Goal: Contribute content: Contribute content

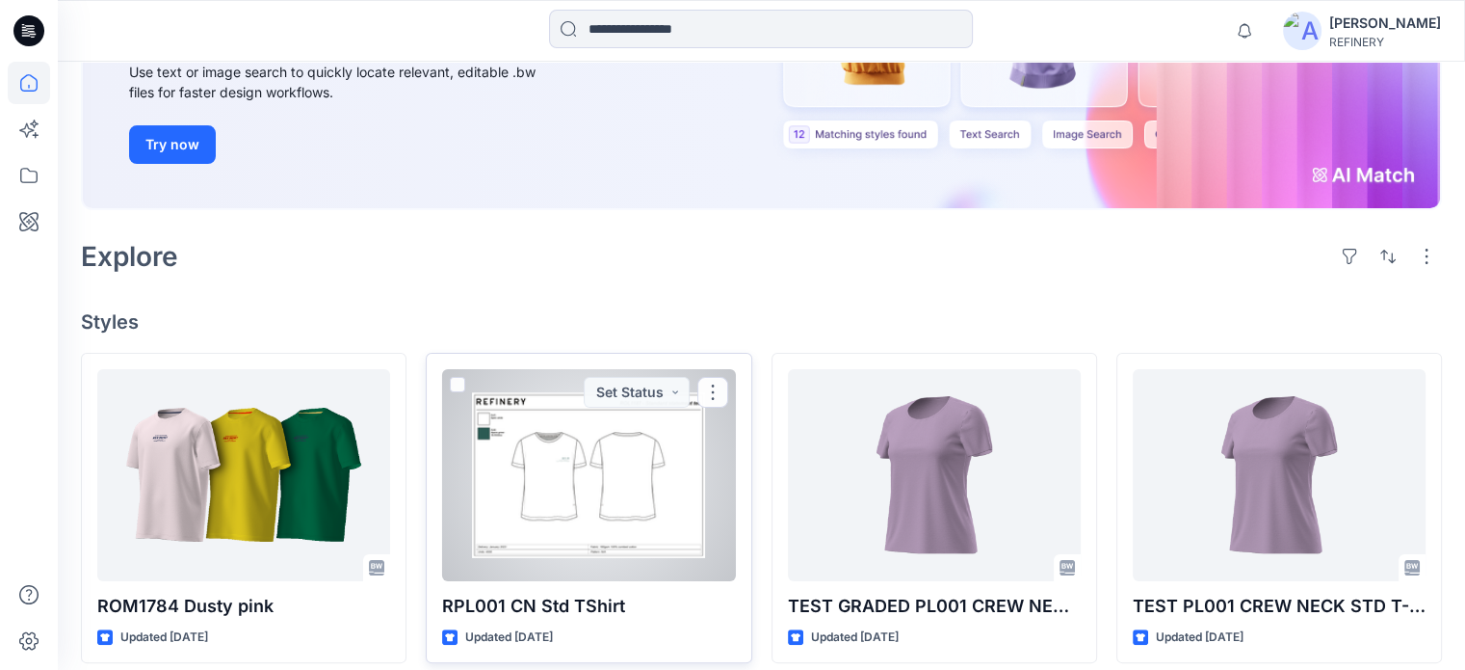
scroll to position [289, 0]
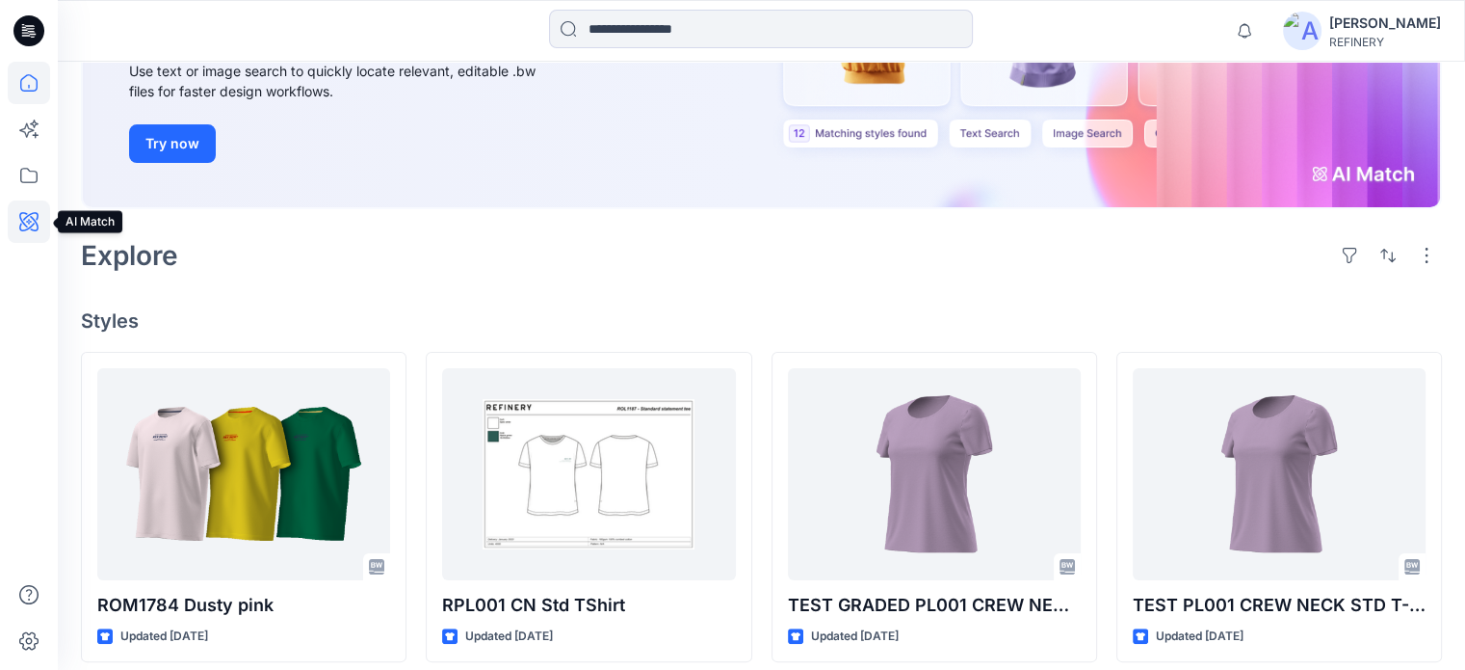
click at [31, 219] on icon at bounding box center [29, 221] width 42 height 42
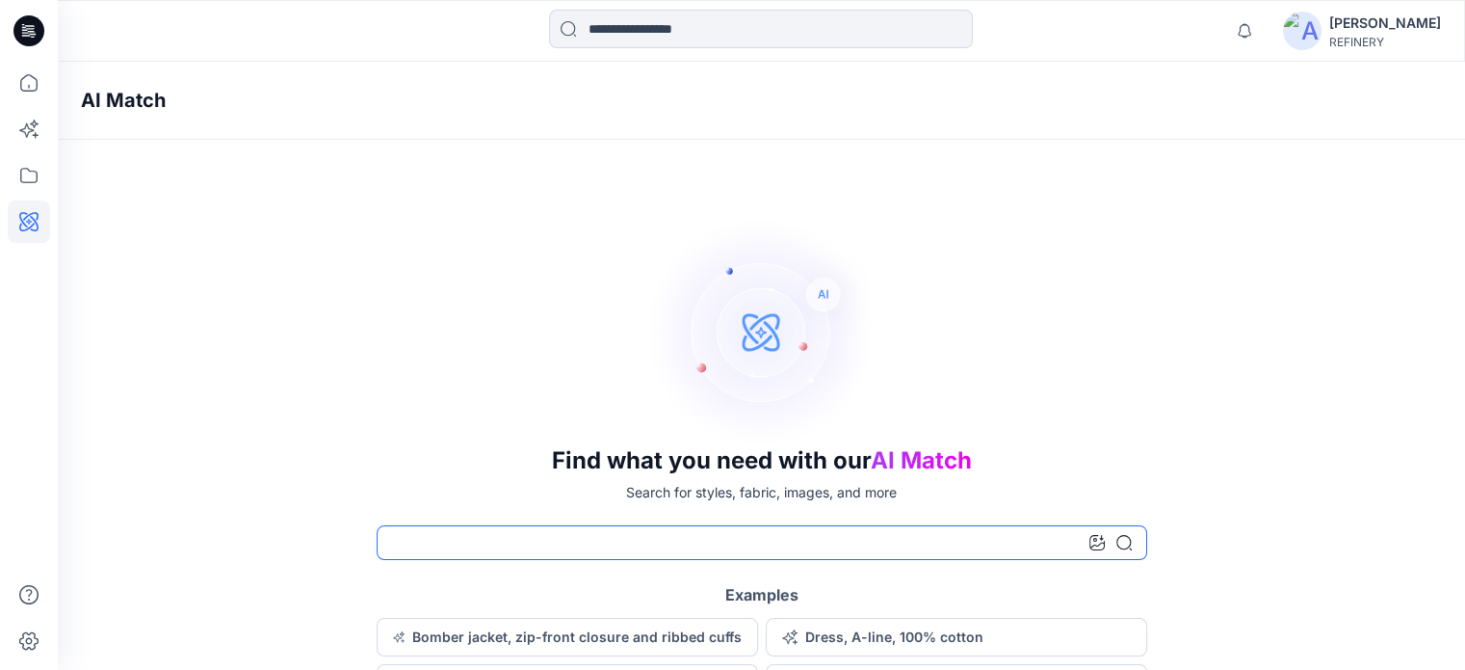
click at [601, 542] on input at bounding box center [762, 542] width 771 height 35
click at [443, 538] on input "**********" at bounding box center [762, 542] width 771 height 35
type input "**********"
click at [1123, 541] on icon at bounding box center [1124, 542] width 15 height 15
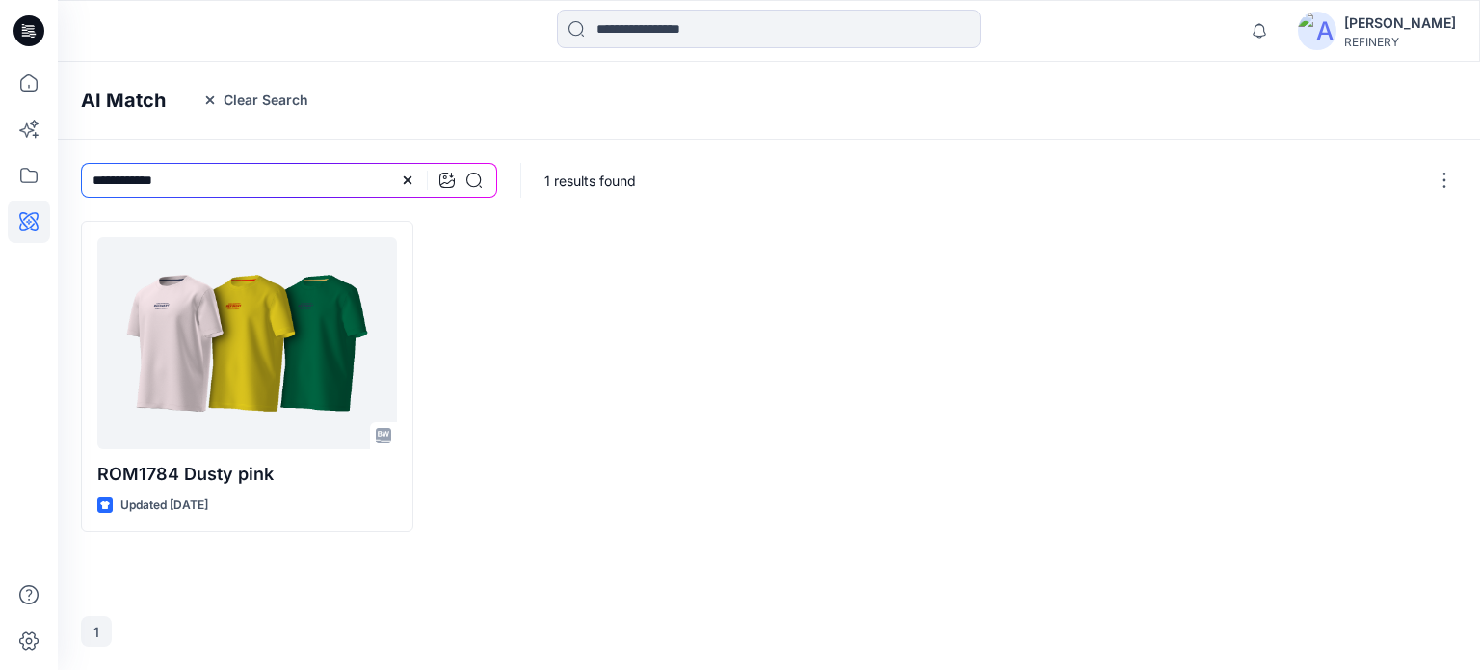
click at [215, 94] on icon "button" at bounding box center [209, 99] width 15 height 15
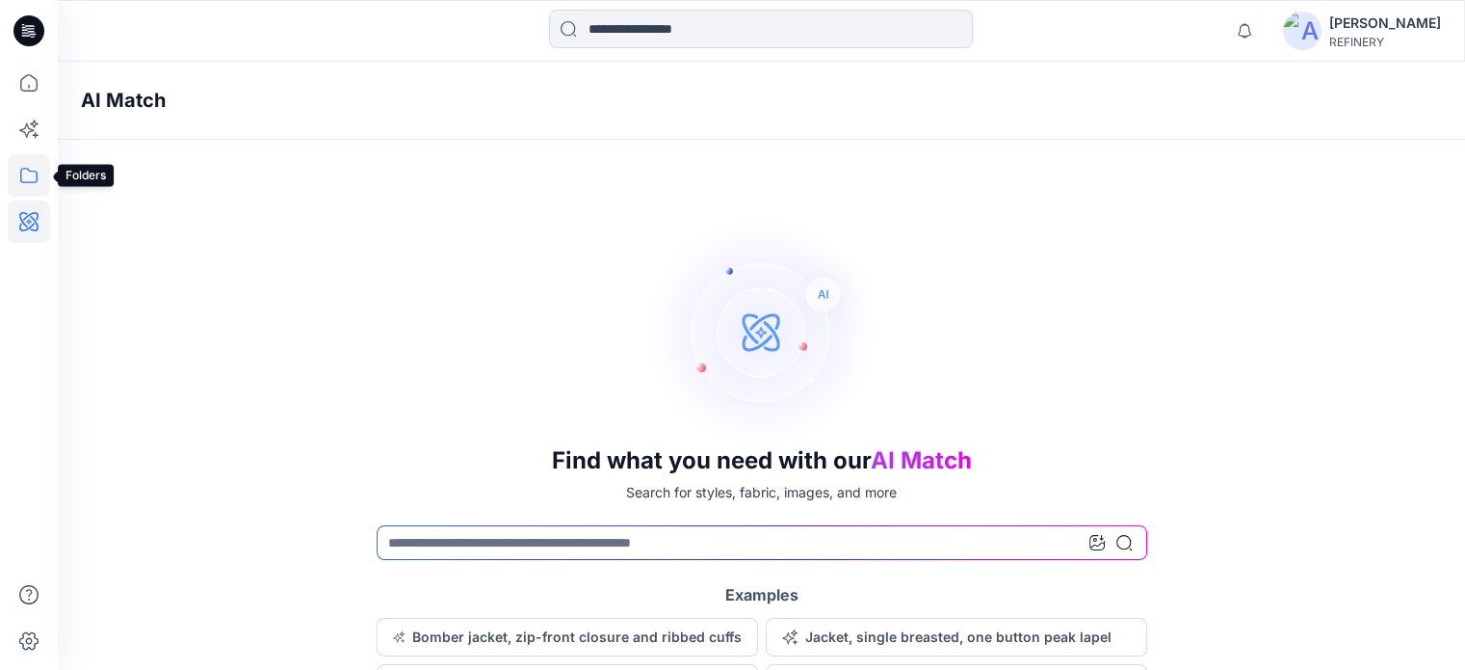
click at [25, 172] on icon at bounding box center [29, 175] width 42 height 42
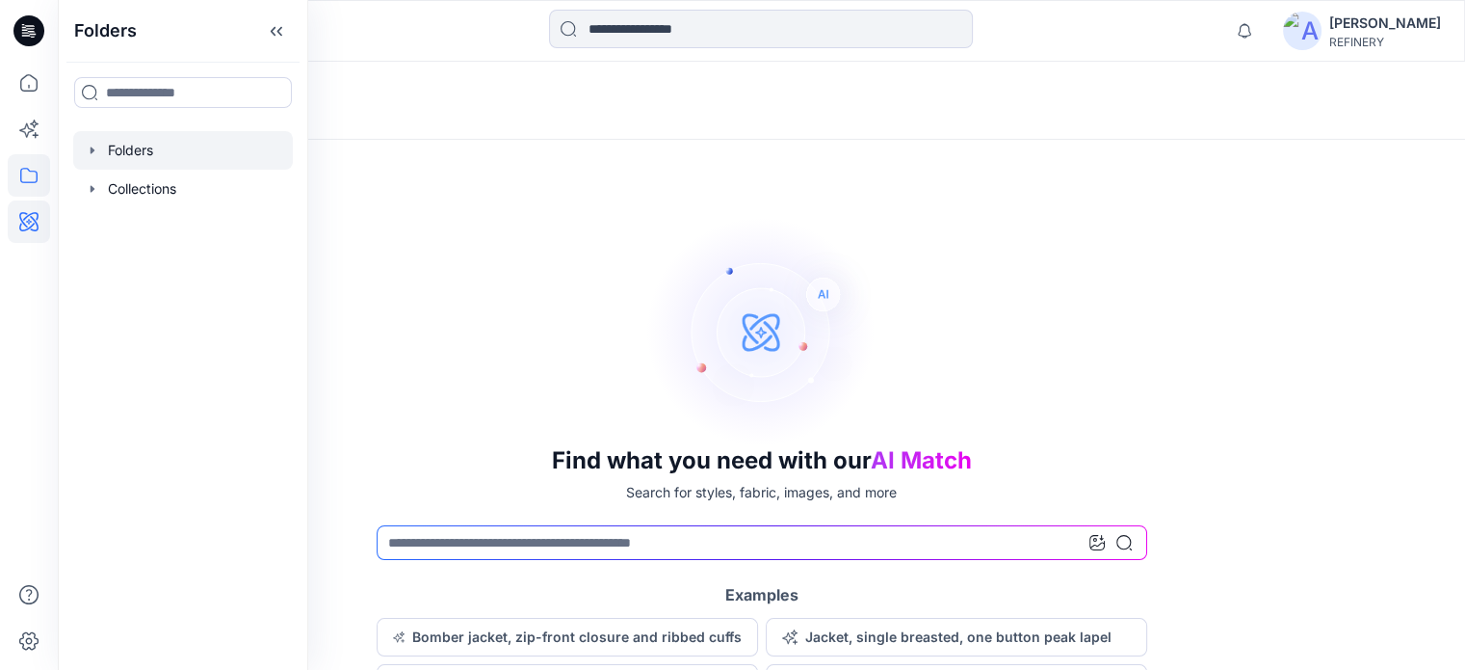
click at [93, 149] on icon "button" at bounding box center [92, 150] width 15 height 15
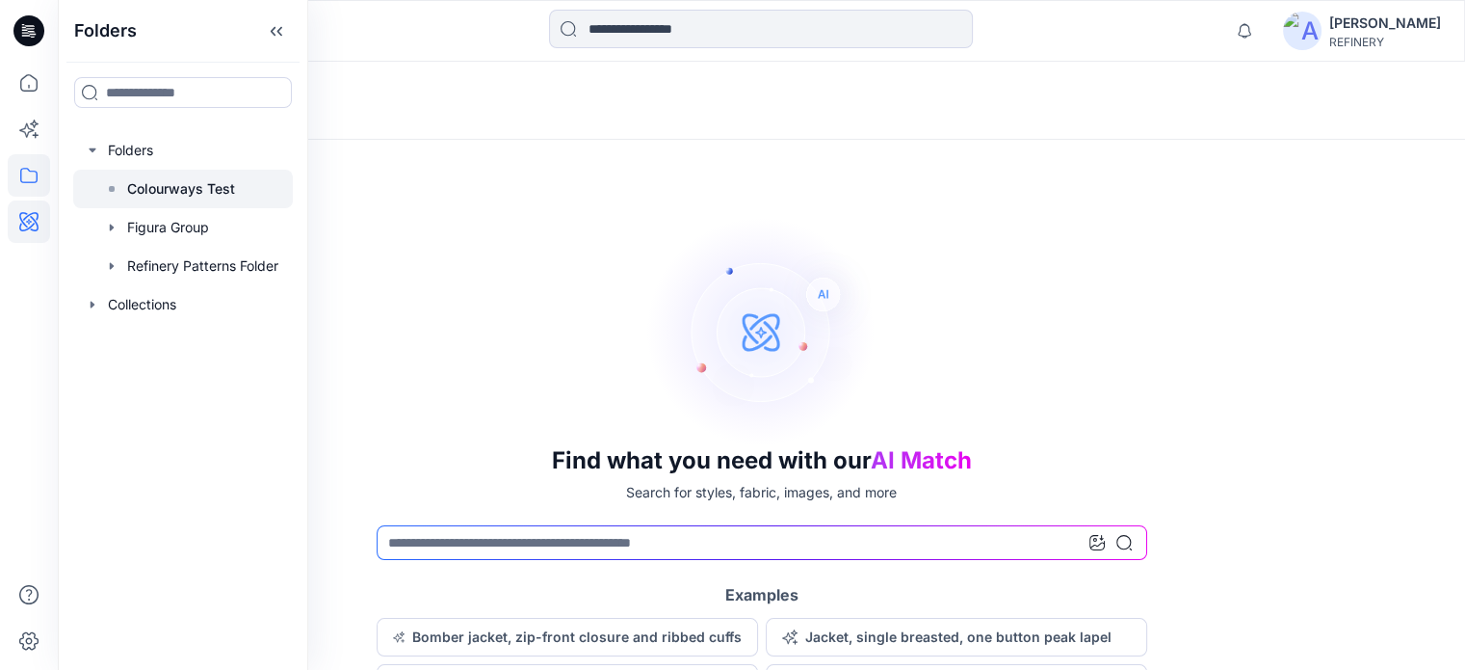
click at [150, 189] on p "Colourways Test" at bounding box center [181, 188] width 108 height 23
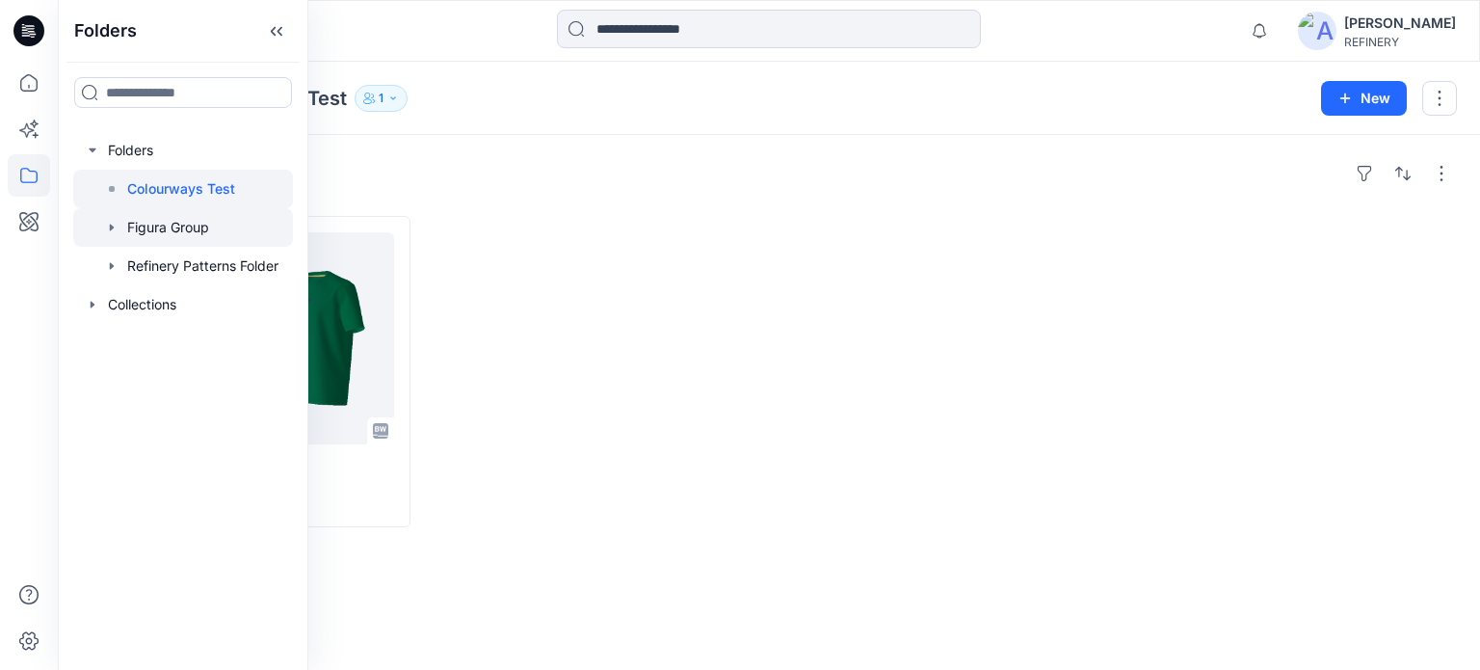
click at [112, 228] on icon "button" at bounding box center [112, 227] width 4 height 7
click at [200, 266] on p "Figura Group Board" at bounding box center [208, 265] width 124 height 23
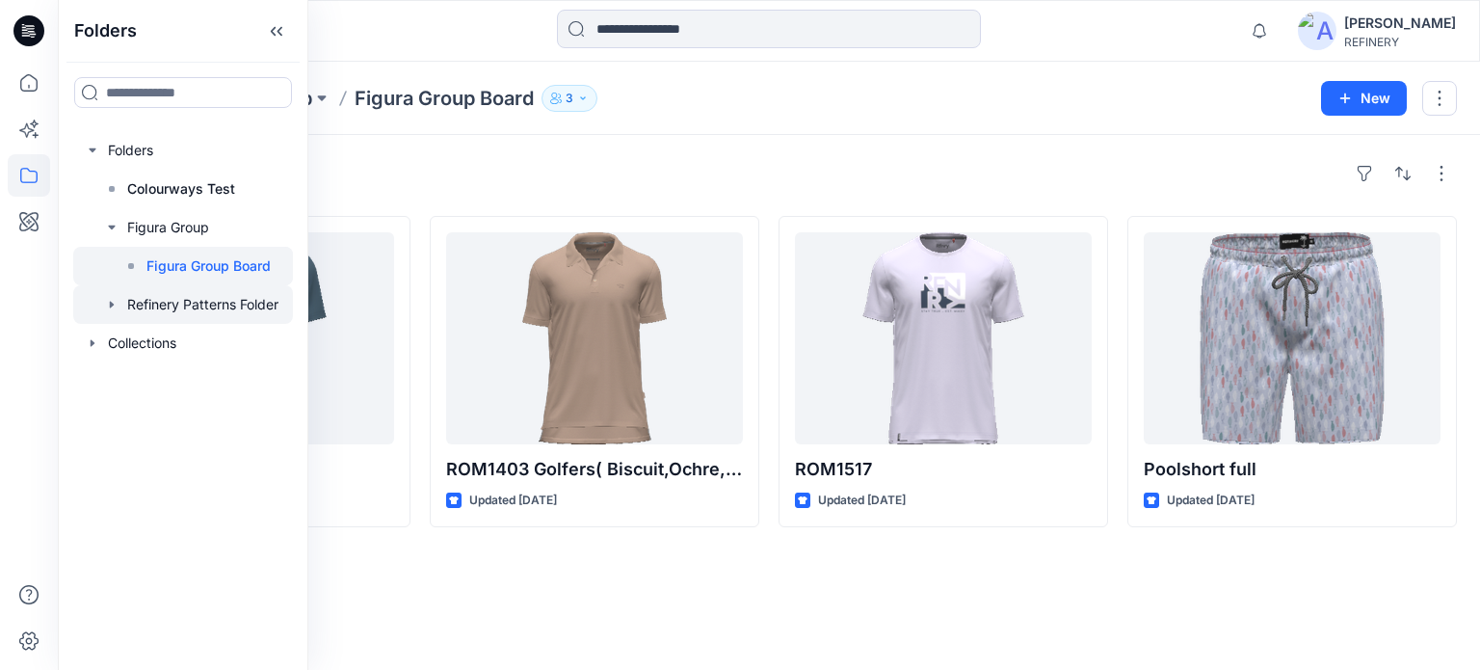
click at [107, 303] on icon "button" at bounding box center [111, 304] width 15 height 15
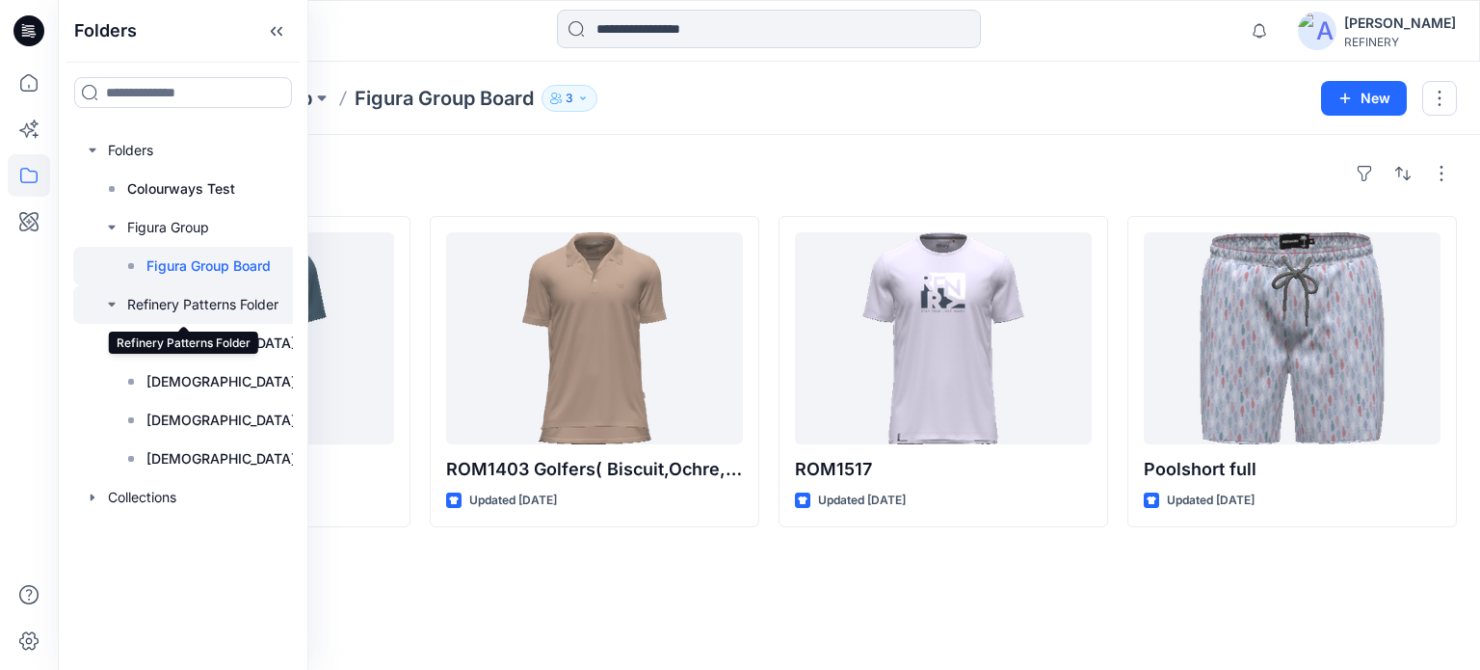
click at [195, 303] on div at bounding box center [217, 304] width 289 height 39
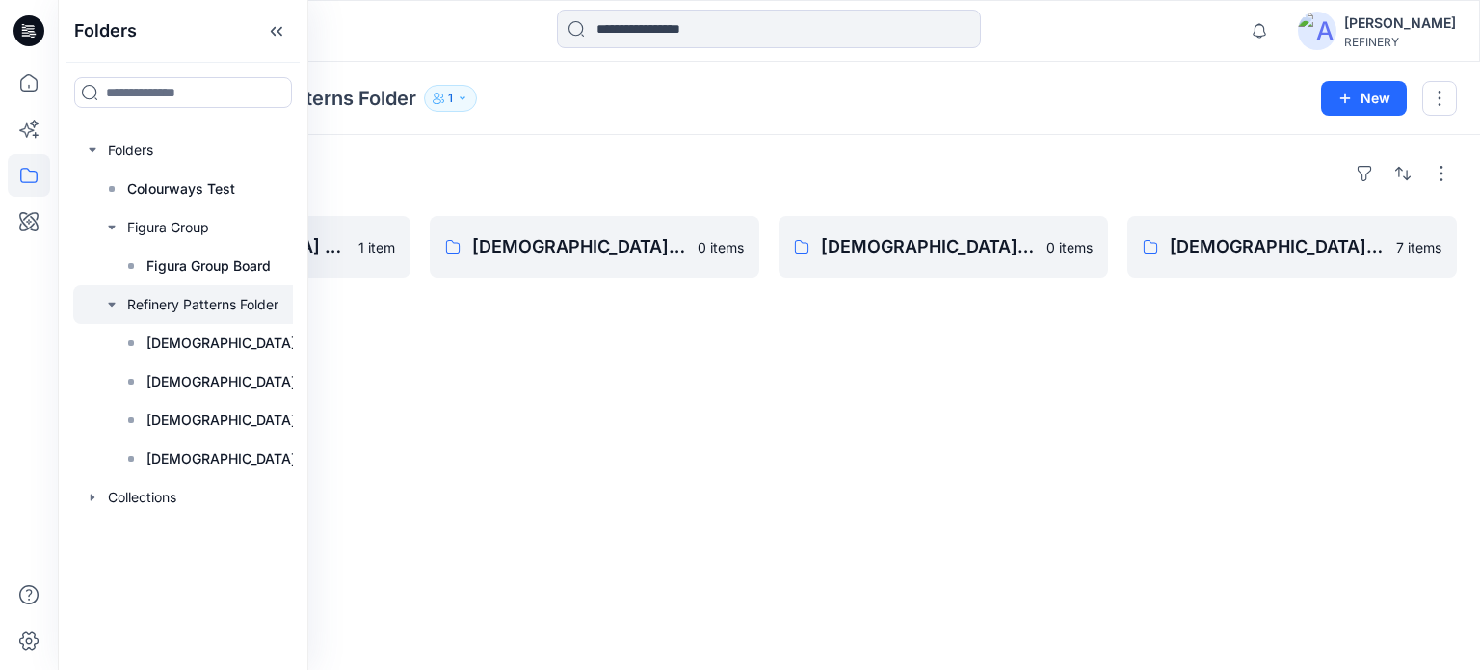
click at [542, 427] on div "Folders Ladies Briefs 1 item Ladies sweat pants 0 items Ladies sweat tops 0 ite…" at bounding box center [769, 402] width 1422 height 535
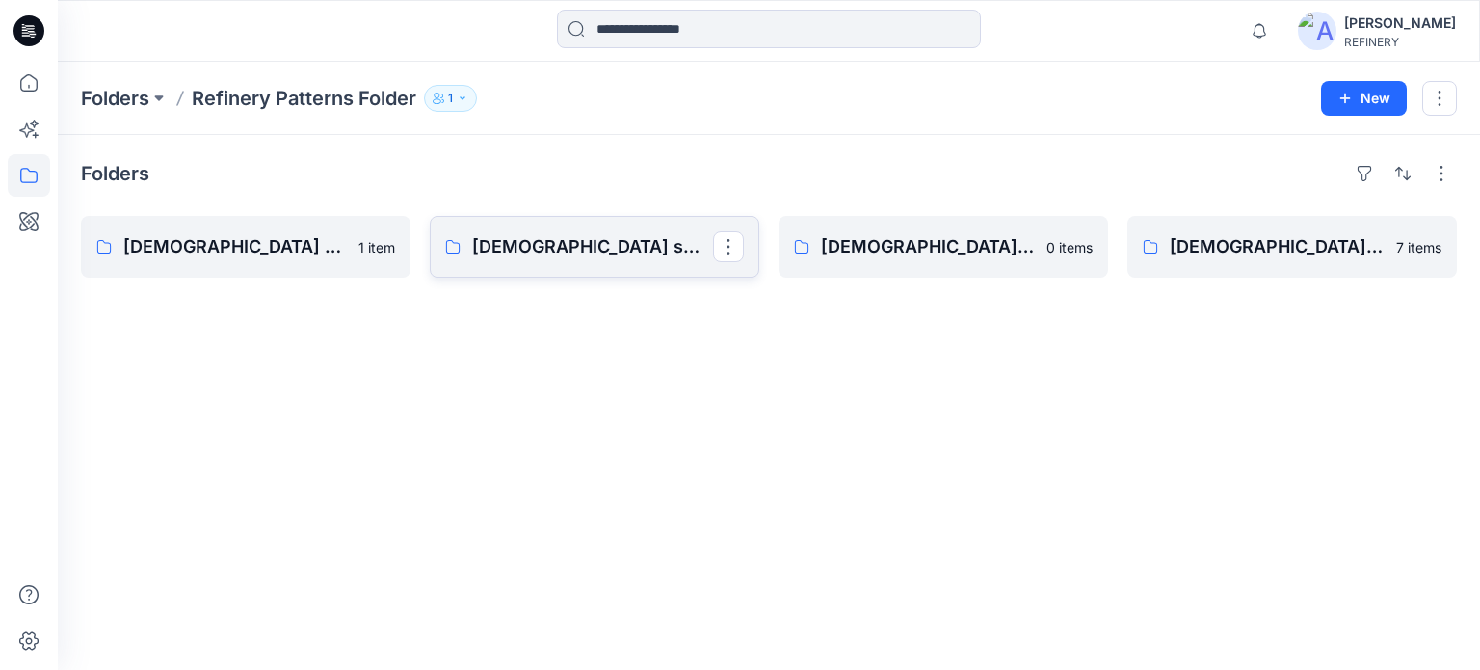
click at [555, 253] on p "Ladies sweat pants" at bounding box center [592, 246] width 241 height 27
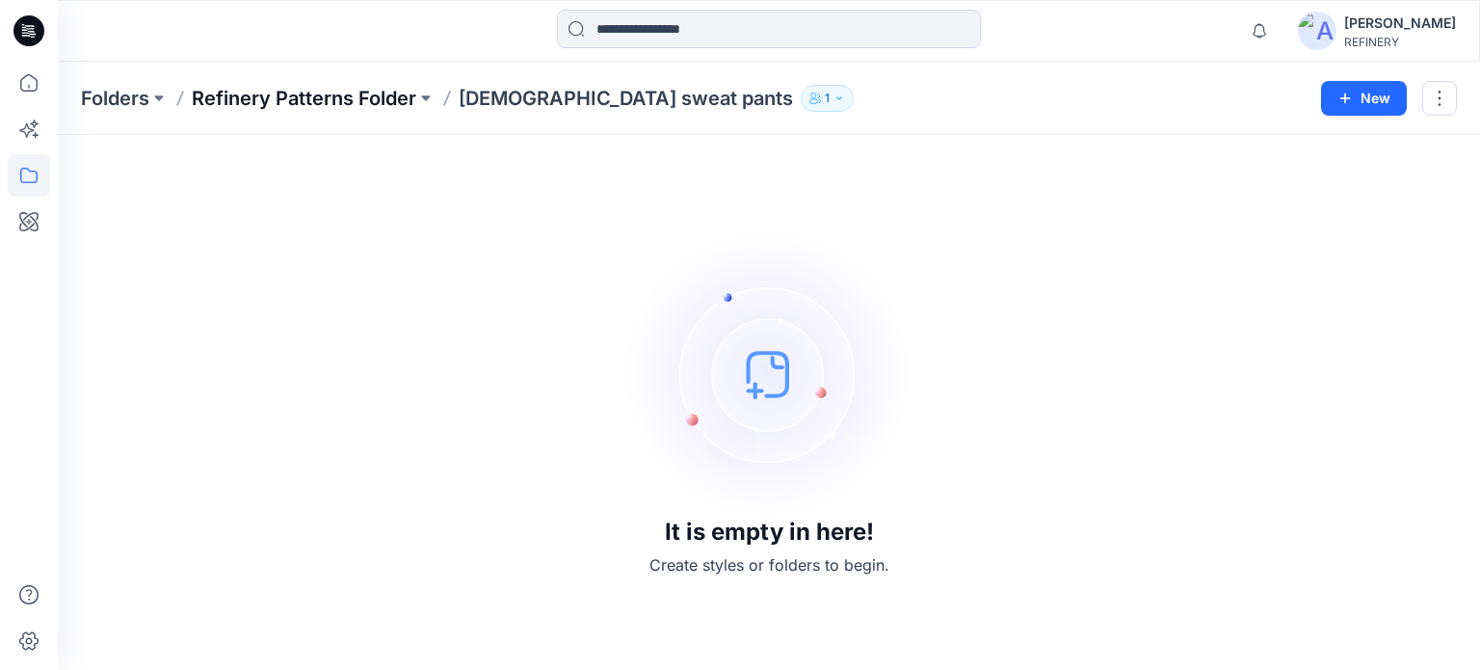
click at [382, 96] on p "Refinery Patterns Folder" at bounding box center [304, 98] width 224 height 27
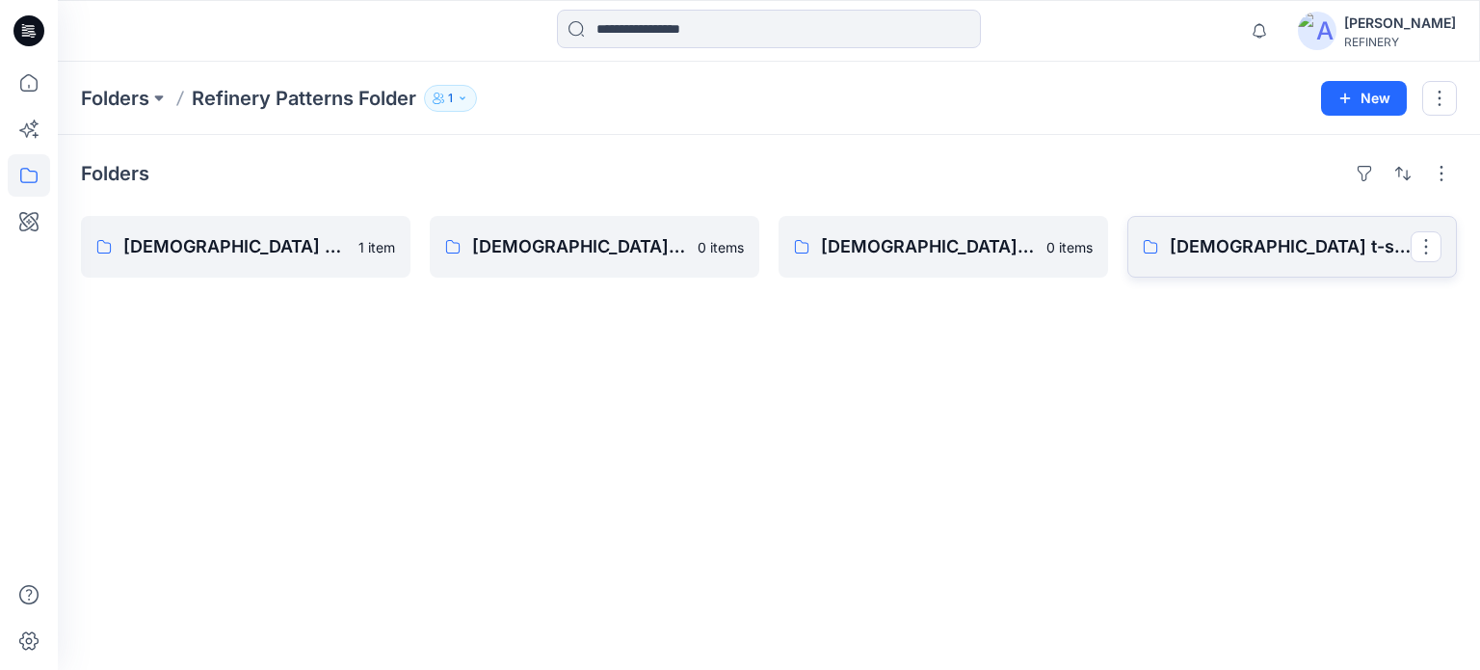
click at [1234, 242] on p "Ladies t-shirts" at bounding box center [1290, 246] width 241 height 27
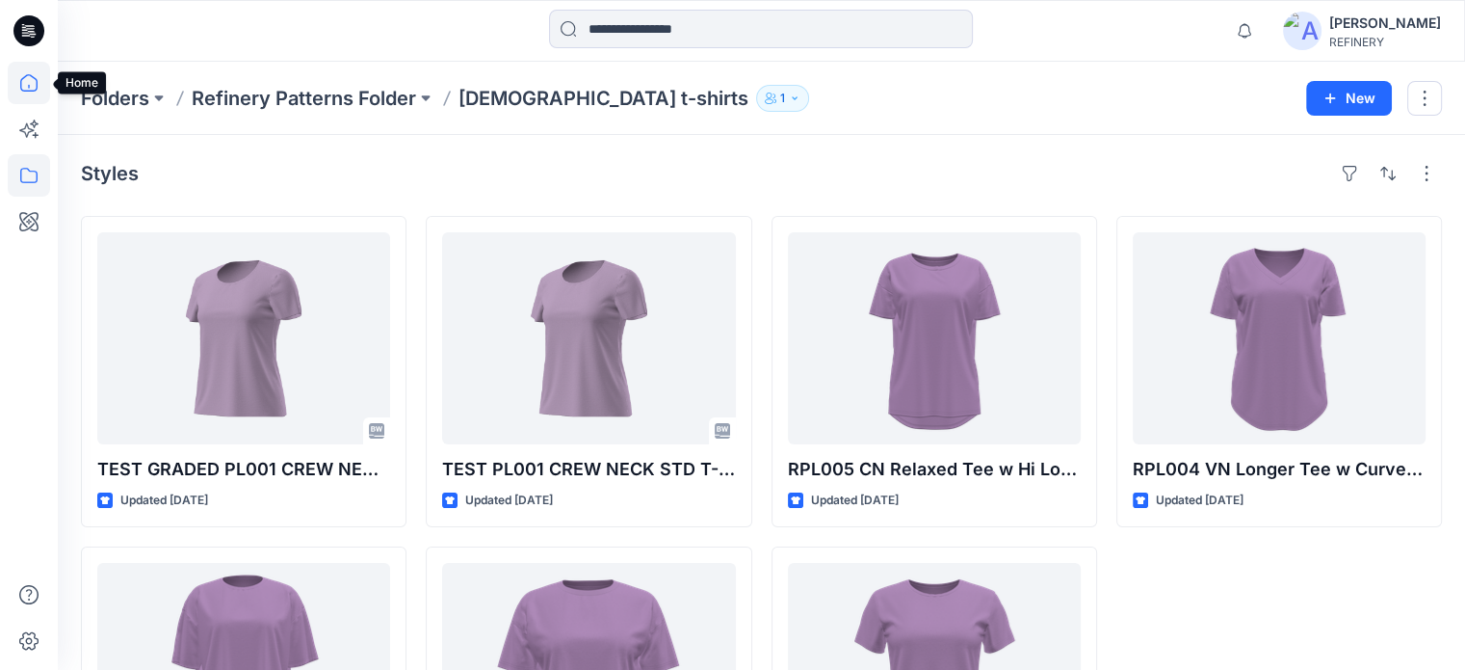
drag, startPoint x: 20, startPoint y: 80, endPoint x: 39, endPoint y: 89, distance: 20.3
click at [20, 80] on icon at bounding box center [28, 82] width 17 height 17
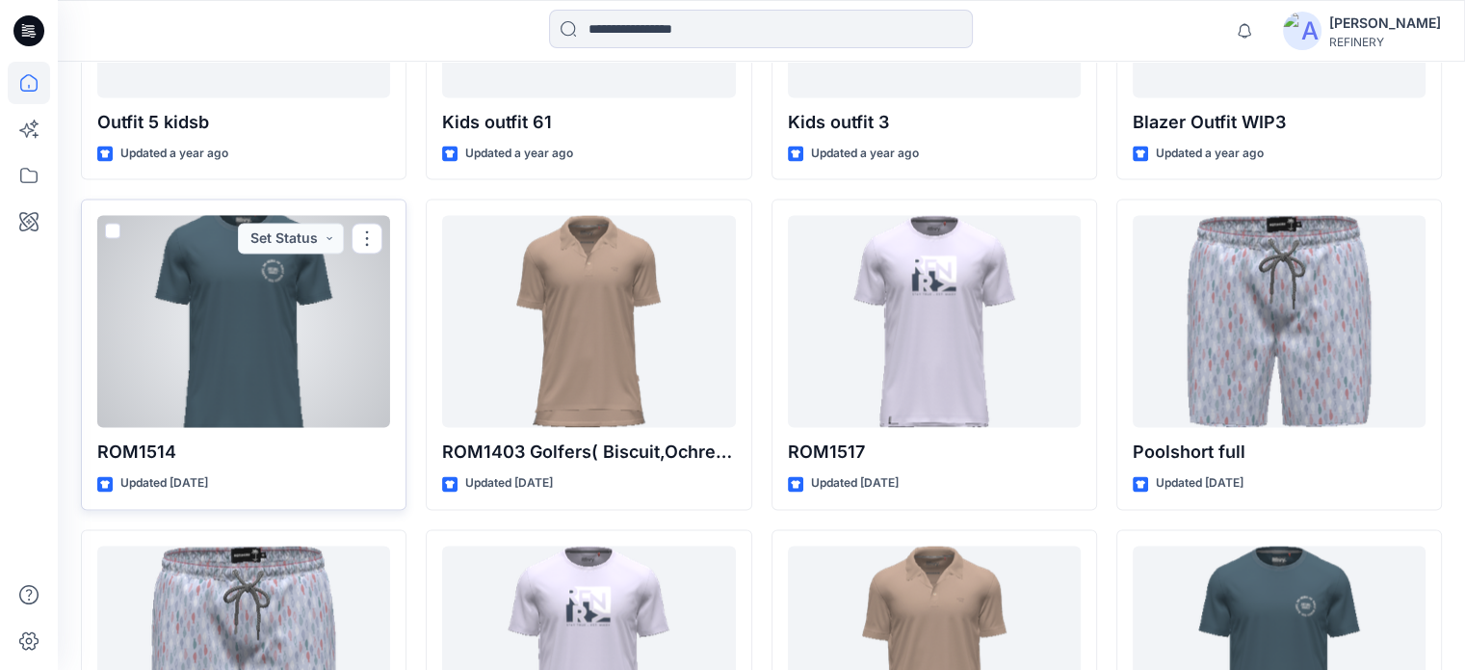
scroll to position [2752, 0]
click at [112, 223] on span at bounding box center [112, 230] width 15 height 15
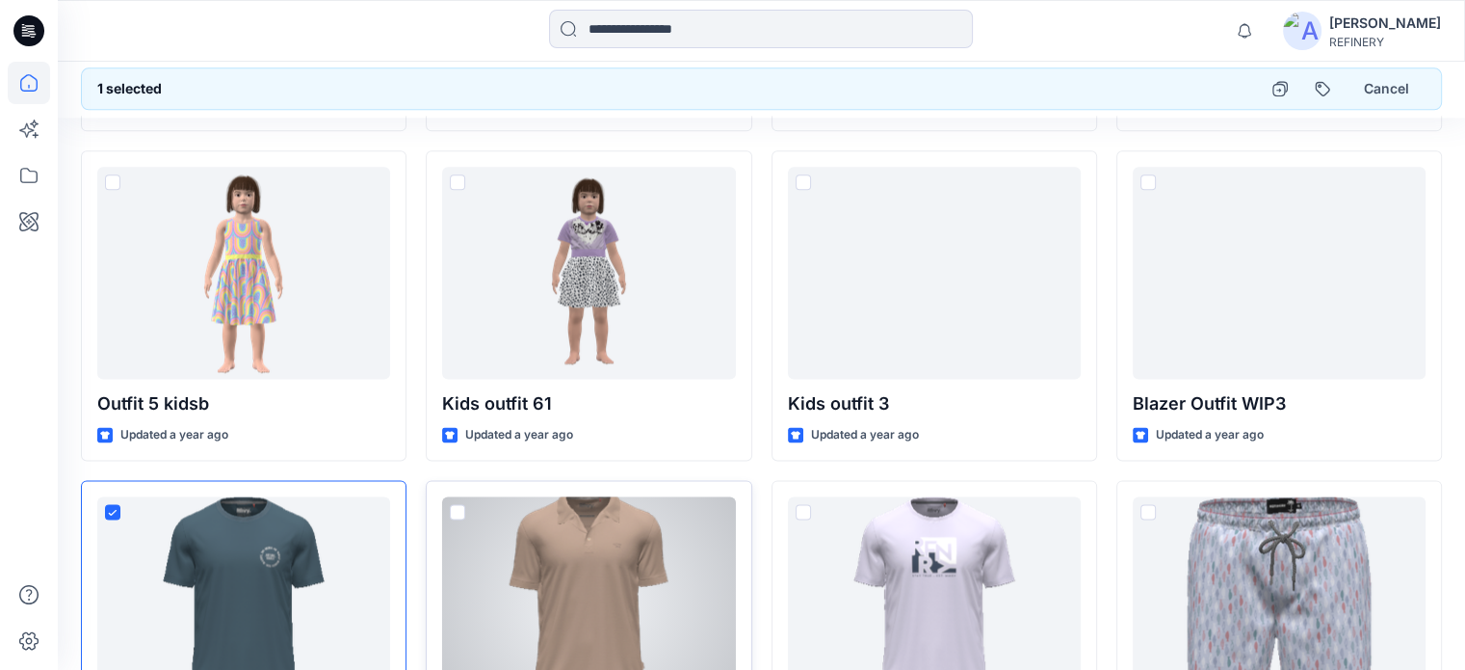
scroll to position [2463, 0]
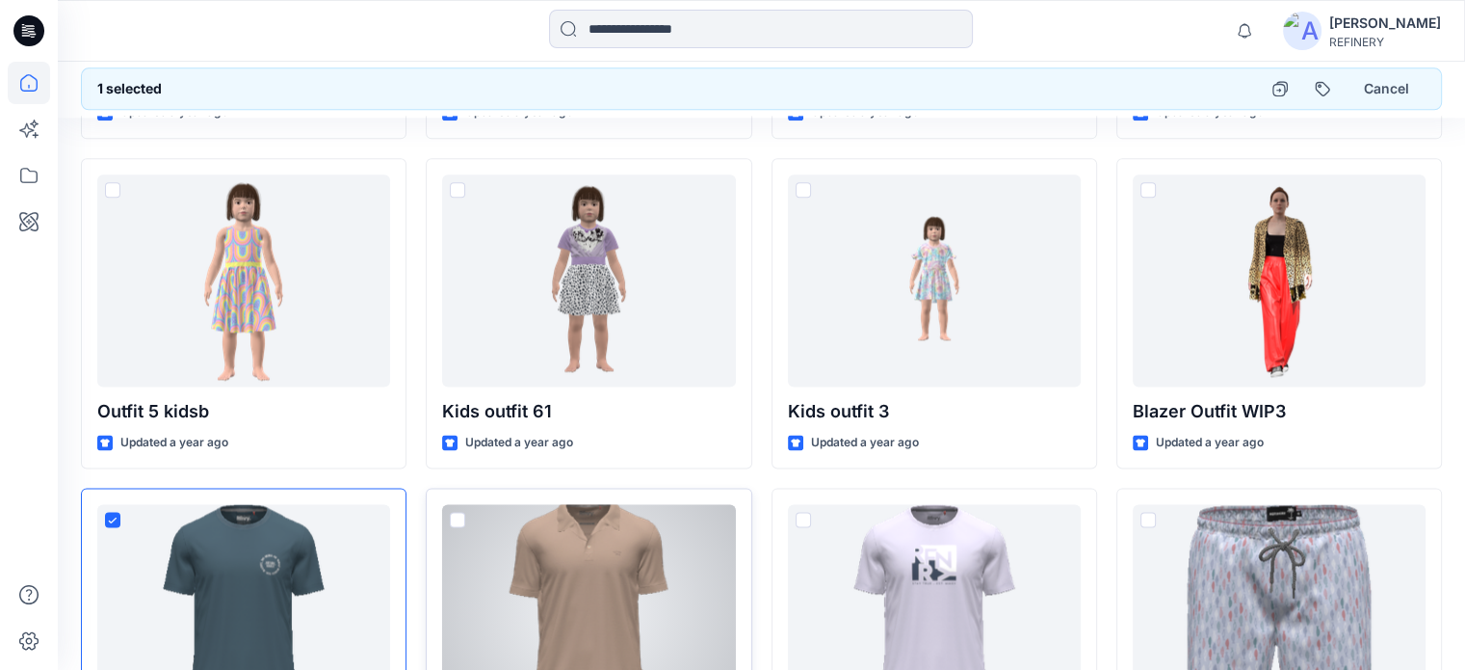
click at [462, 512] on span at bounding box center [457, 519] width 15 height 15
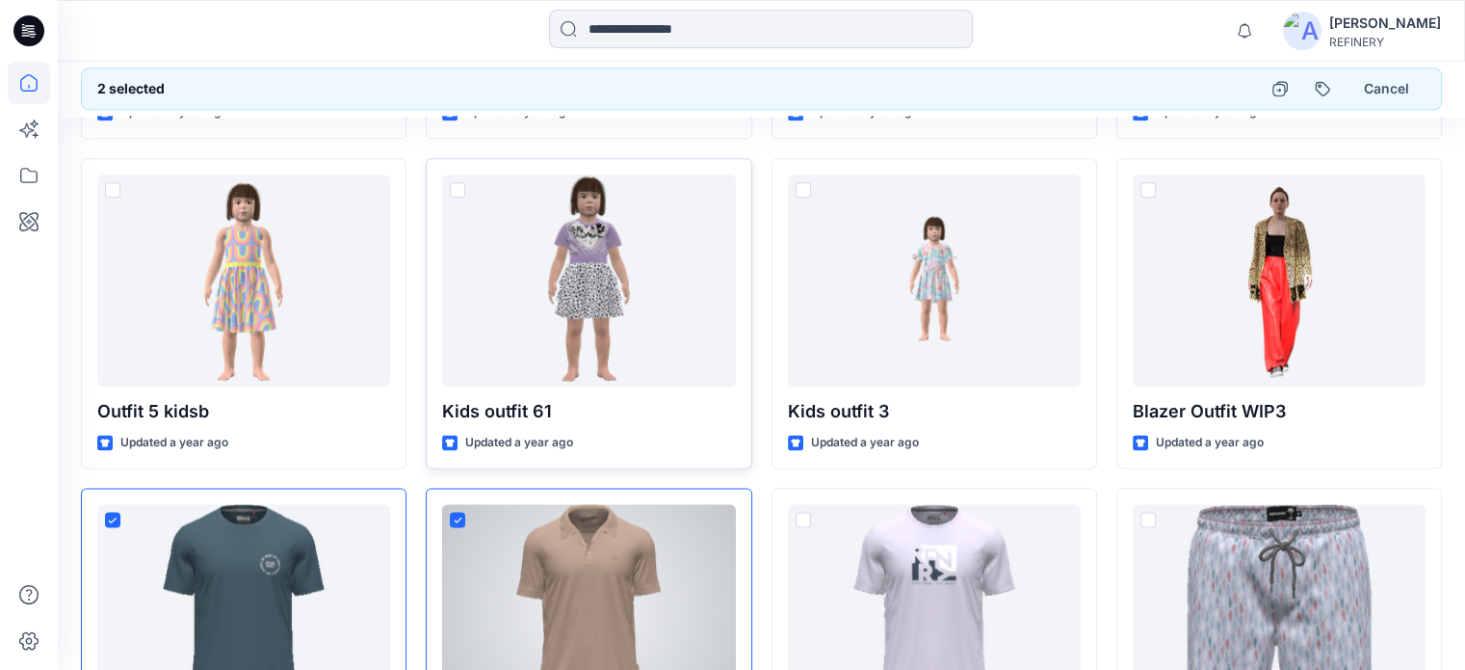
drag, startPoint x: 617, startPoint y: 485, endPoint x: 550, endPoint y: 119, distance: 372.1
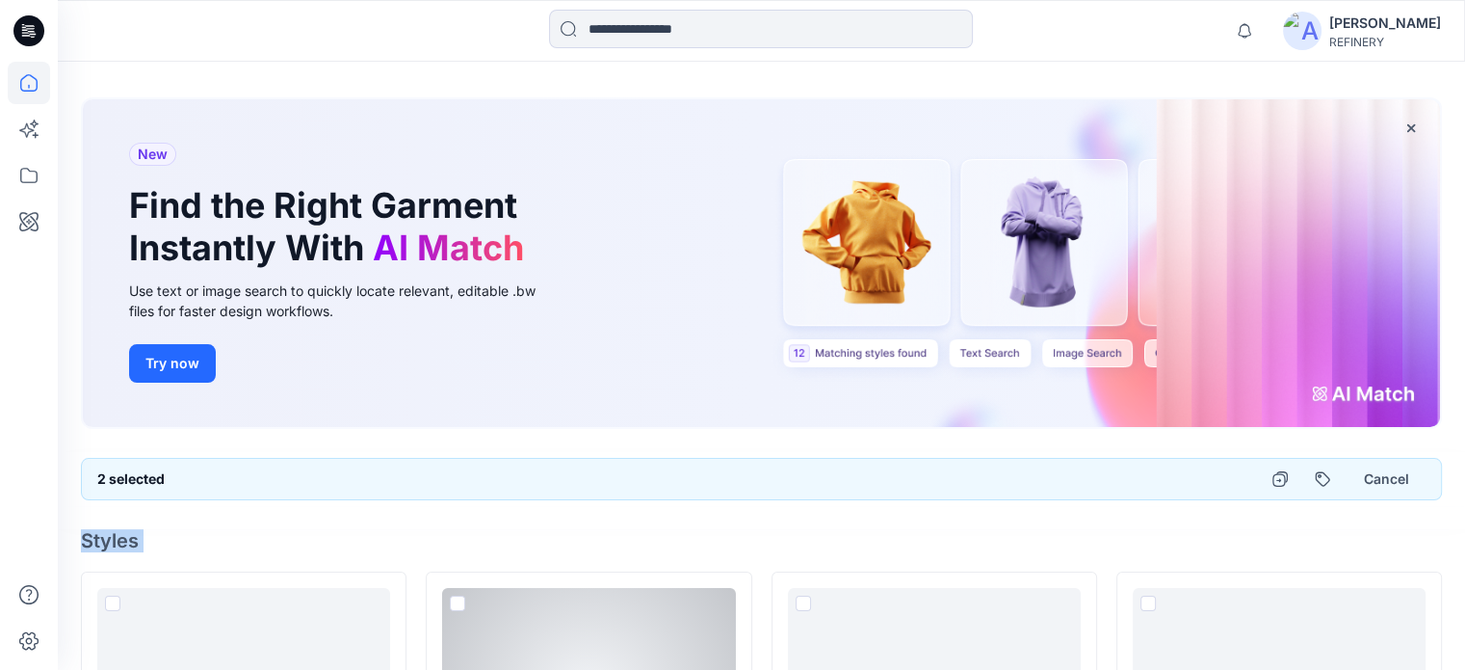
scroll to position [0, 0]
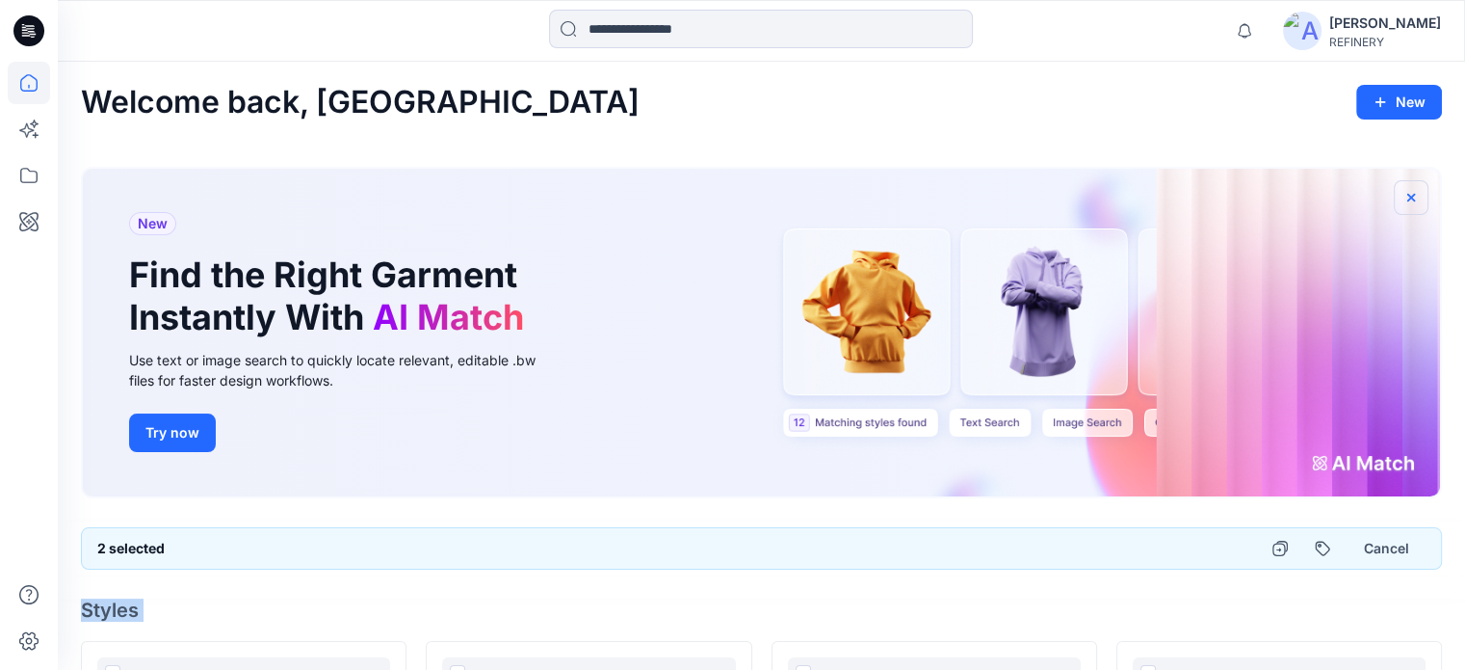
click at [1411, 194] on icon "button" at bounding box center [1411, 197] width 15 height 15
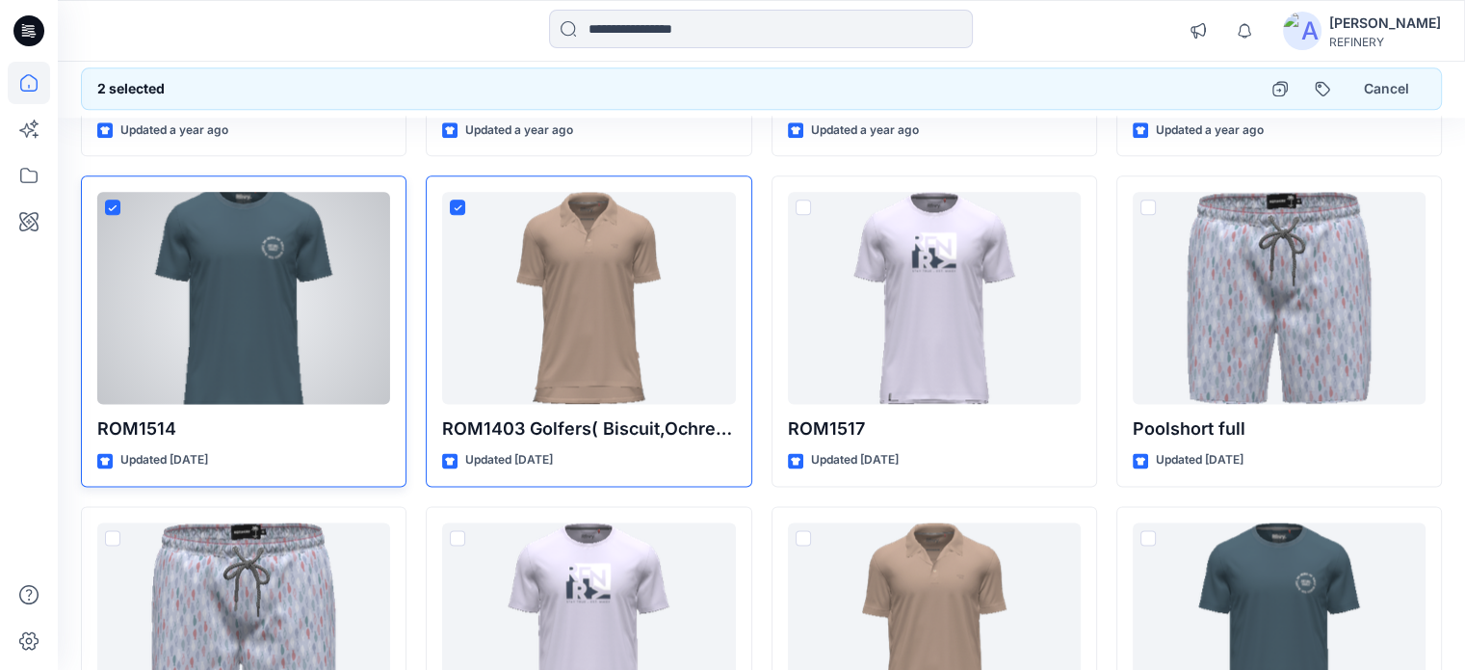
scroll to position [2406, 0]
click at [117, 206] on span at bounding box center [112, 205] width 15 height 15
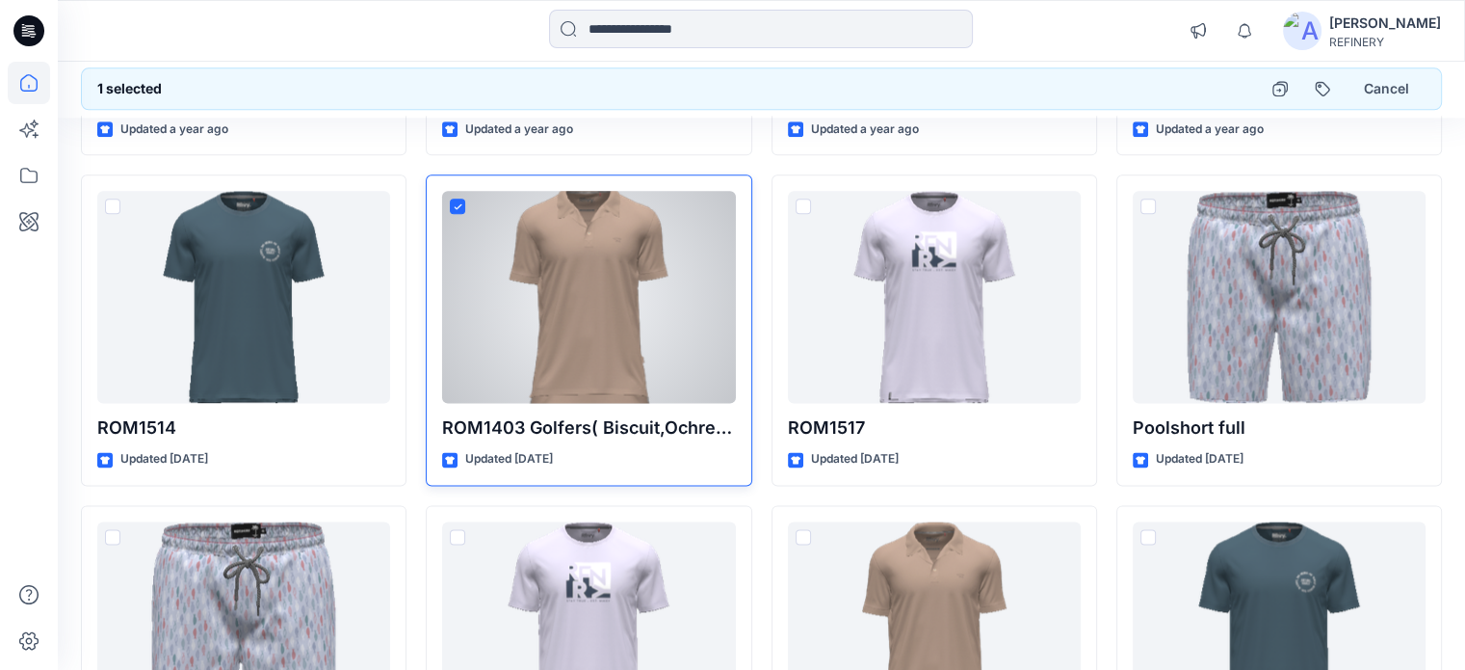
click at [454, 205] on icon at bounding box center [458, 206] width 9 height 7
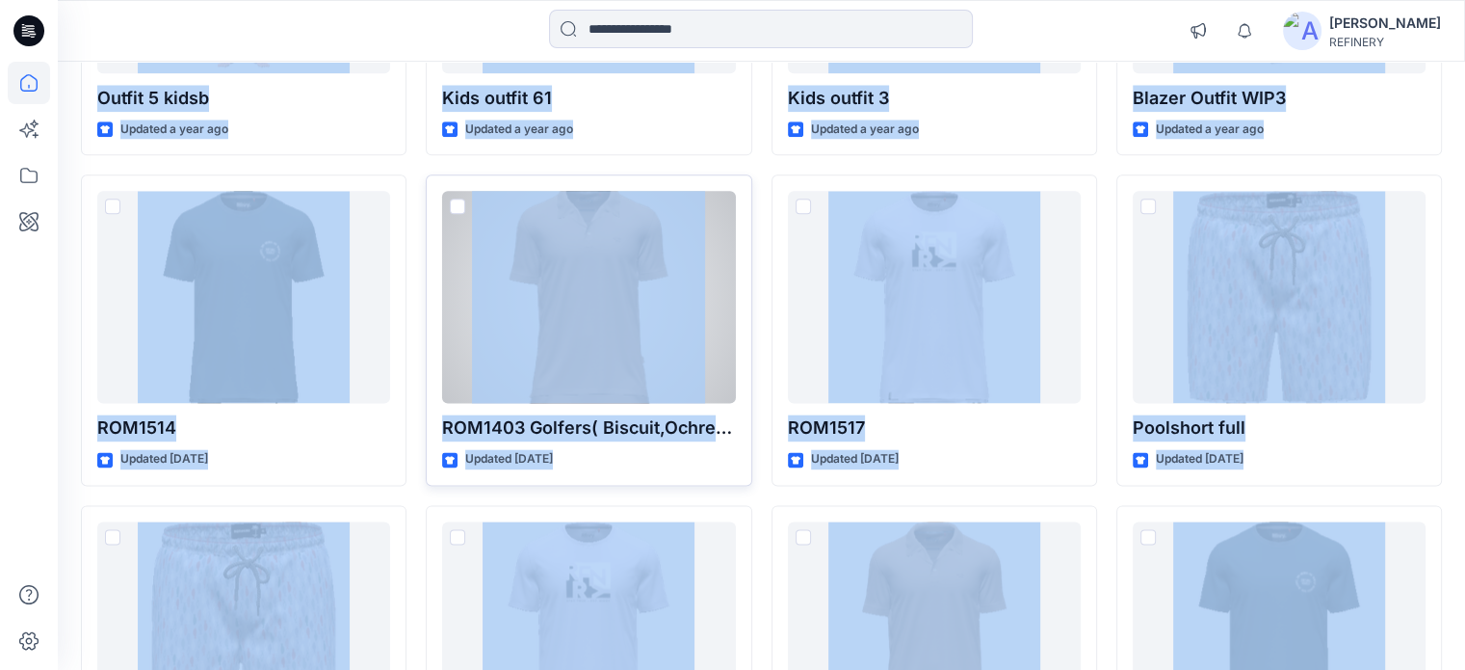
scroll to position [2407, 0]
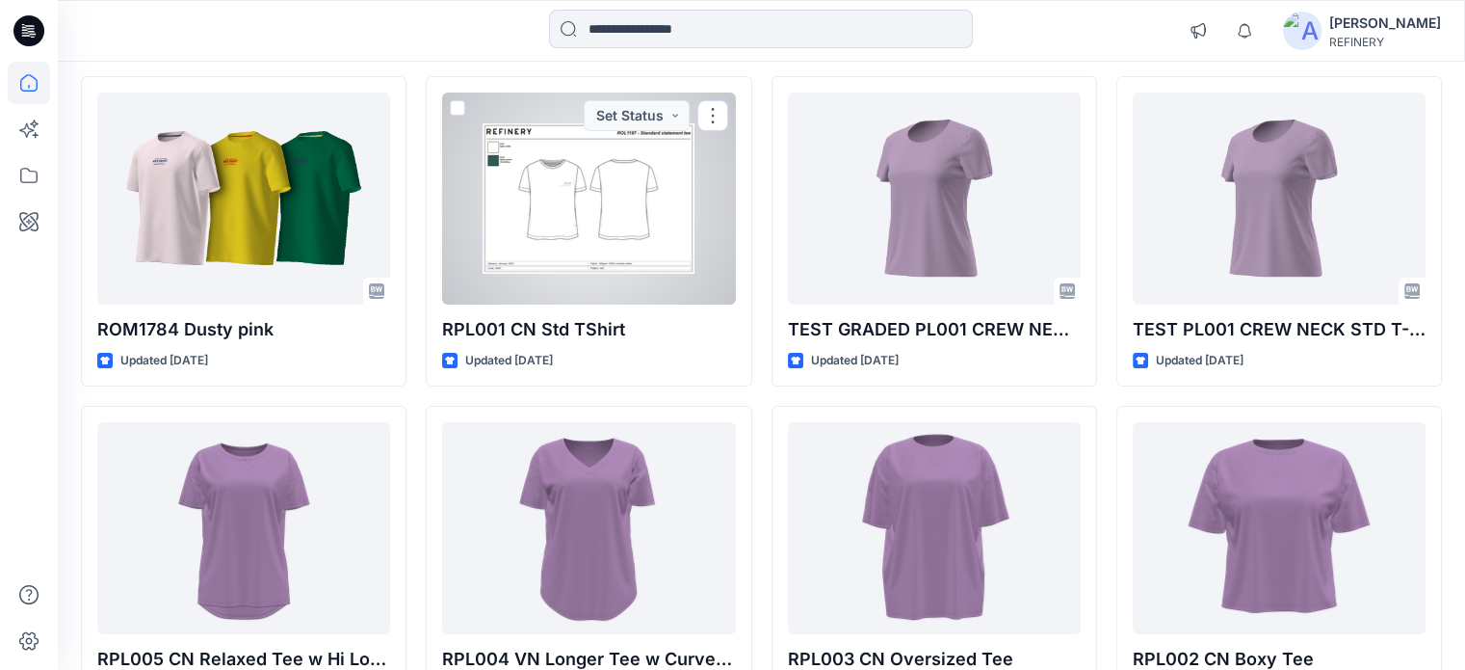
scroll to position [193, 0]
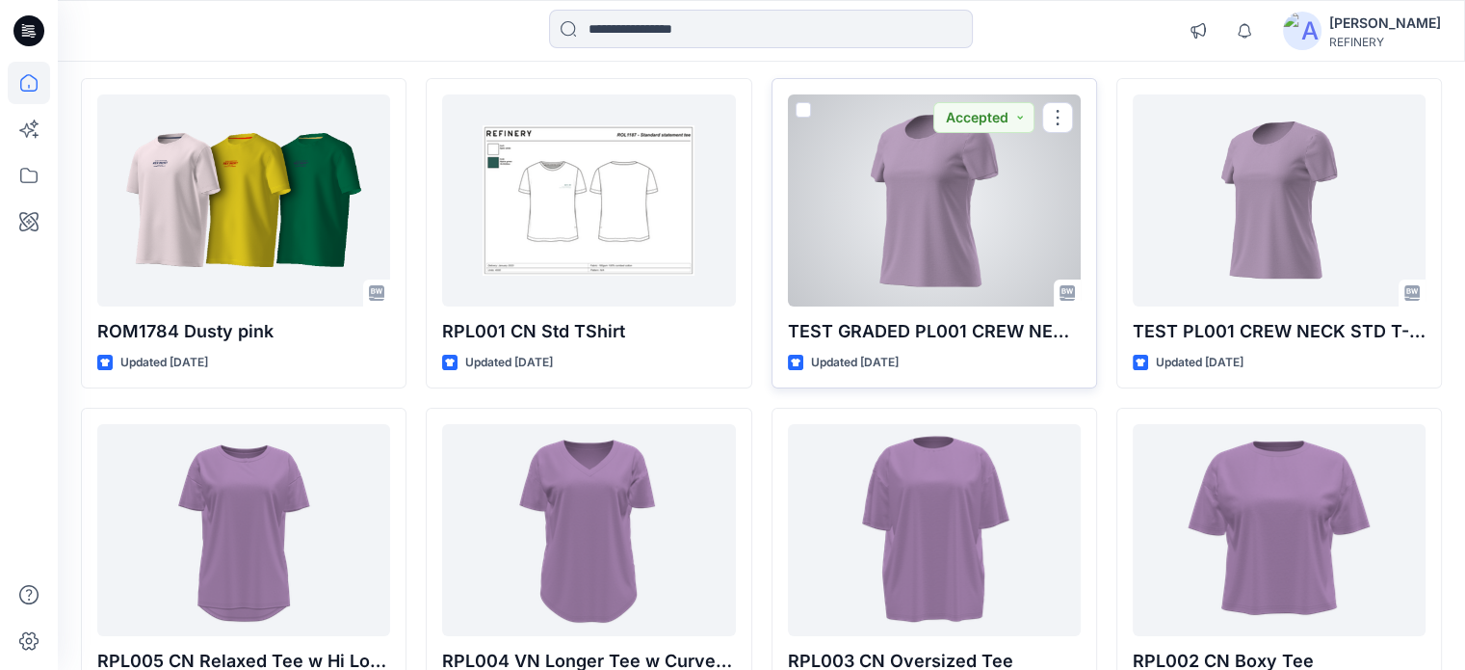
click at [805, 107] on span at bounding box center [803, 109] width 15 height 15
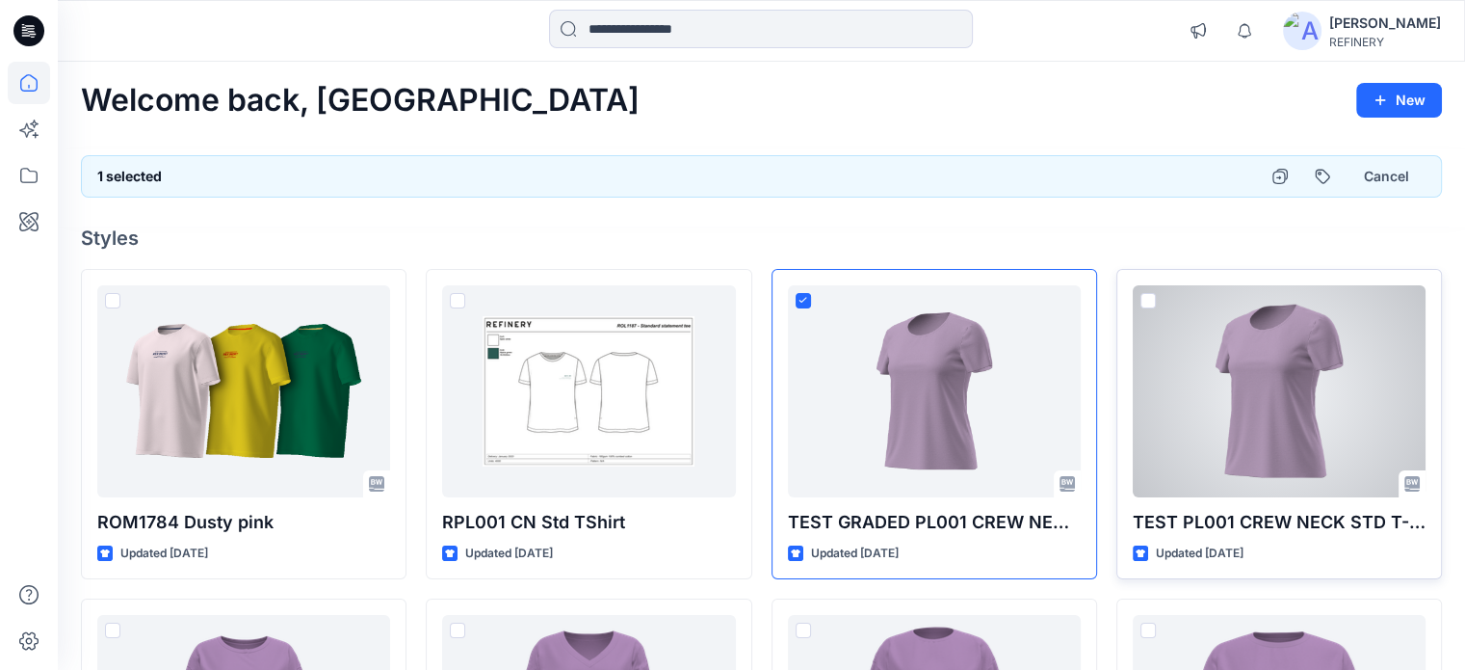
scroll to position [0, 0]
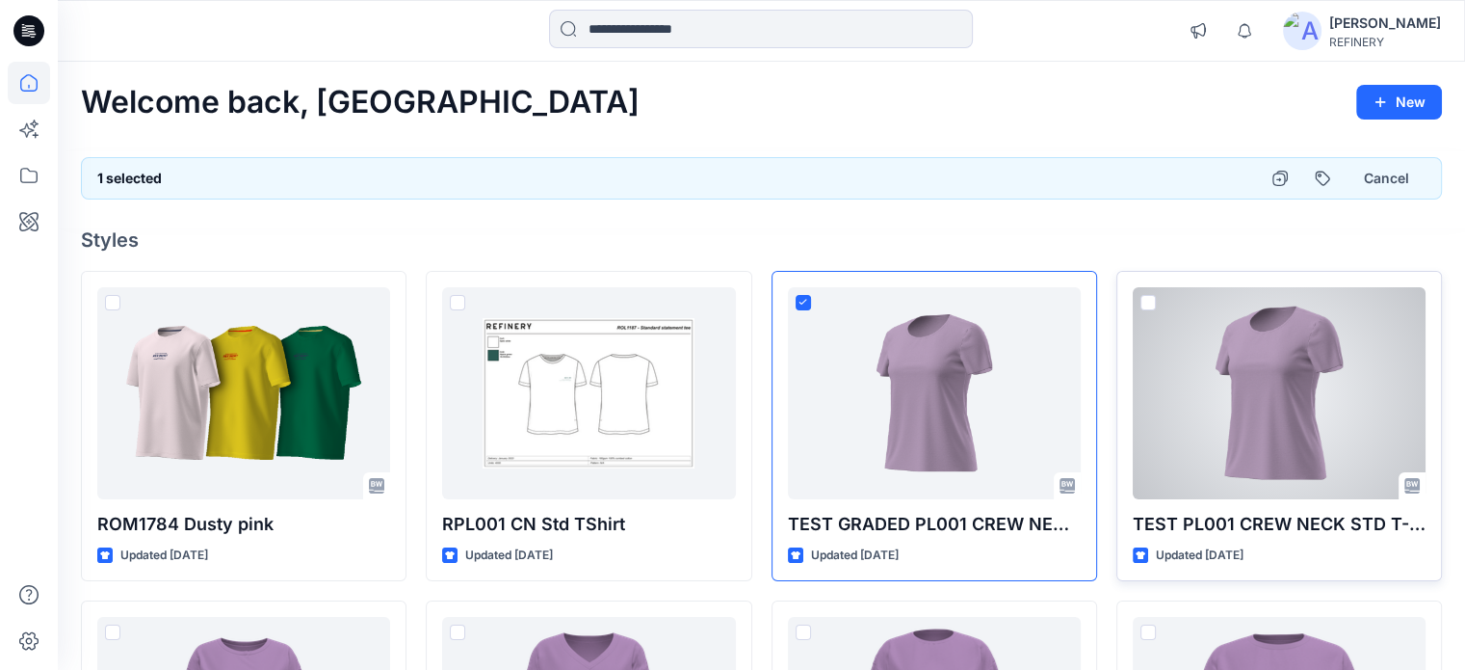
click at [1146, 303] on span at bounding box center [1148, 302] width 15 height 15
click at [1152, 295] on span at bounding box center [1148, 302] width 15 height 15
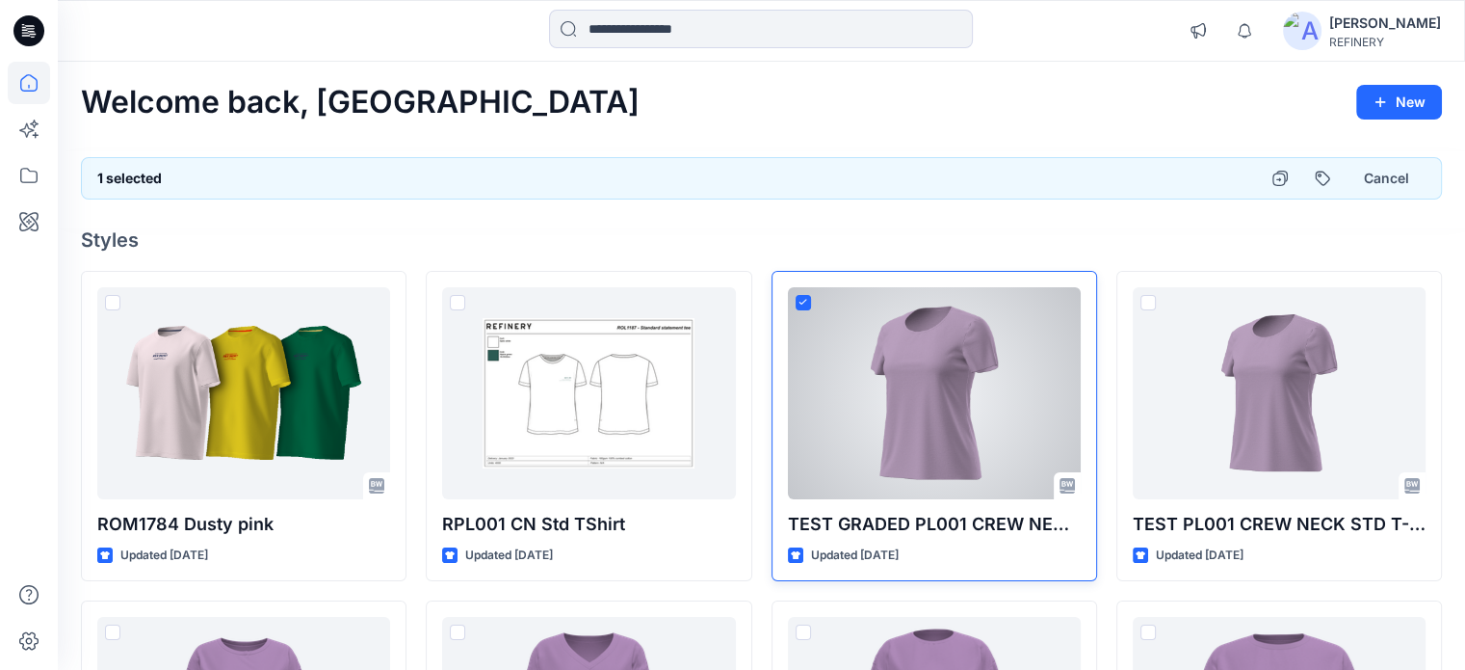
click at [802, 300] on icon at bounding box center [803, 302] width 9 height 7
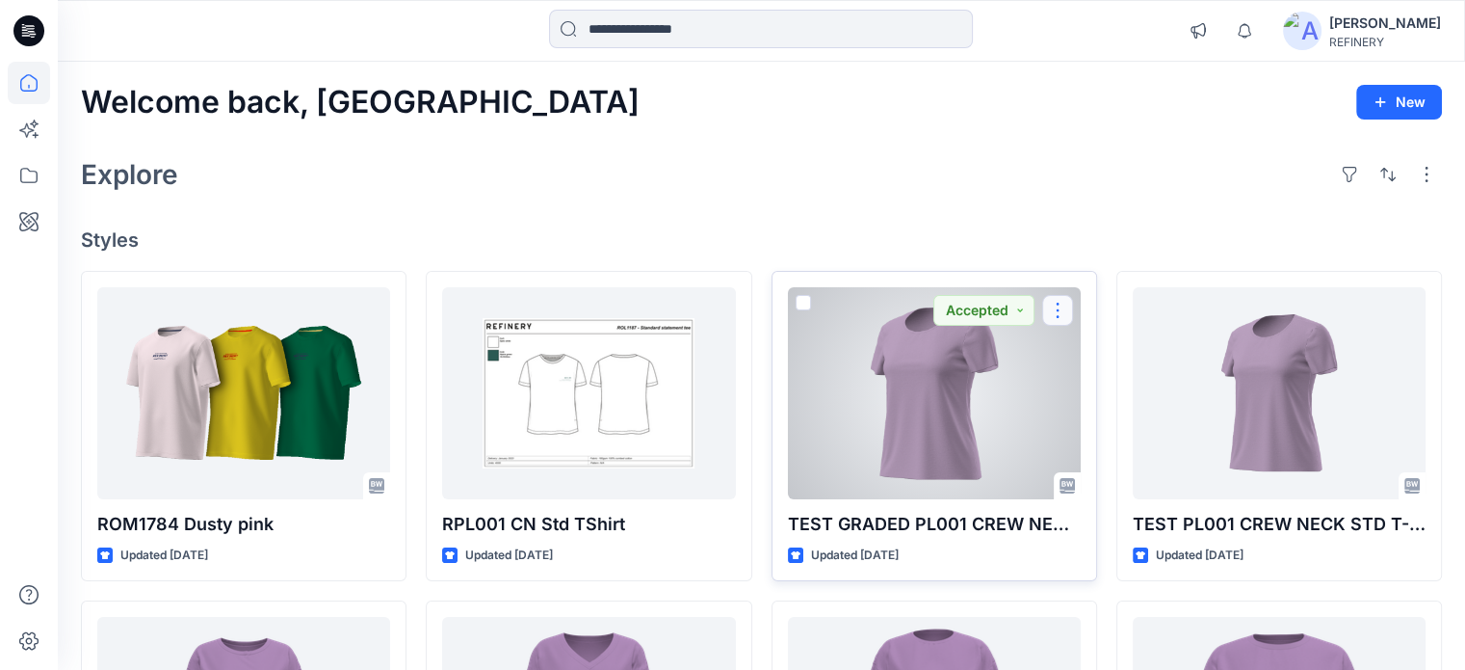
click at [1062, 299] on button "button" at bounding box center [1057, 310] width 31 height 31
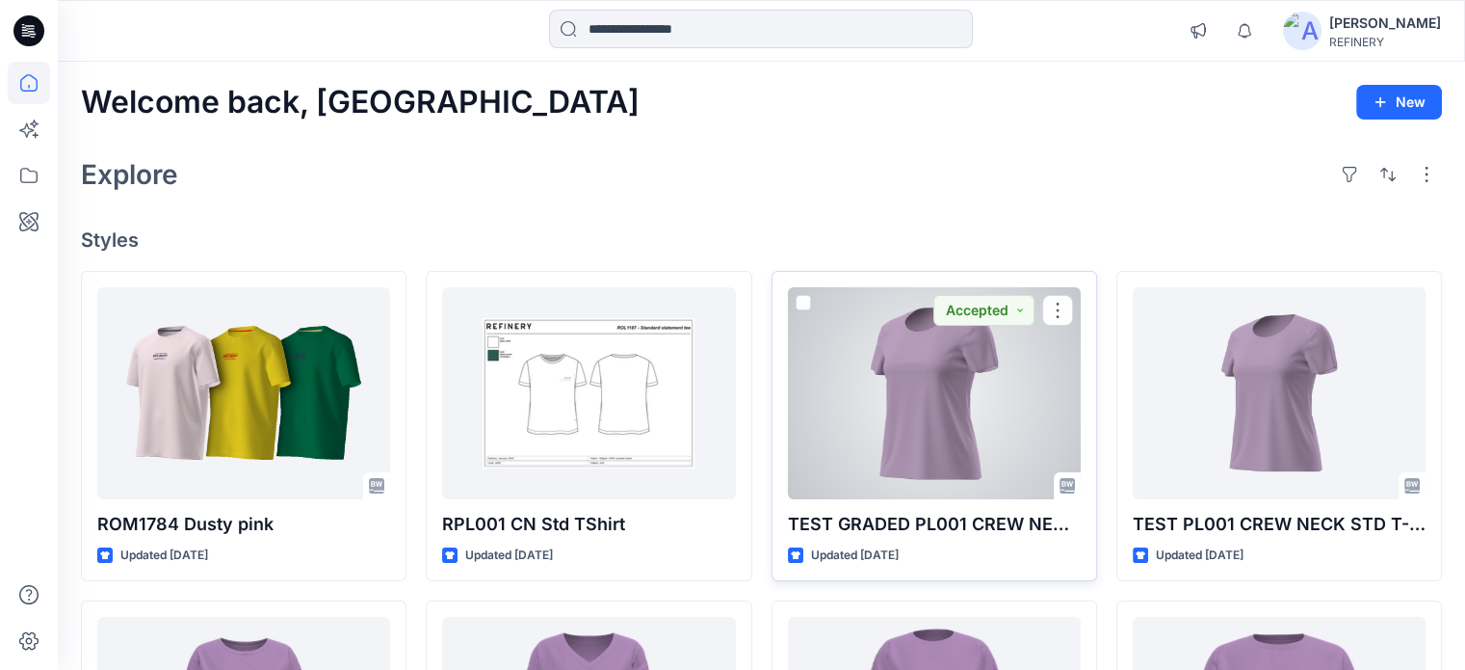
click at [981, 375] on div at bounding box center [934, 393] width 293 height 212
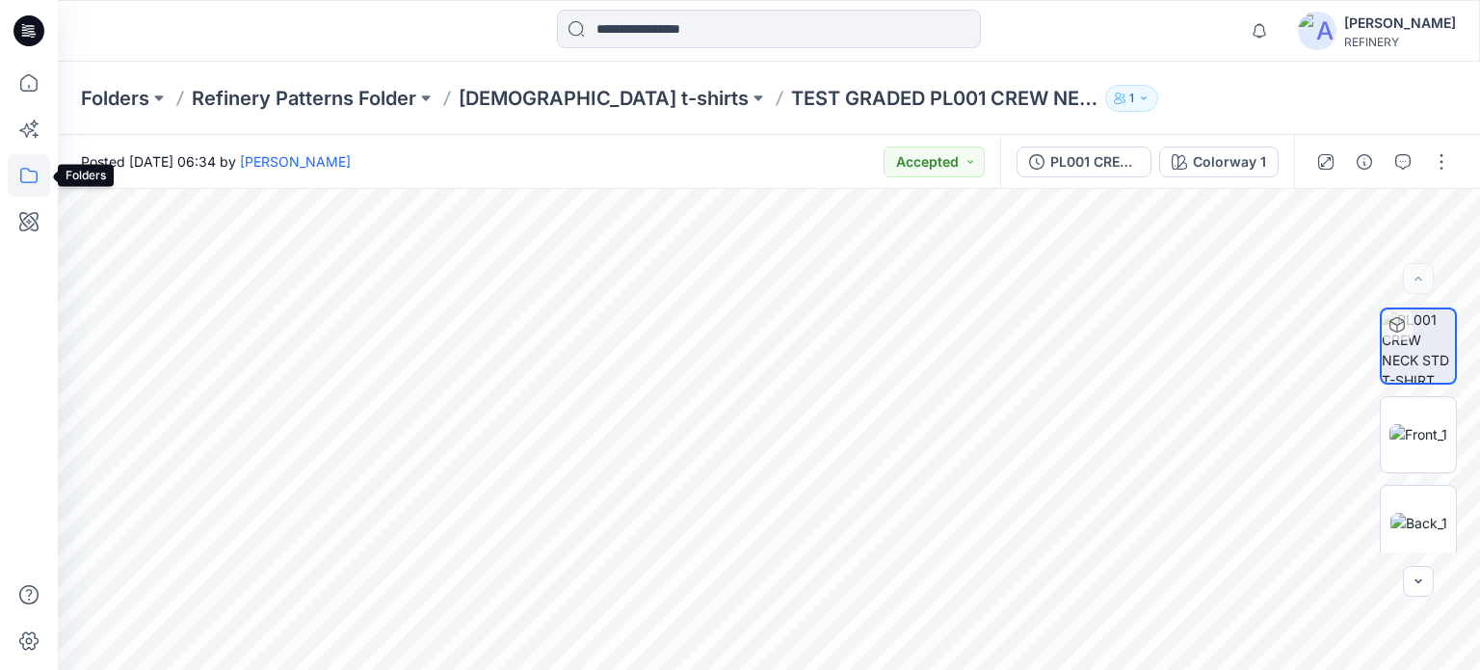
click at [22, 174] on icon at bounding box center [29, 175] width 42 height 42
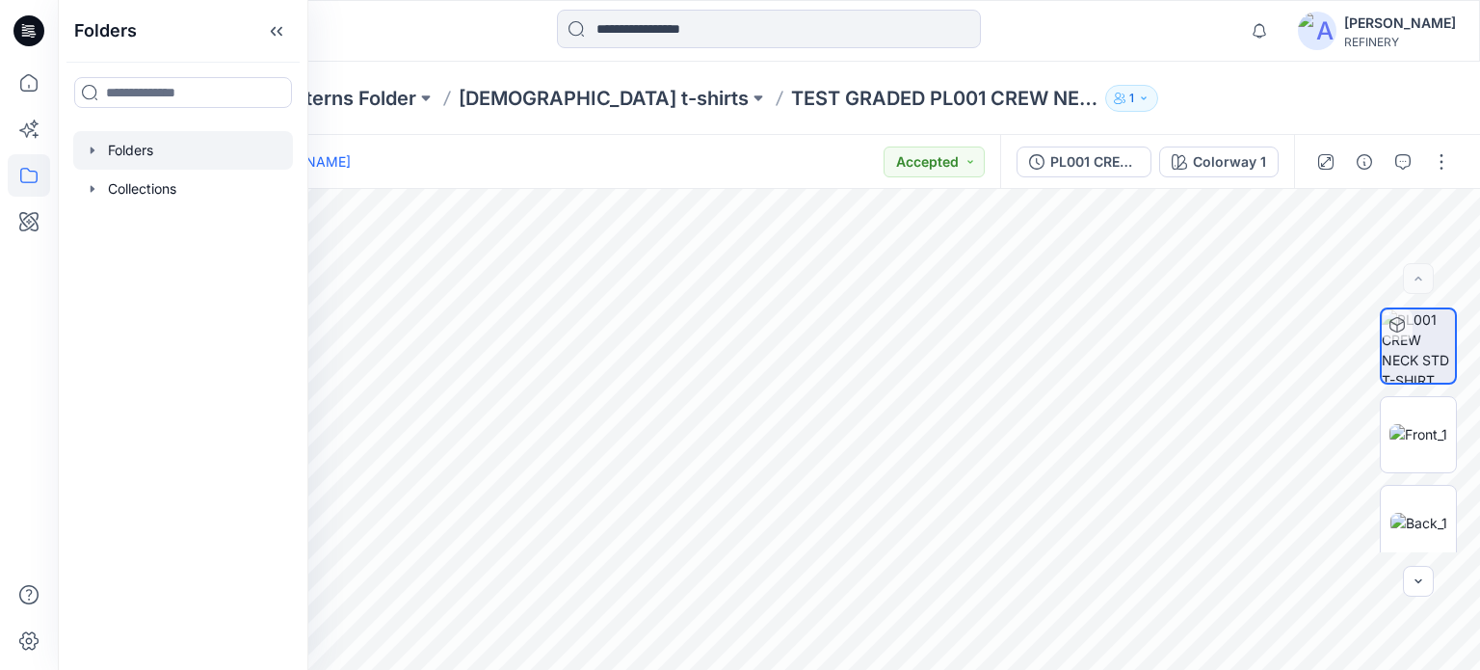
click at [86, 145] on icon "button" at bounding box center [92, 150] width 15 height 15
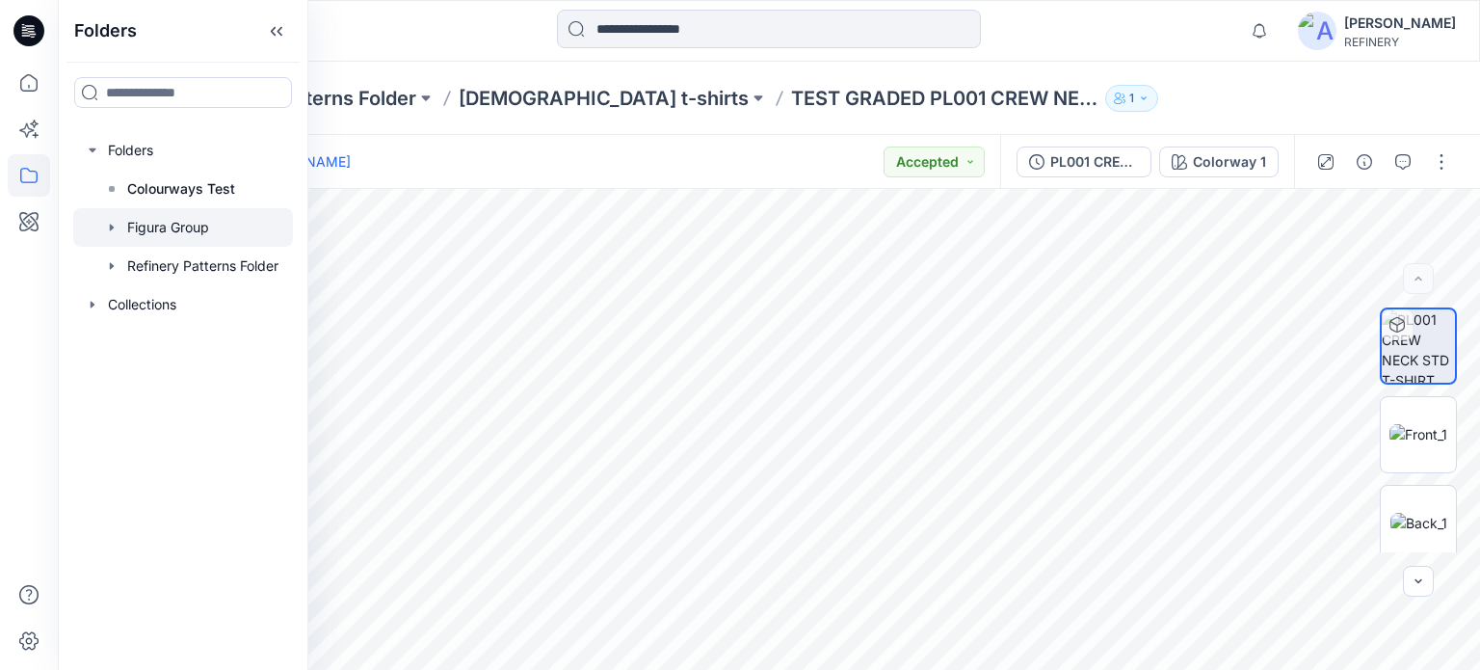
click at [181, 224] on div at bounding box center [183, 227] width 220 height 39
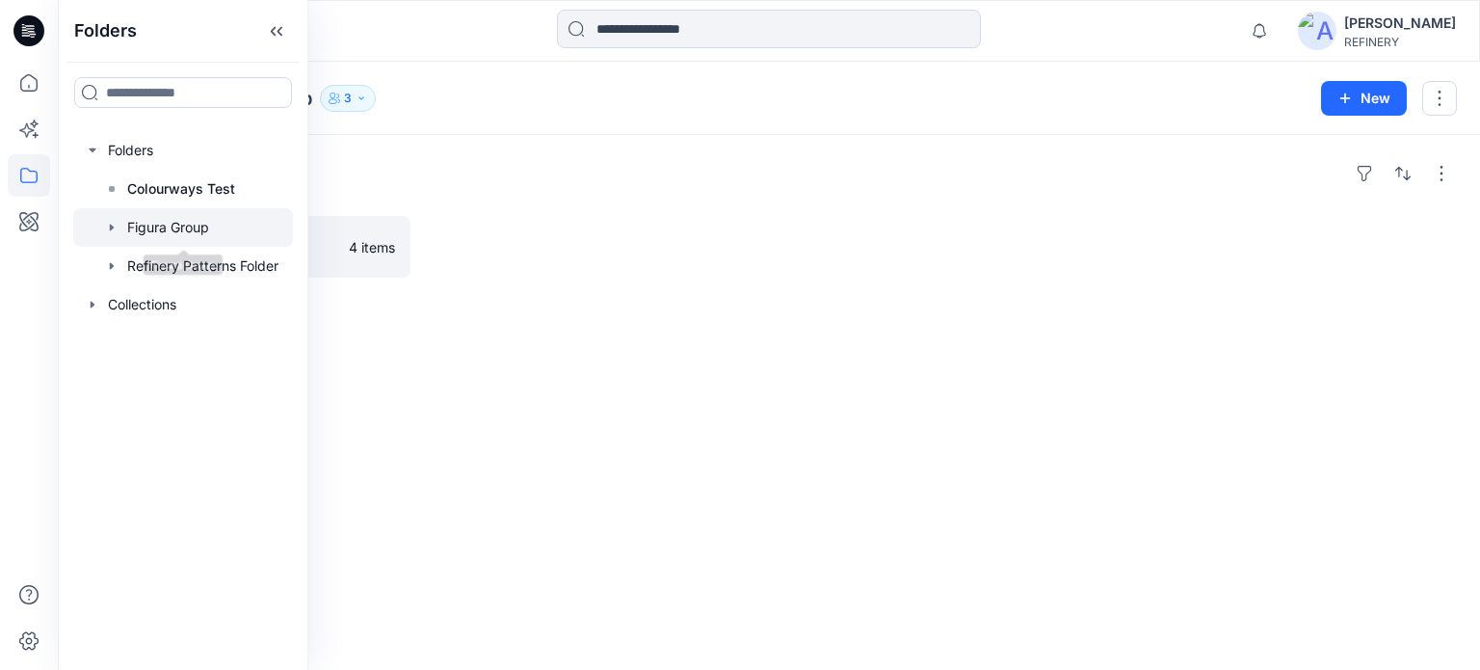
click at [601, 423] on div "Folders Figura Group Board 4 items" at bounding box center [769, 402] width 1422 height 535
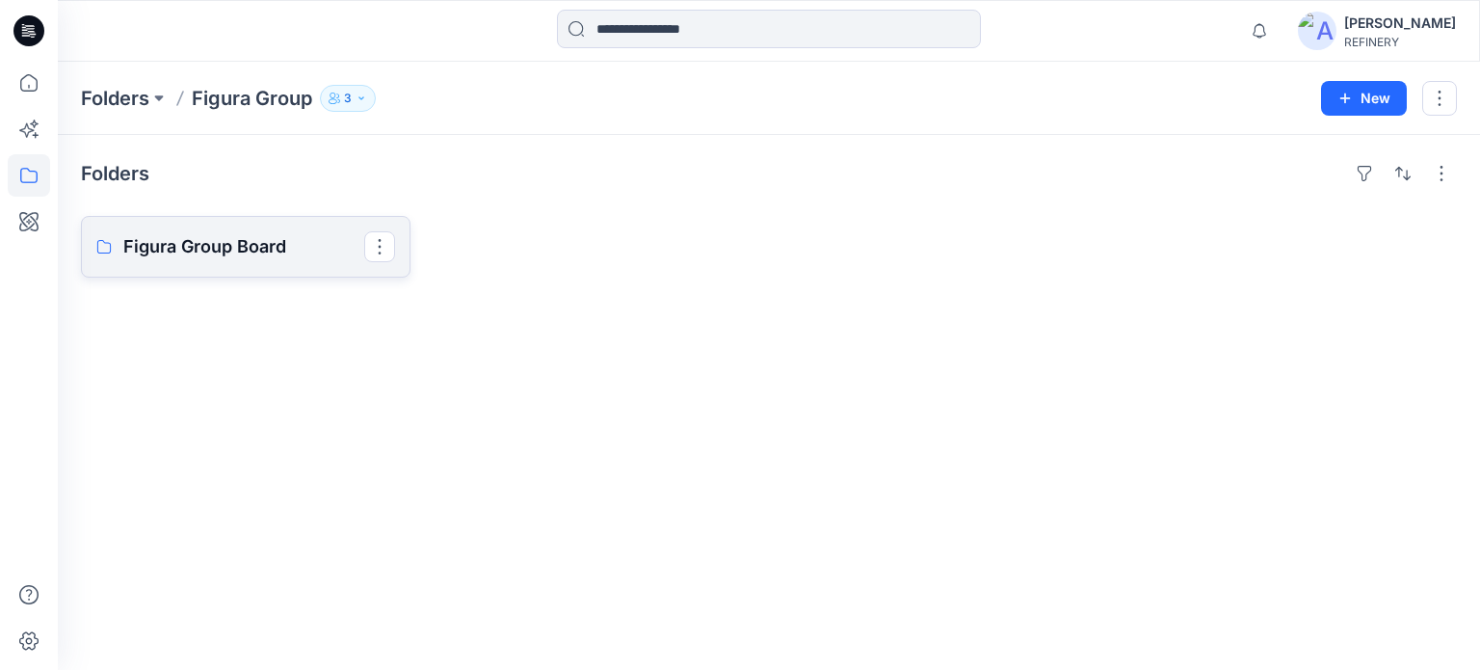
click at [289, 226] on link "Figura Group Board" at bounding box center [246, 247] width 330 height 62
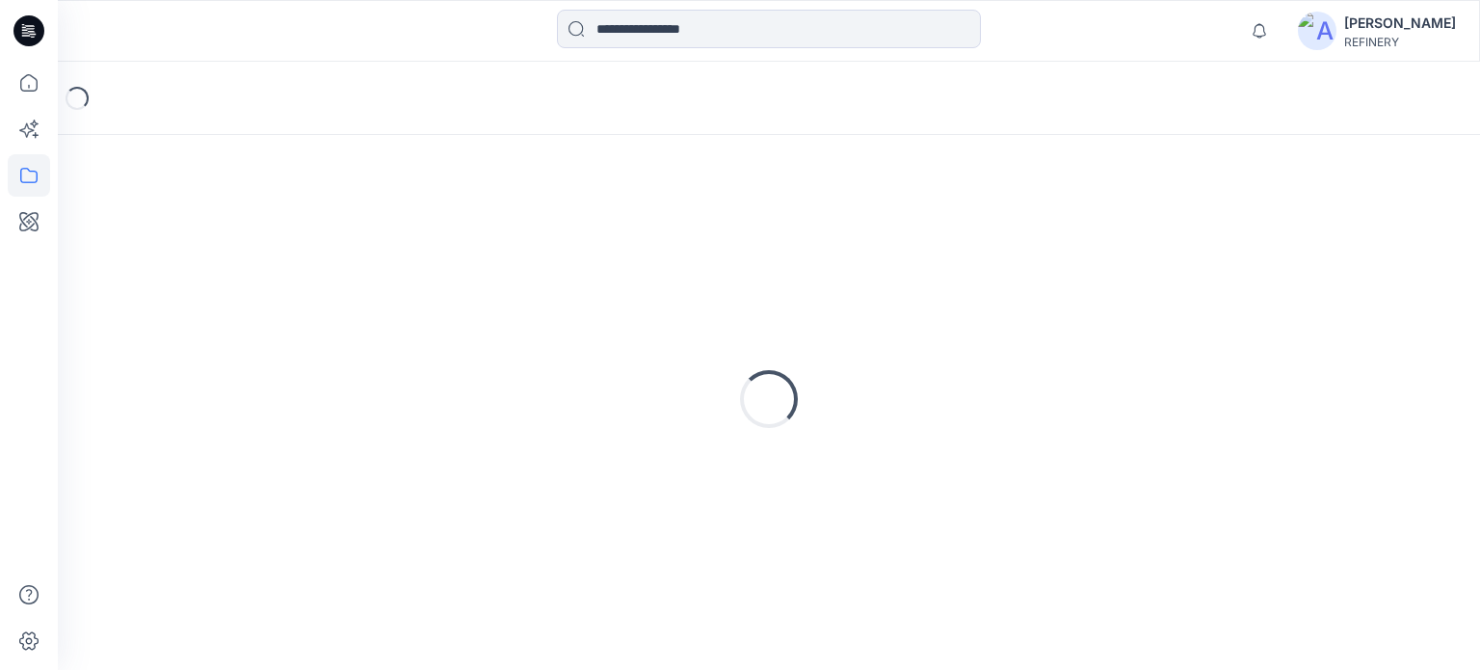
click at [289, 226] on div "Loading..." at bounding box center [769, 399] width 1376 height 482
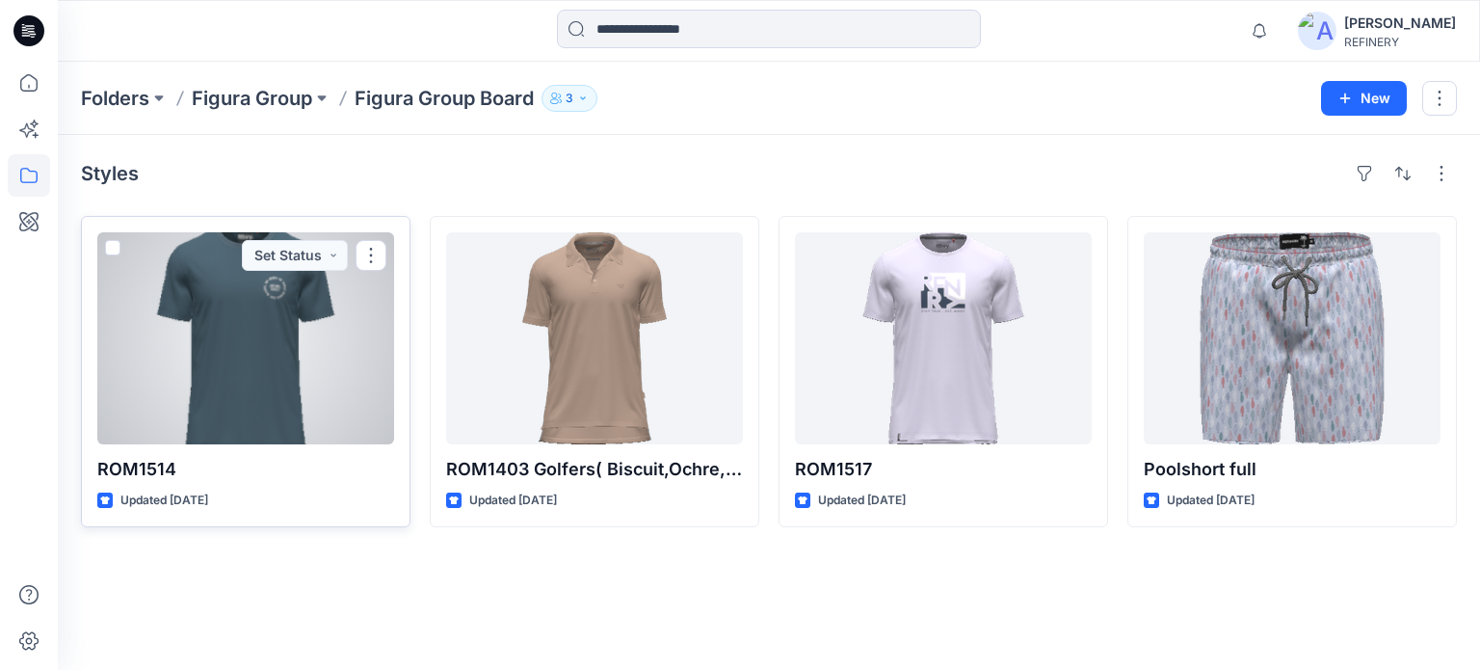
click at [112, 247] on span at bounding box center [112, 247] width 15 height 15
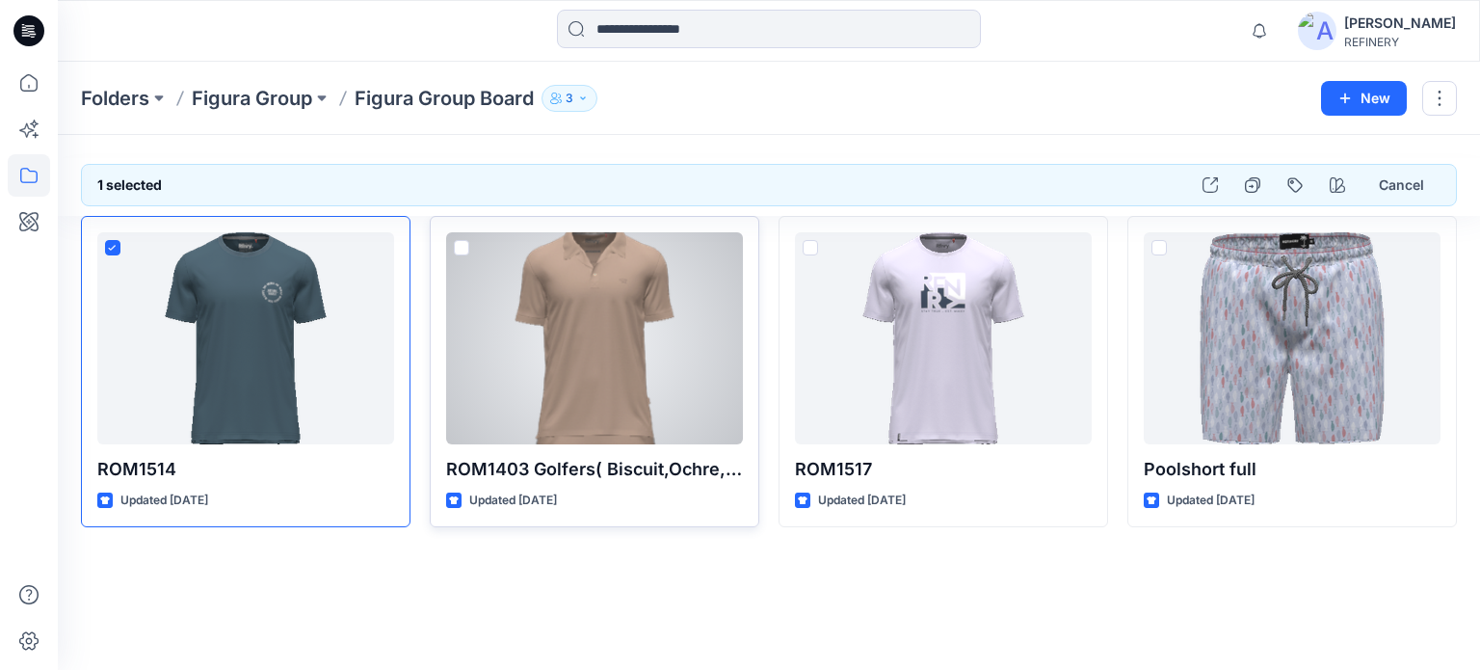
click at [458, 250] on span at bounding box center [461, 247] width 15 height 15
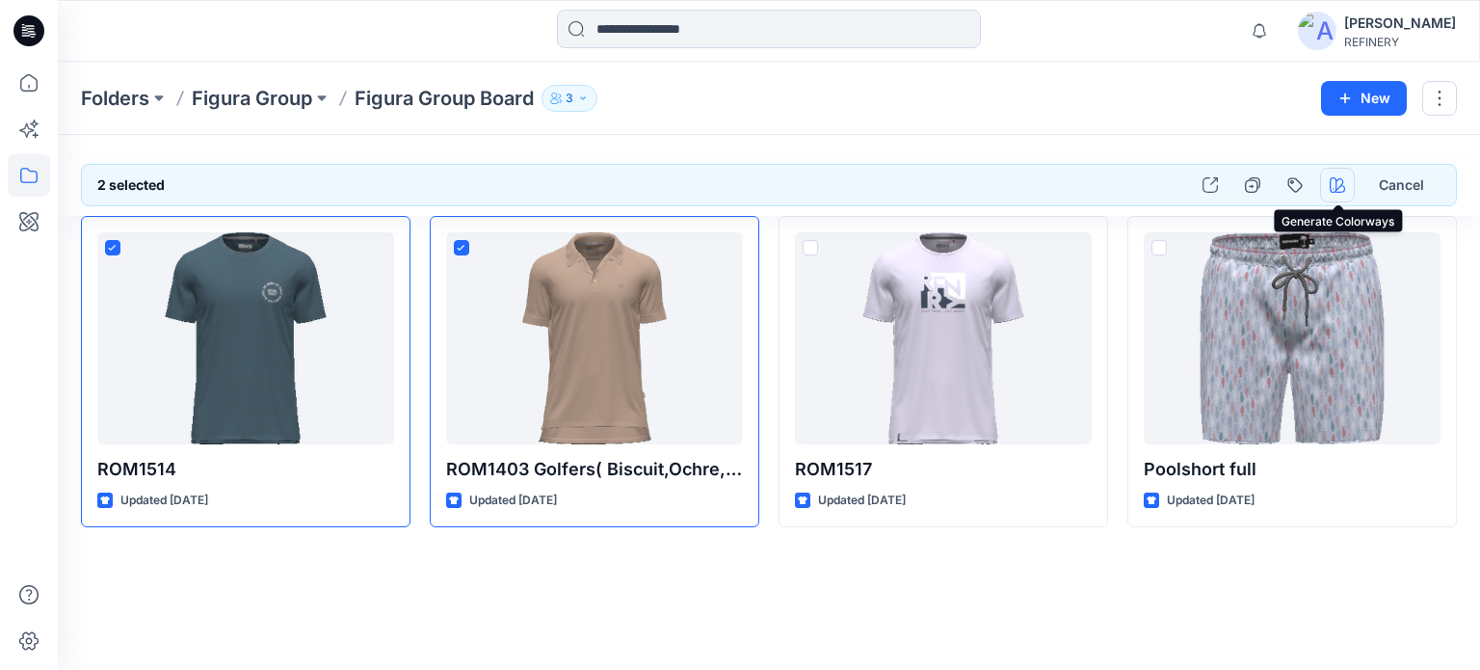
click at [1334, 182] on icon "button" at bounding box center [1337, 184] width 15 height 15
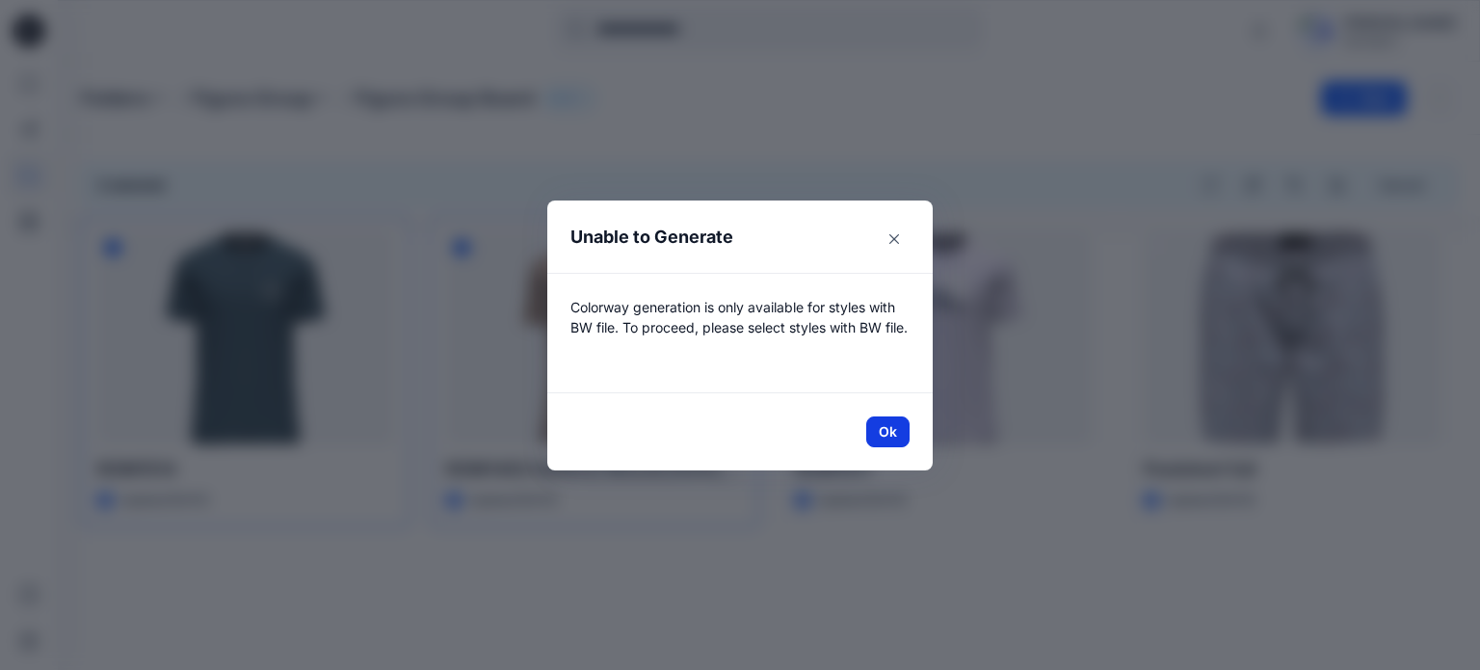
click at [884, 435] on button "Ok" at bounding box center [887, 431] width 43 height 31
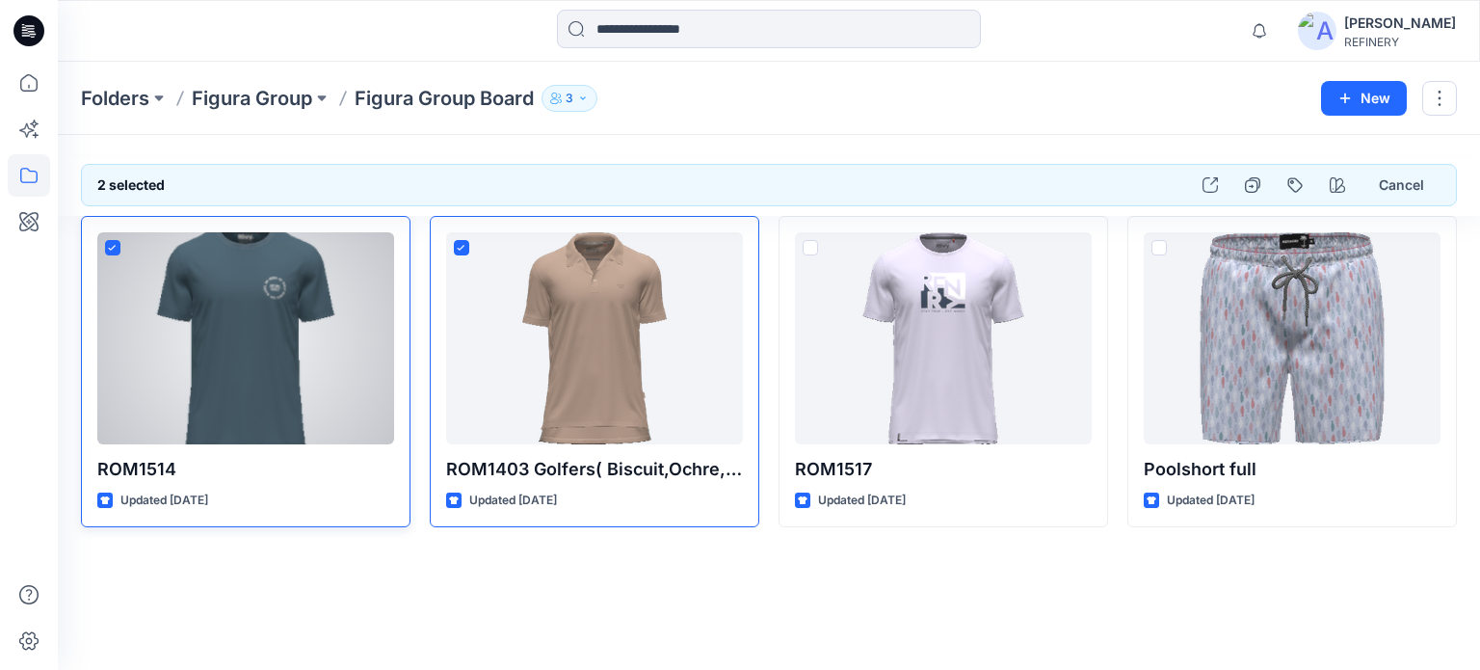
click at [332, 485] on div "ROM1514 Updated 2 years ago" at bounding box center [246, 371] width 330 height 311
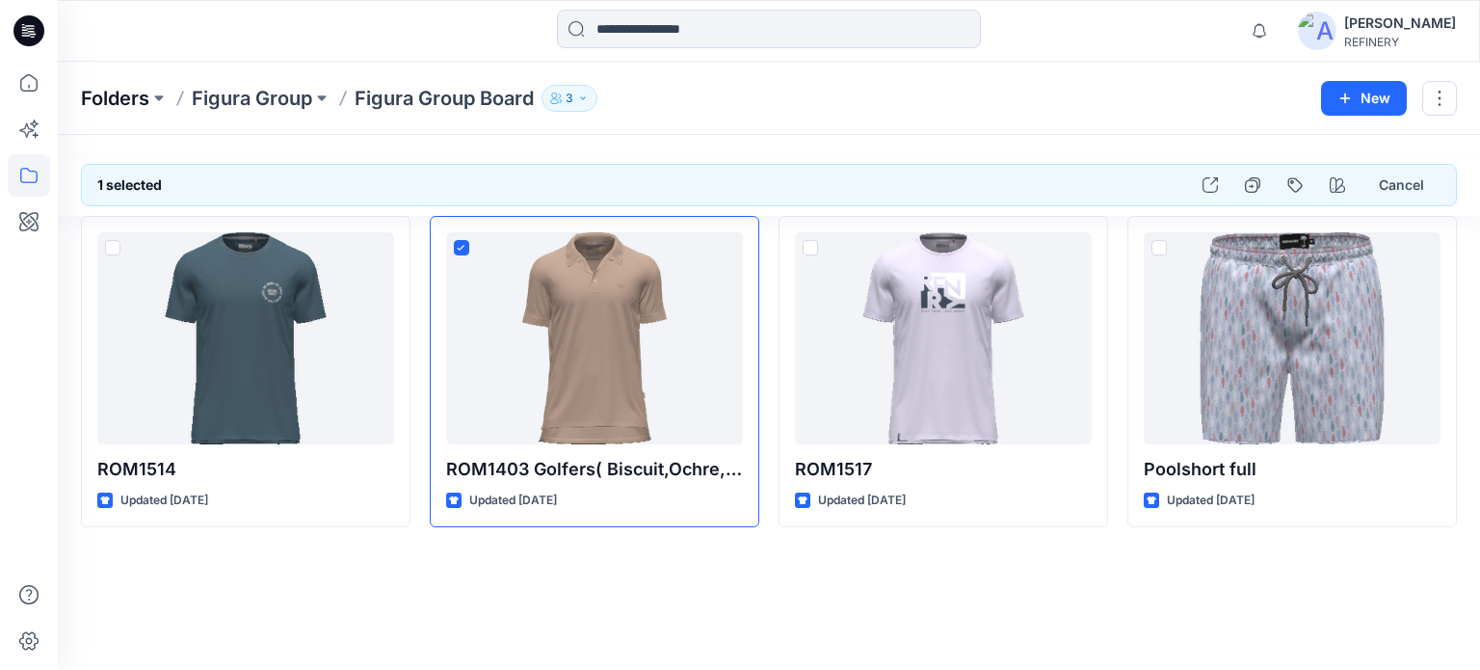
click at [127, 92] on p "Folders" at bounding box center [115, 98] width 68 height 27
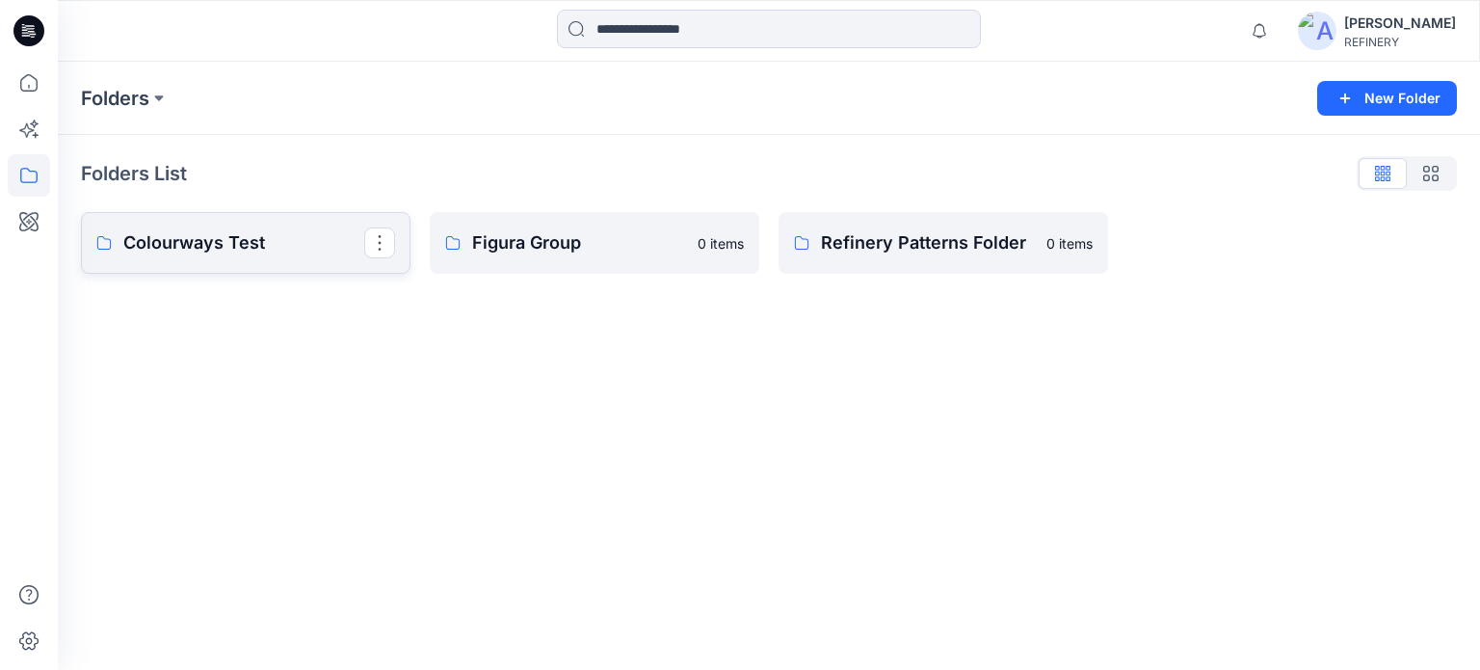
click at [243, 249] on p "Colourways Test" at bounding box center [243, 242] width 241 height 27
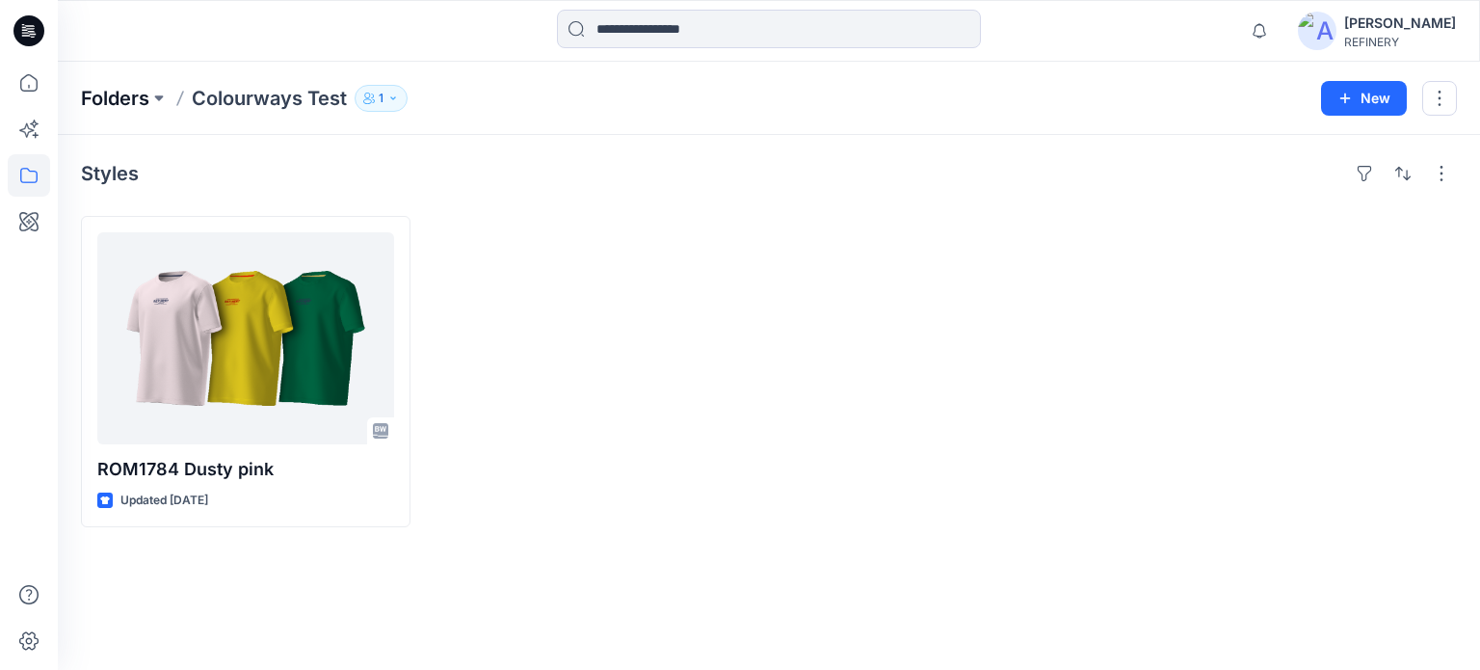
click at [133, 99] on p "Folders" at bounding box center [115, 98] width 68 height 27
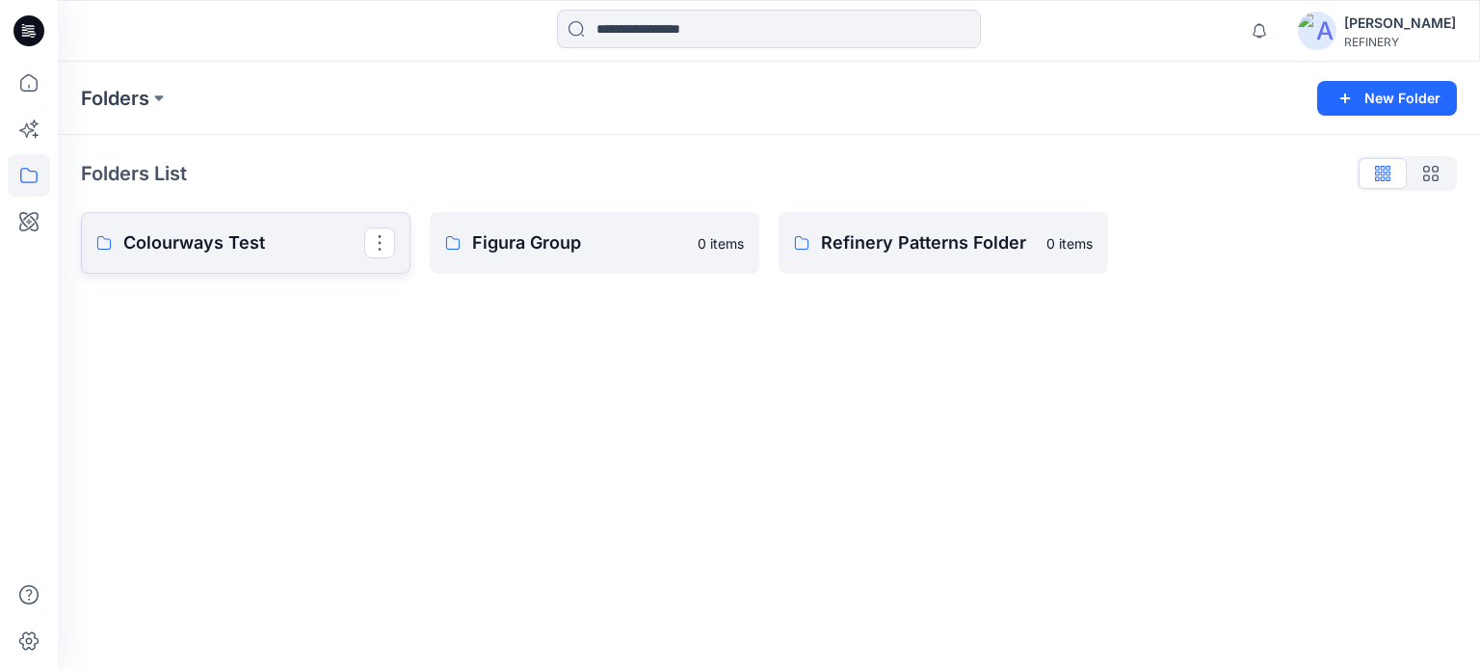
click at [310, 250] on p "Colourways Test" at bounding box center [243, 242] width 241 height 27
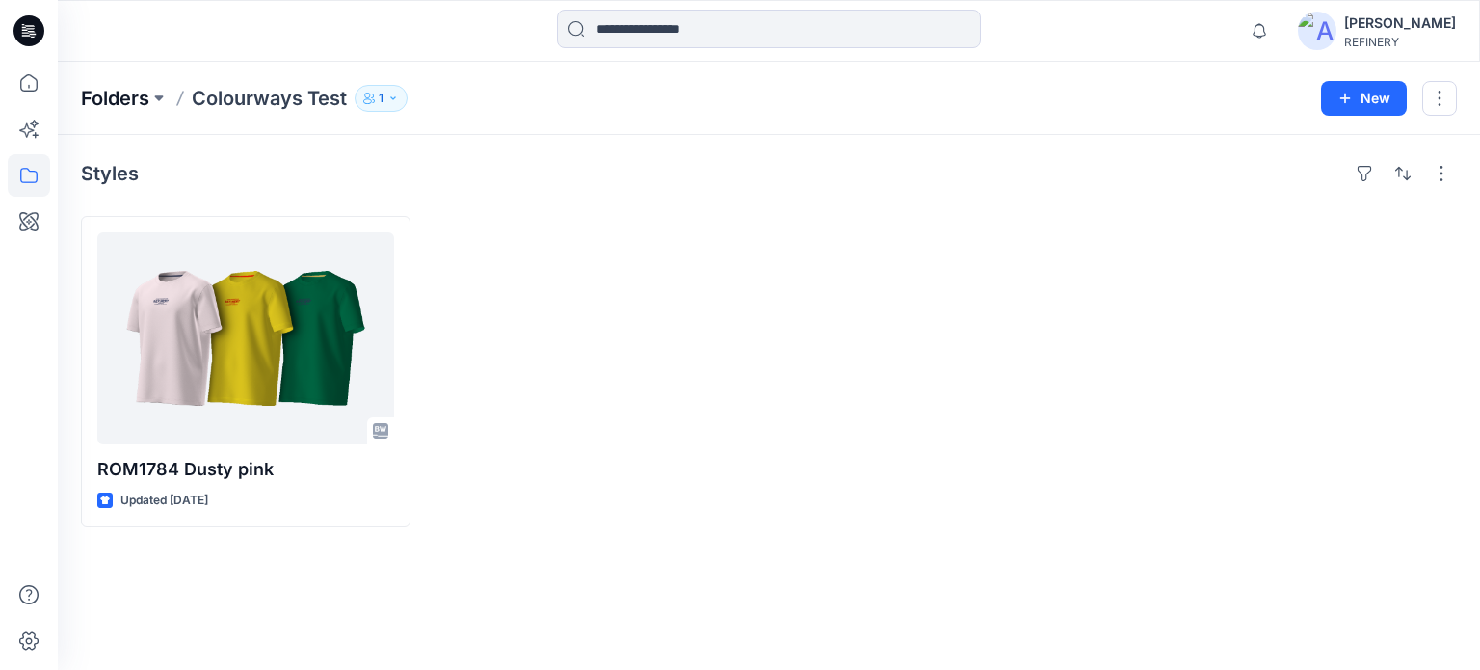
click at [123, 101] on p "Folders" at bounding box center [115, 98] width 68 height 27
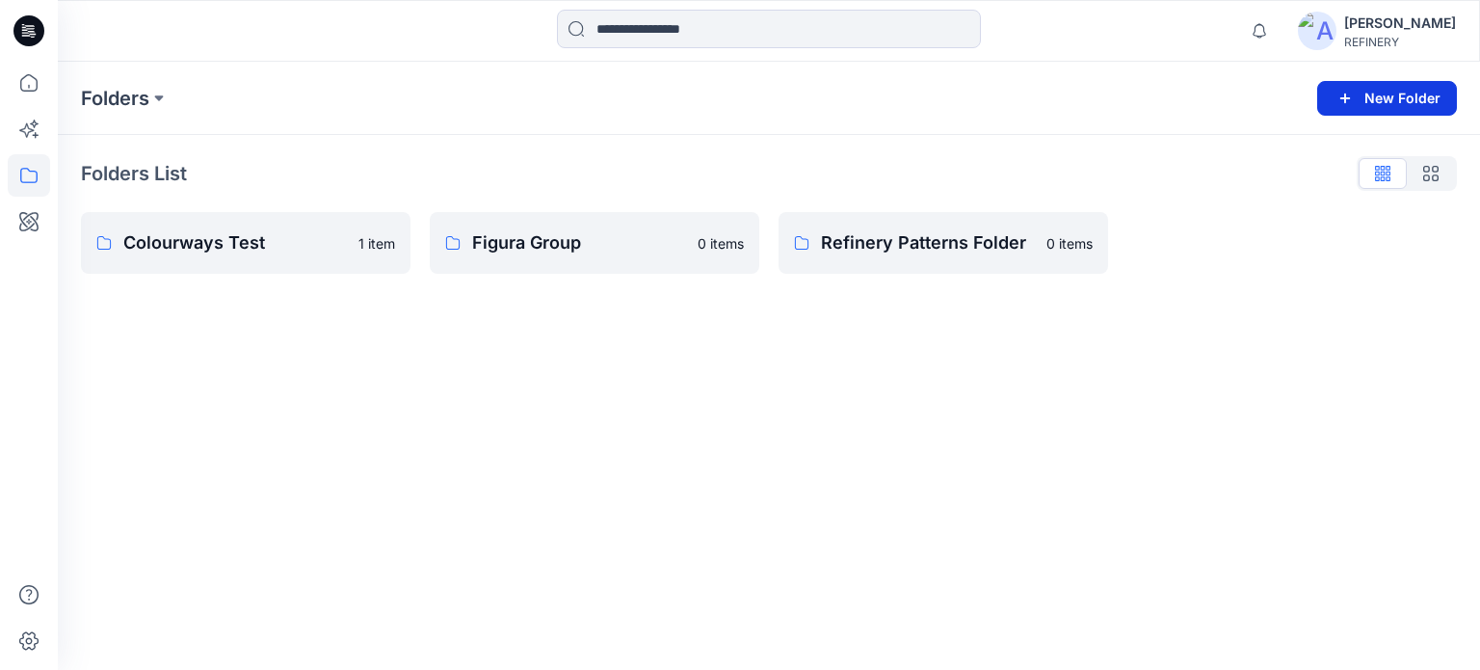
click at [1399, 92] on button "New Folder" at bounding box center [1387, 98] width 140 height 35
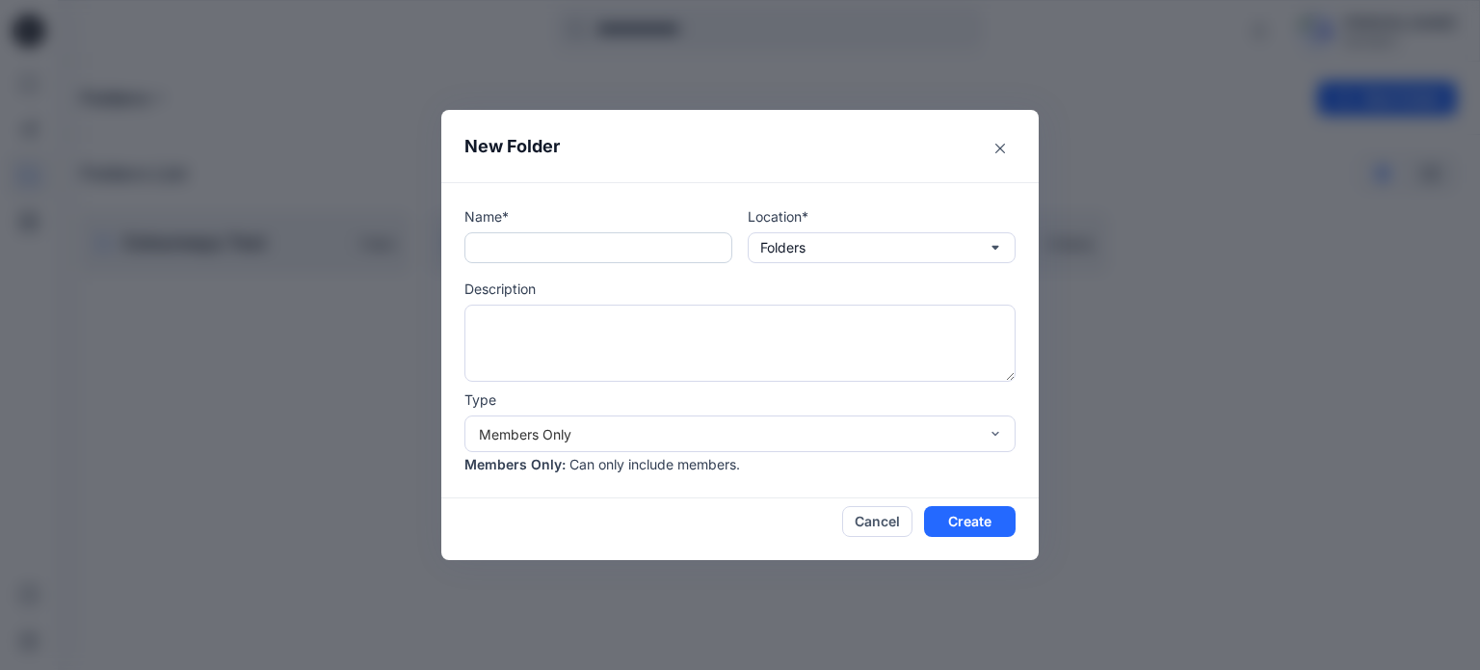
click at [553, 246] on input "text" at bounding box center [598, 247] width 268 height 31
type input "**********"
click at [975, 514] on button "Create" at bounding box center [970, 521] width 92 height 31
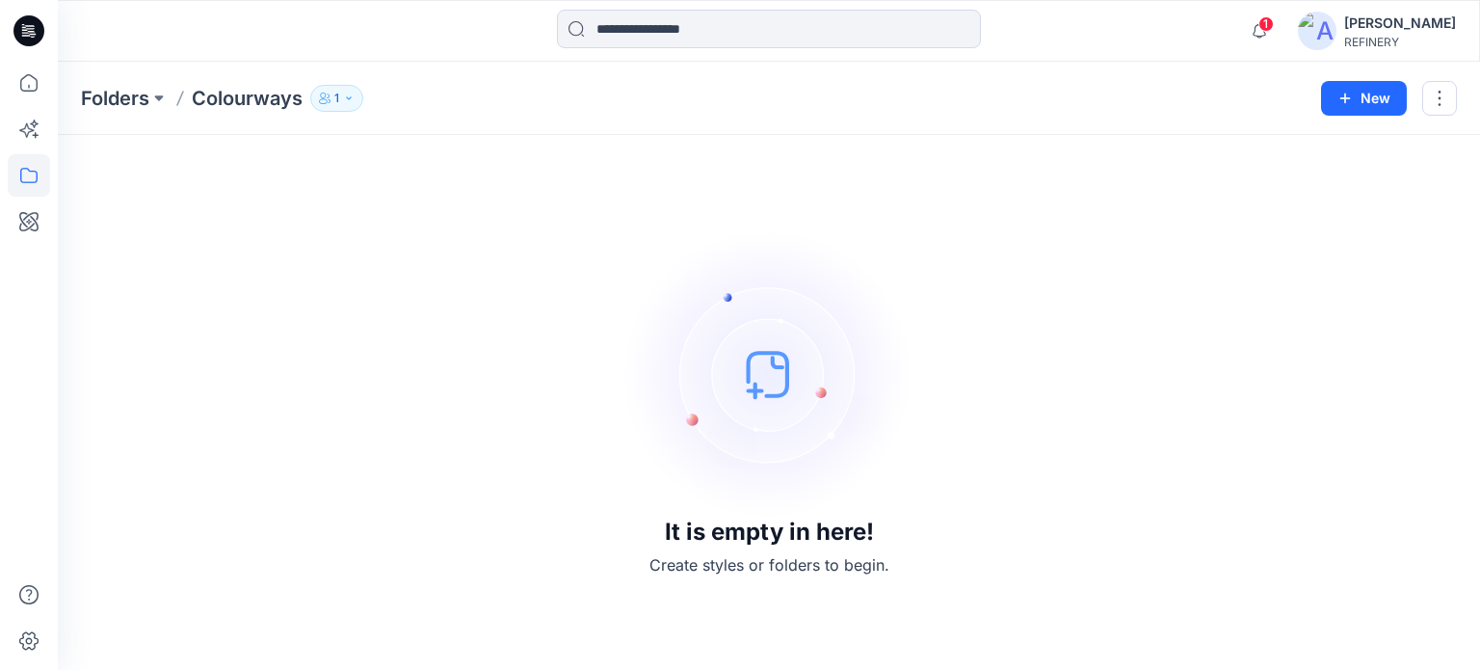
click at [232, 111] on p "Colourways" at bounding box center [247, 98] width 111 height 27
click at [228, 292] on div "It is empty in here! Create styles or folders to begin." at bounding box center [769, 402] width 1376 height 488
click at [106, 90] on p "Folders" at bounding box center [115, 98] width 68 height 27
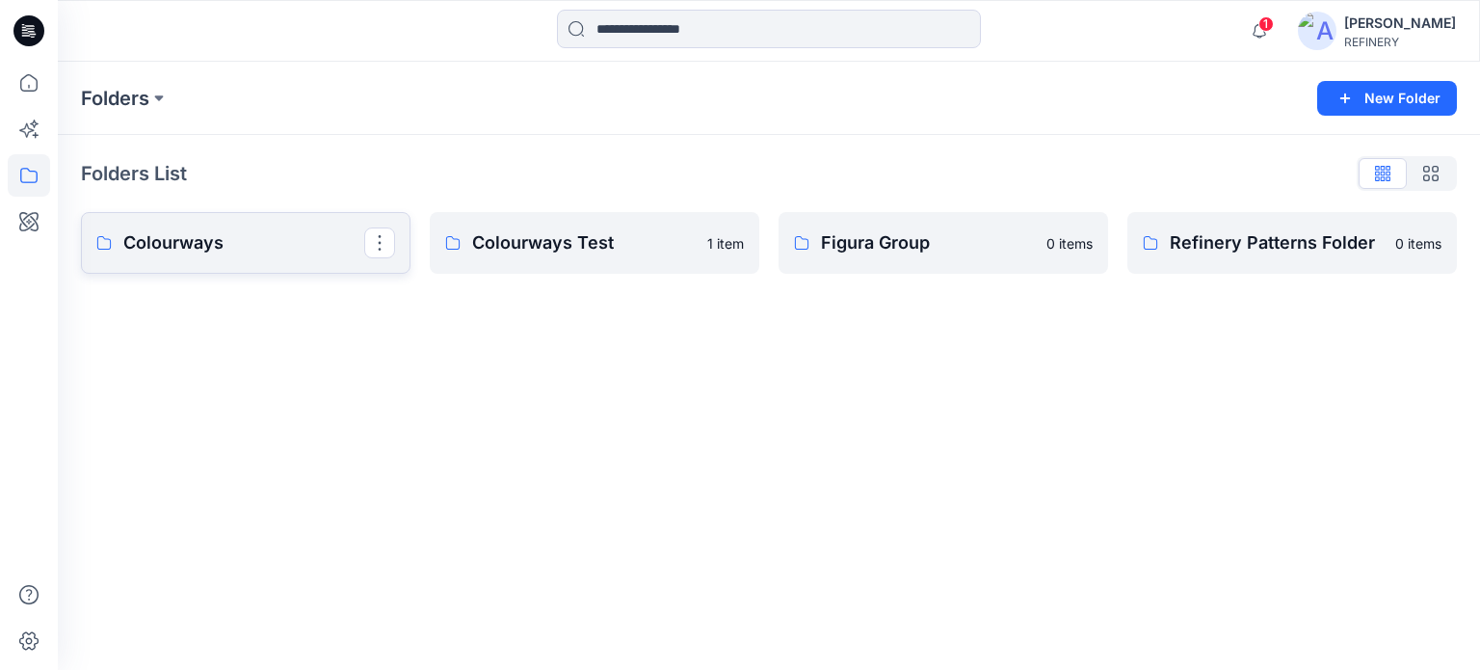
click at [298, 258] on link "Colourways" at bounding box center [246, 243] width 330 height 62
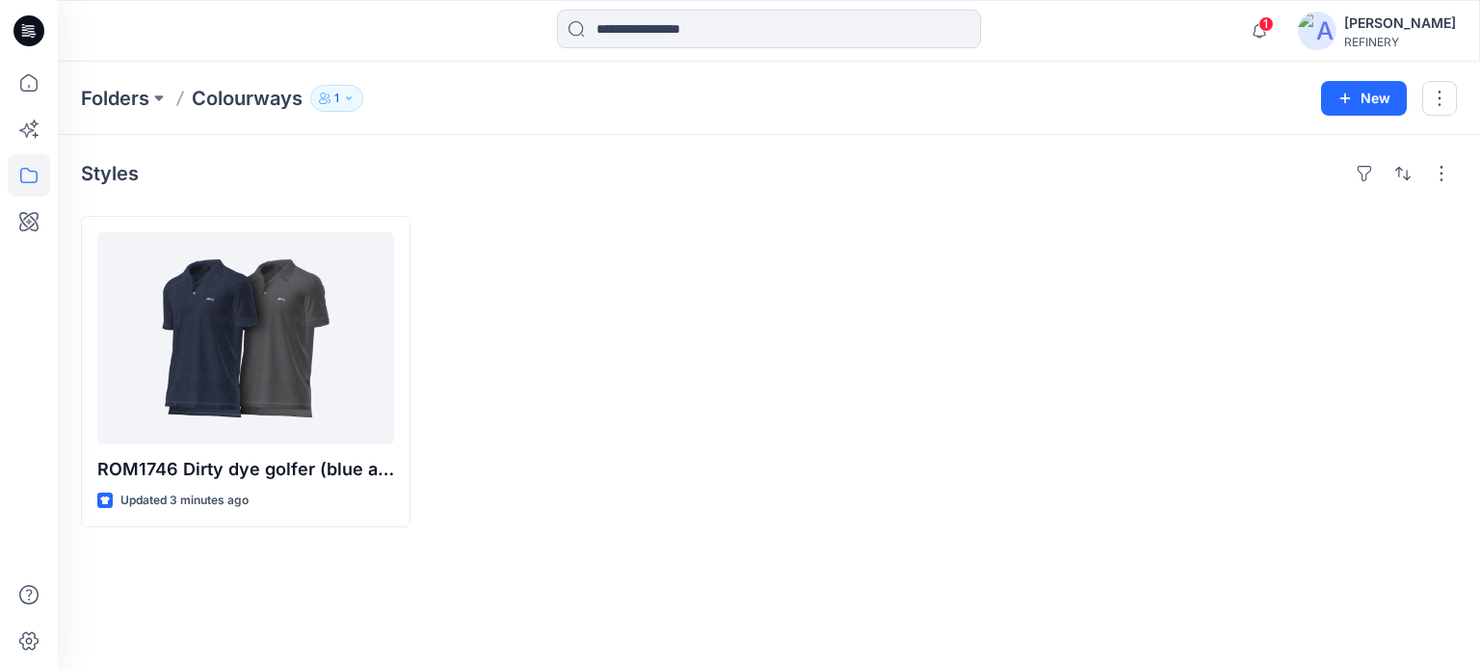
click at [786, 411] on div at bounding box center [943, 371] width 330 height 311
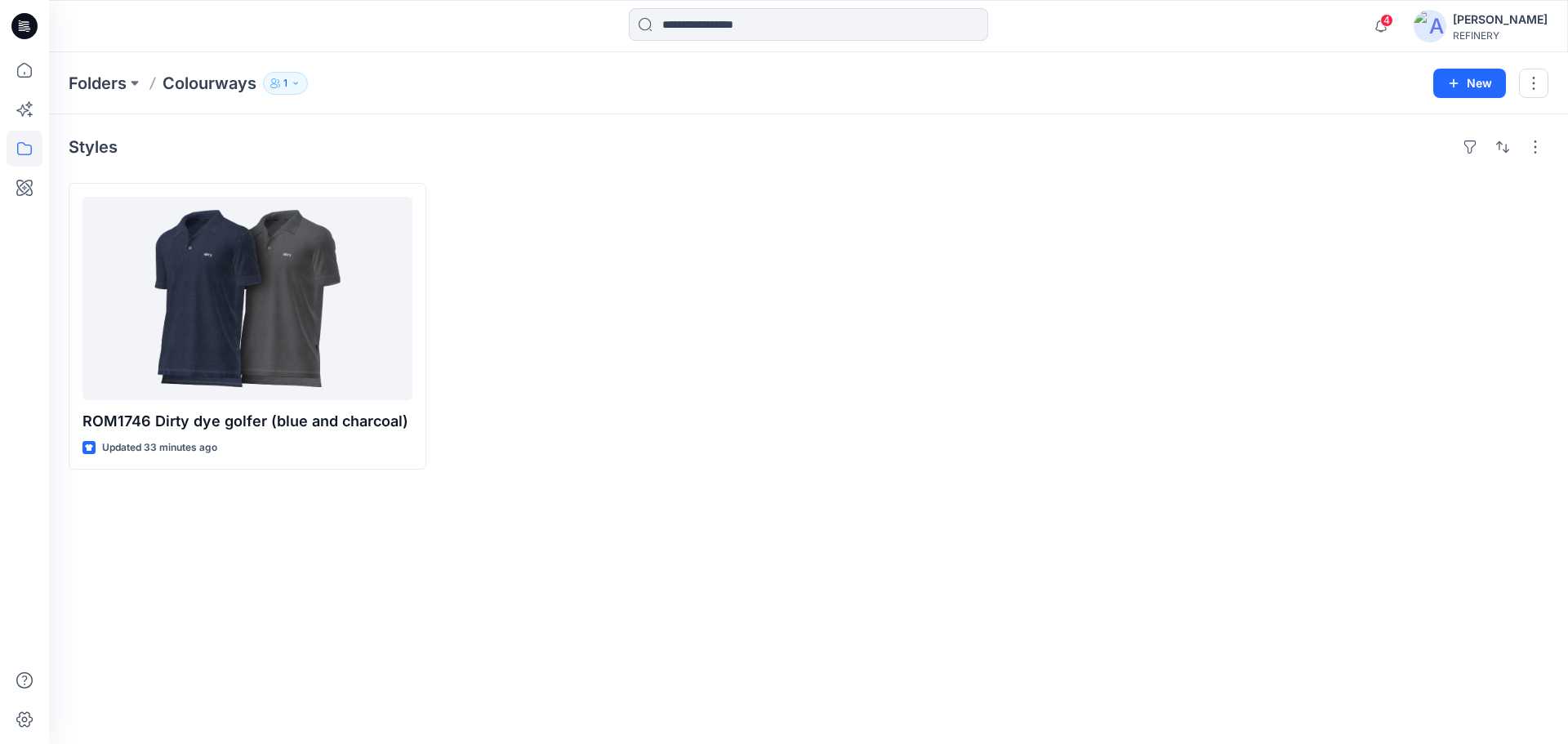
click at [709, 458] on div at bounding box center [621, 326] width 358 height 286
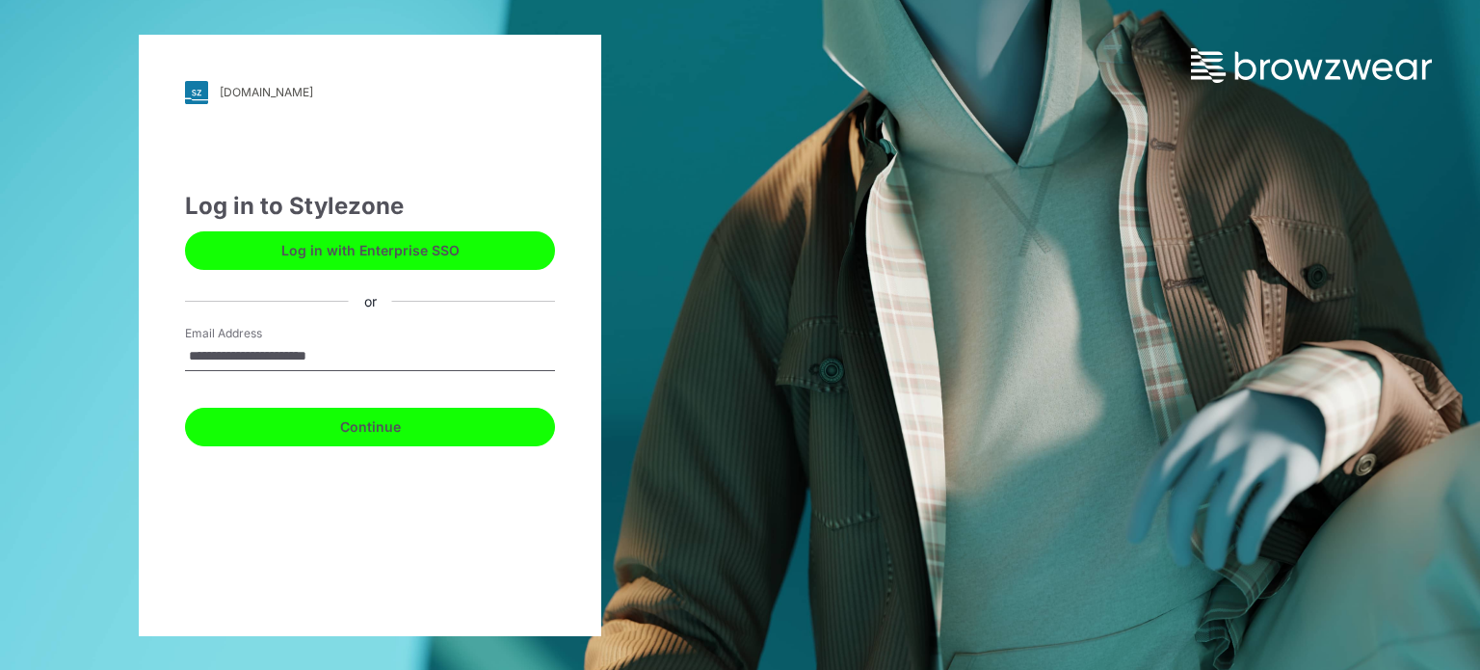
click at [357, 431] on button "Continue" at bounding box center [370, 427] width 370 height 39
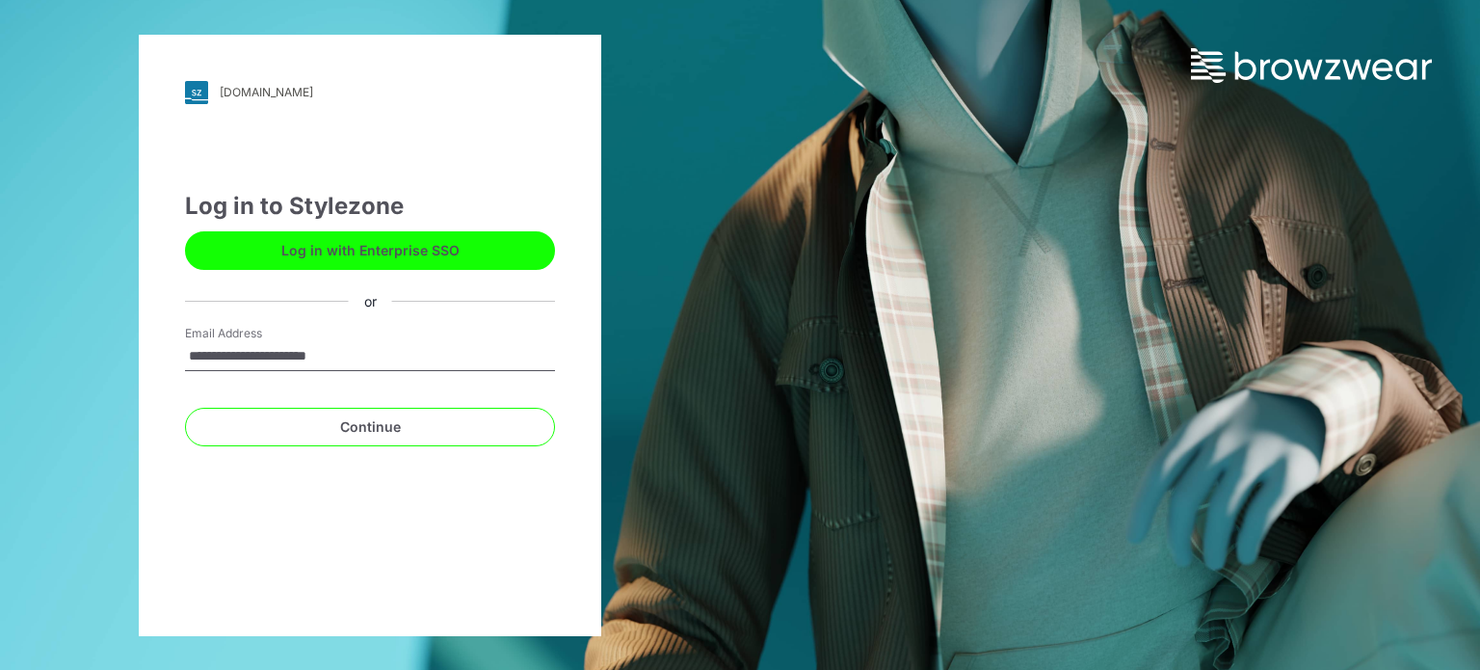
click at [384, 355] on input "**********" at bounding box center [370, 356] width 370 height 29
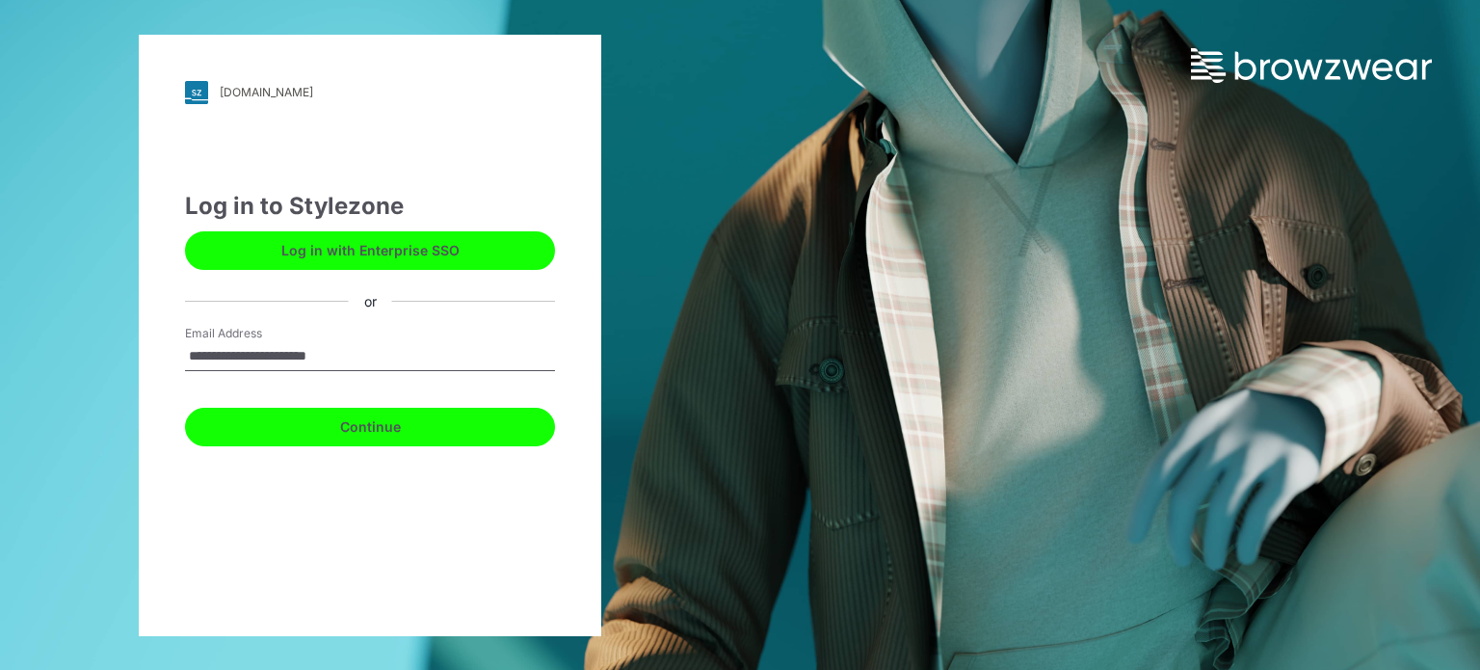
click at [386, 422] on button "Continue" at bounding box center [370, 427] width 370 height 39
click at [465, 432] on button "Continue" at bounding box center [370, 427] width 370 height 39
click at [355, 433] on button "Continue" at bounding box center [370, 427] width 370 height 39
click at [373, 432] on button "Continue" at bounding box center [370, 427] width 370 height 39
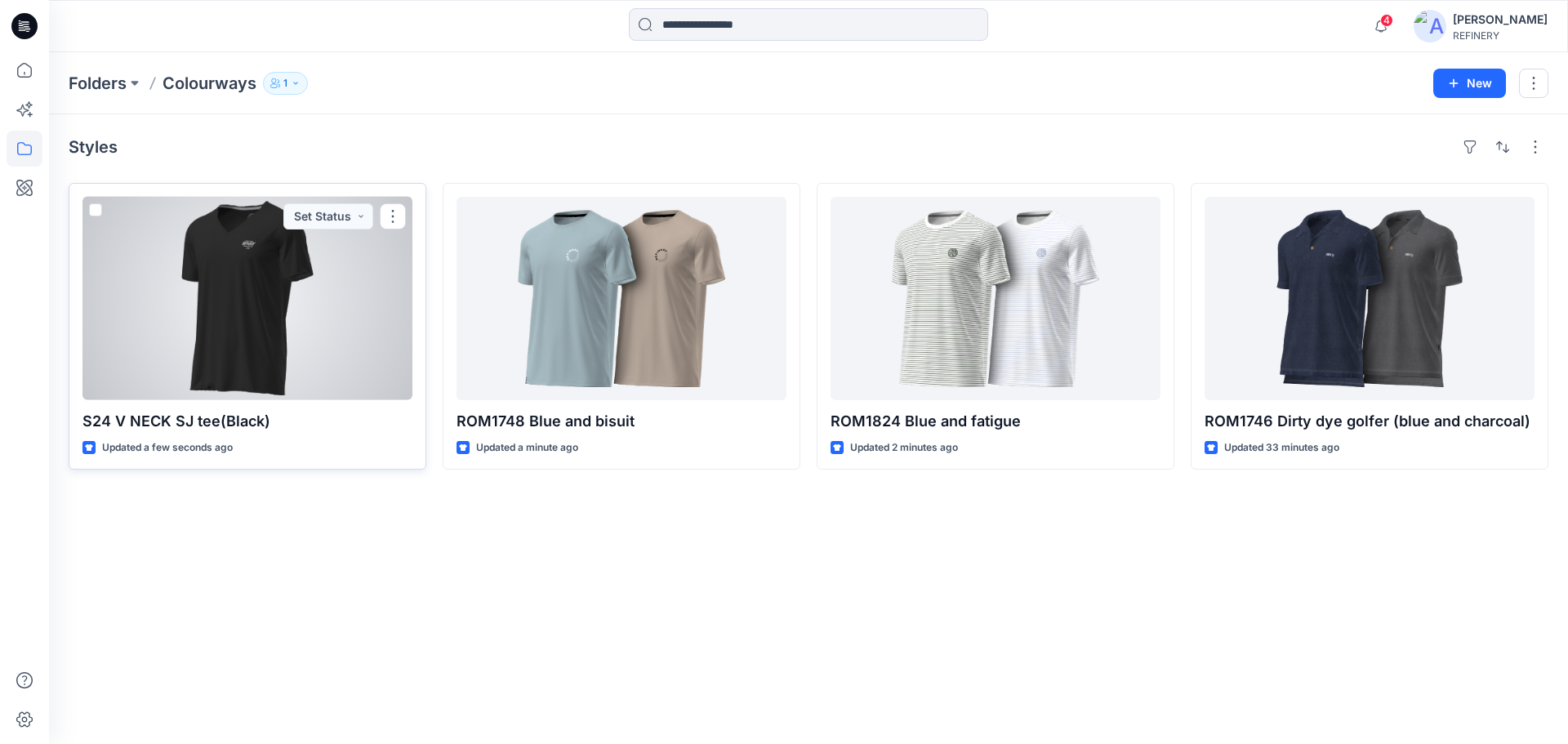
click at [98, 206] on span at bounding box center [95, 209] width 13 height 13
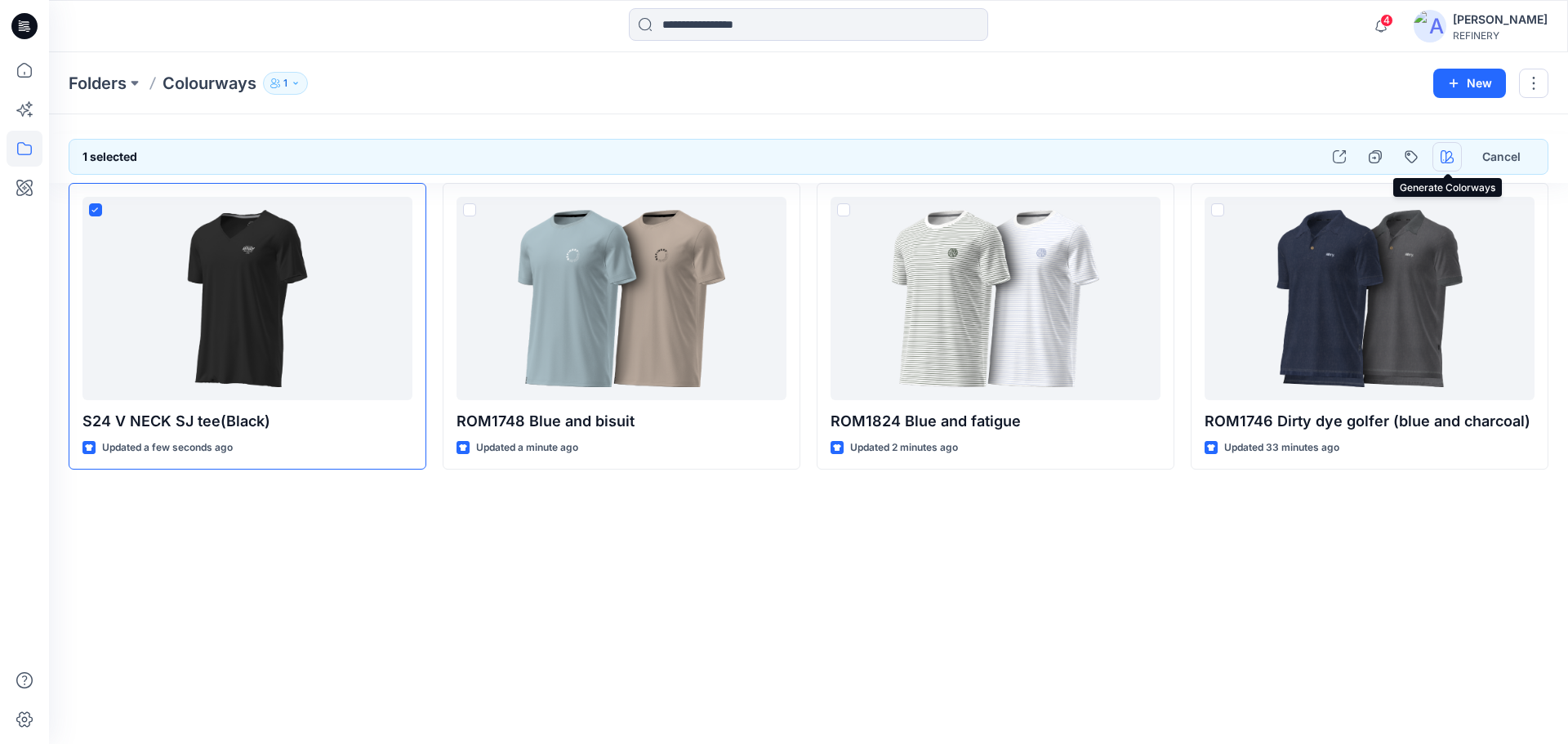
click at [1448, 158] on icon "button" at bounding box center [1447, 156] width 13 height 13
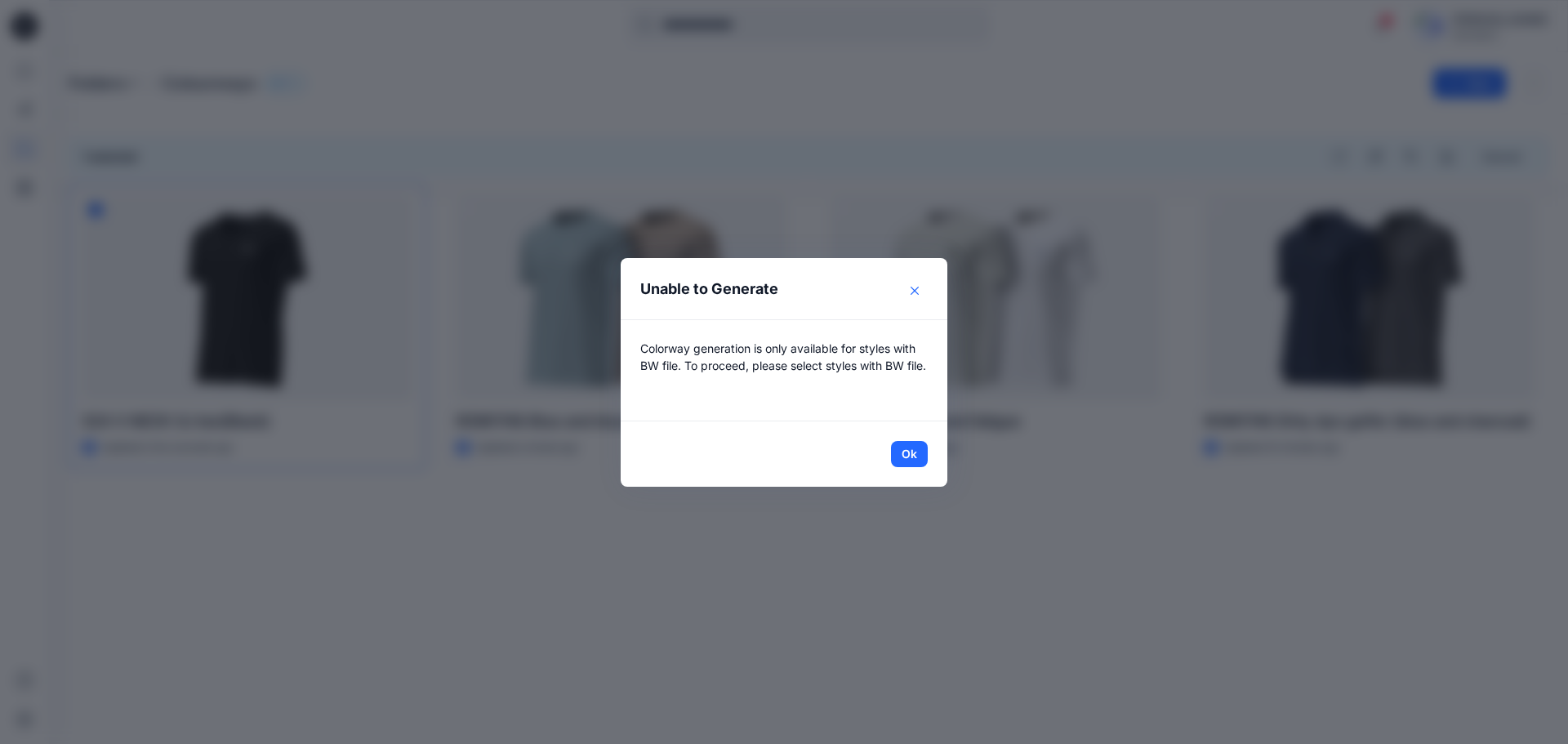
click at [917, 289] on icon "Close" at bounding box center [915, 291] width 8 height 8
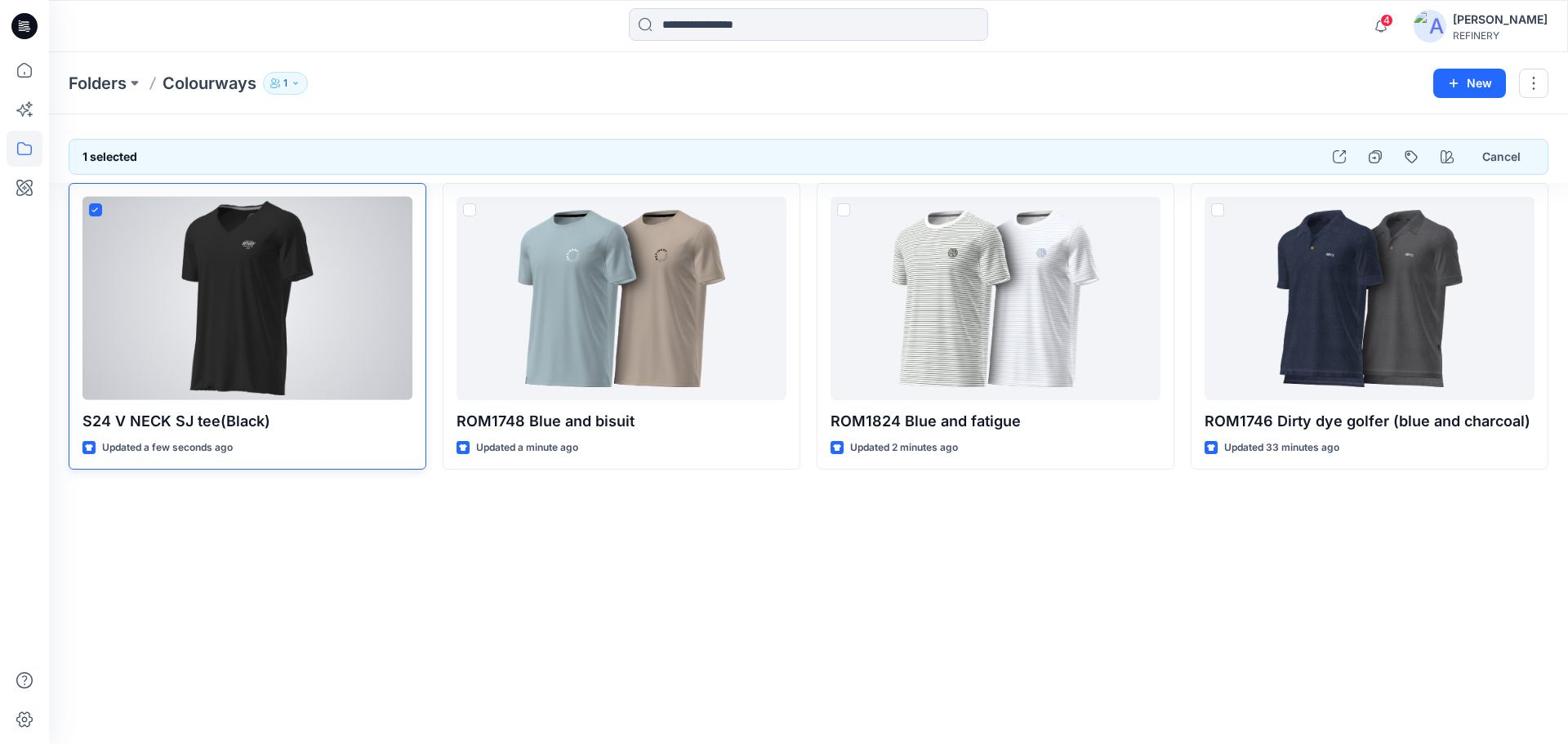
click at [331, 434] on div "S24 V NECK SJ tee(Black) Updated a few seconds ago" at bounding box center [247, 326] width 358 height 286
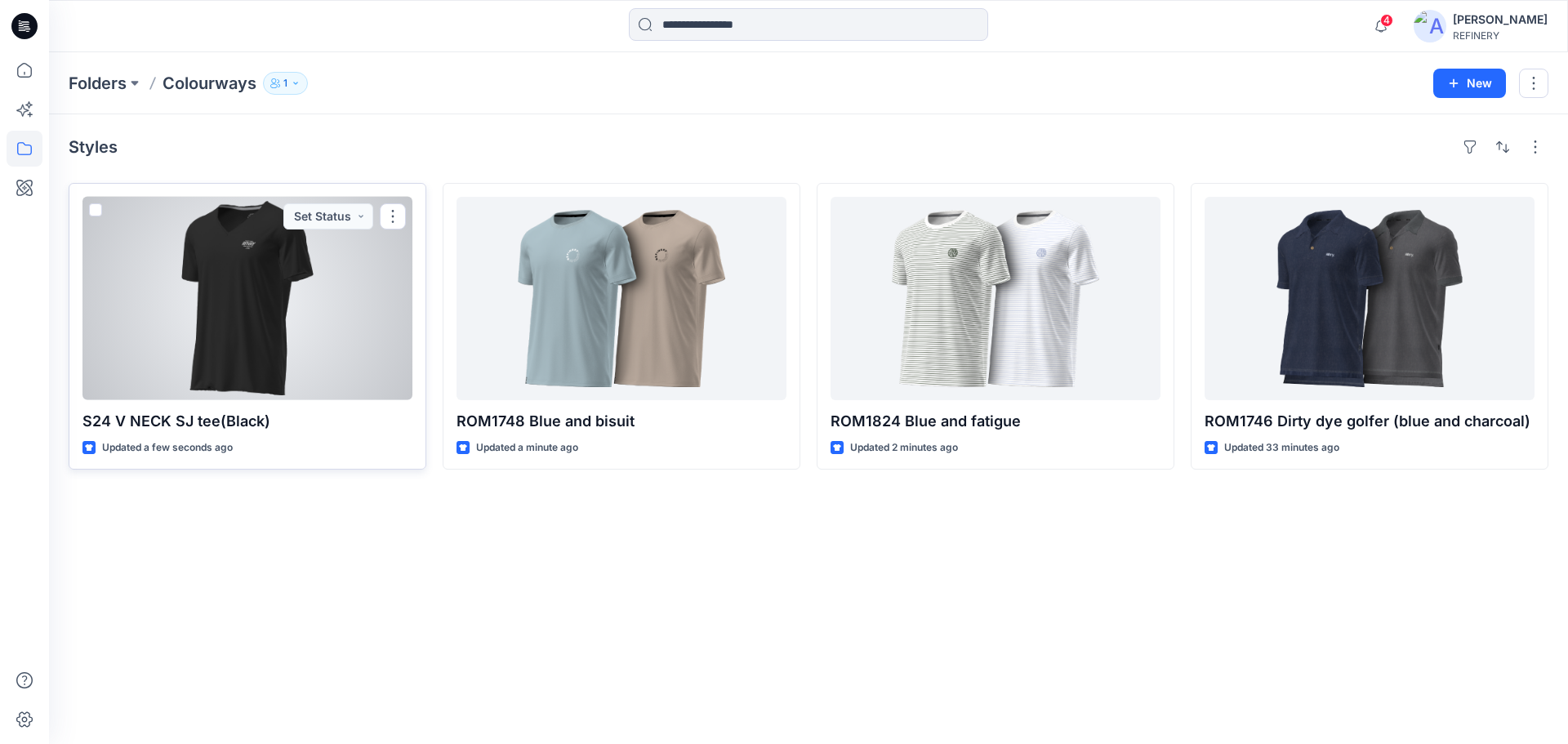
click at [304, 306] on div at bounding box center [247, 298] width 330 height 203
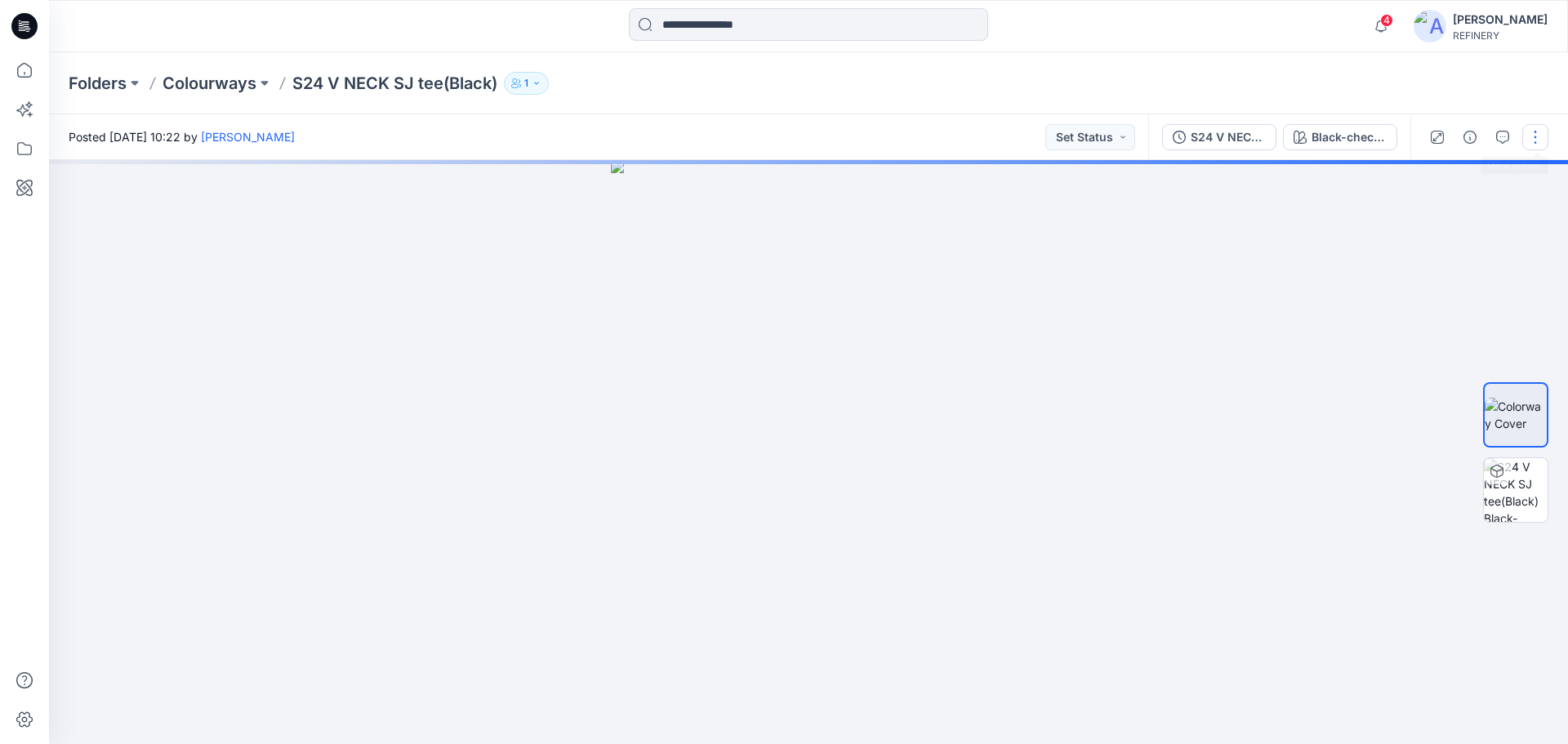
click at [1534, 146] on button "button" at bounding box center [1535, 136] width 26 height 26
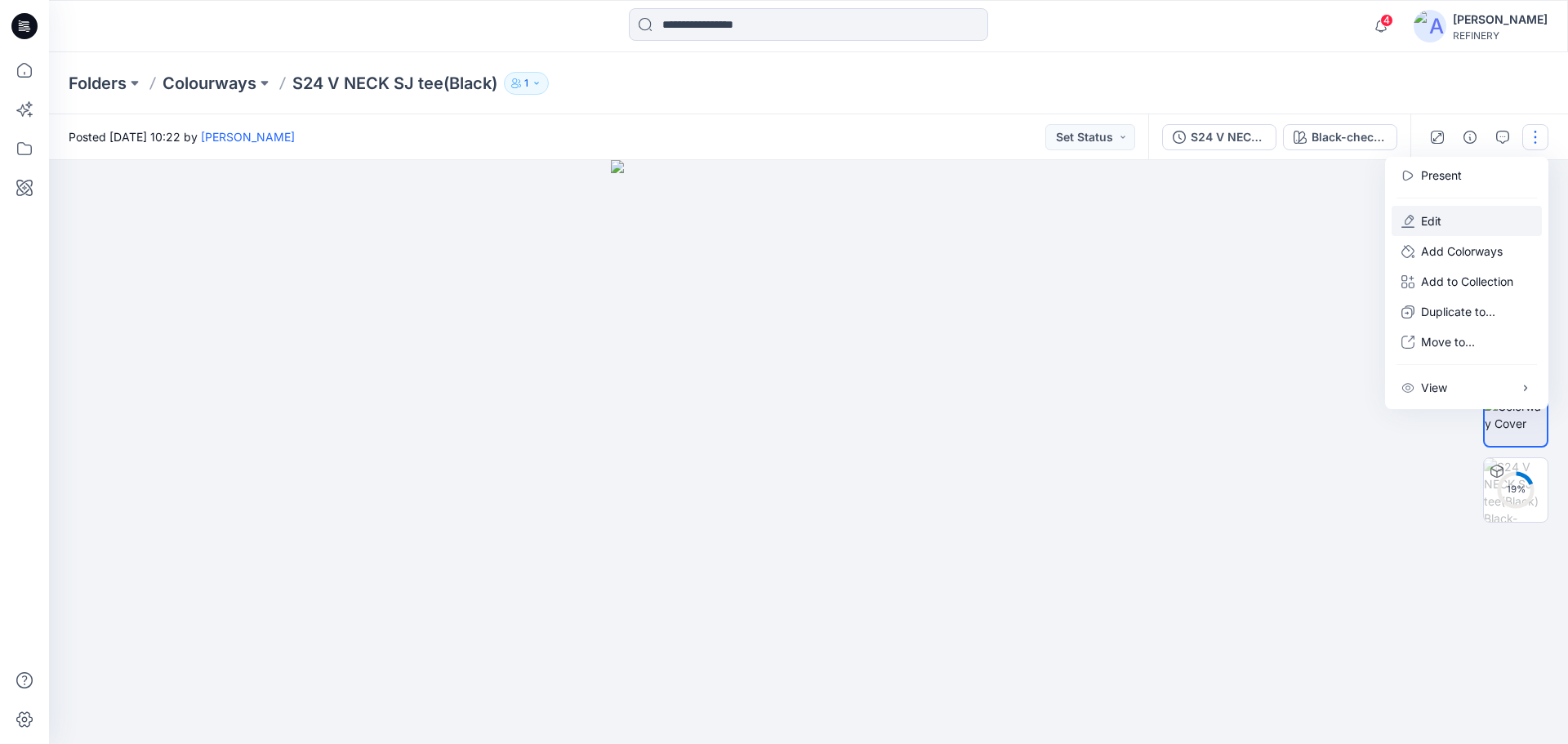
click at [1424, 219] on p "Edit" at bounding box center [1431, 220] width 20 height 17
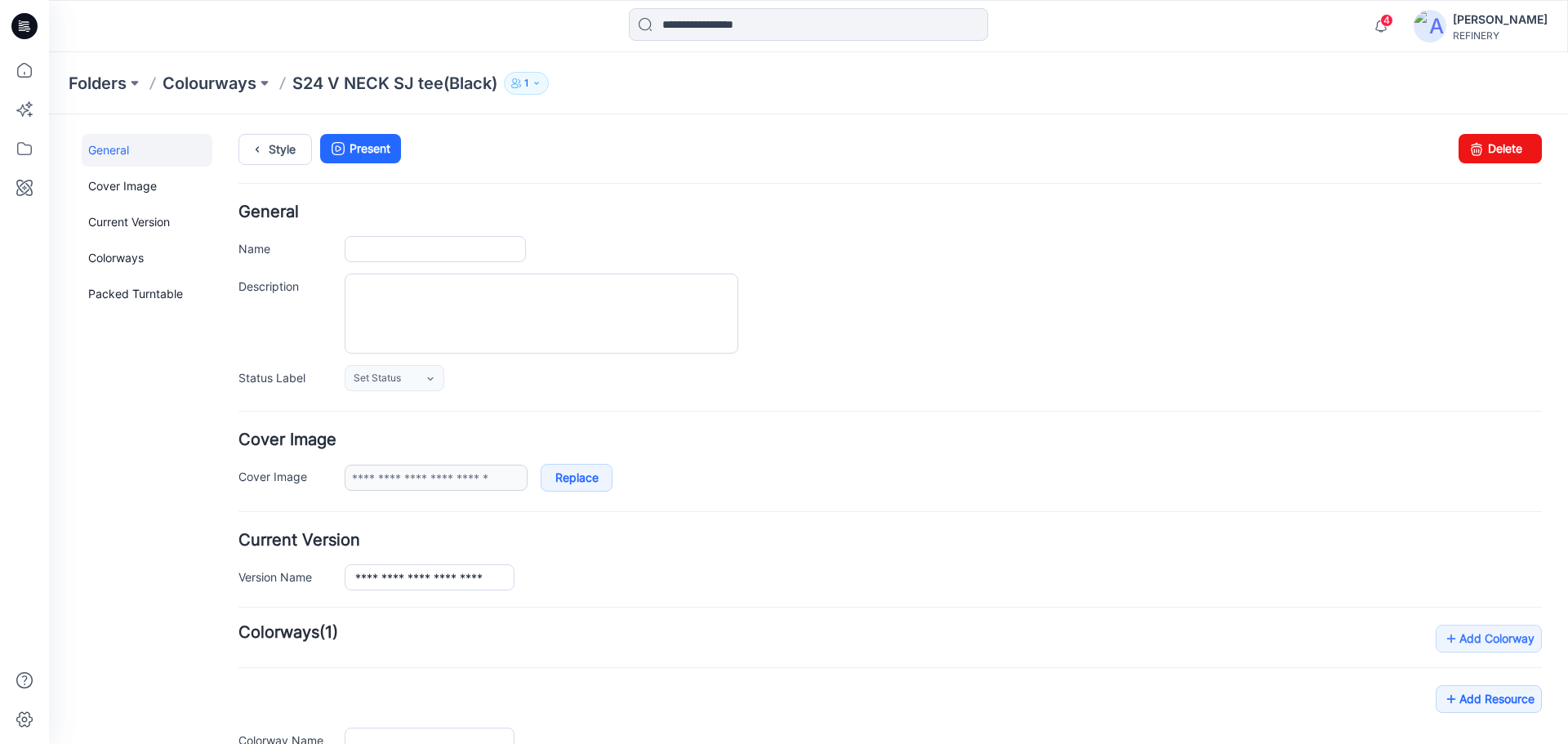
type input "**********"
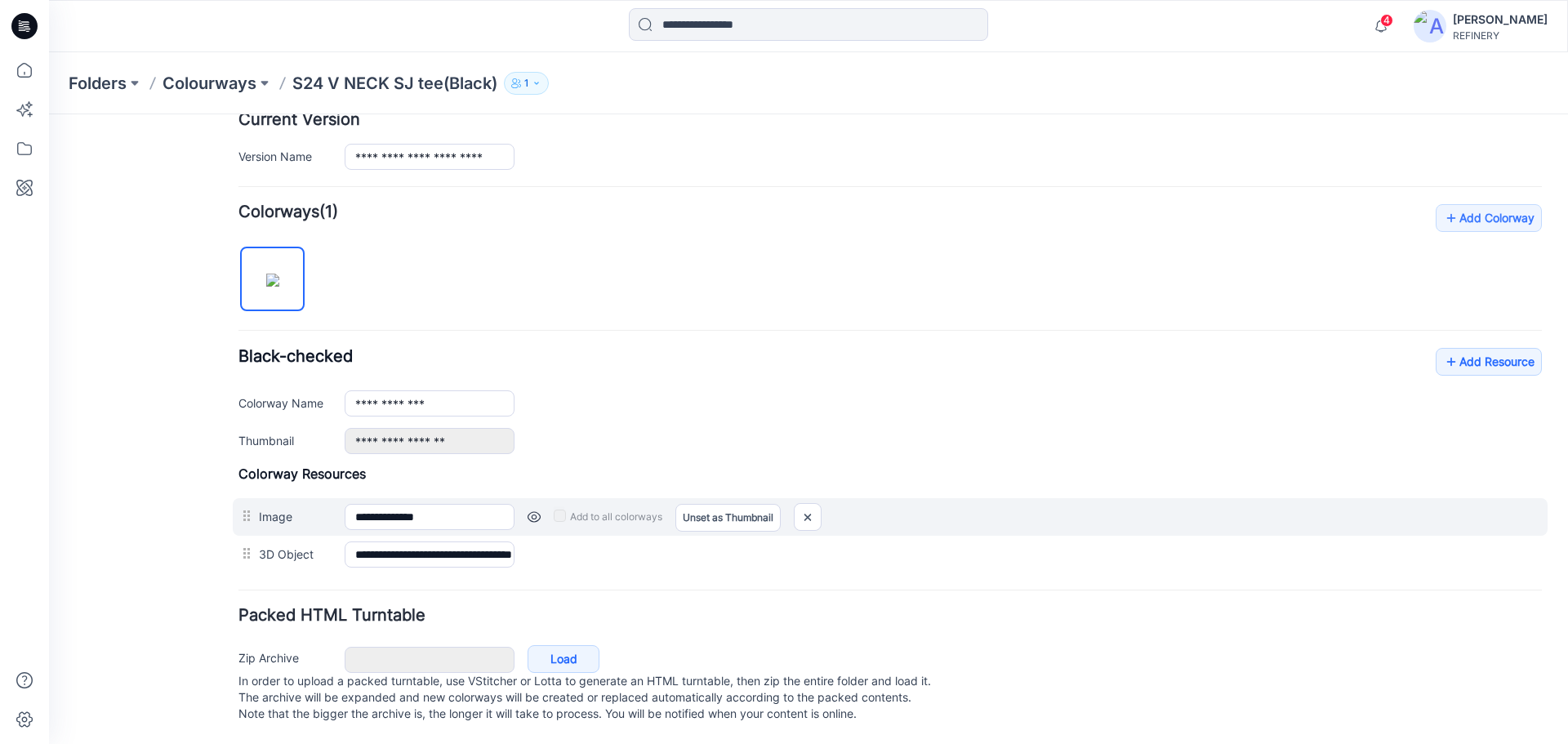
scroll to position [436, 0]
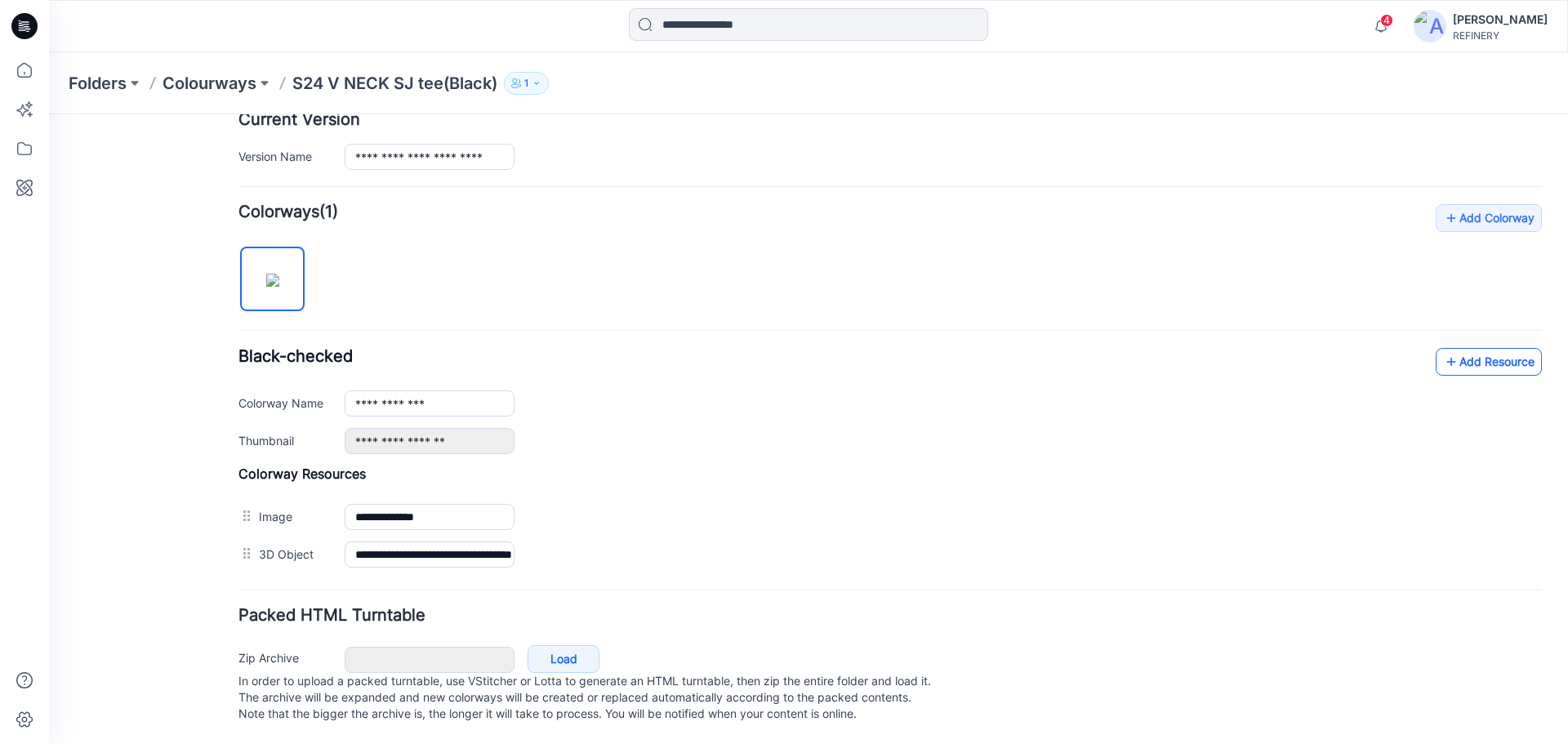
click at [1477, 356] on link "Add Resource" at bounding box center [1488, 361] width 106 height 28
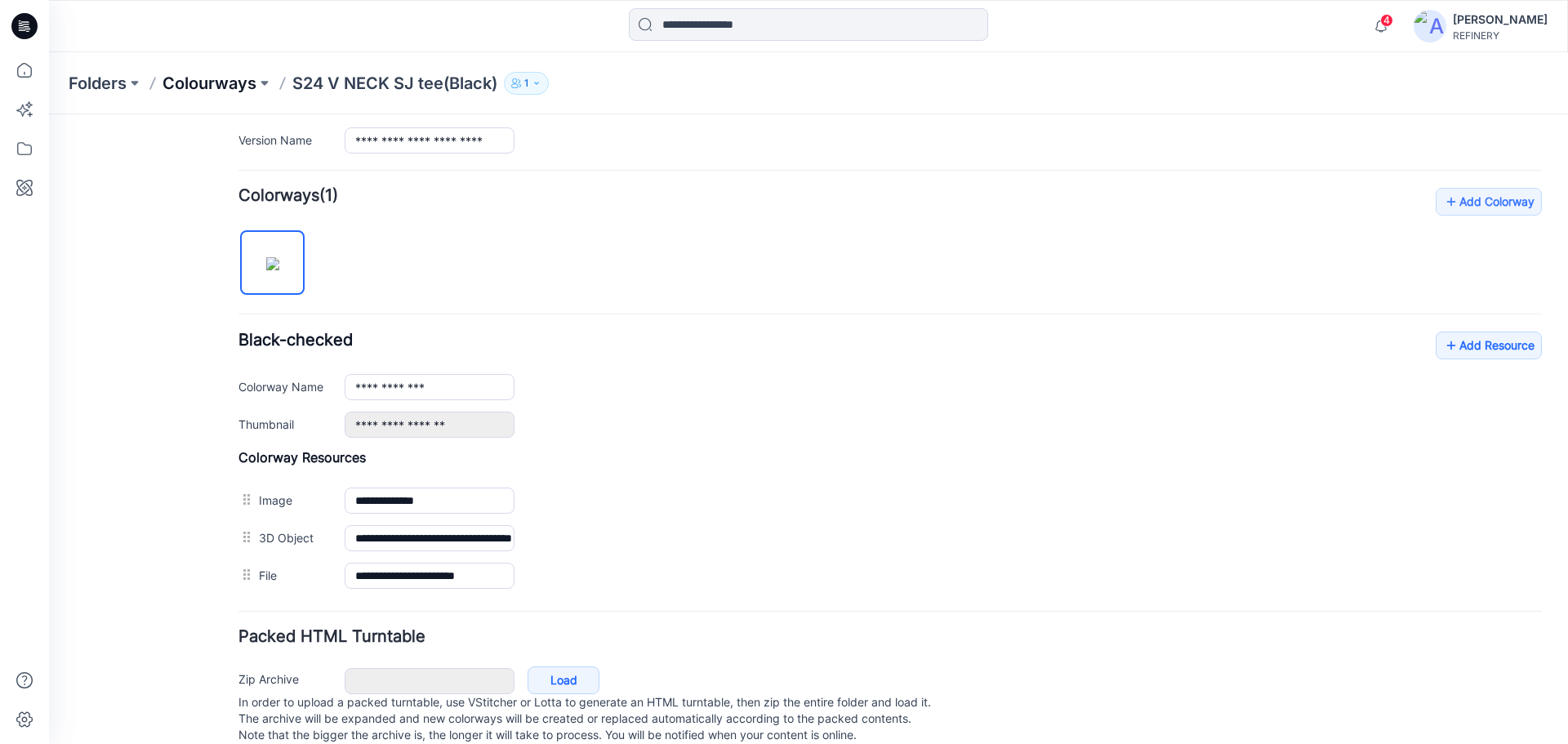
click at [191, 85] on p "Colourways" at bounding box center [209, 83] width 94 height 23
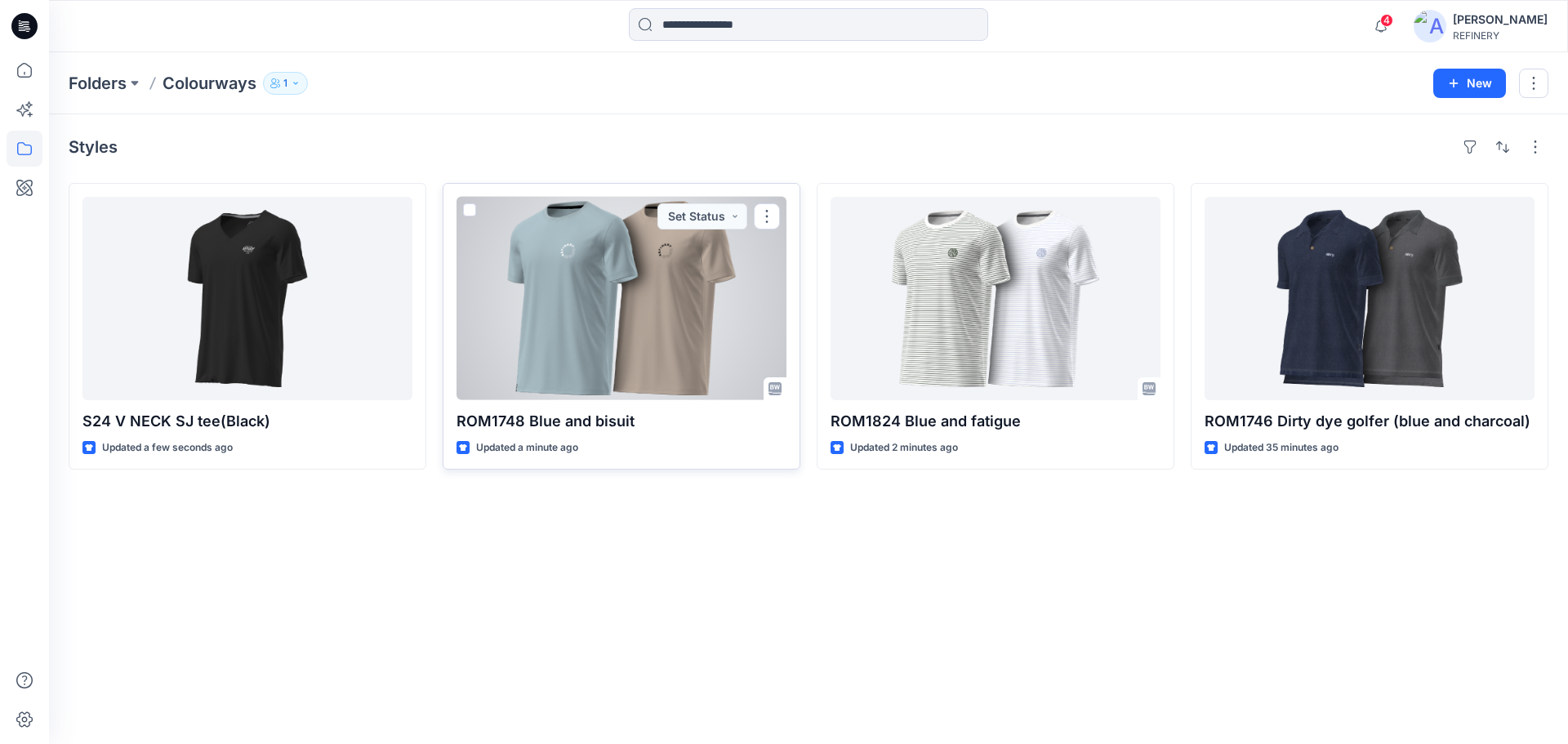
click at [646, 379] on div at bounding box center [621, 298] width 330 height 203
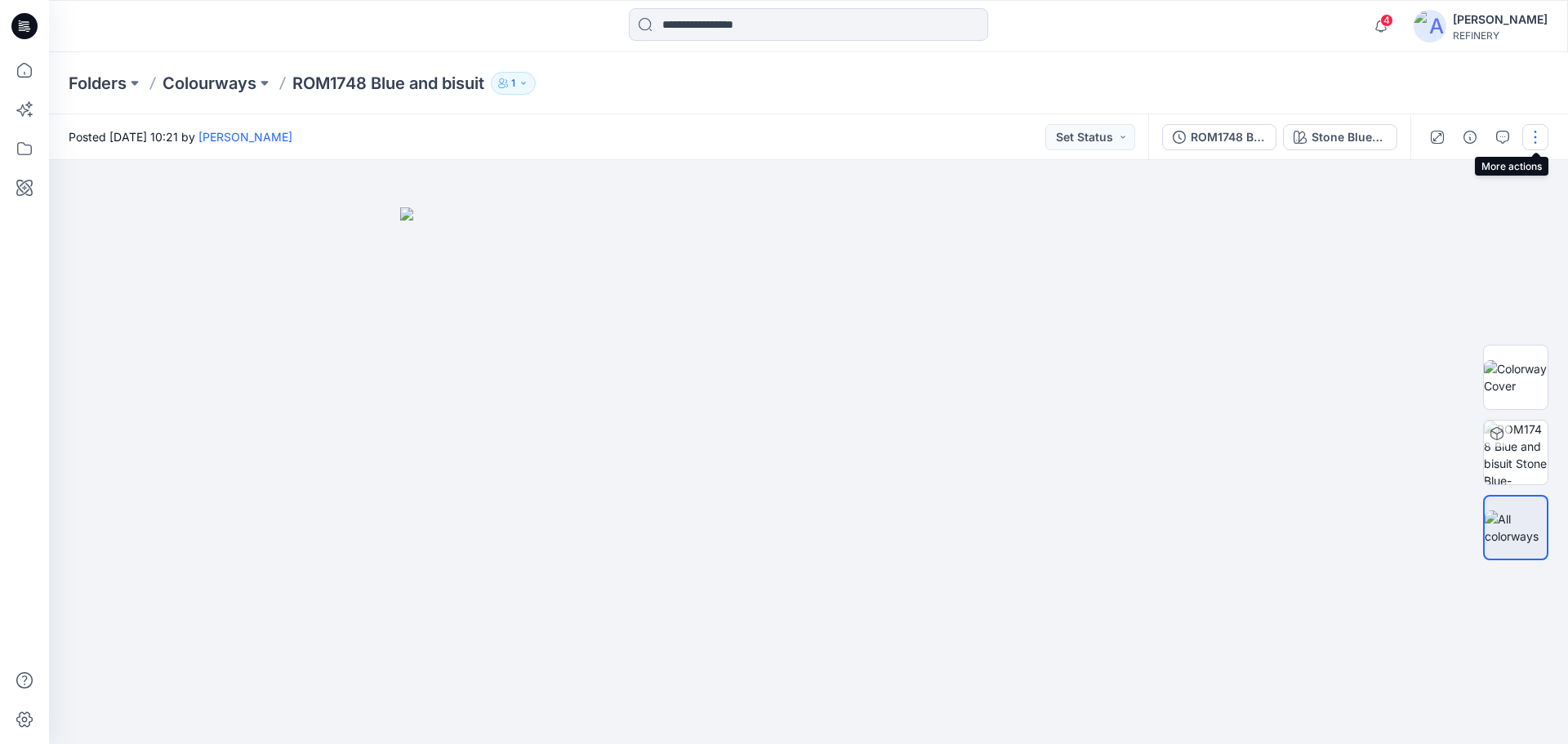
click at [1539, 126] on button "button" at bounding box center [1535, 136] width 26 height 26
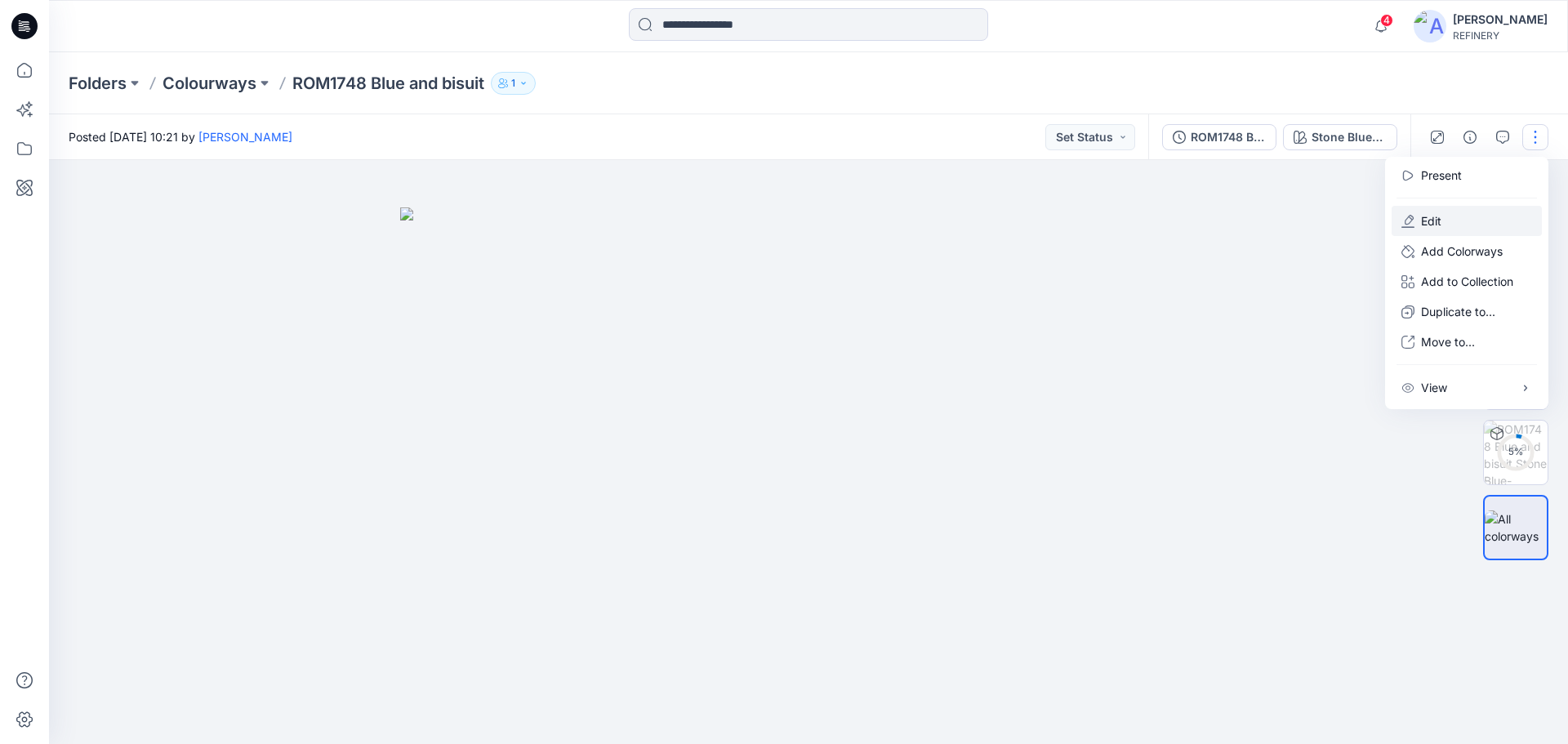
click at [1430, 225] on p "Edit" at bounding box center [1431, 220] width 20 height 17
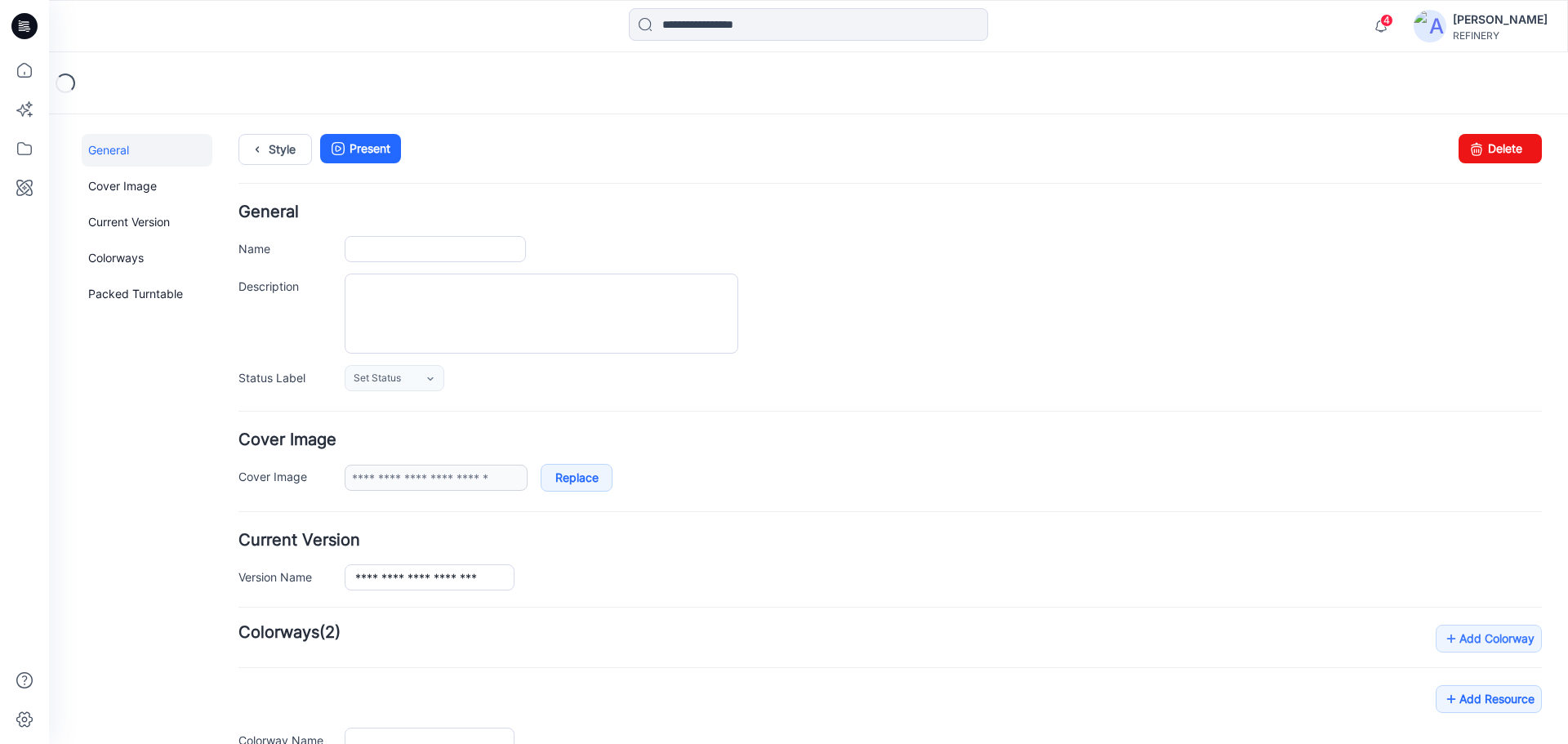
type input "**********"
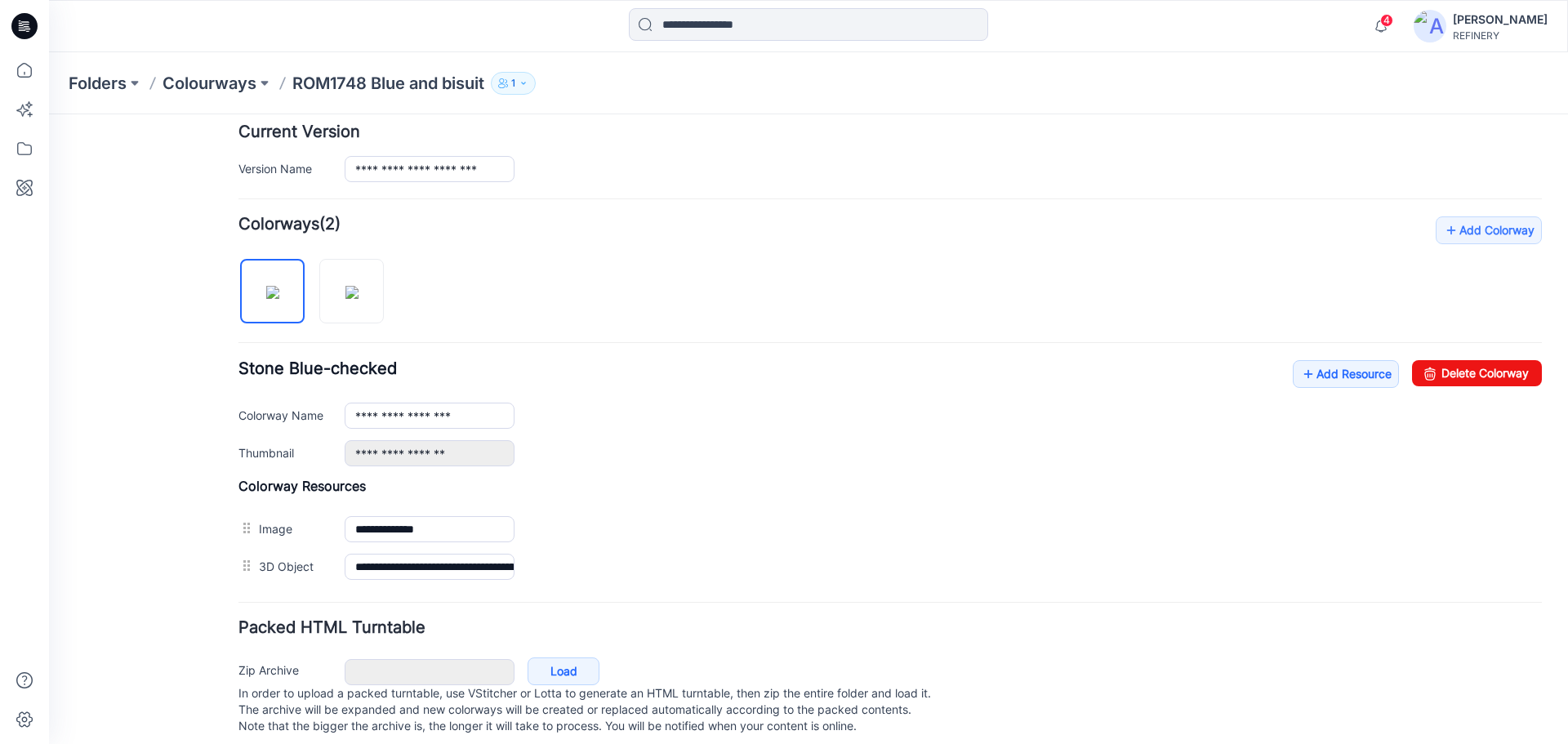
scroll to position [436, 0]
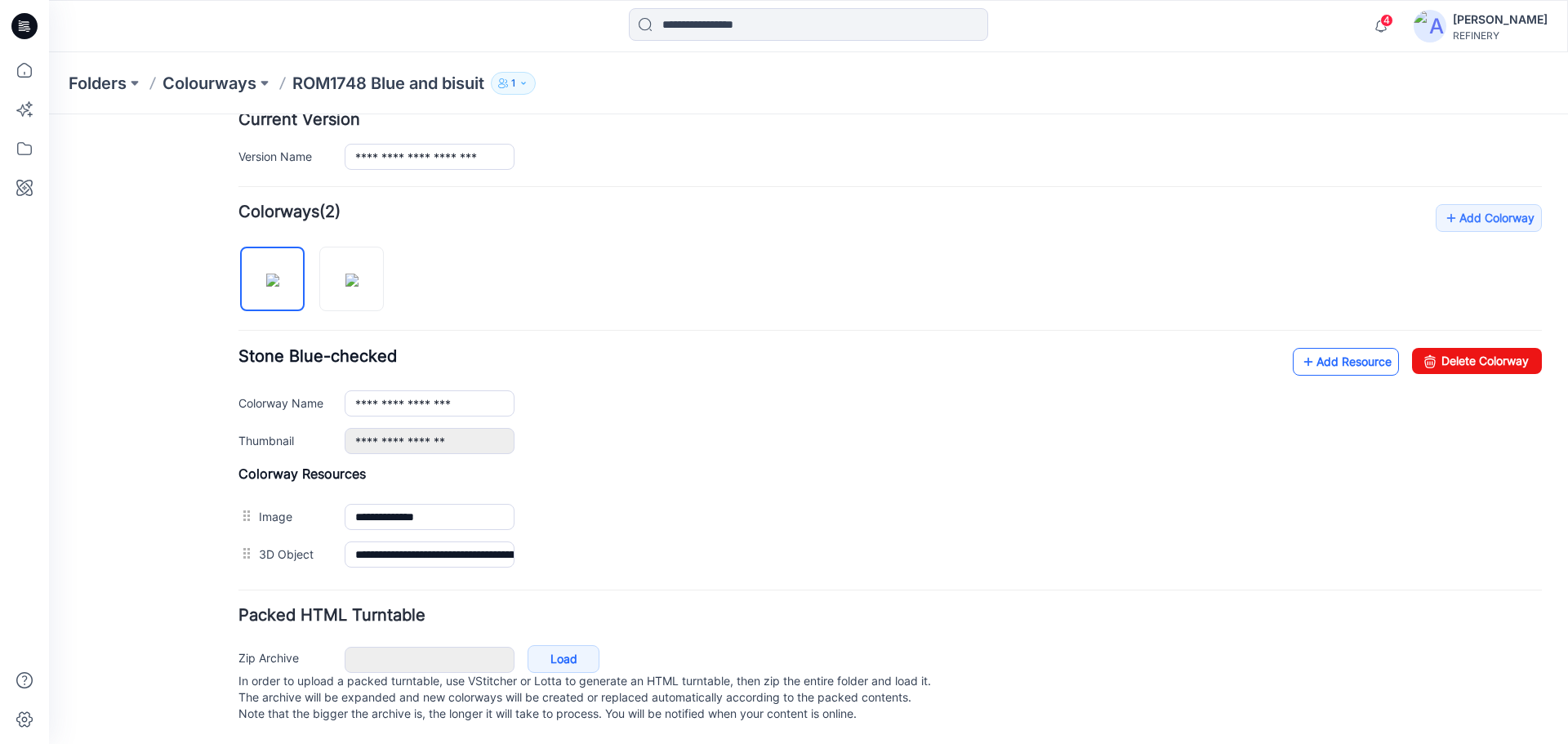
click at [1329, 347] on link "Add Resource" at bounding box center [1345, 361] width 106 height 28
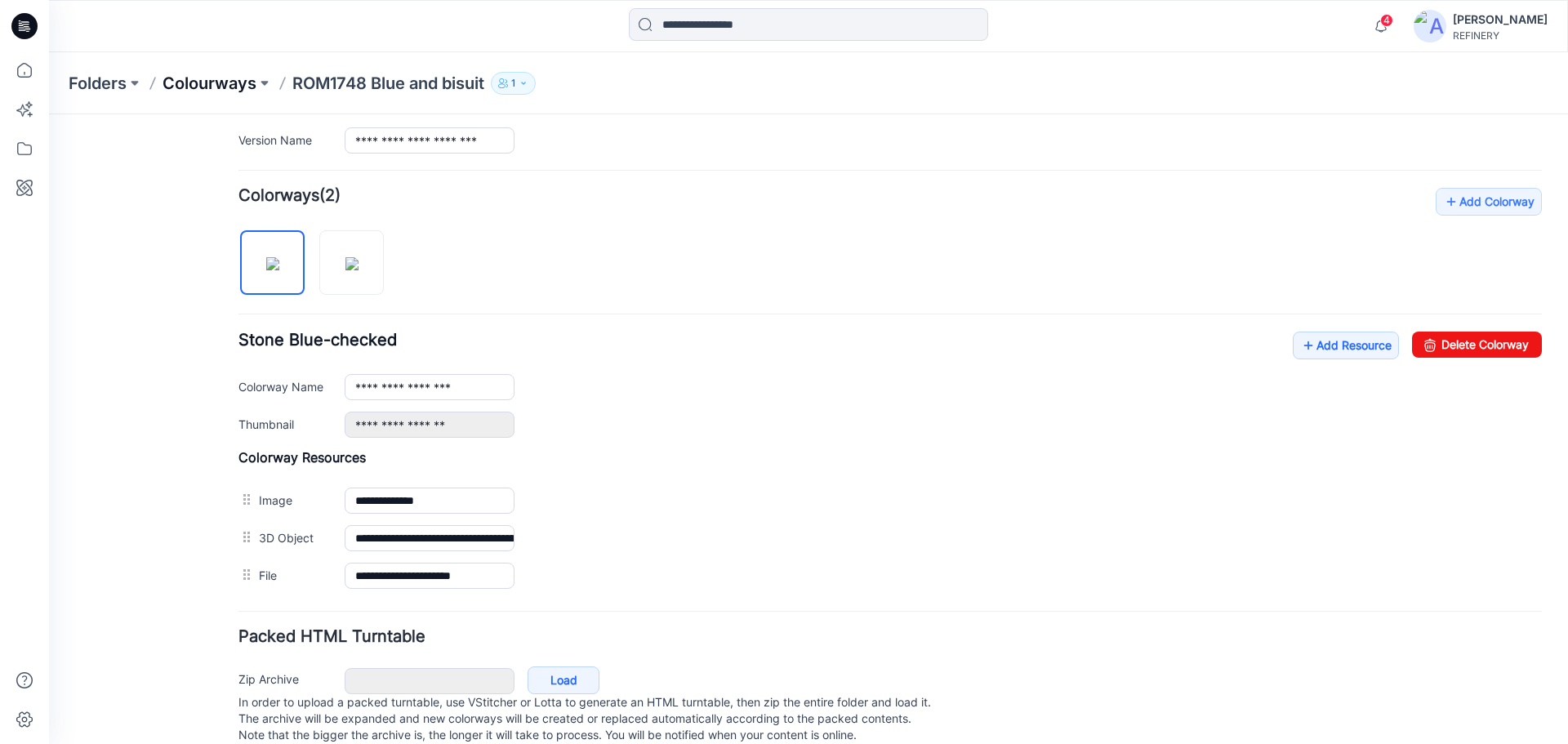
click at [232, 86] on p "Colourways" at bounding box center [209, 83] width 94 height 23
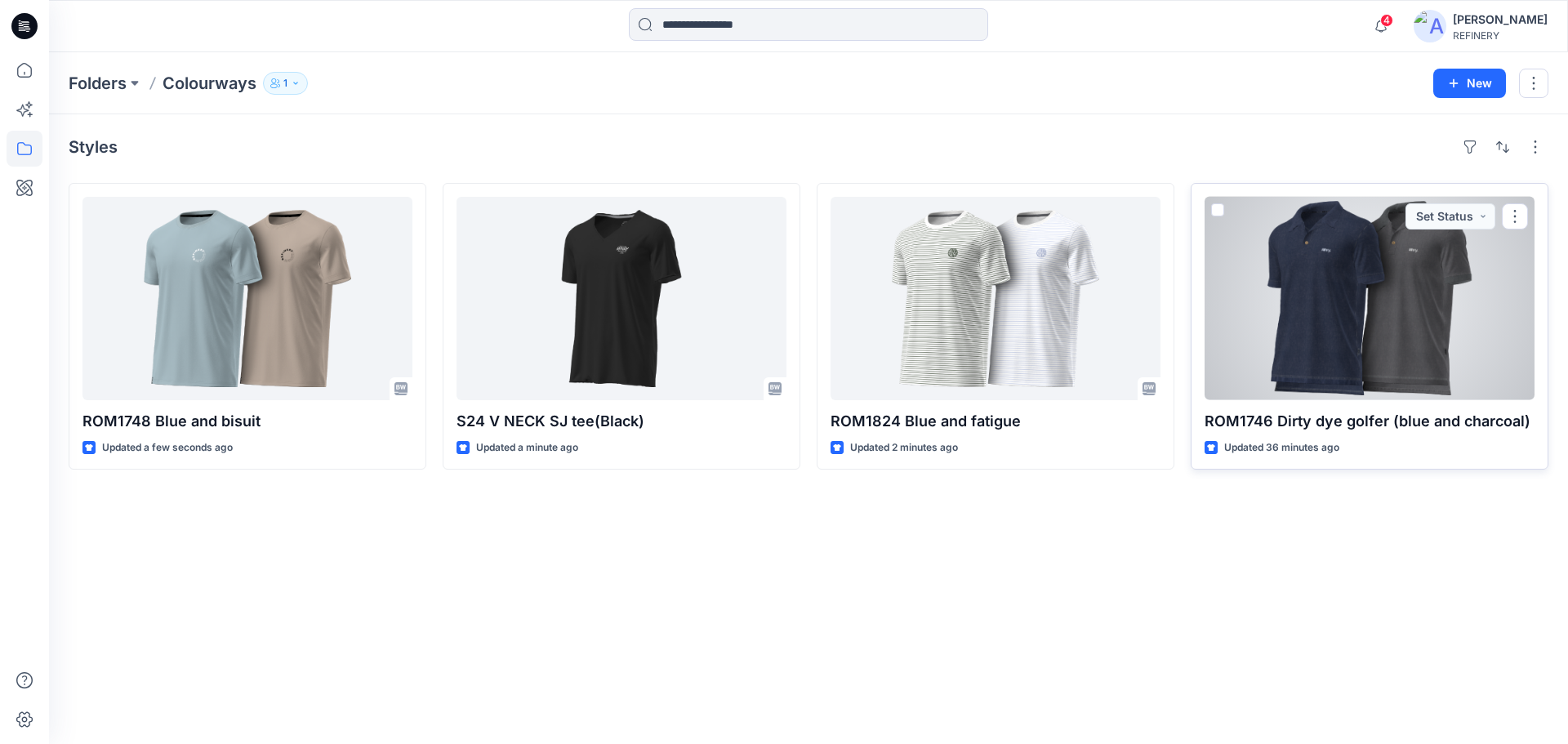
click at [1365, 369] on div at bounding box center [1369, 298] width 330 height 203
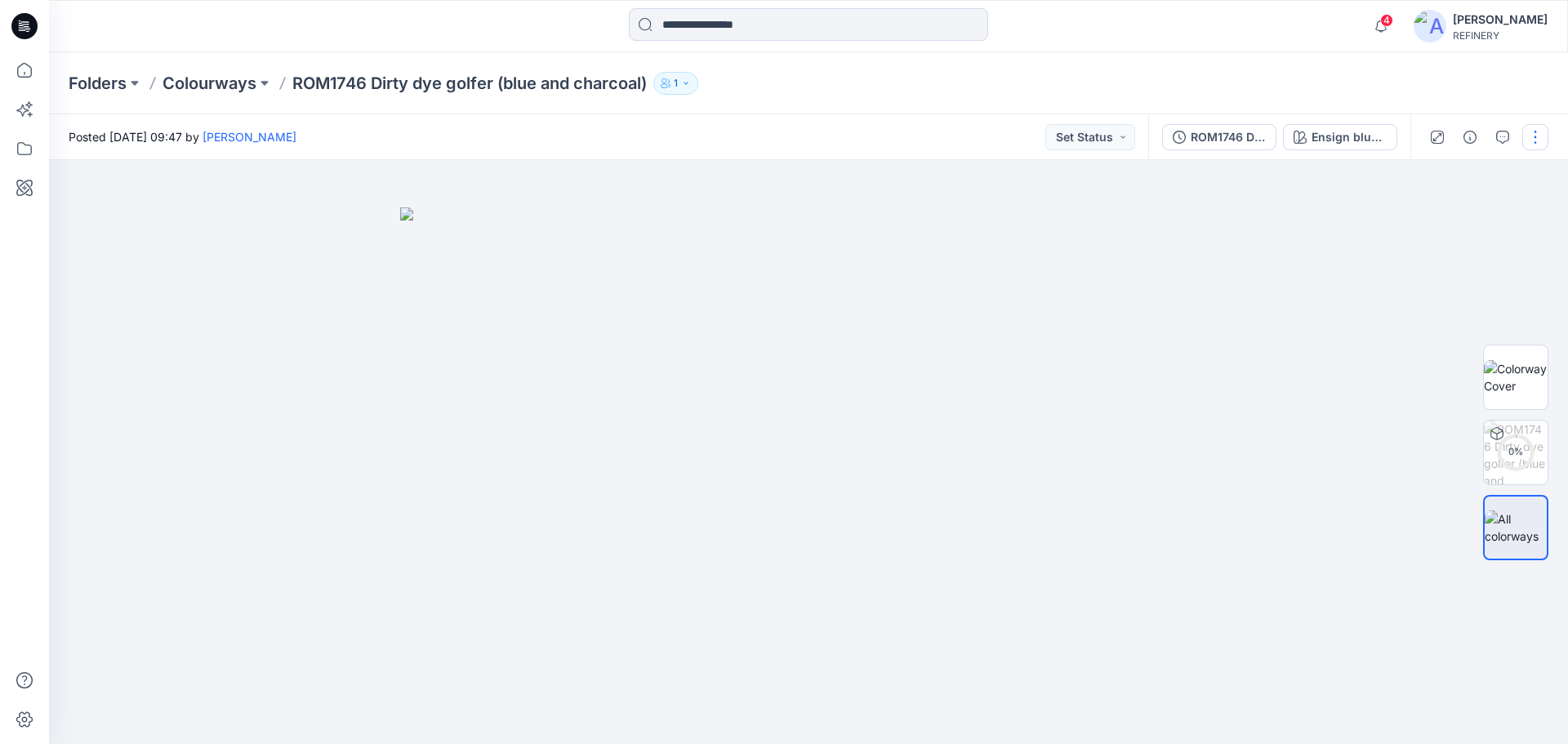
click at [1538, 142] on button "button" at bounding box center [1535, 136] width 26 height 26
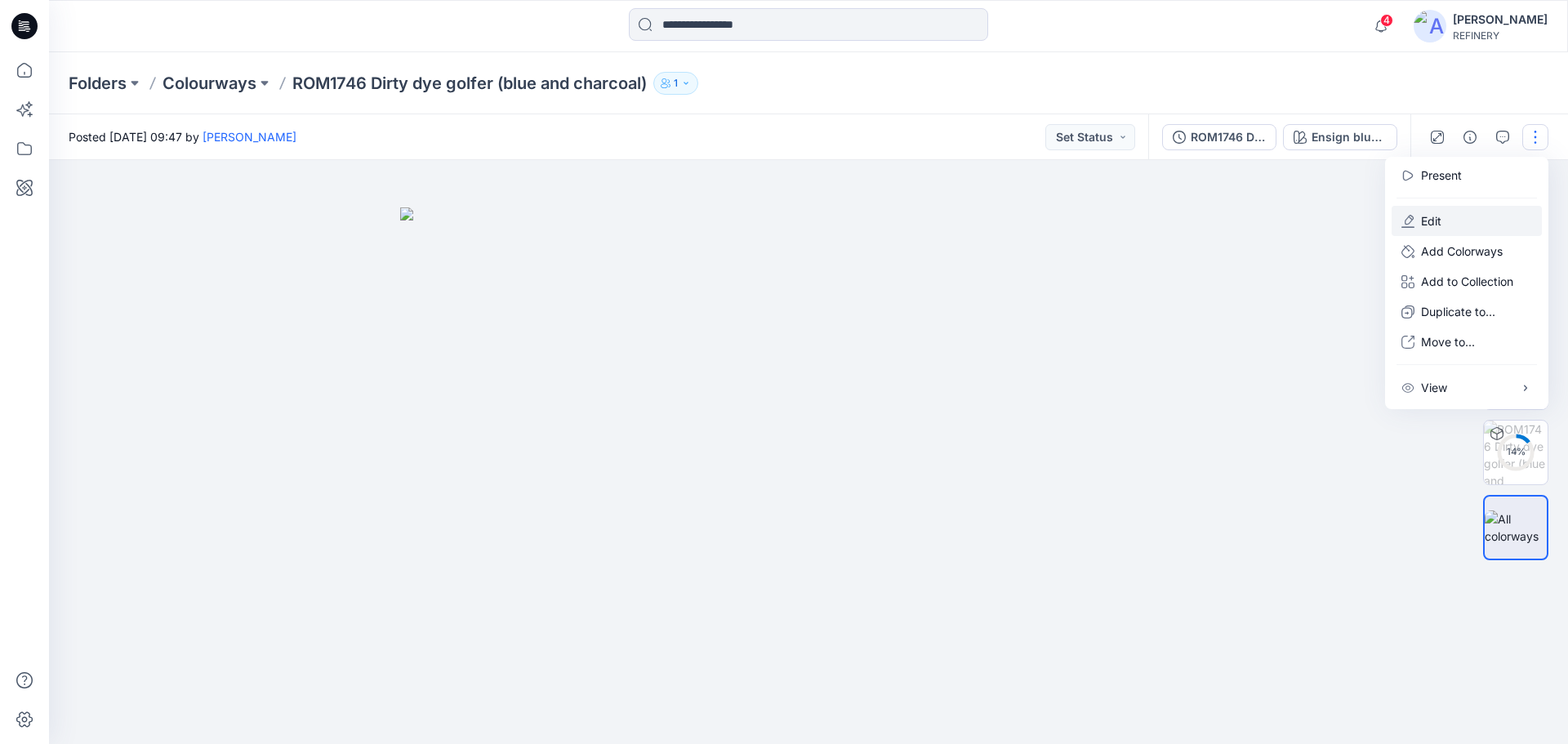
click at [1440, 210] on button "Edit" at bounding box center [1466, 221] width 150 height 31
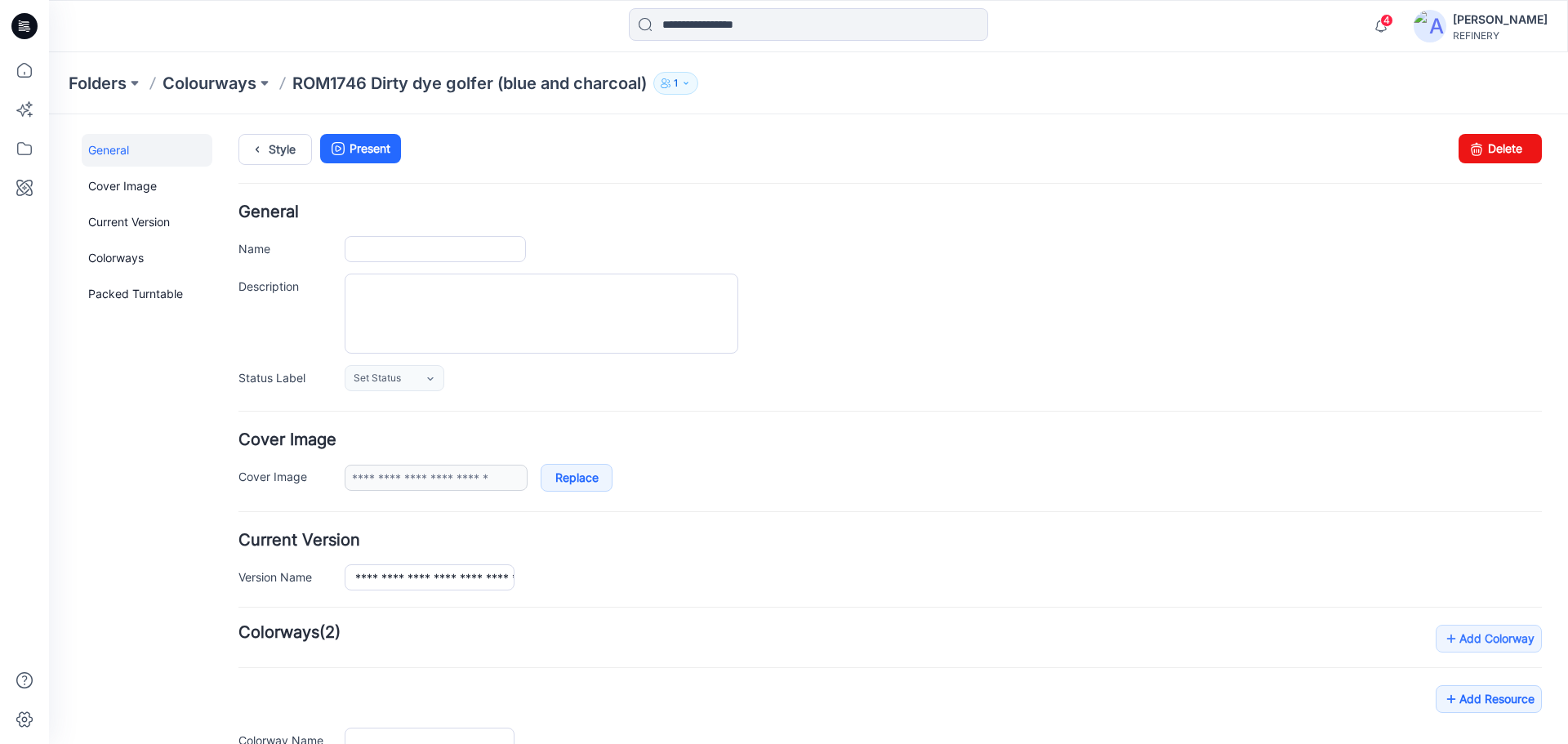
type input "**********"
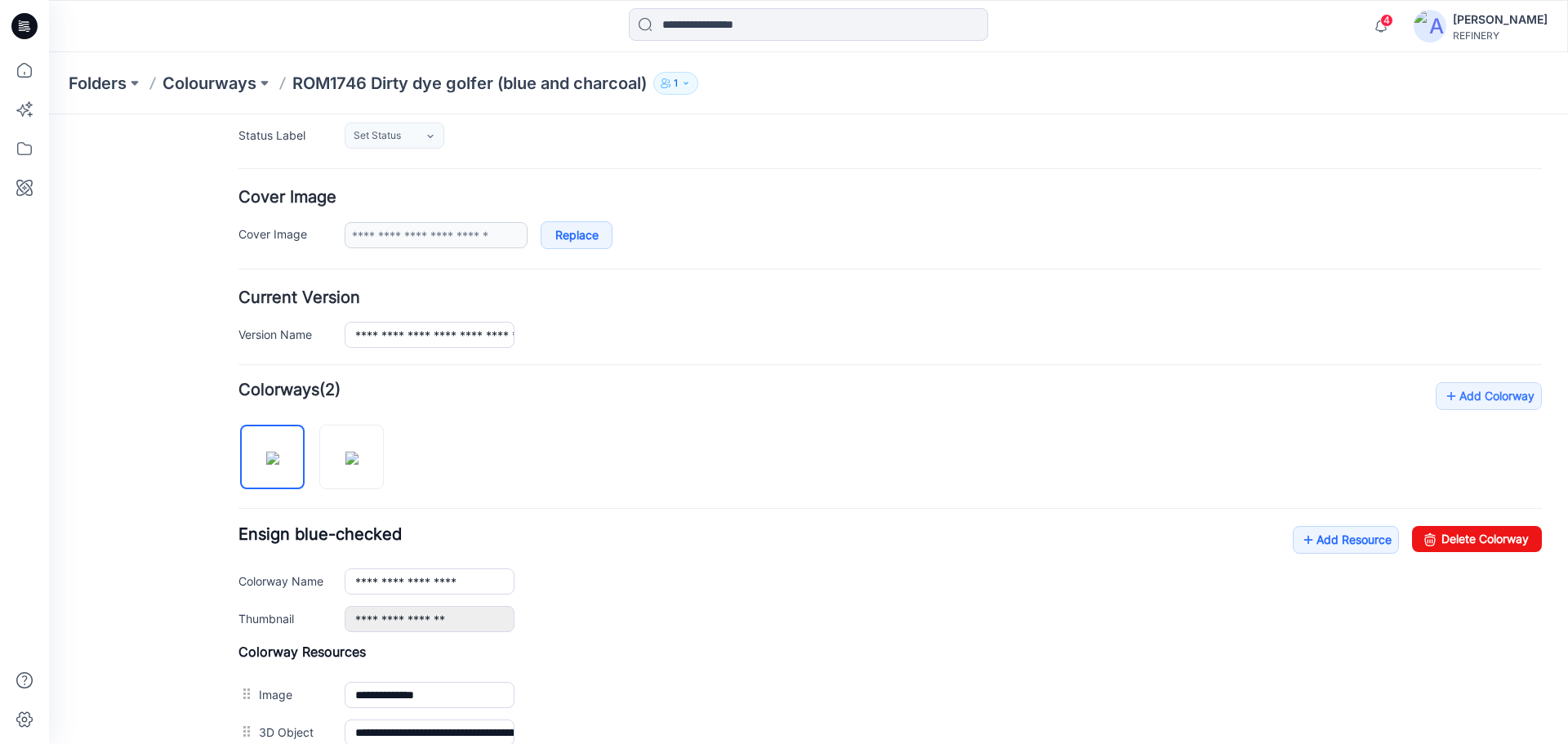
scroll to position [245, 0]
click at [1342, 530] on link "Add Resource" at bounding box center [1345, 537] width 106 height 28
click at [170, 83] on p "Colourways" at bounding box center [209, 83] width 94 height 23
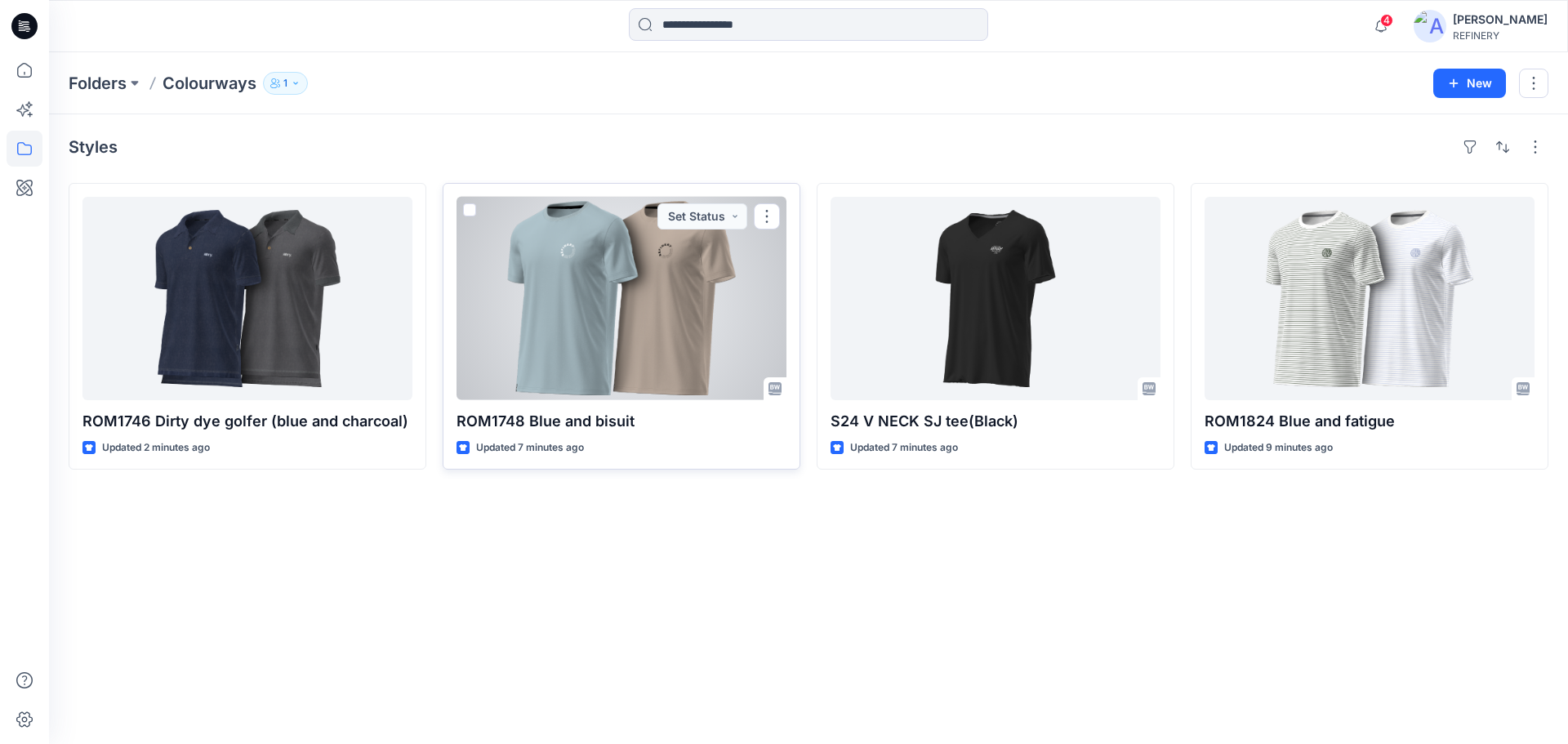
click at [637, 312] on div at bounding box center [621, 298] width 330 height 203
click at [475, 206] on span at bounding box center [469, 209] width 13 height 13
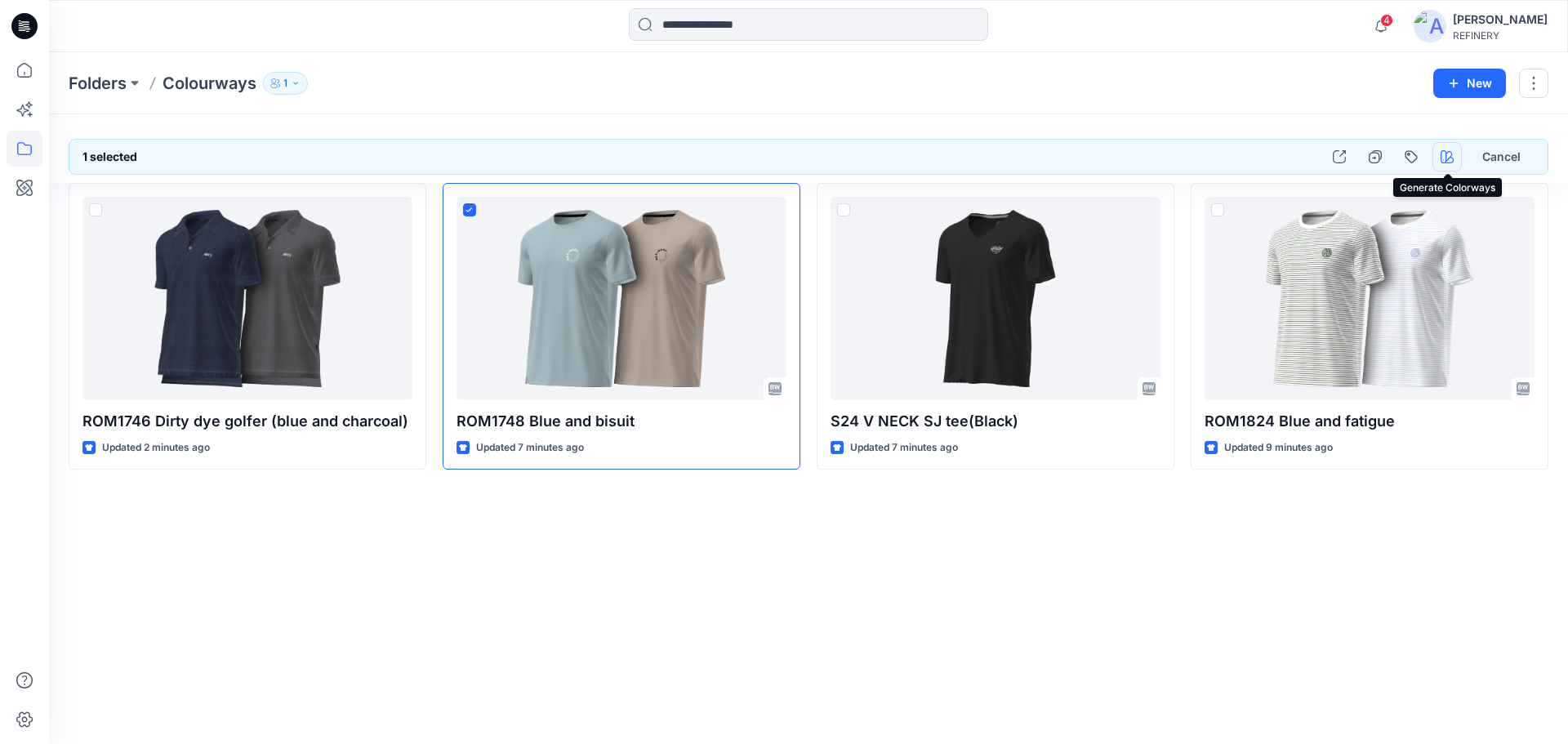
click at [1450, 157] on icon "button" at bounding box center [1447, 156] width 13 height 13
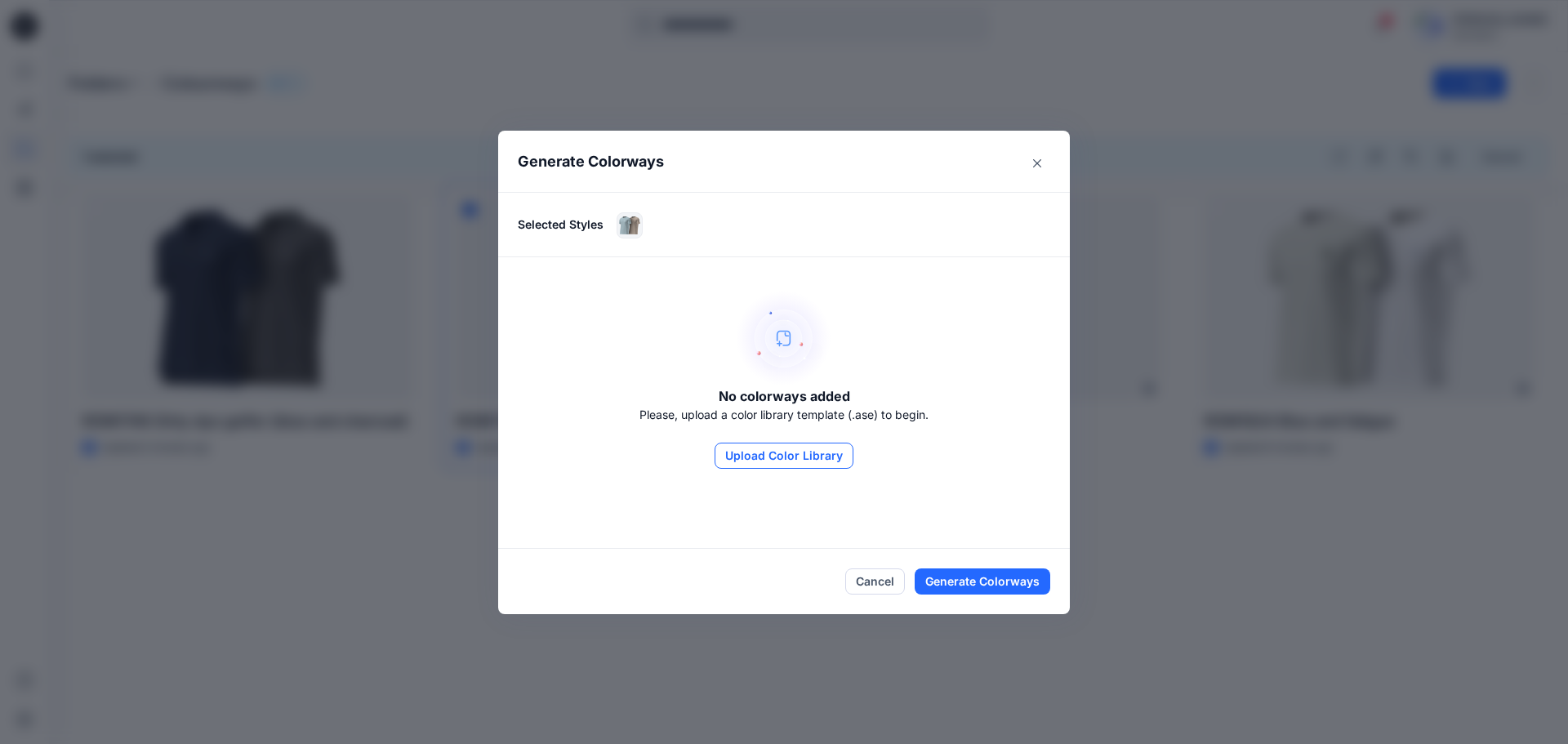
click at [803, 458] on button "Upload Color Library" at bounding box center [784, 455] width 139 height 26
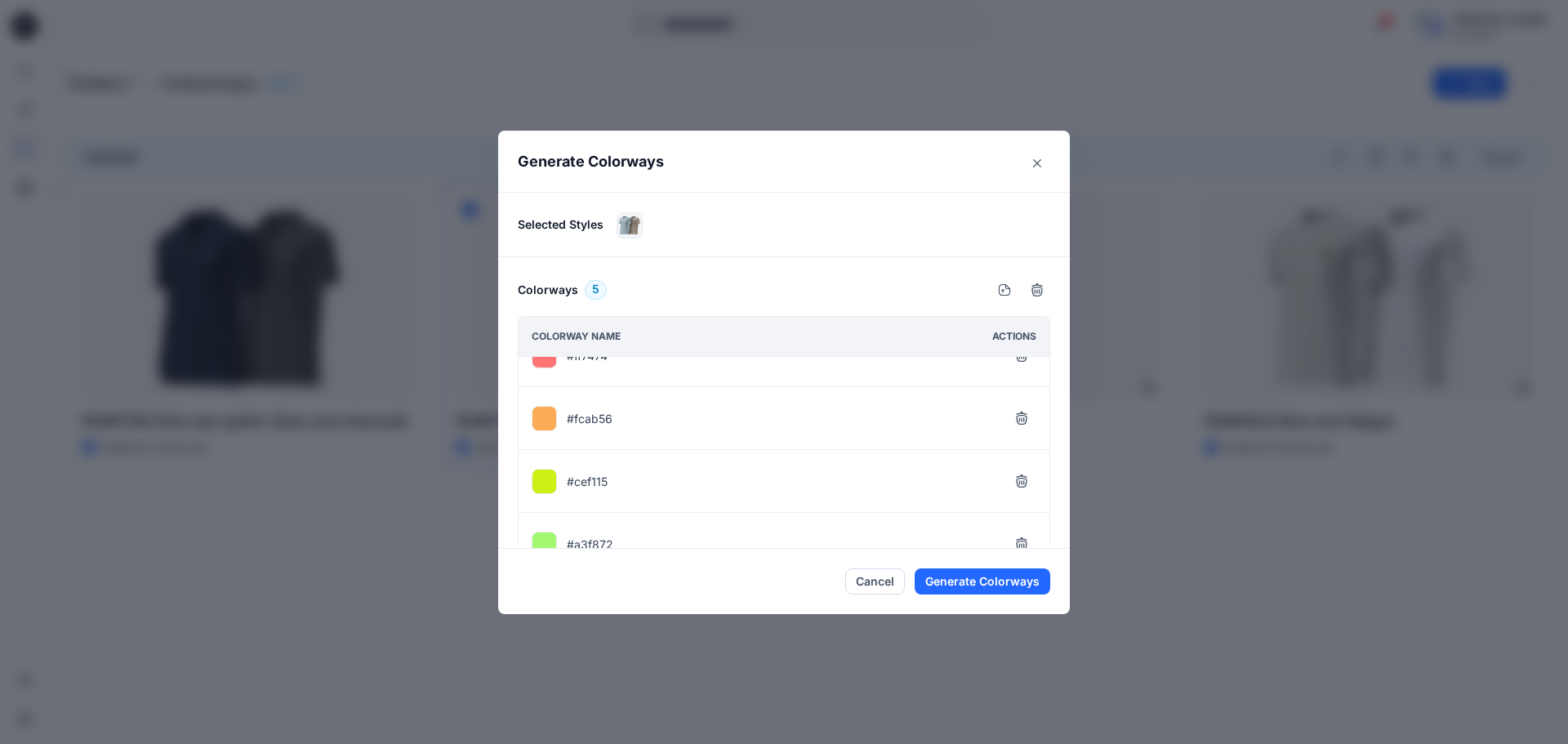
scroll to position [123, 0]
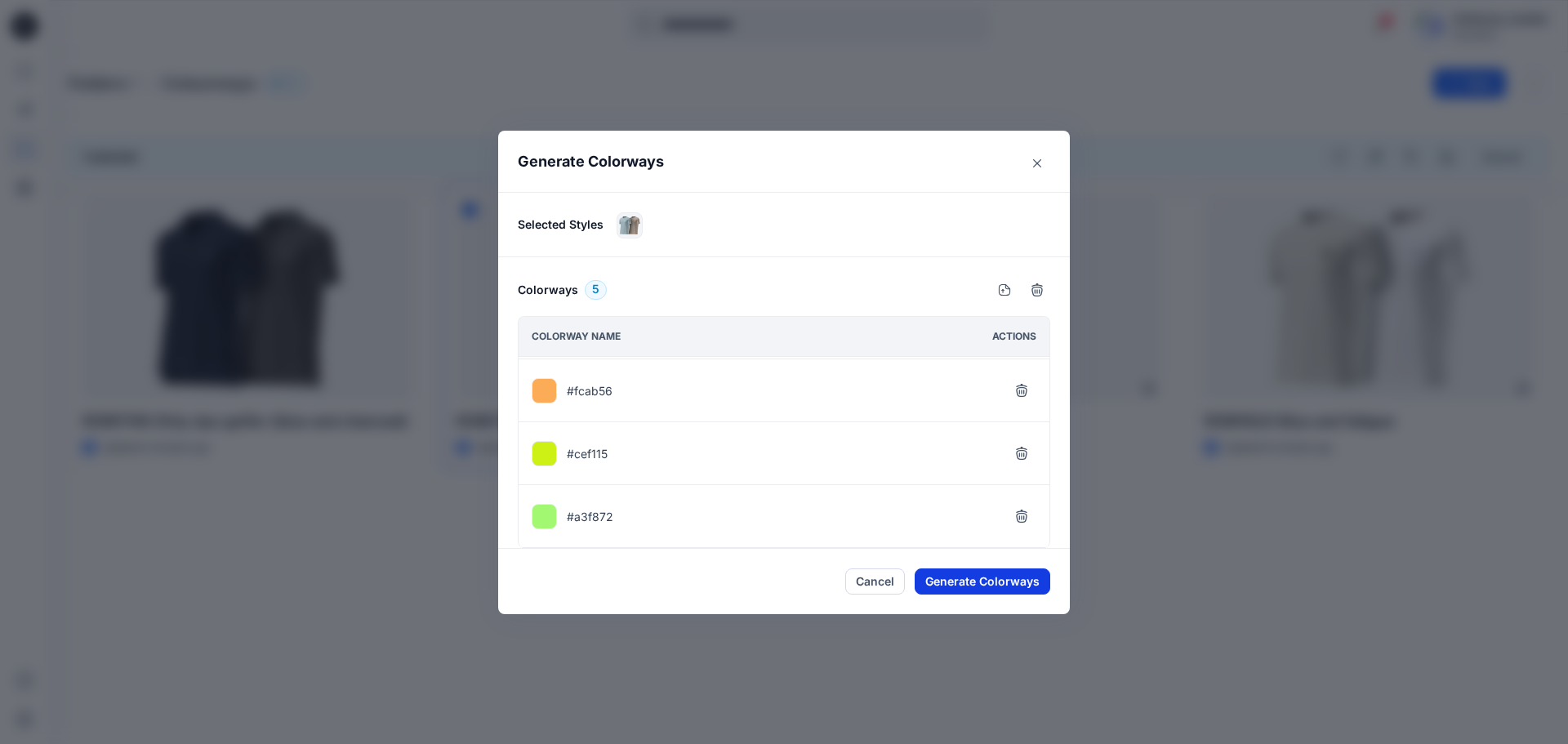
click at [967, 581] on button "Generate Colorways" at bounding box center [982, 581] width 136 height 26
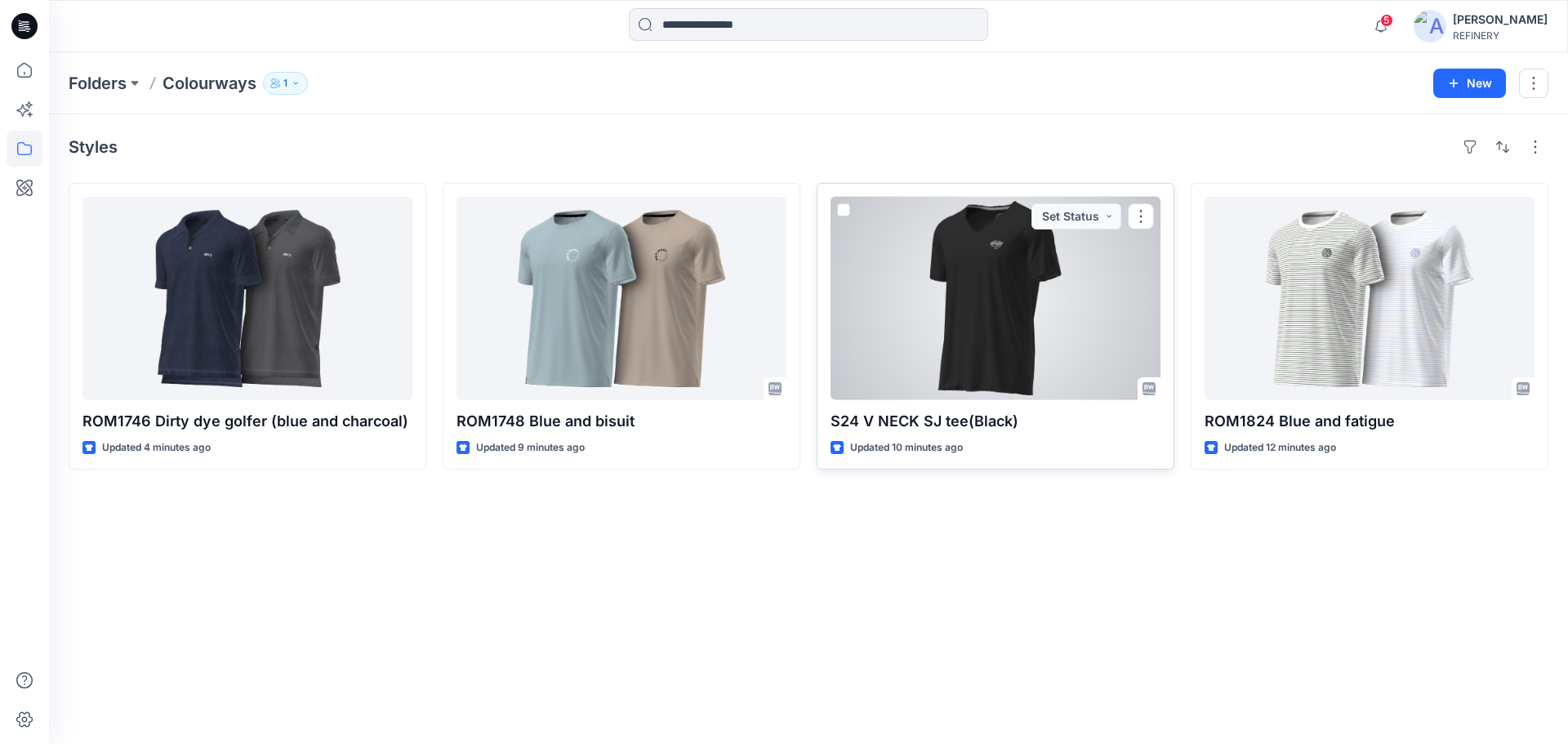
click at [846, 208] on span at bounding box center [843, 209] width 13 height 13
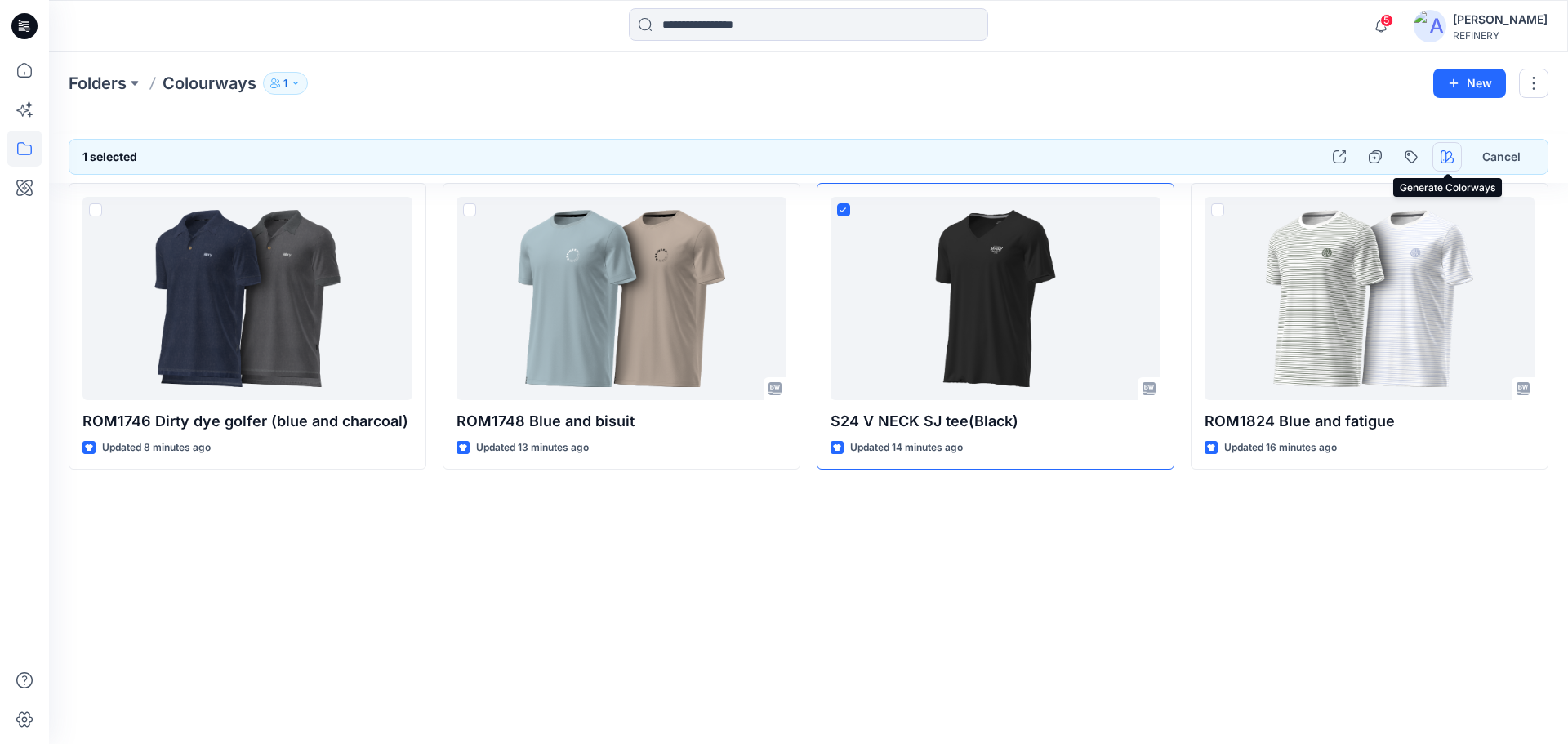
click at [1450, 156] on icon "button" at bounding box center [1447, 156] width 13 height 13
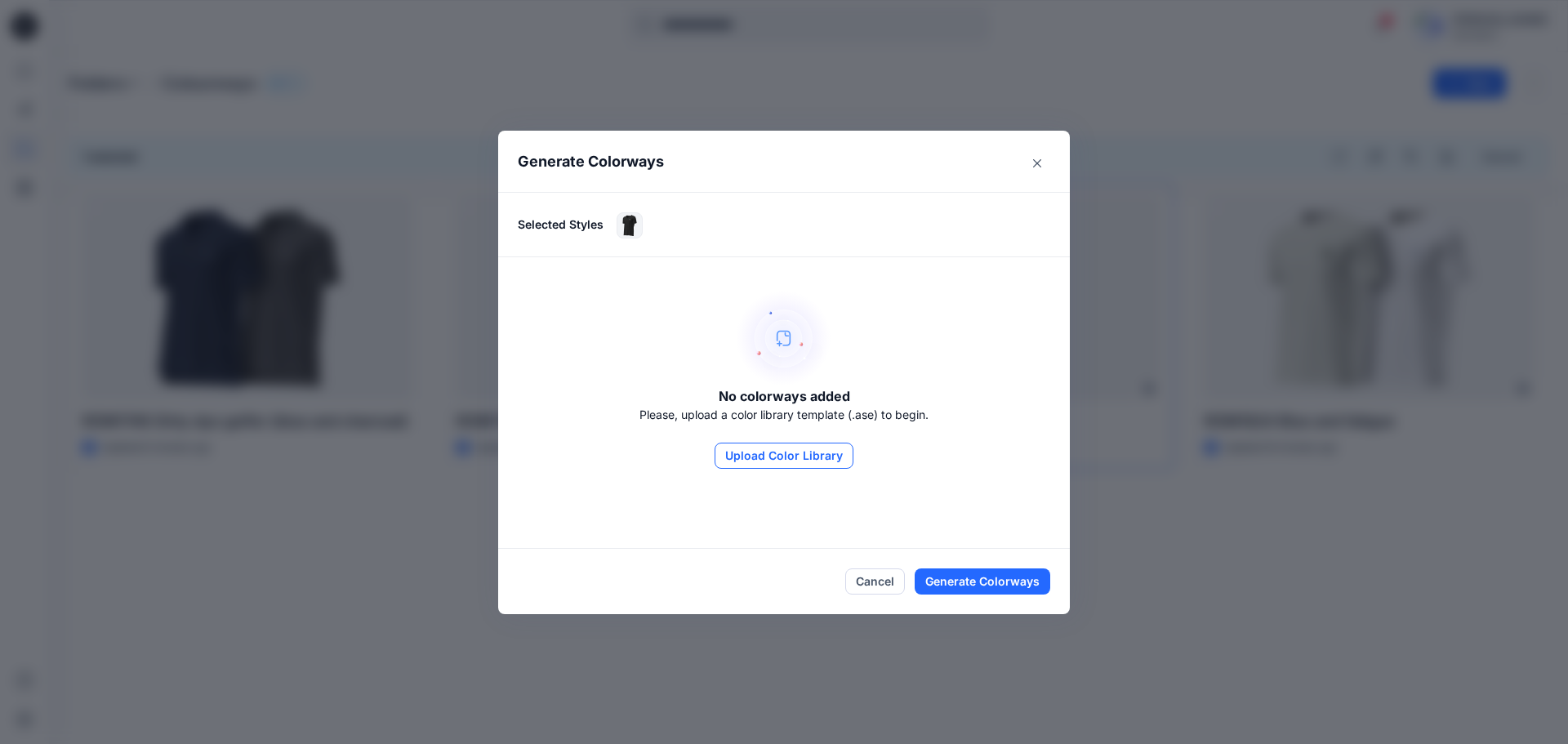
click at [791, 462] on button "Upload Color Library" at bounding box center [784, 455] width 139 height 26
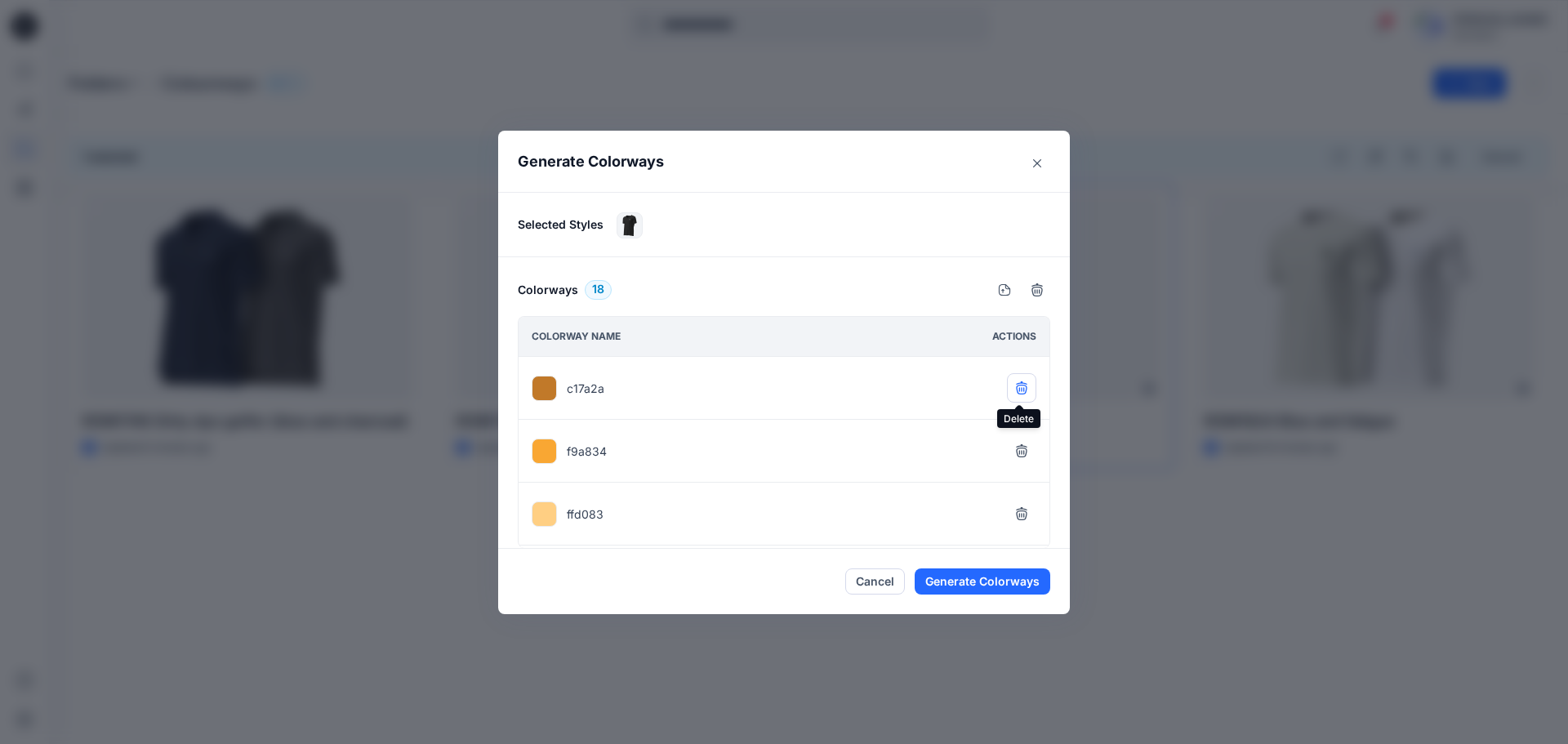
click at [1017, 391] on icon "button" at bounding box center [1021, 386] width 11 height 11
click at [1017, 390] on icon "button" at bounding box center [1021, 386] width 11 height 11
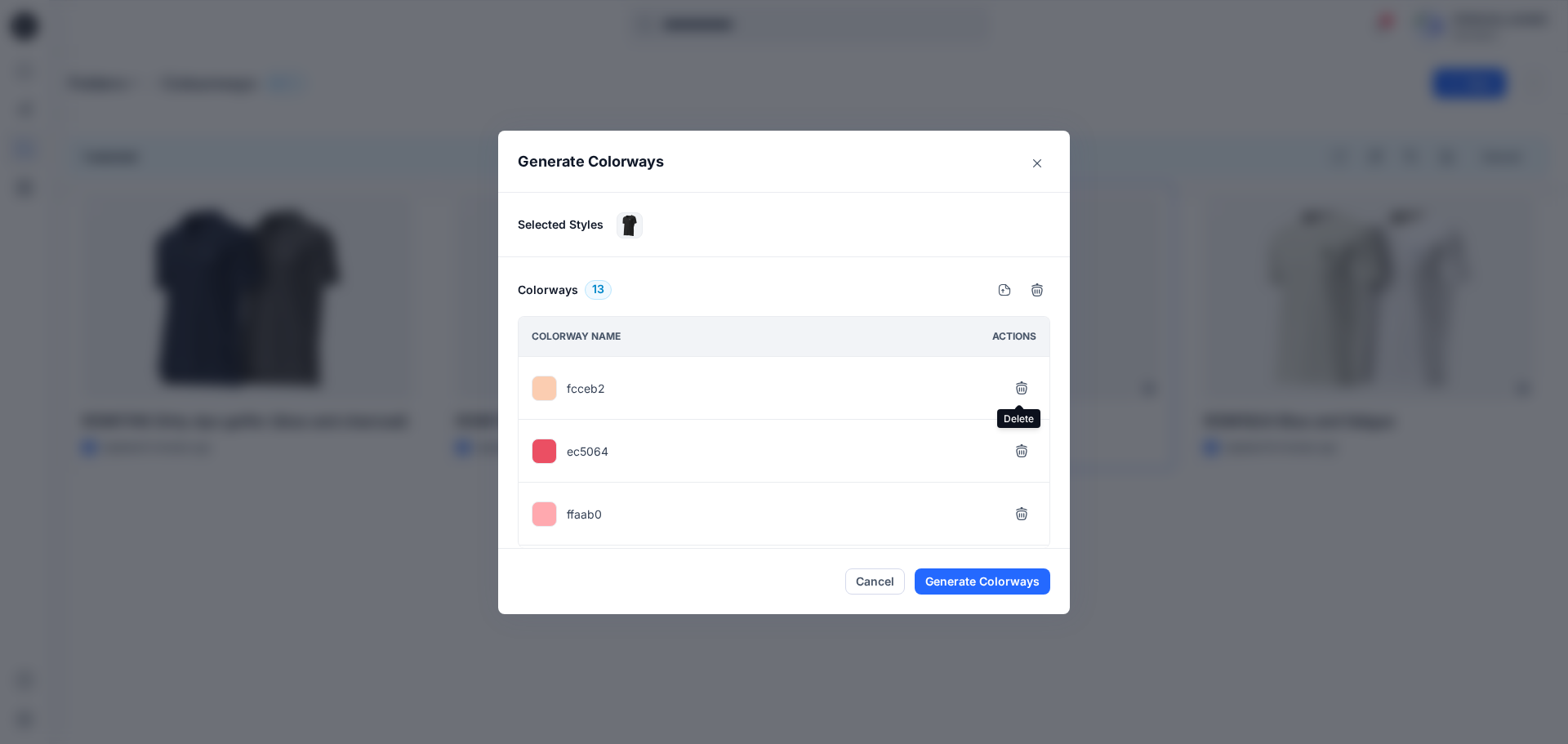
click at [1017, 390] on icon "button" at bounding box center [1021, 386] width 11 height 11
click at [1021, 430] on icon "button" at bounding box center [1021, 432] width 13 height 13
click at [1019, 462] on icon "button" at bounding box center [1021, 458] width 13 height 13
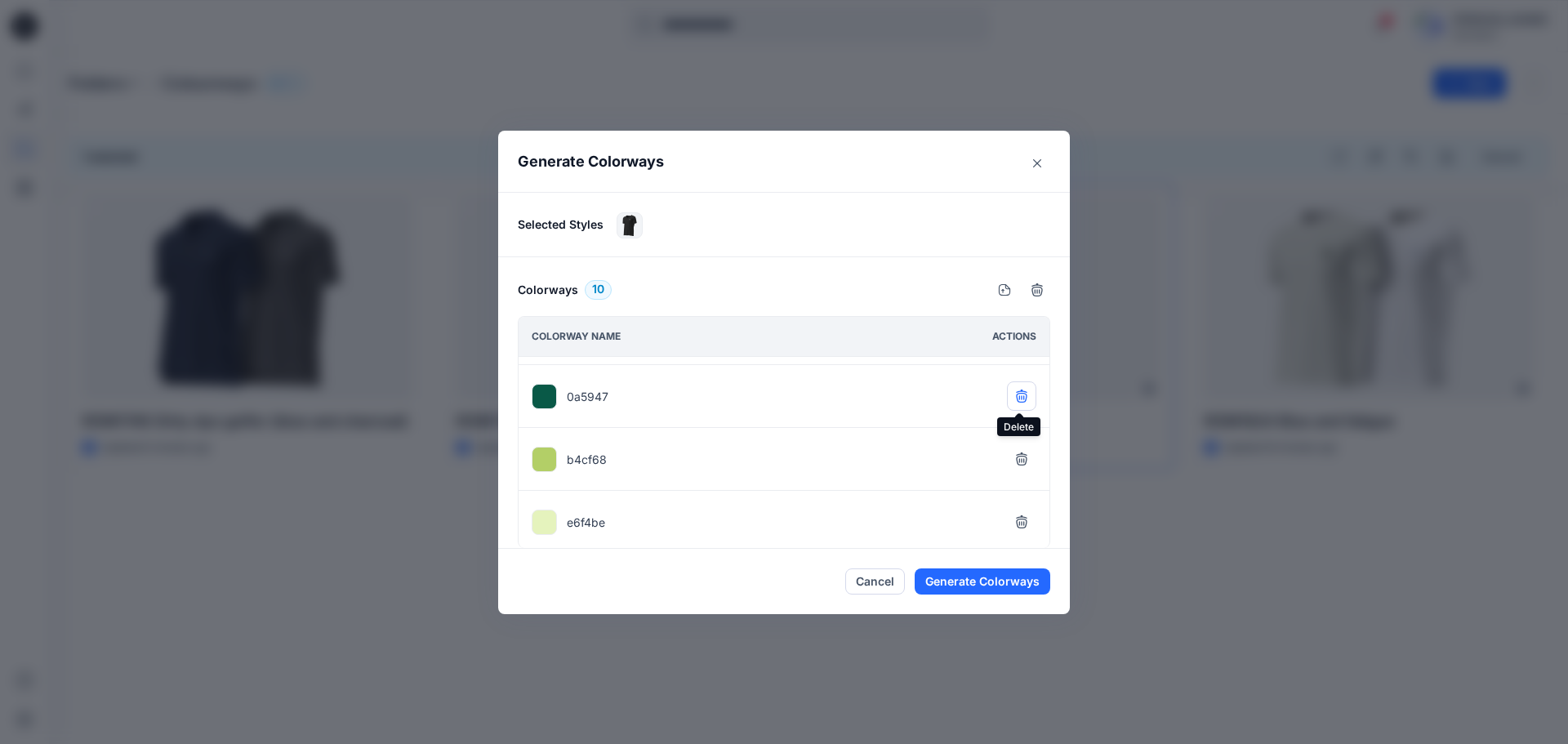
click at [1019, 395] on icon "button" at bounding box center [1021, 396] width 13 height 13
click at [1023, 453] on icon "button" at bounding box center [1021, 458] width 13 height 13
click at [1015, 511] on icon "button" at bounding box center [1021, 515] width 13 height 13
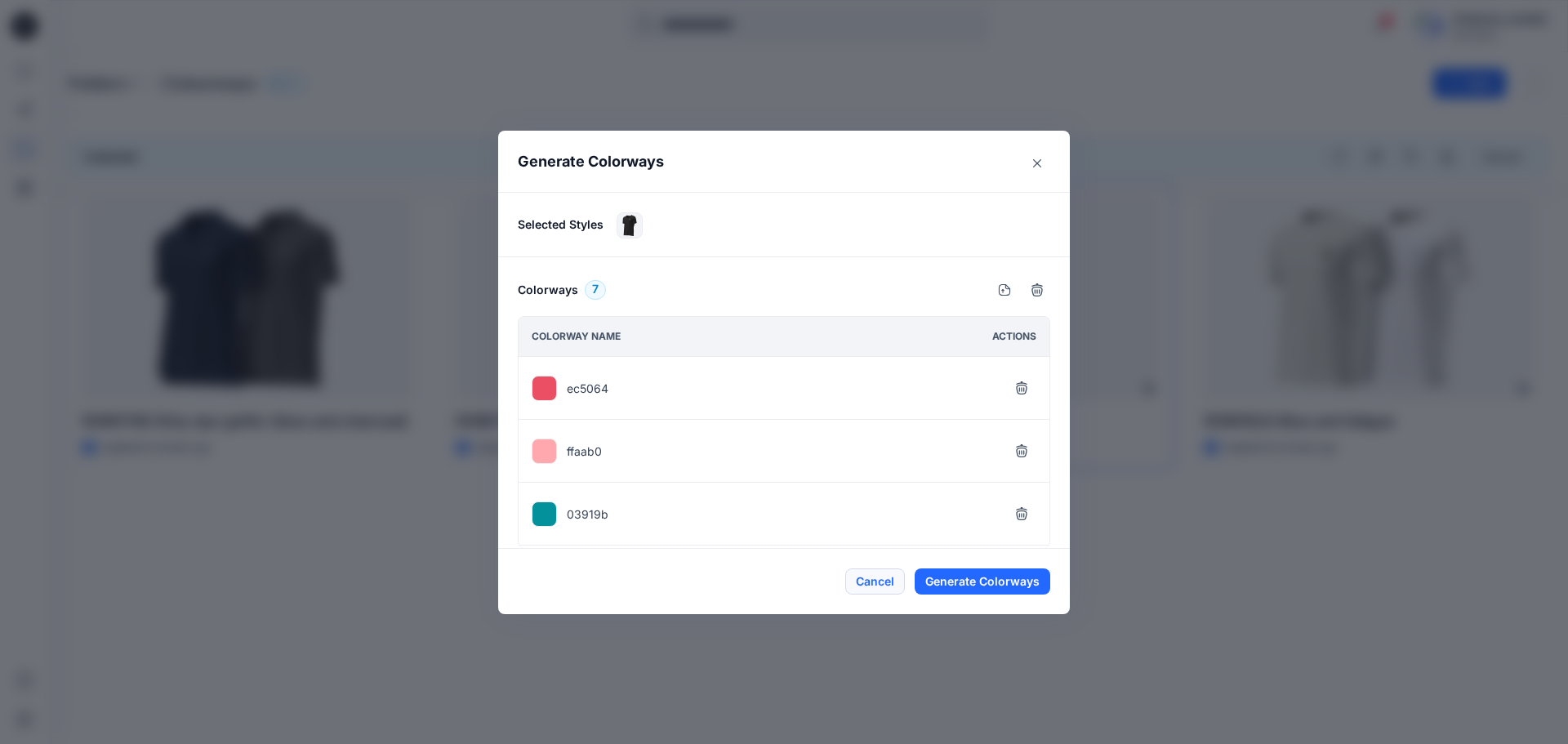
click at [883, 583] on button "Cancel" at bounding box center [875, 581] width 59 height 26
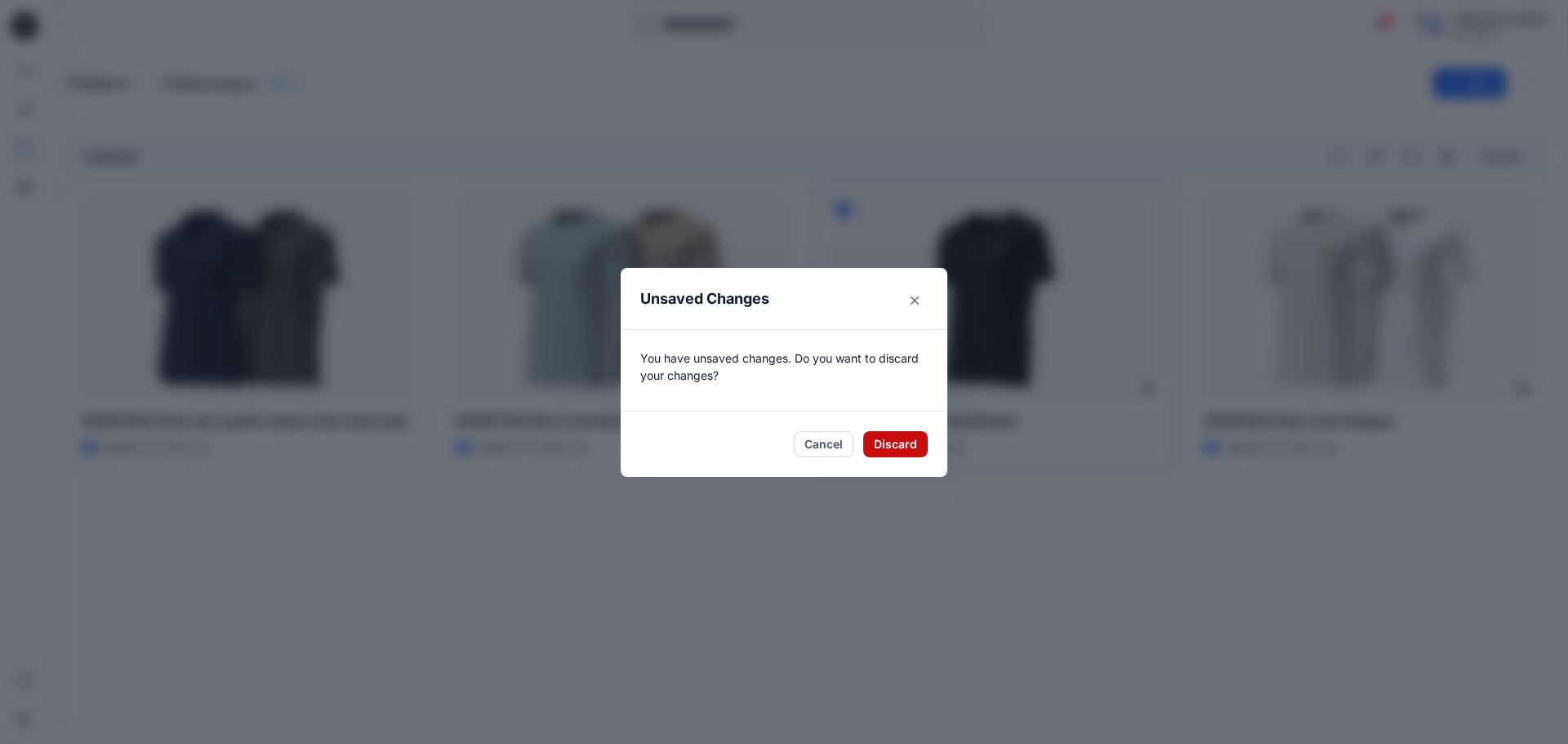
click at [882, 445] on button "Discard" at bounding box center [895, 444] width 64 height 26
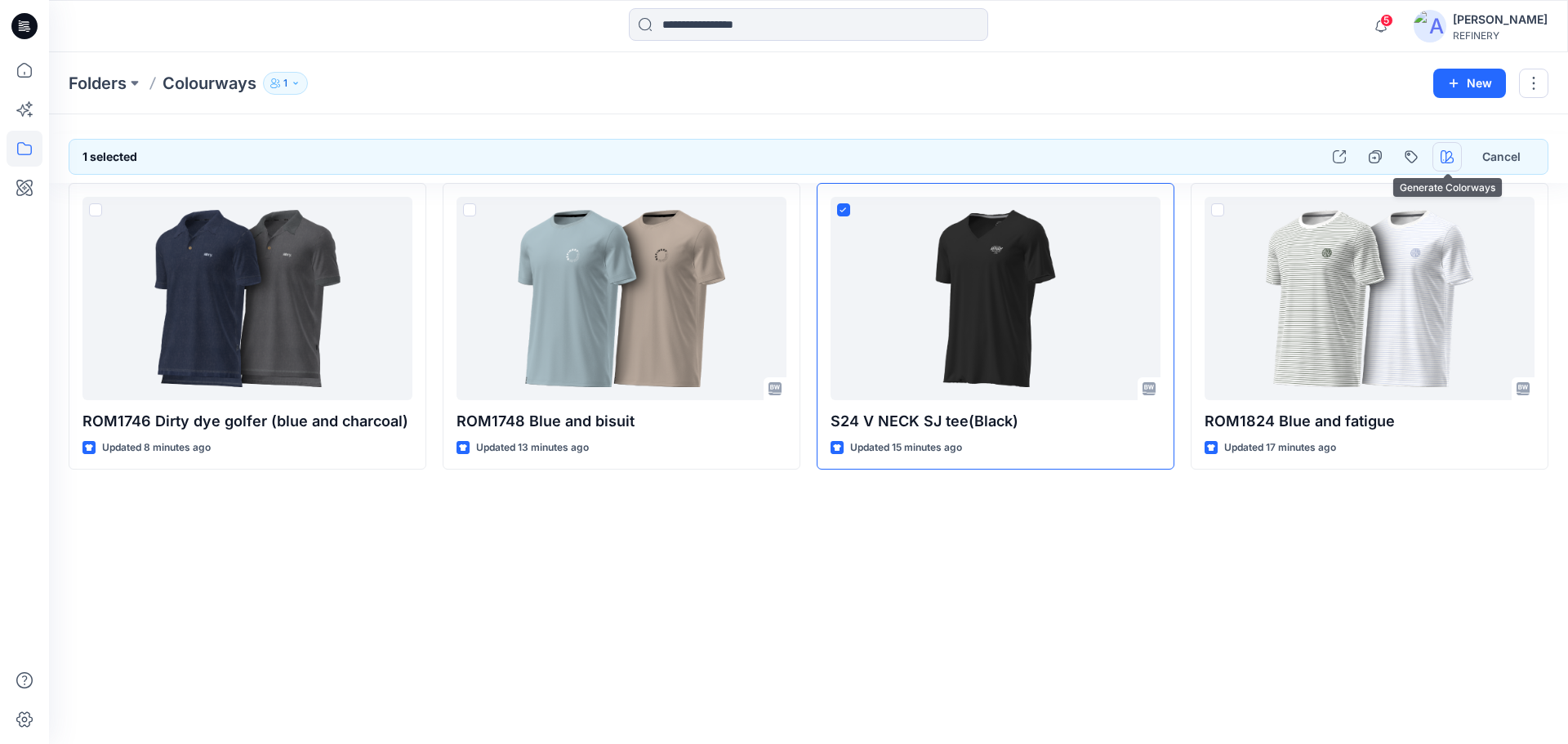
click at [1446, 147] on button "button" at bounding box center [1447, 157] width 30 height 30
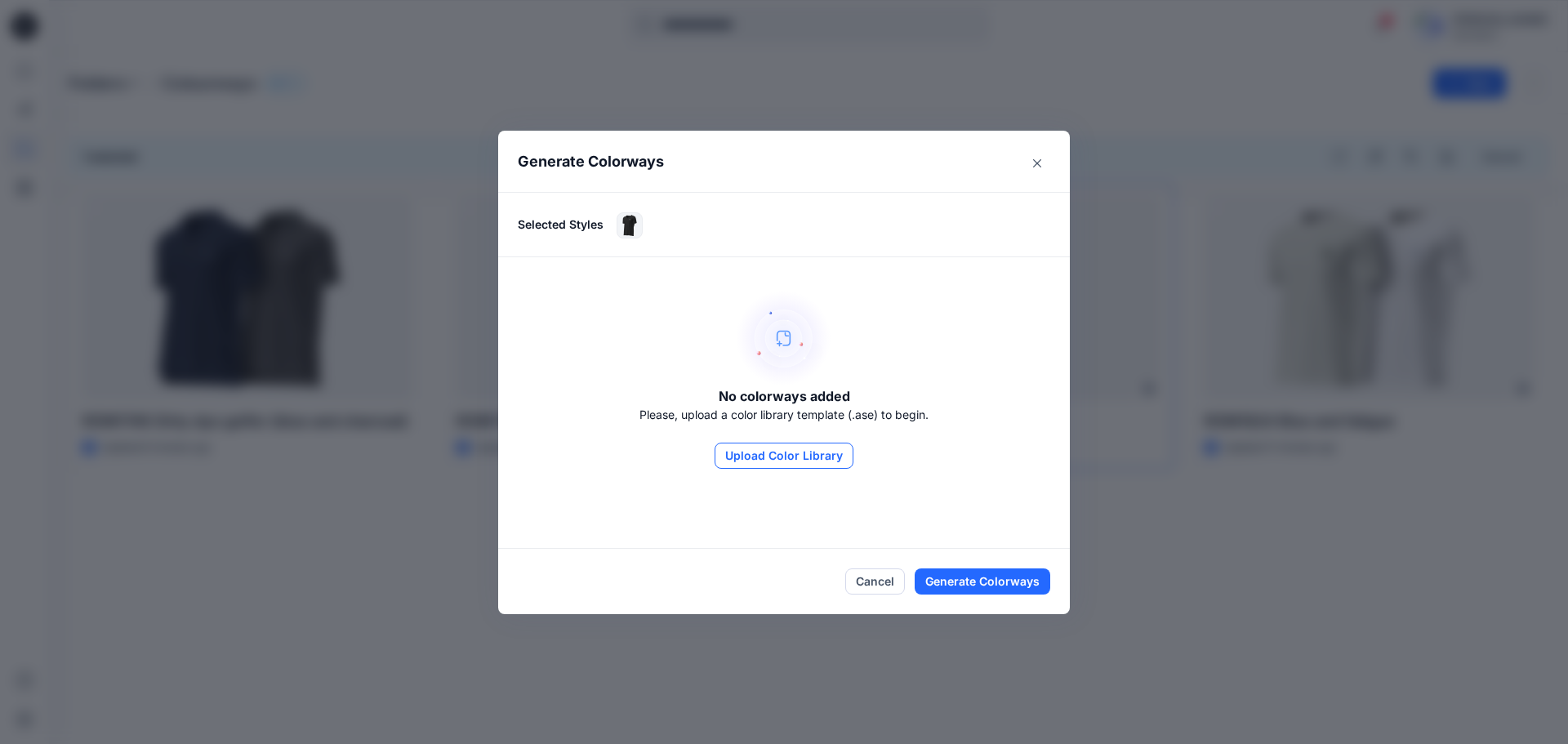
click at [779, 453] on button "Upload Color Library" at bounding box center [784, 455] width 139 height 26
click at [781, 458] on button "Upload Color Library" at bounding box center [784, 455] width 139 height 26
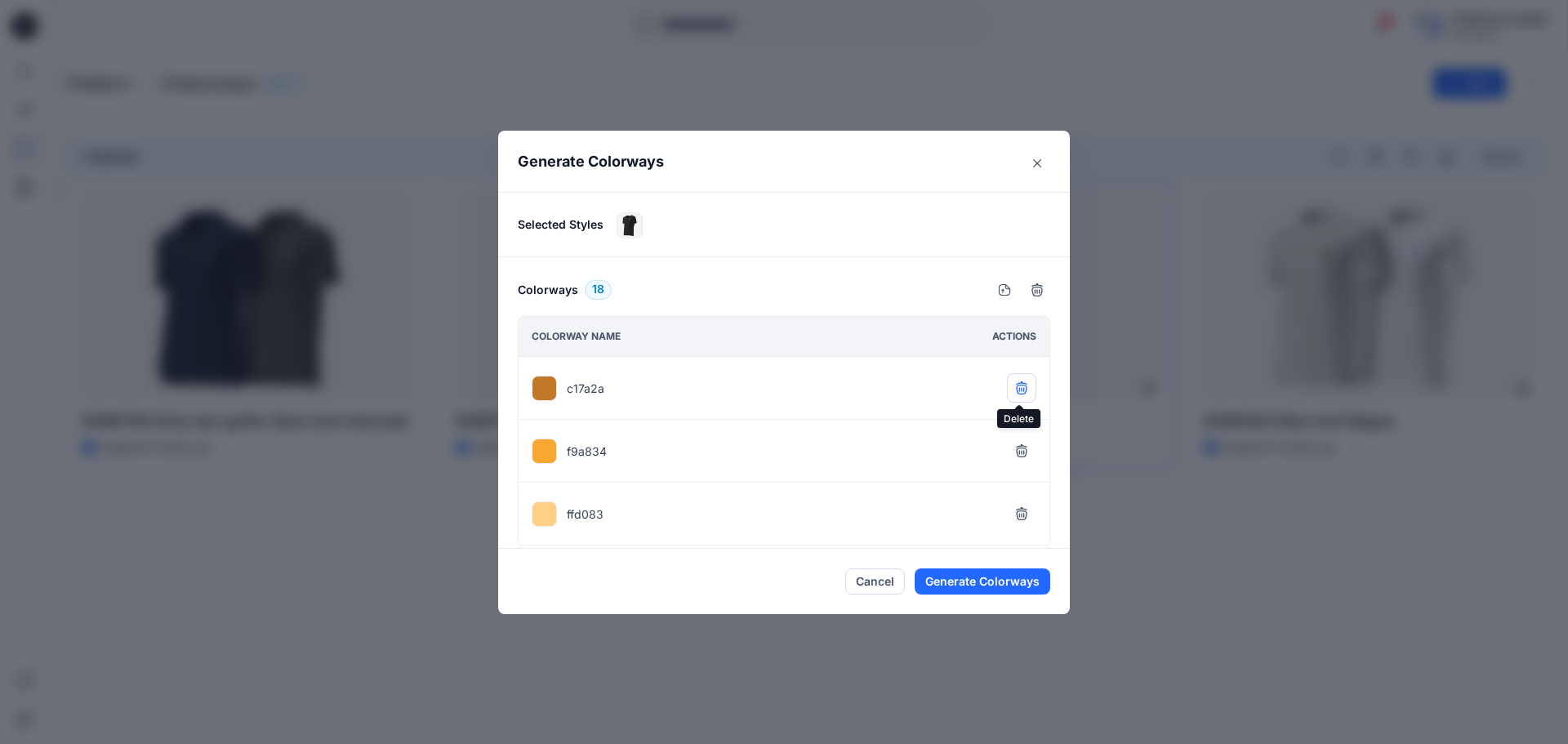
click at [1017, 391] on icon "button" at bounding box center [1021, 386] width 11 height 11
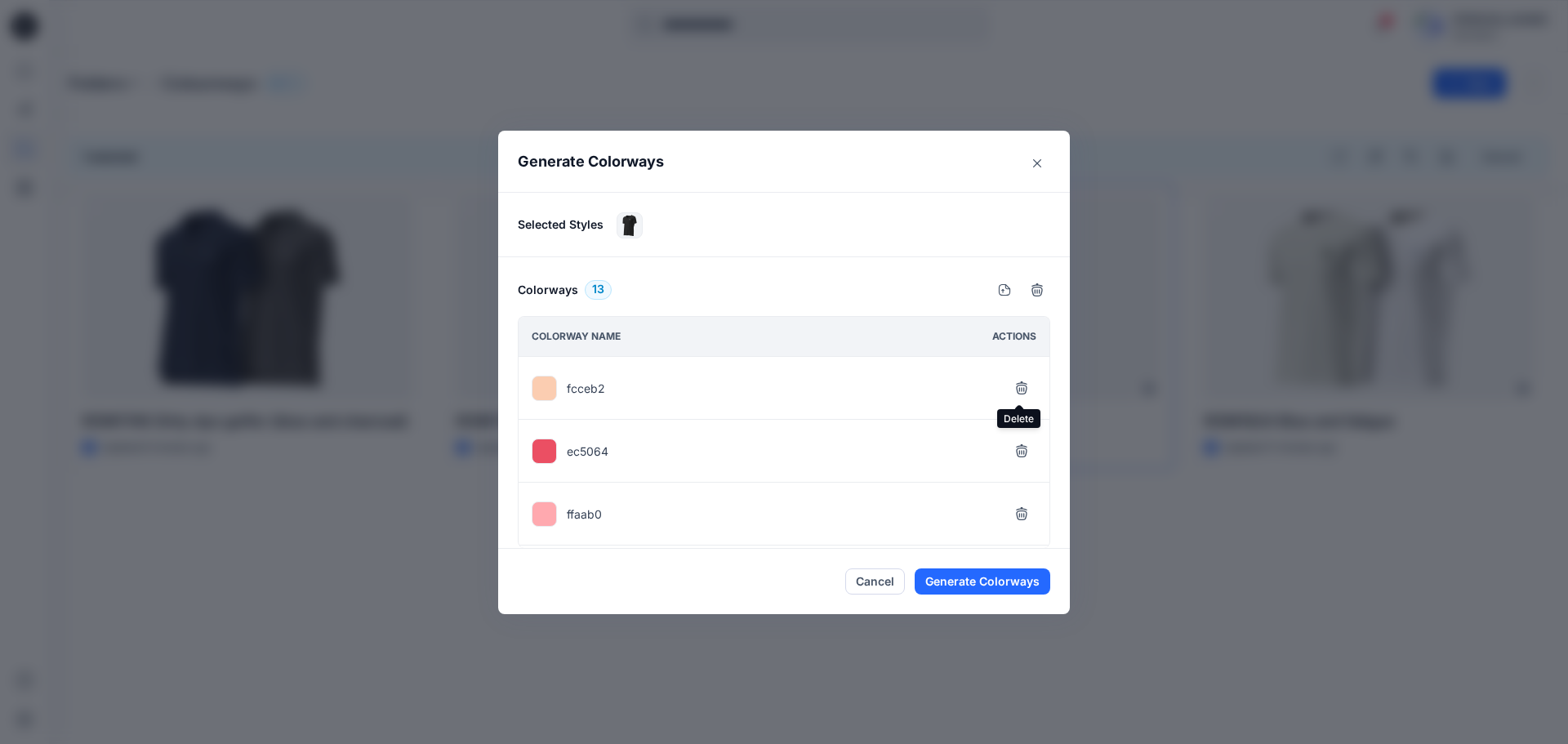
click at [1017, 391] on icon "button" at bounding box center [1021, 386] width 11 height 11
click at [1020, 452] on icon "button" at bounding box center [1021, 449] width 11 height 11
click at [1024, 450] on button "button" at bounding box center [1021, 458] width 30 height 30
click at [1015, 520] on icon "button" at bounding box center [1021, 521] width 13 height 13
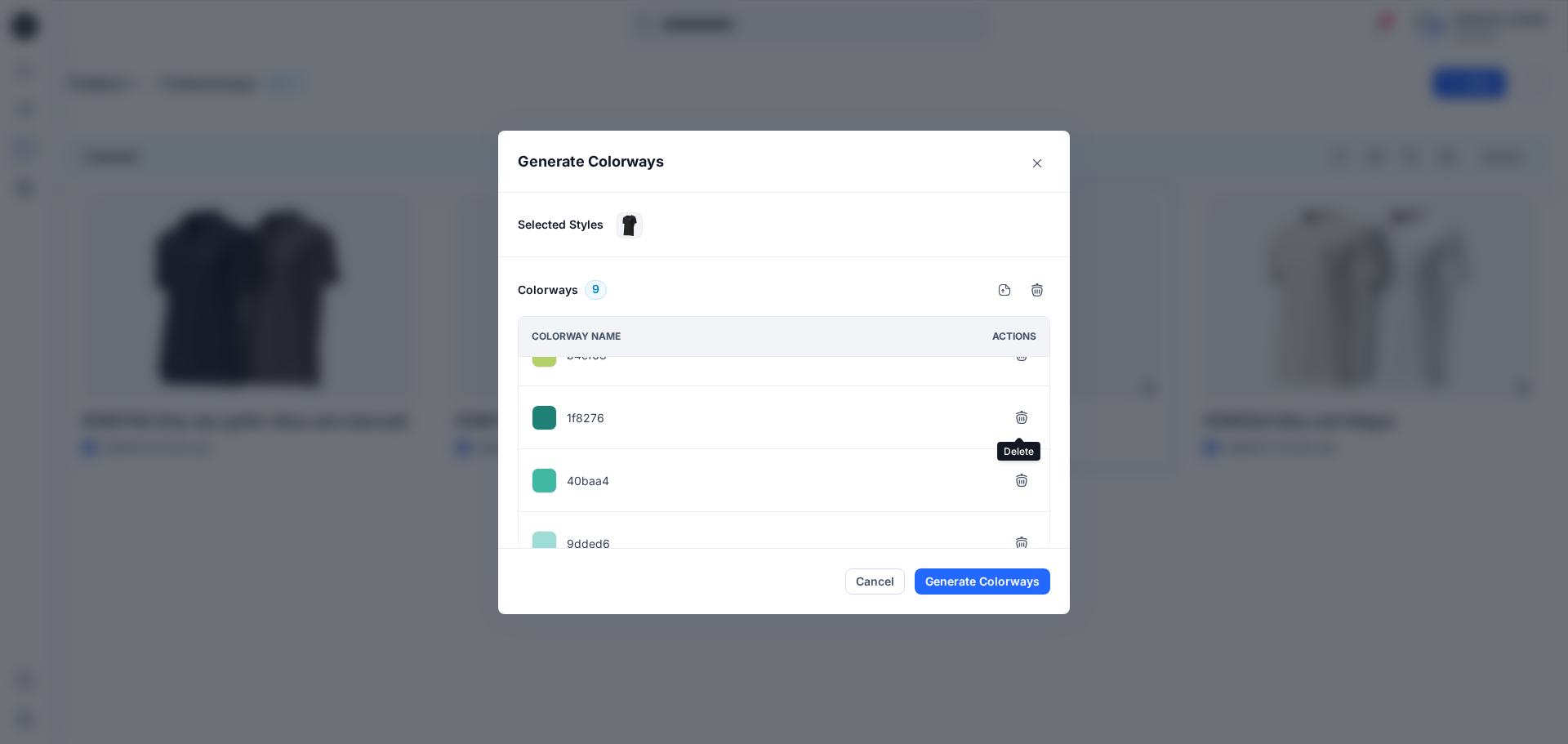
scroll to position [375, 0]
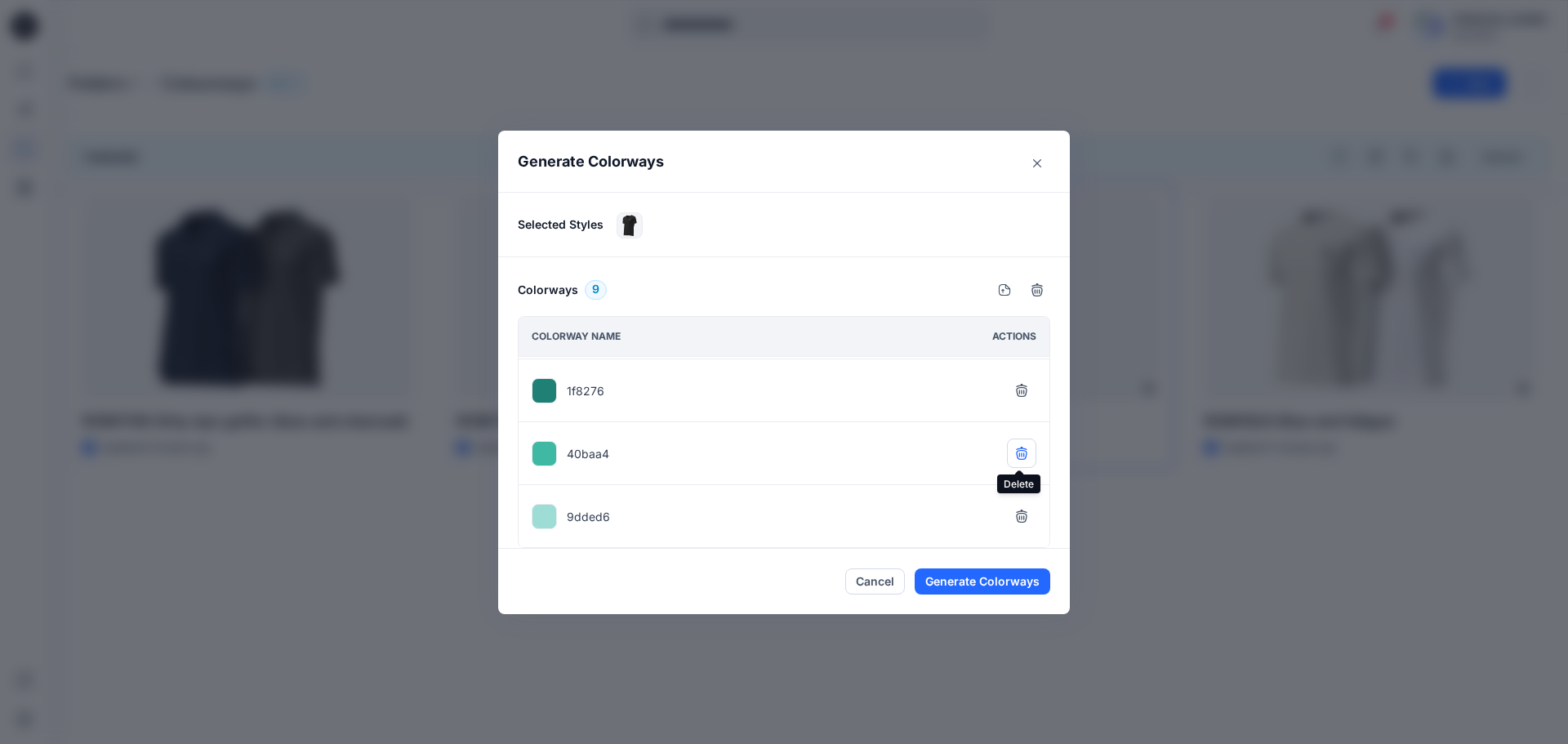
click at [1018, 456] on icon "button" at bounding box center [1021, 452] width 11 height 11
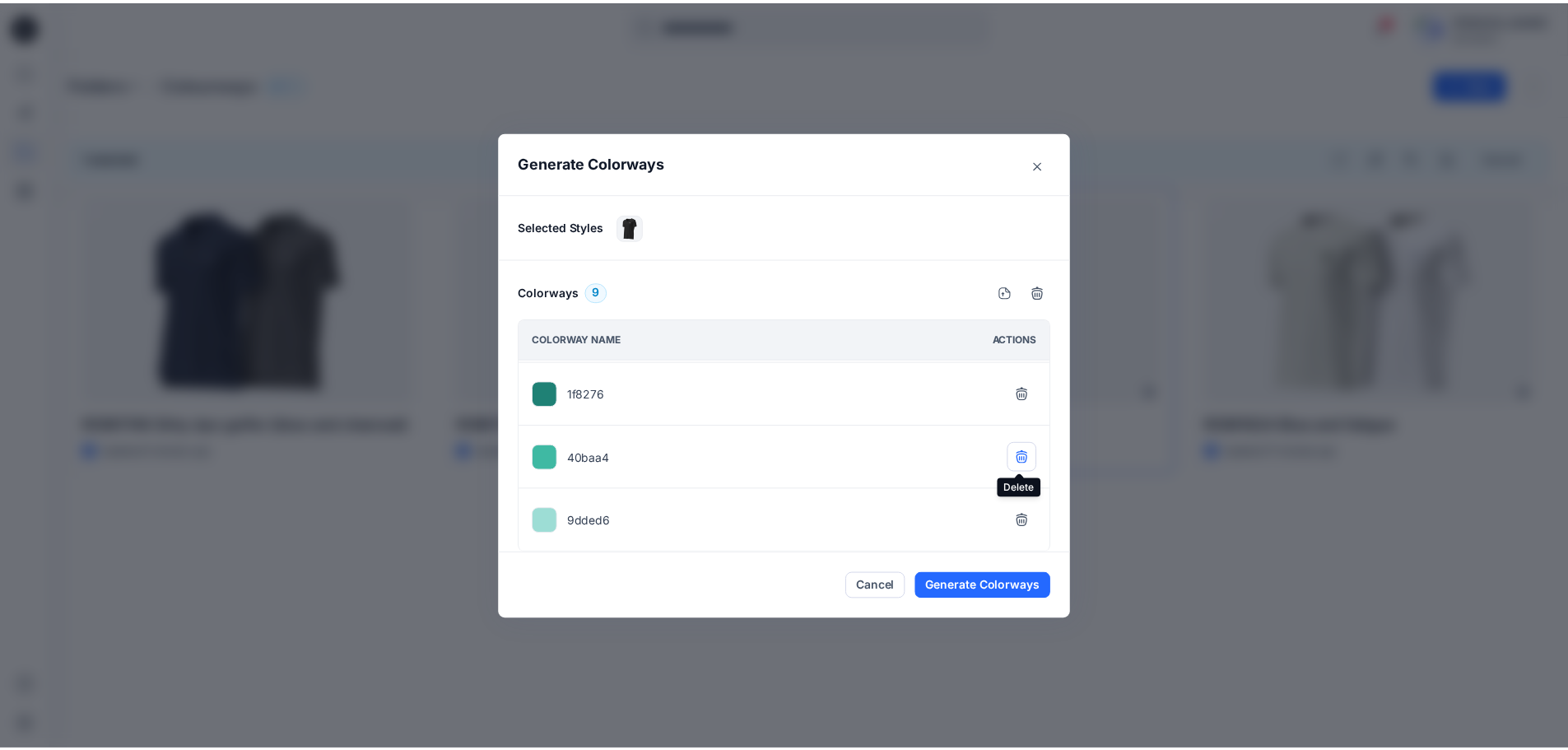
scroll to position [315, 0]
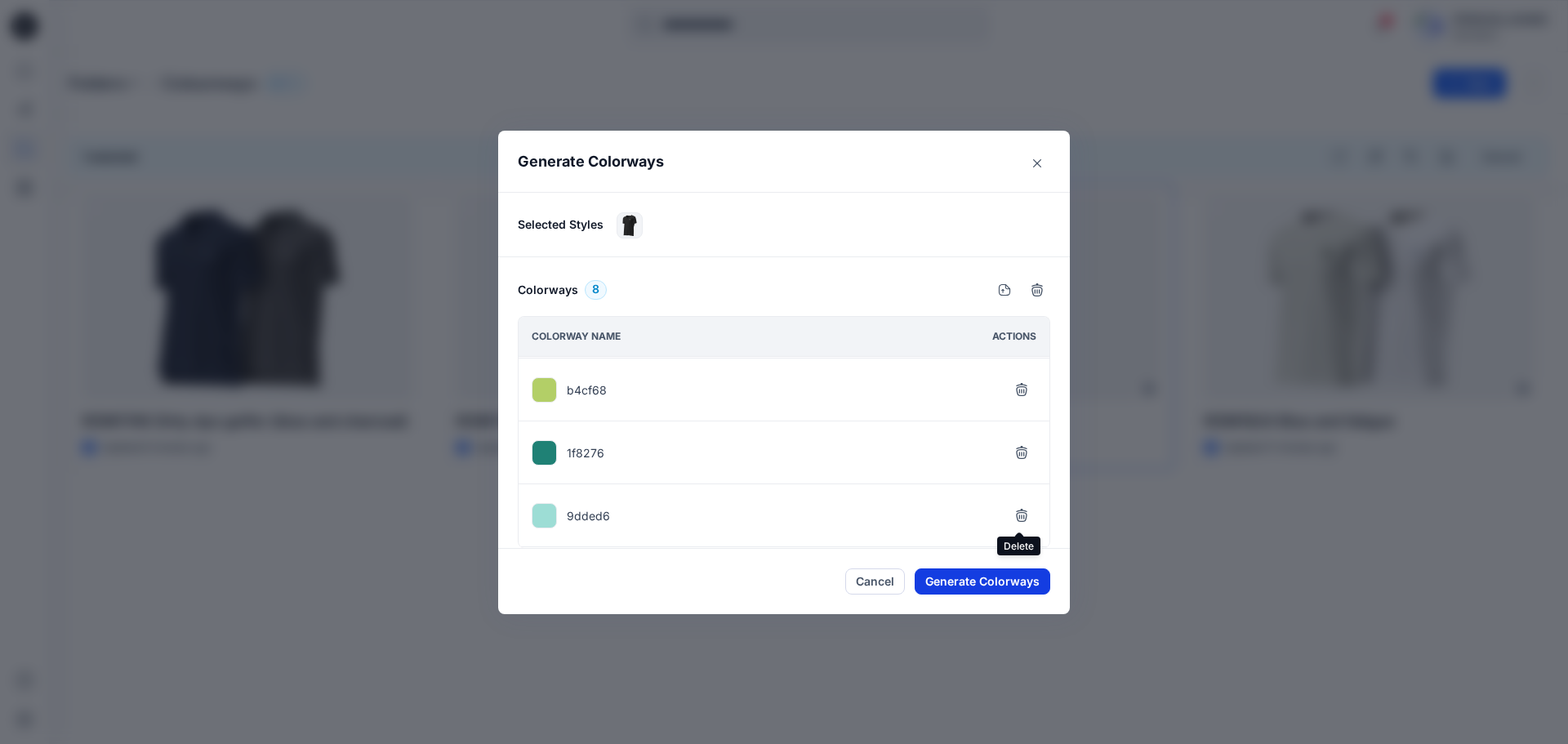
click at [953, 581] on button "Generate Colorways" at bounding box center [982, 581] width 136 height 26
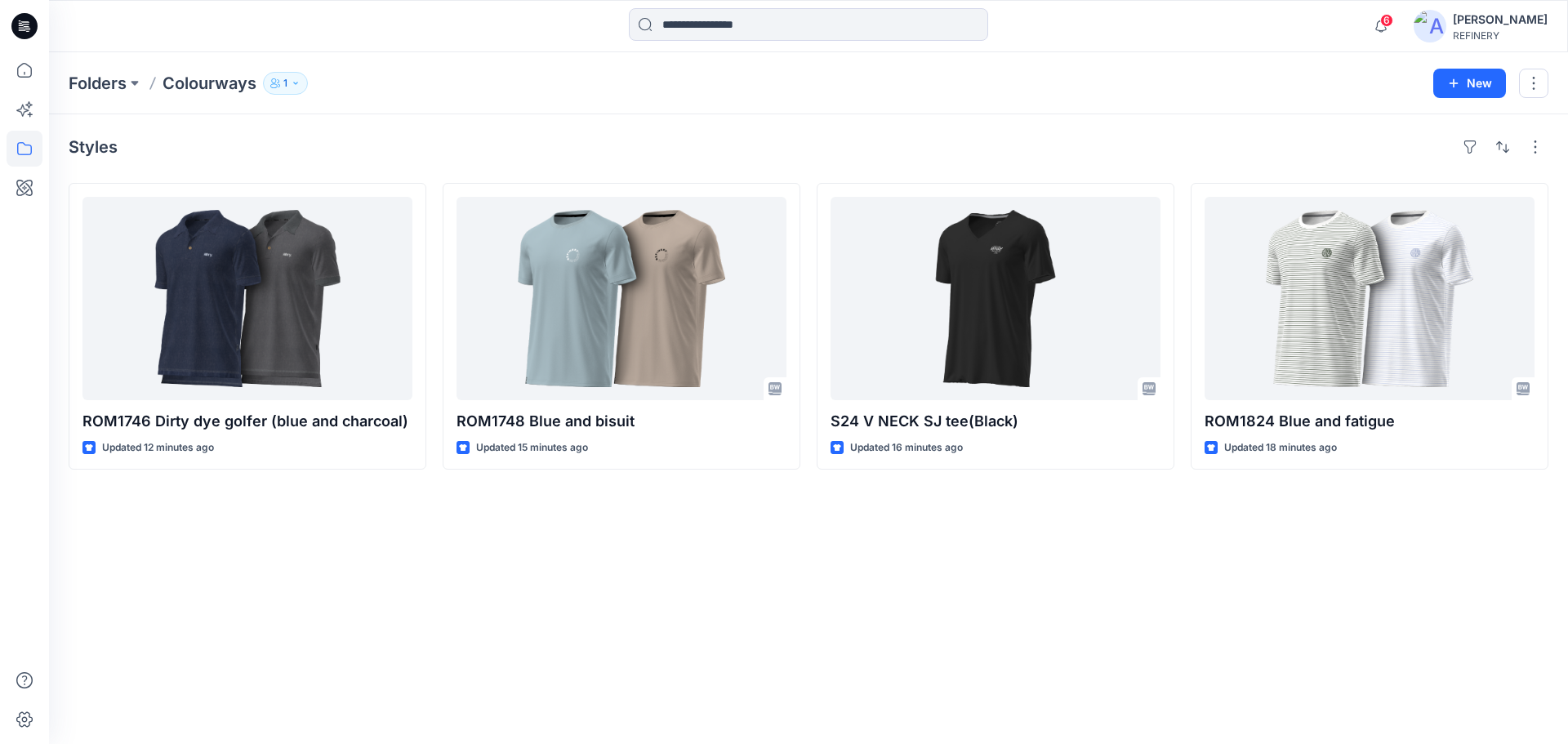
click at [411, 587] on div "Styles ROM1746 Dirty dye golfer (blue and charcoal) Updated 12 minutes ago ROM1…" at bounding box center [809, 429] width 1519 height 630
click at [115, 78] on p "Folders" at bounding box center [97, 83] width 58 height 23
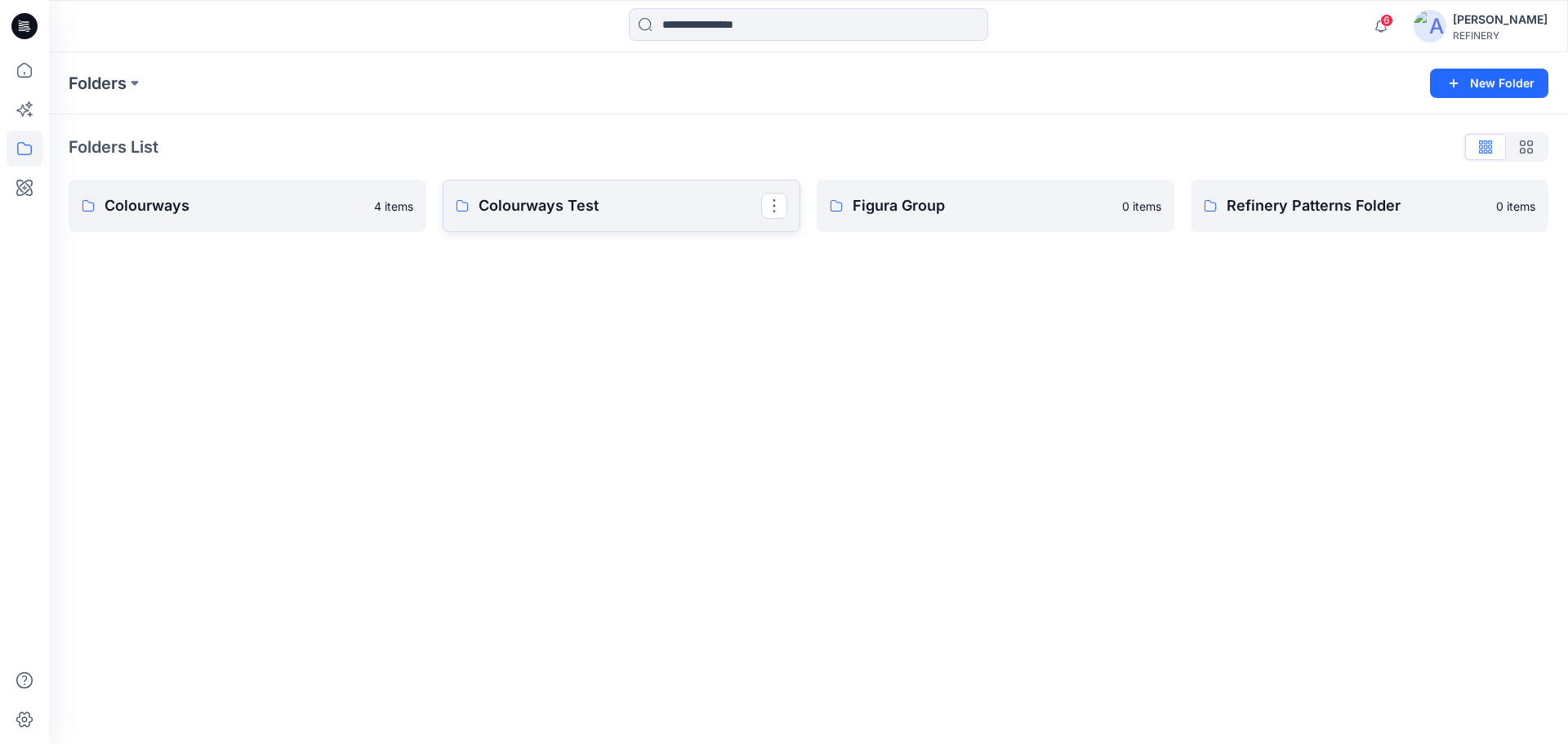
click at [582, 227] on link "Colourways Test" at bounding box center [621, 206] width 358 height 53
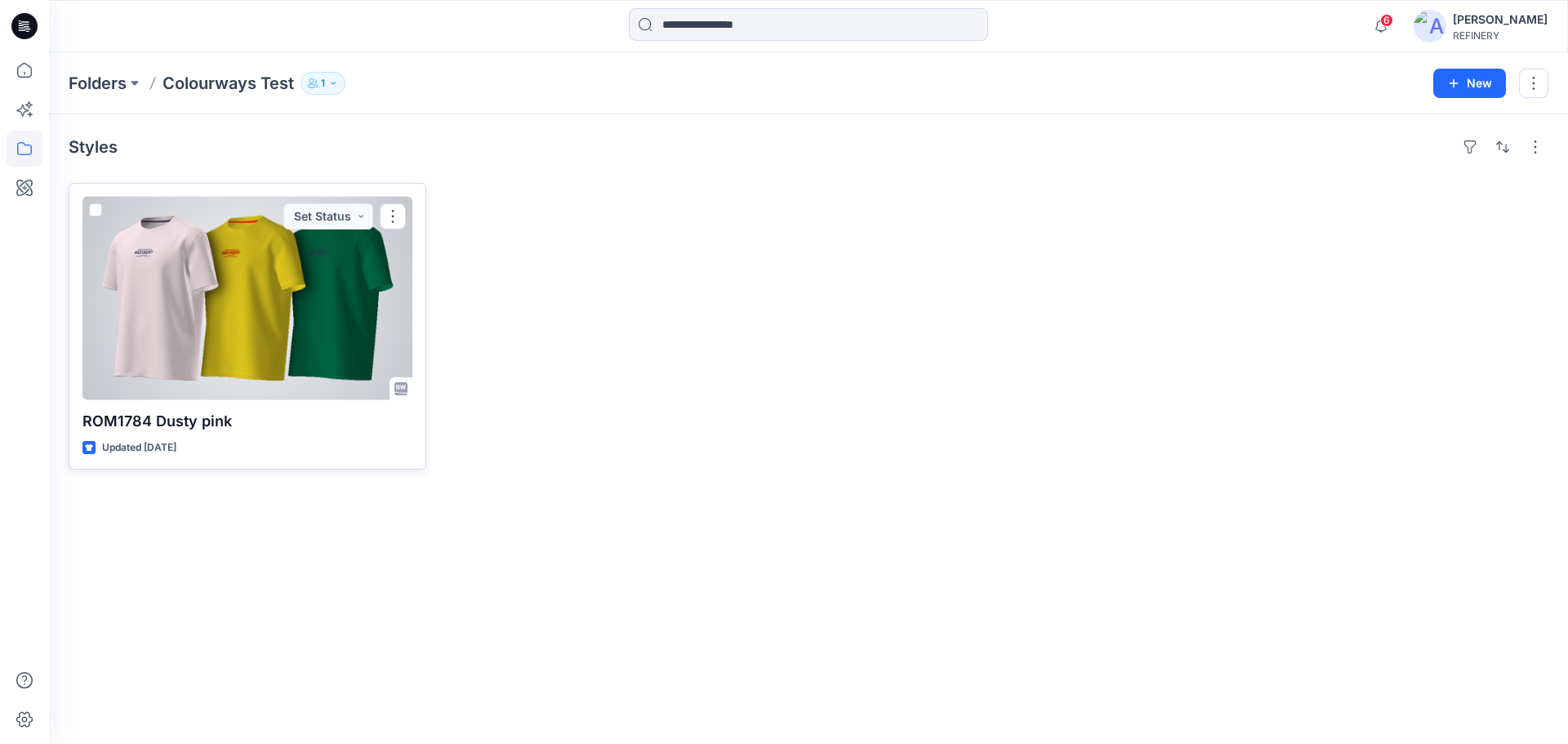
click at [299, 325] on div at bounding box center [247, 298] width 330 height 203
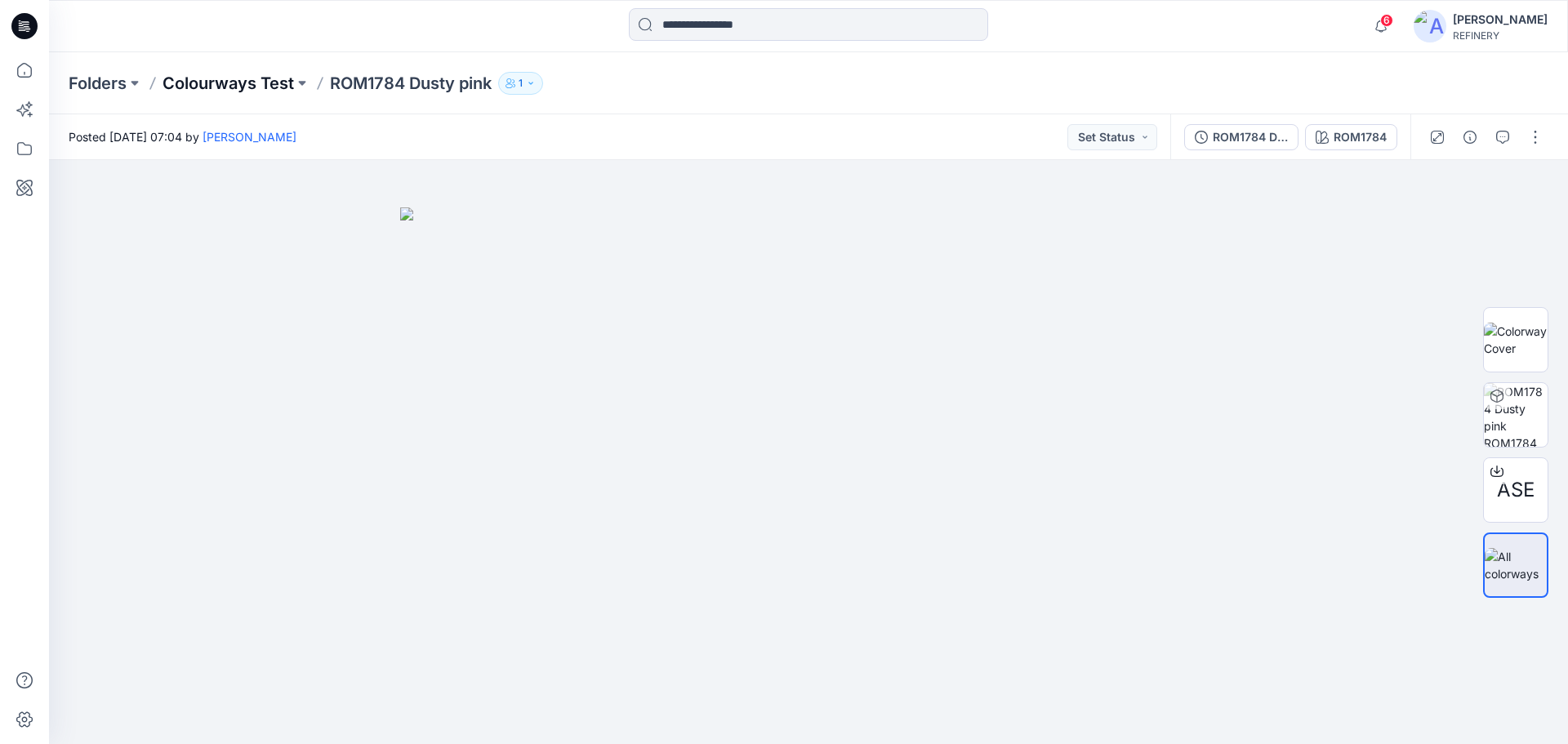
click at [249, 86] on p "Colourways Test" at bounding box center [228, 83] width 131 height 23
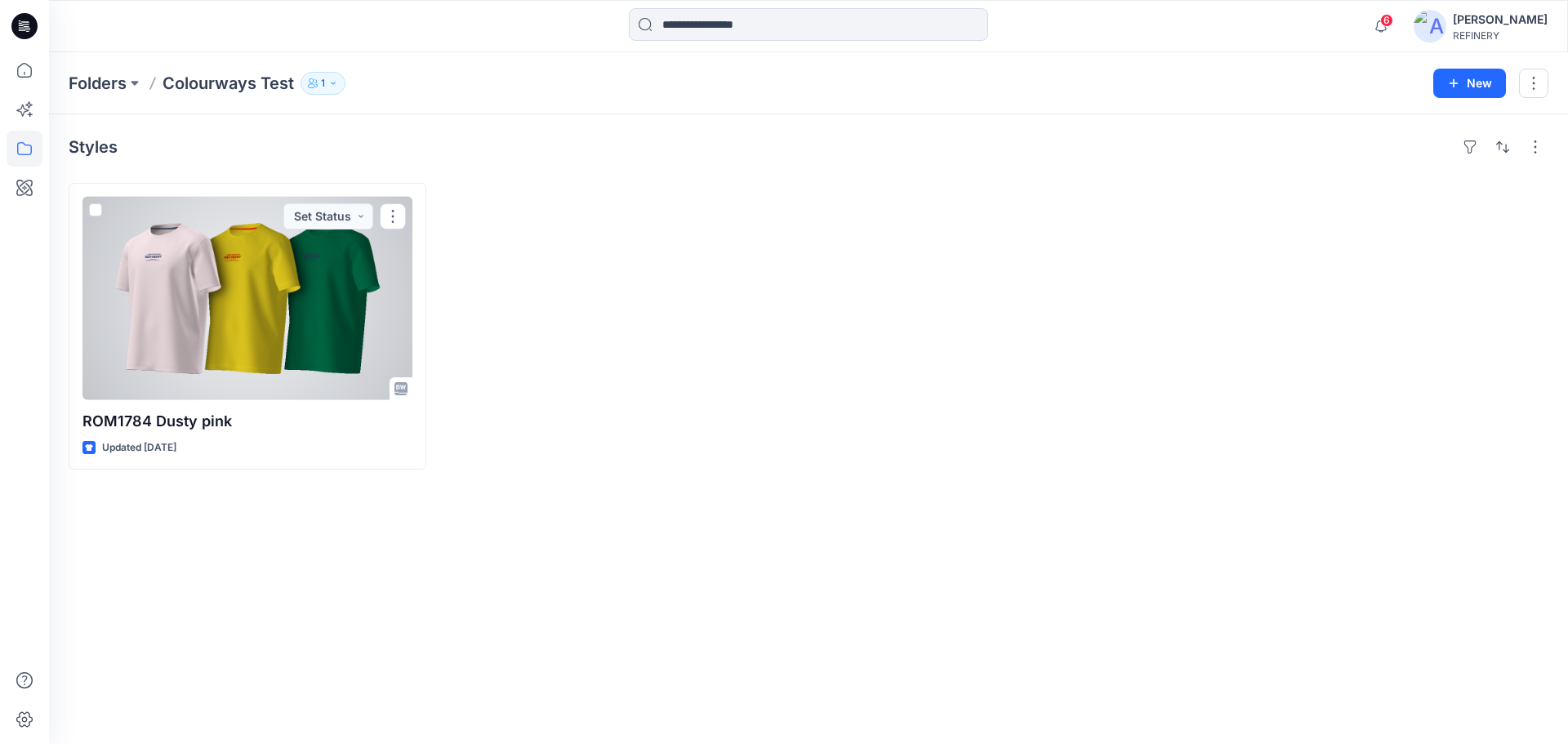
click at [379, 298] on div at bounding box center [247, 298] width 330 height 203
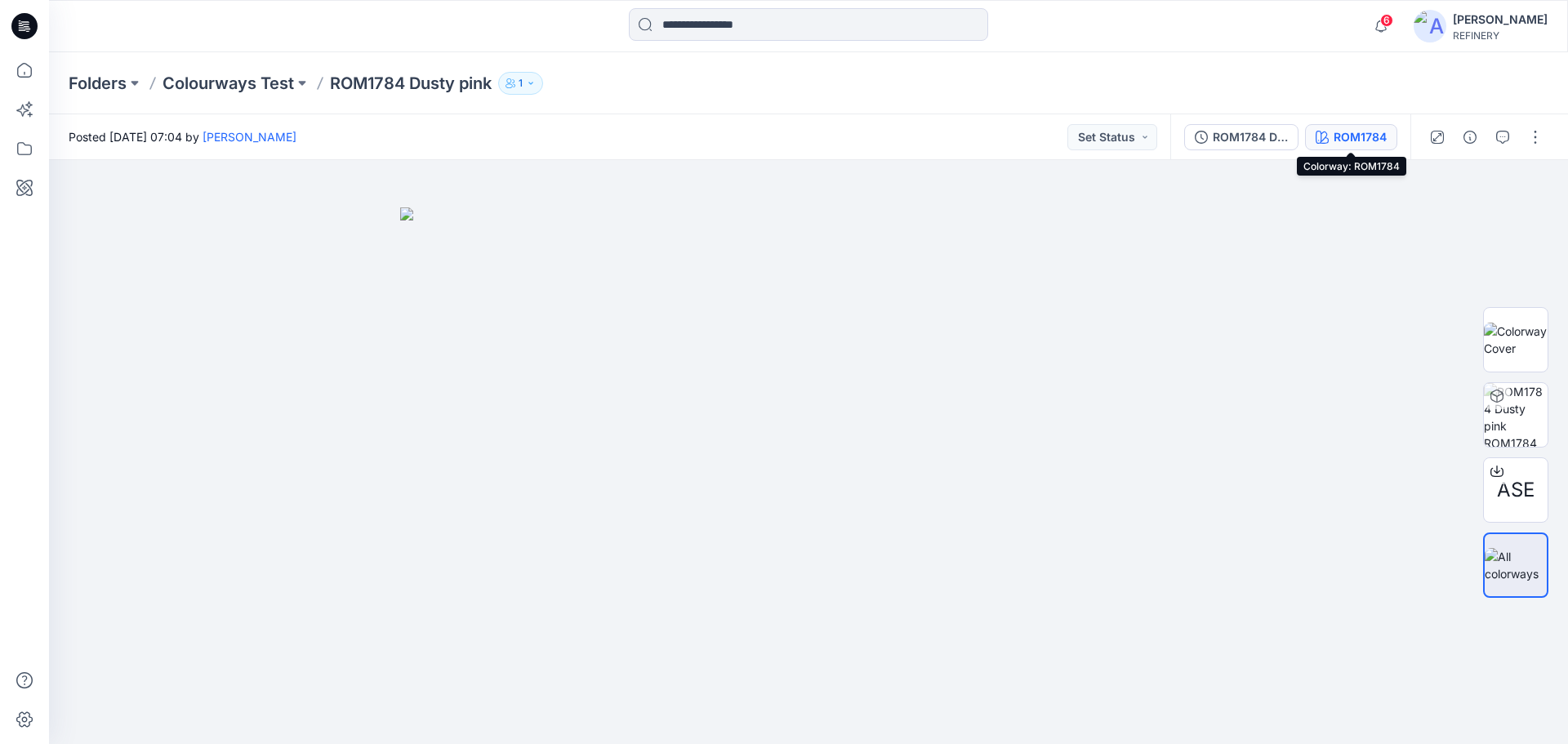
click at [1339, 140] on div "ROM1784" at bounding box center [1359, 136] width 53 height 18
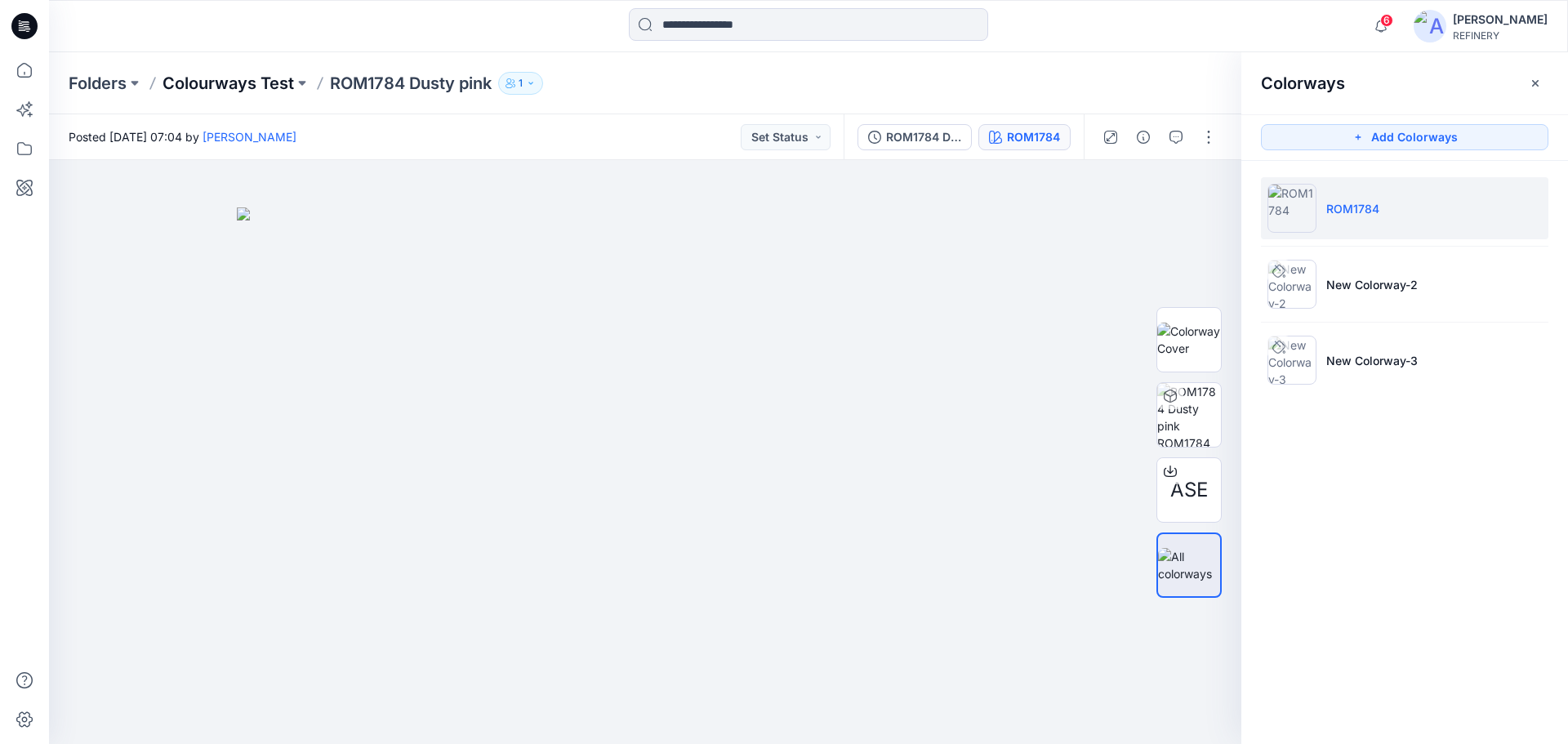
click at [236, 75] on p "Colourways Test" at bounding box center [228, 83] width 131 height 23
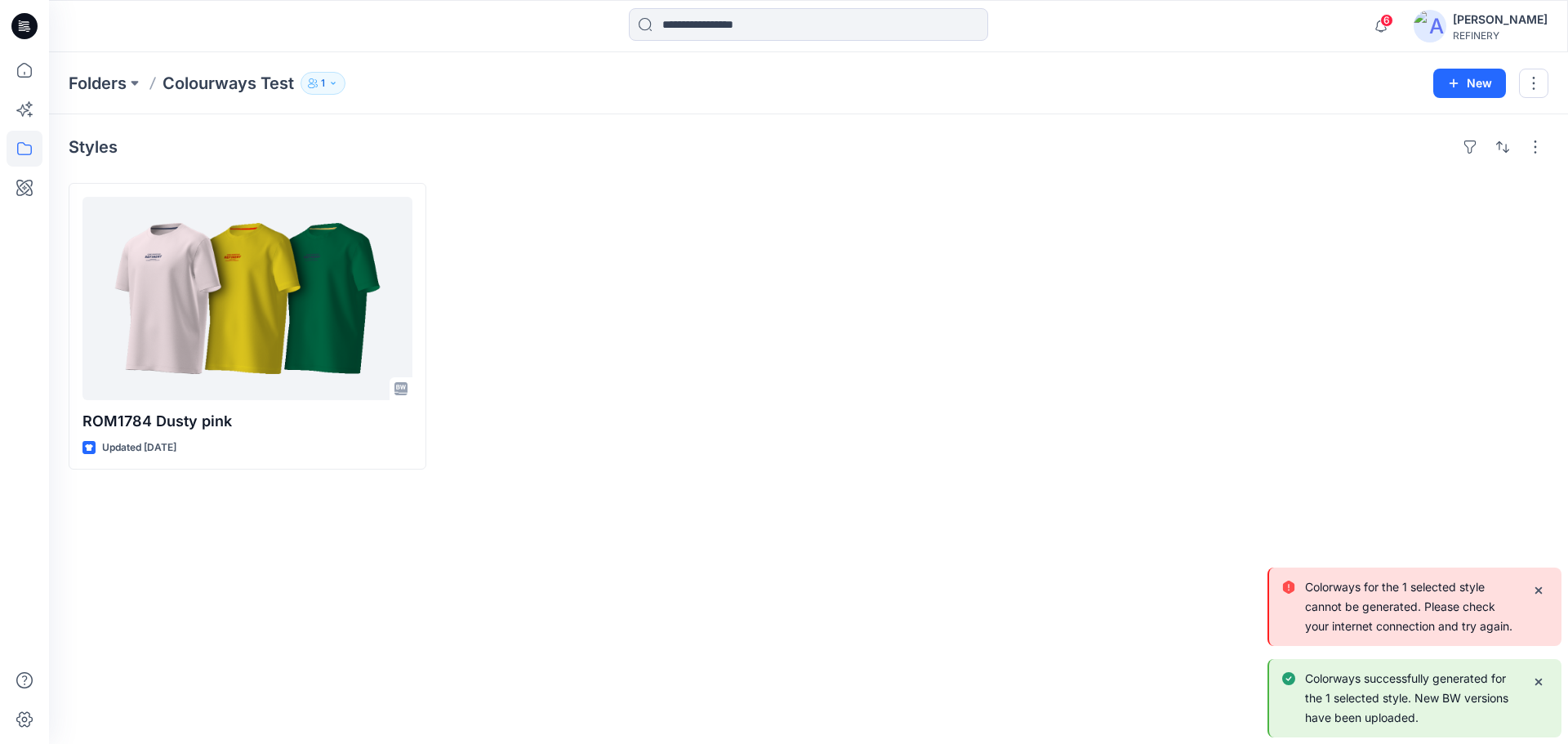
click at [1199, 505] on div "Styles ROM1784 Dusty pink Updated 2 months ago" at bounding box center [809, 429] width 1519 height 630
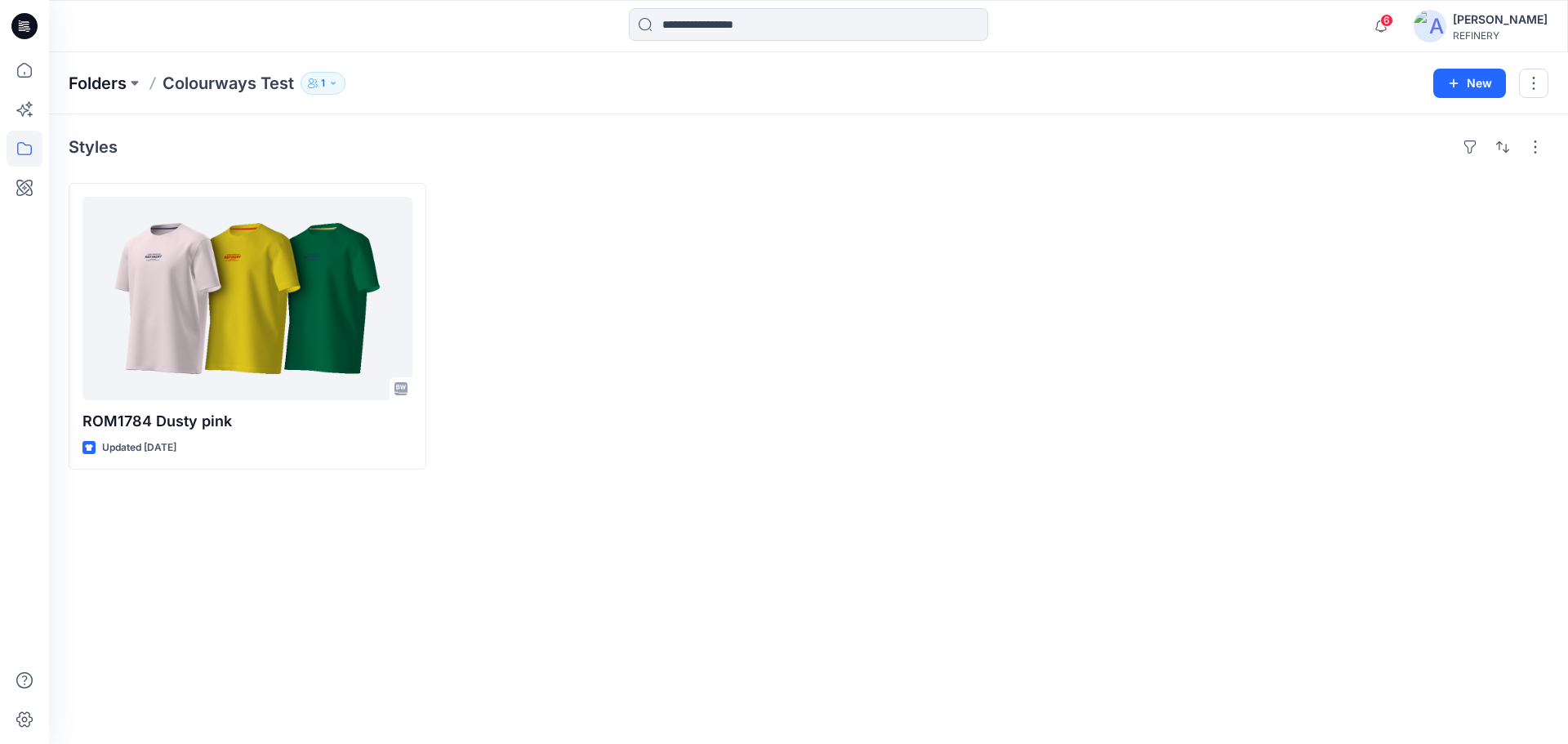
click at [110, 83] on p "Folders" at bounding box center [97, 83] width 58 height 23
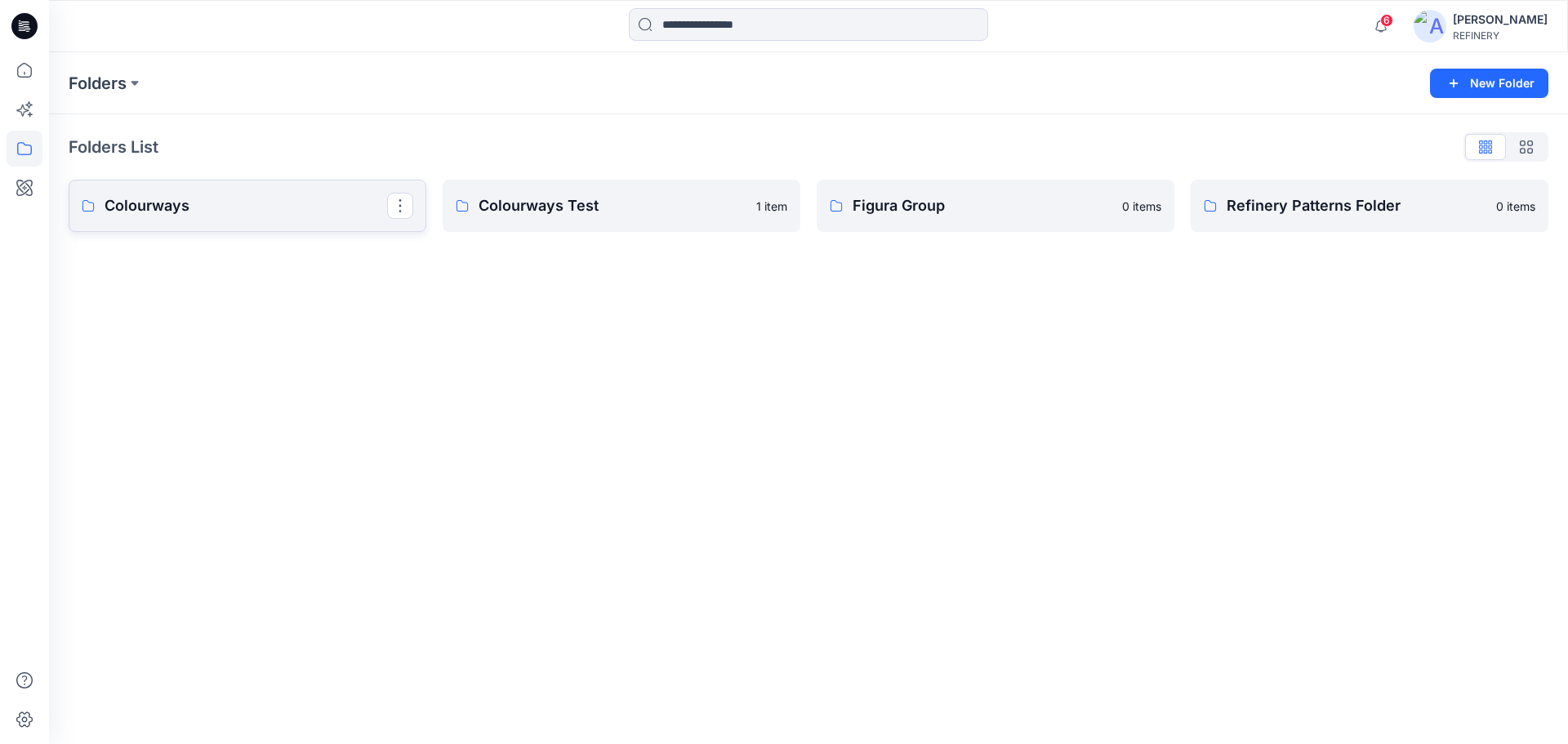
click at [280, 205] on p "Colourways" at bounding box center [245, 205] width 282 height 23
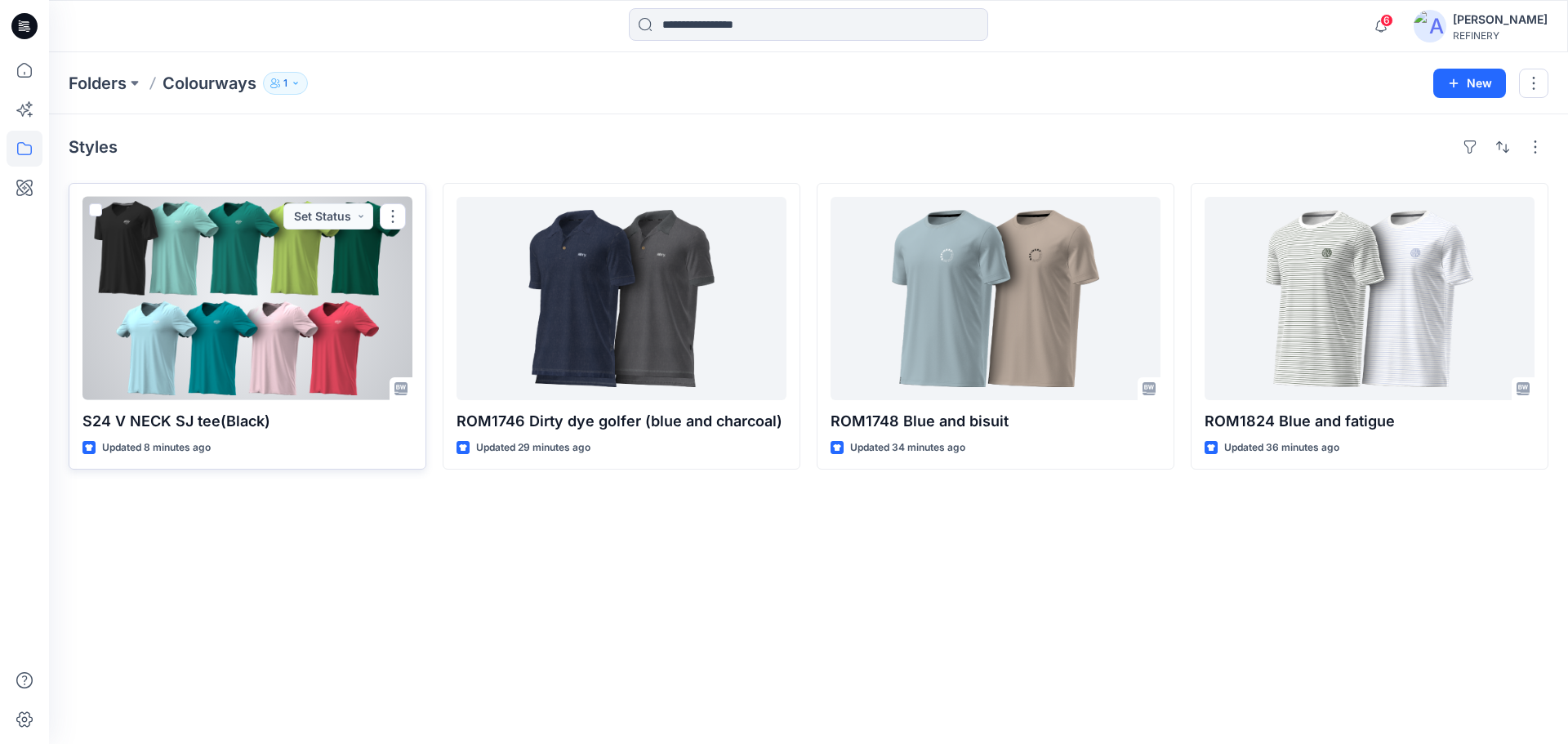
click at [249, 343] on div at bounding box center [247, 298] width 330 height 203
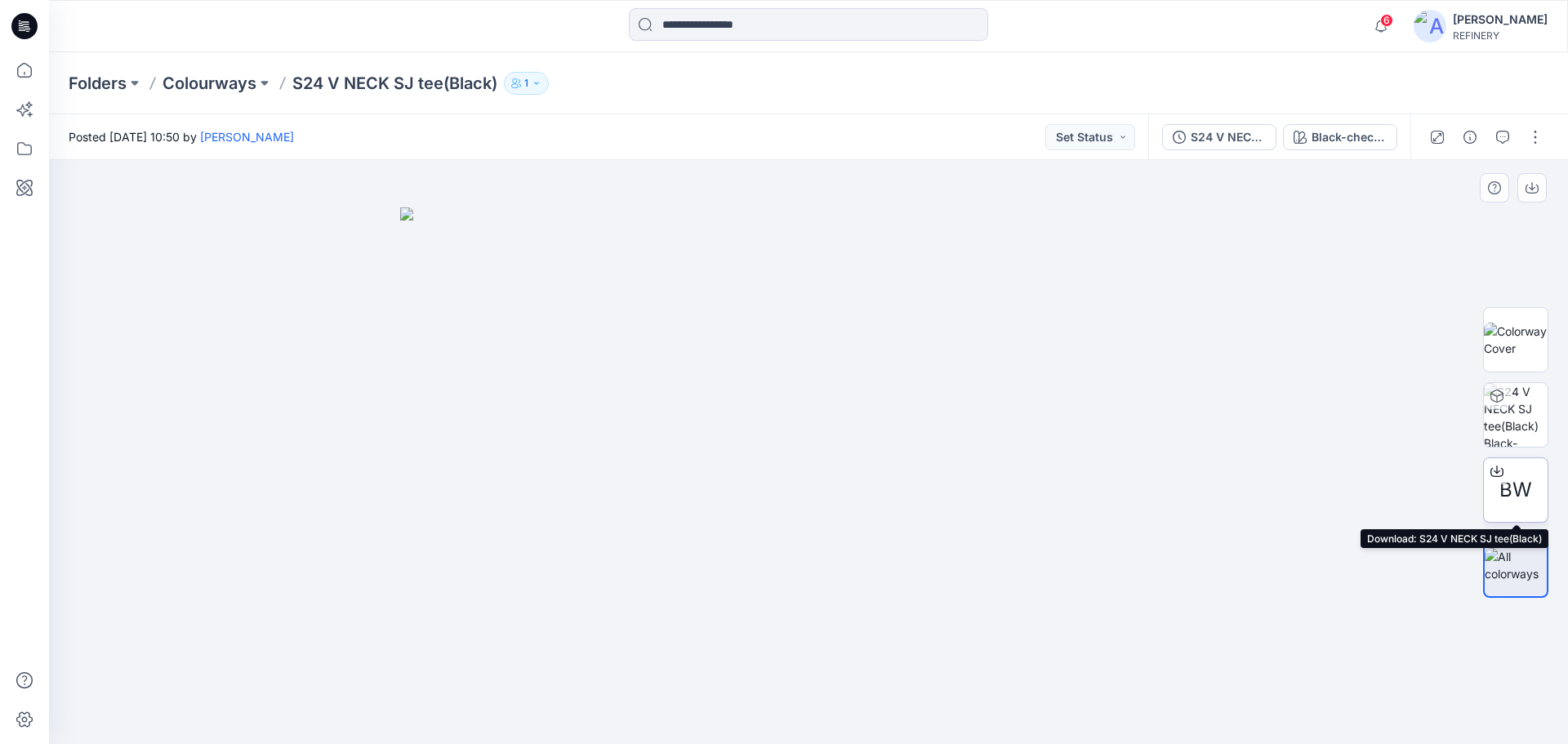
click at [1529, 480] on span "BW" at bounding box center [1515, 490] width 33 height 30
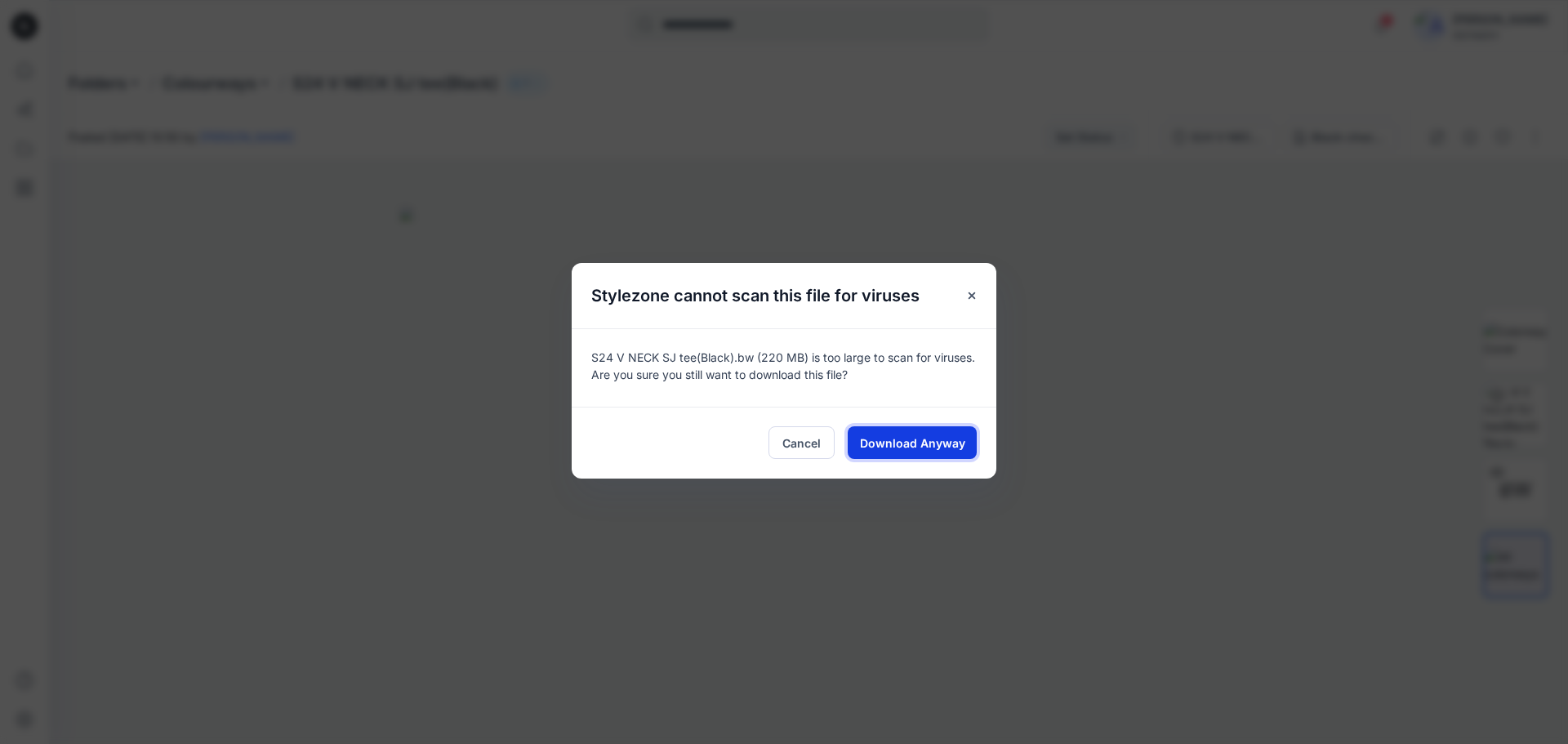
click at [916, 449] on span "Download Anyway" at bounding box center [913, 443] width 105 height 17
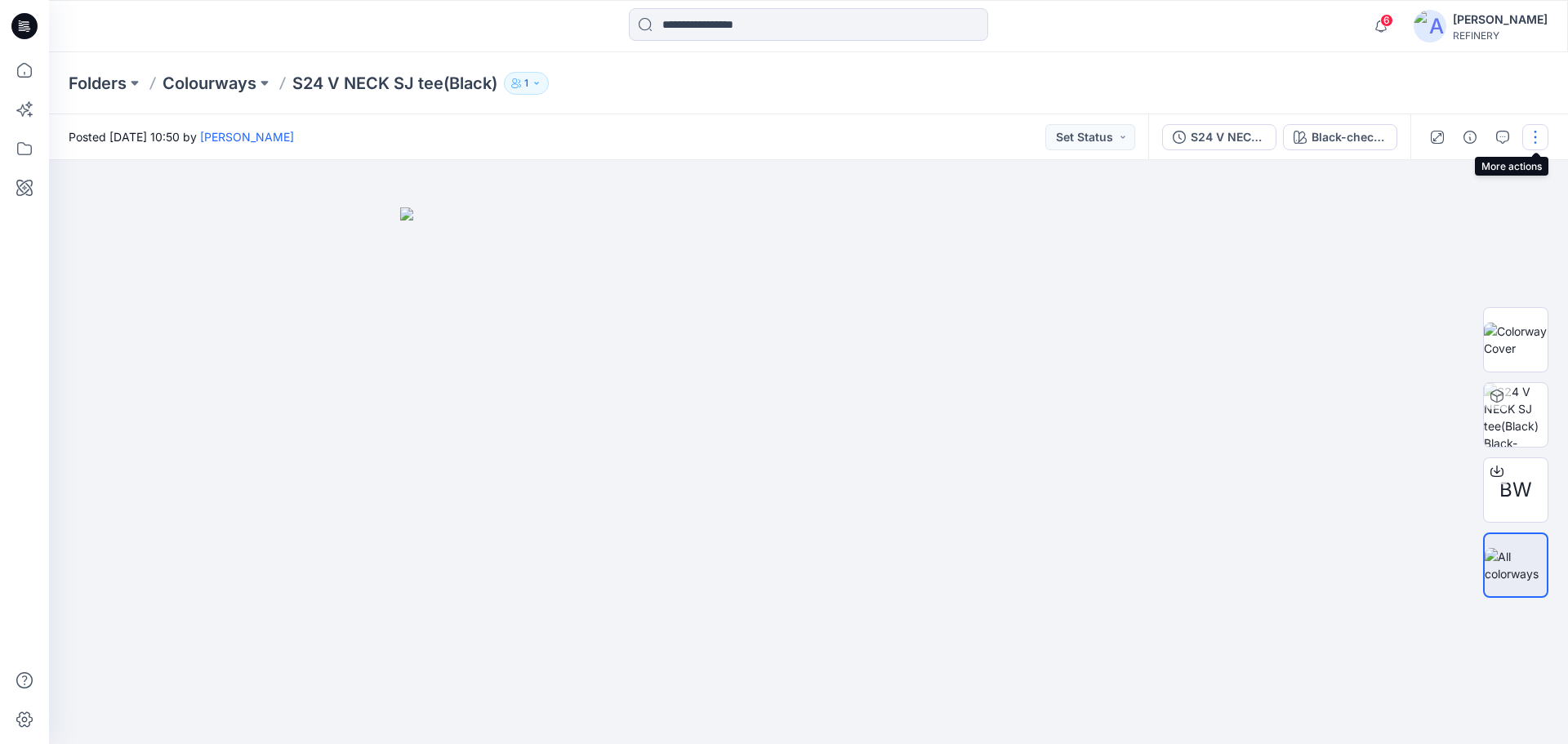
click at [1536, 130] on button "button" at bounding box center [1535, 136] width 26 height 26
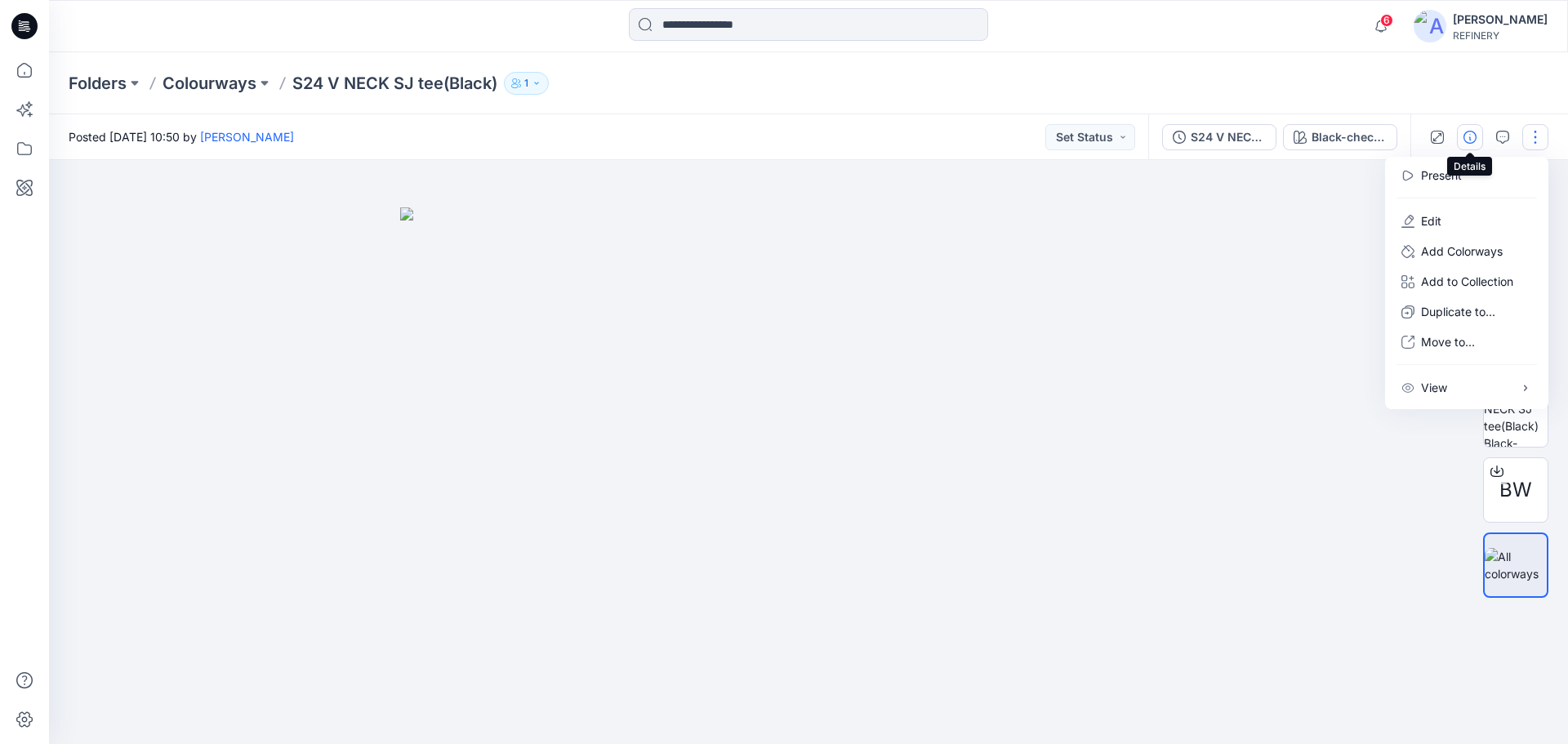
click at [1469, 141] on icon "button" at bounding box center [1470, 136] width 13 height 13
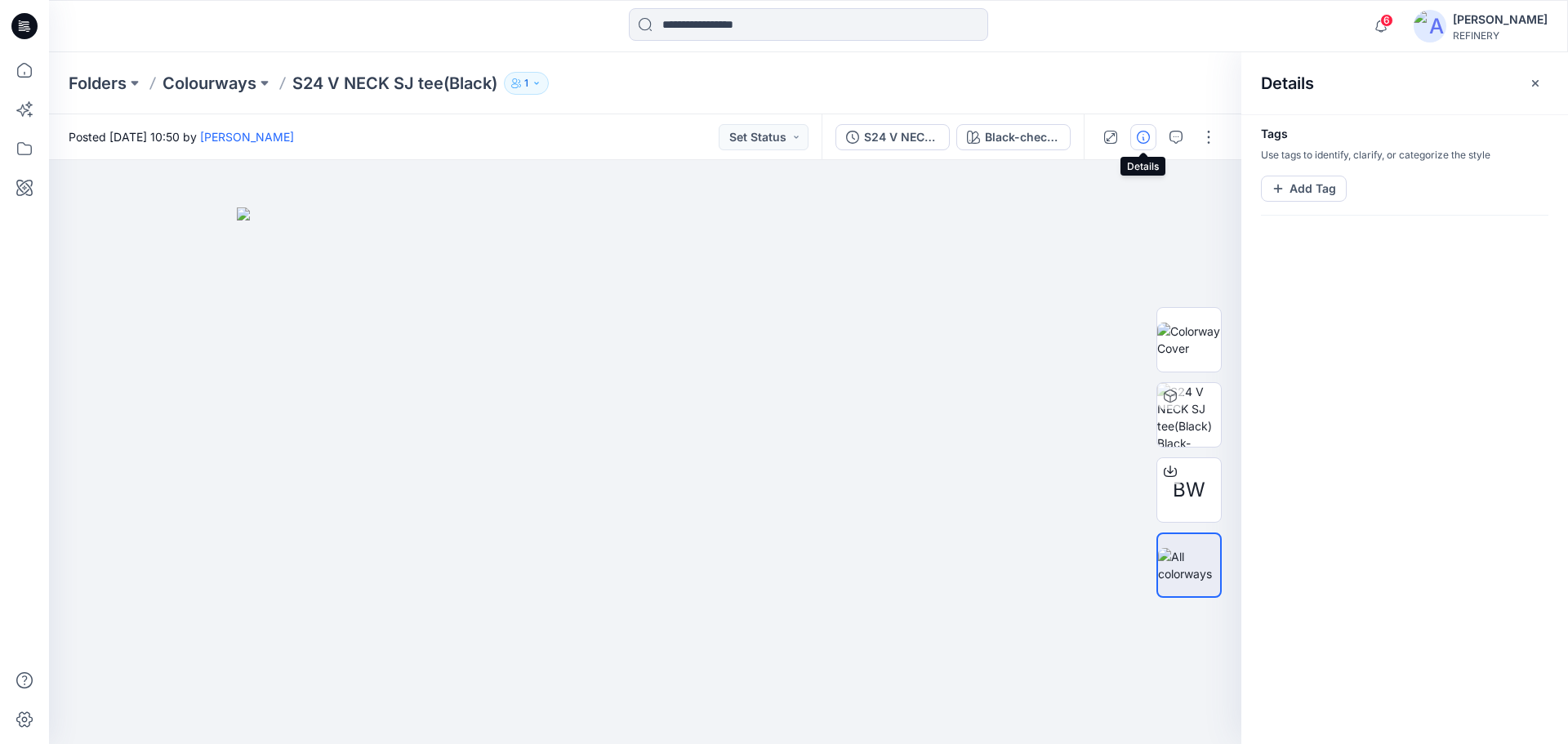
click at [1146, 133] on icon "button" at bounding box center [1143, 136] width 13 height 13
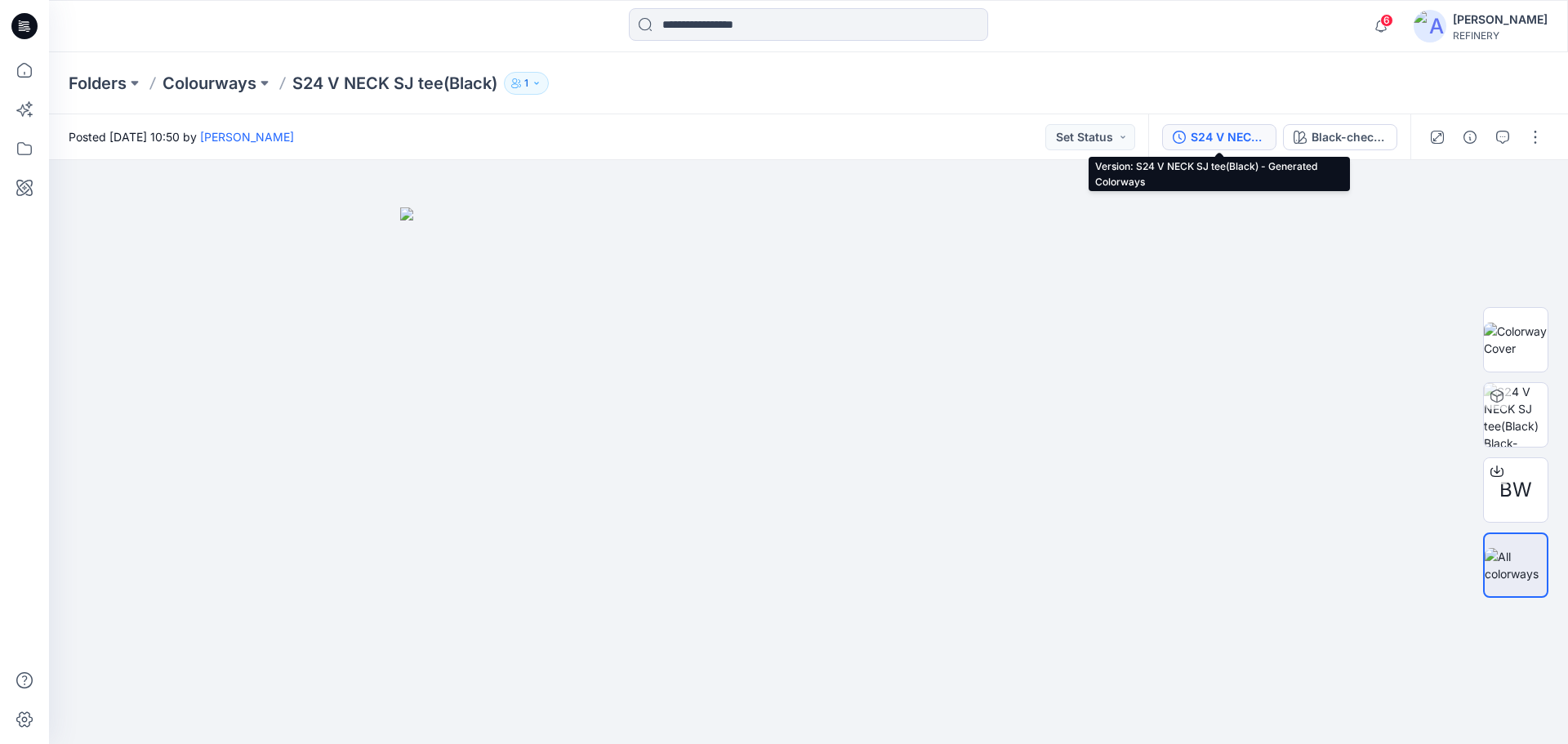
click at [1234, 132] on div "S24 V NECK SJ tee(Black) - Generated Colorways" at bounding box center [1228, 136] width 75 height 18
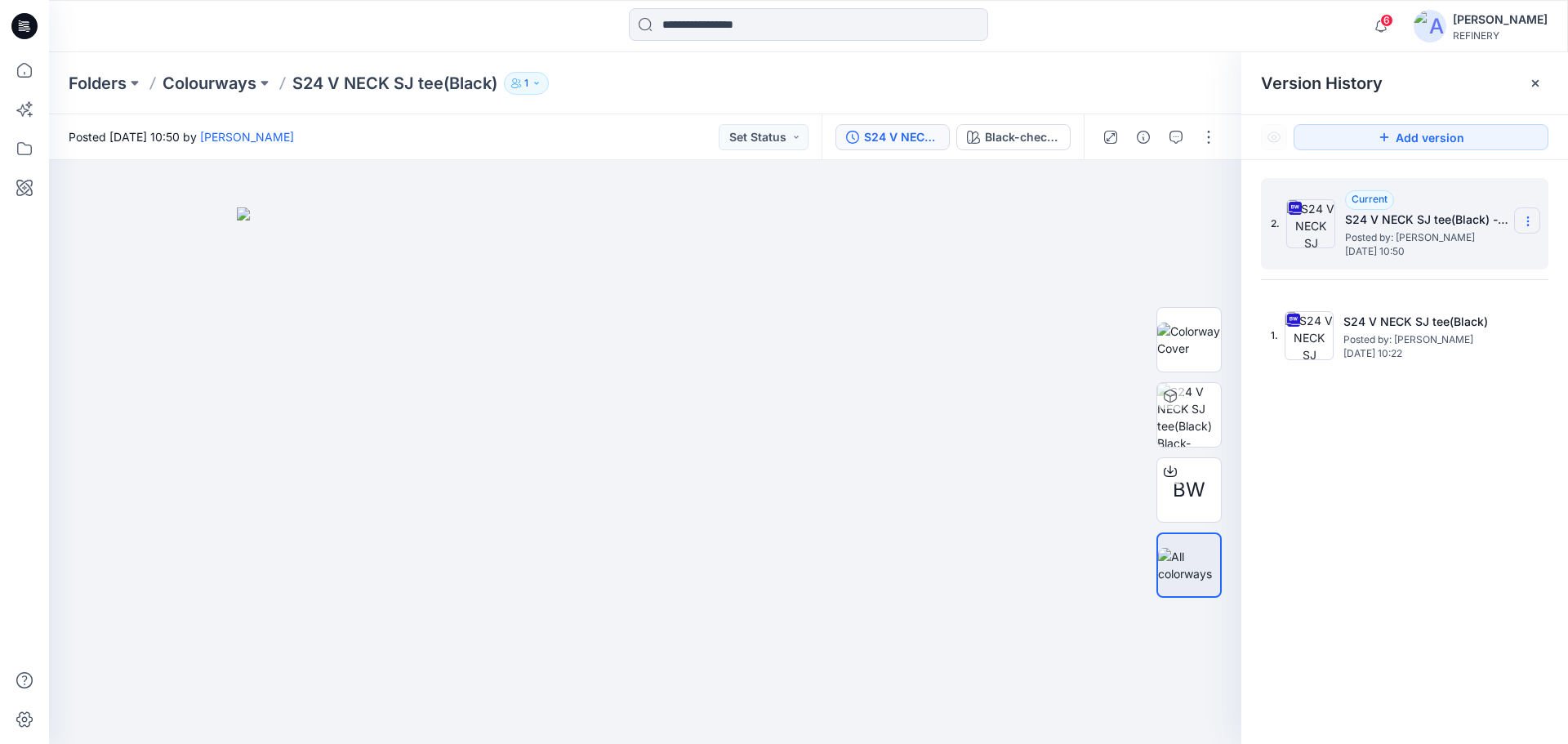
click at [1531, 217] on icon at bounding box center [1527, 220] width 13 height 13
click at [1471, 257] on span "Download Source BW File" at bounding box center [1445, 253] width 137 height 19
click at [1532, 85] on g at bounding box center [1535, 83] width 7 height 7
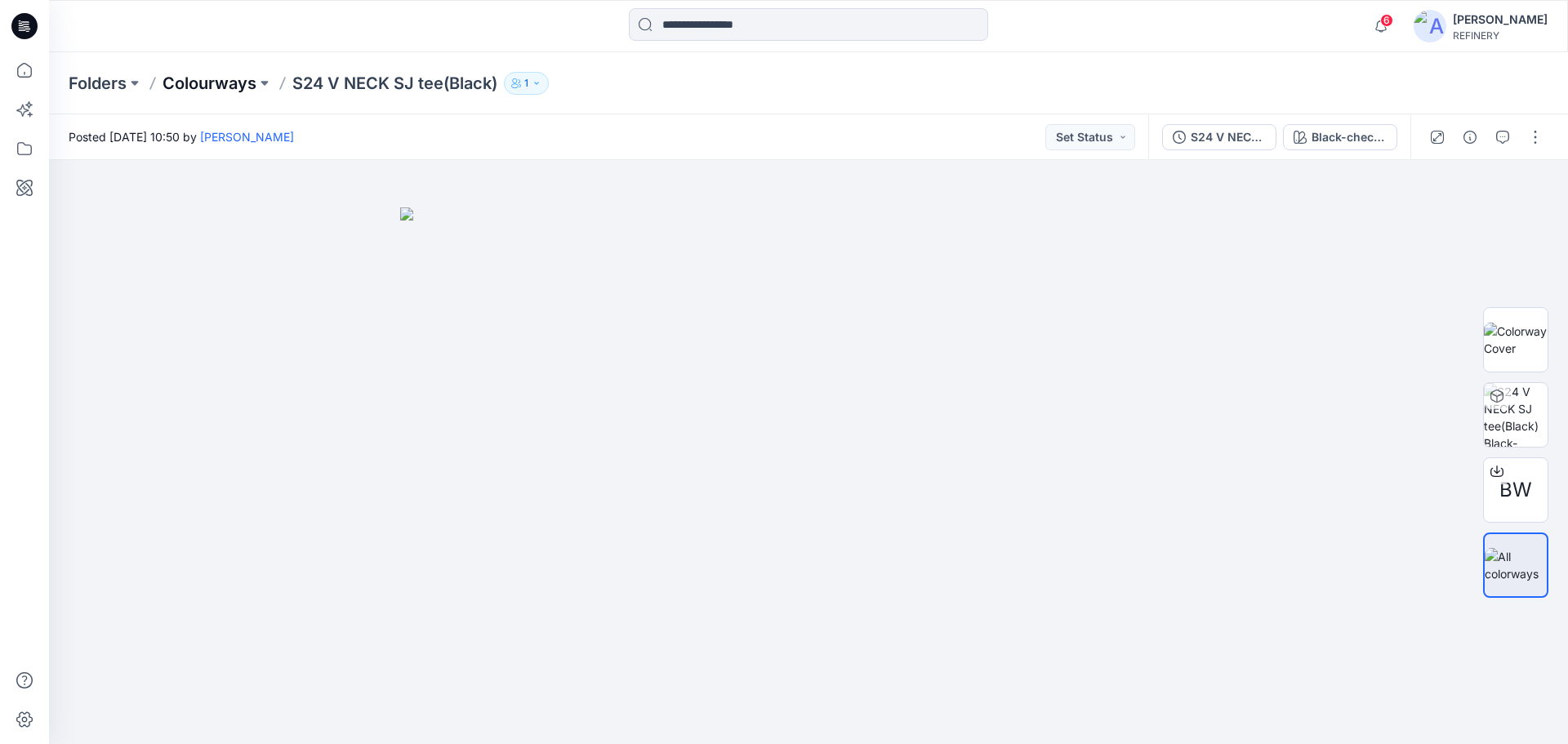
click at [204, 87] on p "Colourways" at bounding box center [209, 83] width 94 height 23
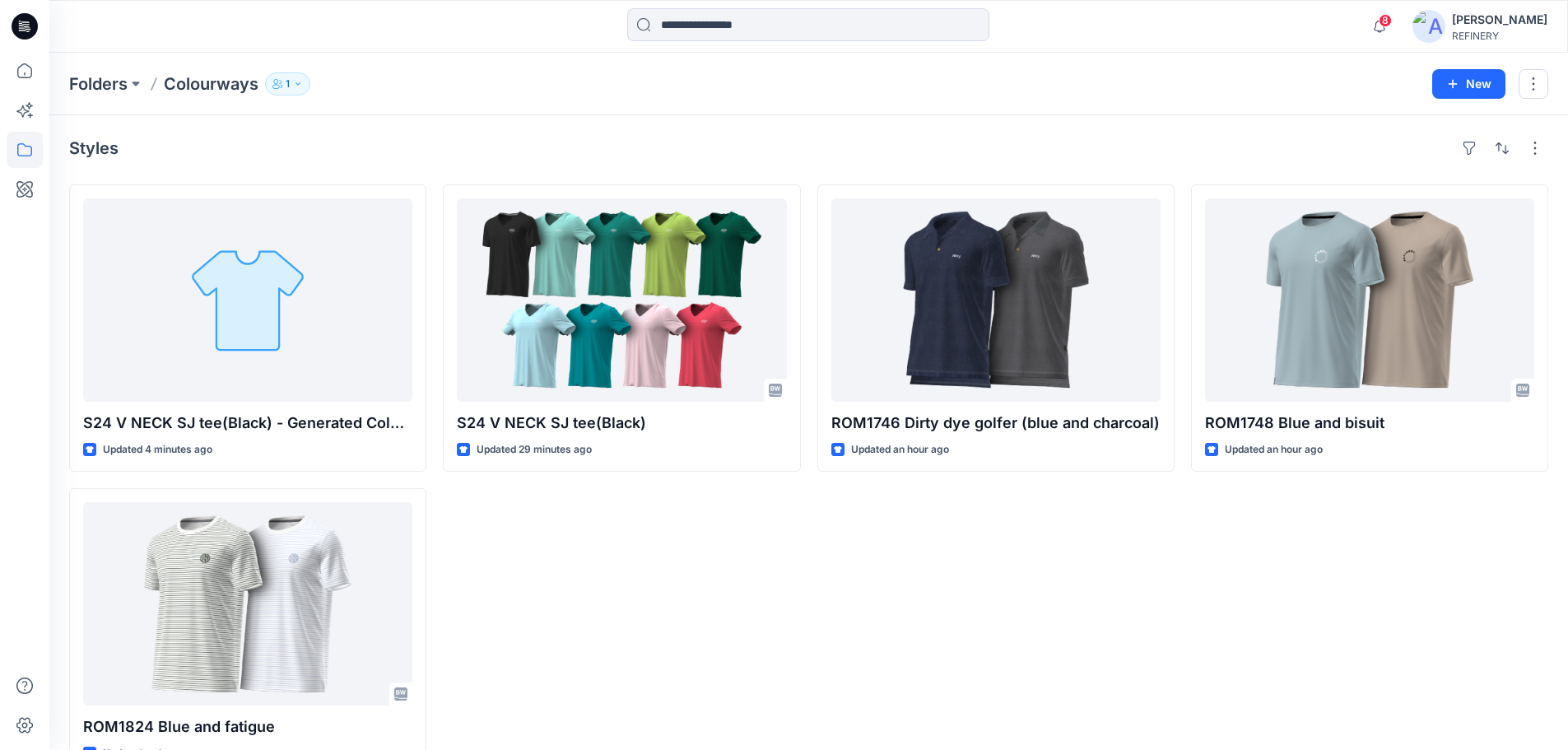
click at [686, 638] on div "S24 V NECK SJ tee(Black) Updated 29 minutes ago" at bounding box center [621, 480] width 357 height 591
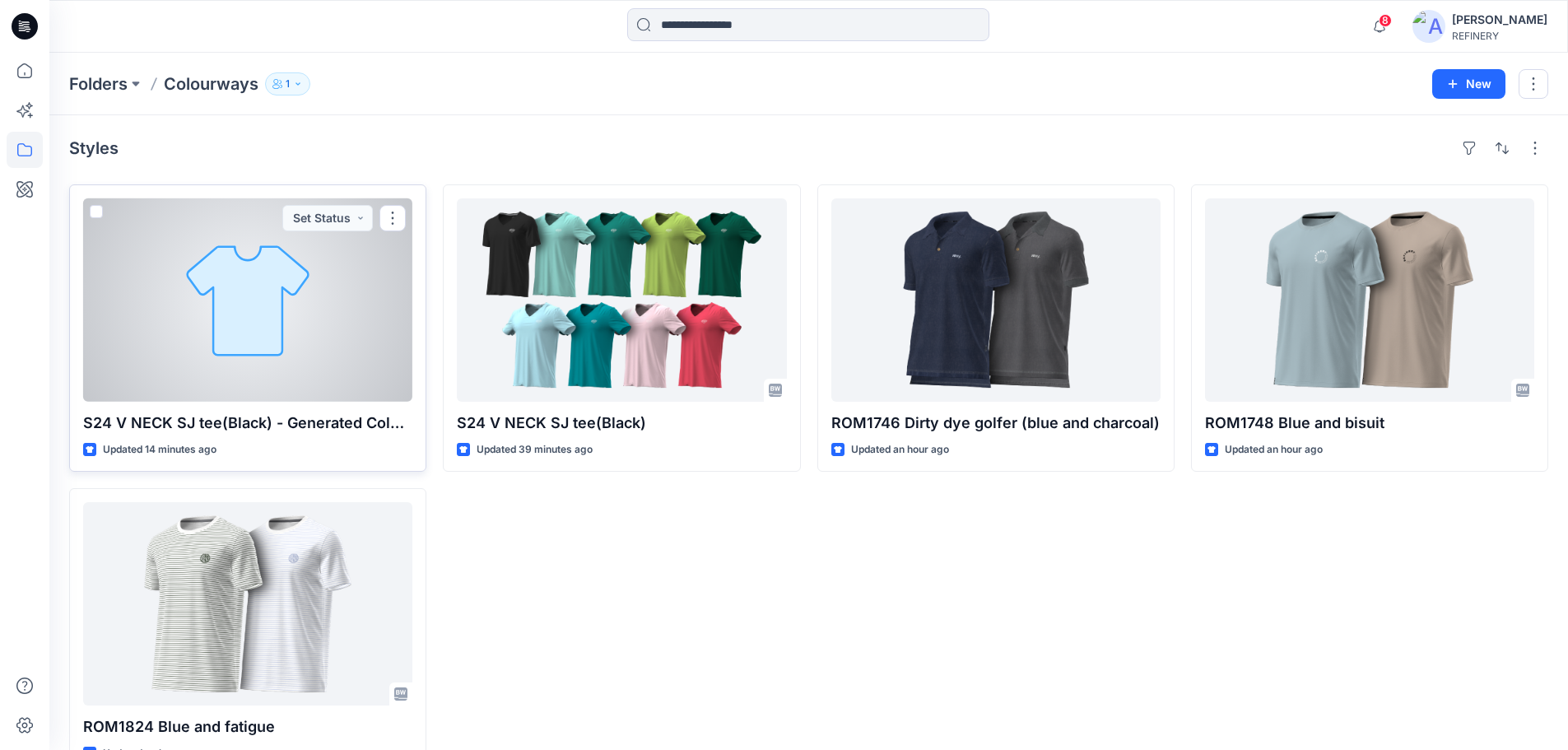
click at [290, 308] on div at bounding box center [247, 300] width 329 height 203
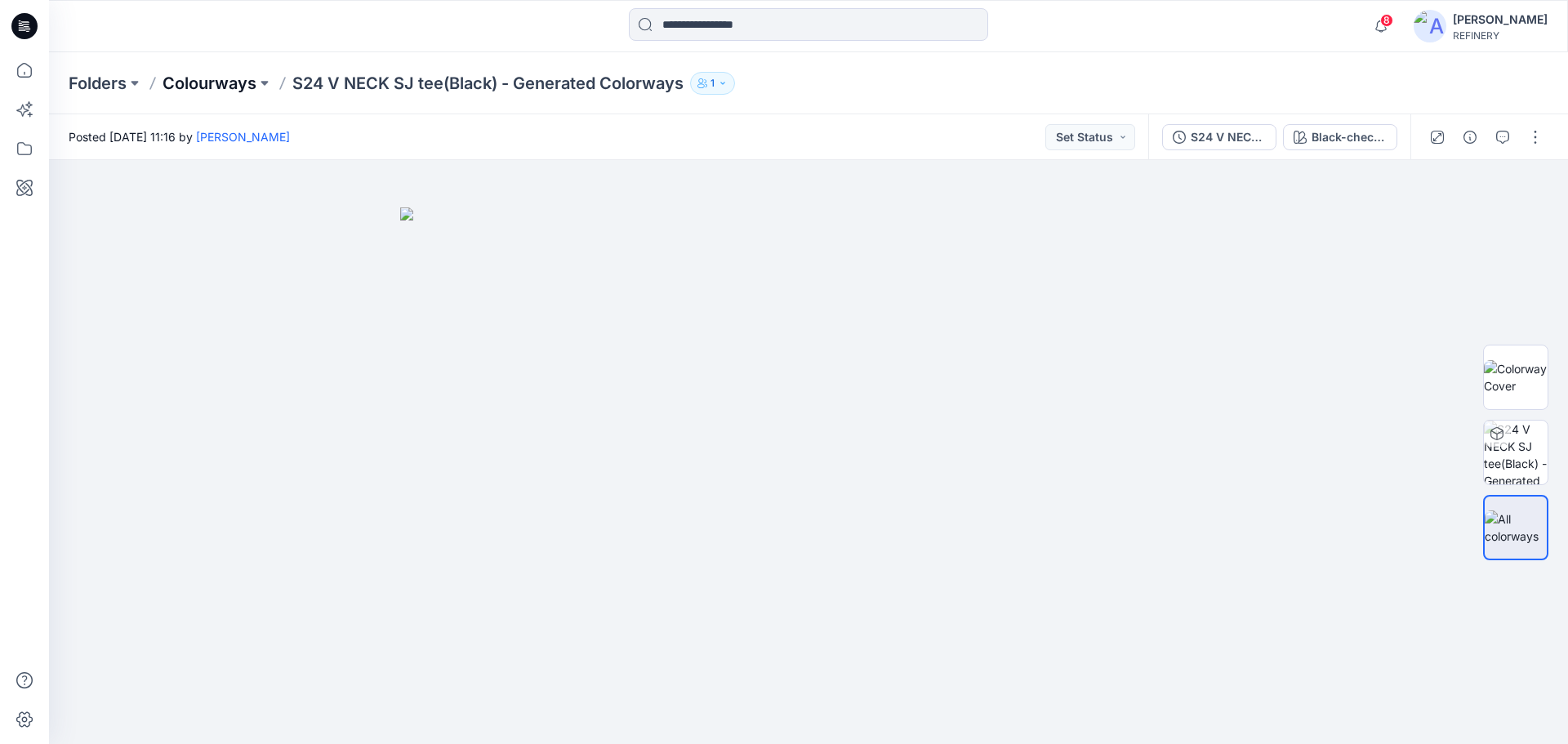
click at [220, 91] on p "Colourways" at bounding box center [209, 83] width 94 height 23
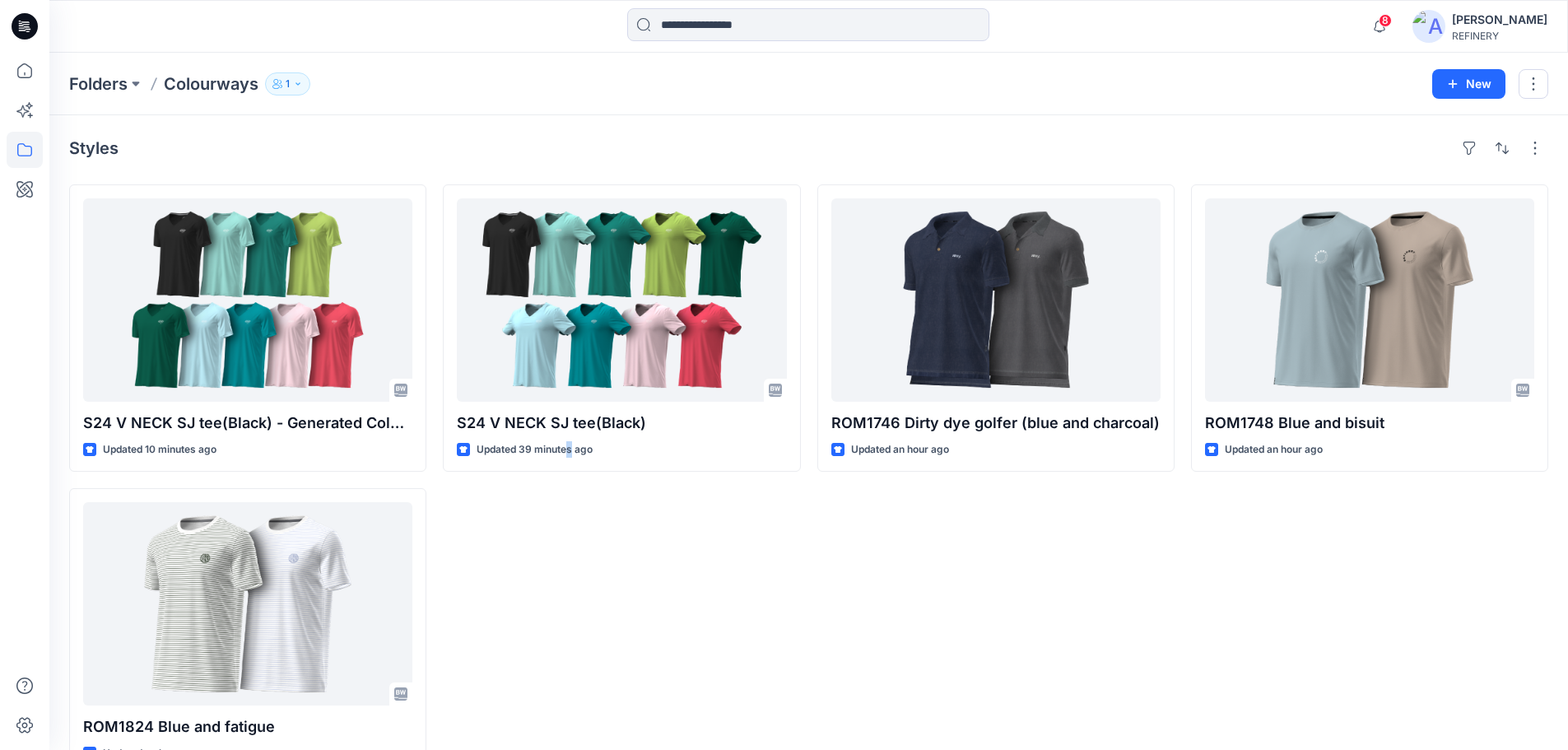
click at [572, 646] on div "S24 V NECK SJ tee(Black) Updated 39 minutes ago" at bounding box center [621, 480] width 357 height 591
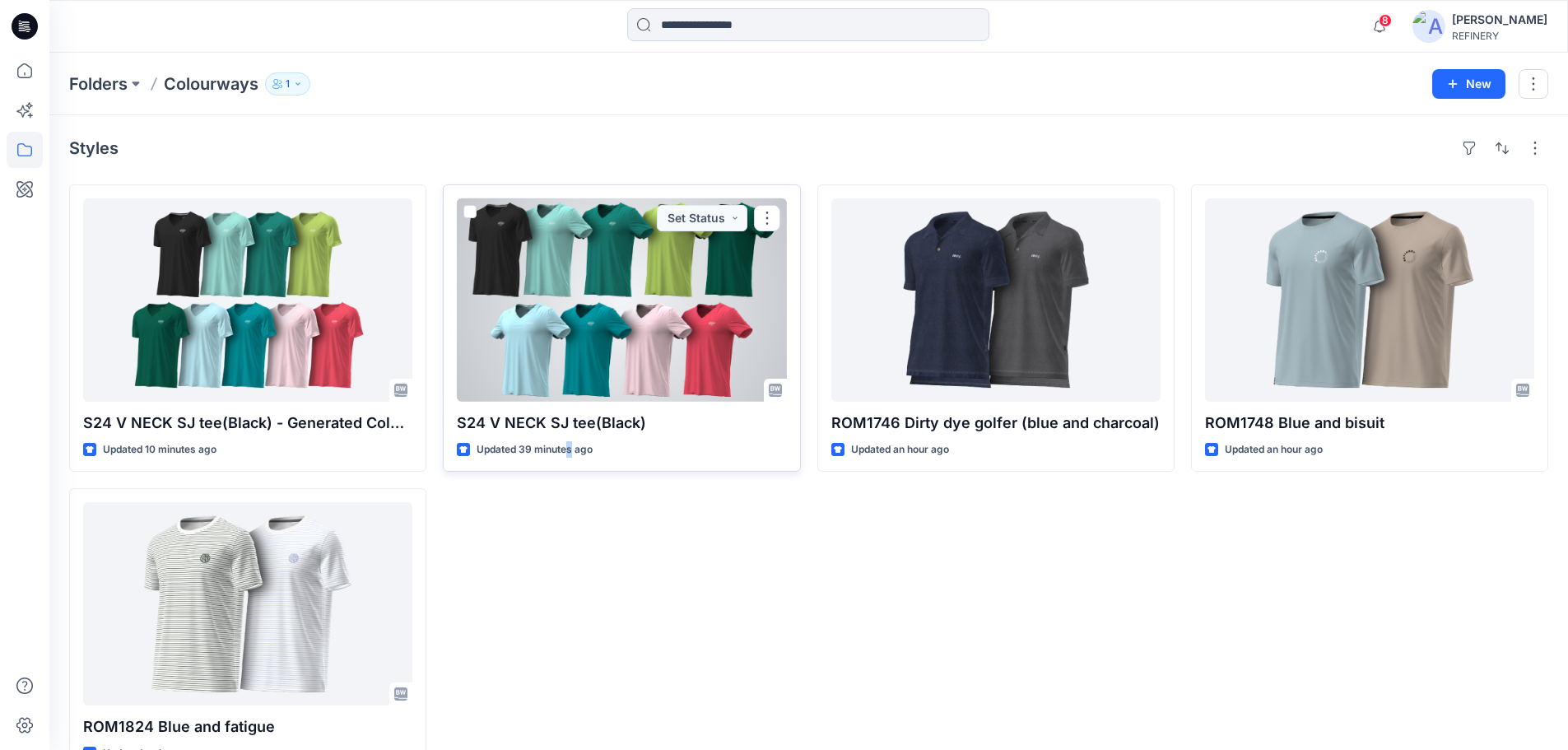
click at [621, 373] on div at bounding box center [621, 300] width 329 height 203
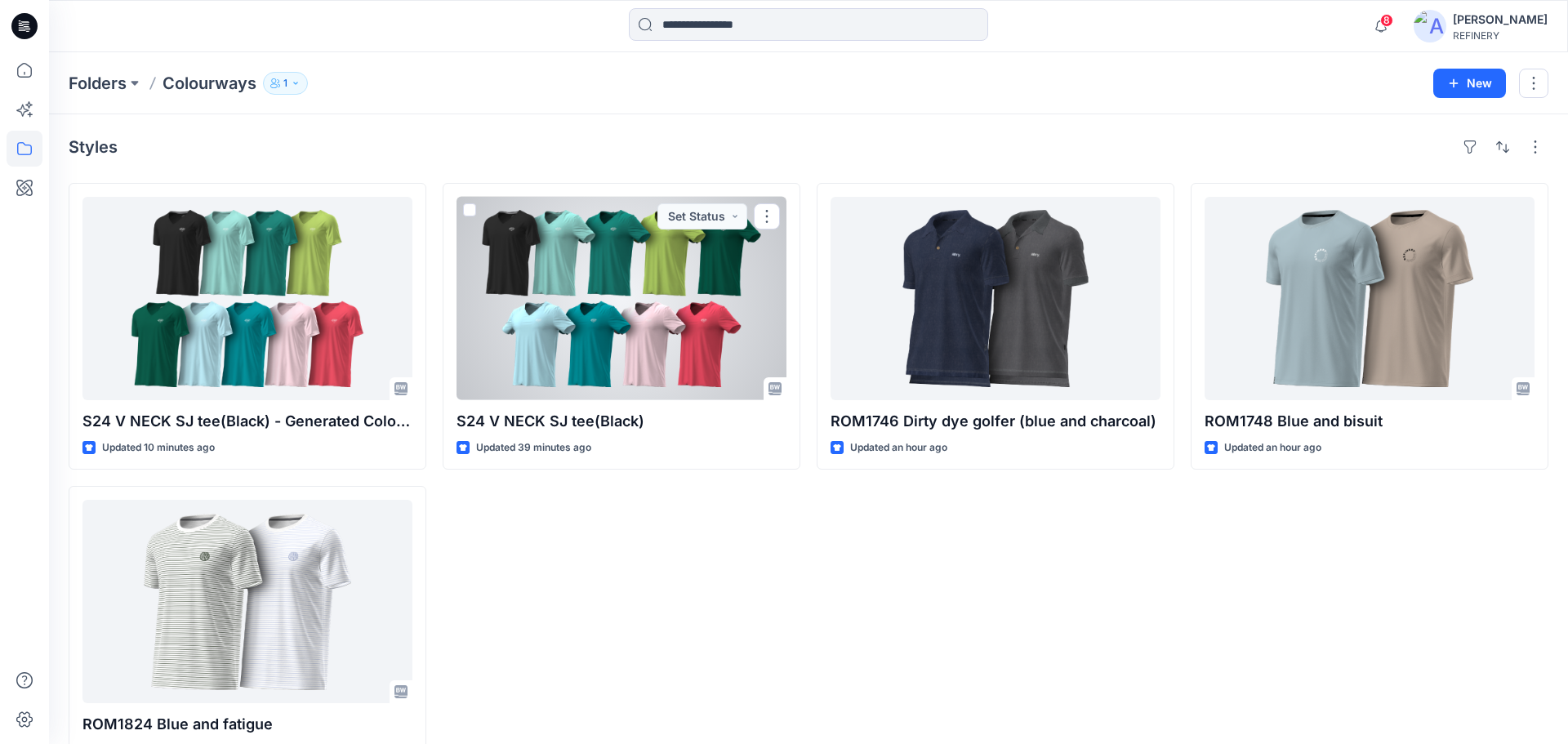
click at [616, 370] on div "Folders Colourways 1 New Styles S24 V NECK SJ tee(Black) - Generated Colorways …" at bounding box center [809, 423] width 1519 height 741
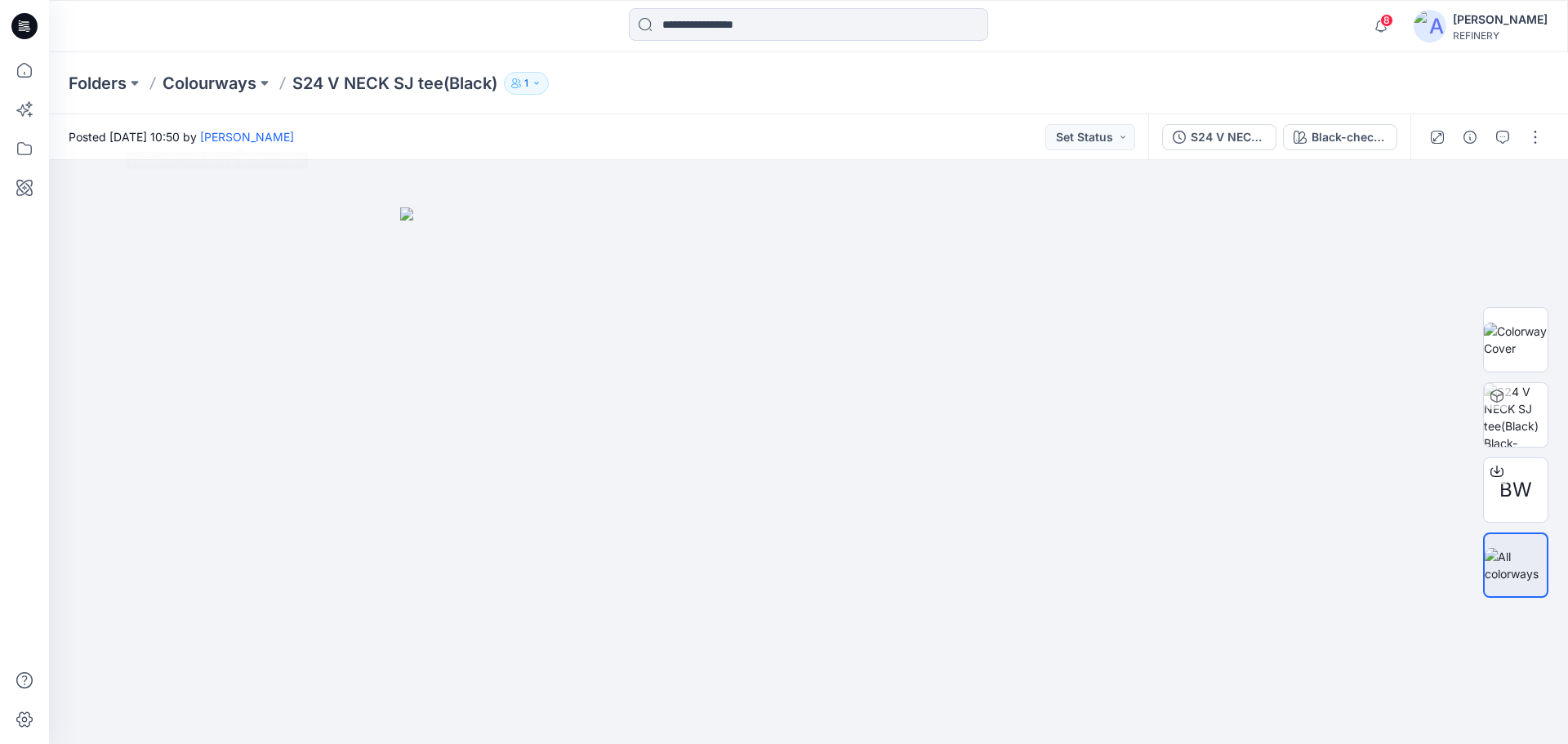
click at [209, 65] on div "Folders Colourways S24 V NECK SJ tee(Black) 1" at bounding box center [809, 83] width 1519 height 62
click at [214, 70] on div "Folders Colourways S24 V NECK SJ tee(Black) 1" at bounding box center [809, 83] width 1519 height 62
click at [219, 77] on p "Colourways" at bounding box center [209, 83] width 94 height 23
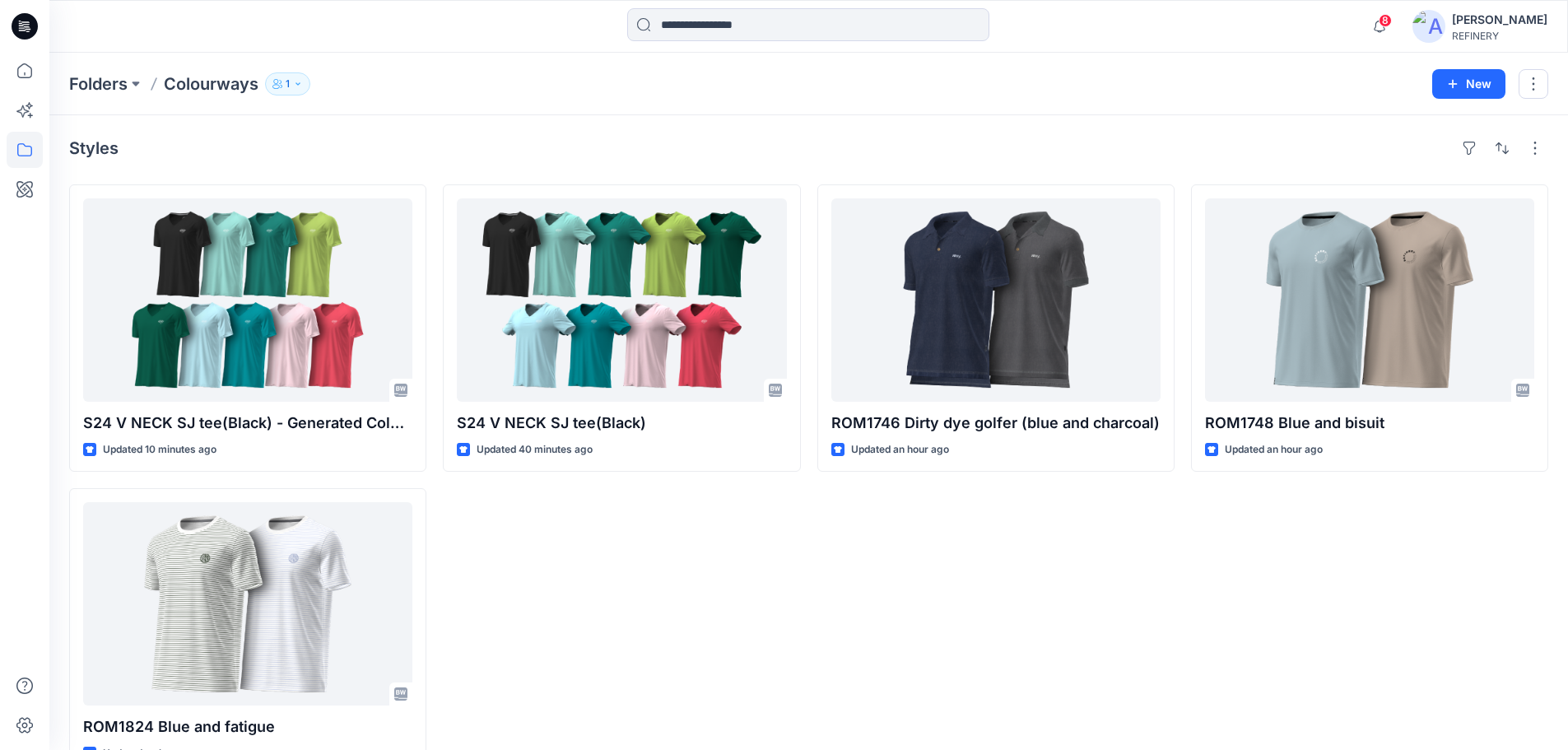
click at [582, 562] on div "S24 V NECK SJ tee(Black) Updated 40 minutes ago" at bounding box center [621, 480] width 357 height 591
click at [822, 648] on div "ROM1746 Dirty dye golfer (blue and charcoal) Updated an hour ago" at bounding box center [996, 480] width 357 height 591
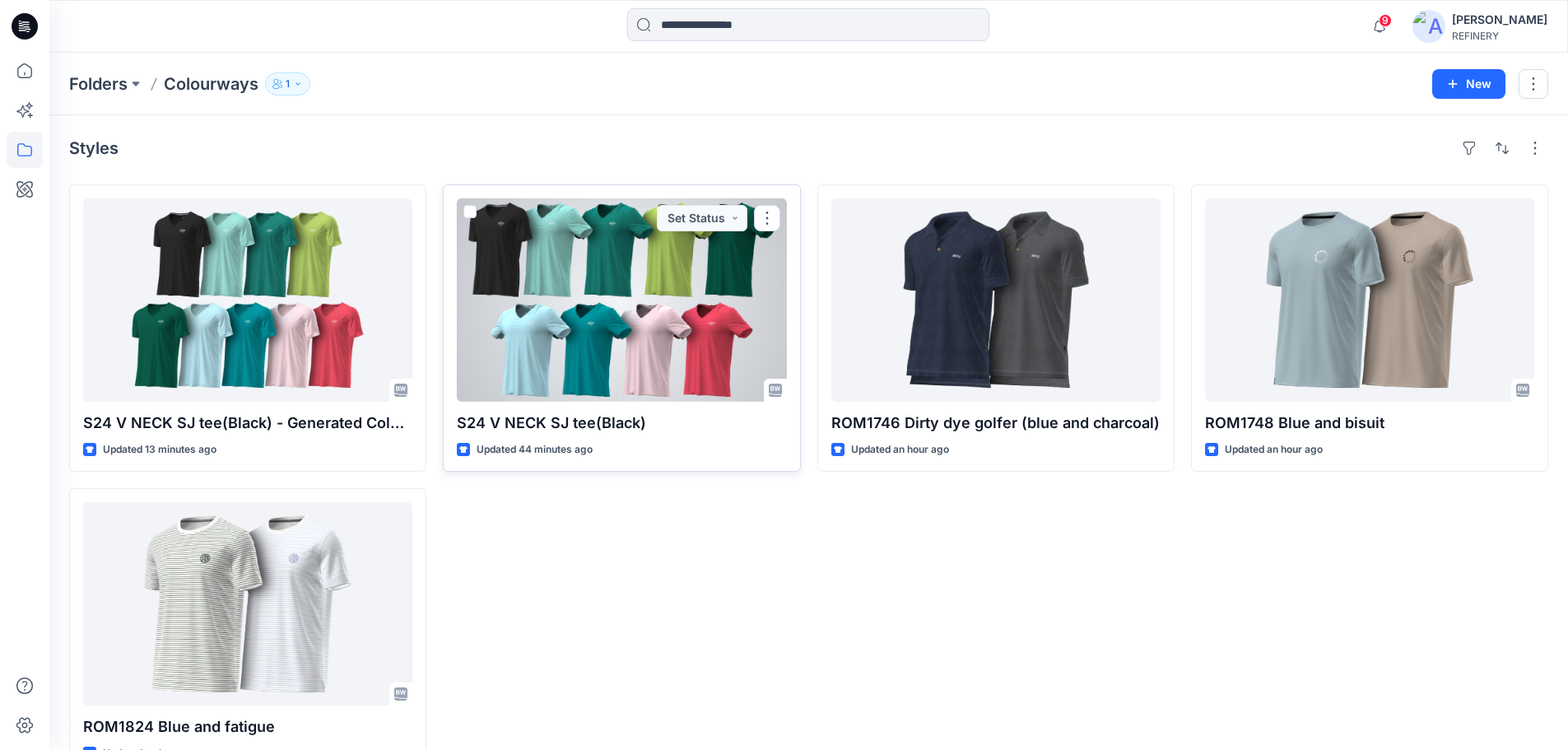
click at [594, 372] on div at bounding box center [621, 300] width 329 height 203
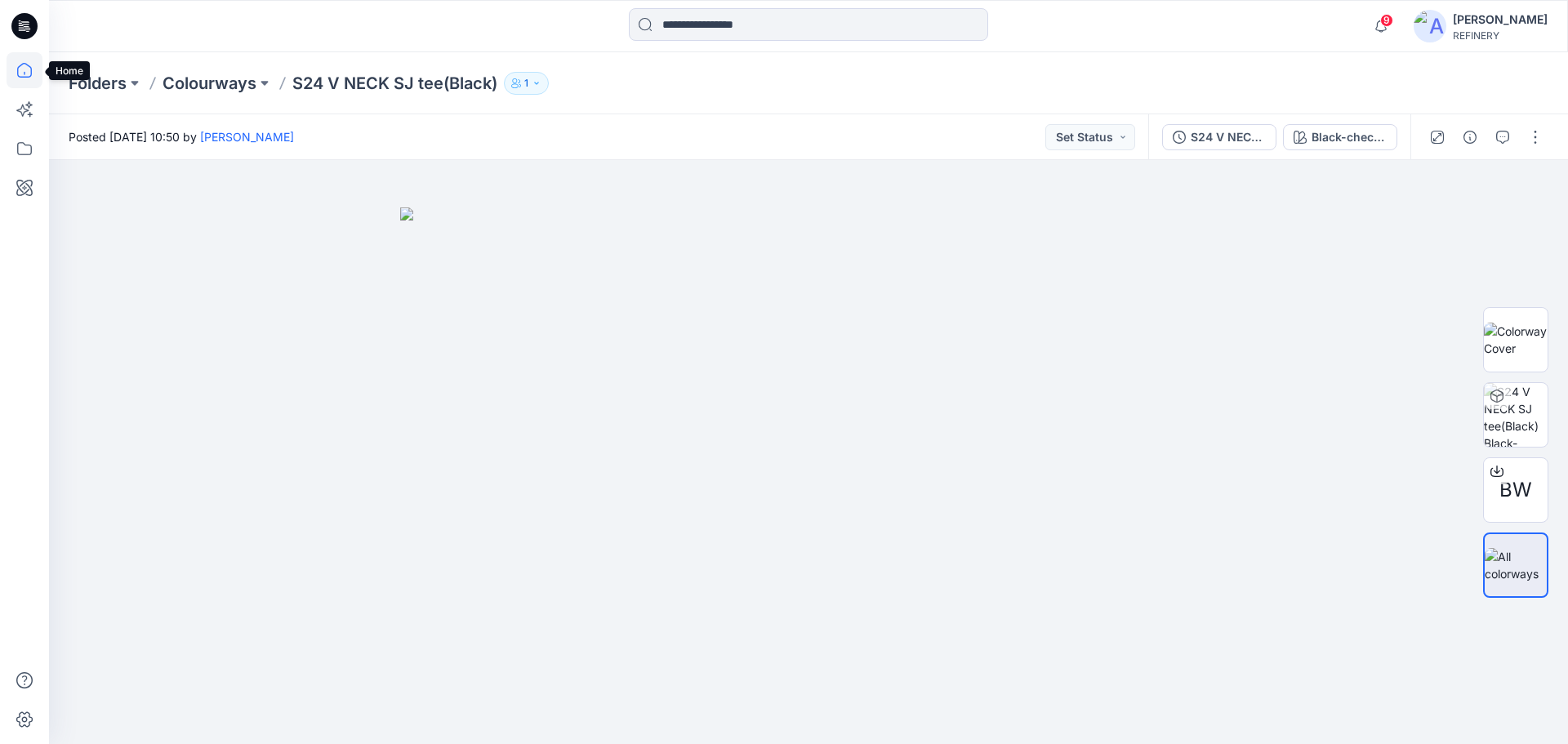
click at [23, 70] on icon at bounding box center [25, 70] width 36 height 36
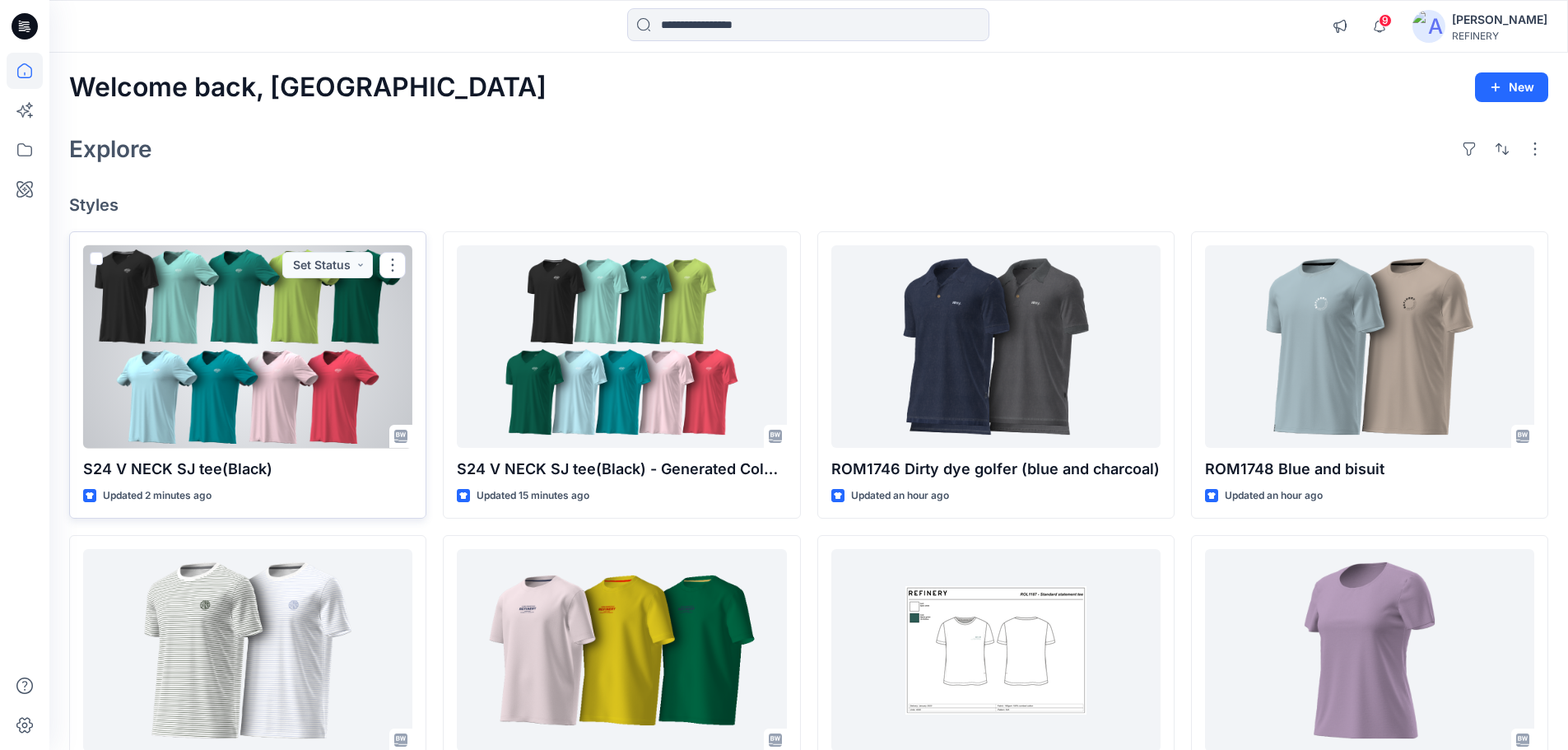
click at [204, 314] on div at bounding box center [247, 347] width 329 height 203
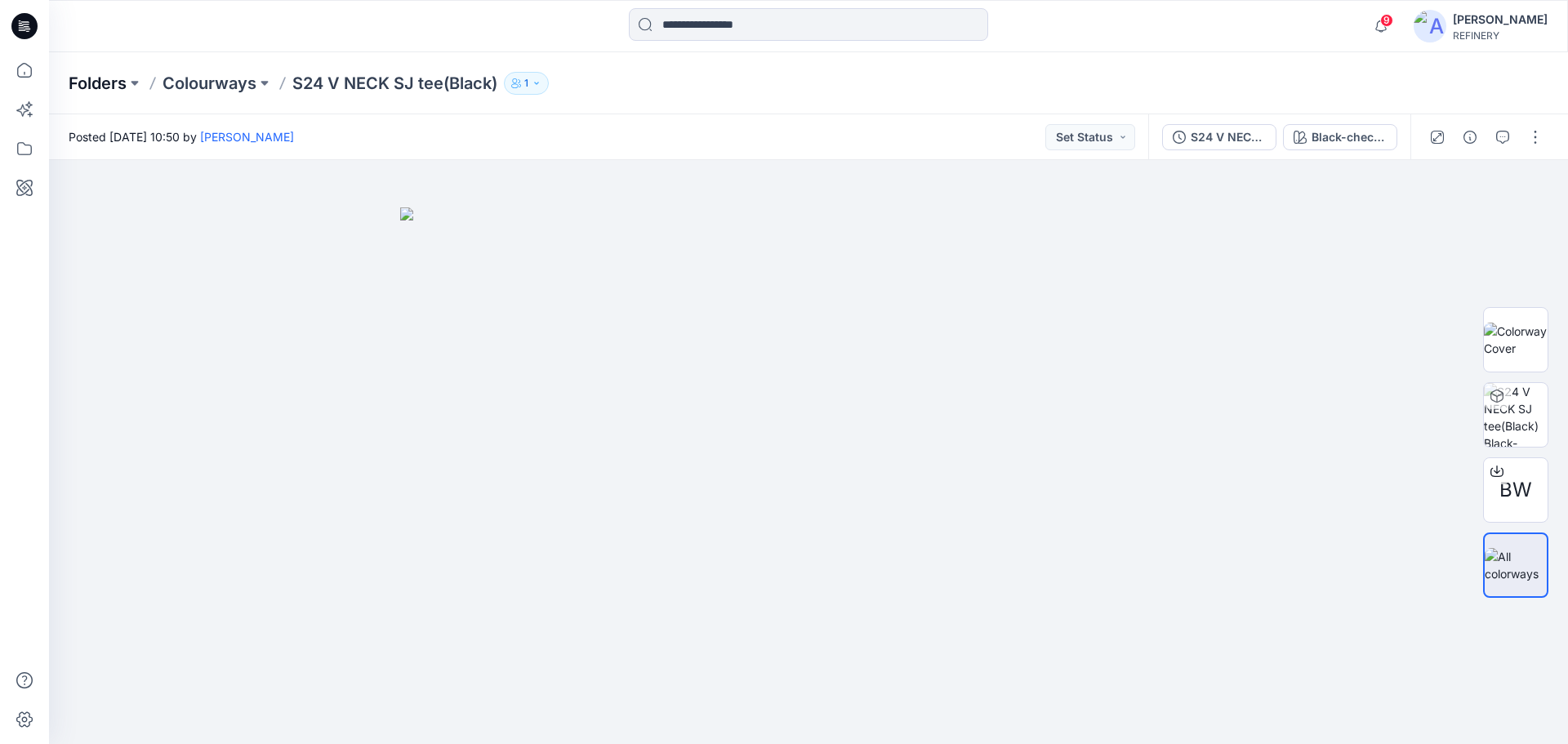
click at [107, 81] on p "Folders" at bounding box center [97, 83] width 58 height 23
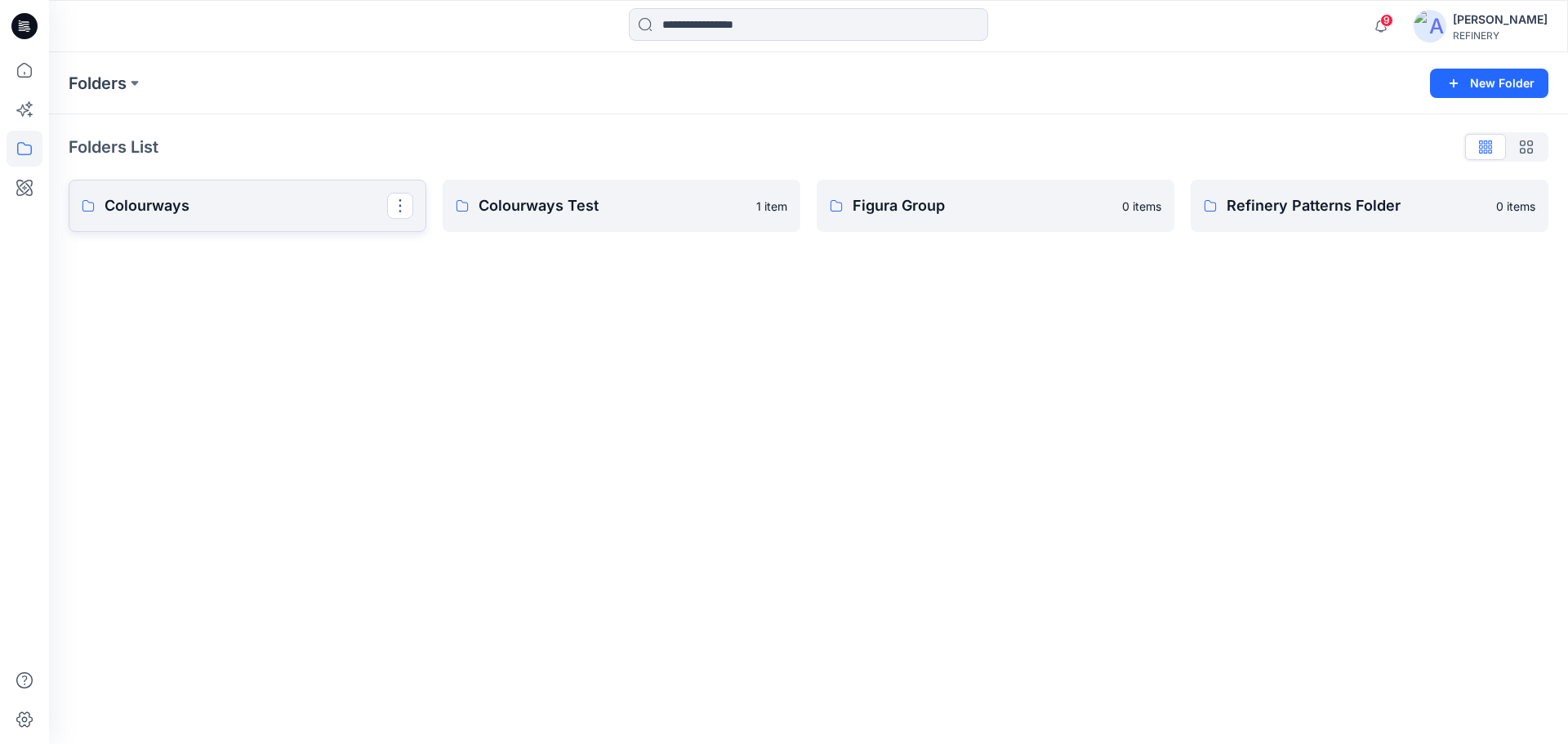
click at [269, 219] on link "Colourways" at bounding box center [247, 206] width 358 height 53
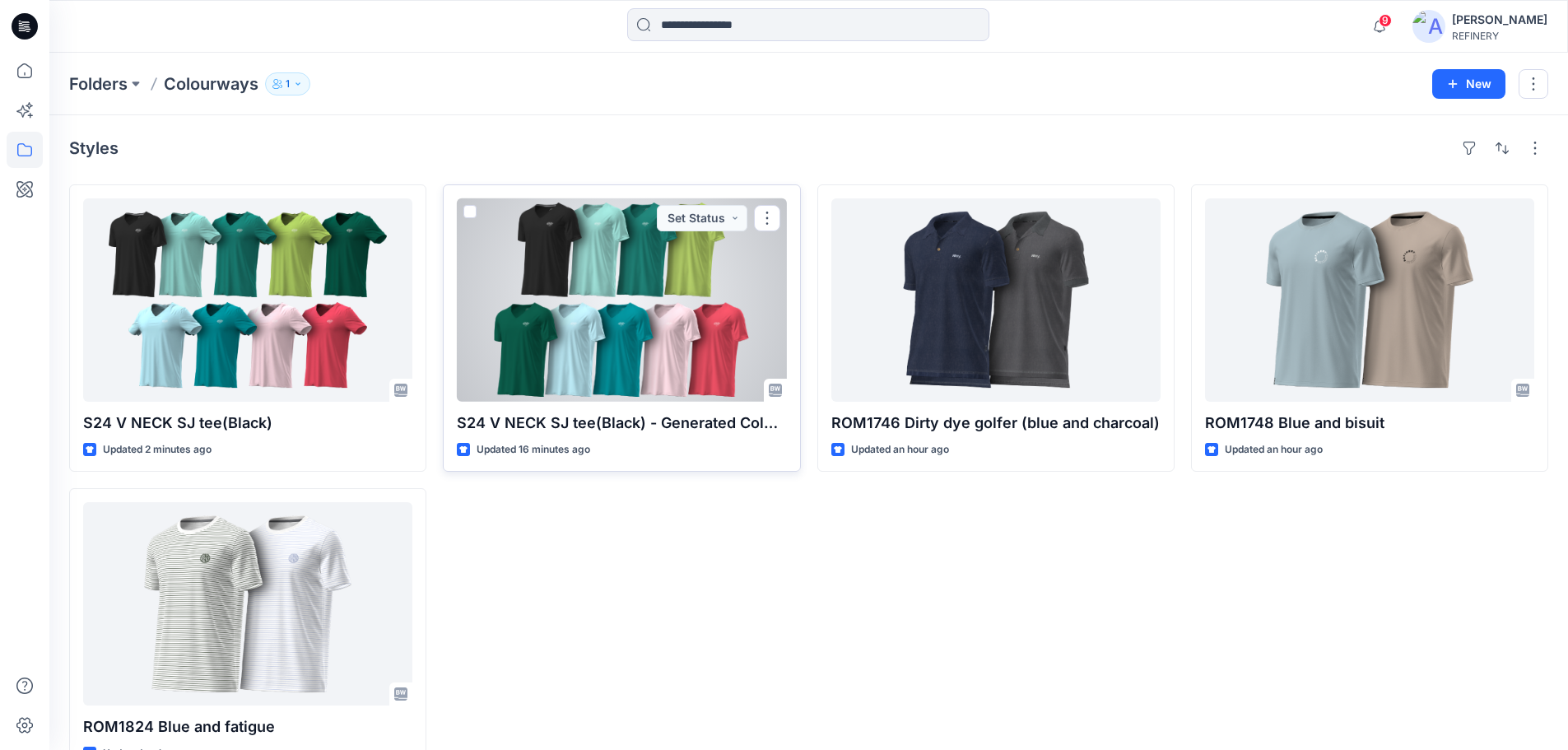
click at [696, 359] on div at bounding box center [621, 300] width 329 height 203
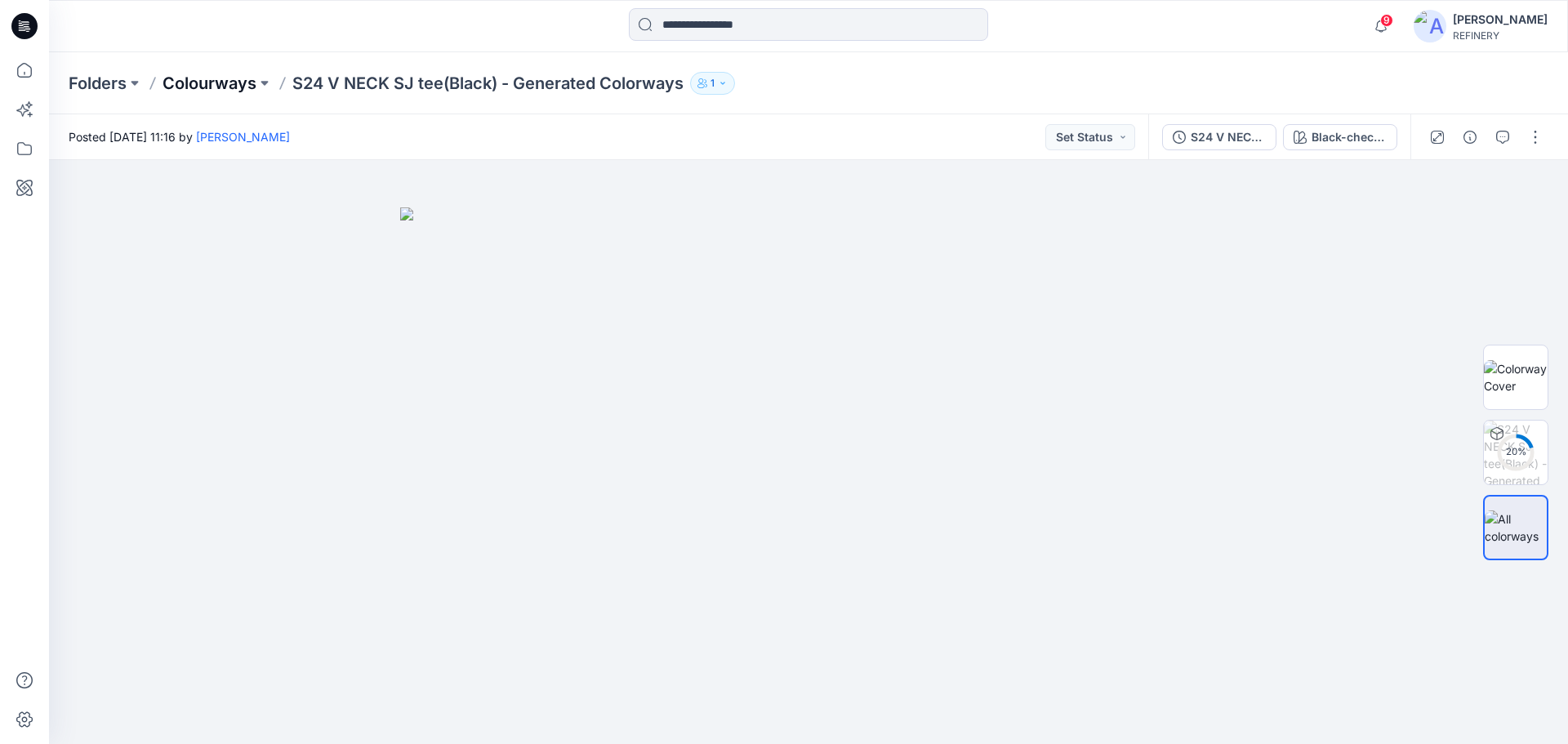
click at [203, 84] on p "Colourways" at bounding box center [209, 83] width 94 height 23
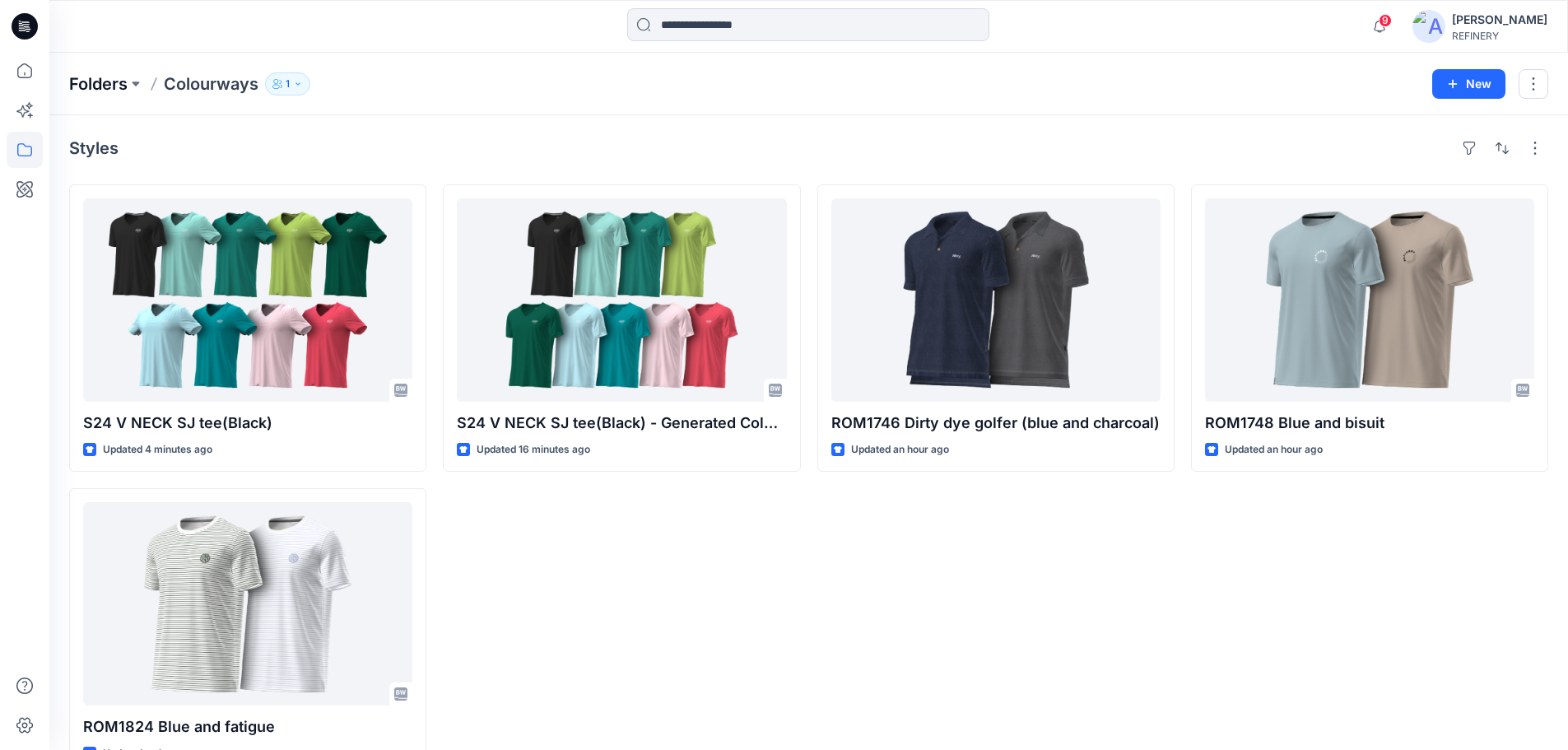
click at [118, 82] on p "Folders" at bounding box center [98, 84] width 58 height 23
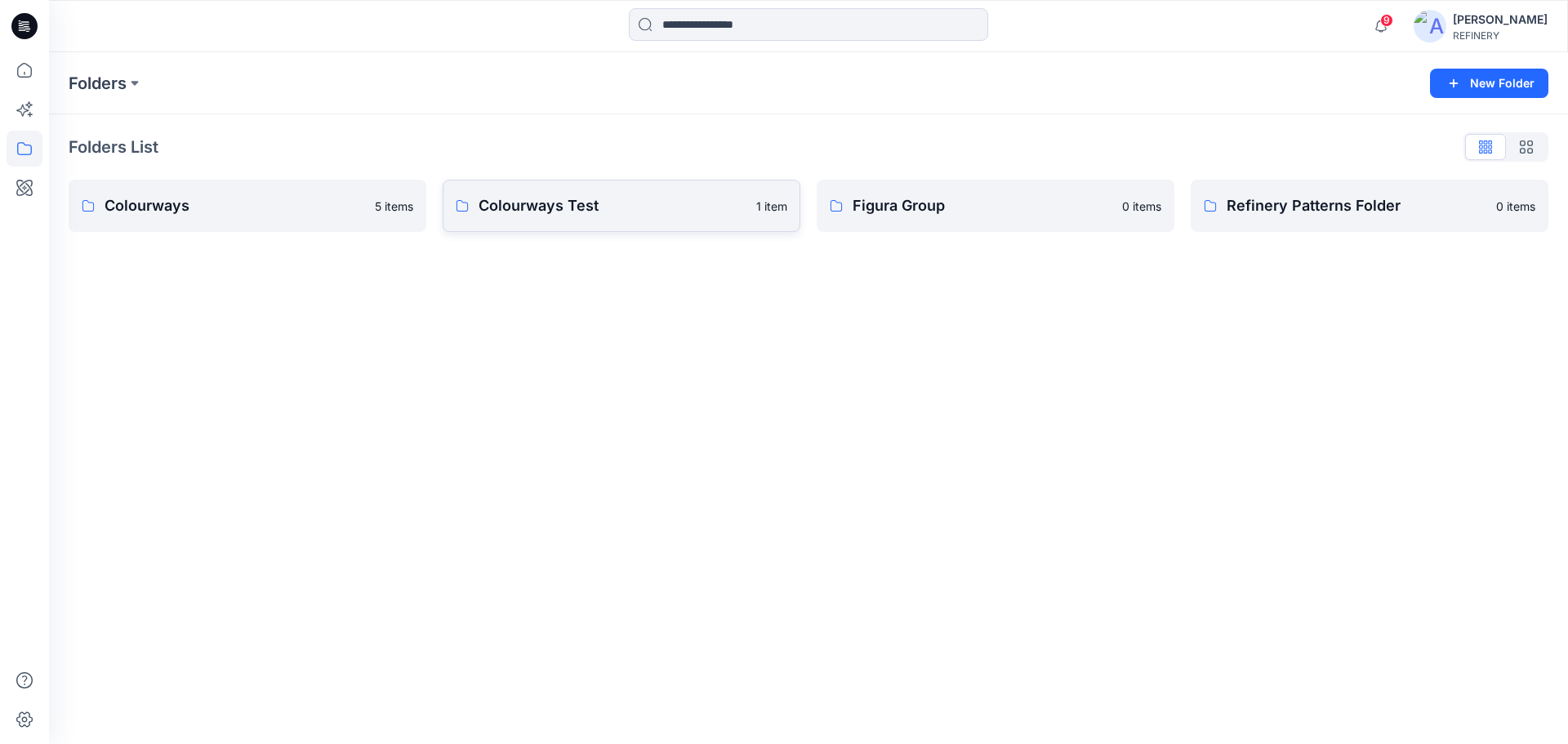
click at [549, 219] on link "Colourways Test 1 item" at bounding box center [621, 206] width 358 height 53
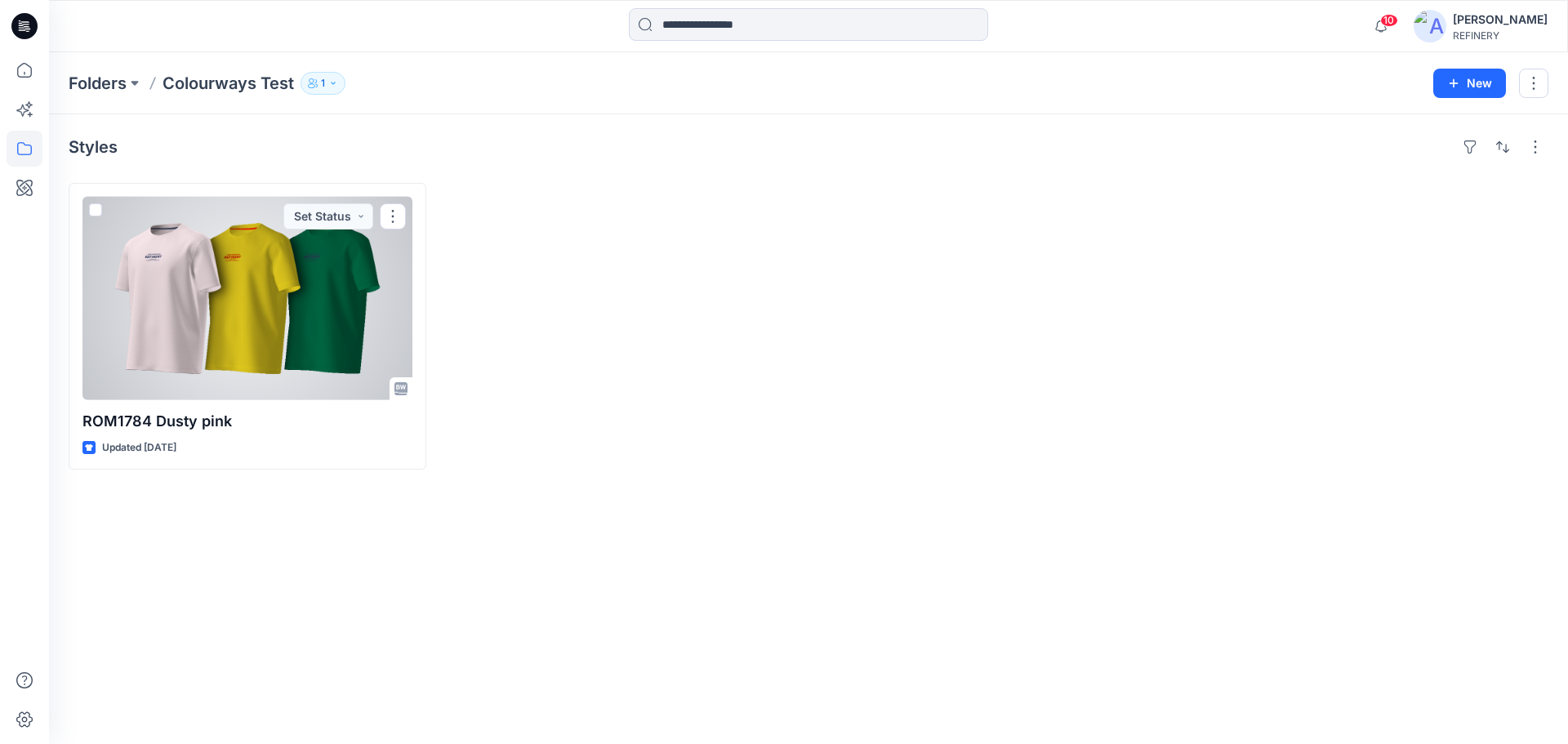
click at [315, 286] on div at bounding box center [247, 298] width 330 height 203
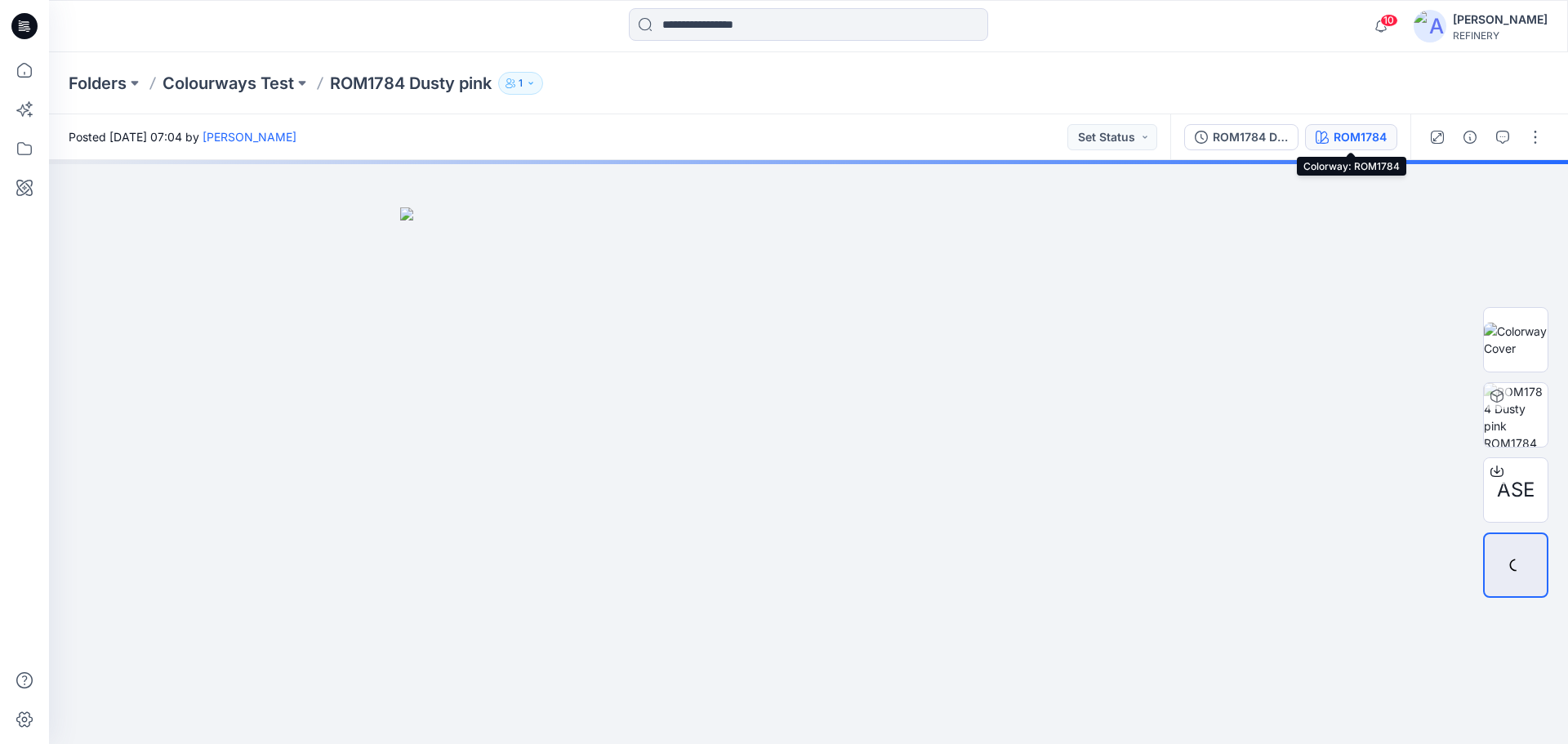
click at [1347, 128] on div "ROM1784" at bounding box center [1359, 136] width 53 height 18
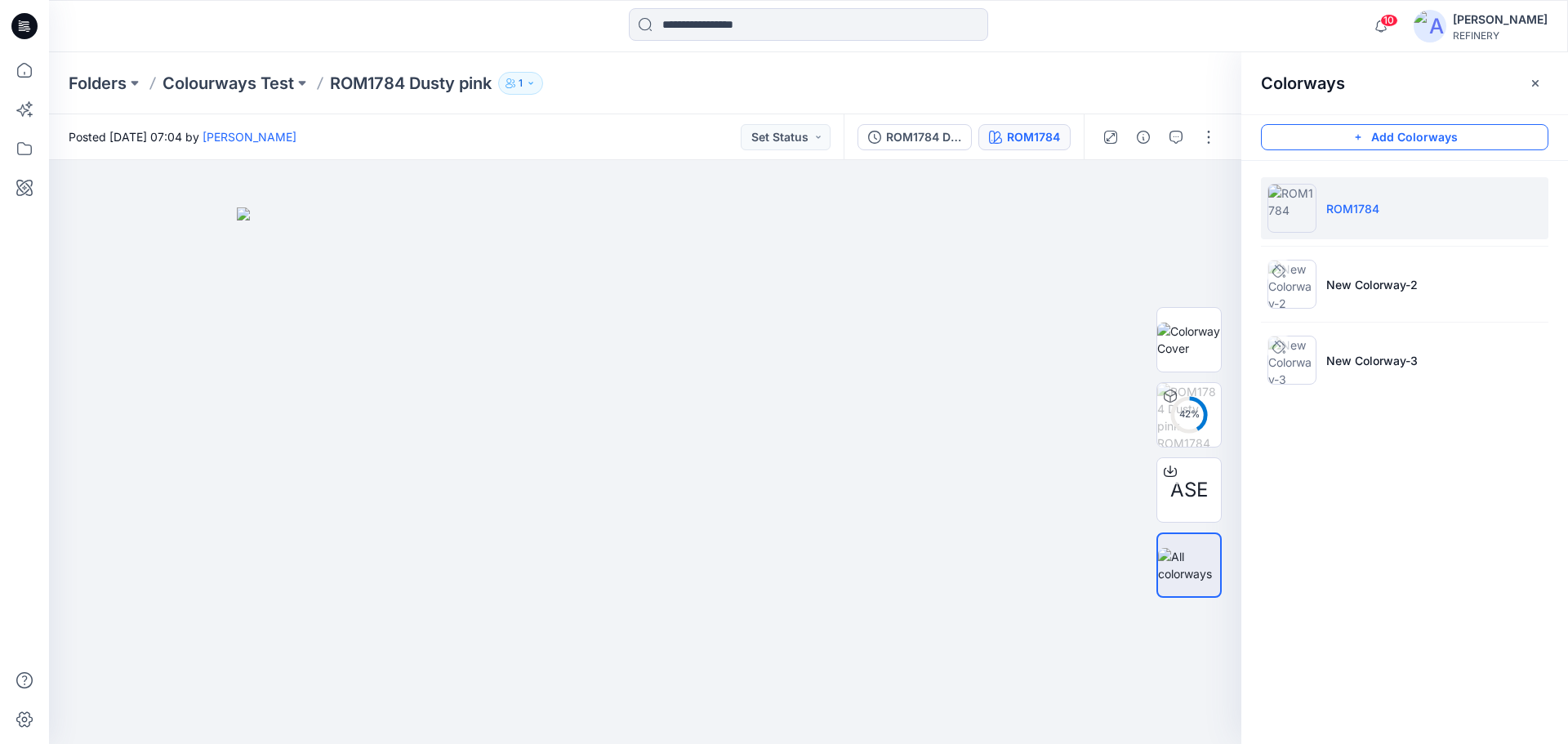
click at [1473, 141] on button "Add Colorways" at bounding box center [1404, 136] width 287 height 26
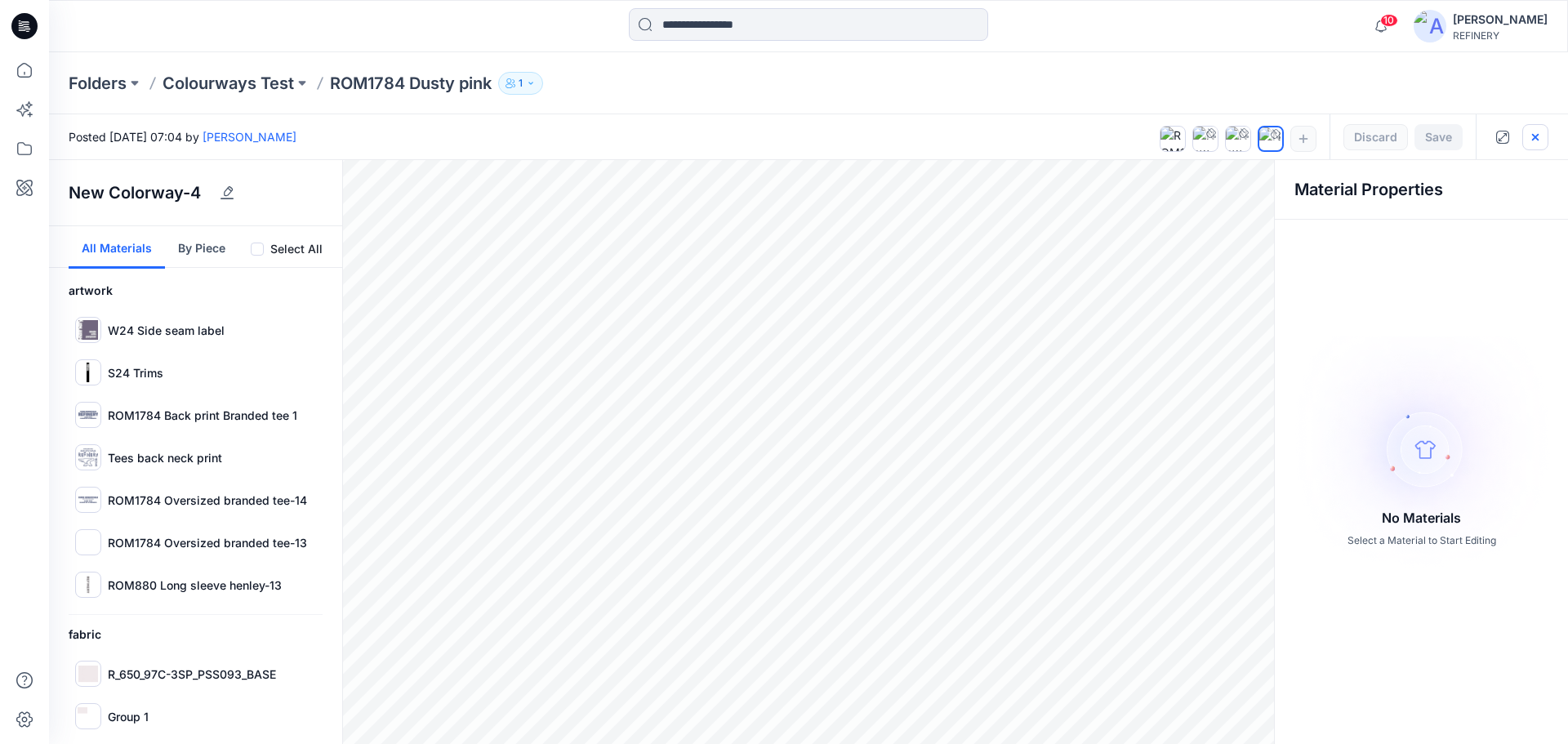
click at [1539, 135] on icon "button" at bounding box center [1535, 136] width 13 height 13
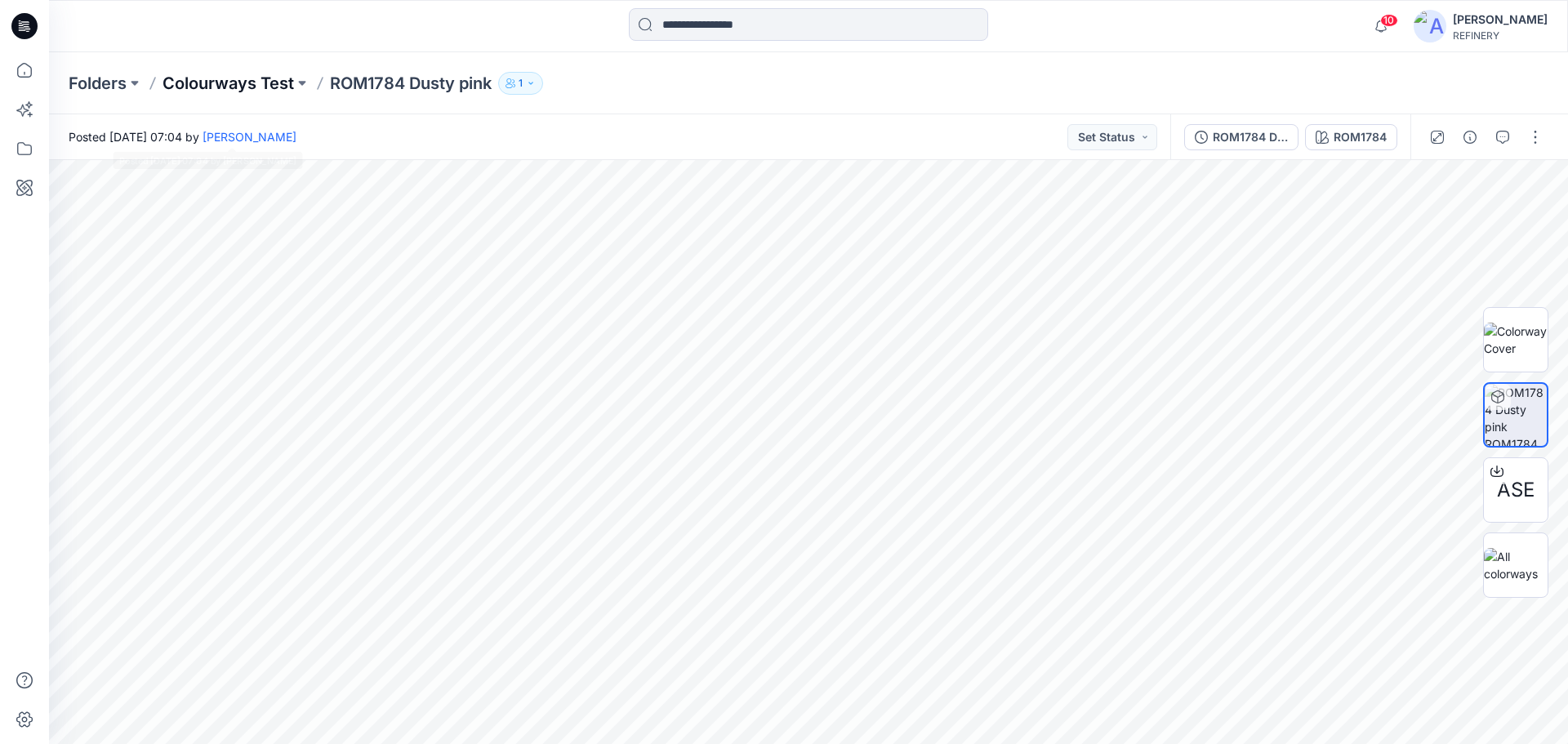
click at [211, 72] on p "Colourways Test" at bounding box center [228, 83] width 131 height 23
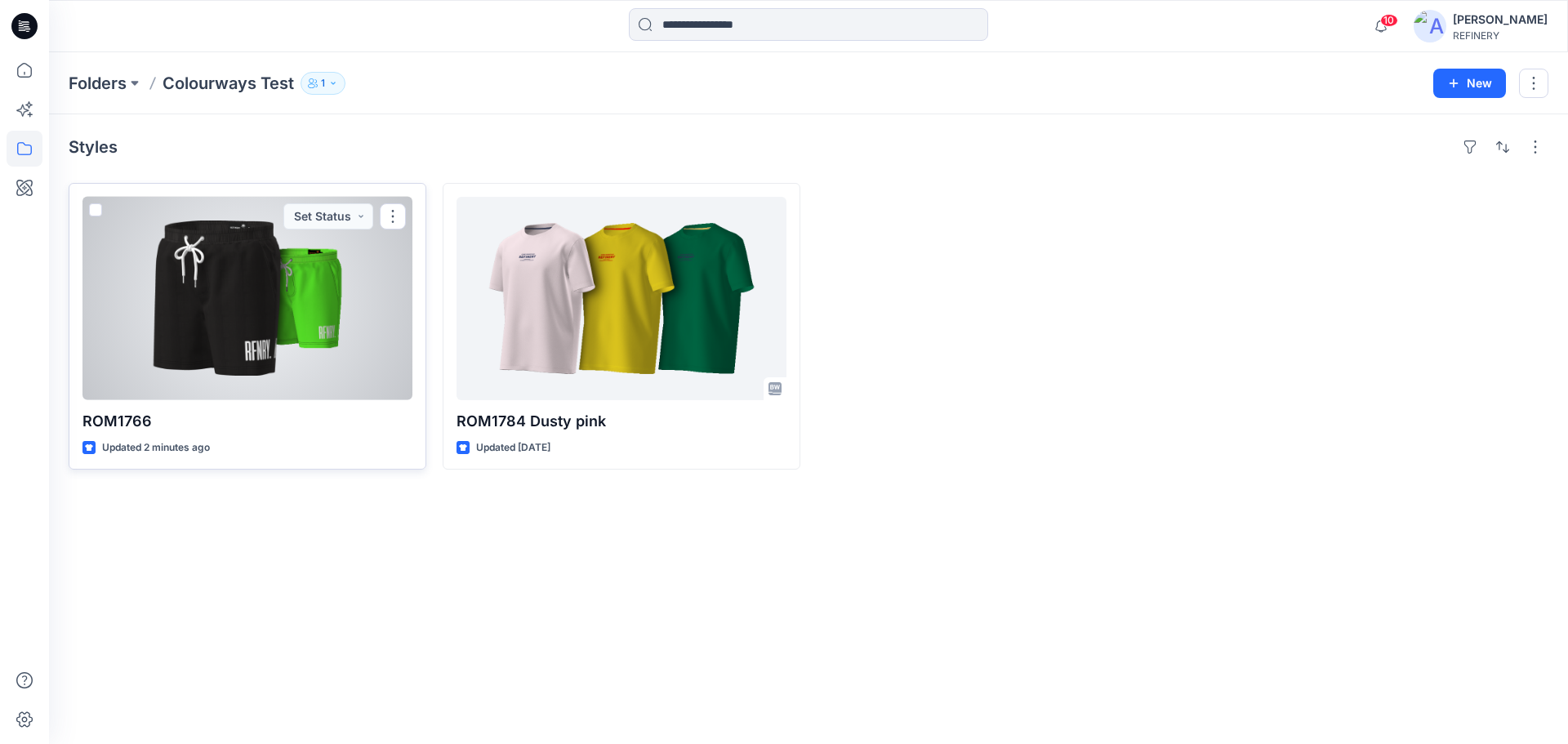
click at [347, 365] on div at bounding box center [247, 298] width 330 height 203
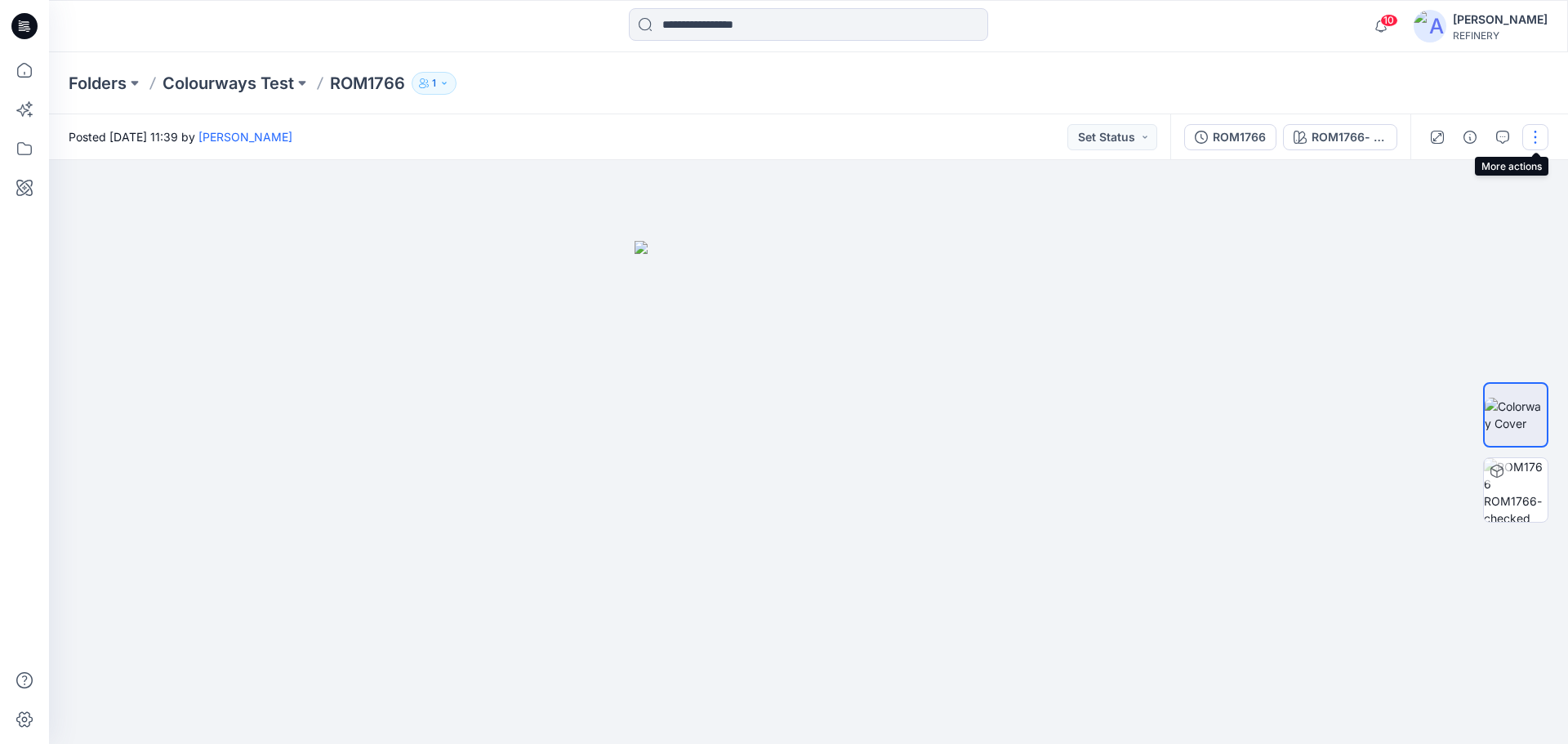
click at [1531, 137] on button "button" at bounding box center [1535, 136] width 26 height 26
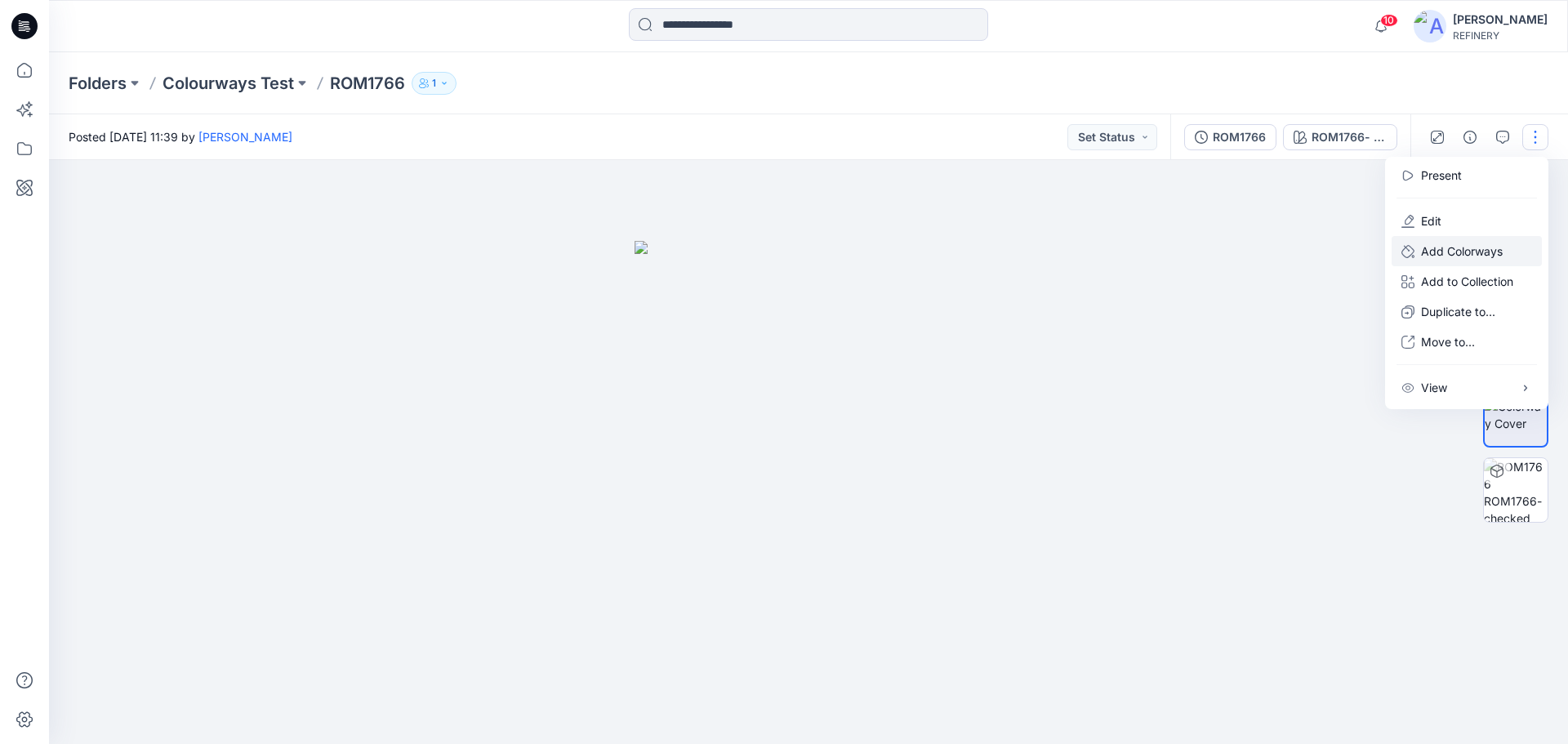
click at [1465, 254] on p "Add Colorways" at bounding box center [1461, 251] width 81 height 17
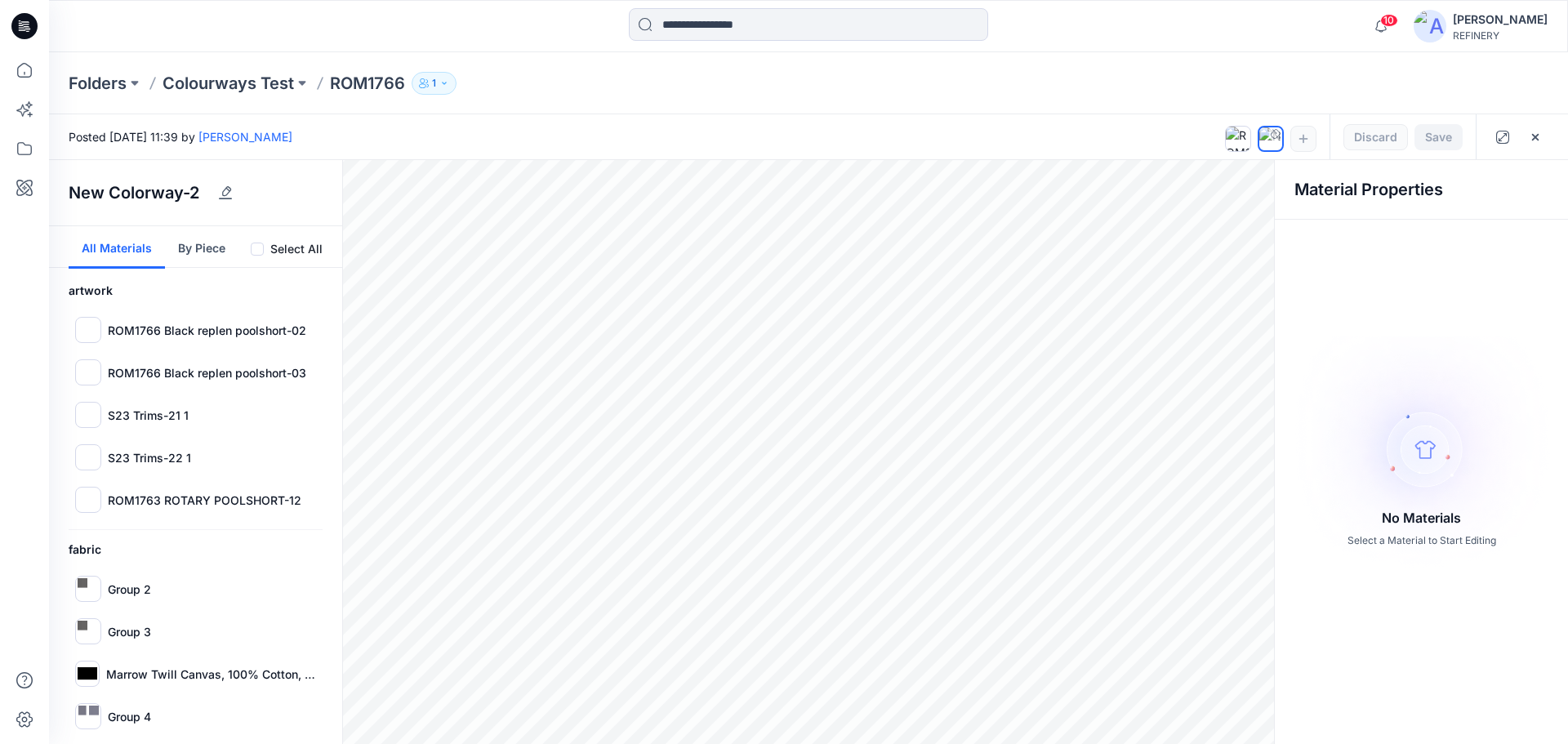
click at [211, 247] on button "By Piece" at bounding box center [202, 247] width 74 height 42
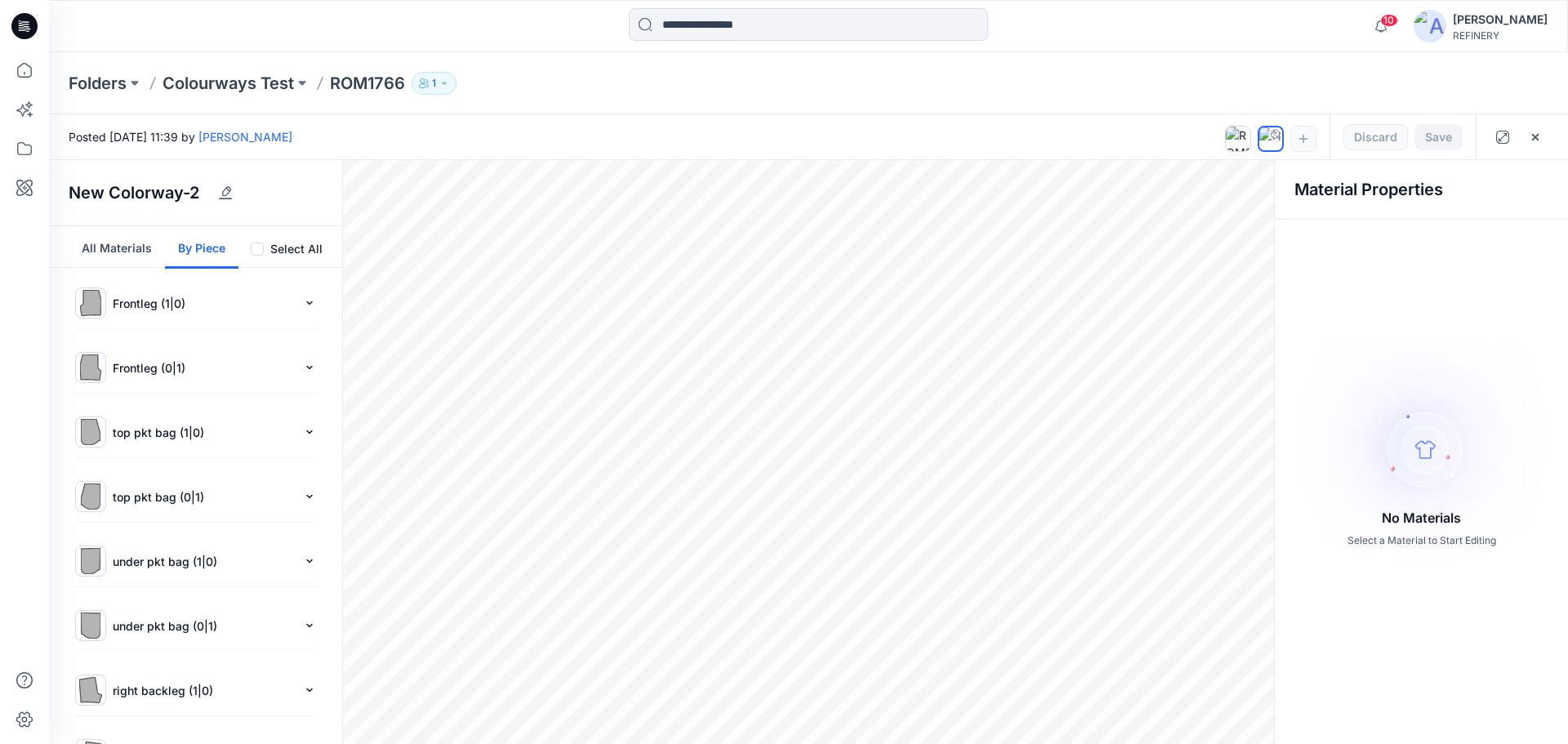
click at [99, 257] on button "All Materials" at bounding box center [117, 247] width 97 height 42
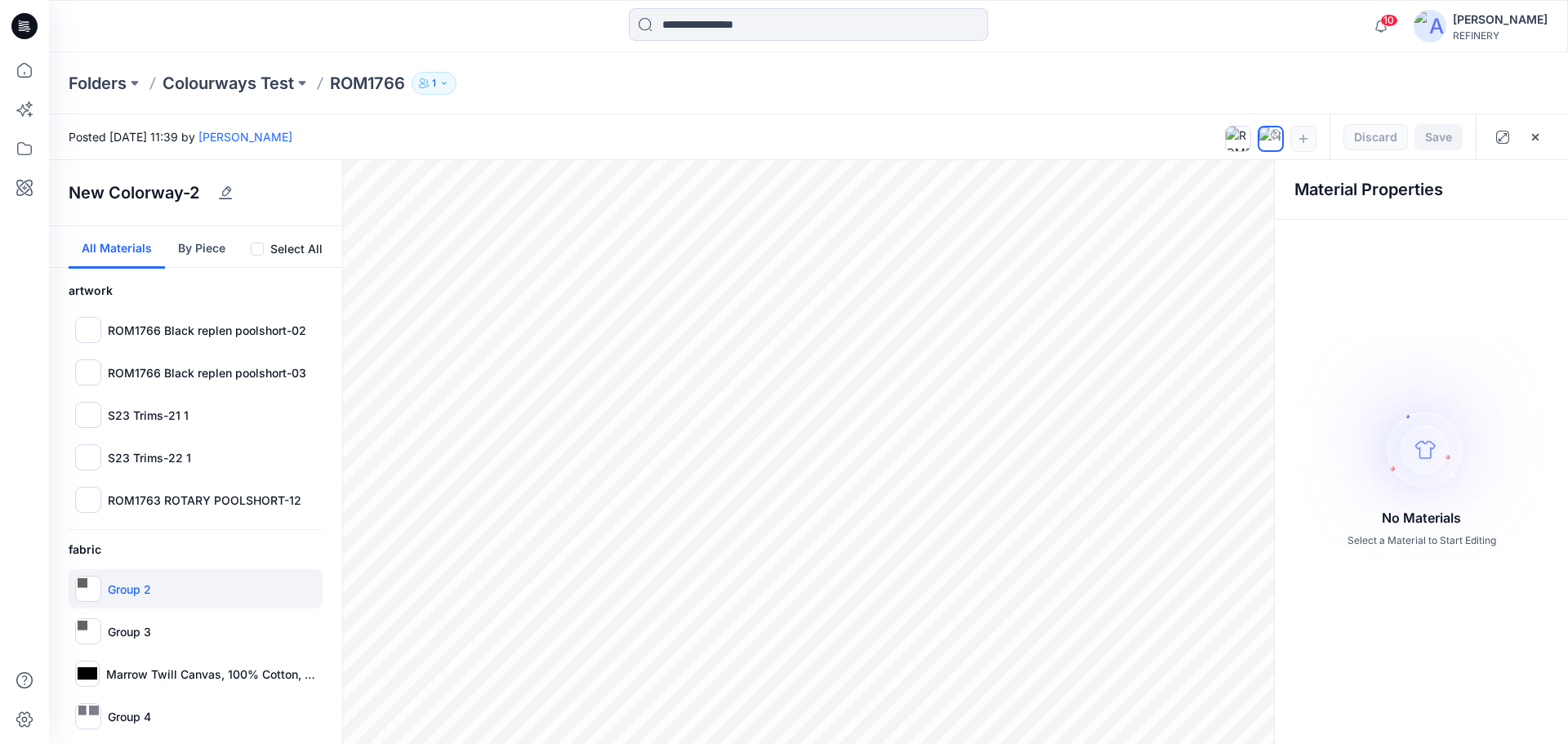
click at [91, 596] on div at bounding box center [88, 588] width 26 height 26
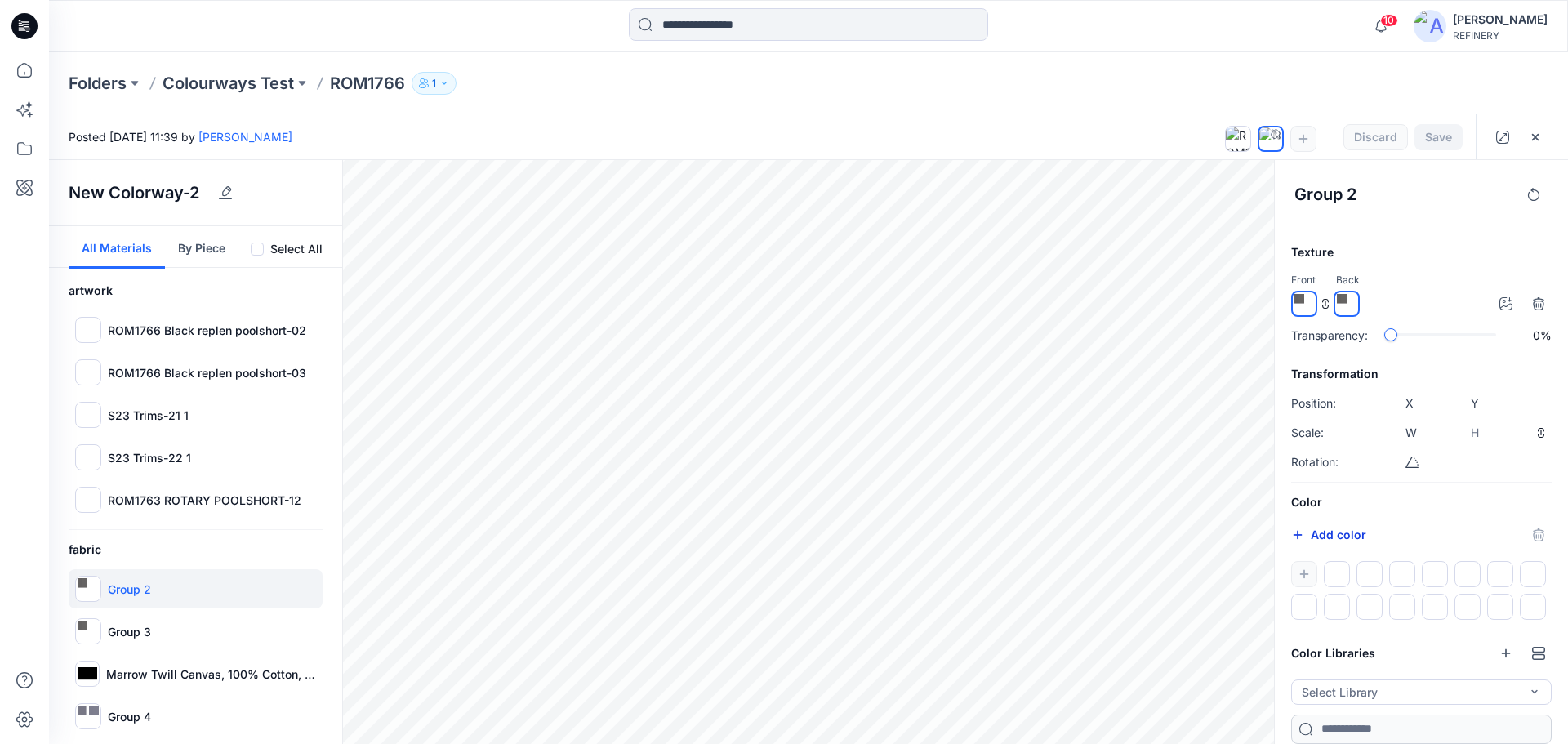
click at [1300, 533] on icon "button" at bounding box center [1297, 534] width 13 height 13
click at [1398, 552] on div "Color Add color *******" at bounding box center [1421, 556] width 260 height 127
click at [1507, 654] on icon "button" at bounding box center [1505, 652] width 13 height 13
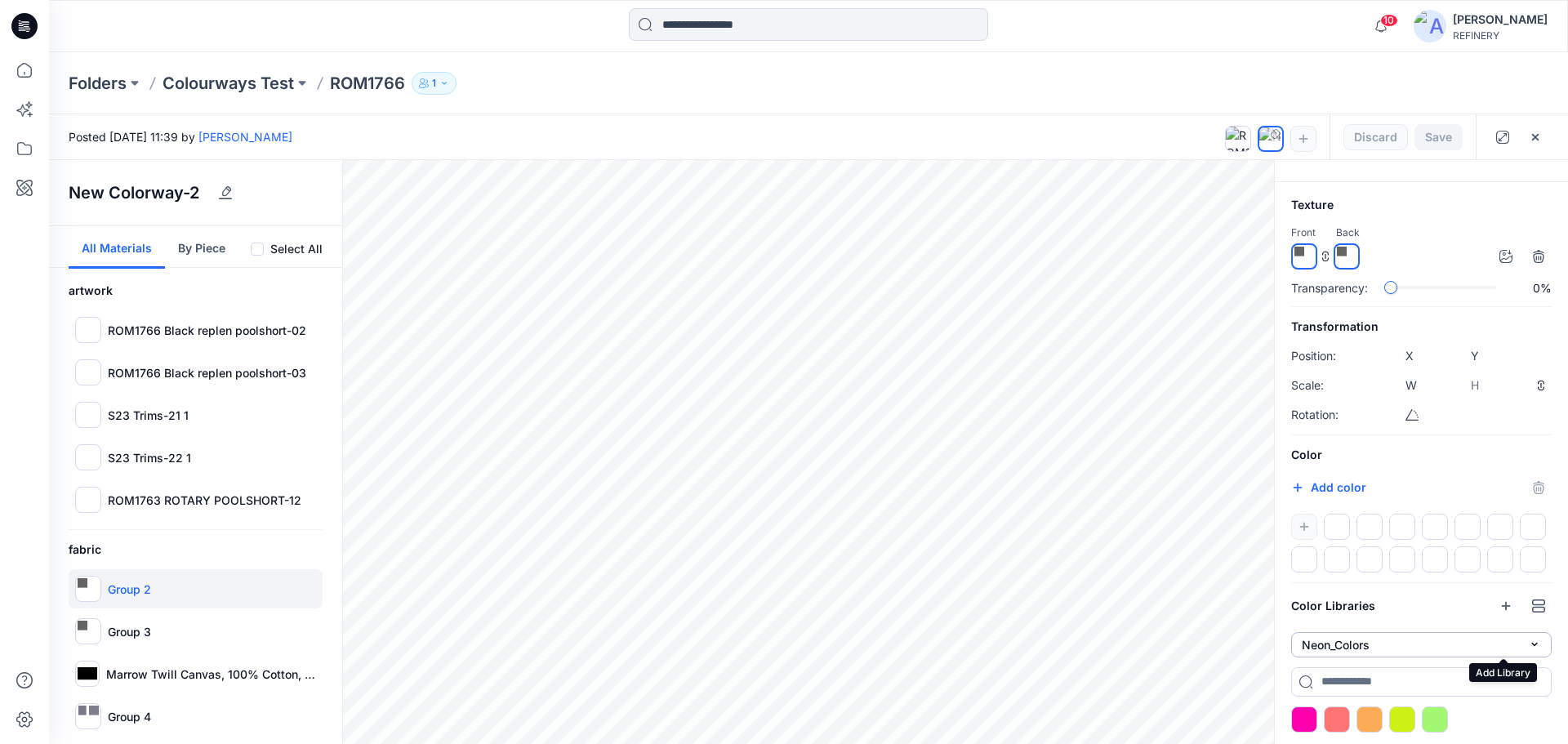
scroll to position [53, 0]
click at [1504, 597] on icon "button" at bounding box center [1505, 603] width 13 height 13
click at [1424, 708] on div at bounding box center [1434, 717] width 26 height 26
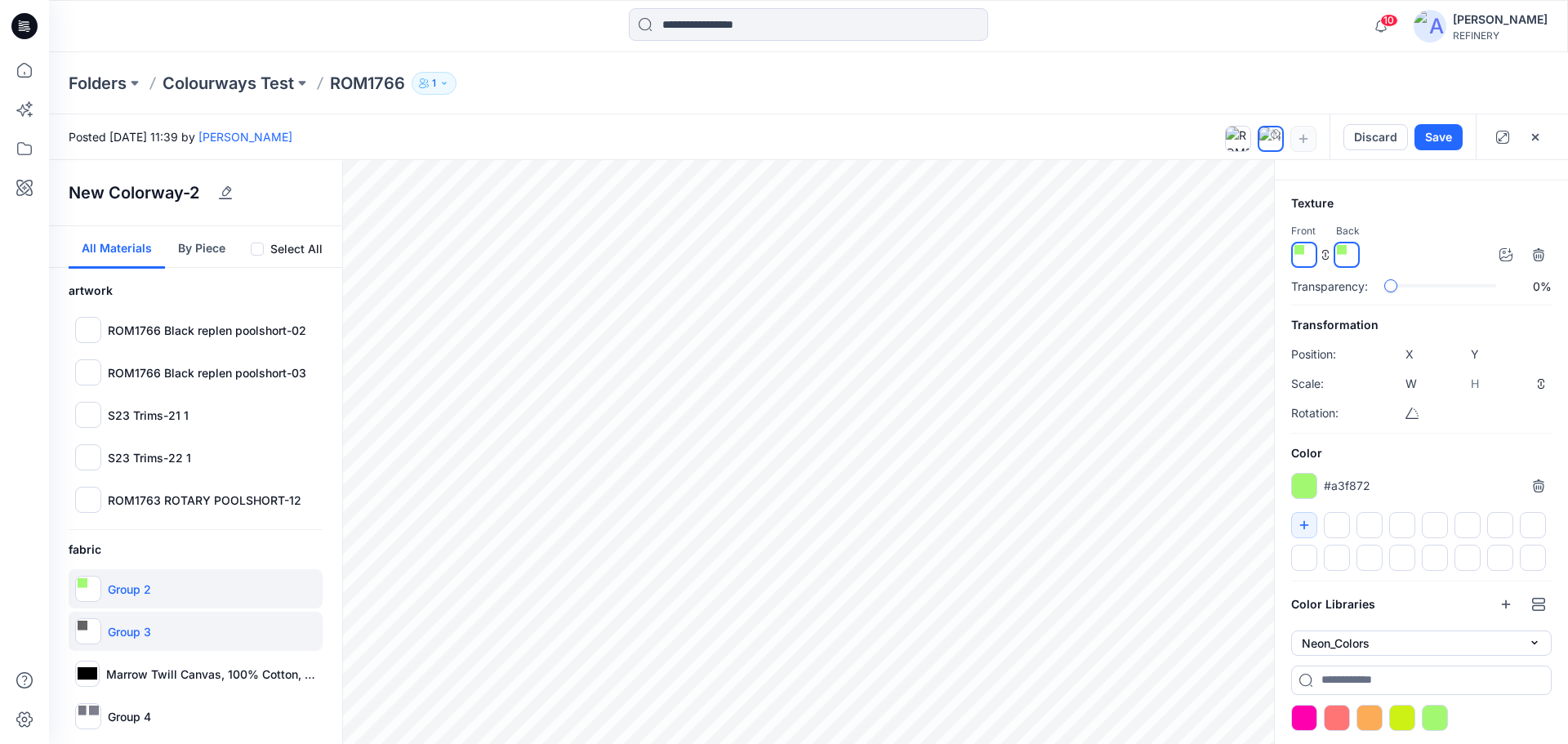
click at [103, 627] on div "Group 3" at bounding box center [196, 631] width 254 height 39
click at [1439, 719] on div at bounding box center [1434, 717] width 26 height 26
click at [97, 624] on div at bounding box center [88, 630] width 26 height 26
click at [1433, 719] on div at bounding box center [1434, 717] width 26 height 26
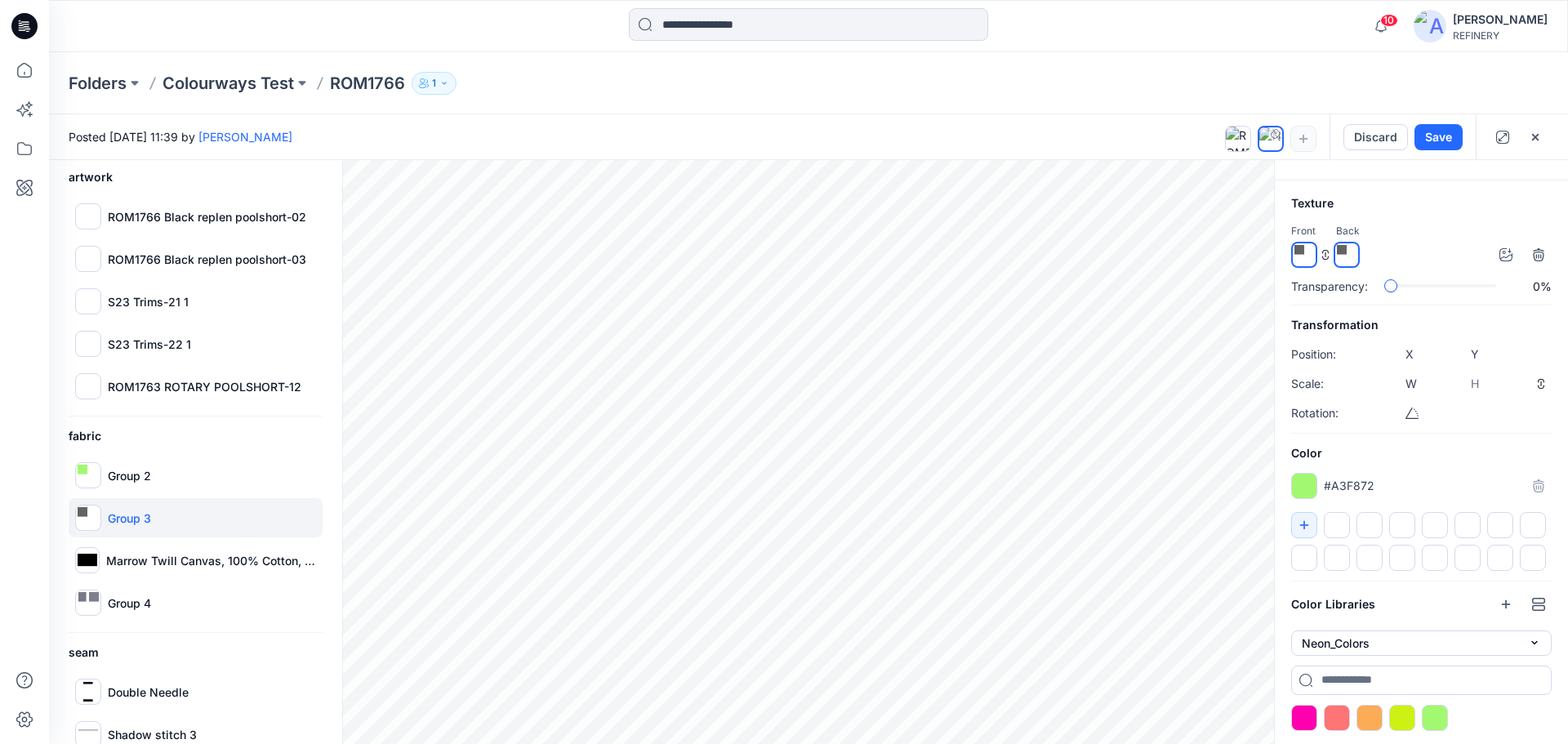
scroll to position [163, 0]
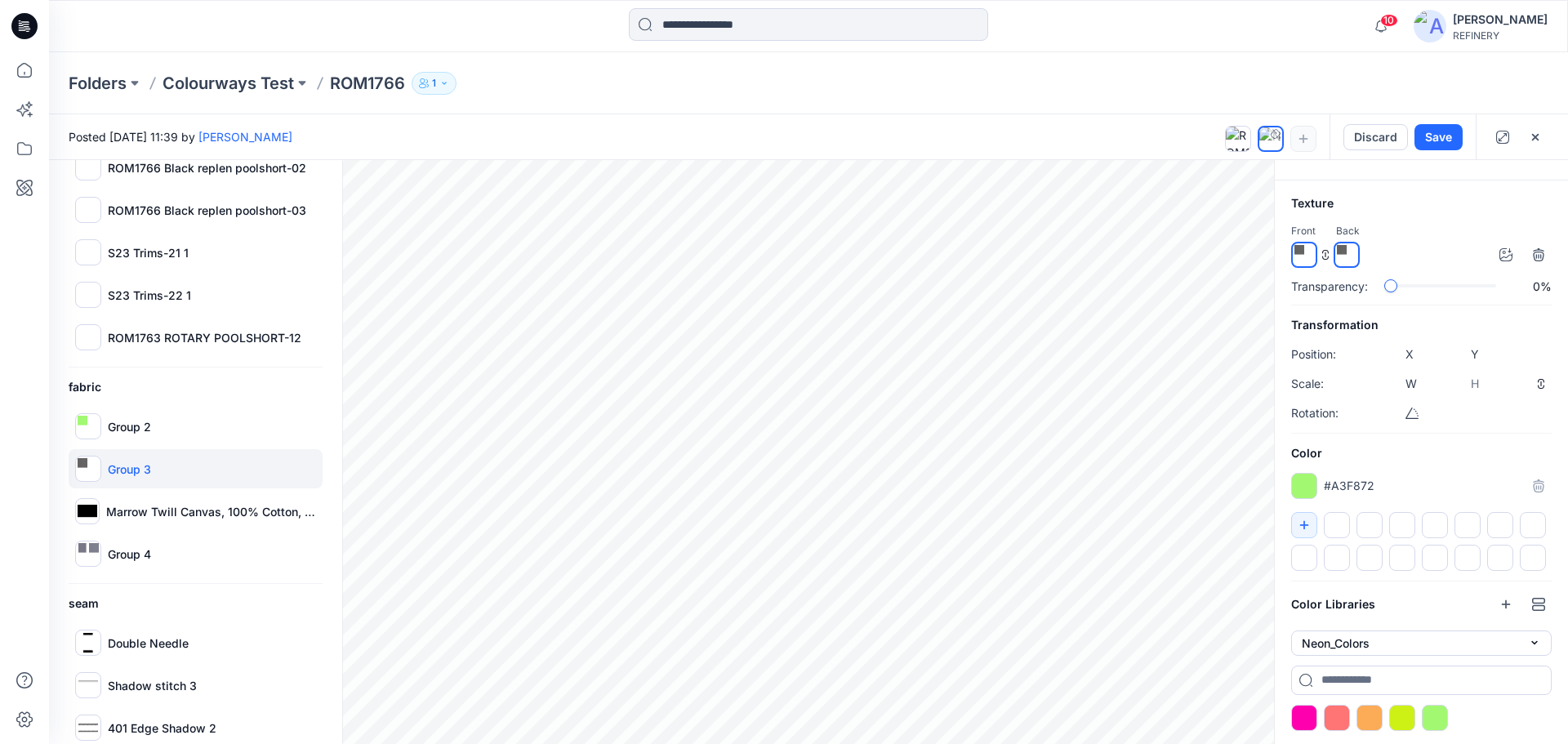
click at [96, 470] on div at bounding box center [88, 469] width 26 height 26
click at [92, 552] on img at bounding box center [94, 548] width 10 height 10
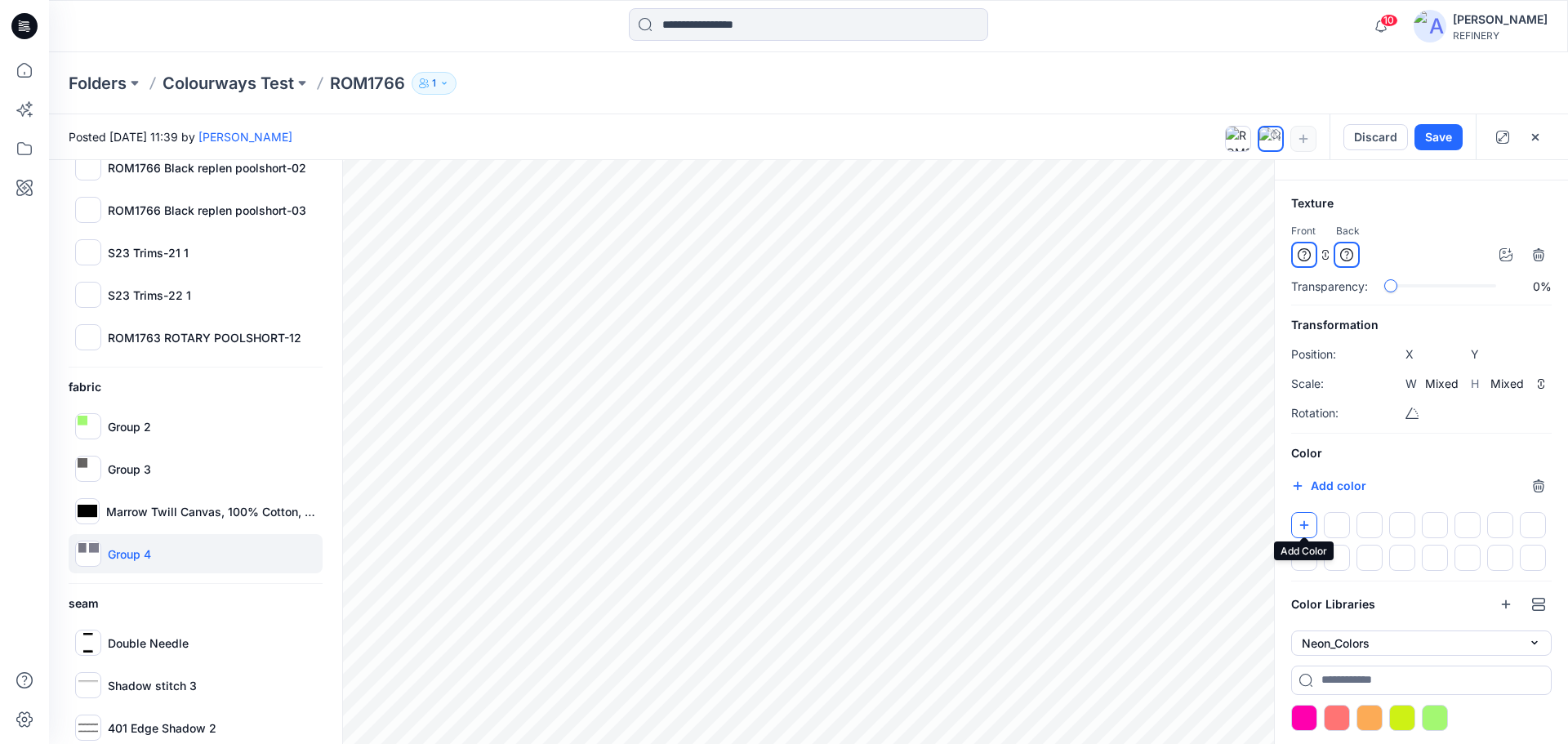
click at [1313, 522] on button "button" at bounding box center [1304, 525] width 26 height 26
click at [1432, 708] on div at bounding box center [1434, 717] width 26 height 26
click at [86, 469] on div at bounding box center [88, 469] width 26 height 26
type input "****"
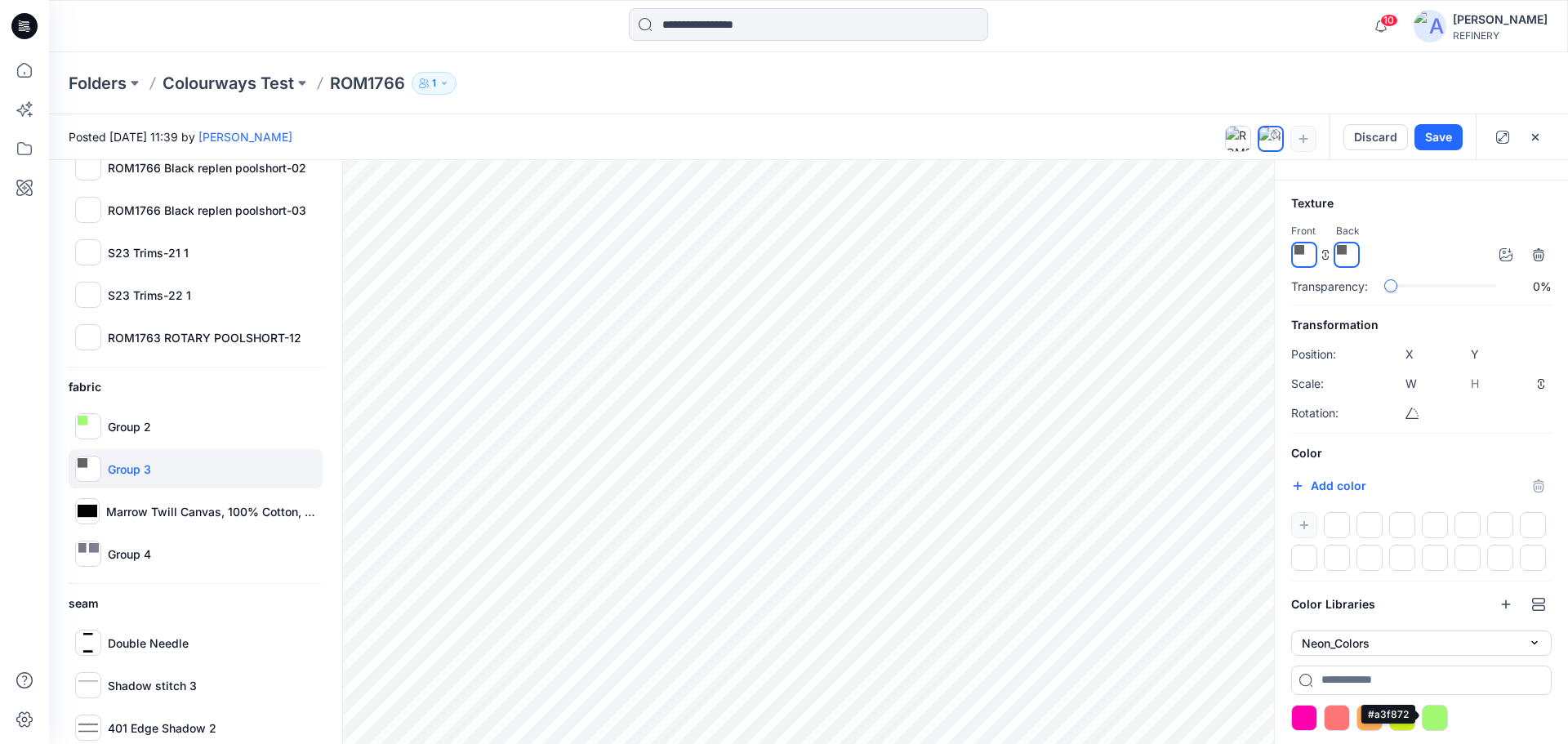
click at [1443, 711] on div at bounding box center [1434, 717] width 26 height 26
click at [103, 550] on div "Group 4" at bounding box center [196, 553] width 254 height 39
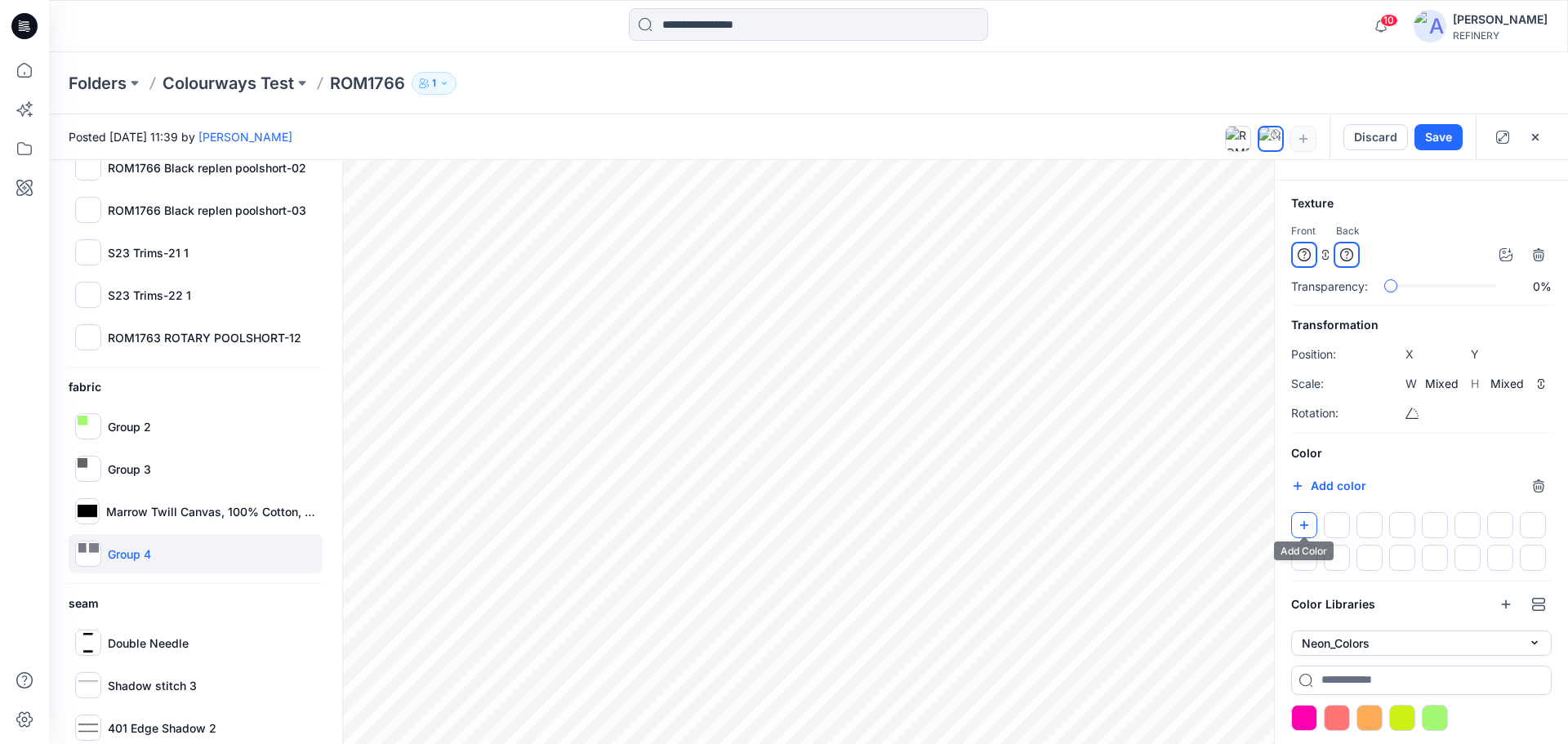
click at [1310, 527] on button "button" at bounding box center [1304, 525] width 26 height 26
click at [1431, 713] on div at bounding box center [1434, 717] width 26 height 26
click at [1448, 136] on button "Save" at bounding box center [1438, 136] width 48 height 26
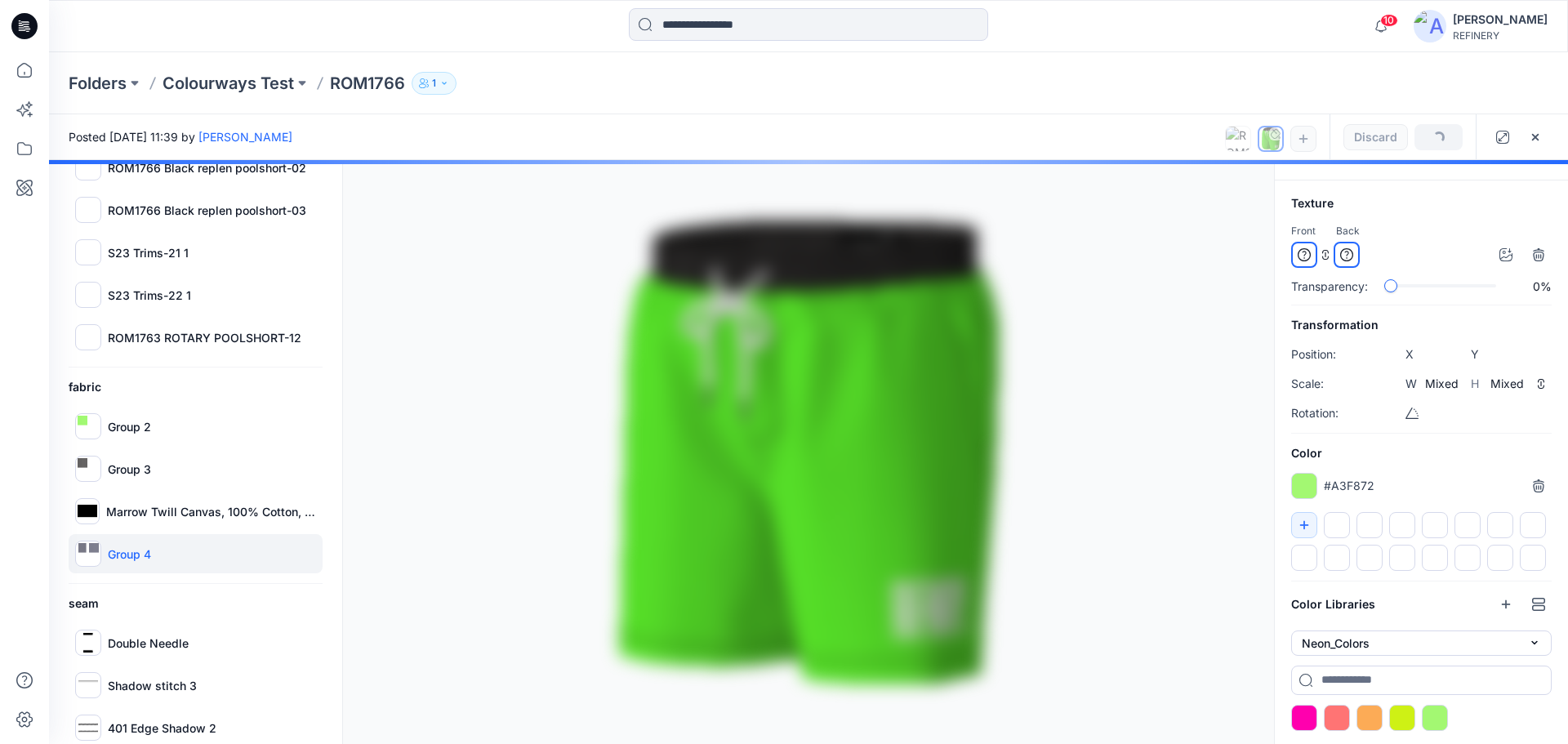
click at [132, 429] on div at bounding box center [809, 452] width 1519 height 584
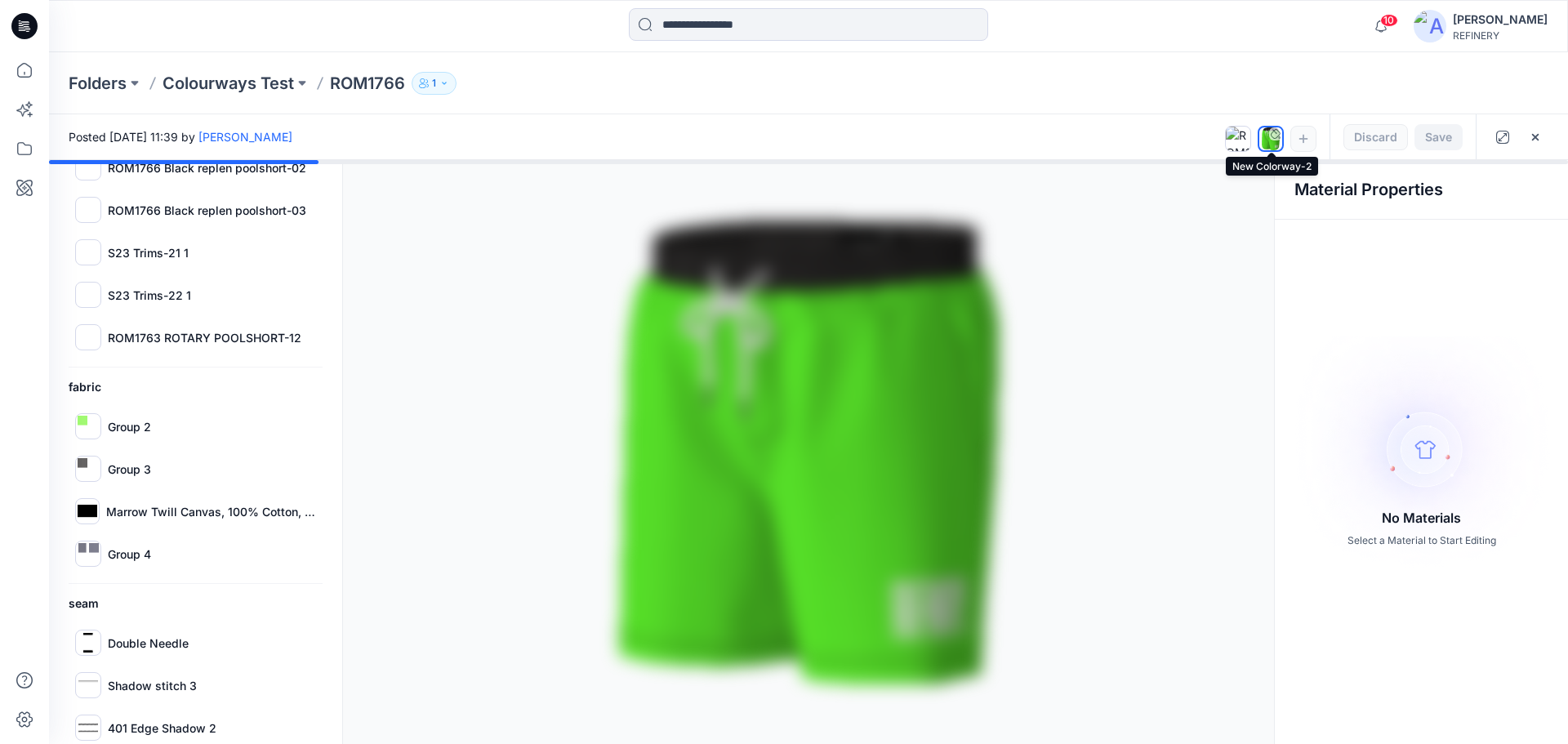
click at [1273, 141] on img at bounding box center [1271, 138] width 19 height 23
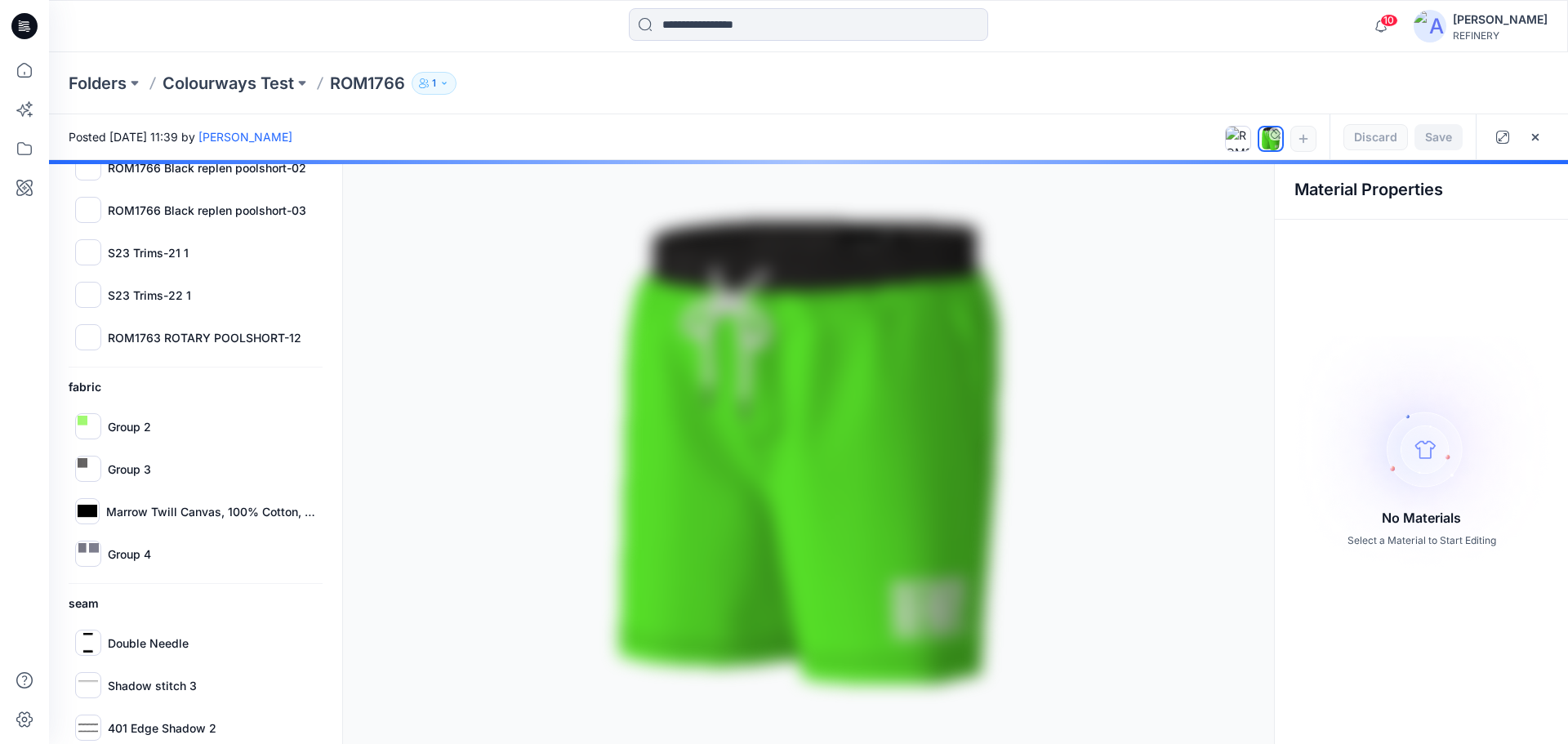
click at [105, 458] on div at bounding box center [809, 452] width 1519 height 584
click at [95, 470] on div at bounding box center [809, 452] width 1519 height 584
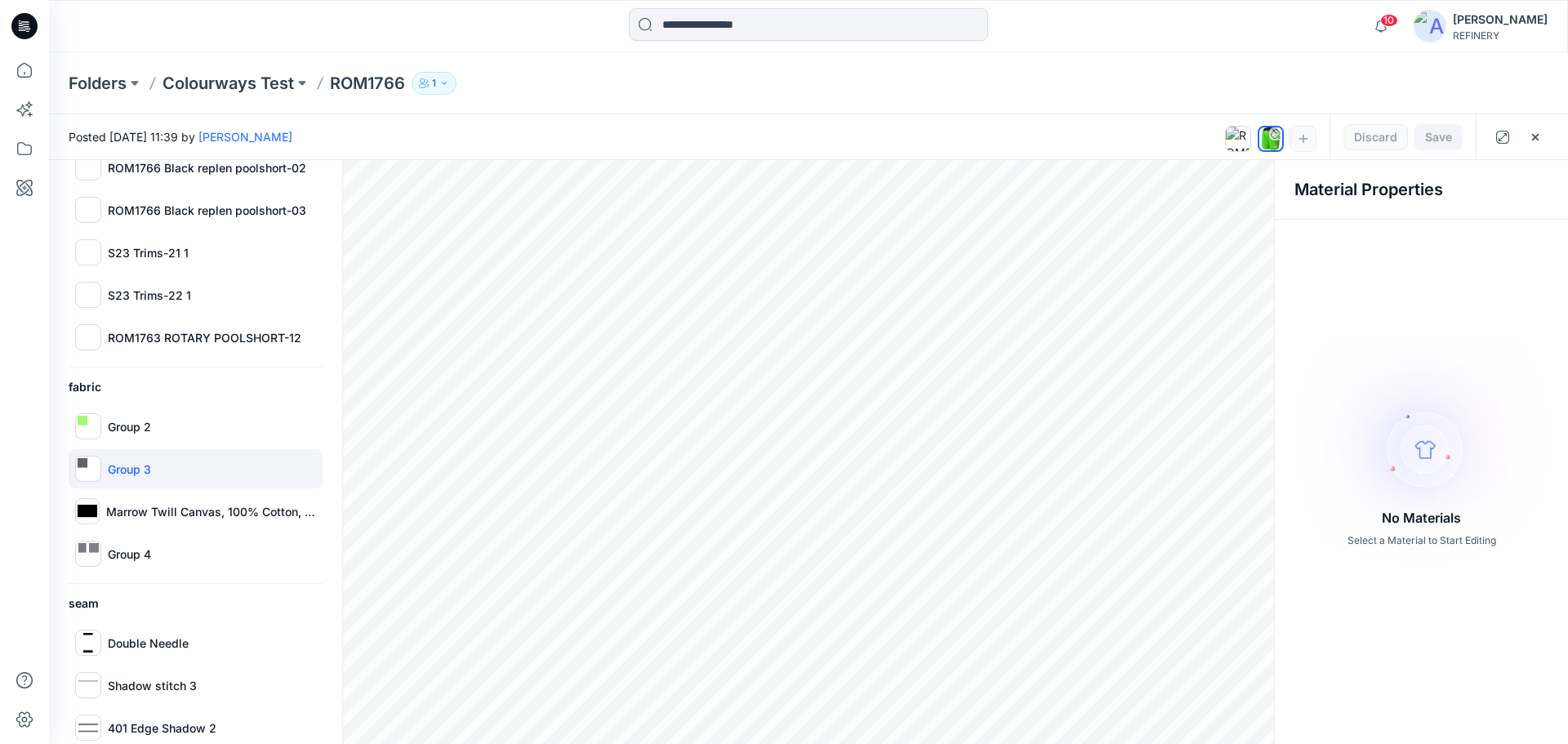
click at [92, 472] on div at bounding box center [88, 469] width 26 height 26
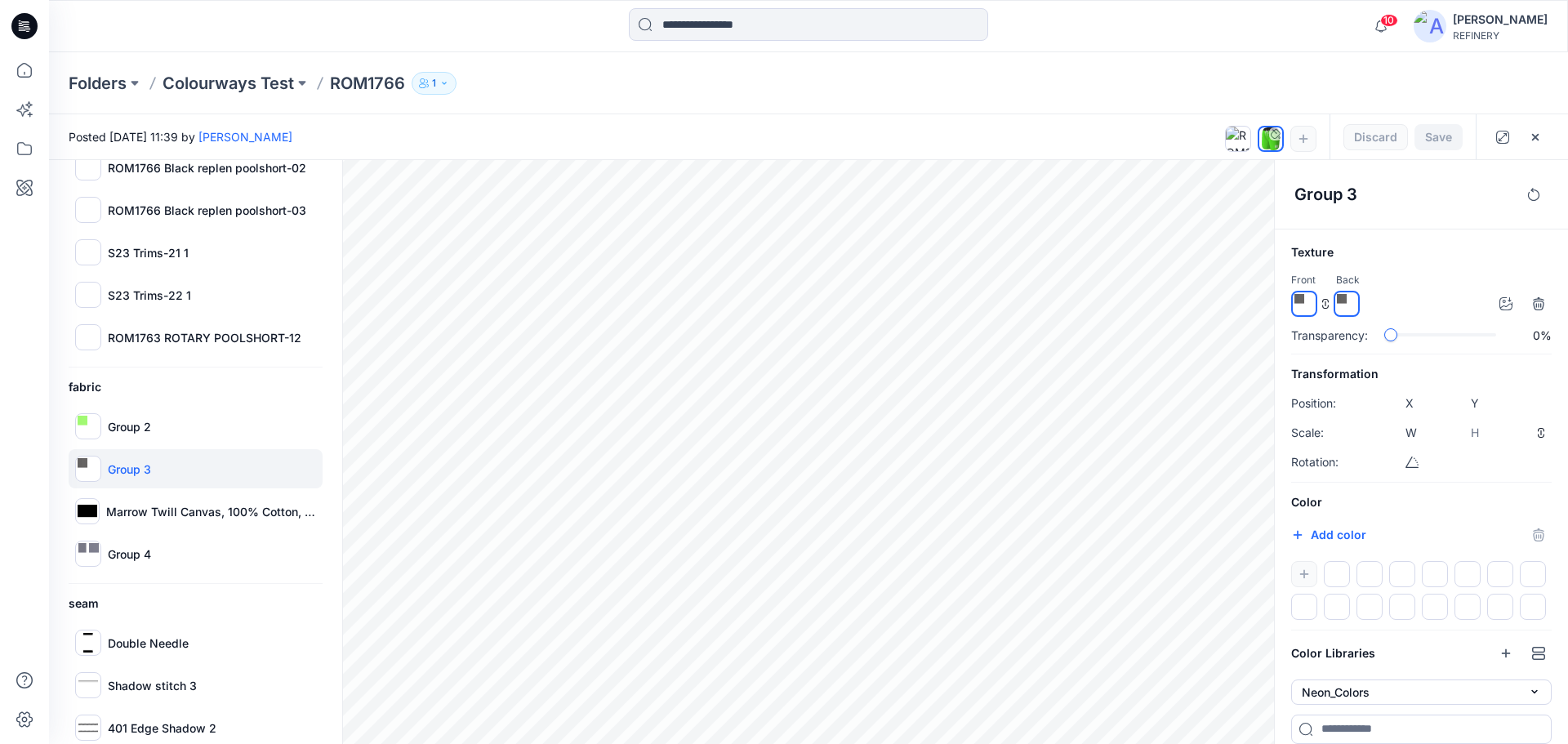
drag, startPoint x: 146, startPoint y: 420, endPoint x: 147, endPoint y: 470, distance: 50.0
click at [147, 470] on div "Group 2 Group 3 Marrow Twill Canvas, 100% Cotton, 276 g/m2 Group 4" at bounding box center [196, 490] width 254 height 167
click at [121, 471] on p "Group 3" at bounding box center [129, 469] width 43 height 17
click at [1298, 530] on icon "button" at bounding box center [1297, 534] width 13 height 13
click at [1376, 692] on button "Neon_Colors" at bounding box center [1421, 692] width 260 height 25
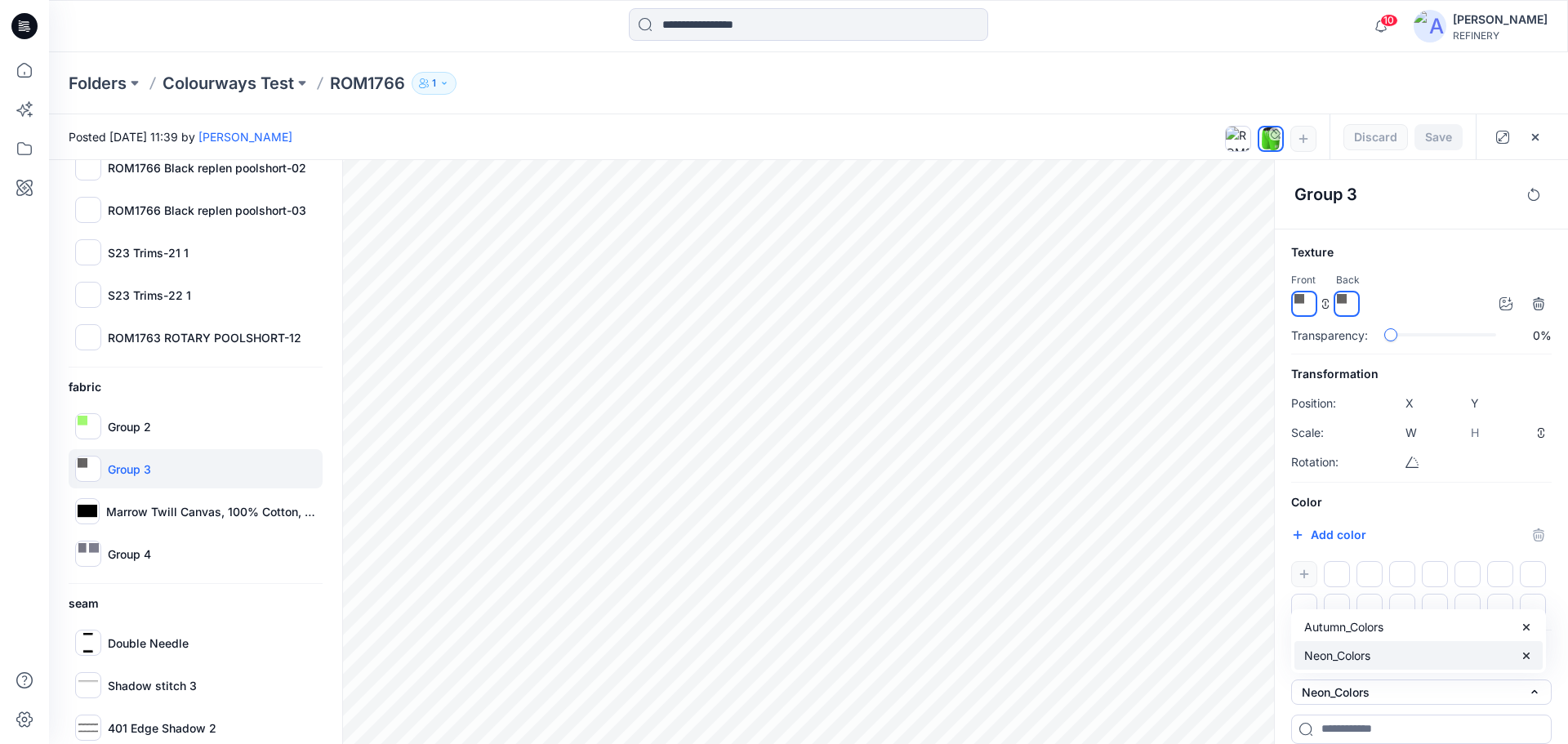
click at [1404, 656] on div "Neon_Colors" at bounding box center [1418, 655] width 248 height 29
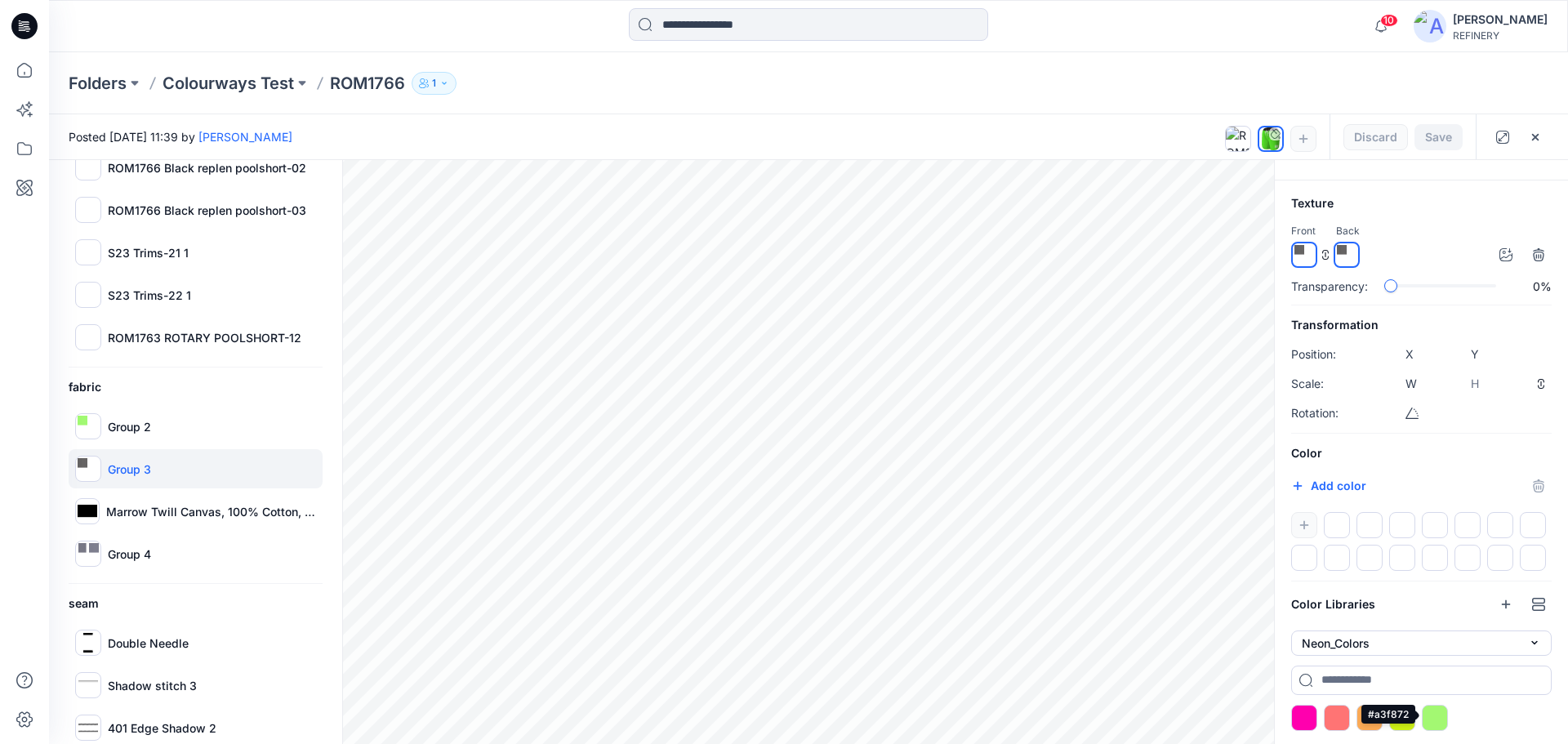
click at [1432, 713] on div at bounding box center [1434, 717] width 26 height 26
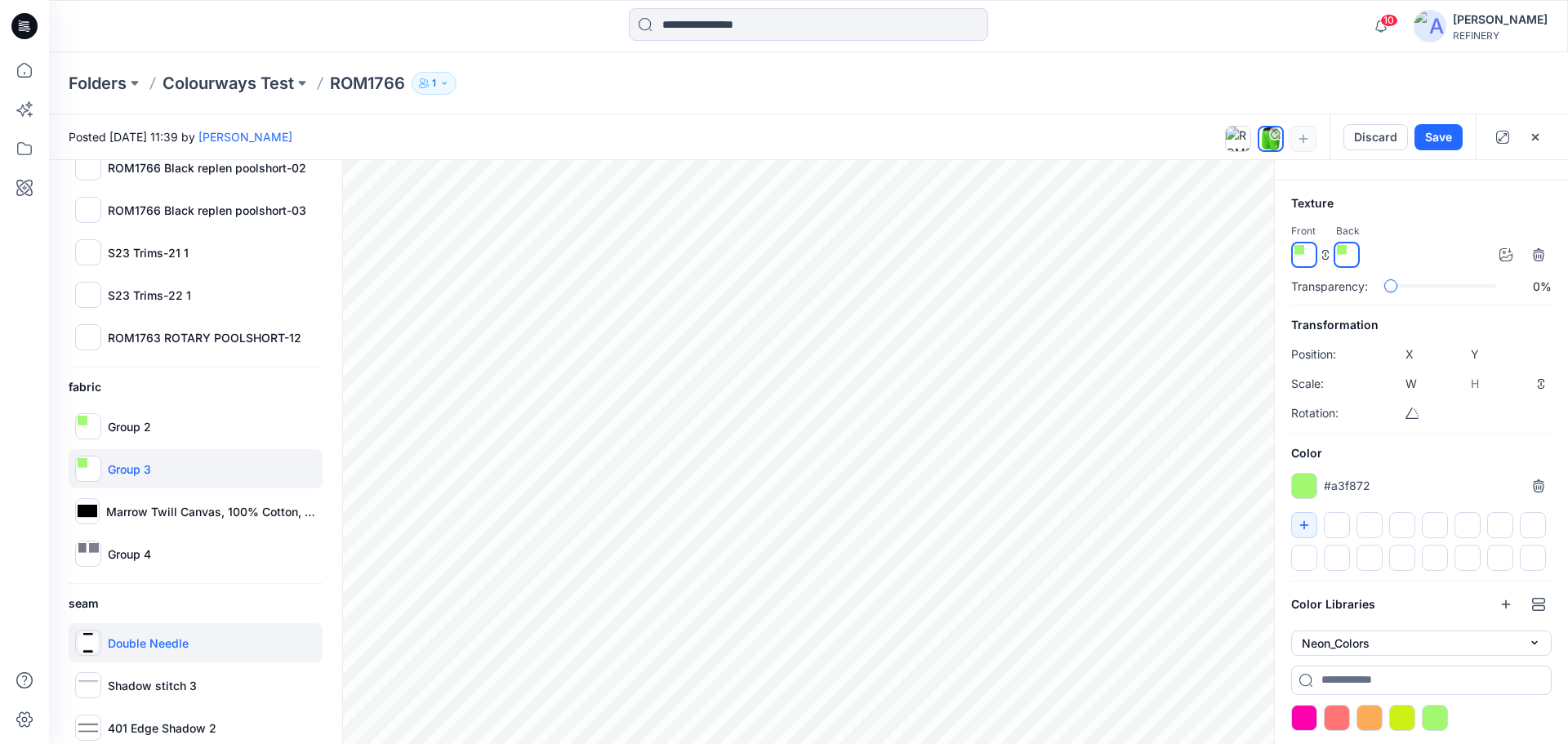
click at [94, 644] on img at bounding box center [87, 642] width 19 height 19
type input "*****"
type input "****"
click at [1333, 715] on div at bounding box center [1337, 717] width 26 height 26
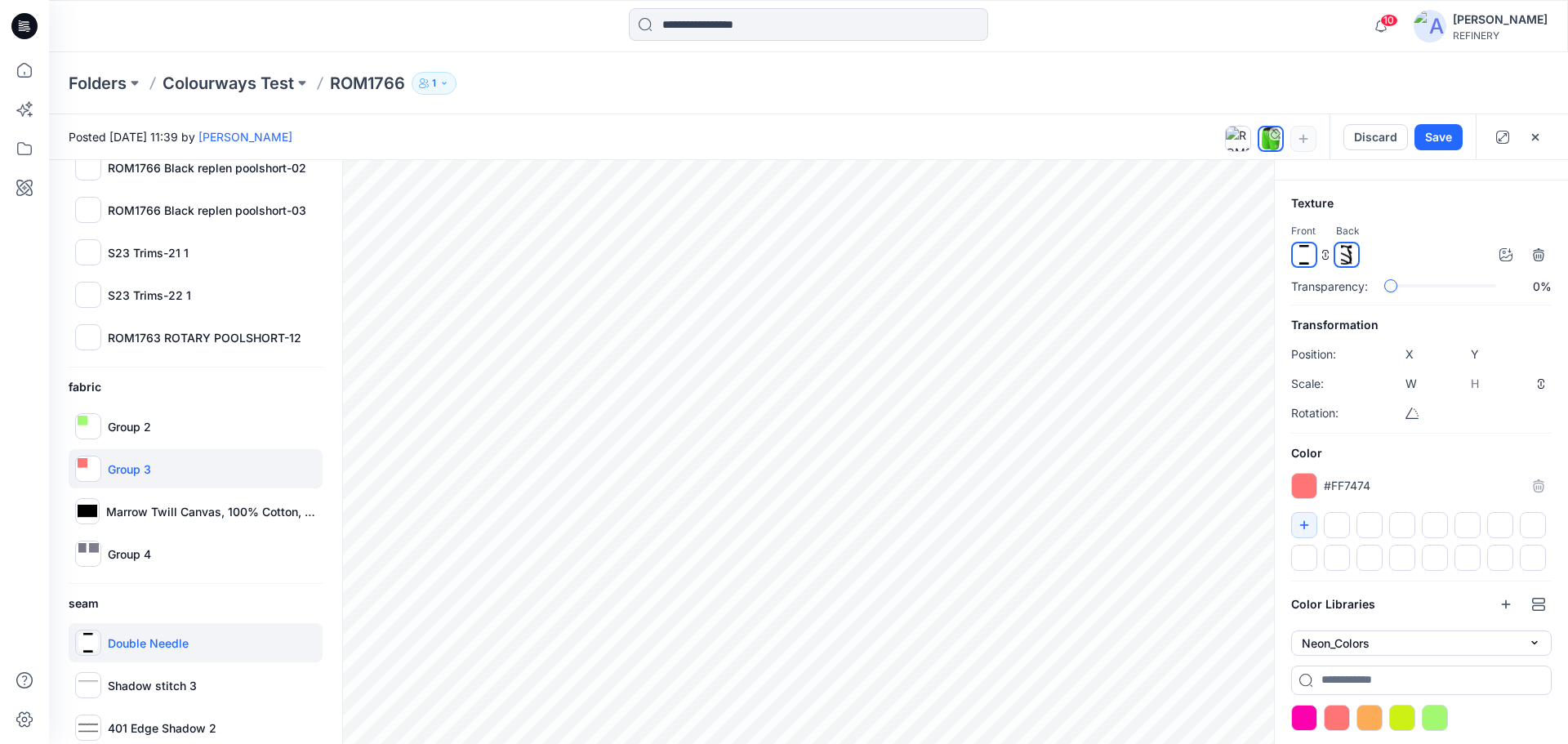
click at [175, 458] on div "Group 3" at bounding box center [196, 469] width 254 height 39
type input "****"
type input "*****"
click at [1440, 715] on div at bounding box center [1434, 717] width 26 height 26
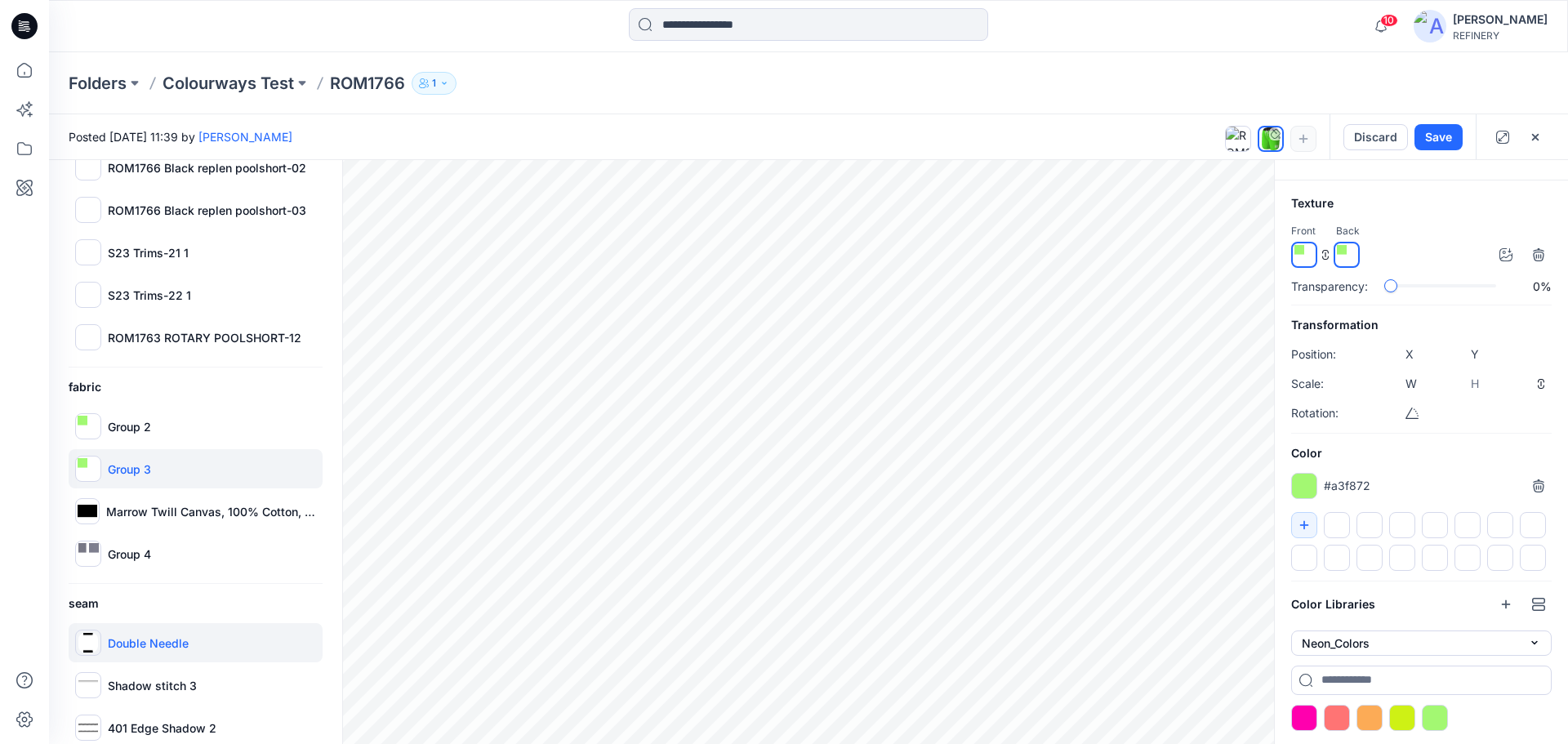
click at [132, 638] on p "Double Needle" at bounding box center [147, 643] width 81 height 17
type input "*****"
type input "****"
click at [1336, 720] on div at bounding box center [1337, 717] width 26 height 26
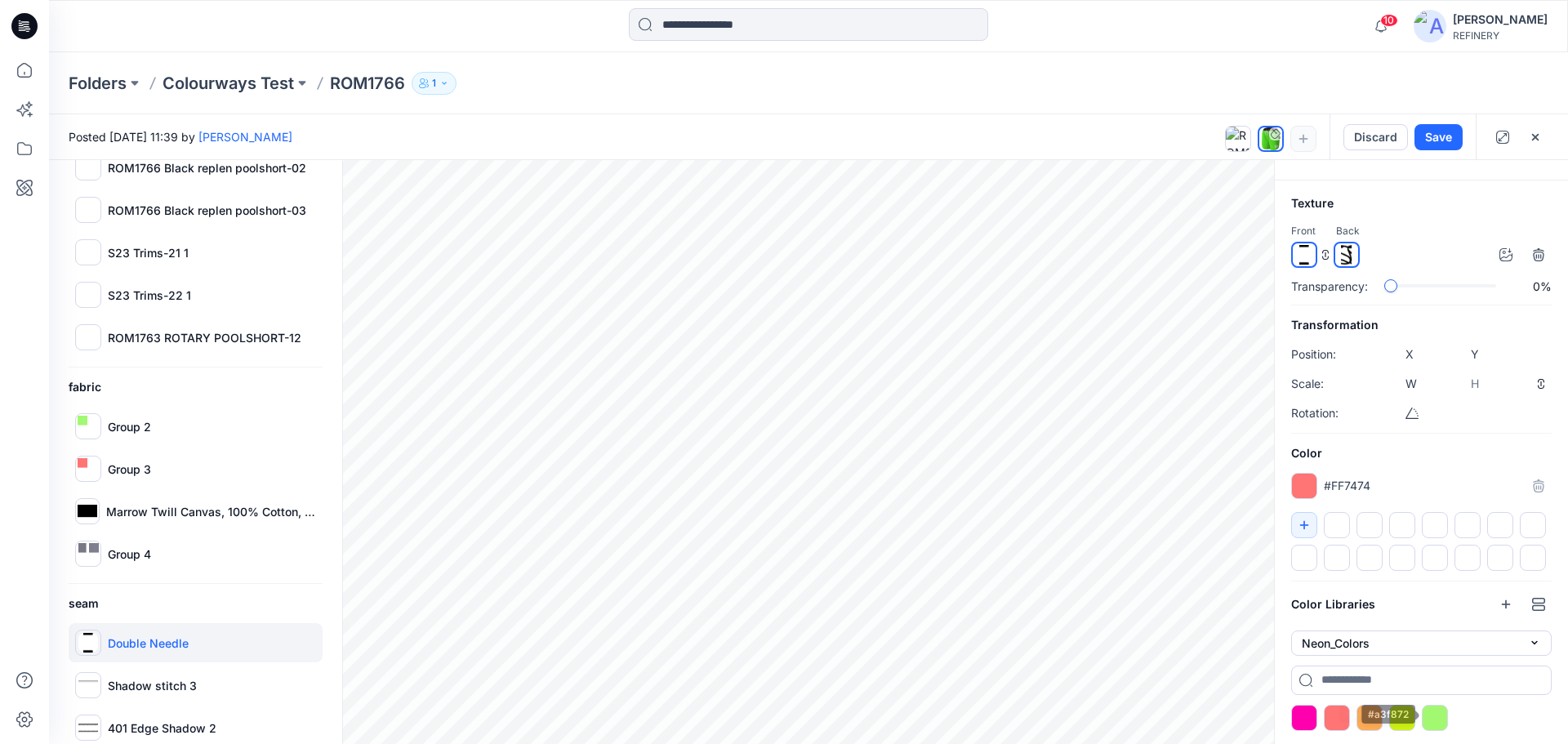
click at [1438, 712] on div at bounding box center [1434, 717] width 26 height 26
click at [157, 647] on p "Double Needle" at bounding box center [147, 643] width 81 height 17
click at [160, 672] on div "Shadow stitch 3" at bounding box center [196, 685] width 254 height 39
type input "****"
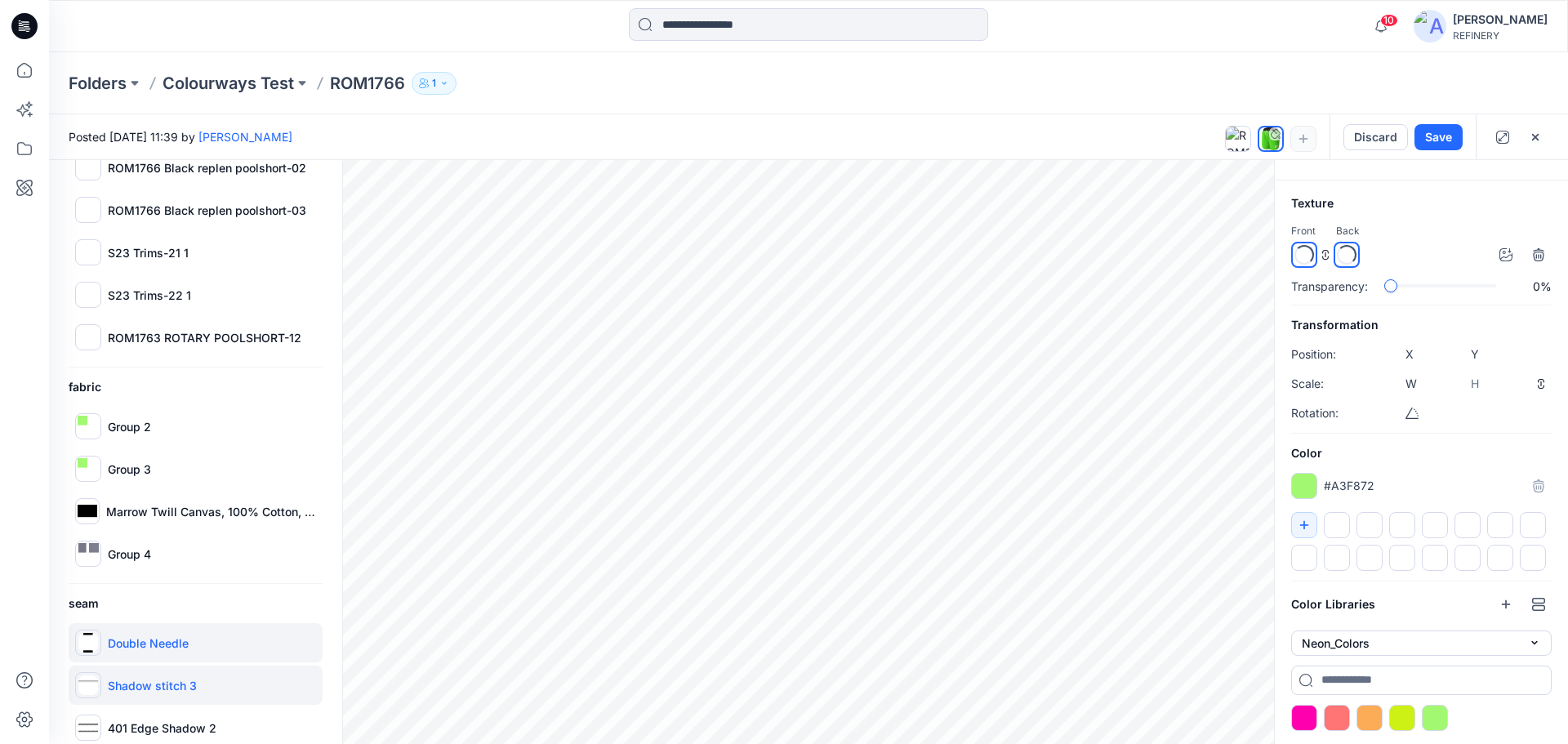
click at [164, 644] on p "Double Needle" at bounding box center [147, 643] width 81 height 17
type input "*****"
click at [1432, 137] on button "Save" at bounding box center [1438, 136] width 48 height 26
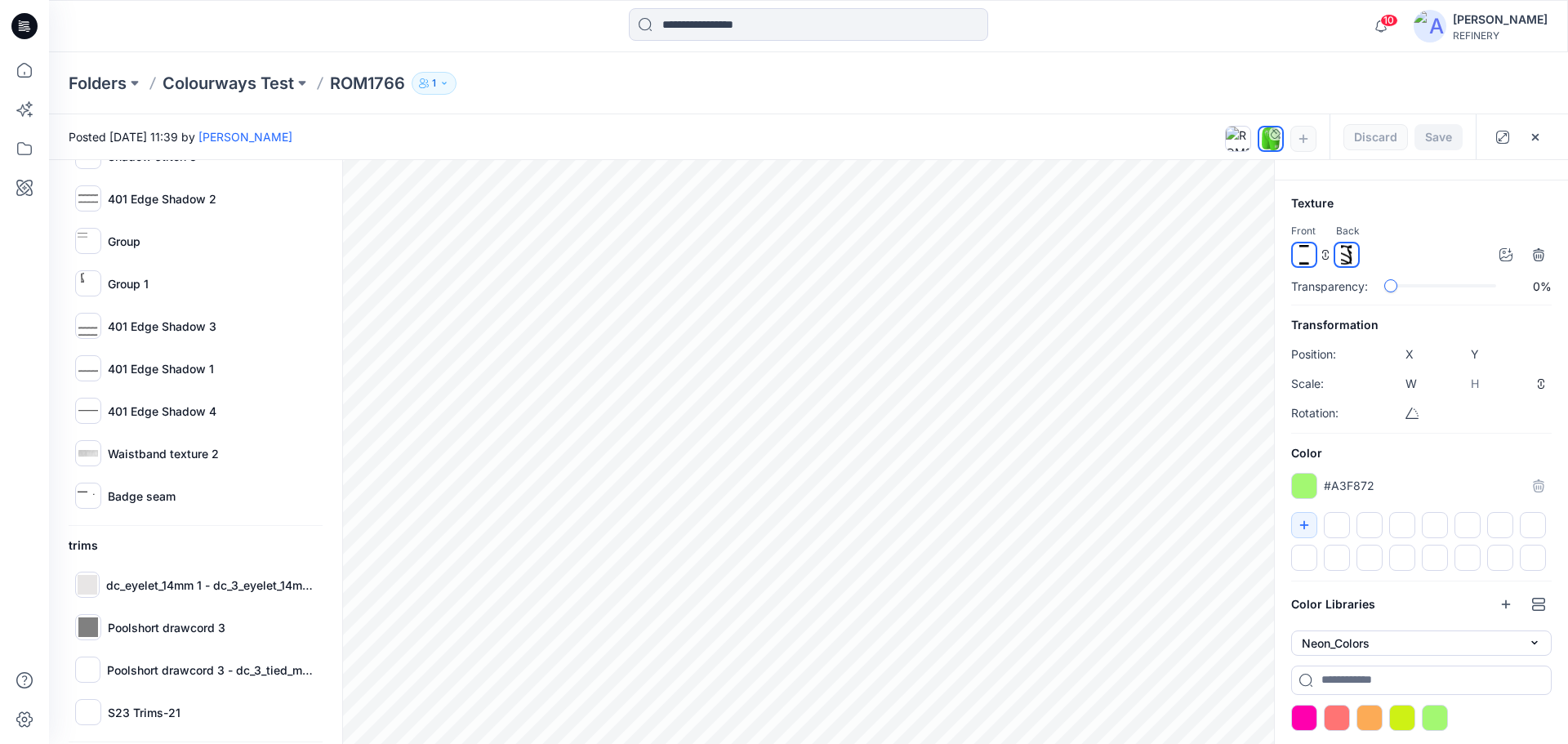
scroll to position [700, 0]
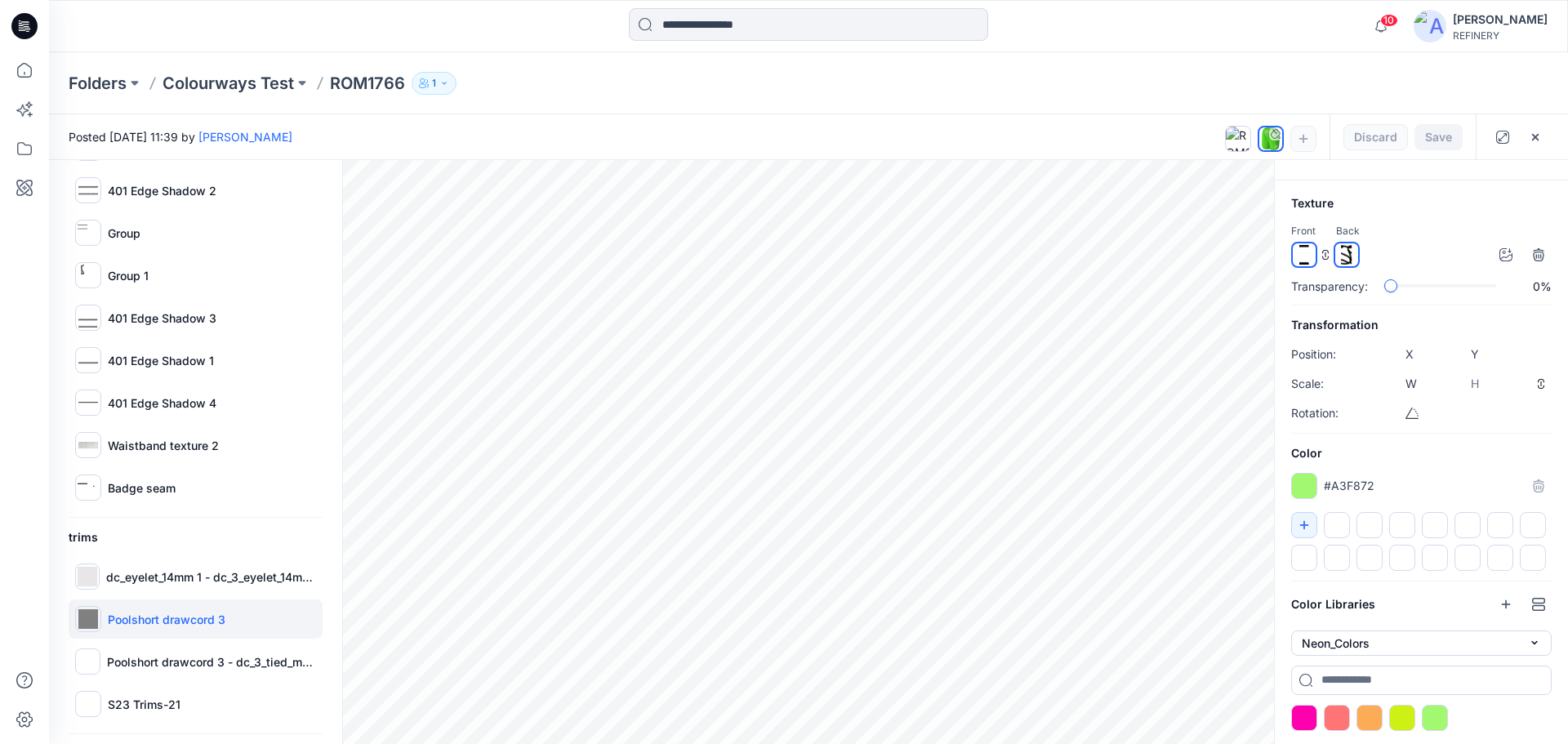
click at [154, 623] on p "Poolshort drawcord 3" at bounding box center [166, 619] width 118 height 17
type input "****"
click at [84, 619] on img at bounding box center [87, 619] width 19 height 19
click at [1331, 711] on div at bounding box center [1337, 717] width 26 height 26
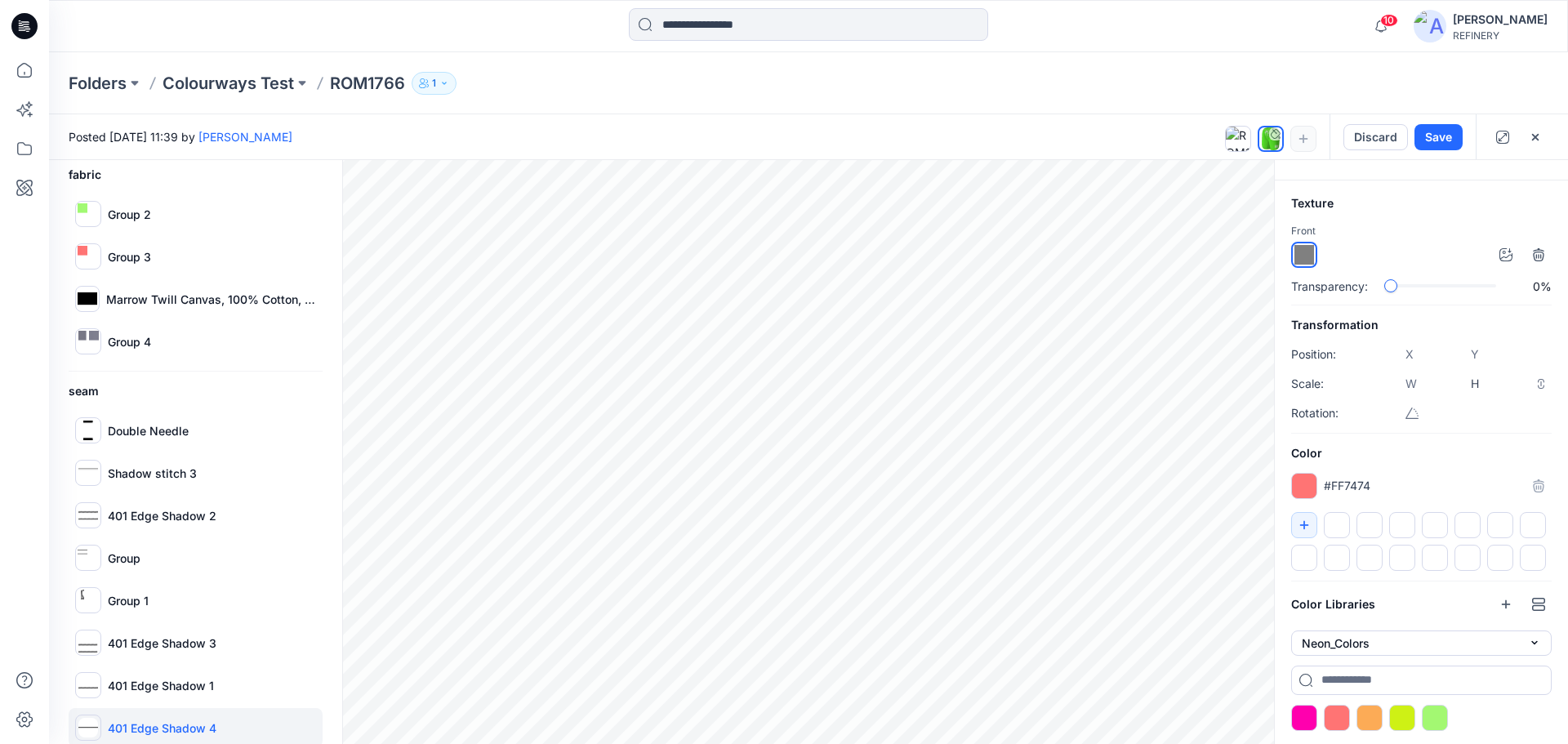
scroll to position [374, 0]
click at [115, 252] on p "Group 3" at bounding box center [129, 258] width 43 height 17
type input "****"
type input "*****"
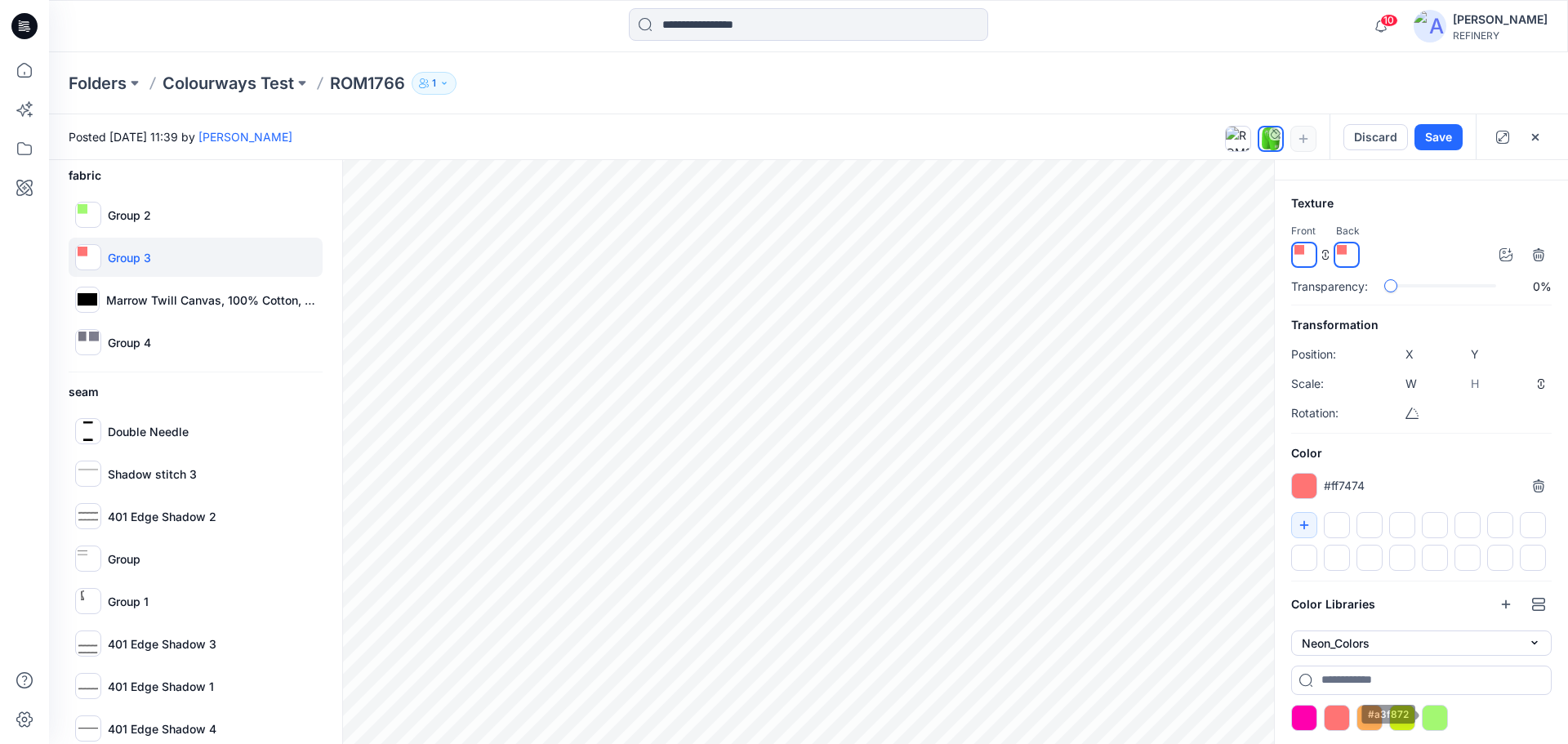
click at [1437, 713] on div at bounding box center [1434, 717] width 26 height 26
click at [143, 330] on div "Group 4" at bounding box center [196, 342] width 254 height 39
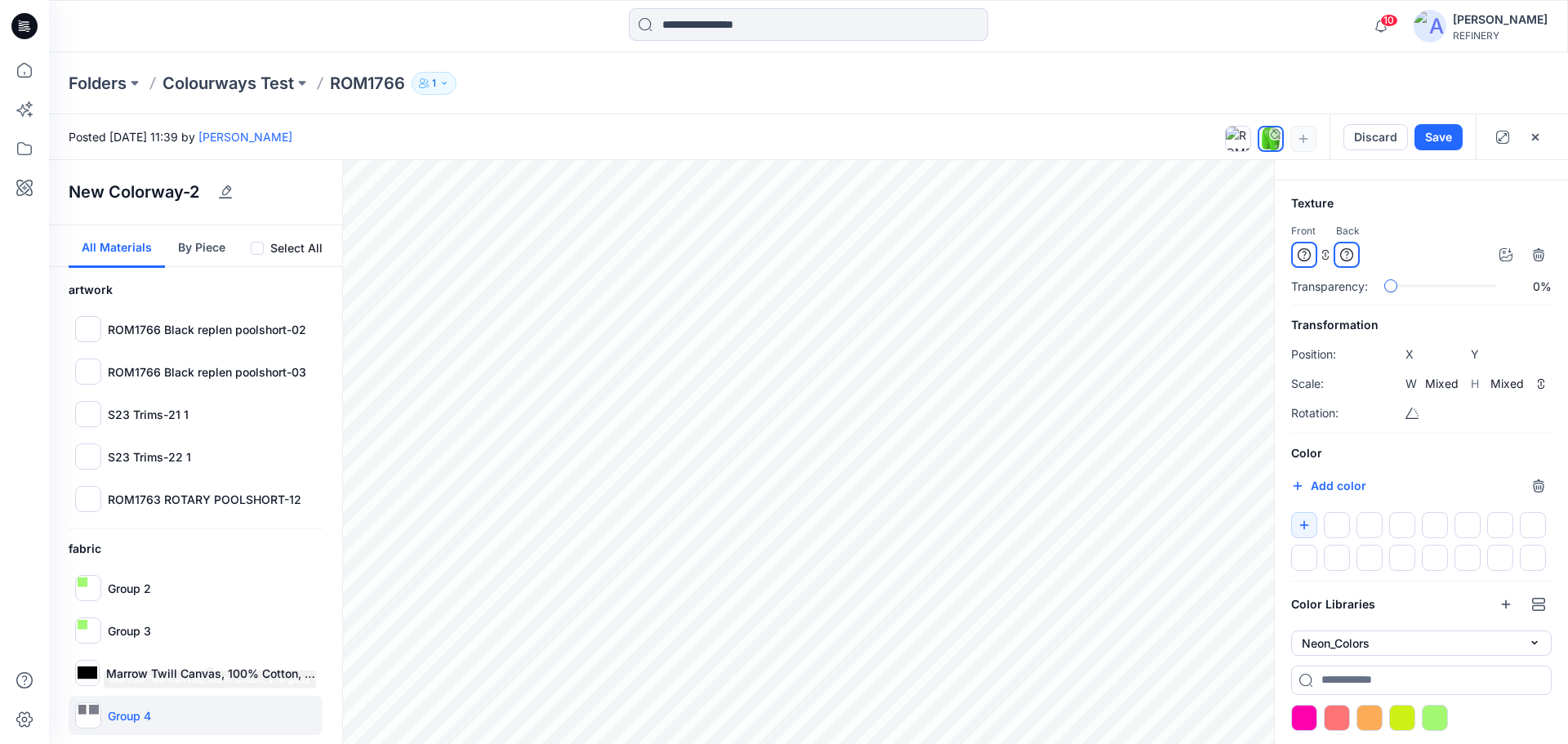
scroll to position [0, 0]
click at [236, 333] on p "ROM1766 Black replen poolshort-02" at bounding box center [207, 330] width 198 height 17
type input "****"
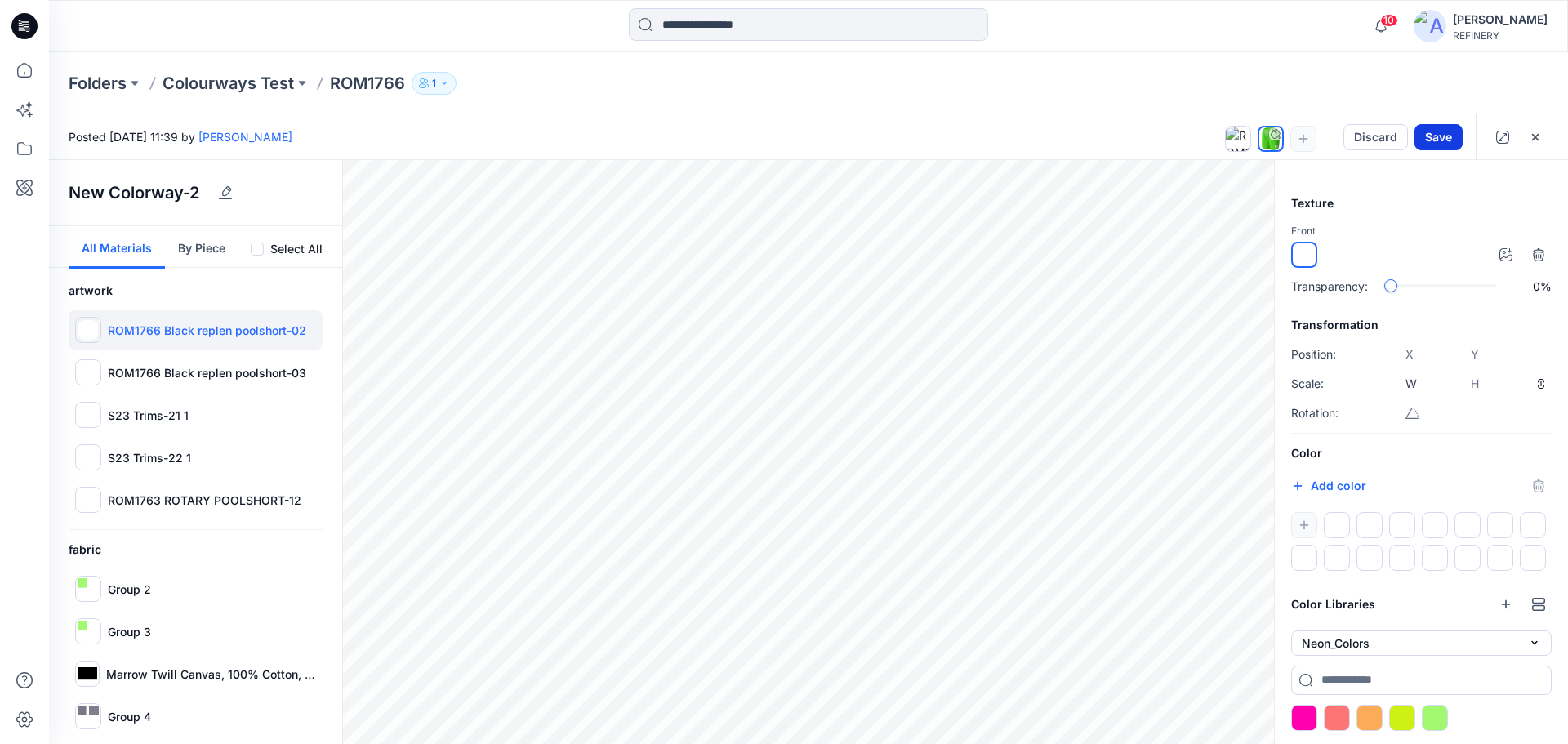
click at [1443, 132] on button "Save" at bounding box center [1438, 136] width 48 height 26
click at [201, 360] on div "ROM1766 Black replen poolshort-03" at bounding box center [196, 372] width 254 height 39
click at [195, 326] on p "ROM1766 Black replen poolshort-02" at bounding box center [207, 330] width 198 height 17
type input "****"
click at [198, 242] on button "By Piece" at bounding box center [202, 247] width 74 height 42
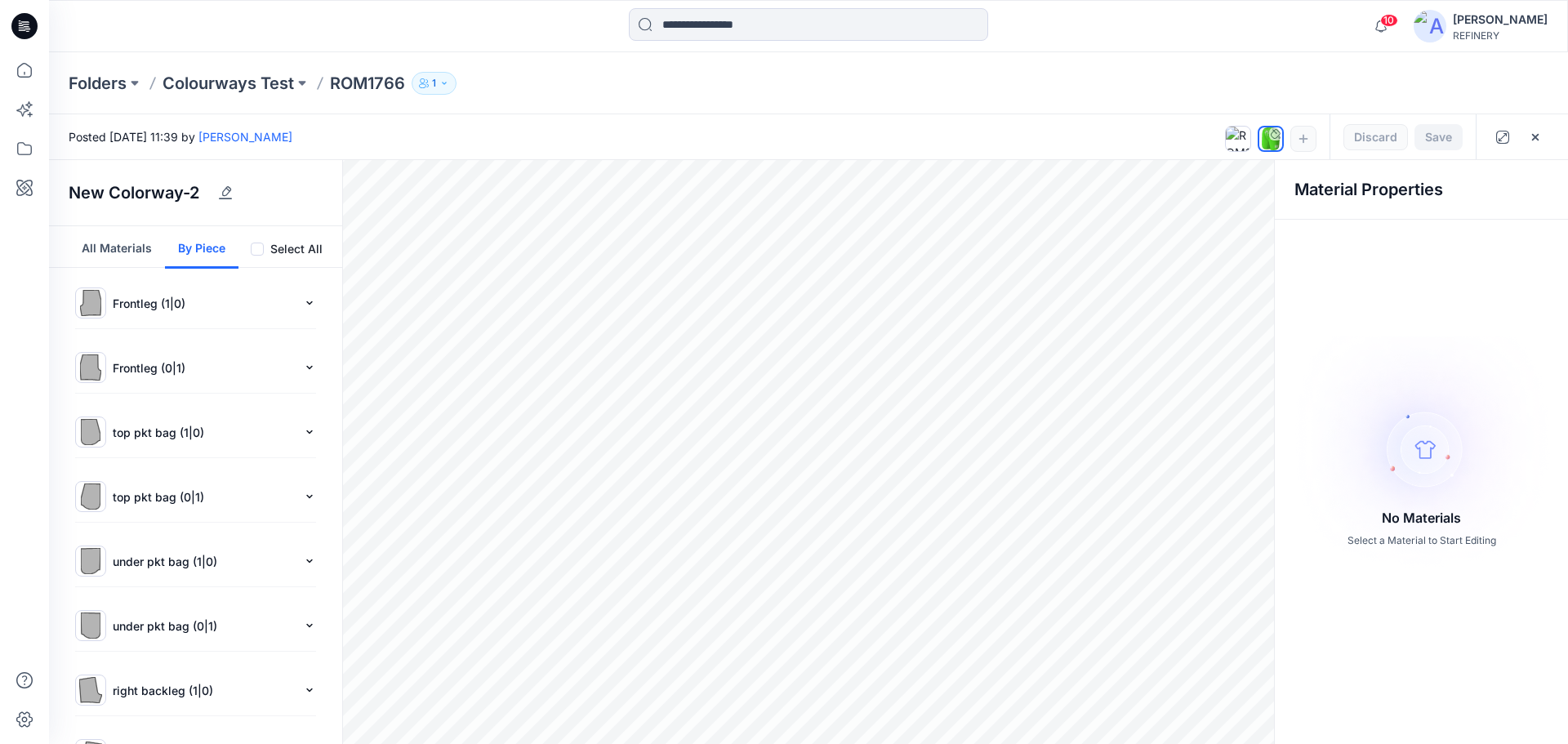
click at [299, 237] on div "All Materials By Piece" at bounding box center [196, 247] width 293 height 42
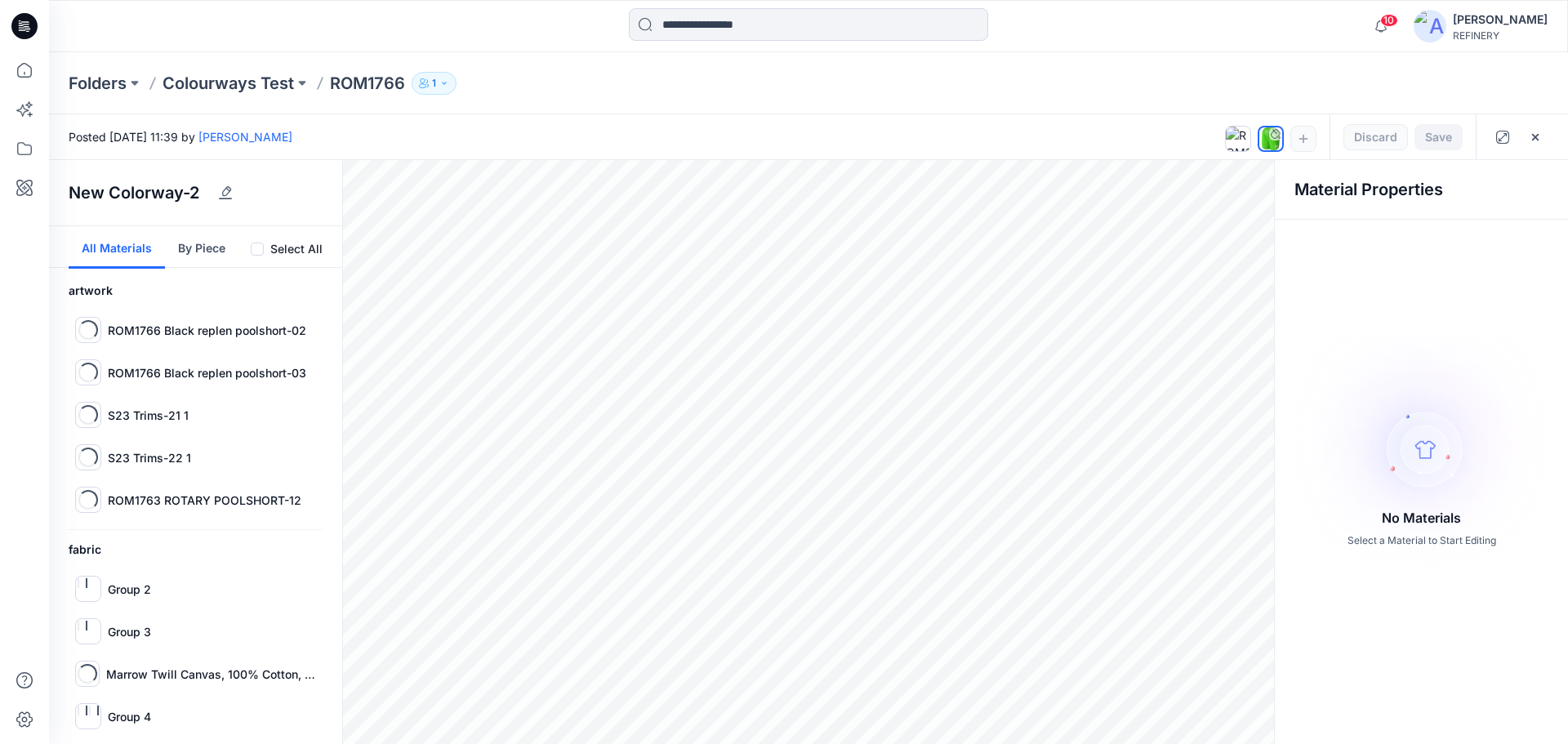
click at [121, 243] on button "All Materials" at bounding box center [117, 247] width 97 height 42
click at [191, 375] on p "ROM1766 Black replen poolshort-03" at bounding box center [207, 373] width 198 height 17
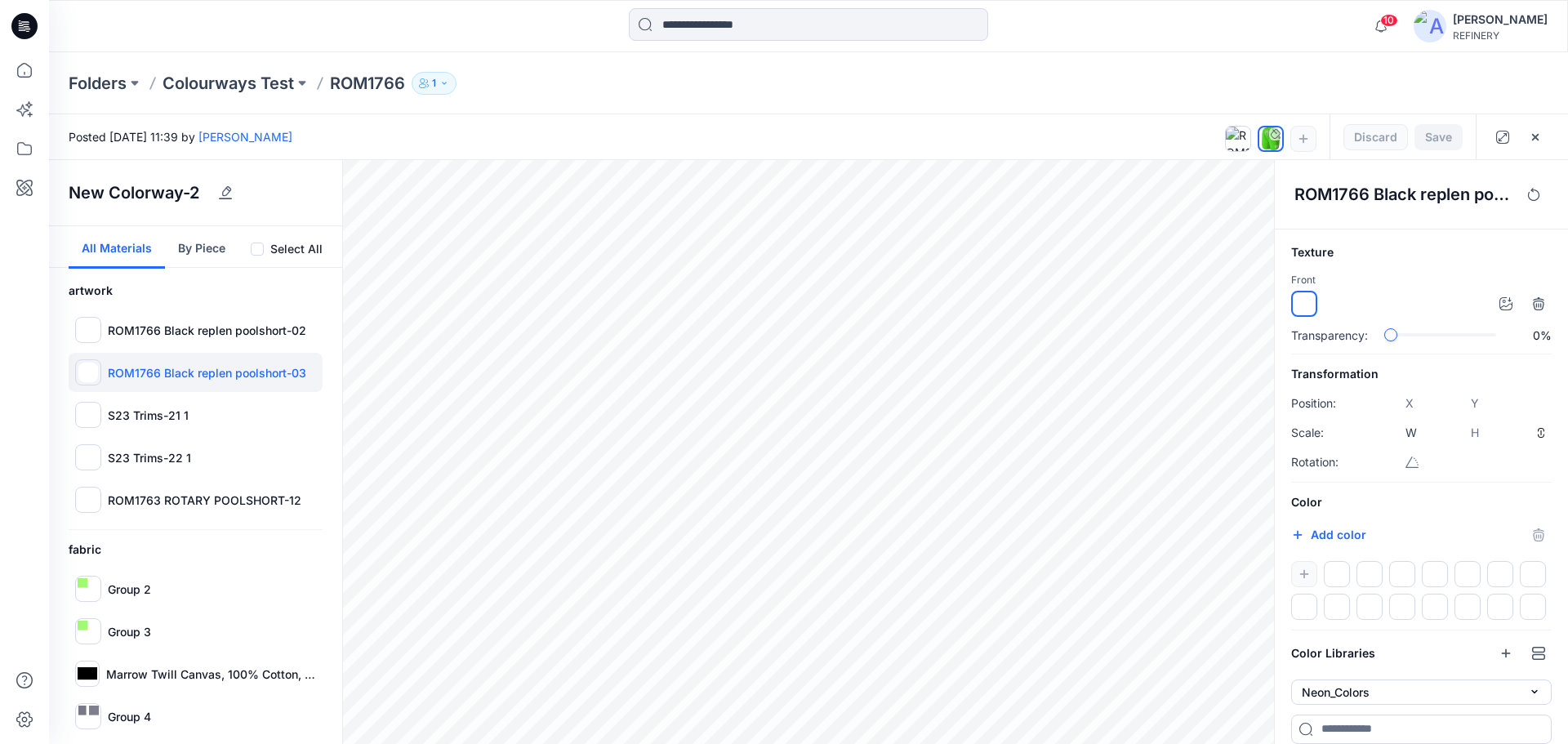
click at [92, 368] on img at bounding box center [87, 372] width 19 height 19
click at [99, 326] on div at bounding box center [88, 330] width 26 height 26
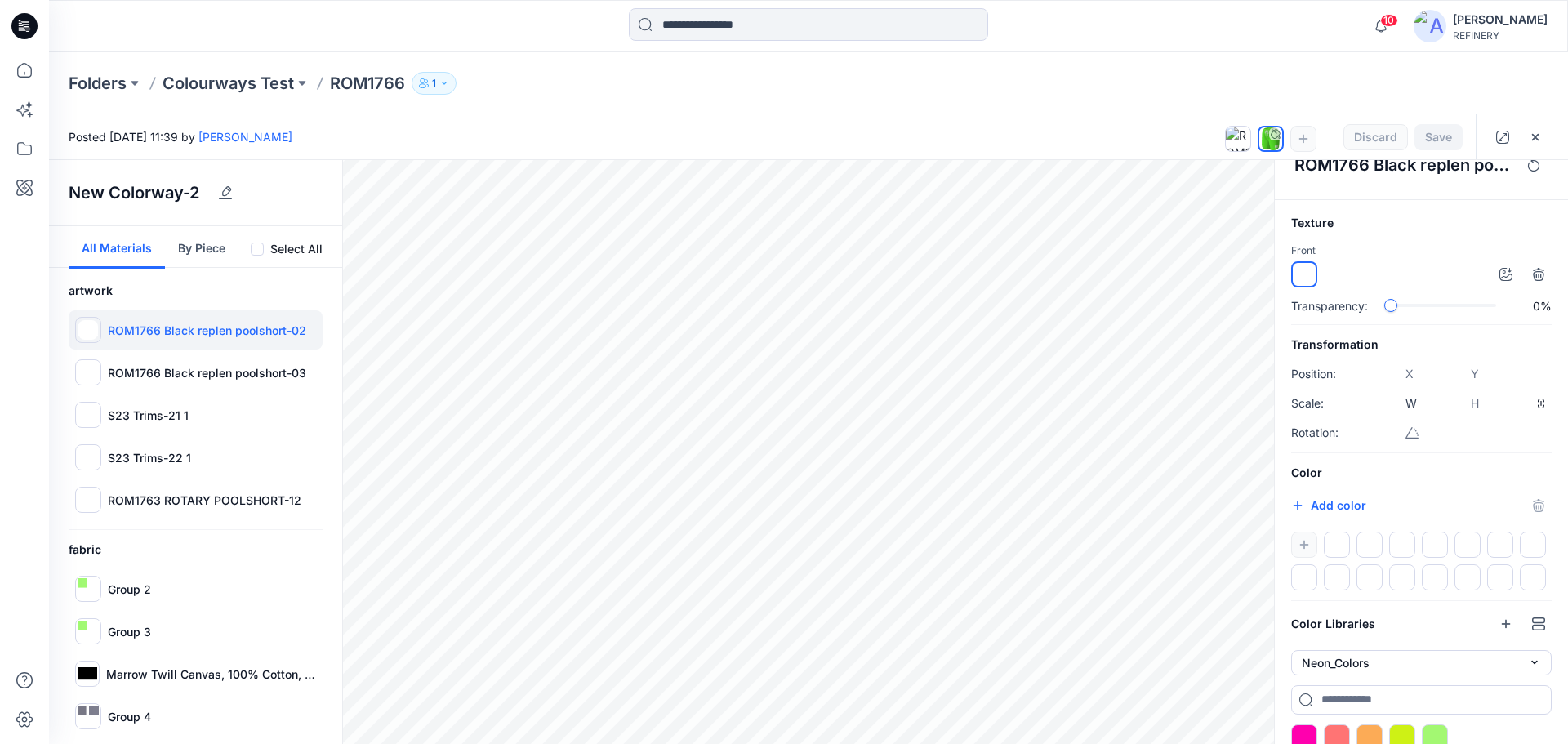
scroll to position [53, 0]
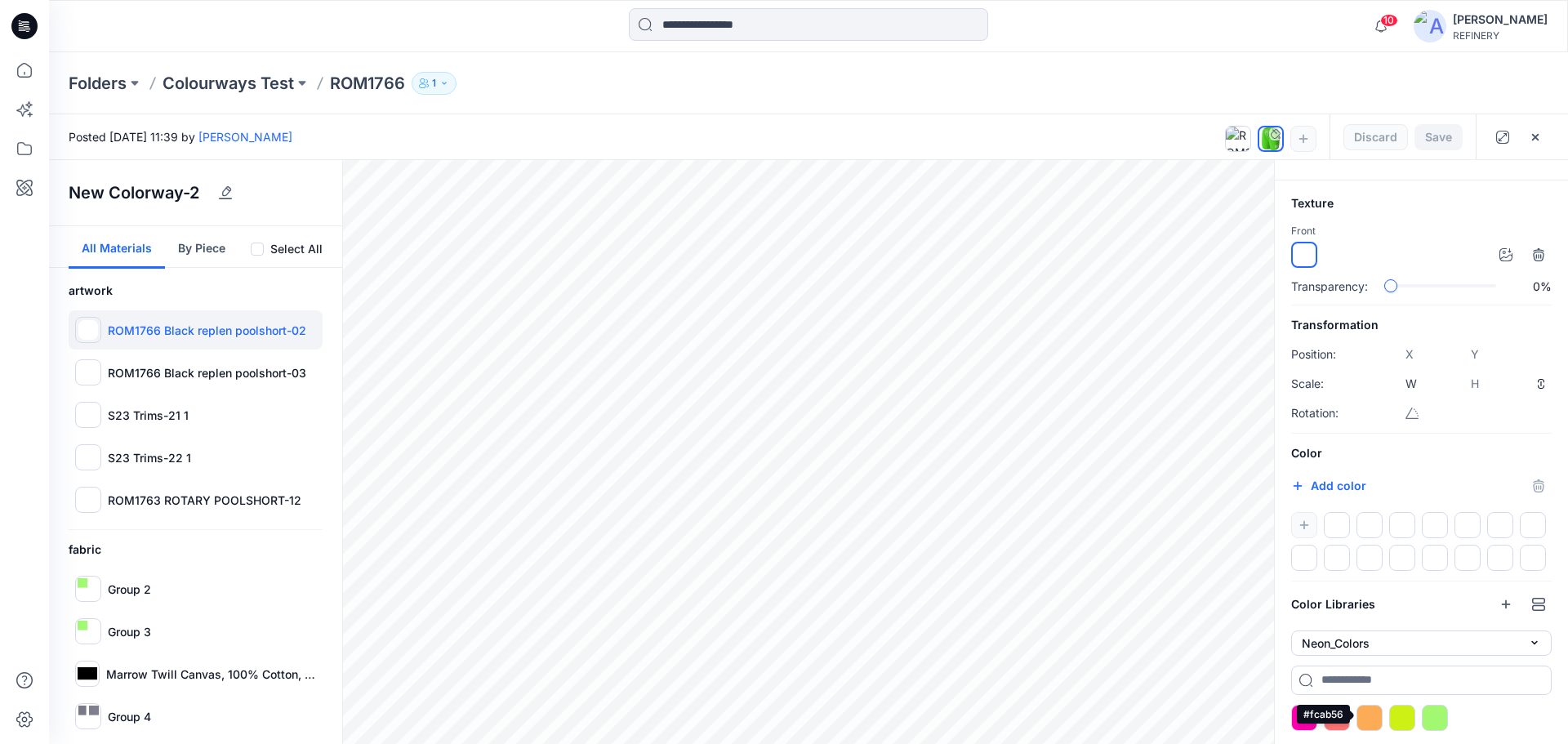
click at [1374, 719] on div at bounding box center [1369, 717] width 26 height 26
click at [1539, 480] on div "#FCAB56 *******" at bounding box center [1421, 486] width 260 height 26
click at [1539, 480] on div "#FCAB56 *******" at bounding box center [1421, 486] width 260 height 26
click at [1537, 485] on div "#FCAB56 *******" at bounding box center [1421, 486] width 260 height 26
click at [1532, 480] on div "#FCAB56 *******" at bounding box center [1421, 486] width 260 height 26
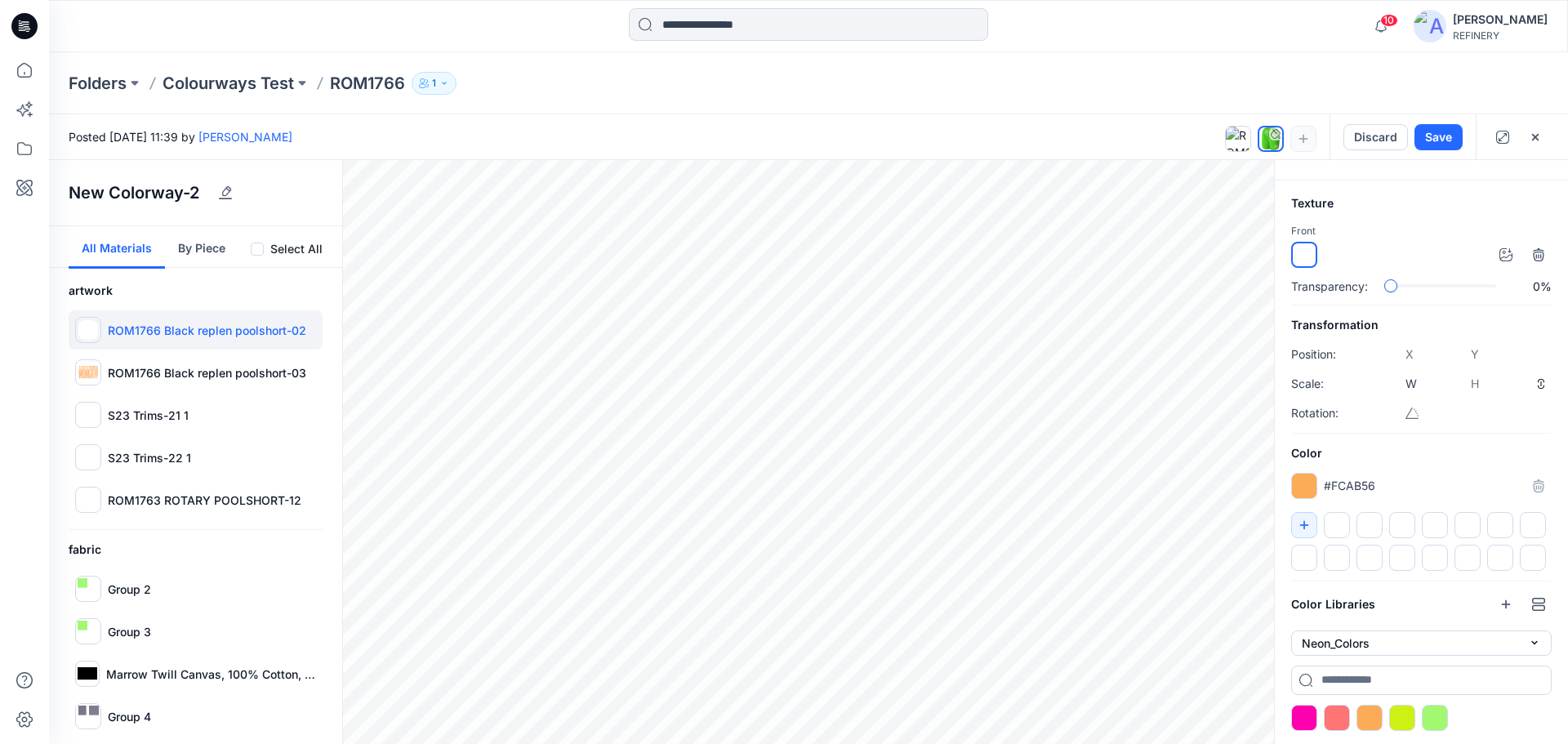
click at [1307, 483] on div at bounding box center [1304, 486] width 26 height 26
click at [1539, 480] on div "#FCAB56 *******" at bounding box center [1421, 486] width 260 height 26
click at [1537, 480] on div "#FCAB56 *******" at bounding box center [1421, 486] width 260 height 26
click at [1365, 134] on button "Discard" at bounding box center [1376, 136] width 64 height 26
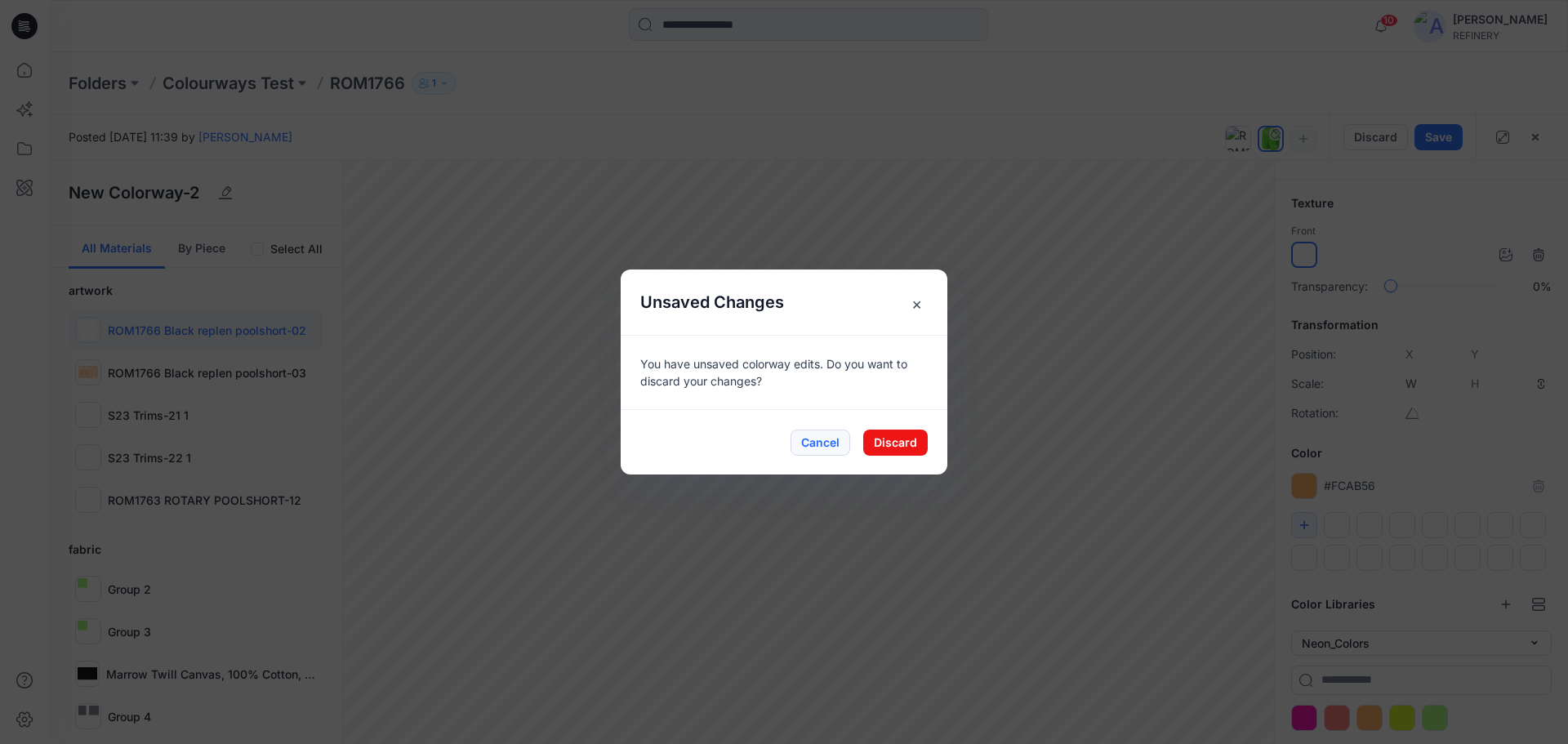
click at [816, 447] on button "Cancel" at bounding box center [820, 442] width 59 height 26
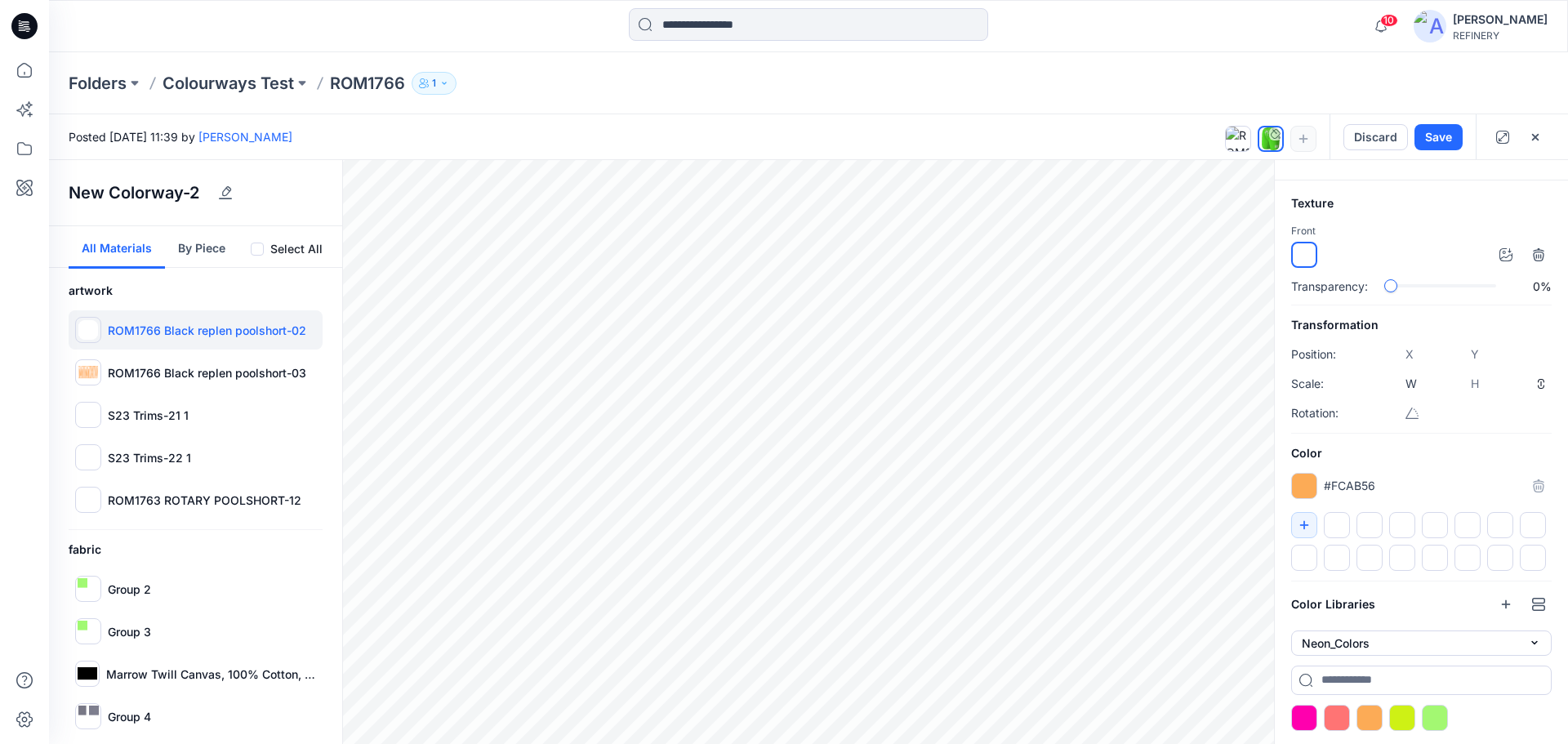
click at [1314, 480] on div at bounding box center [1304, 486] width 26 height 26
click at [1536, 479] on div "#FCAB56 *******" at bounding box center [1421, 486] width 260 height 26
click at [87, 369] on img at bounding box center [87, 372] width 19 height 19
type input "****"
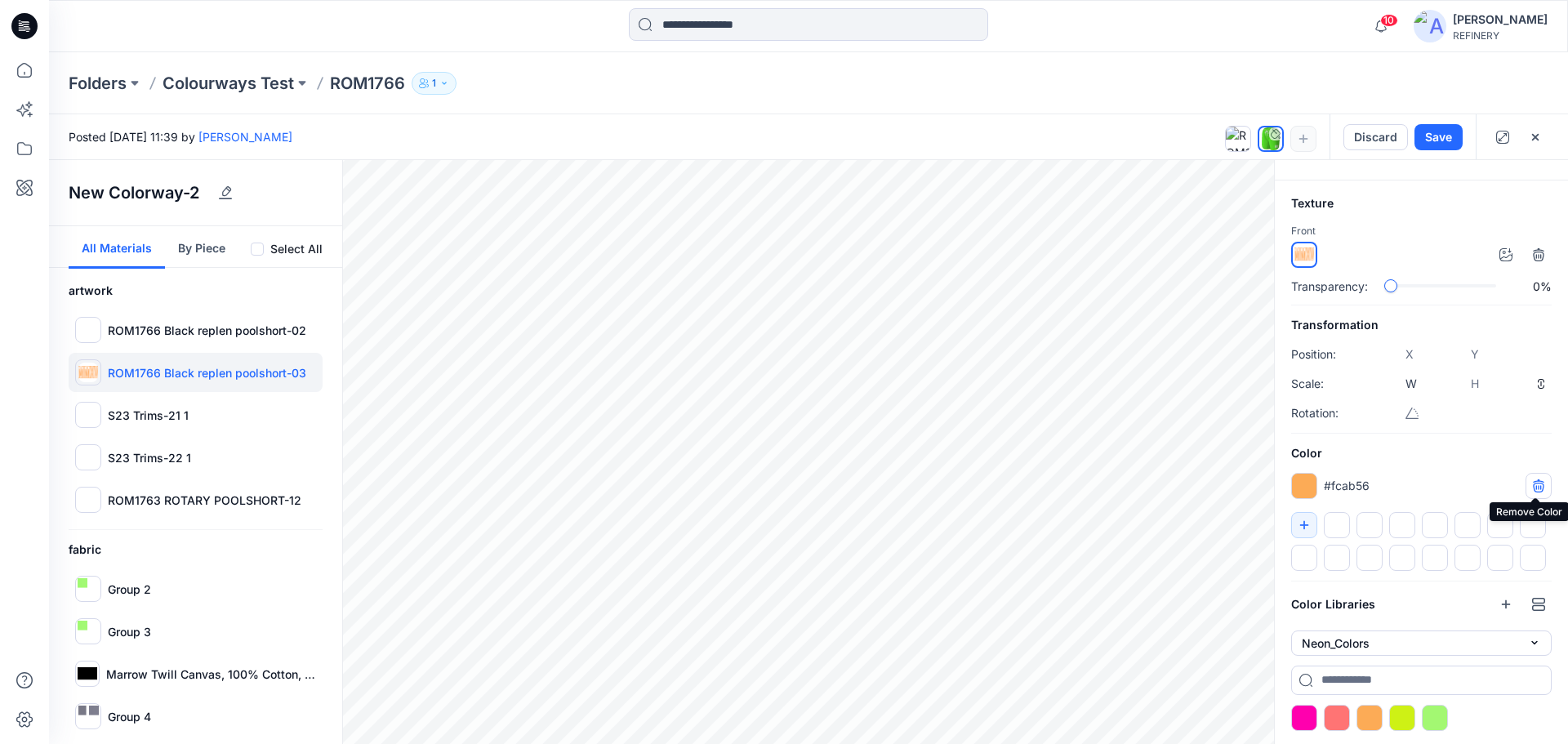
click at [1537, 484] on icon "button" at bounding box center [1537, 485] width 11 height 11
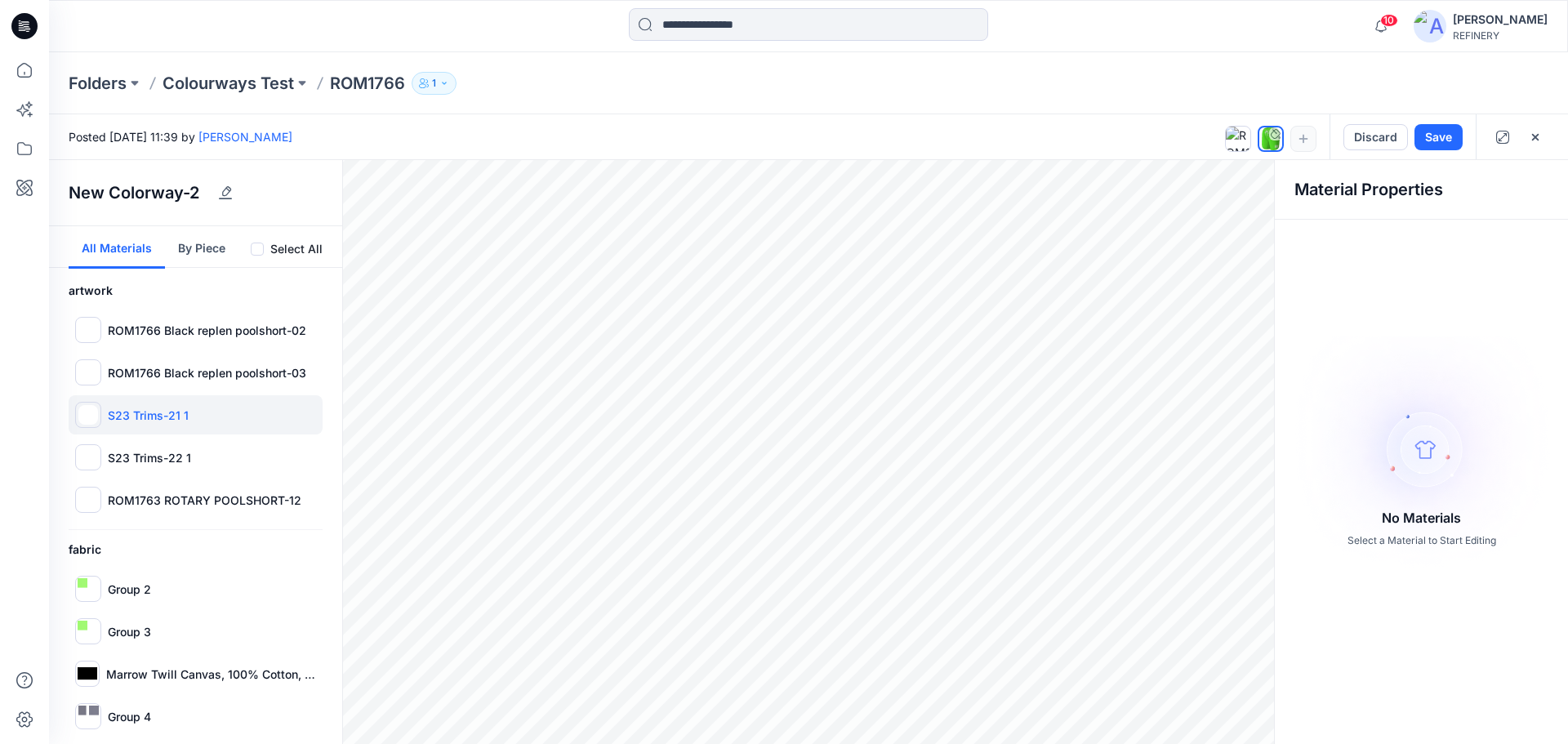
click at [142, 414] on p "S23 Trims-21 1" at bounding box center [147, 415] width 81 height 17
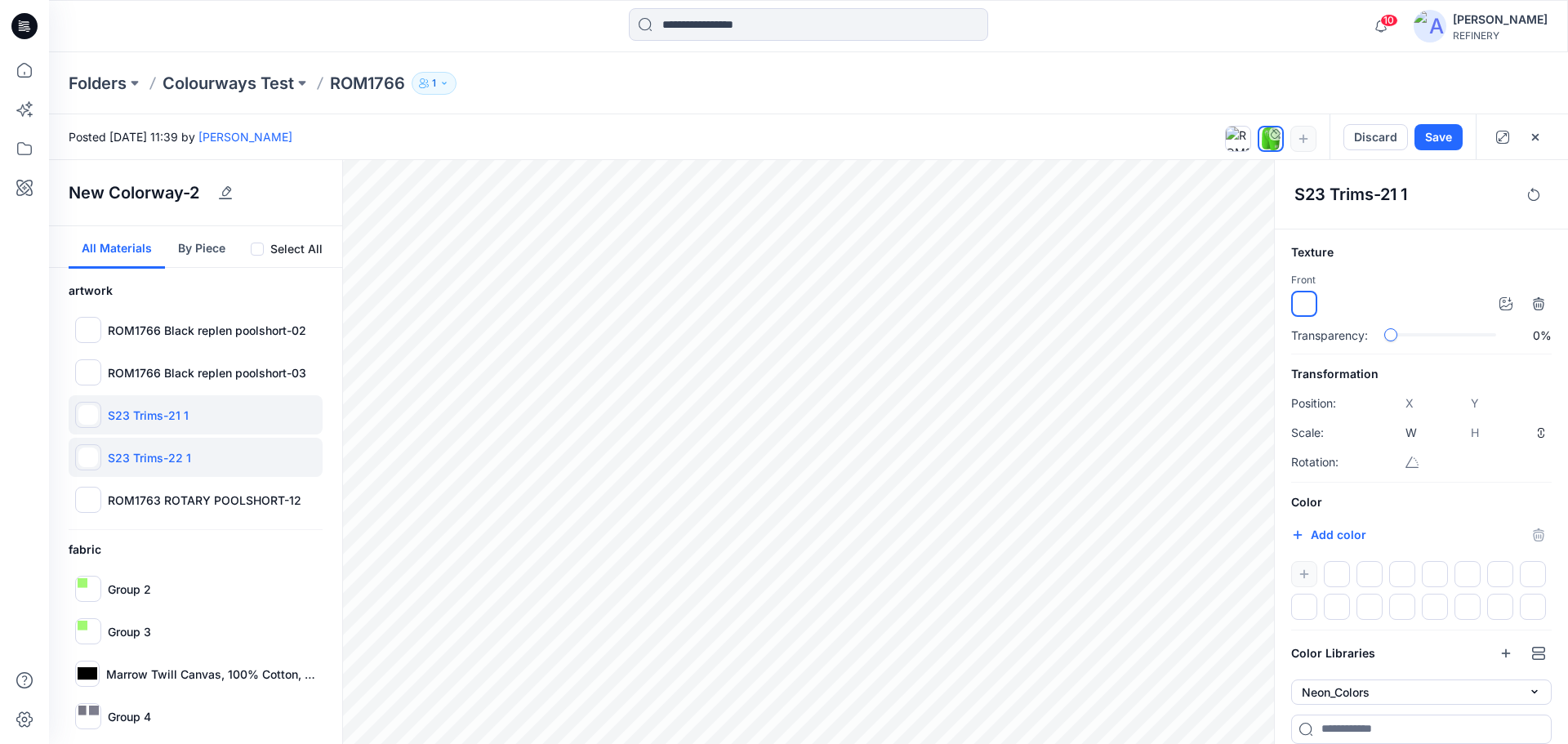
click at [142, 458] on p "S23 Trims-22 1" at bounding box center [149, 458] width 83 height 17
type input "****"
click at [144, 500] on p "ROM1763 ROTARY POOLSHORT-12" at bounding box center [204, 500] width 193 height 17
type input "****"
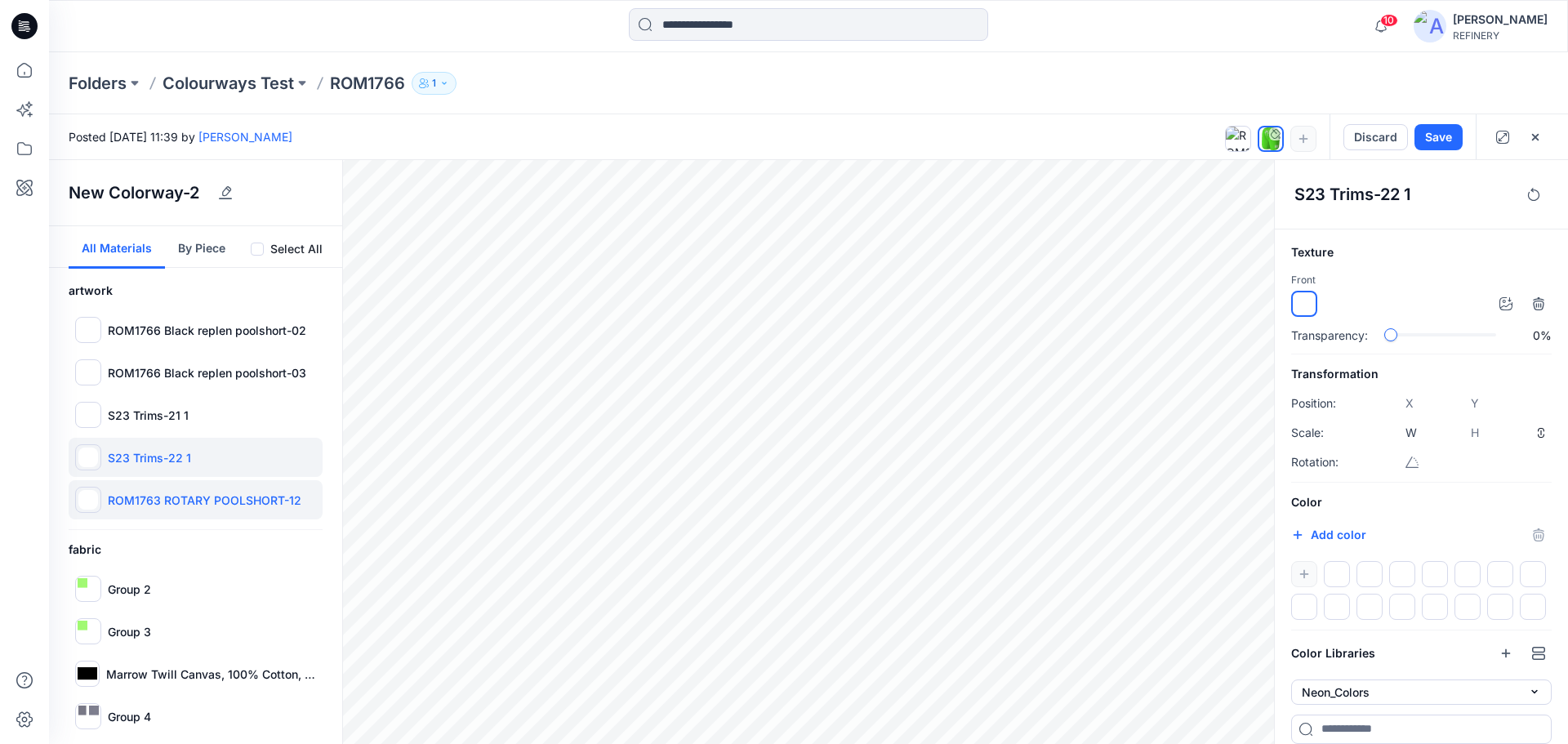
type input "****"
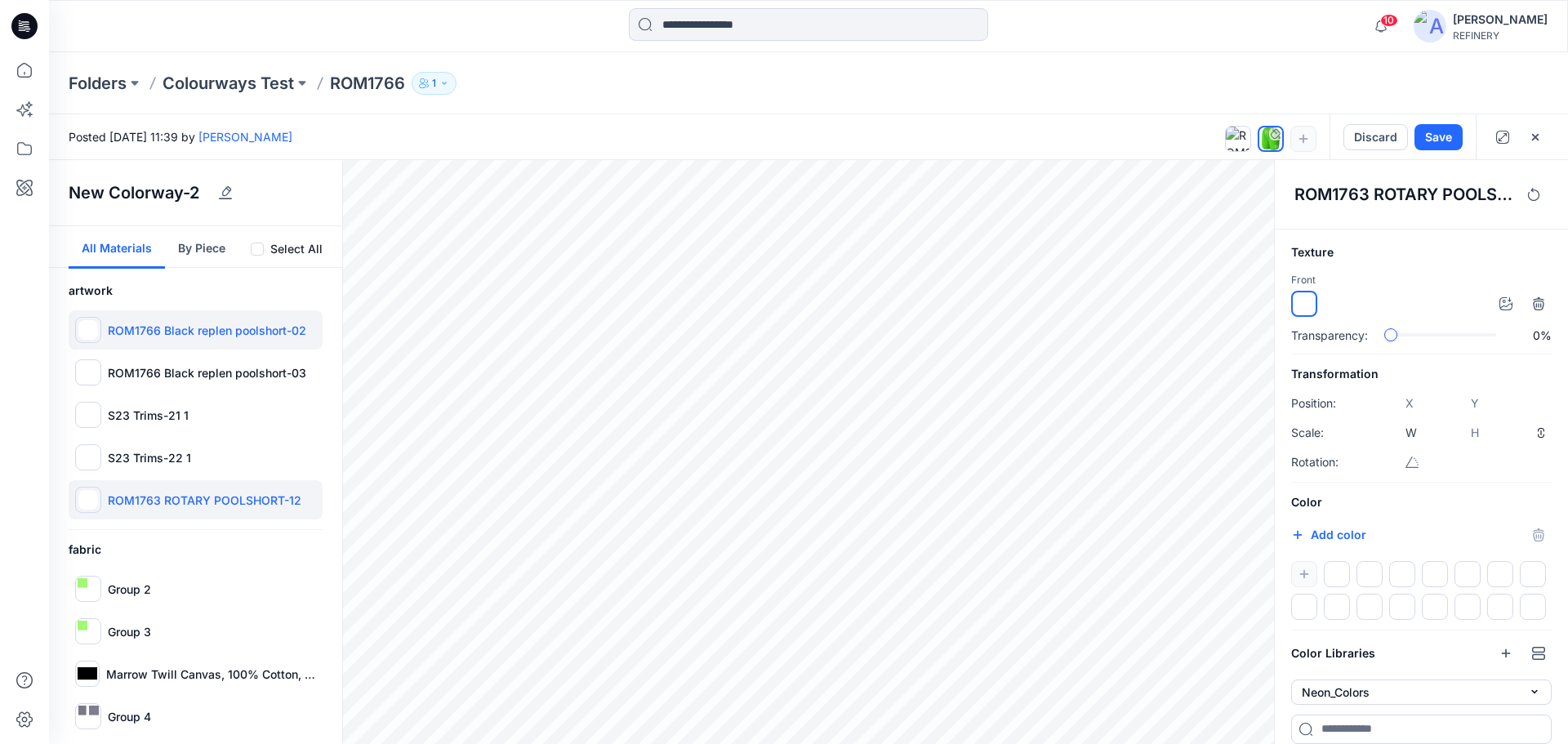
click at [196, 316] on div "ROM1766 Black replen poolshort-02" at bounding box center [196, 330] width 254 height 39
type input "****"
click at [190, 380] on p "ROM1766 Black replen poolshort-03" at bounding box center [207, 373] width 198 height 17
click at [197, 339] on div "ROM1766 Black replen poolshort-02" at bounding box center [196, 330] width 254 height 39
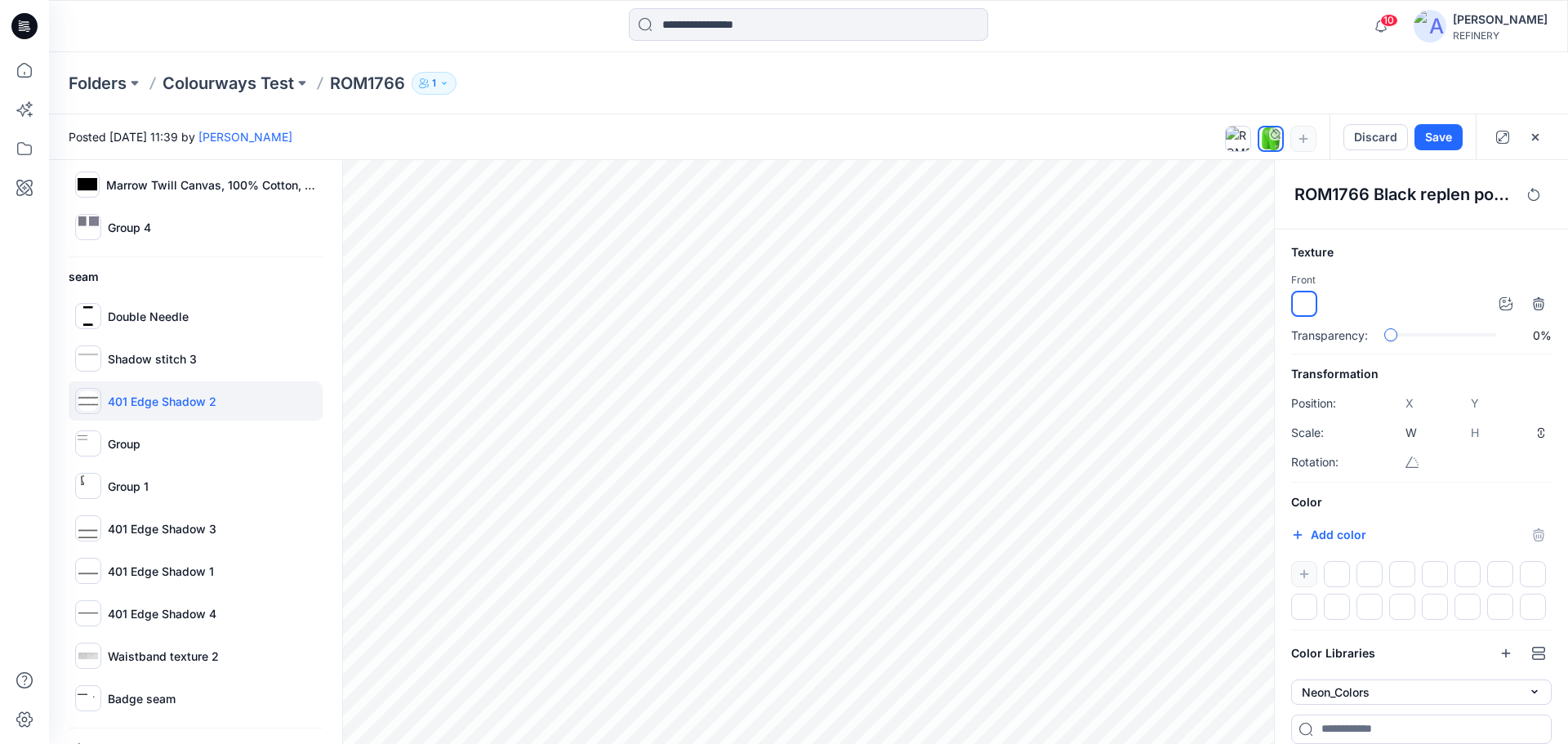
scroll to position [490, 0]
click at [181, 308] on p "Double Needle" at bounding box center [147, 315] width 81 height 17
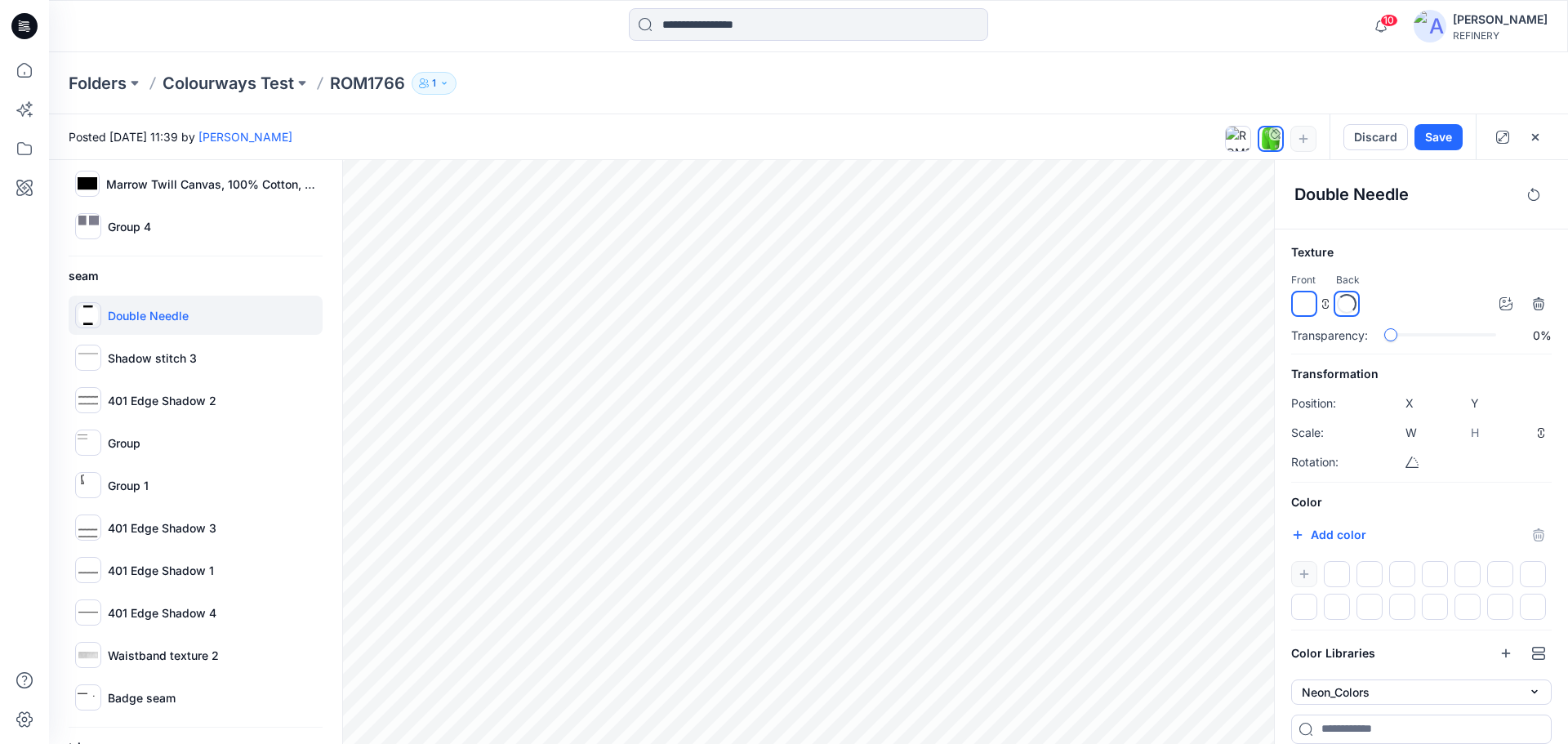
type input "*****"
click at [157, 400] on p "401 Edge Shadow 2" at bounding box center [162, 400] width 108 height 17
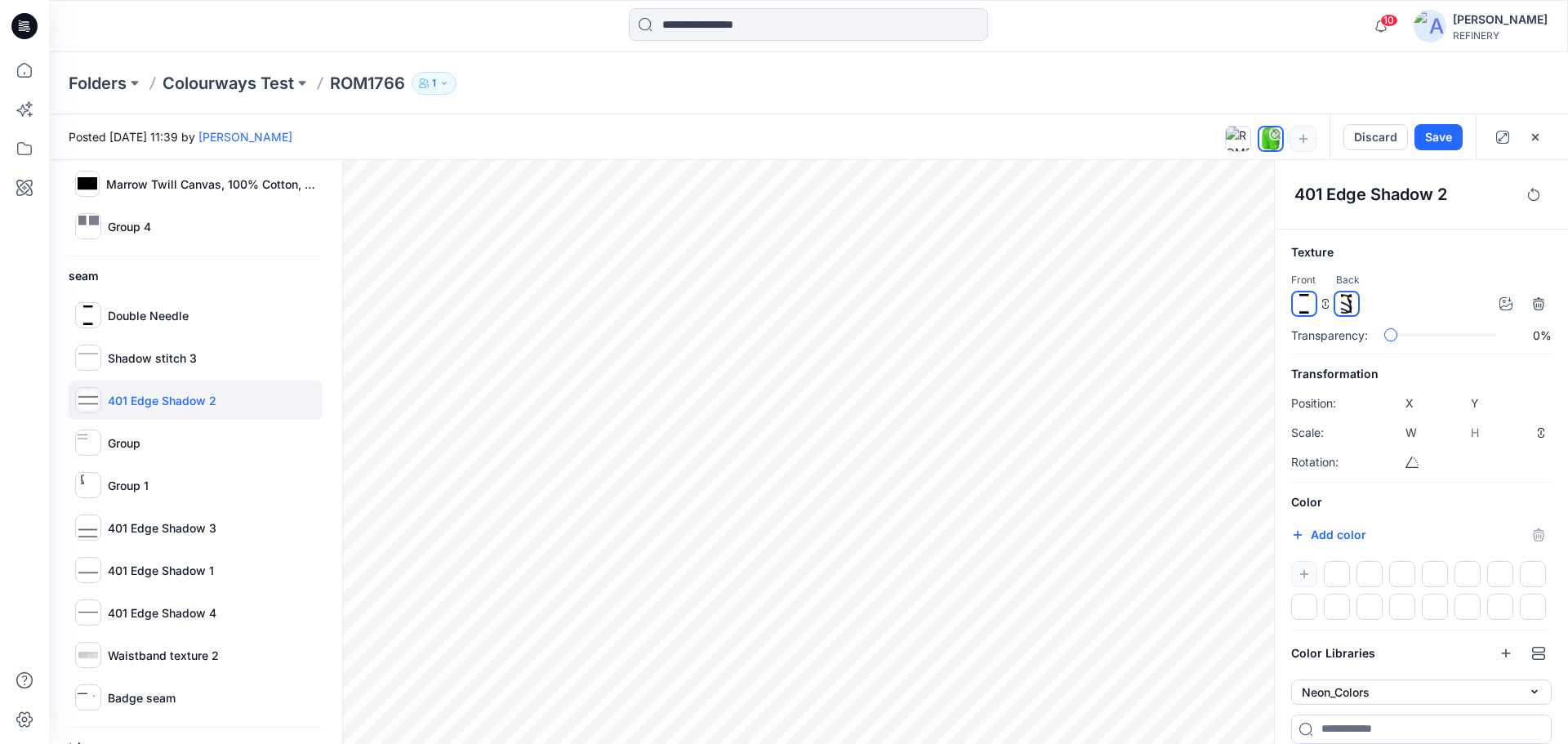
type input "****"
click at [146, 540] on div "401 Edge Shadow 3" at bounding box center [196, 527] width 254 height 39
type input "****"
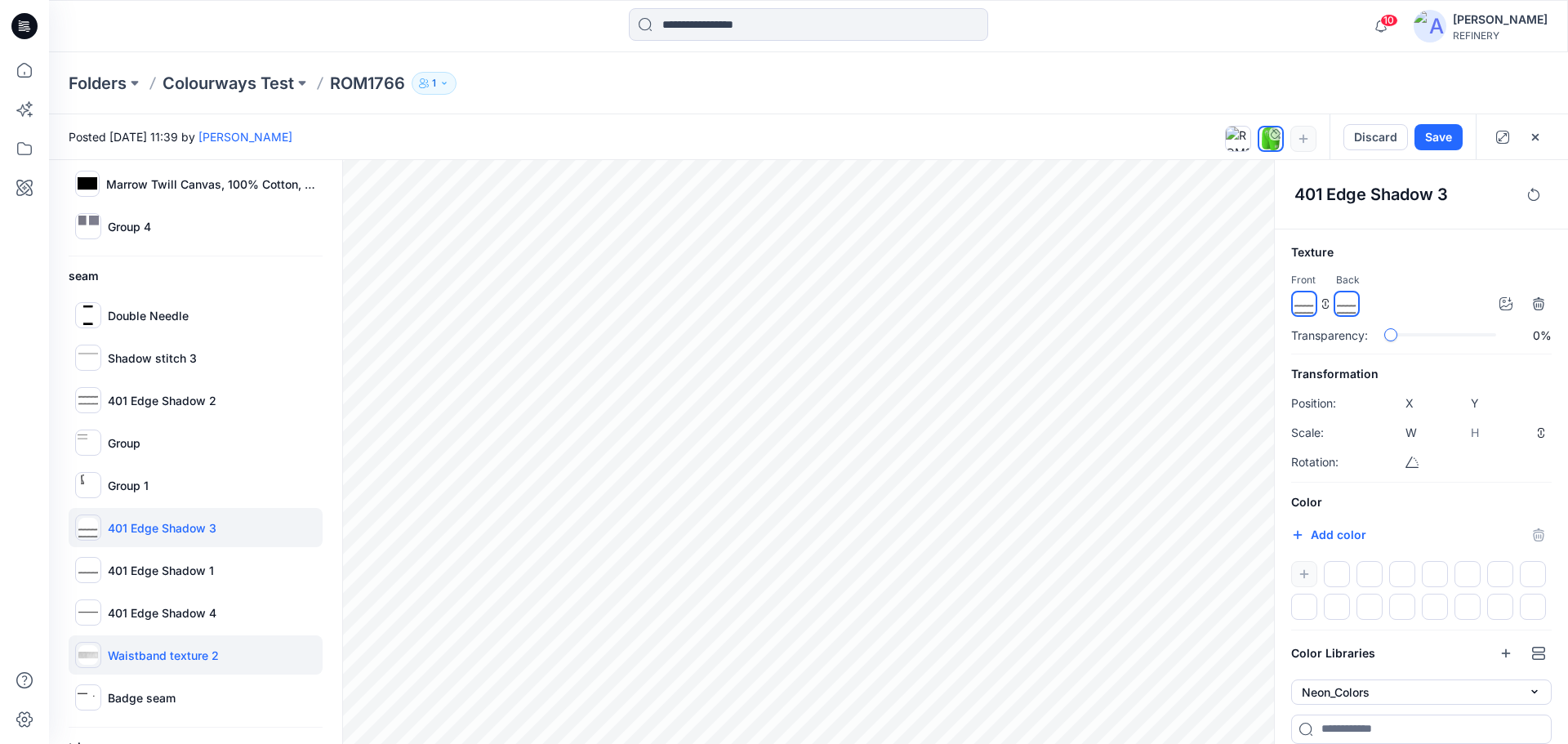
click at [148, 654] on p "Waistband texture 2" at bounding box center [163, 655] width 111 height 17
type input "****"
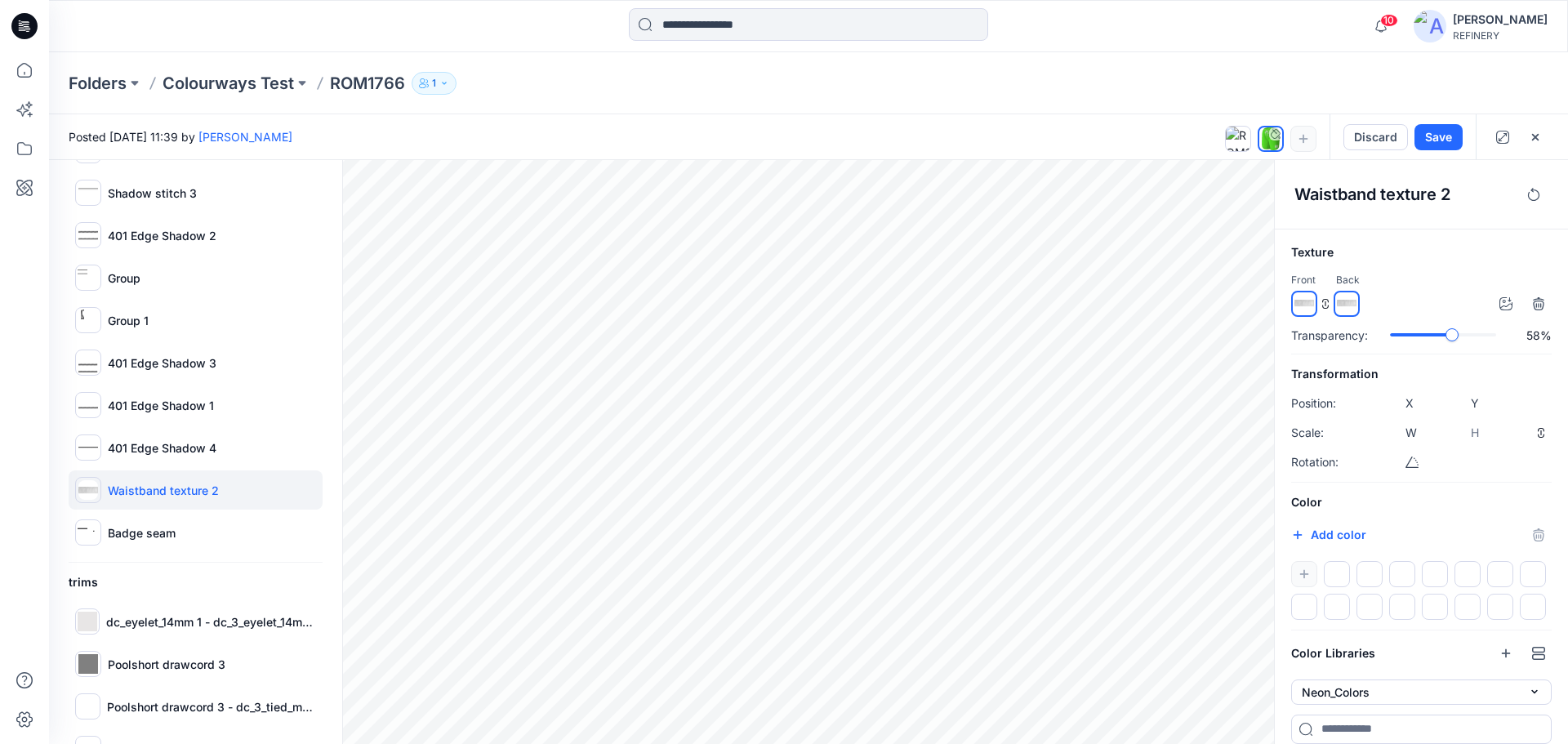
scroll to position [700, 0]
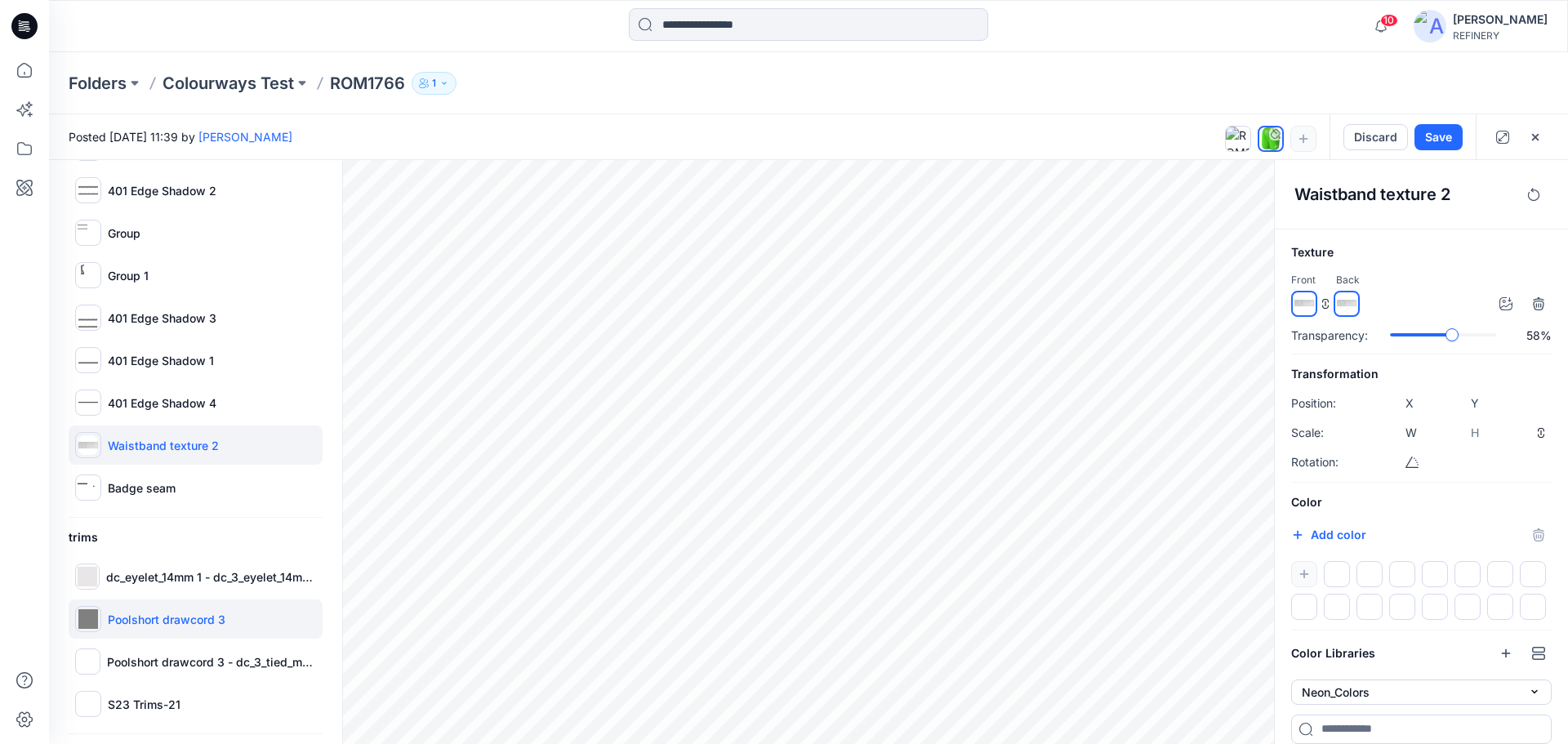
click at [186, 619] on p "Poolshort drawcord 3" at bounding box center [166, 619] width 118 height 17
type input "****"
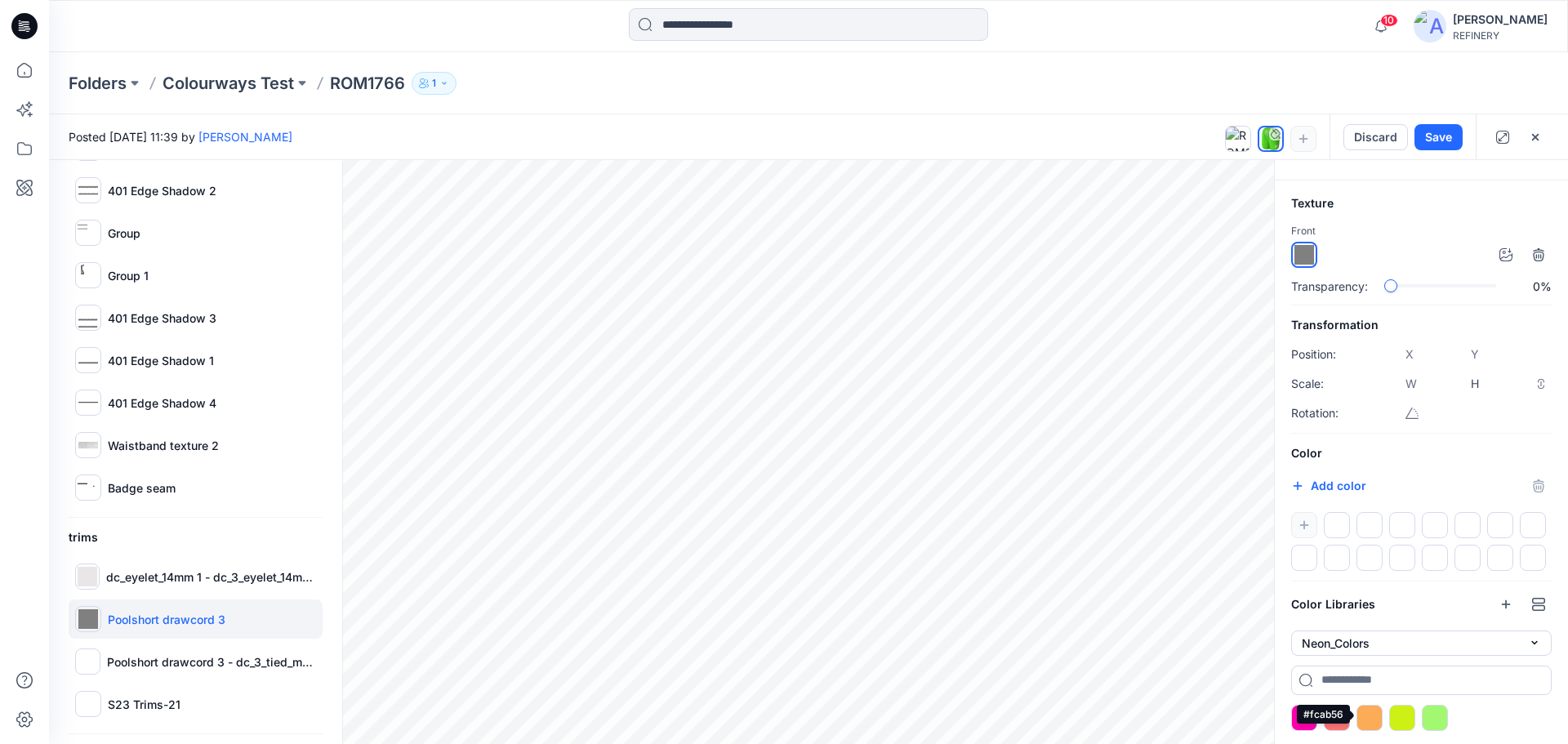
click at [1374, 716] on div at bounding box center [1369, 717] width 26 height 26
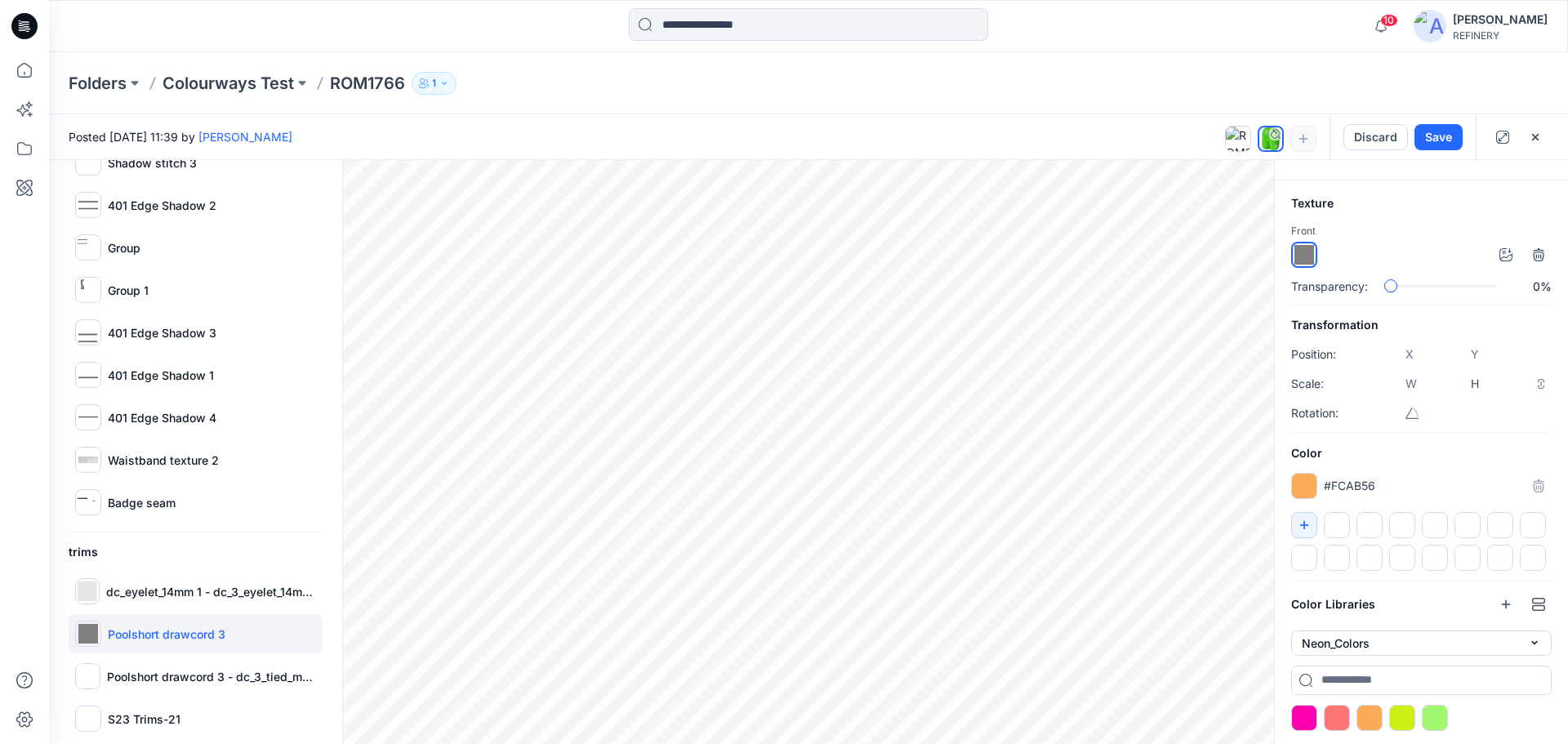
scroll to position [700, 0]
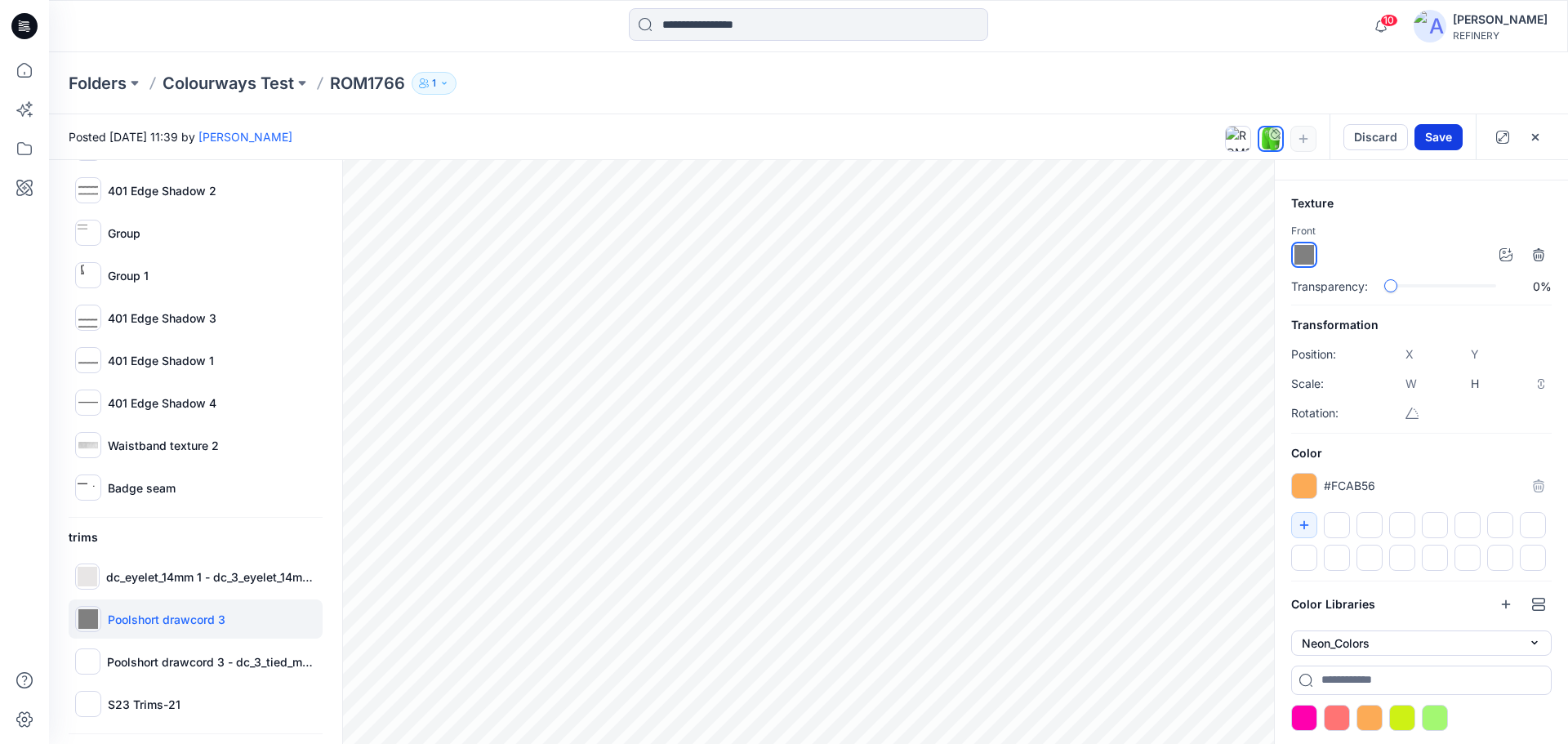
click at [1442, 142] on button "Save" at bounding box center [1438, 136] width 48 height 26
click at [1529, 482] on div "#FCAB56 *******" at bounding box center [1421, 486] width 260 height 26
click at [1307, 479] on div at bounding box center [1304, 486] width 26 height 26
click at [1540, 484] on div "#FCAB56 *******" at bounding box center [1421, 486] width 260 height 26
click at [1537, 482] on div "#FCAB56 *******" at bounding box center [1421, 486] width 260 height 26
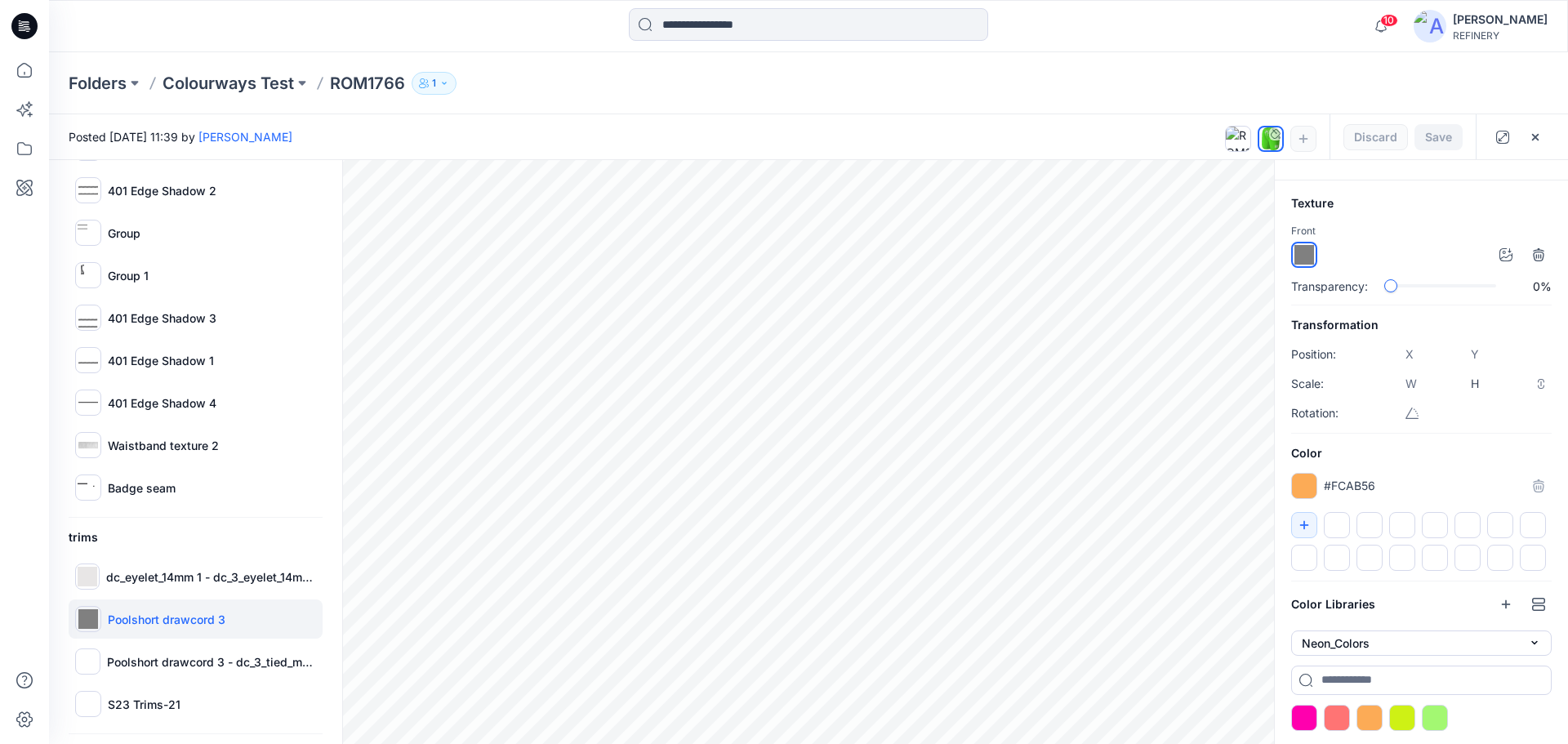
click at [1308, 253] on img at bounding box center [1304, 254] width 19 height 19
click at [140, 626] on p "Poolshort drawcord 3" at bounding box center [166, 619] width 118 height 17
click at [1533, 480] on div "#FCAB56 *******" at bounding box center [1421, 486] width 260 height 26
click at [1533, 478] on div "#FCAB56 *******" at bounding box center [1421, 486] width 260 height 26
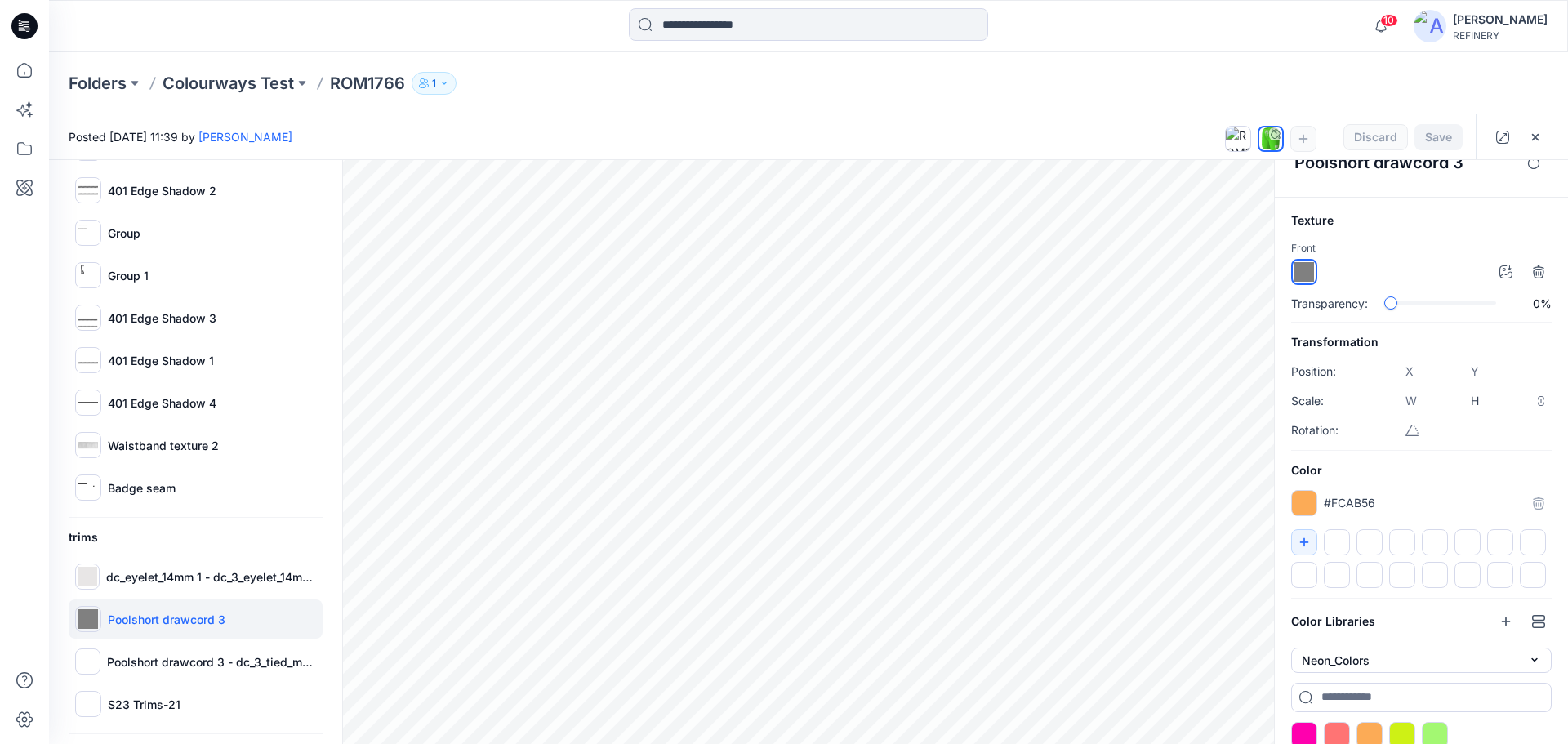
scroll to position [0, 0]
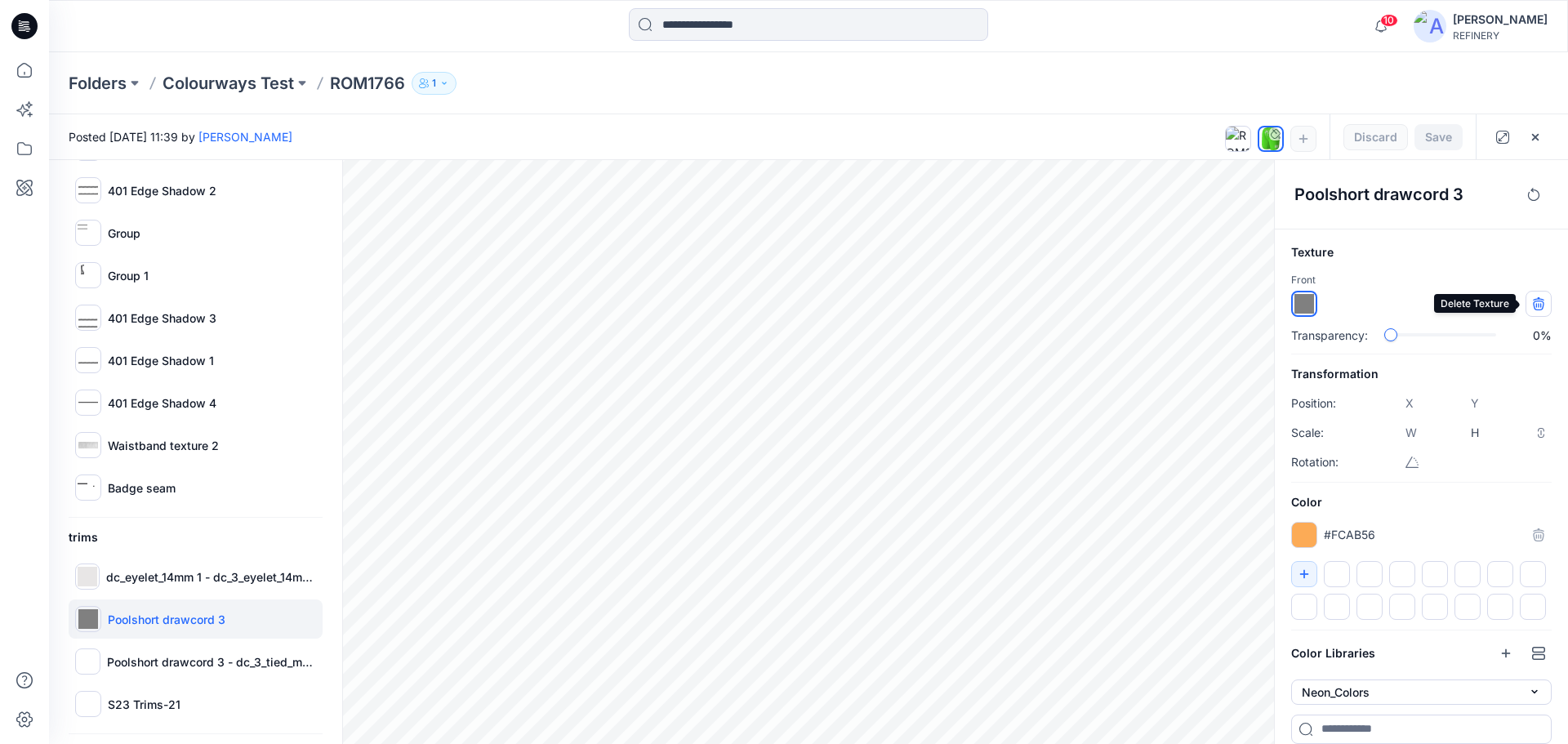
click at [1539, 303] on icon "button" at bounding box center [1537, 303] width 13 height 13
click at [1463, 278] on div "Front" at bounding box center [1421, 294] width 260 height 45
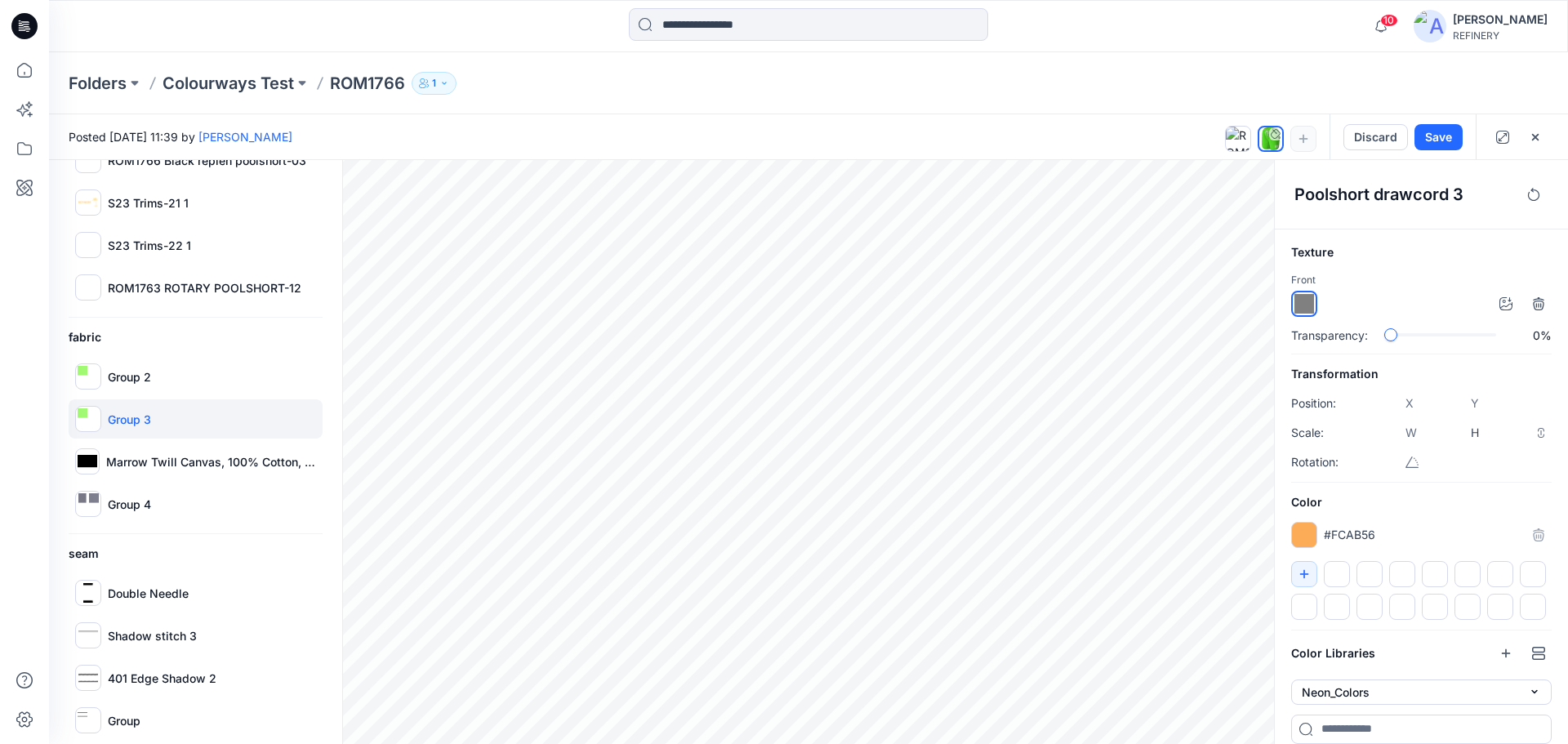
scroll to position [212, 0]
click at [87, 416] on div at bounding box center [88, 419] width 26 height 26
type input "****"
type input "*****"
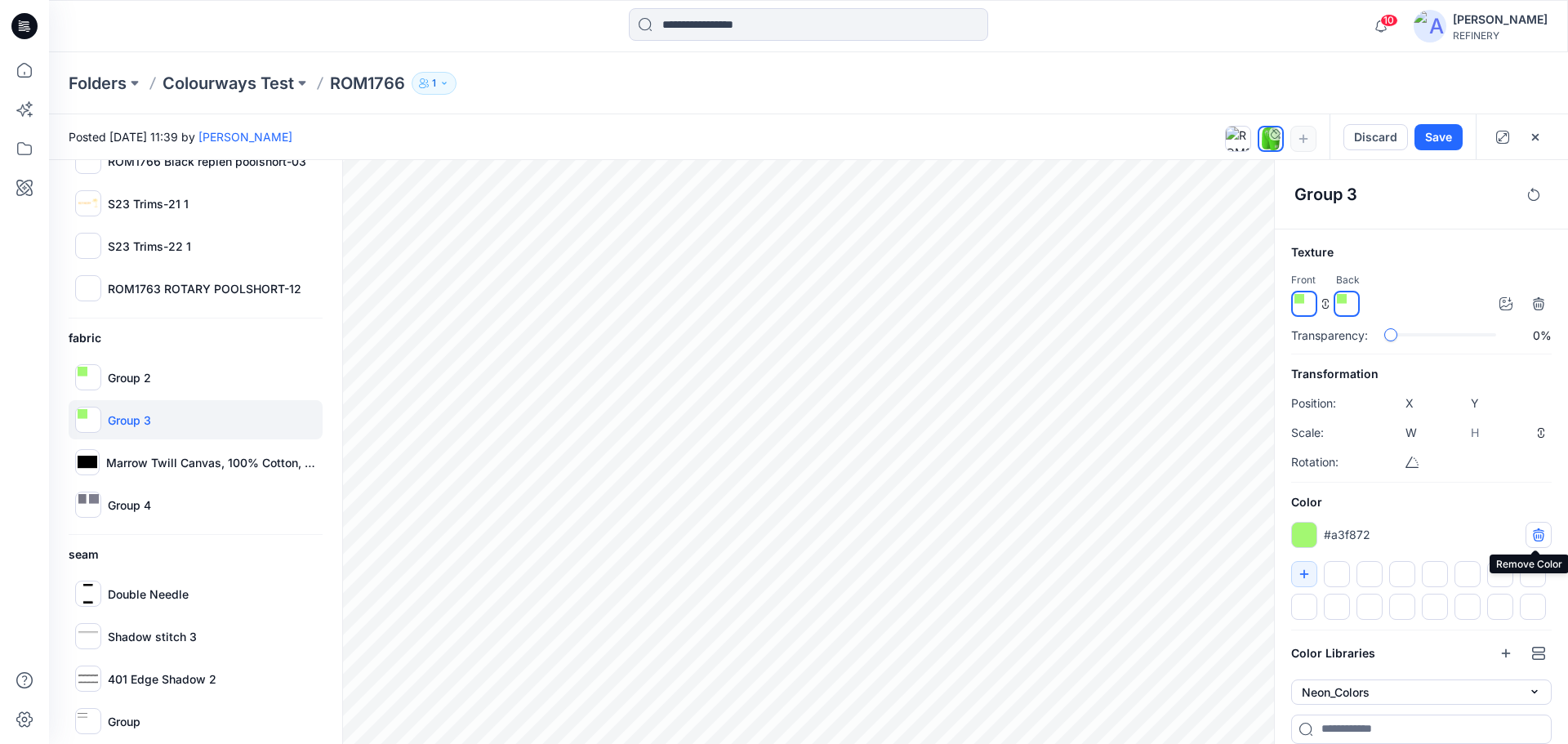
click at [1540, 532] on icon "button" at bounding box center [1537, 534] width 13 height 13
click at [119, 385] on p "Group 2" at bounding box center [129, 377] width 43 height 17
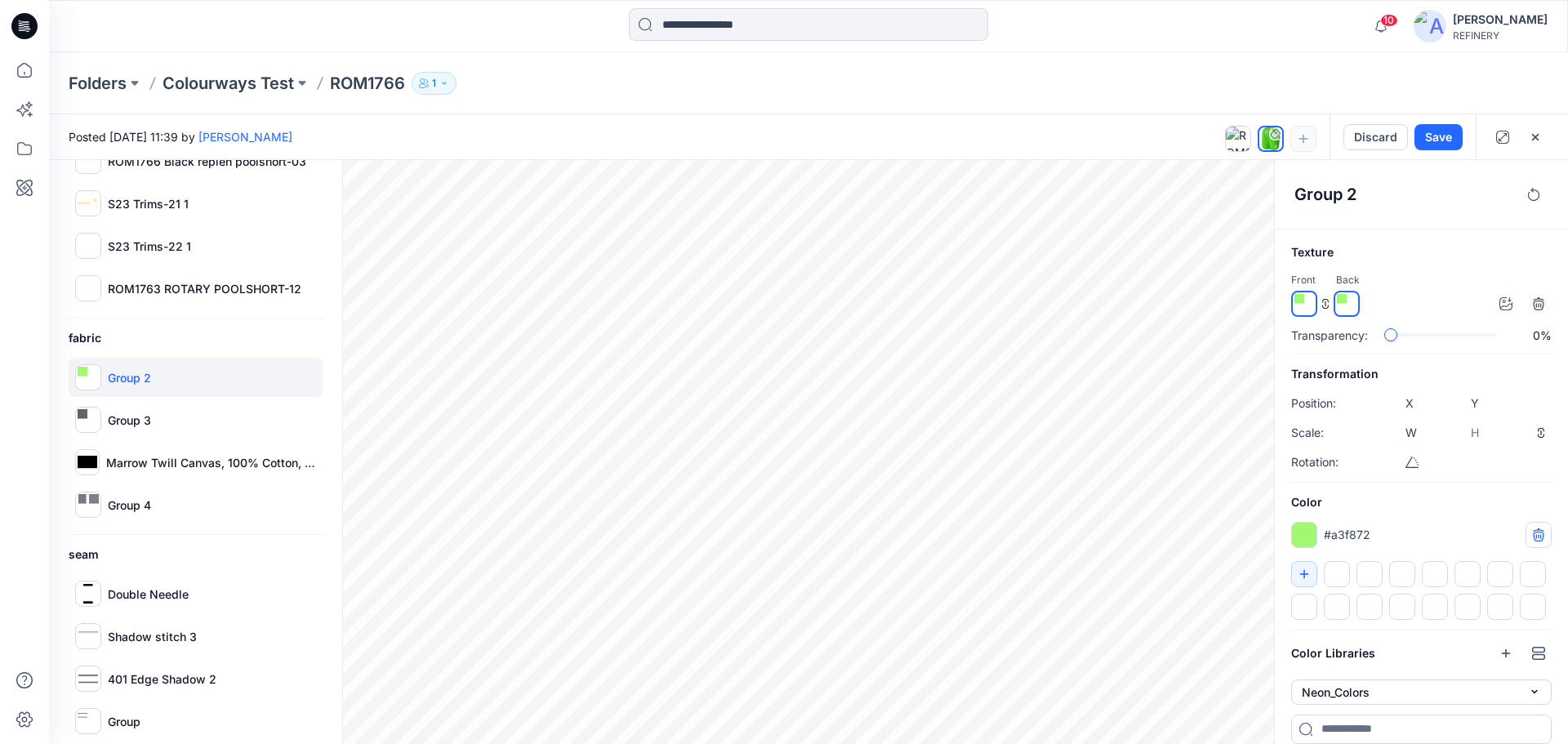
click at [1532, 530] on icon "button" at bounding box center [1537, 534] width 13 height 13
click at [1437, 139] on button "Save" at bounding box center [1438, 136] width 48 height 26
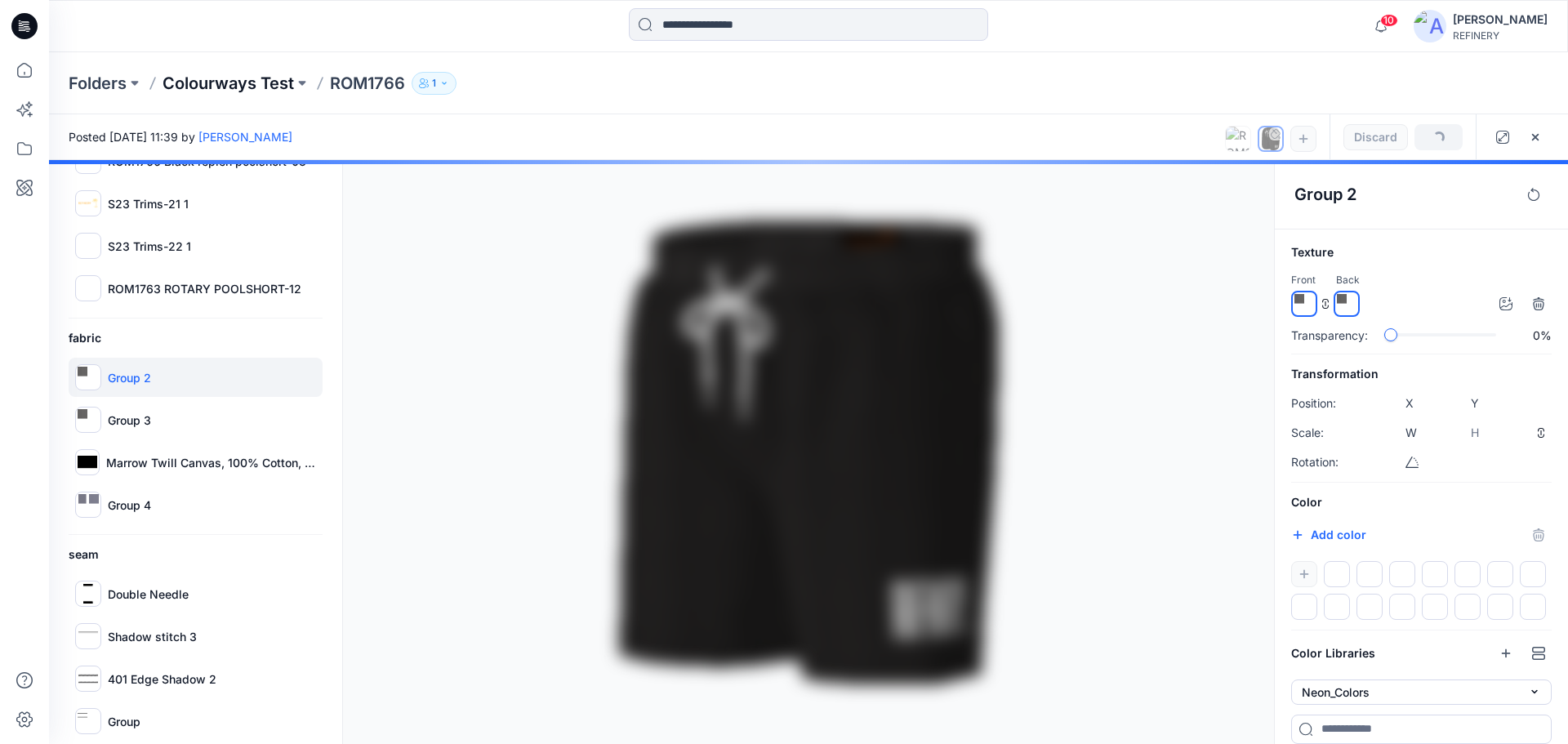
click at [256, 72] on p "Colourways Test" at bounding box center [228, 83] width 131 height 23
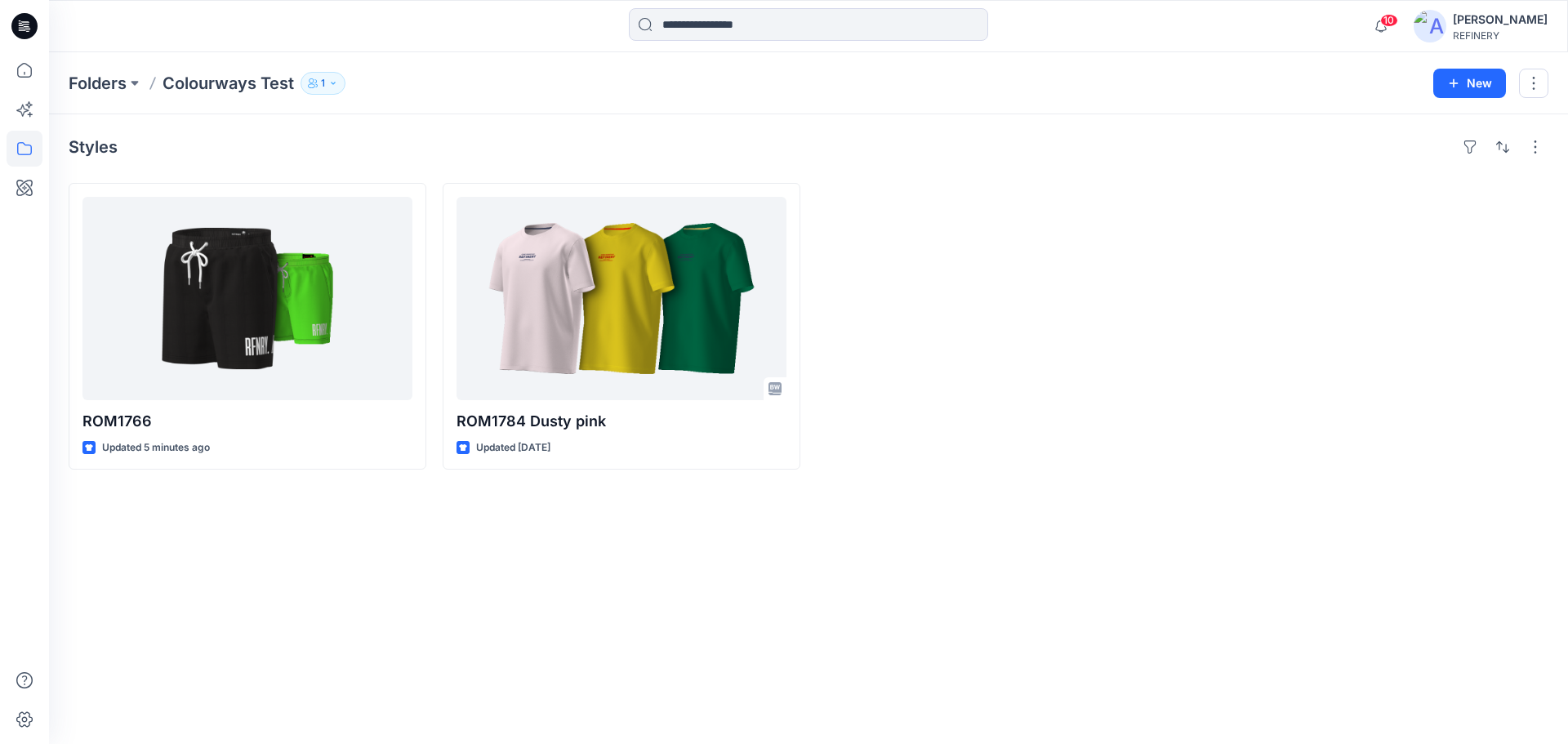
click at [420, 561] on div "Styles ROM1766 Updated 5 minutes ago ROM1784 Dusty pink Updated 2 months ago" at bounding box center [809, 429] width 1519 height 630
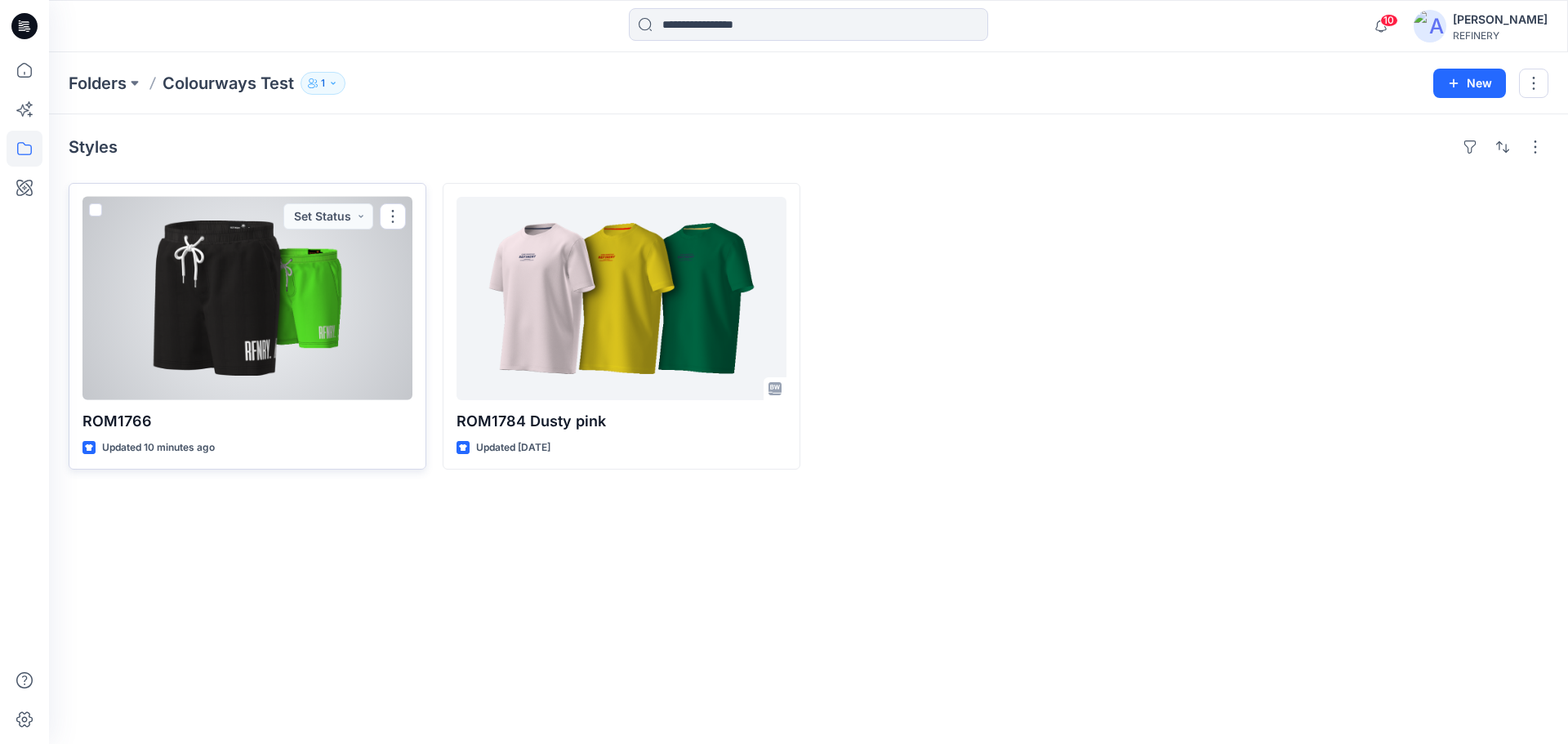
click at [353, 351] on div at bounding box center [247, 298] width 330 height 203
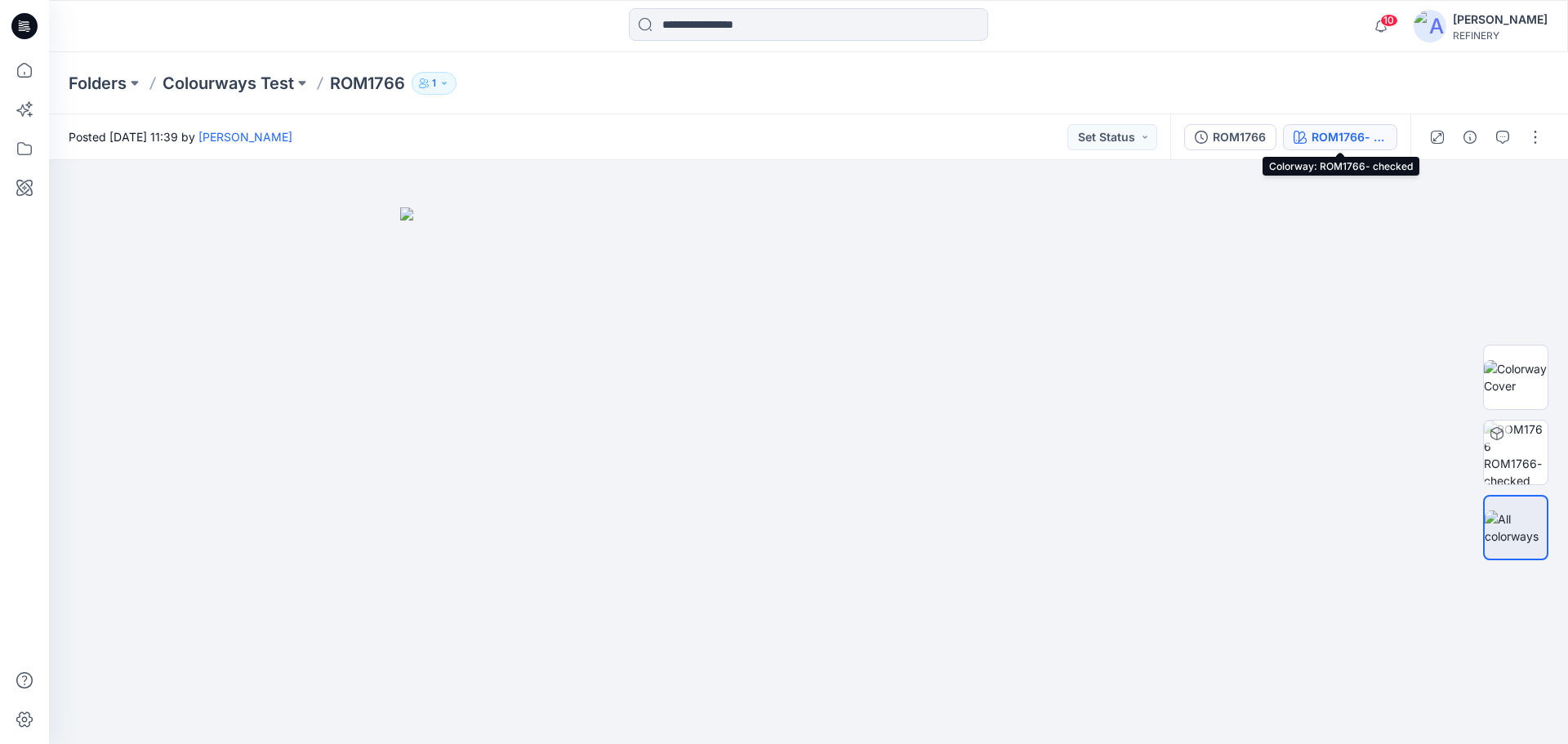
click at [1352, 140] on div "ROM1766- checked" at bounding box center [1348, 136] width 75 height 18
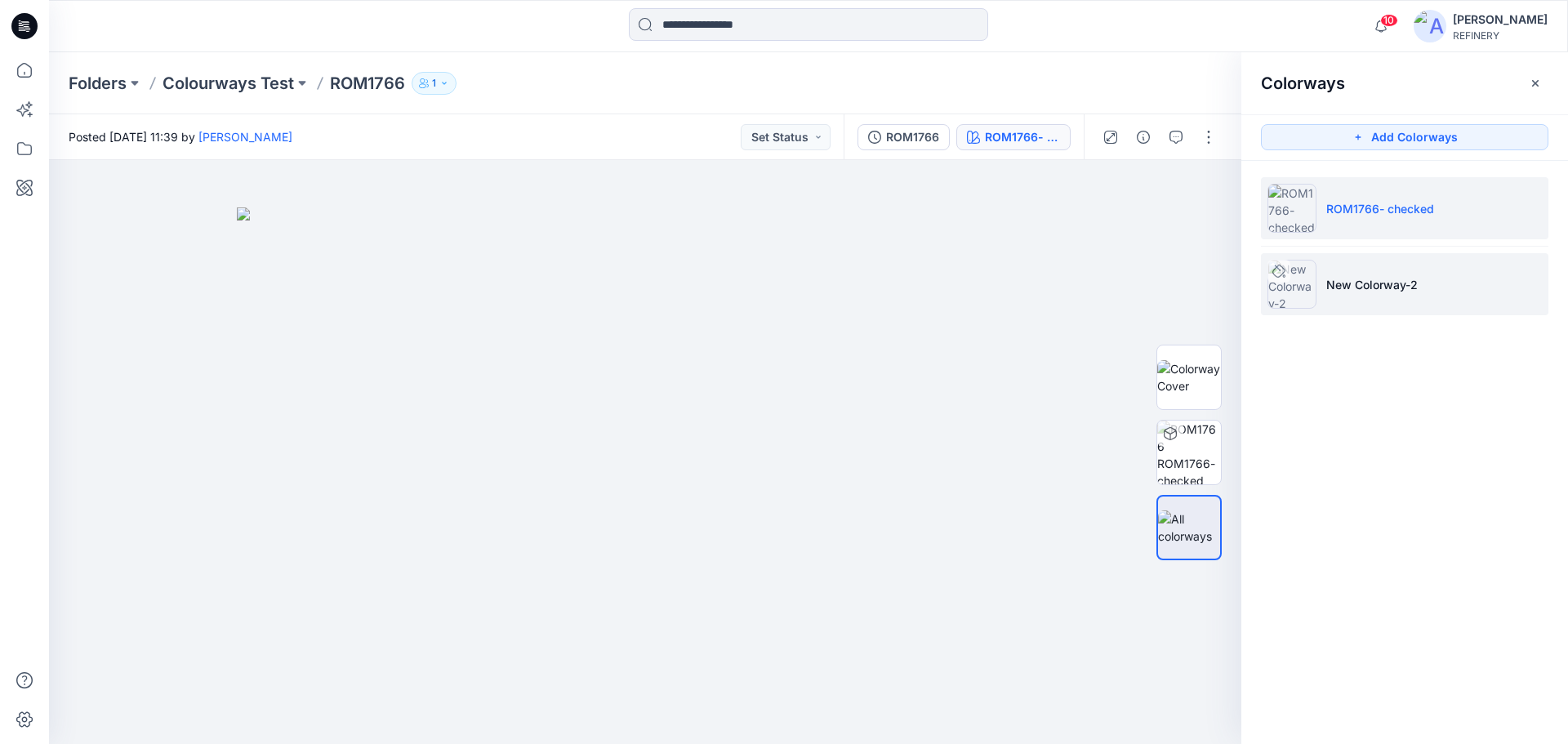
click at [1392, 281] on p "New Colorway-2" at bounding box center [1372, 285] width 92 height 17
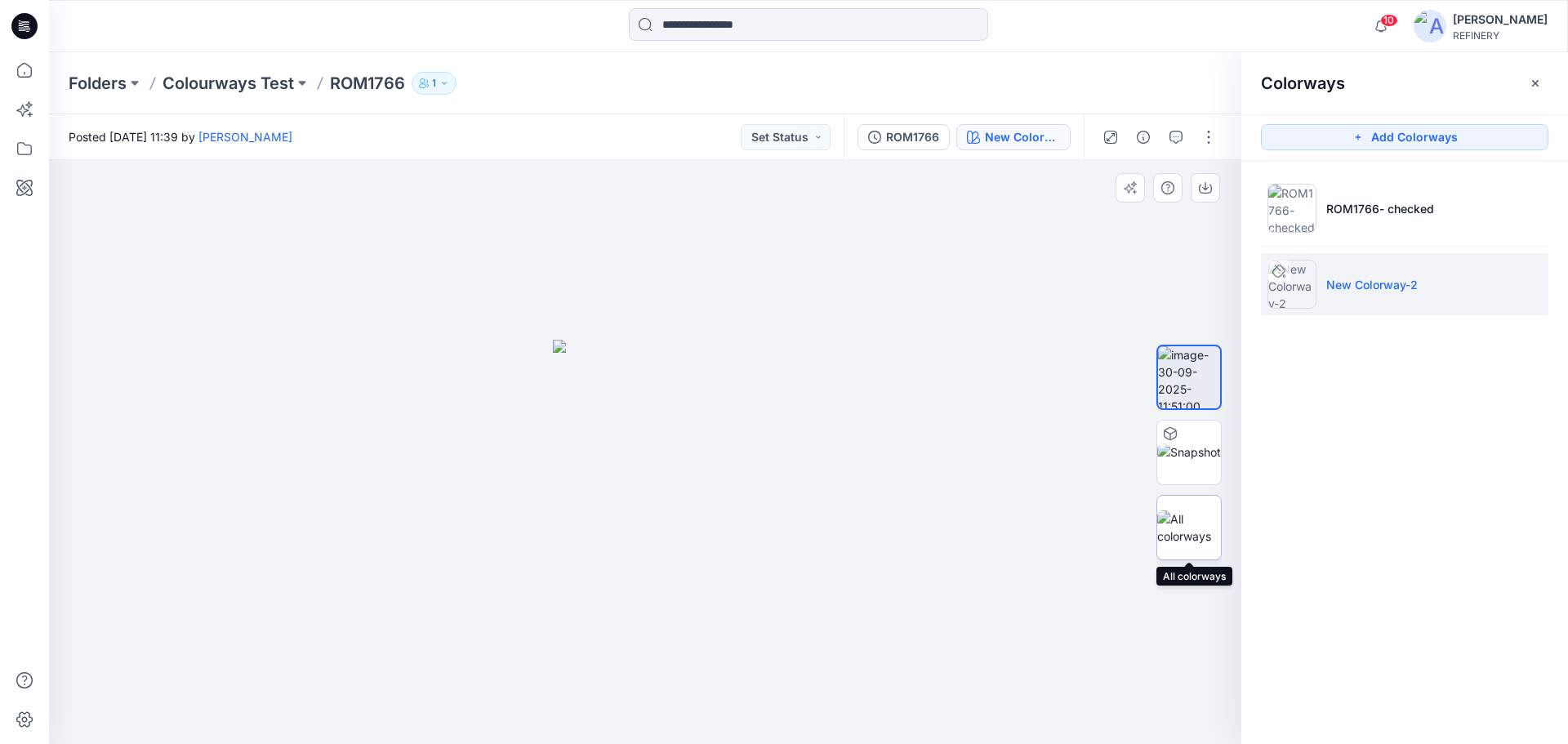
click at [1192, 537] on img at bounding box center [1188, 527] width 64 height 34
click at [1201, 453] on img at bounding box center [1188, 452] width 64 height 17
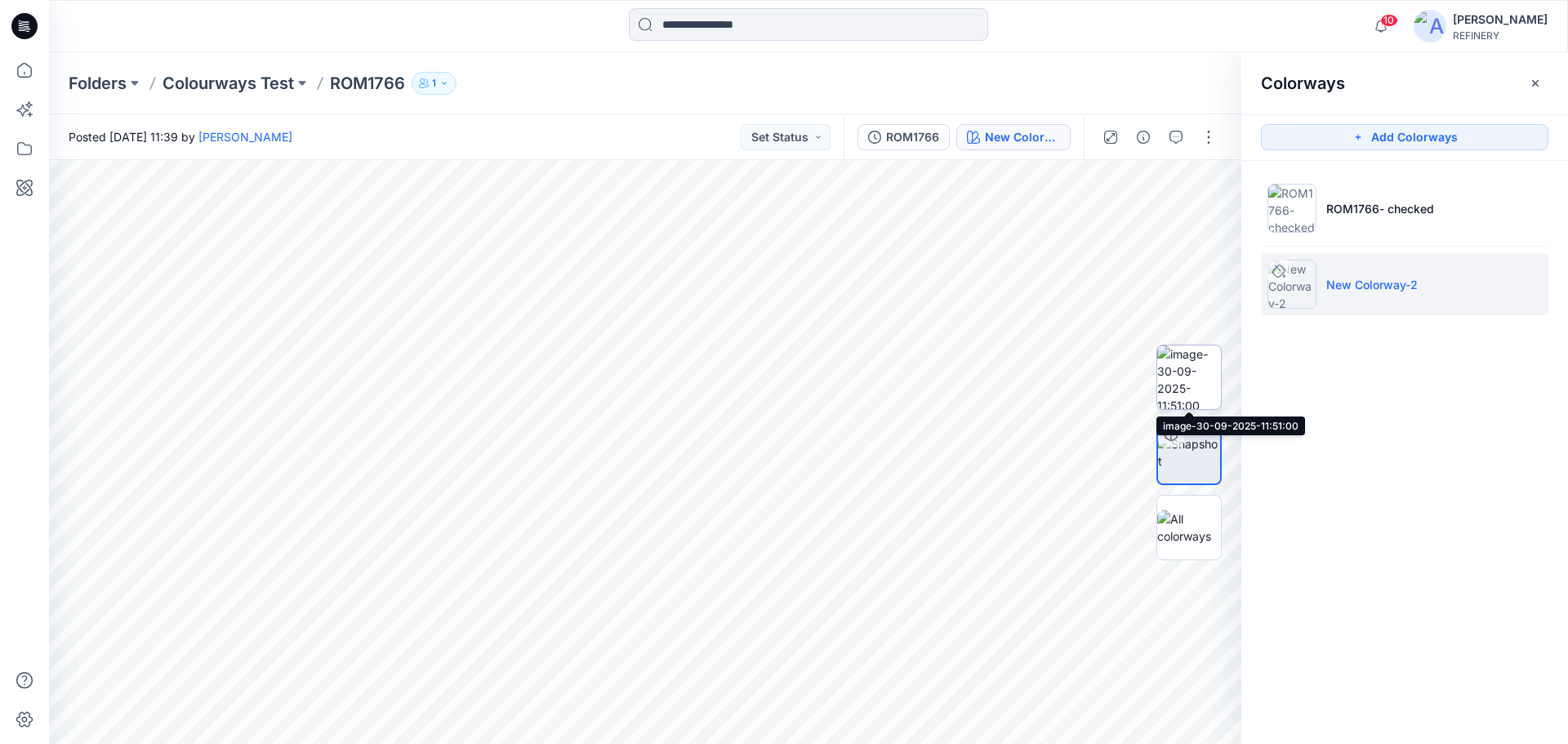
click at [1203, 381] on img at bounding box center [1188, 377] width 64 height 64
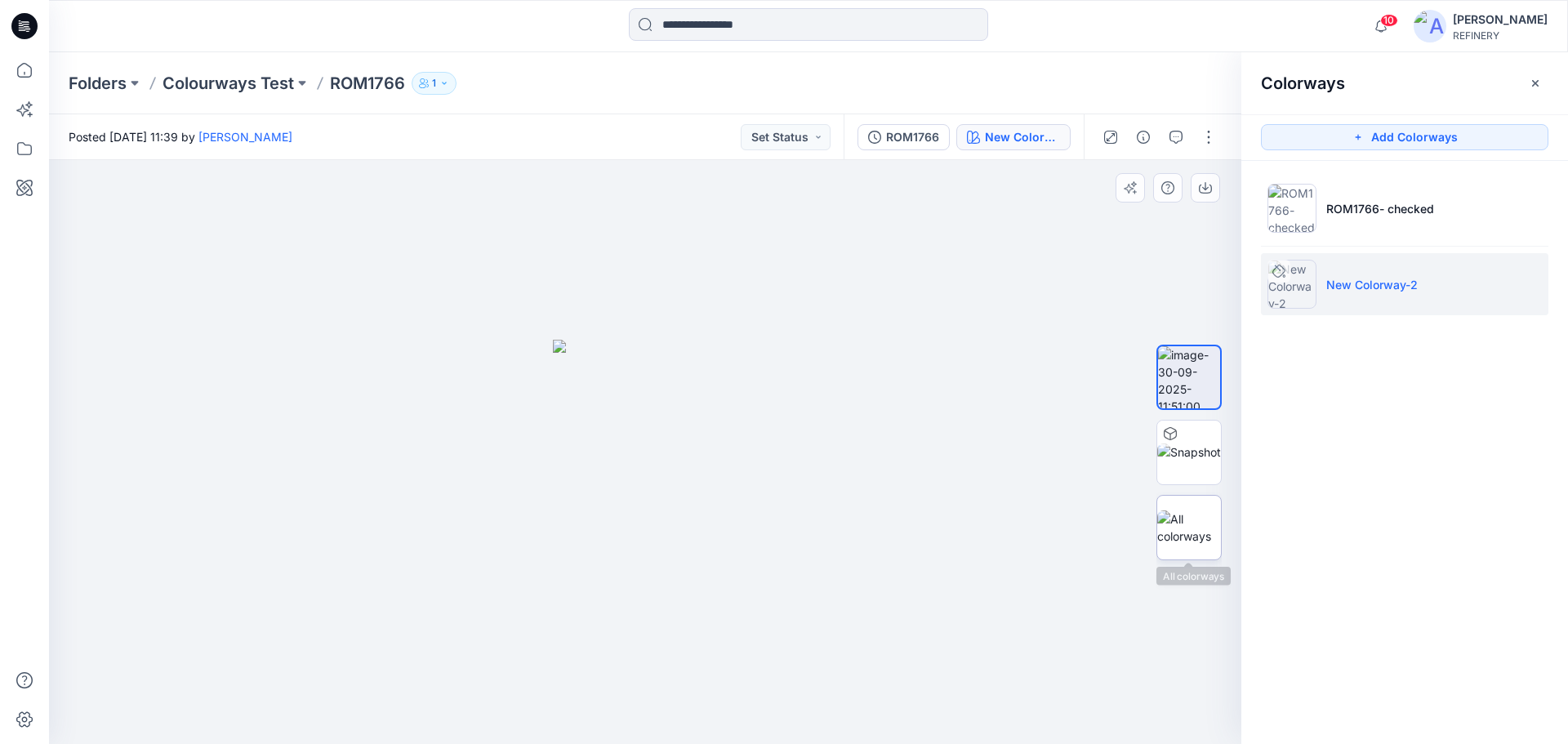
click at [1198, 524] on img at bounding box center [1188, 527] width 64 height 34
click at [1537, 83] on icon "button" at bounding box center [1535, 83] width 13 height 13
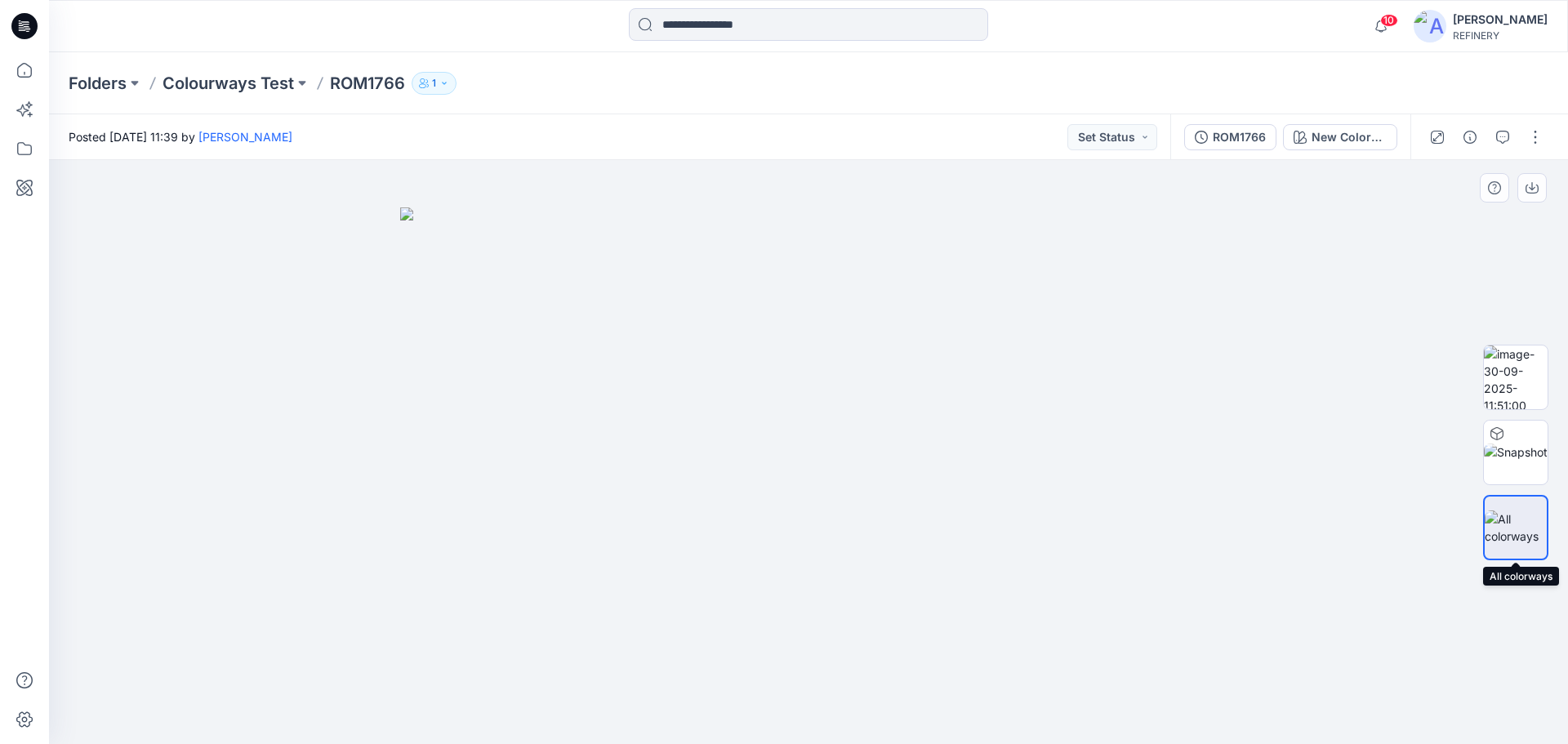
click at [1492, 522] on img at bounding box center [1515, 527] width 62 height 34
click at [1537, 143] on button "button" at bounding box center [1535, 136] width 26 height 26
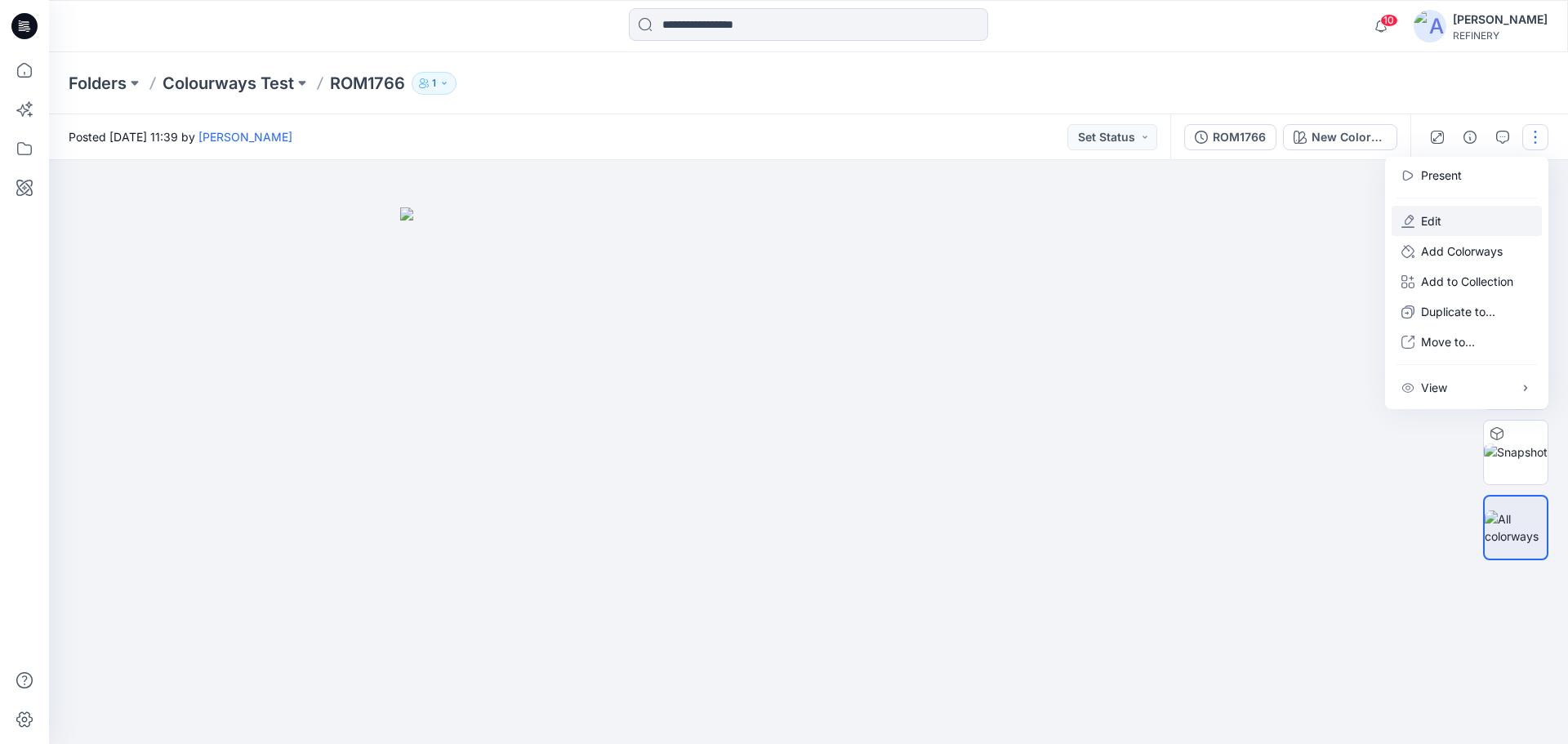
click at [1423, 217] on p "Edit" at bounding box center [1431, 220] width 20 height 17
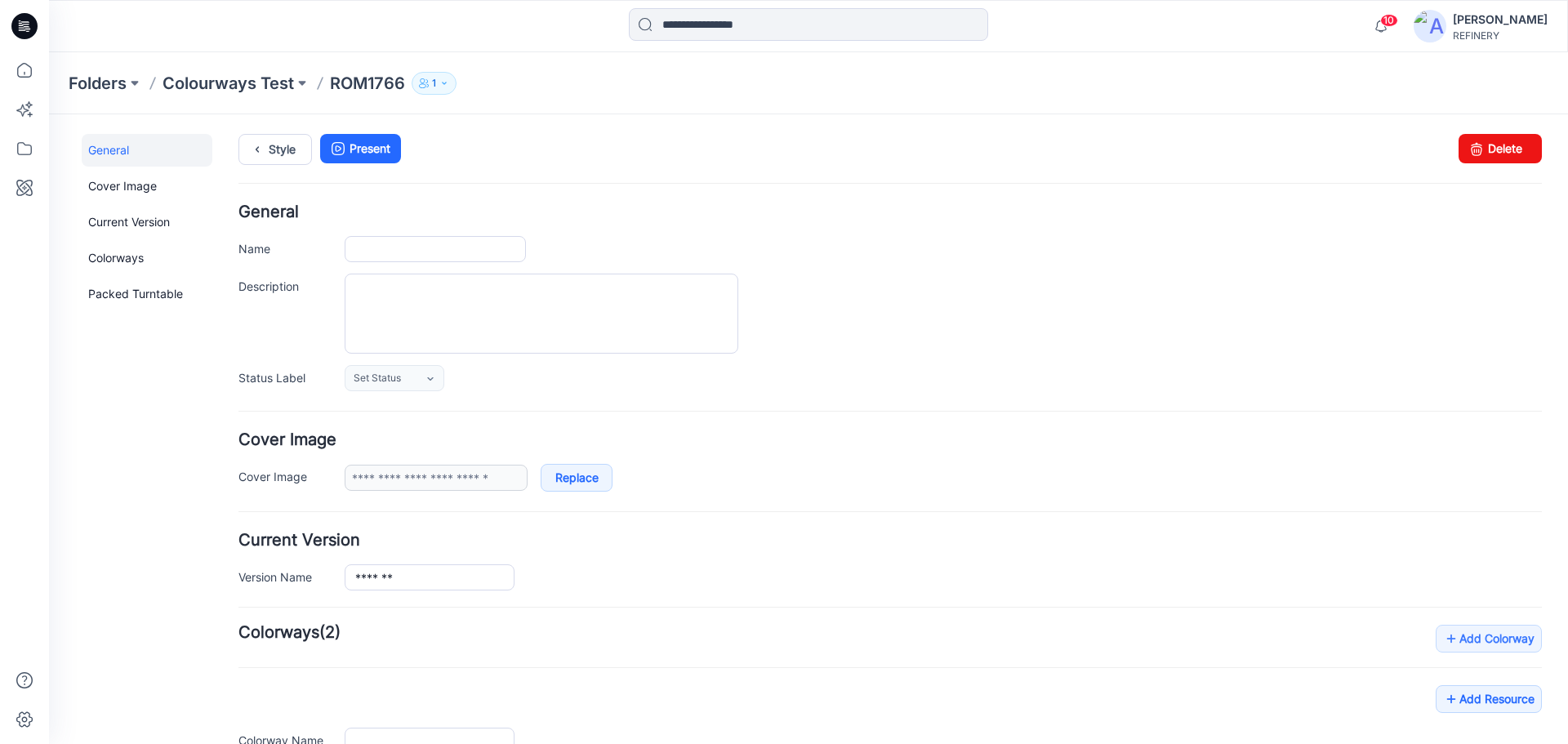
type input "*******"
type input "**********"
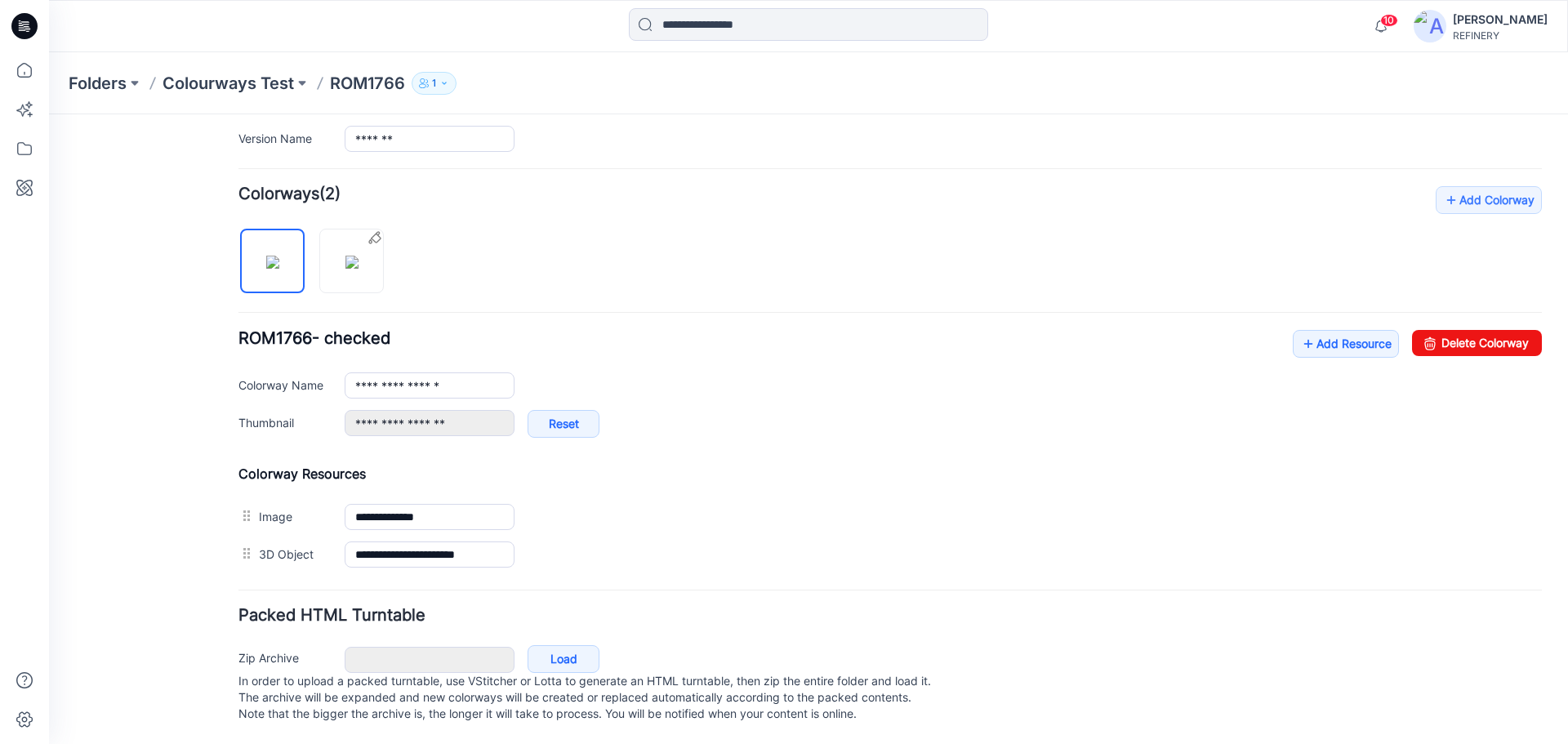
scroll to position [455, 0]
click at [213, 80] on p "Colourways Test" at bounding box center [228, 83] width 131 height 23
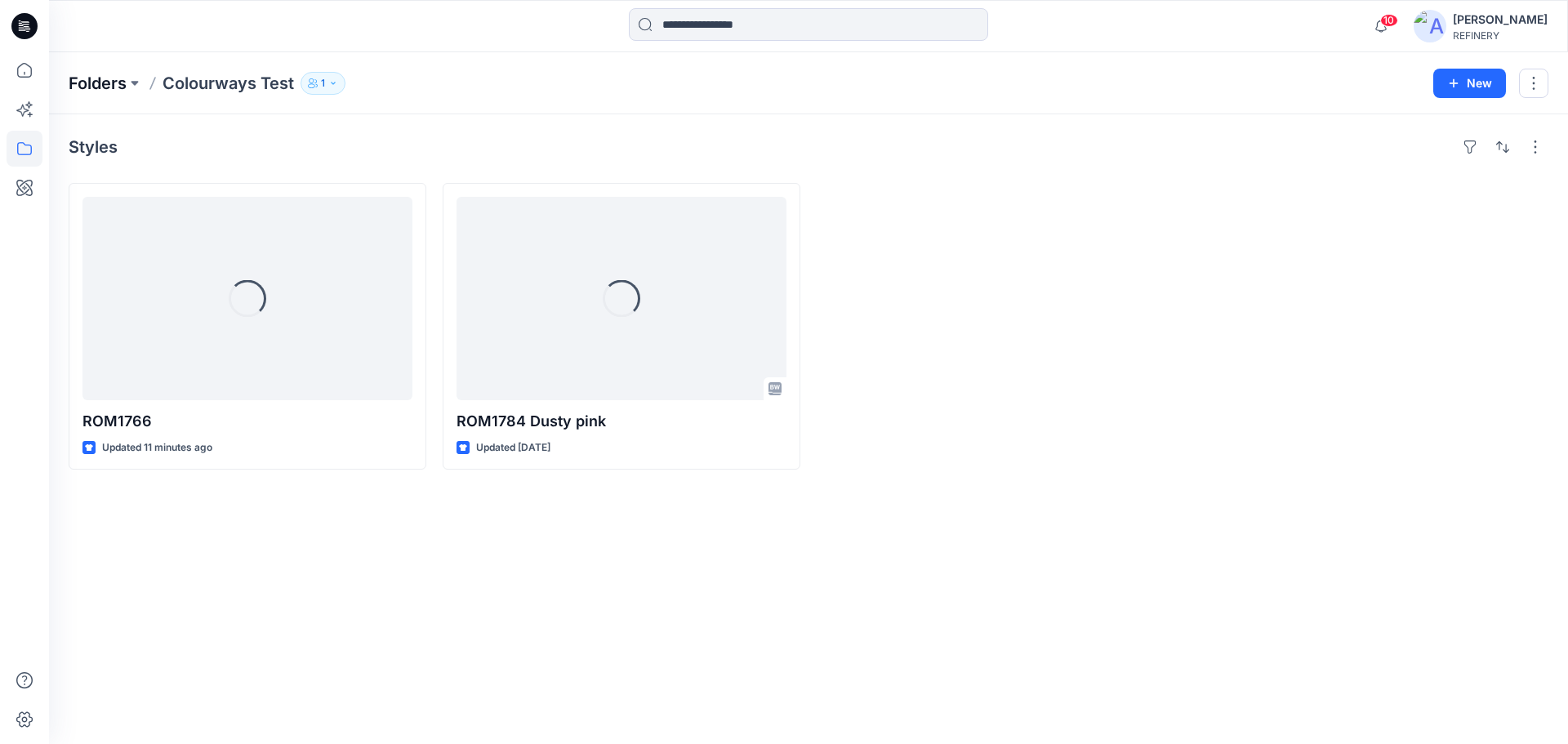
click at [118, 85] on p "Folders" at bounding box center [97, 83] width 58 height 23
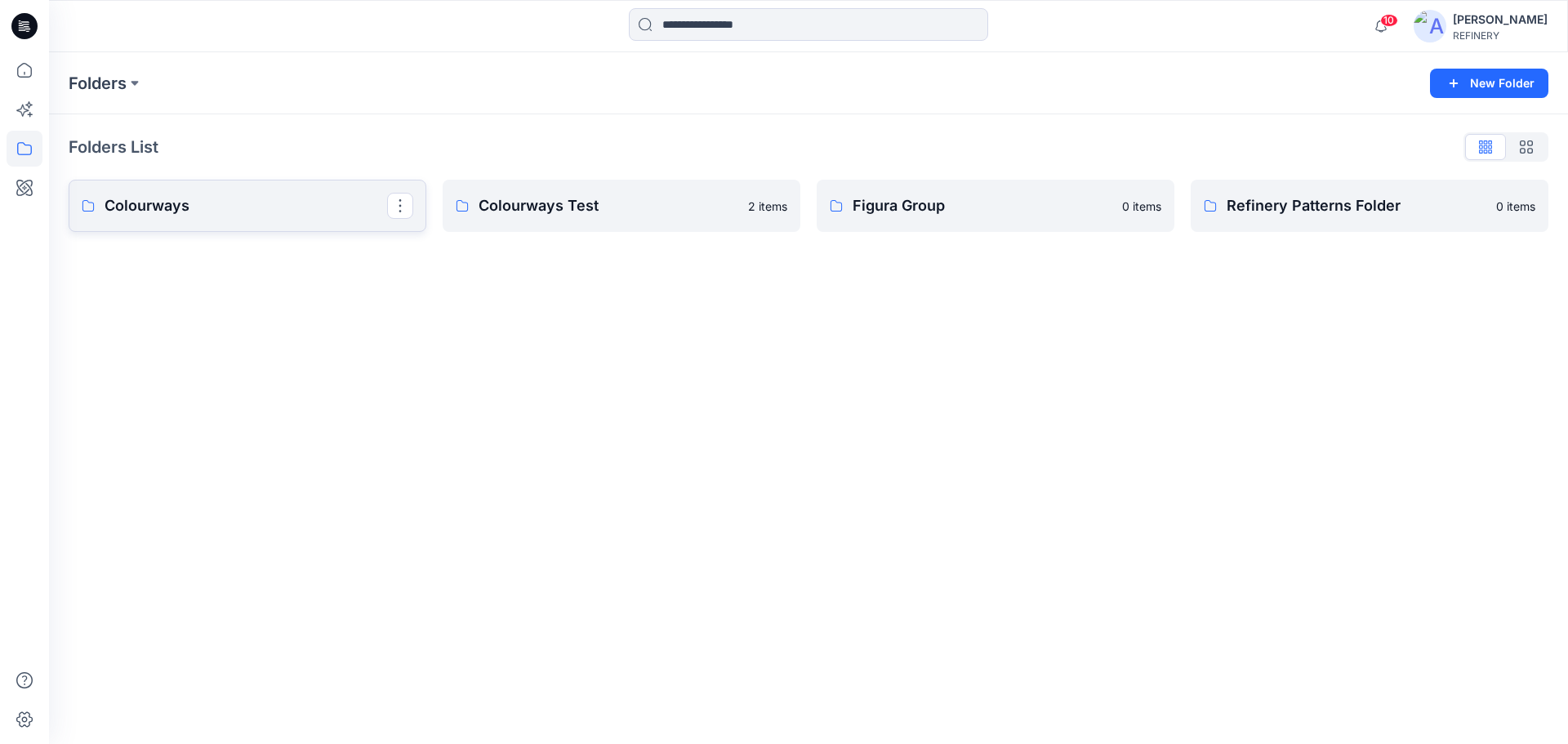
click at [198, 231] on link "Colourways" at bounding box center [247, 206] width 358 height 53
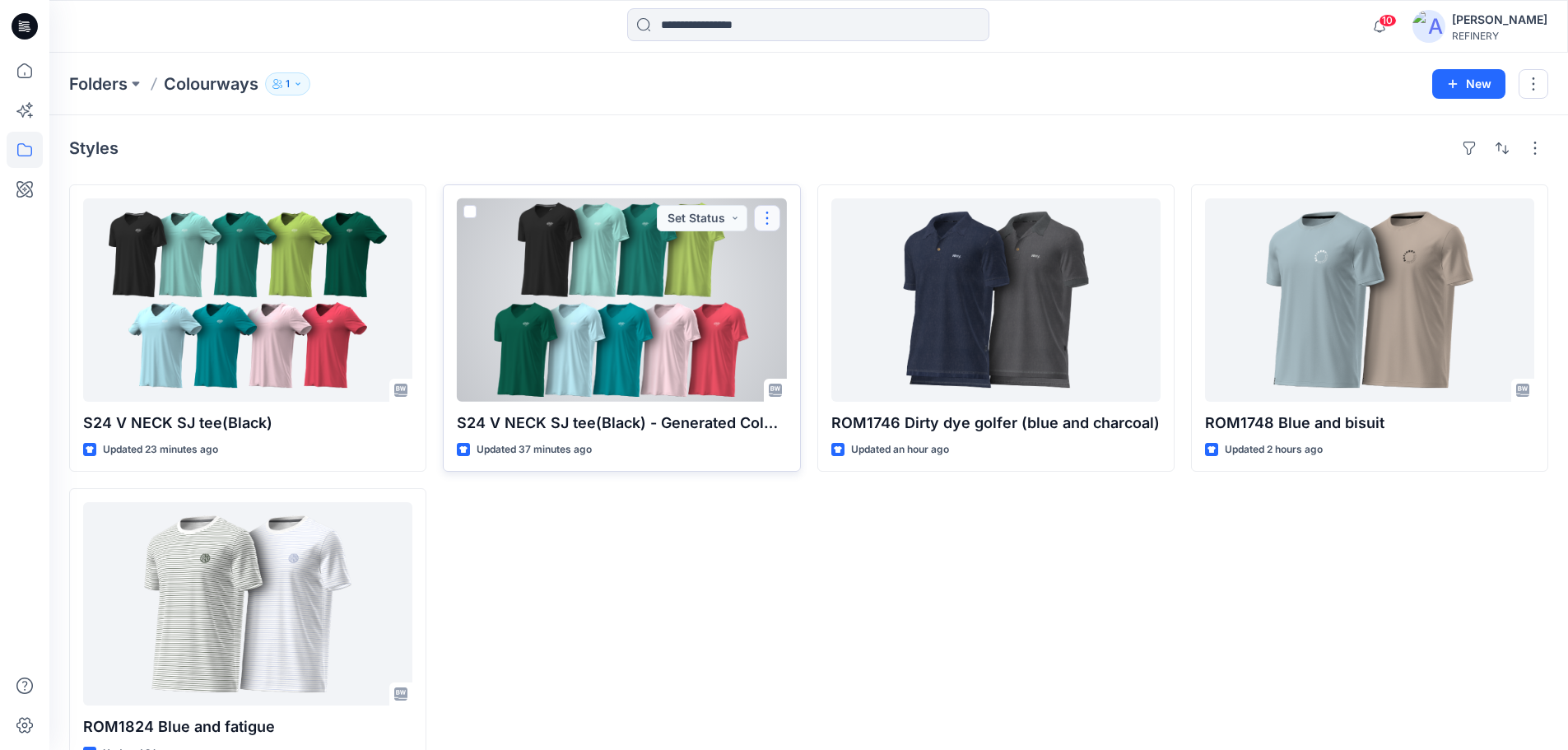
click at [774, 219] on button "button" at bounding box center [767, 218] width 26 height 26
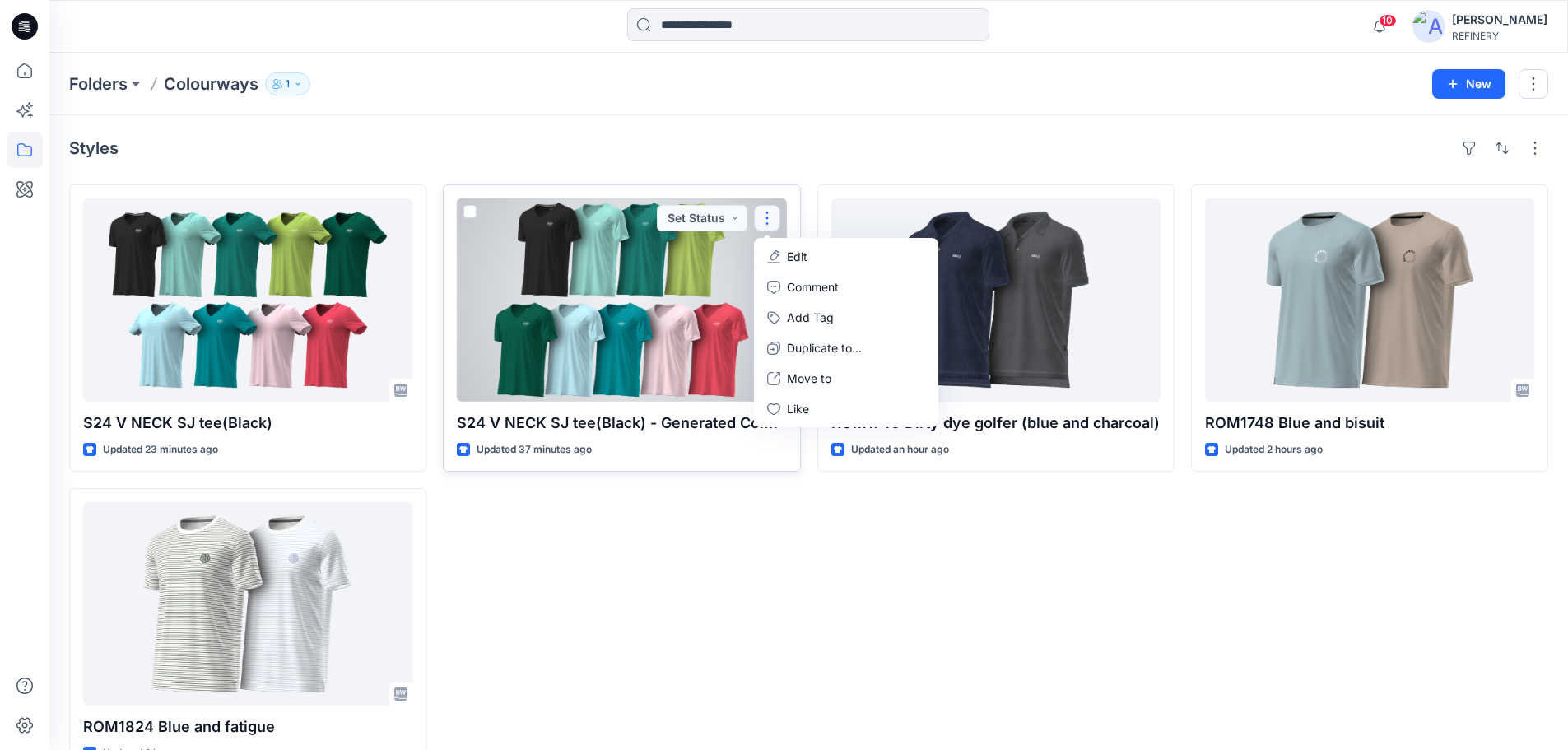
click at [705, 305] on div at bounding box center [621, 300] width 329 height 203
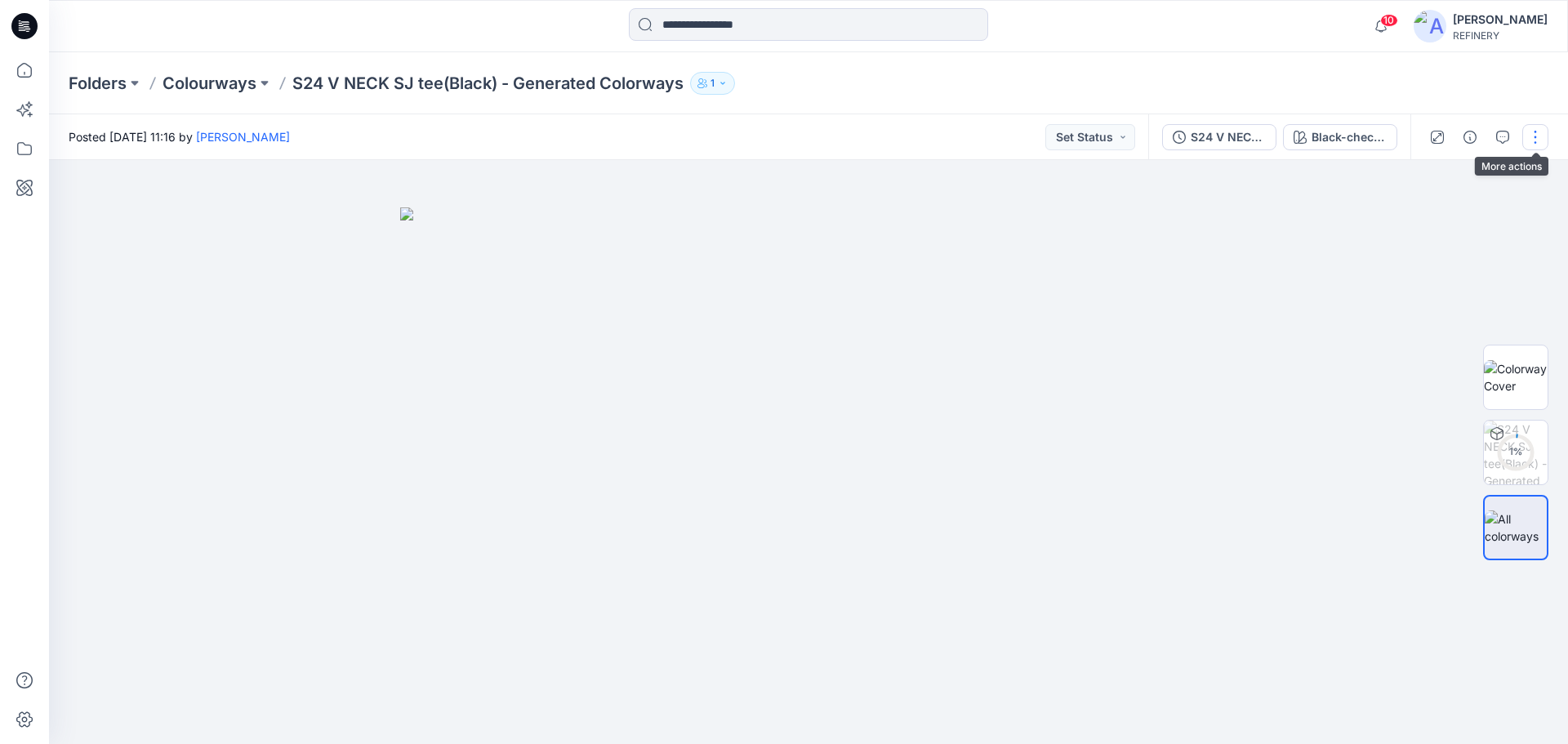
click at [1531, 131] on button "button" at bounding box center [1535, 136] width 26 height 26
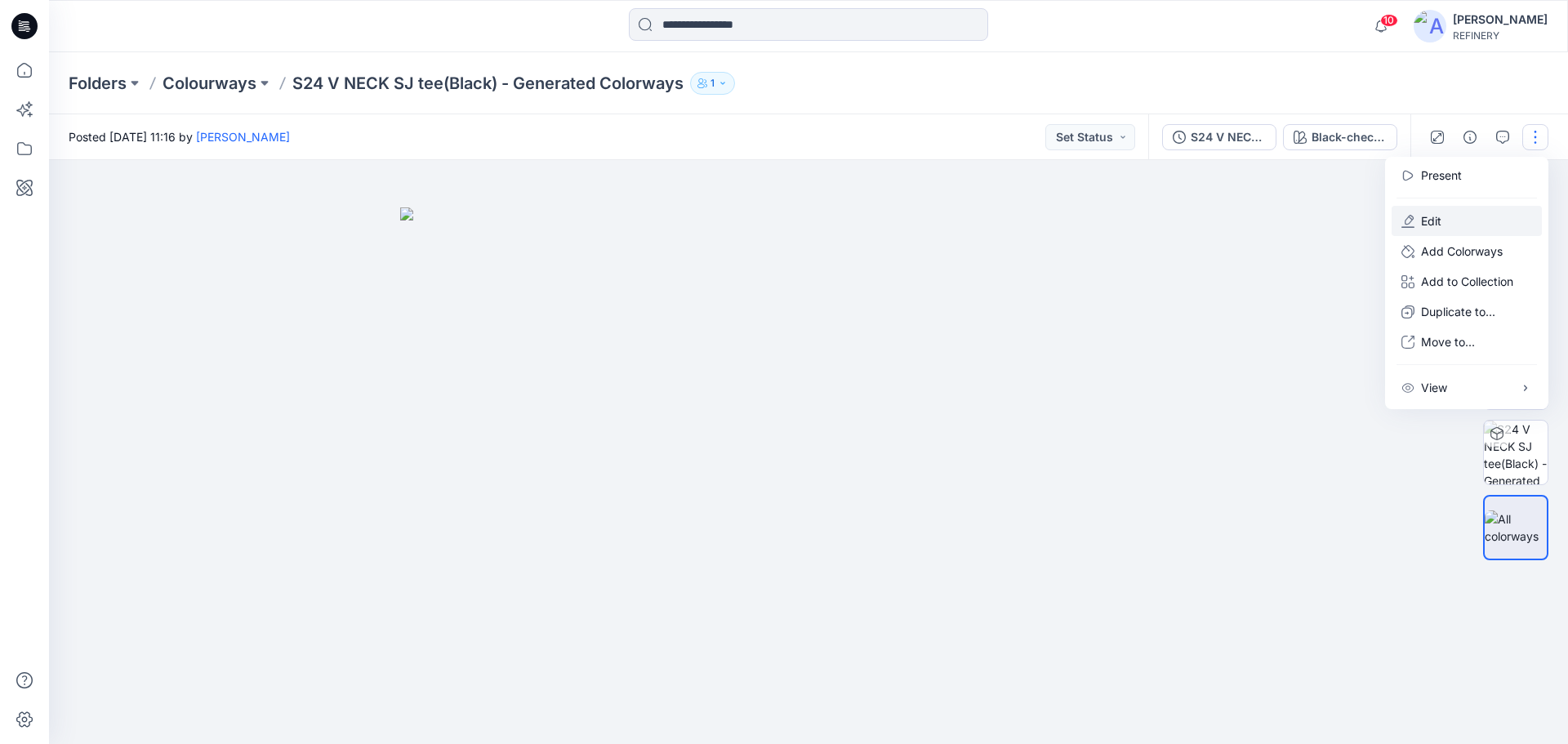
click at [1437, 219] on p "Edit" at bounding box center [1431, 220] width 20 height 17
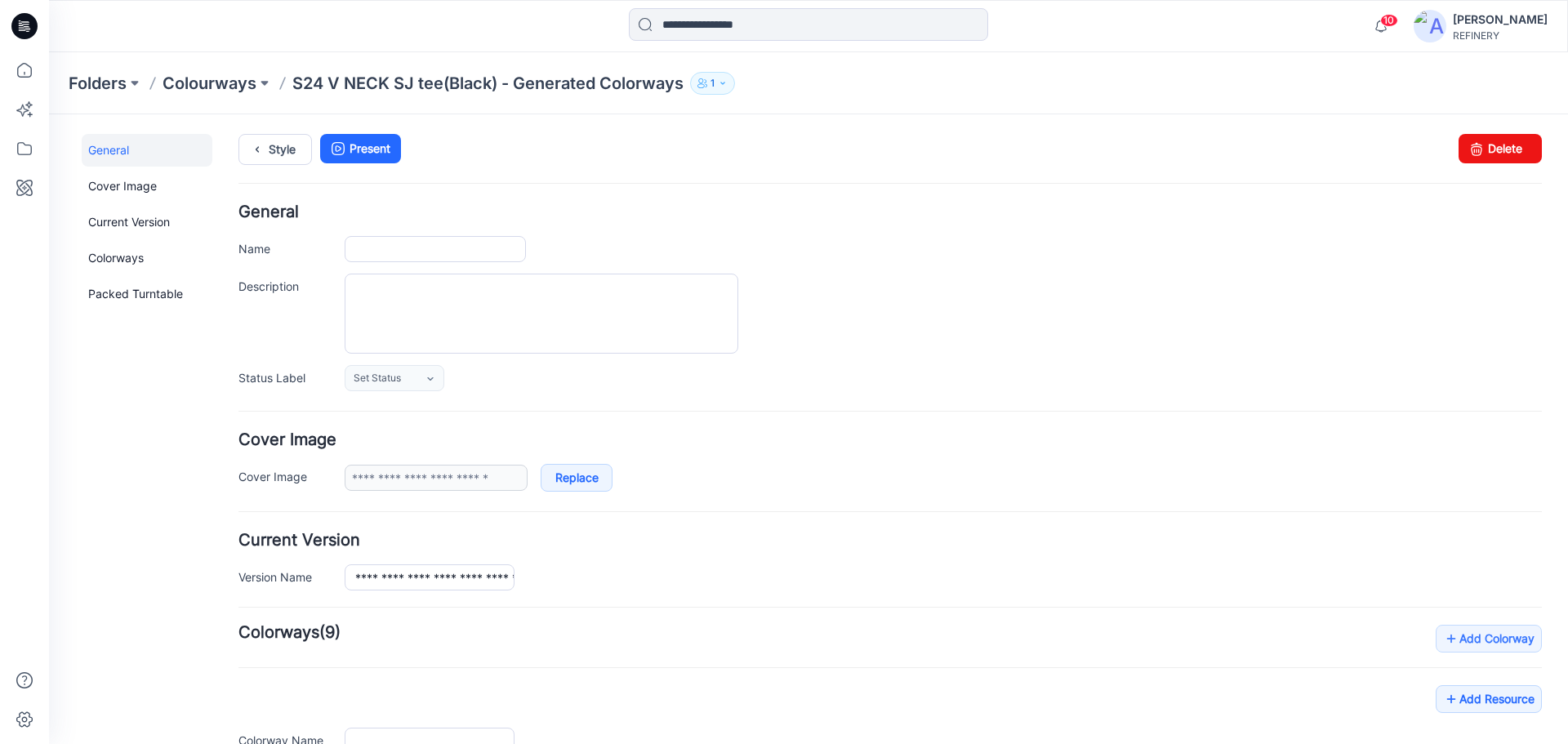
type input "**********"
click at [1478, 151] on link "Delete" at bounding box center [1500, 148] width 83 height 30
click at [220, 79] on p "Colourways" at bounding box center [209, 83] width 94 height 23
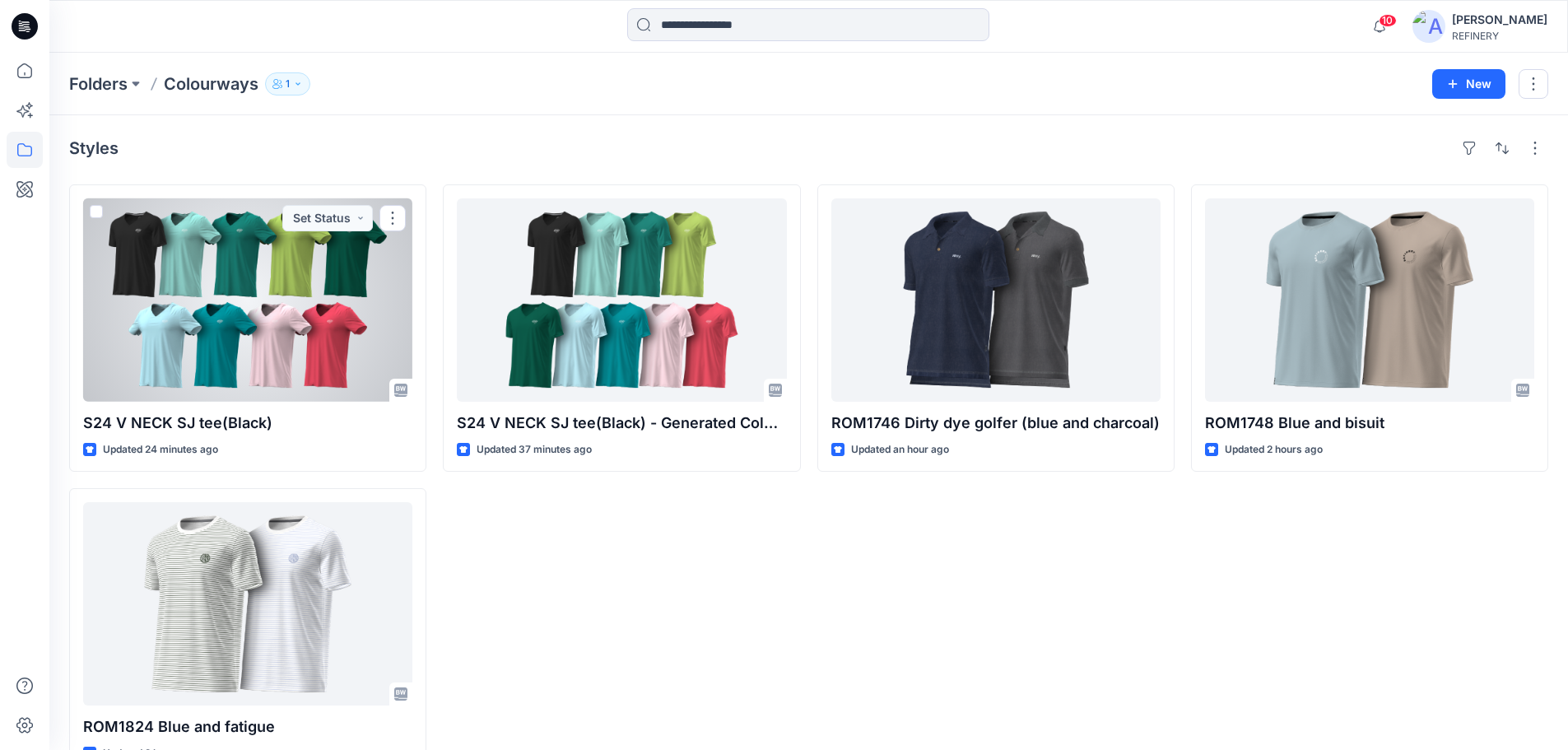
click at [322, 358] on div at bounding box center [247, 300] width 329 height 203
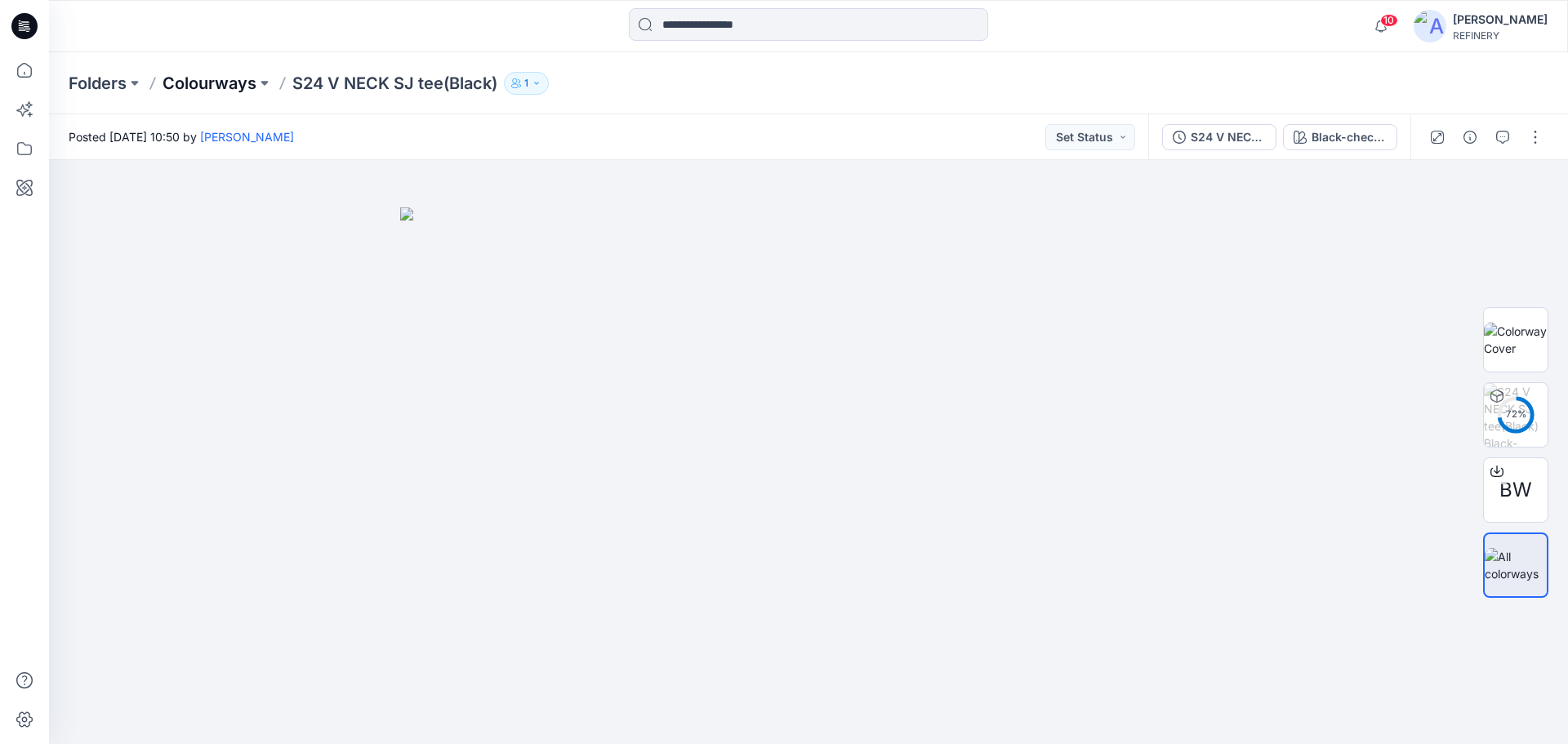
click at [207, 80] on p "Colourways" at bounding box center [209, 83] width 94 height 23
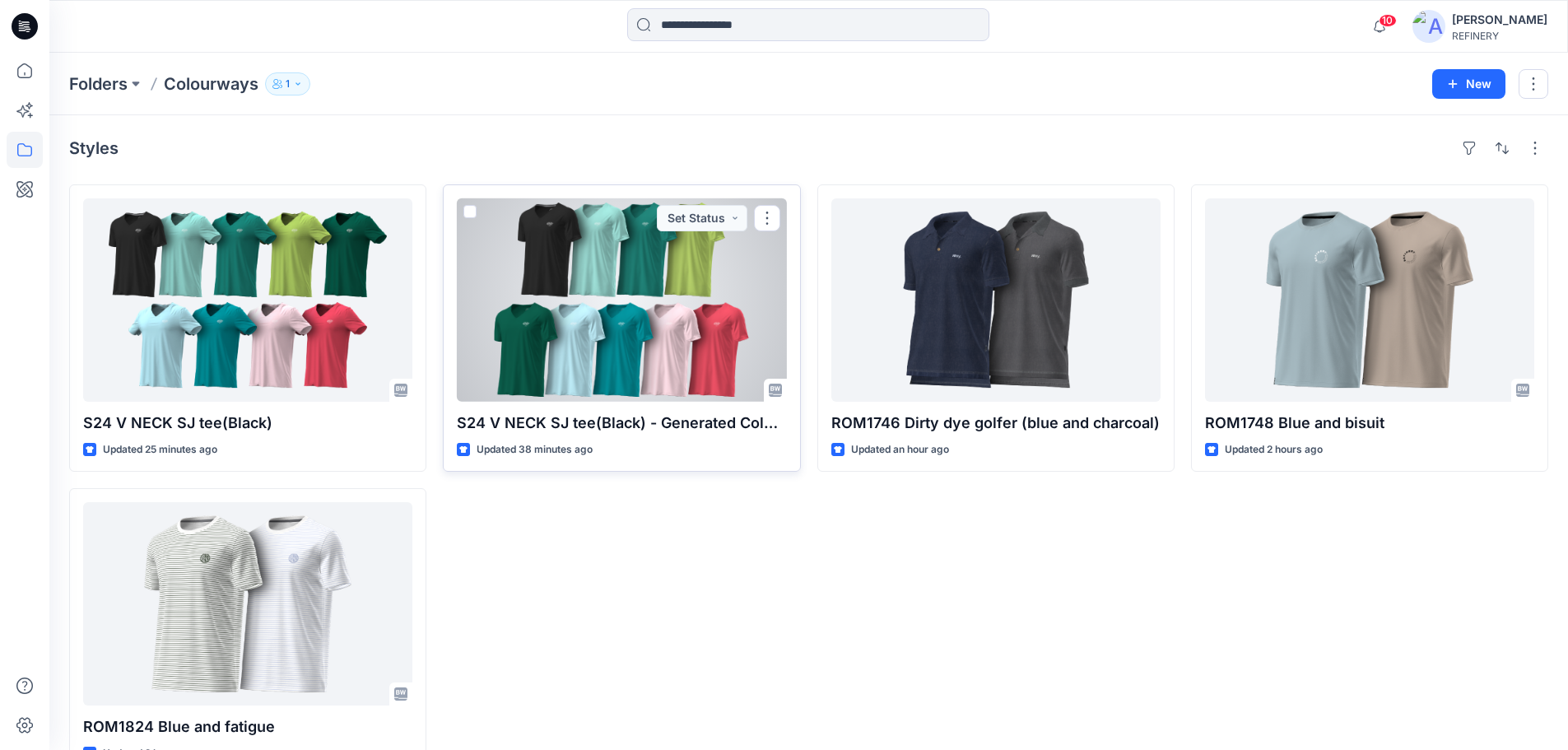
click at [466, 204] on div at bounding box center [621, 300] width 329 height 203
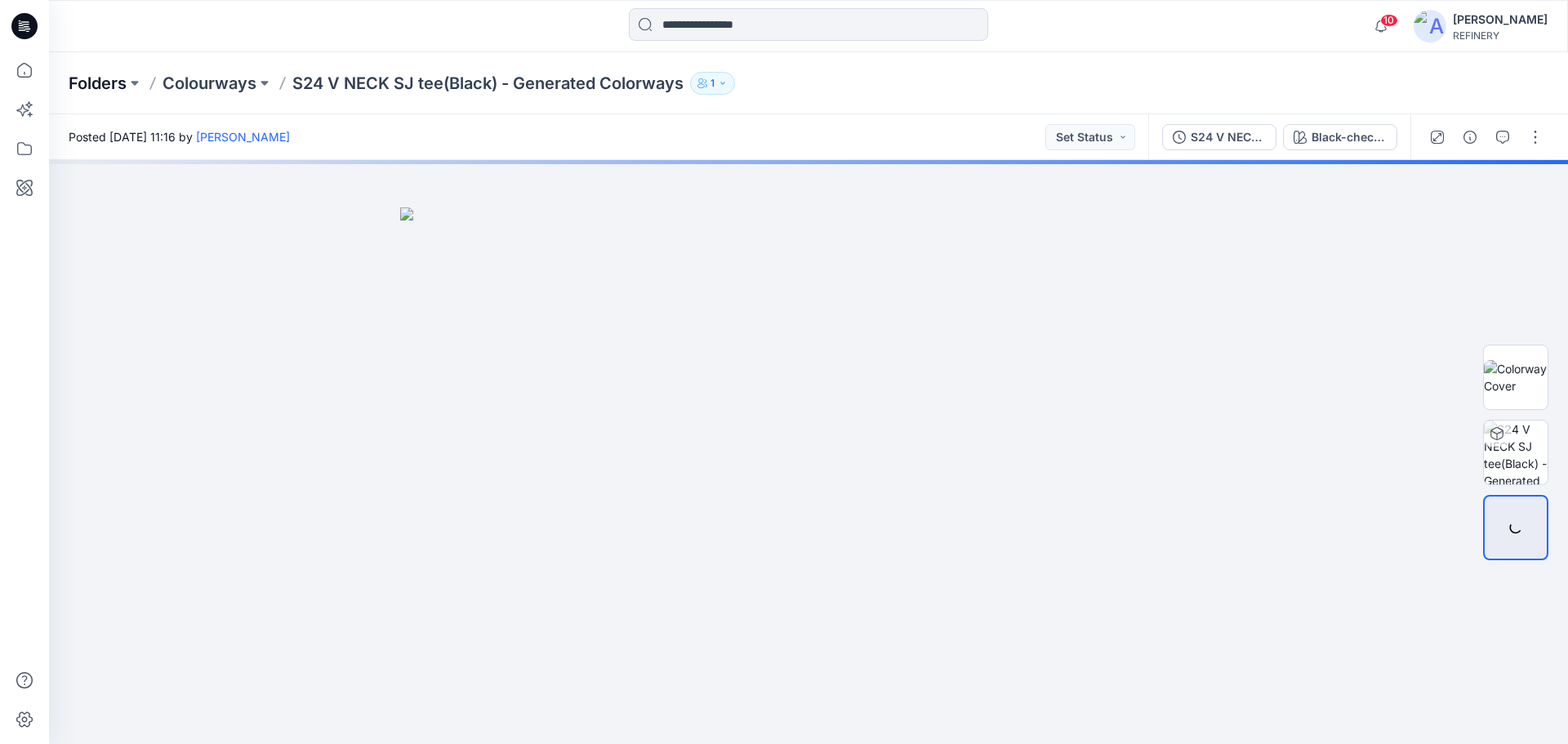
click at [84, 85] on p "Folders" at bounding box center [97, 83] width 58 height 23
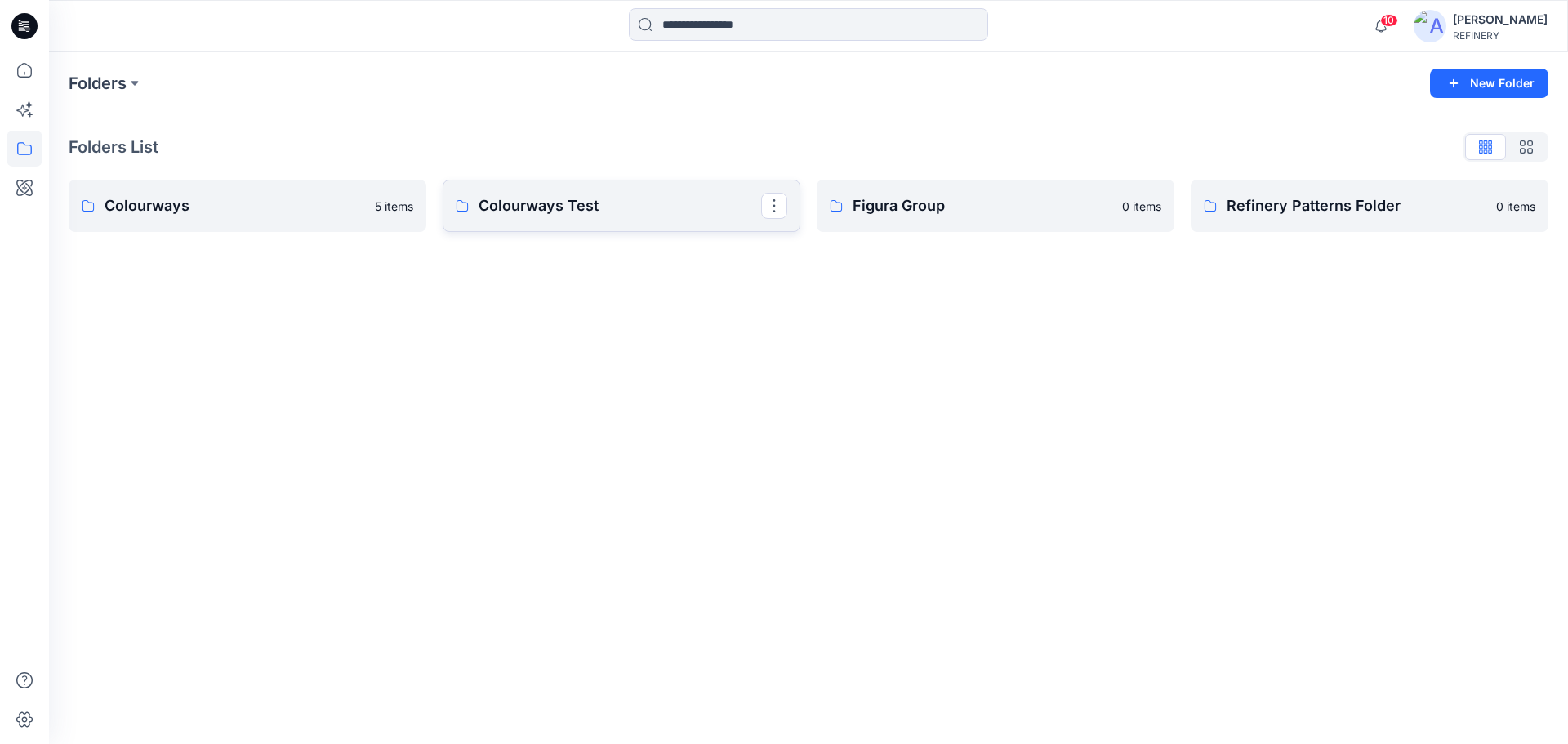
click at [550, 210] on p "Colourways Test" at bounding box center [620, 205] width 282 height 23
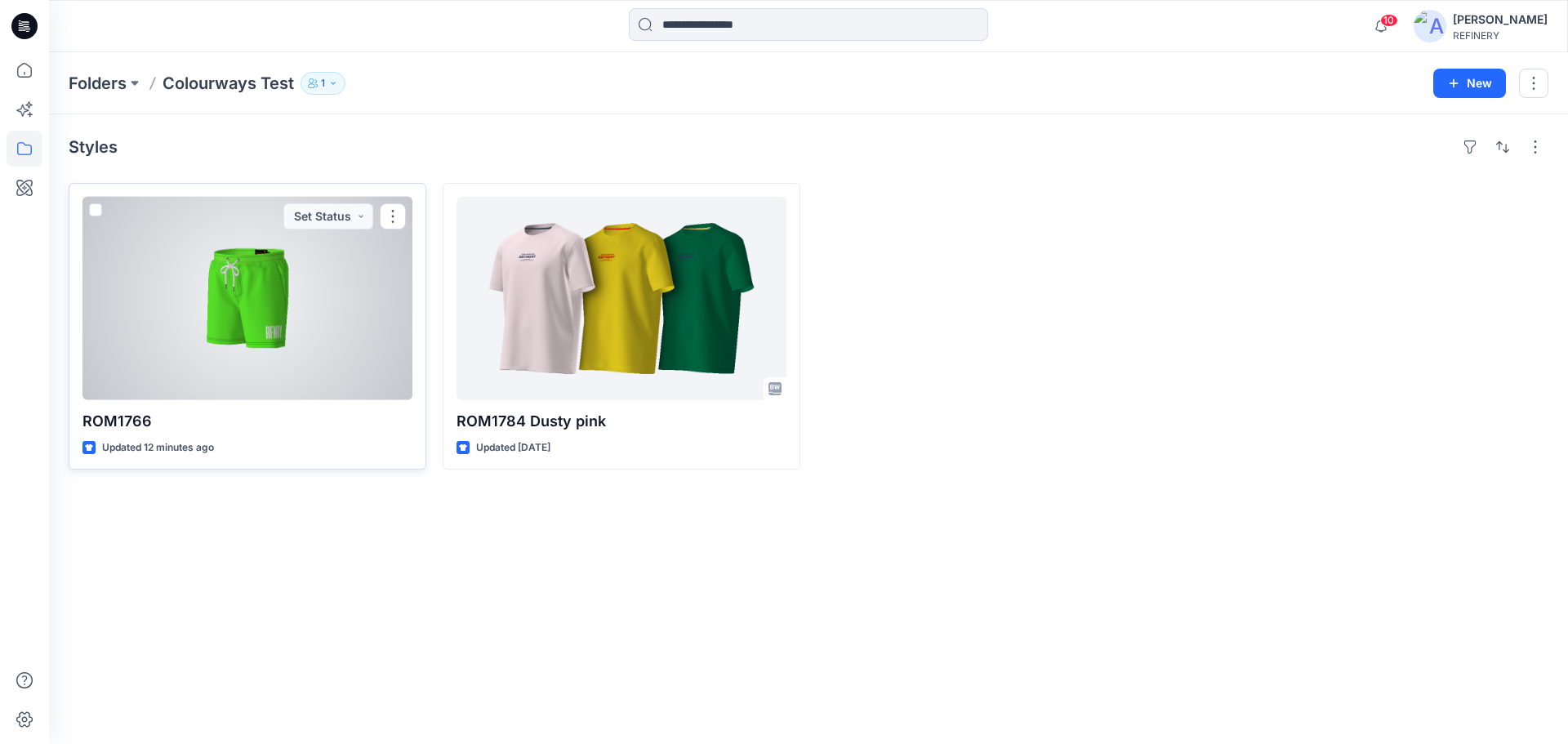
click at [292, 356] on div at bounding box center [247, 298] width 330 height 203
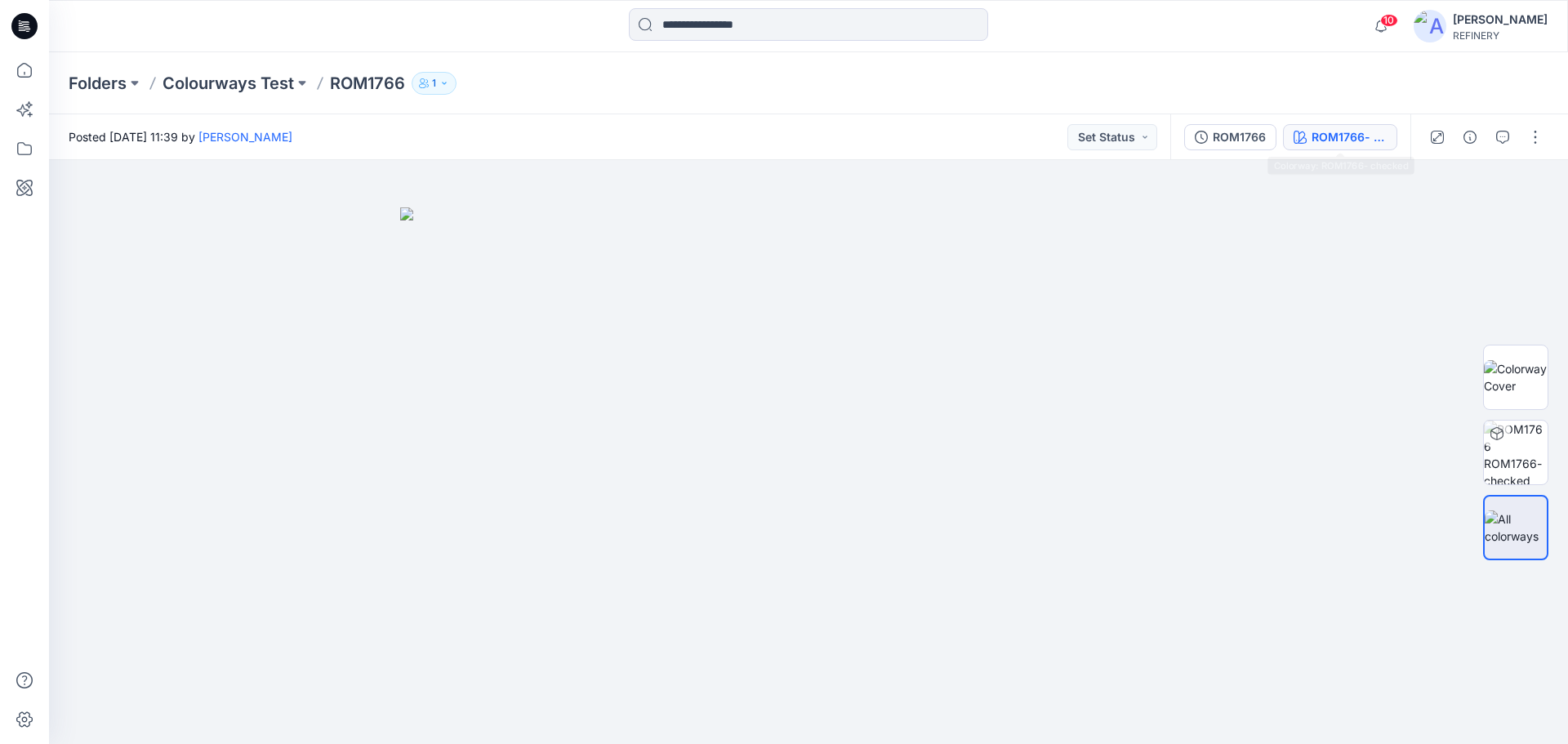
click at [1327, 137] on div "ROM1766- checked" at bounding box center [1348, 136] width 75 height 18
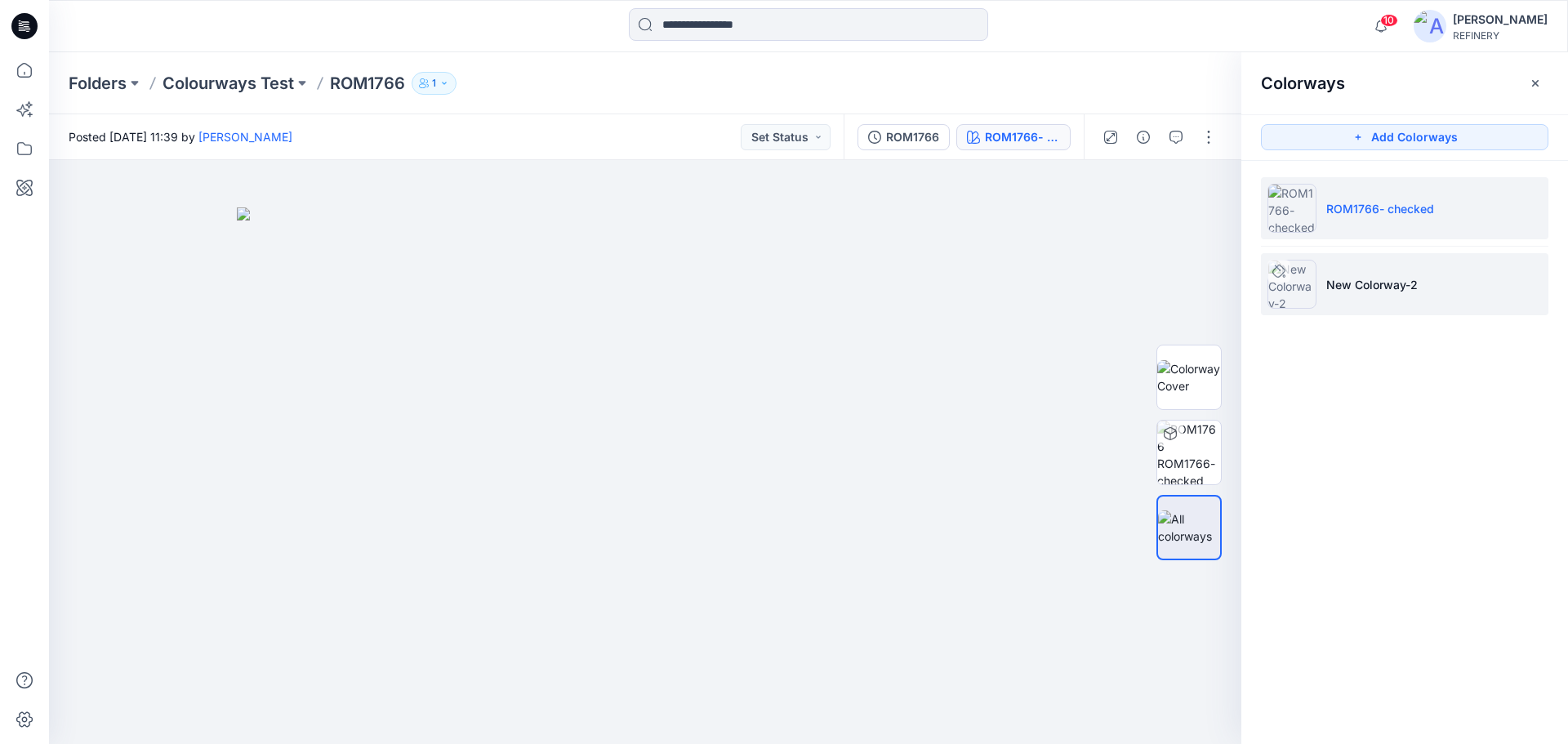
click at [1376, 287] on p "New Colorway-2" at bounding box center [1372, 285] width 92 height 17
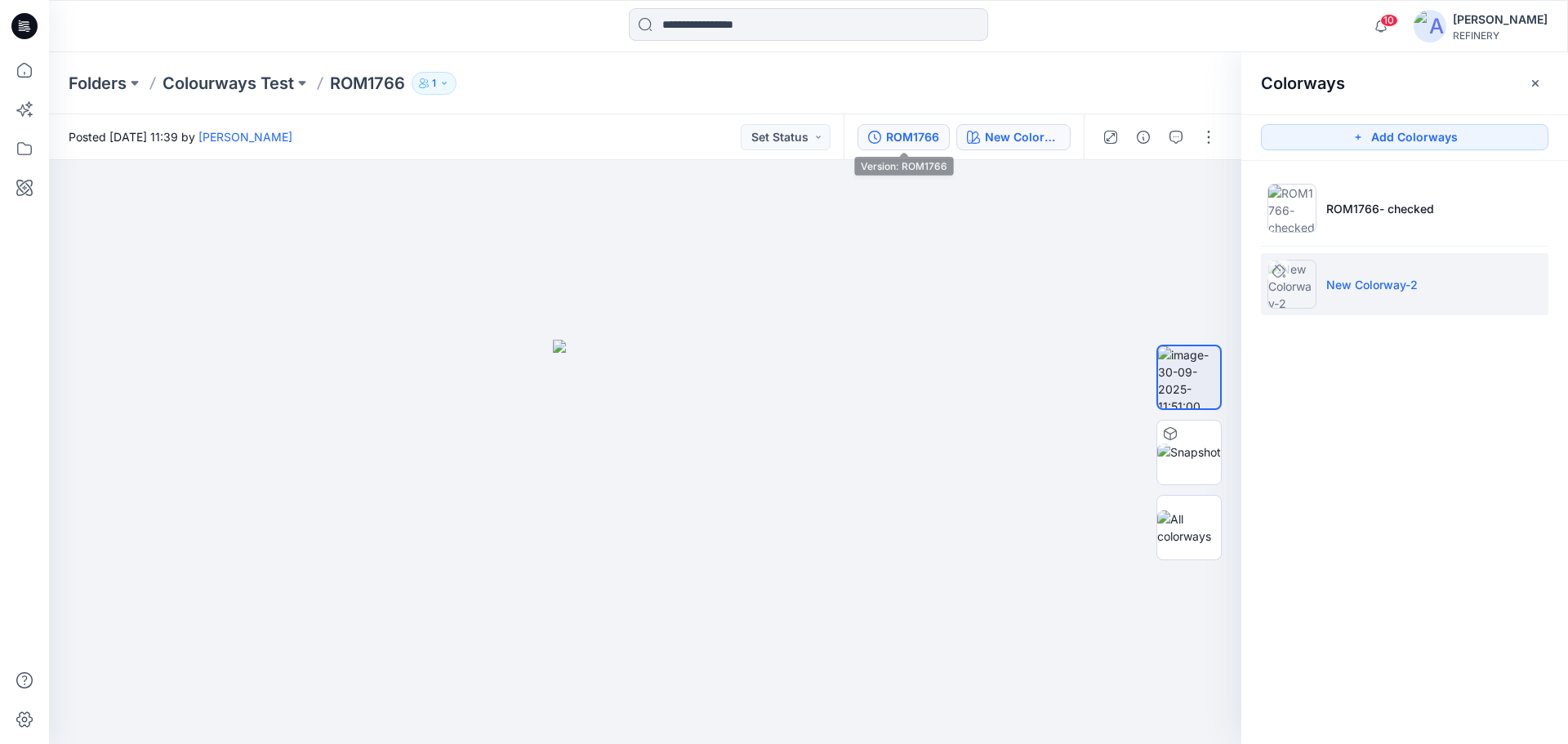
click at [903, 134] on div "ROM1766" at bounding box center [912, 136] width 53 height 18
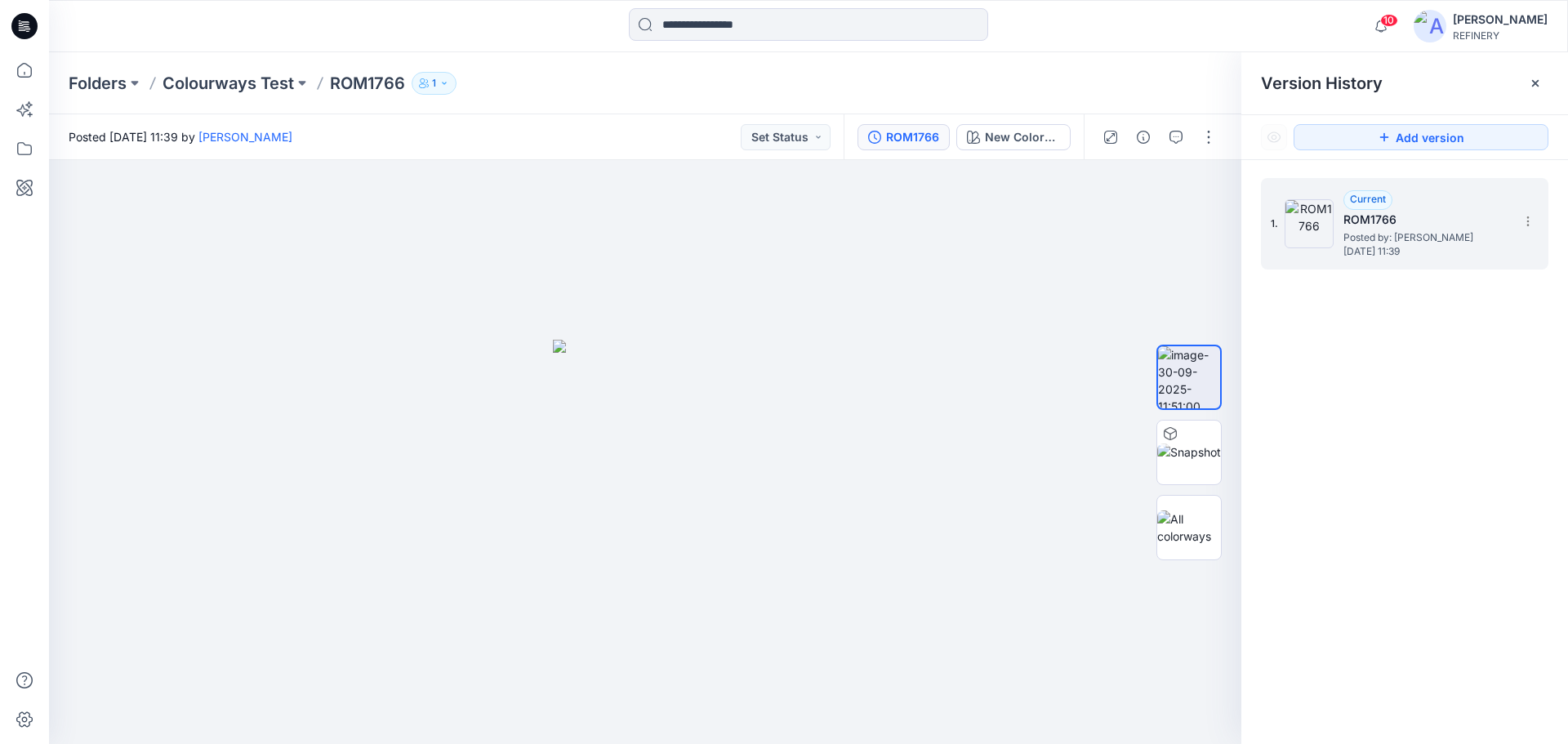
click at [1320, 226] on img at bounding box center [1309, 224] width 49 height 49
click at [1528, 218] on icon at bounding box center [1527, 217] width 1 height 1
click at [1420, 379] on div "1. Current ROM1766 Posted by: Tersia Markgraaff Tuesday, September 30, 2025 11:…" at bounding box center [1404, 464] width 326 height 608
click at [1138, 139] on icon "button" at bounding box center [1143, 136] width 13 height 13
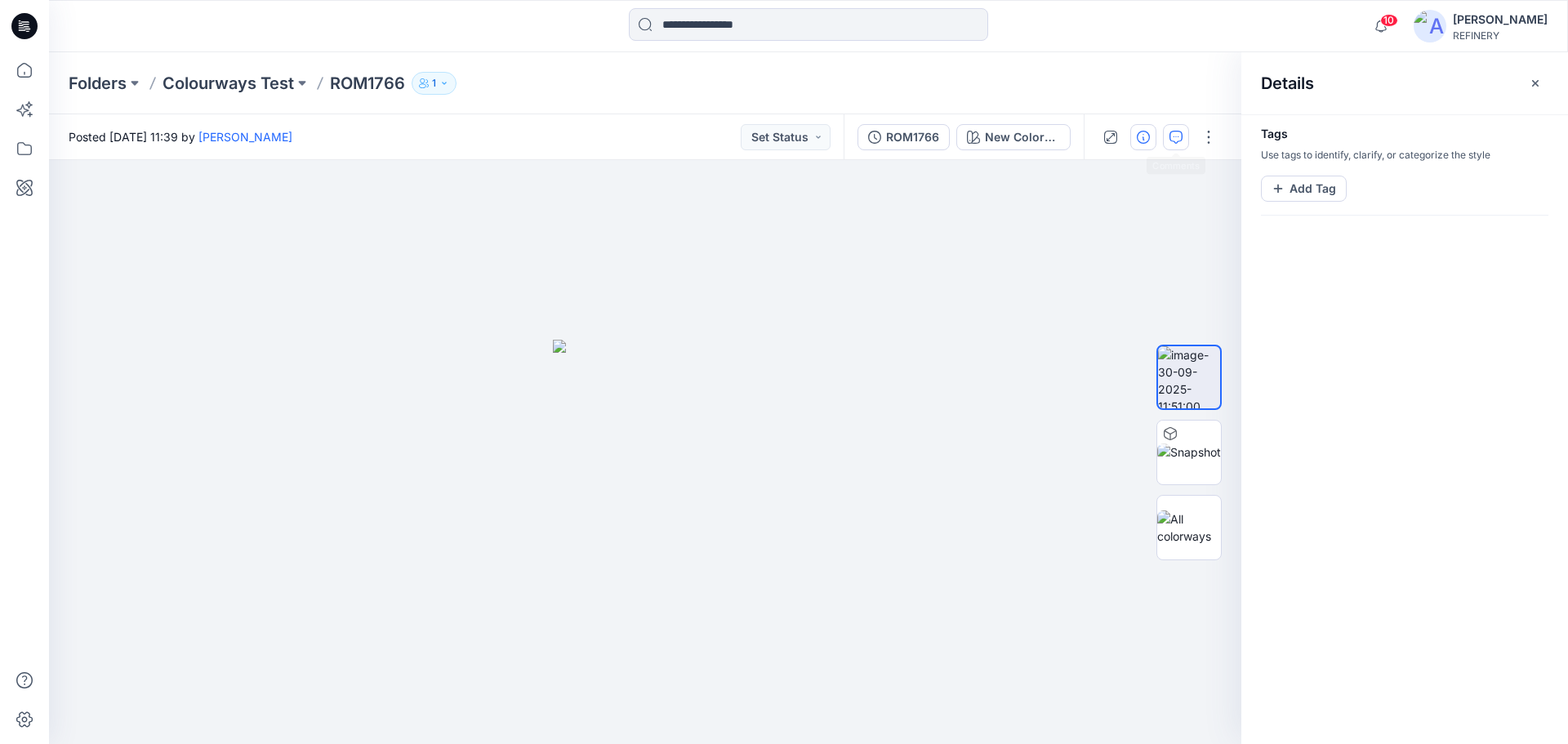
click at [1176, 145] on button "button" at bounding box center [1176, 136] width 26 height 26
click at [1539, 84] on icon "button" at bounding box center [1535, 83] width 13 height 13
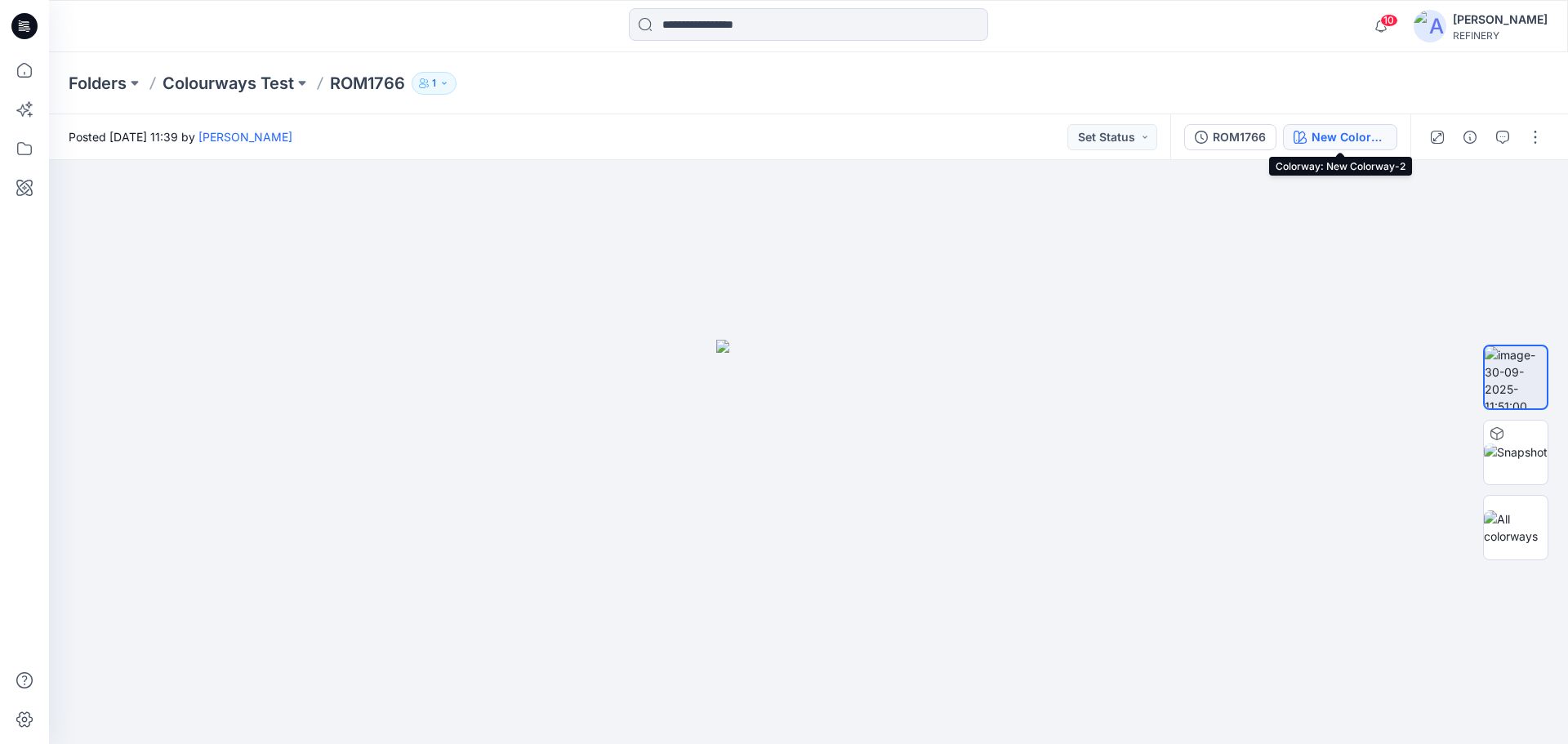
click at [1363, 137] on div "New Colorway-2" at bounding box center [1348, 136] width 75 height 18
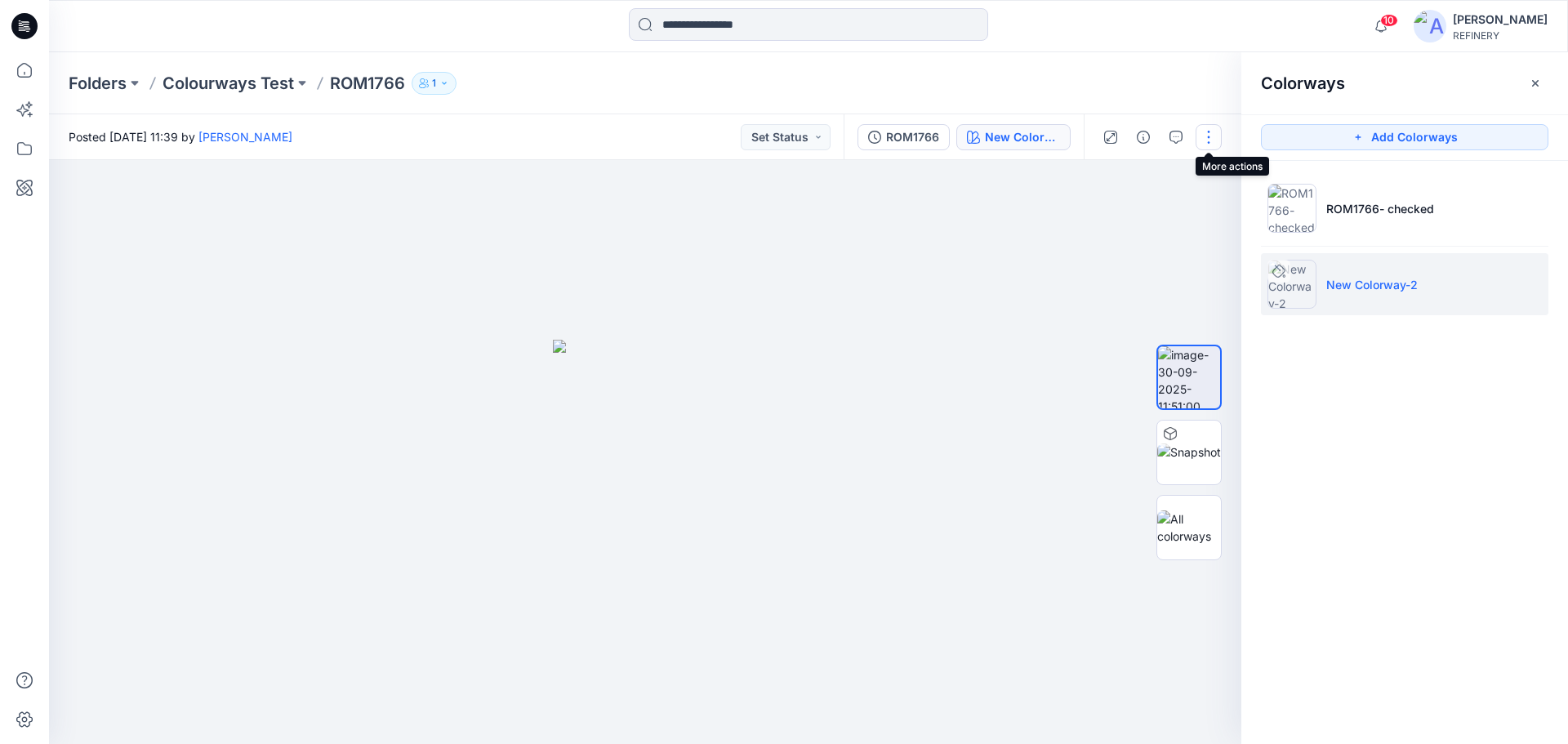
click at [1220, 146] on button "button" at bounding box center [1209, 136] width 26 height 26
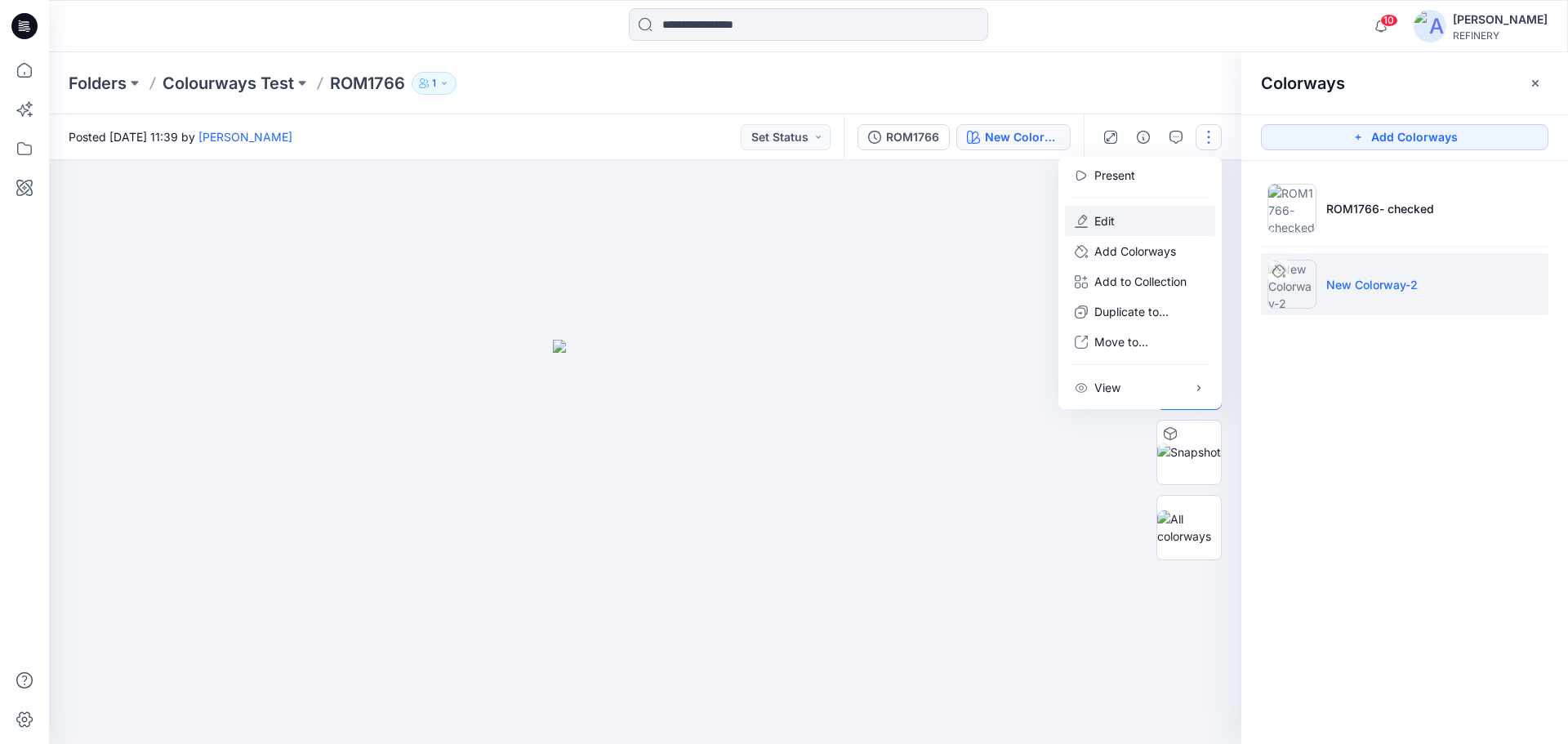
click at [1102, 227] on p "Edit" at bounding box center [1104, 220] width 20 height 17
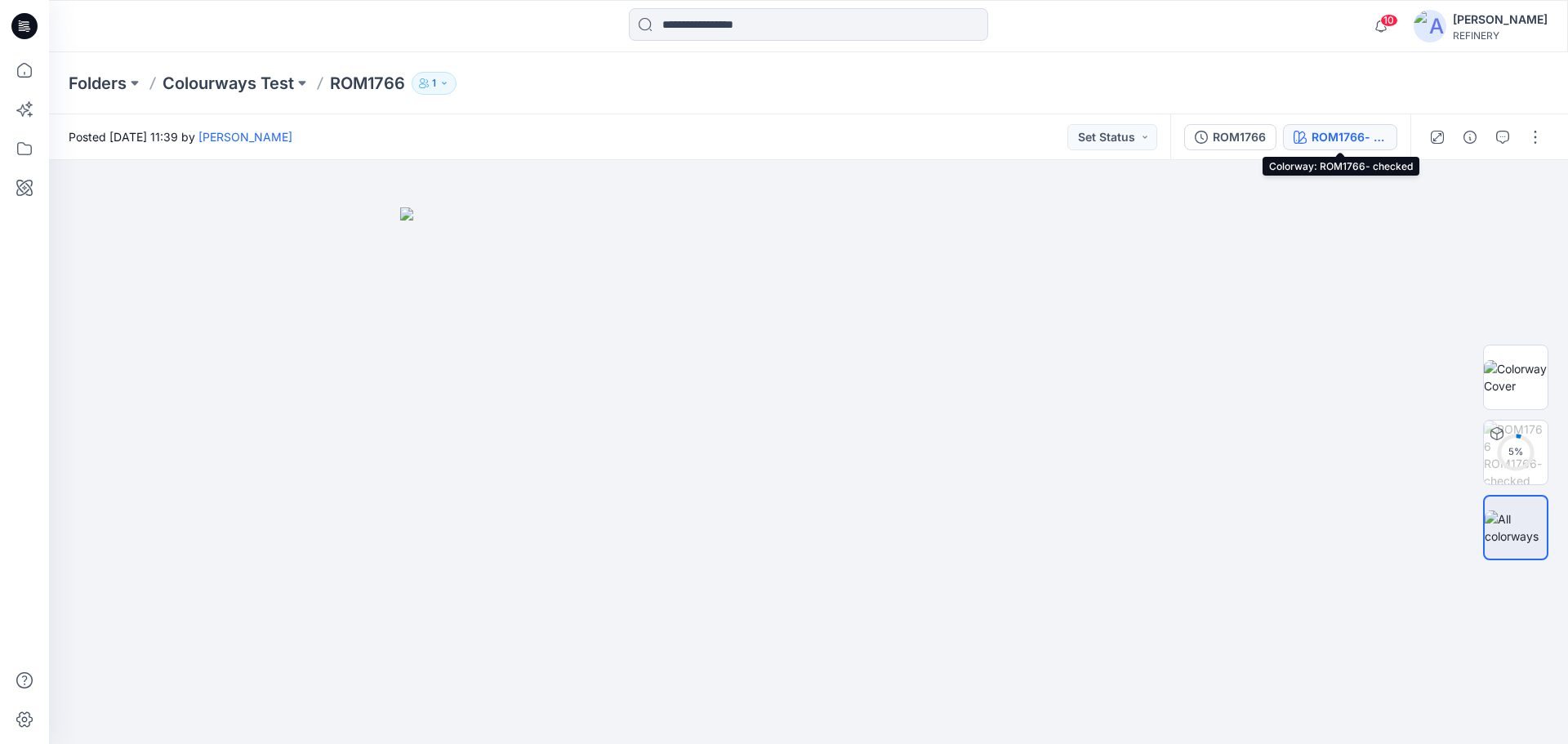
click at [1364, 130] on div "ROM1766- checked" at bounding box center [1348, 136] width 75 height 18
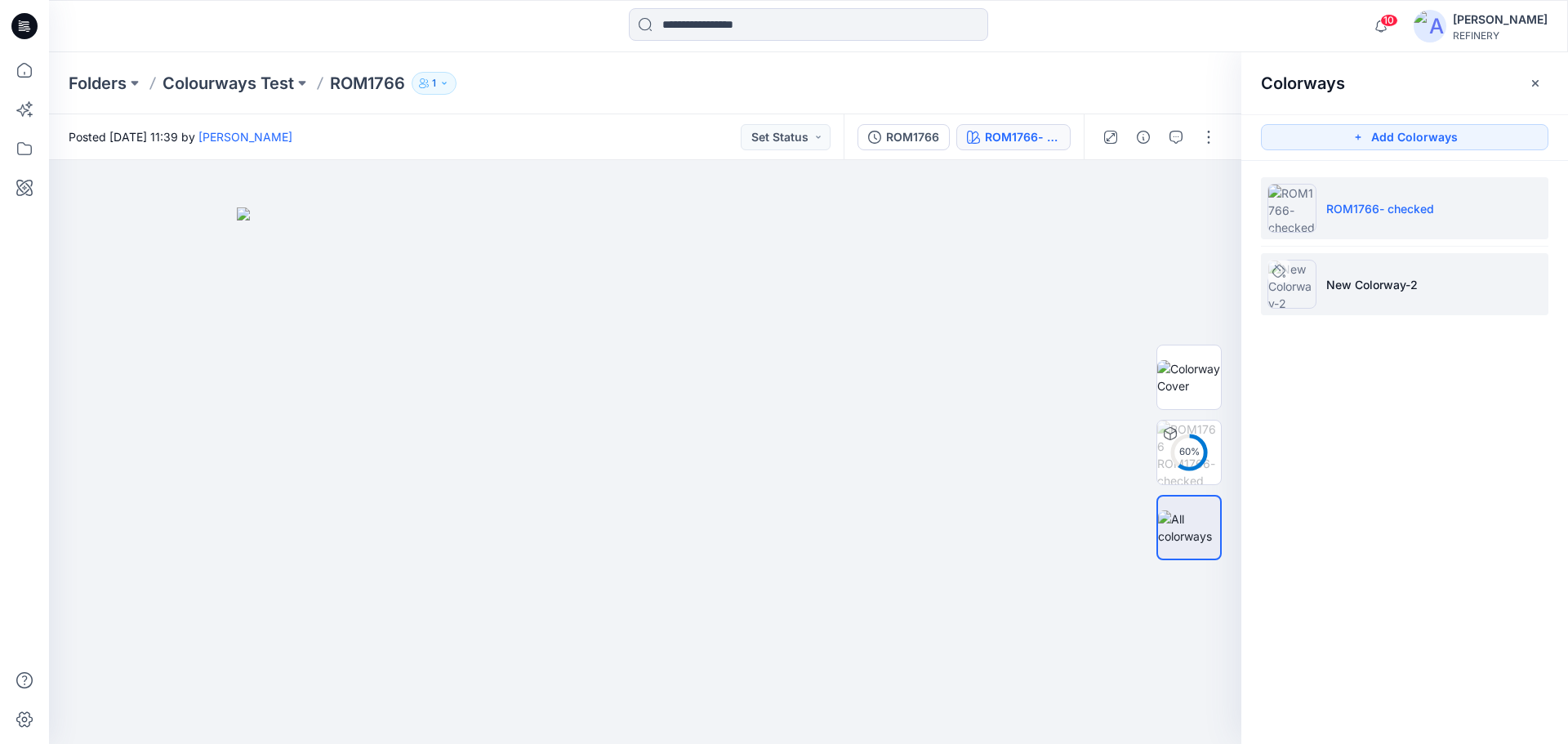
click at [1334, 303] on li "New Colorway-2" at bounding box center [1404, 284] width 287 height 62
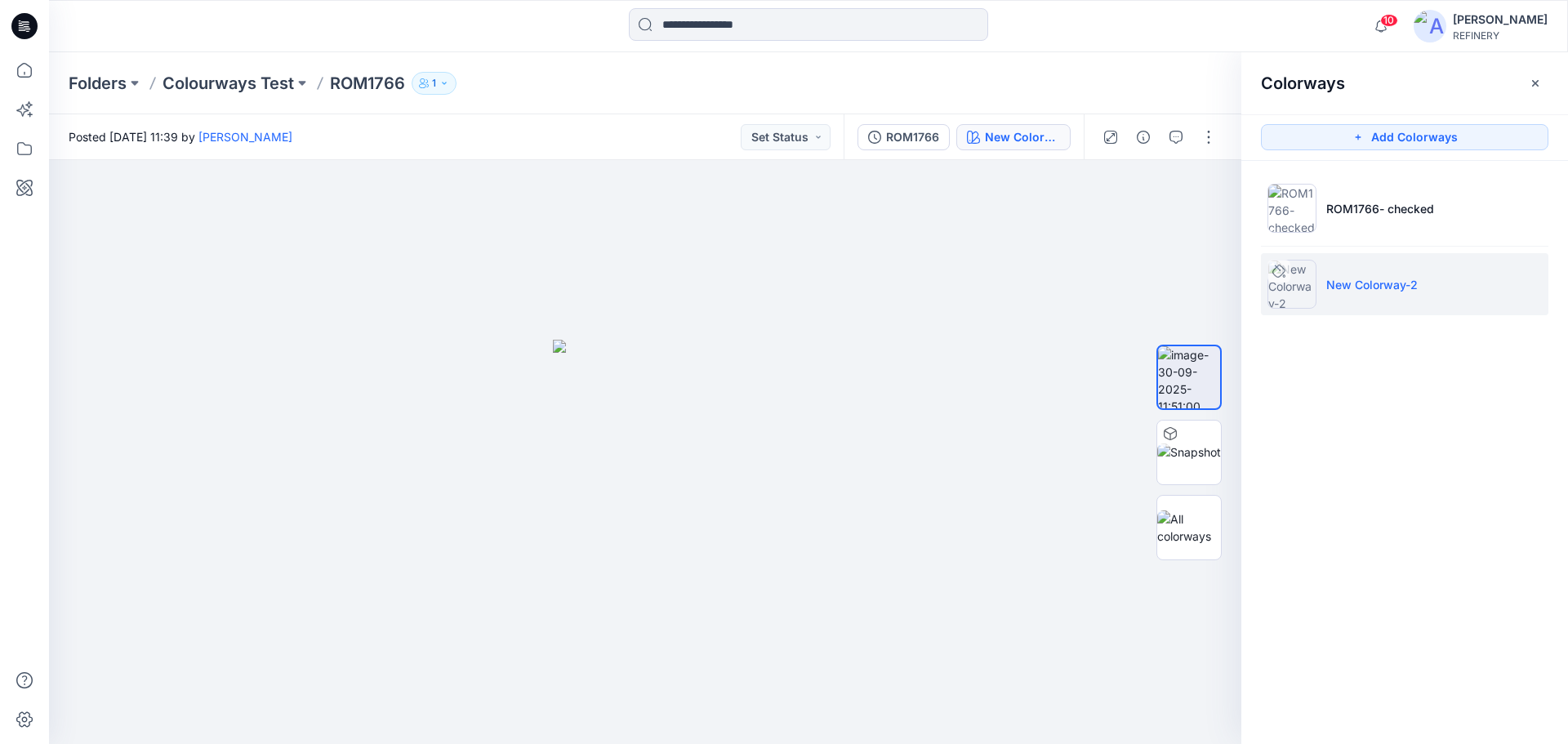
click at [1535, 84] on icon "button" at bounding box center [1535, 83] width 13 height 13
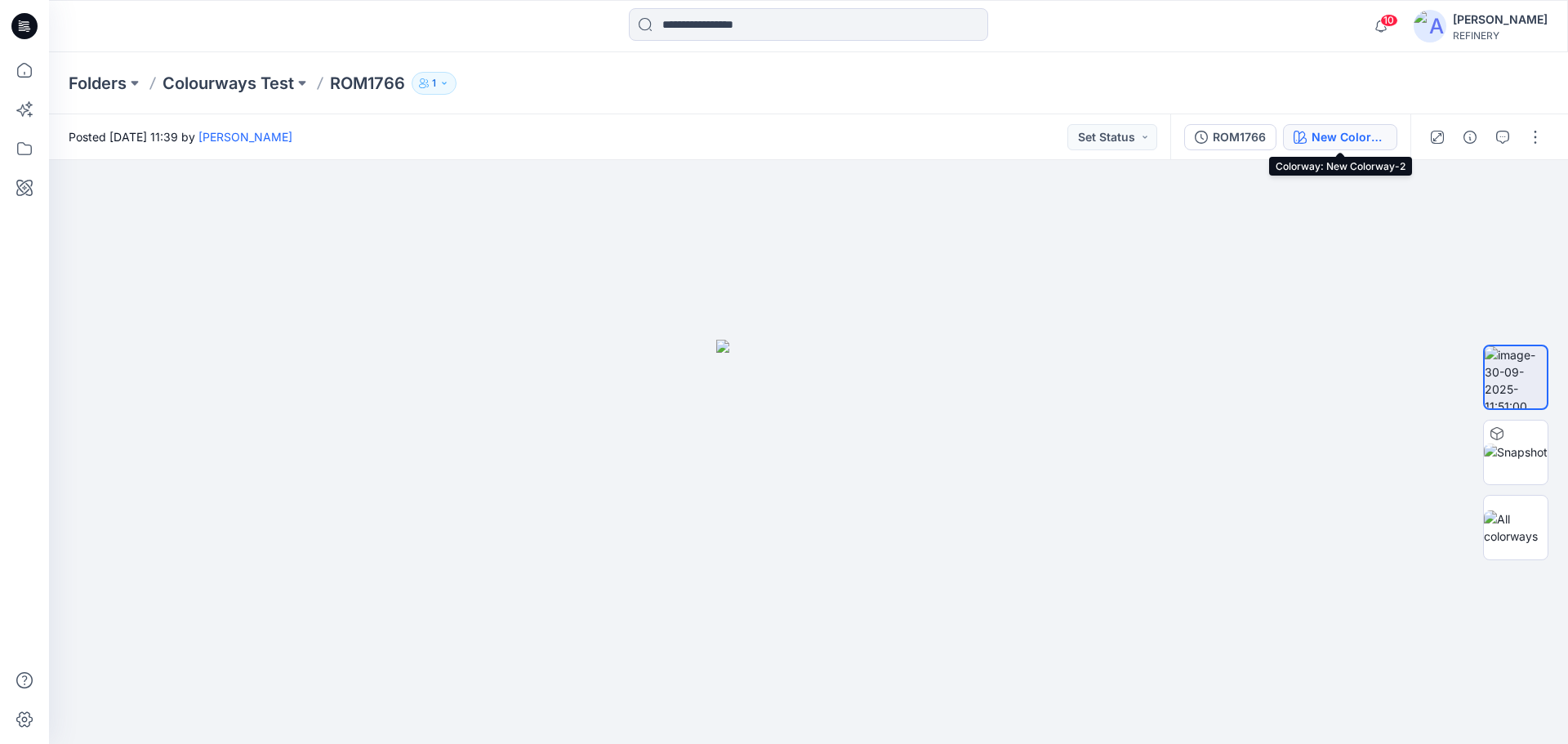
click at [1343, 133] on div "New Colorway-2" at bounding box center [1348, 136] width 75 height 18
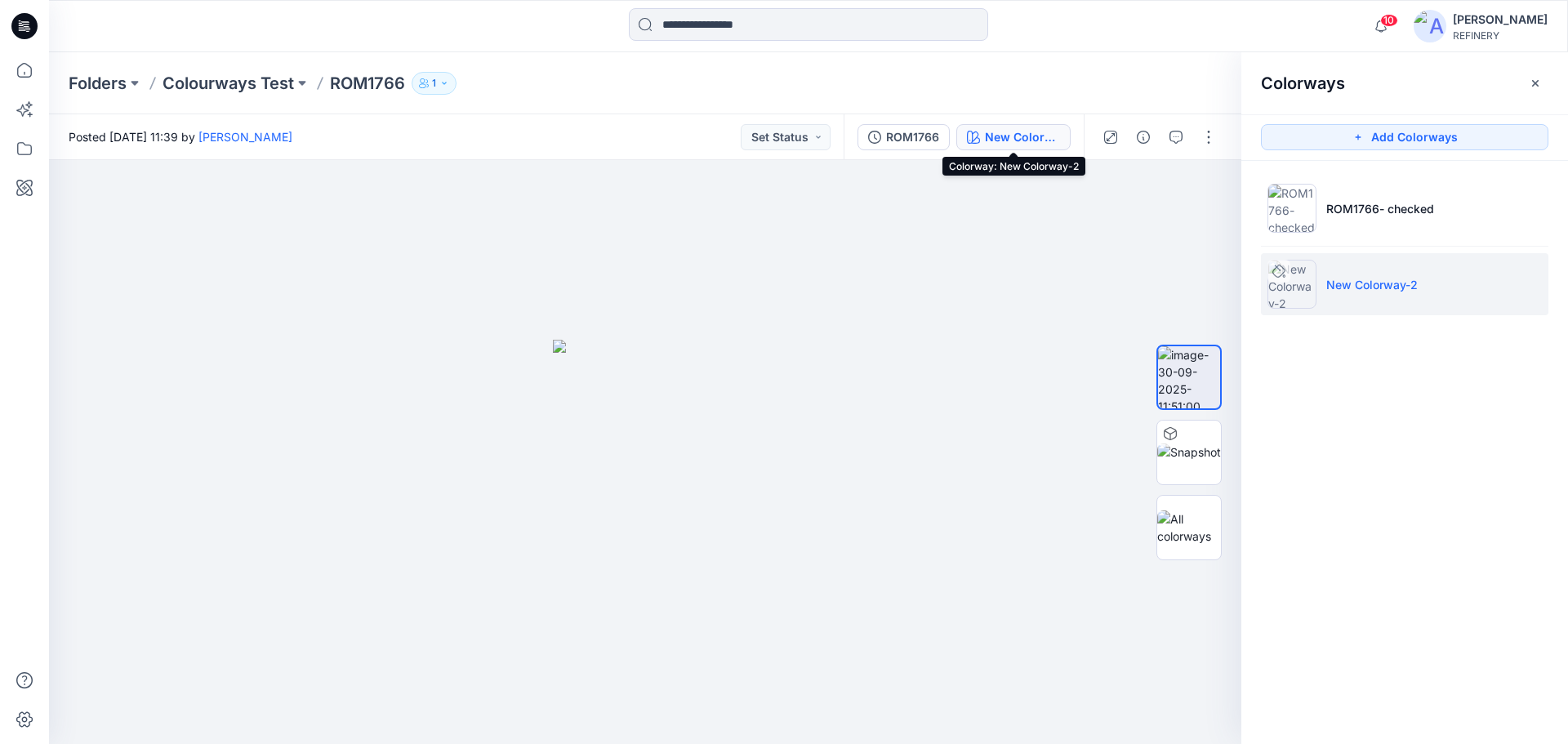
click at [1055, 133] on div "New Colorway-2" at bounding box center [1022, 136] width 75 height 18
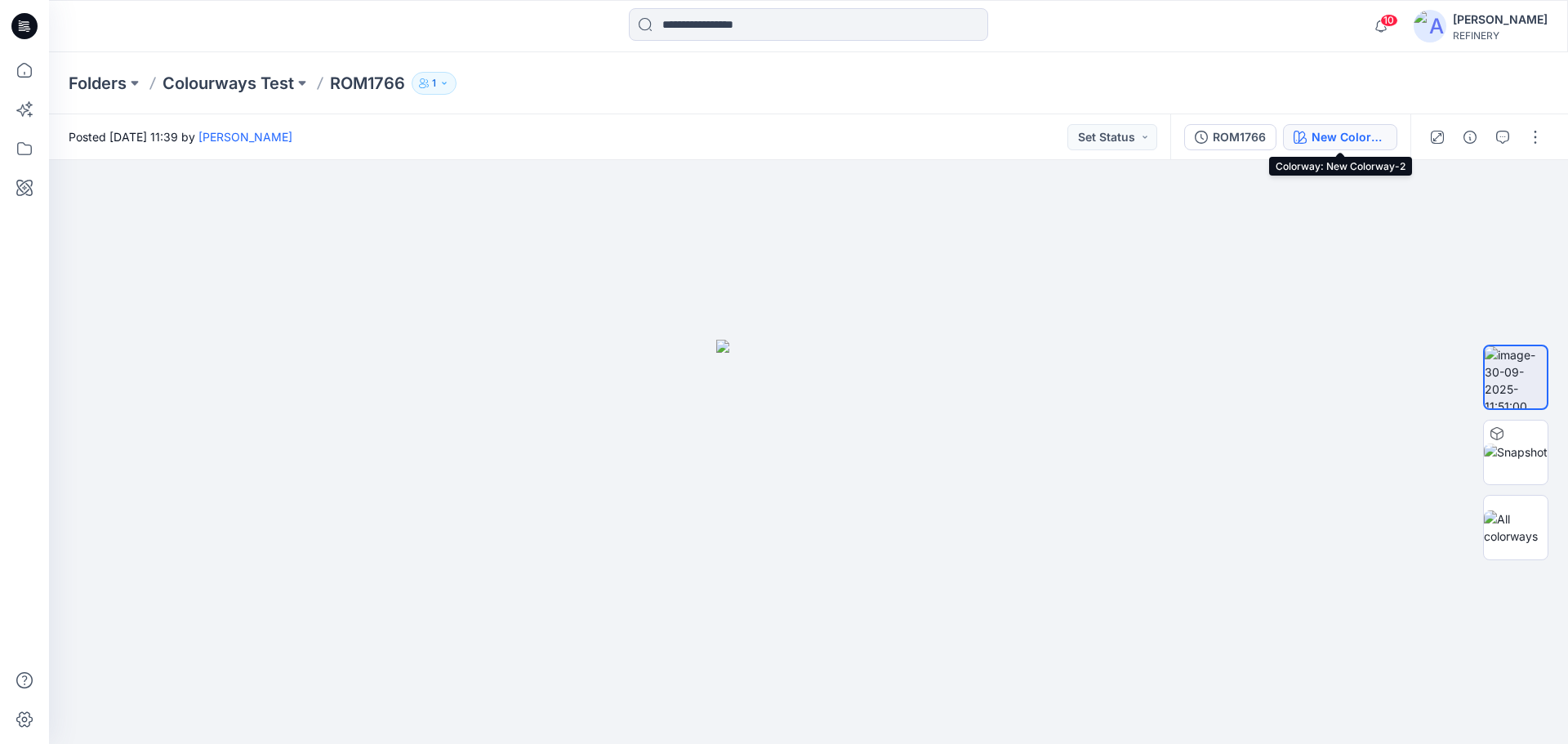
click at [1331, 139] on div "New Colorway-2" at bounding box center [1348, 136] width 75 height 18
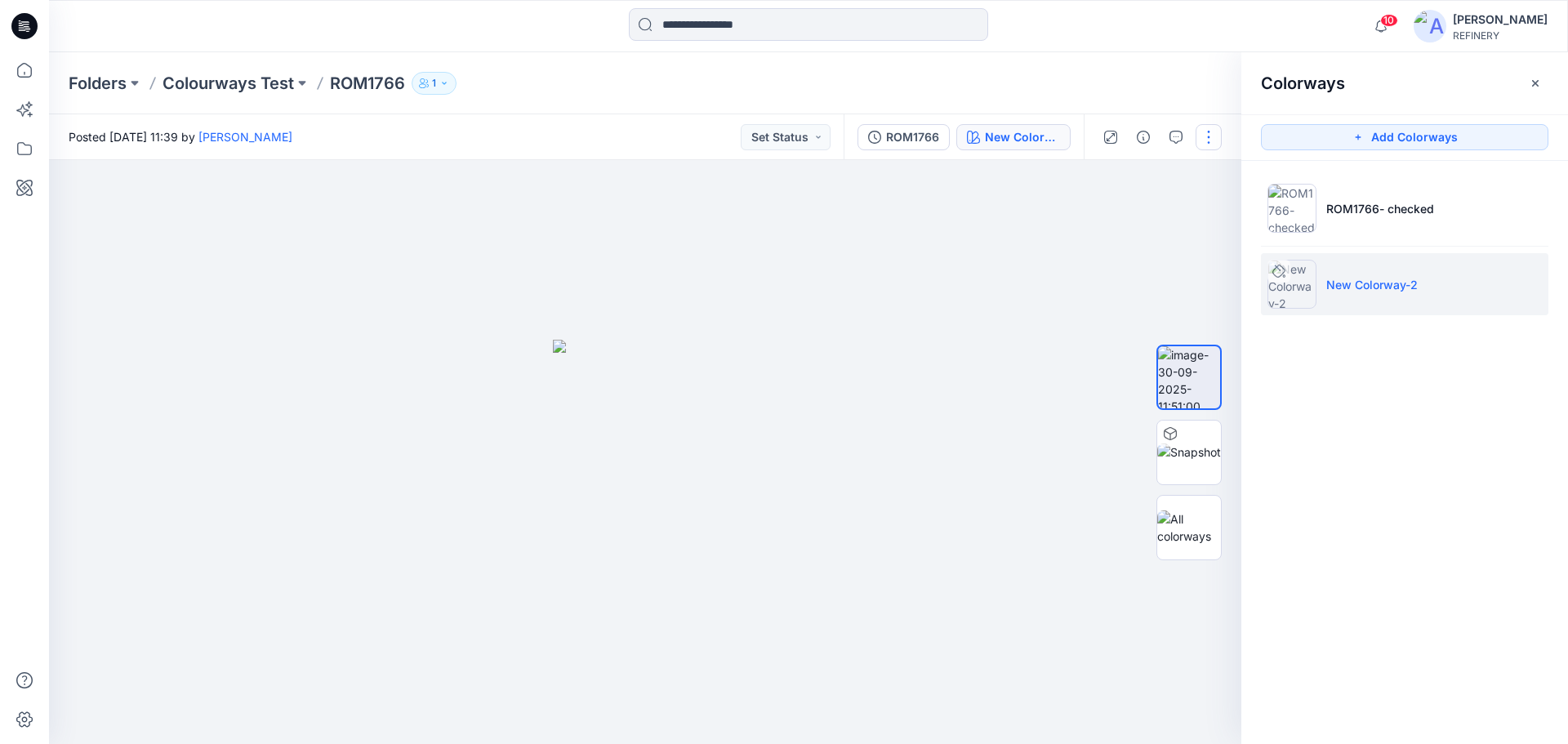
click at [1215, 130] on button "button" at bounding box center [1209, 136] width 26 height 26
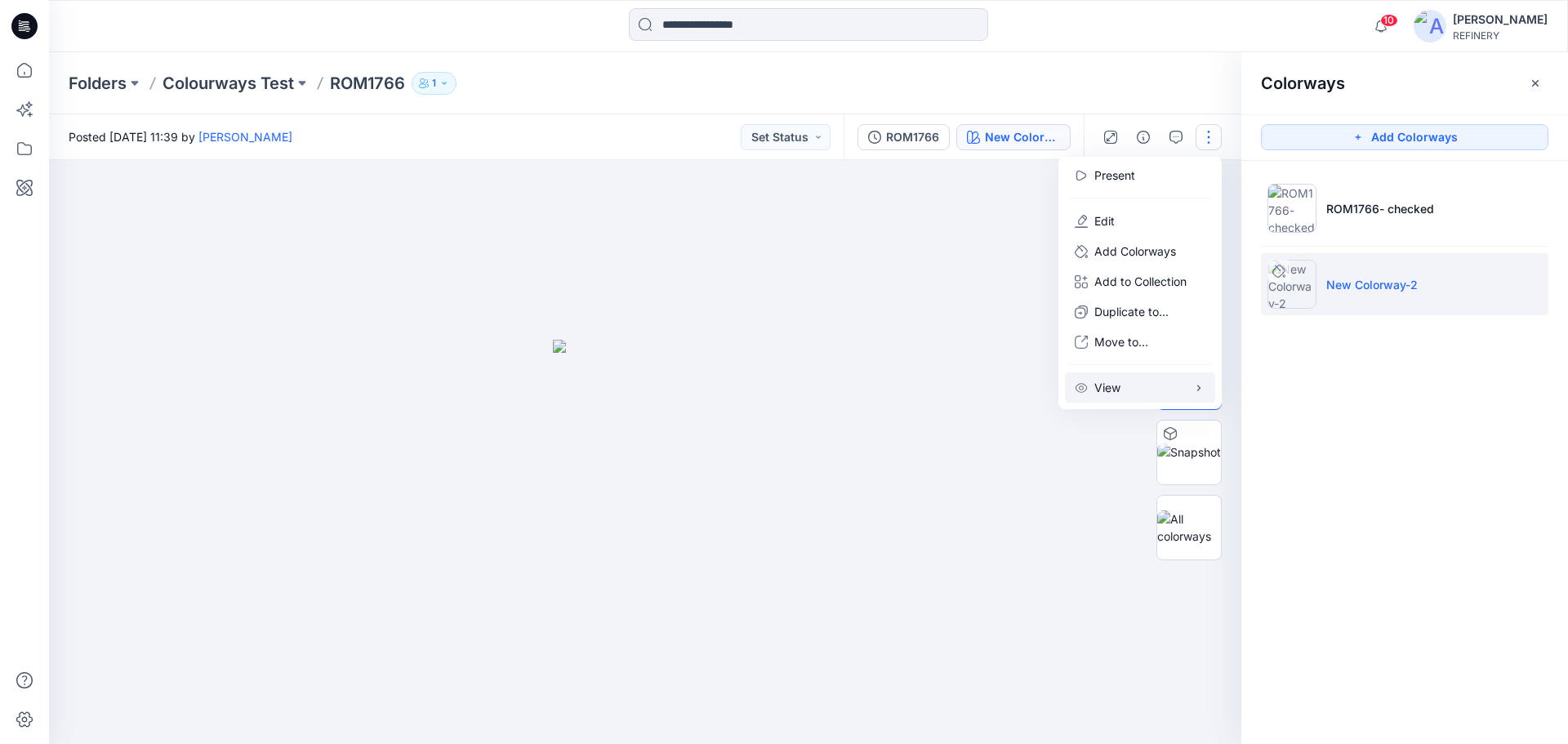
click at [1154, 389] on button "View" at bounding box center [1139, 387] width 150 height 31
click at [1543, 75] on button "button" at bounding box center [1535, 83] width 26 height 26
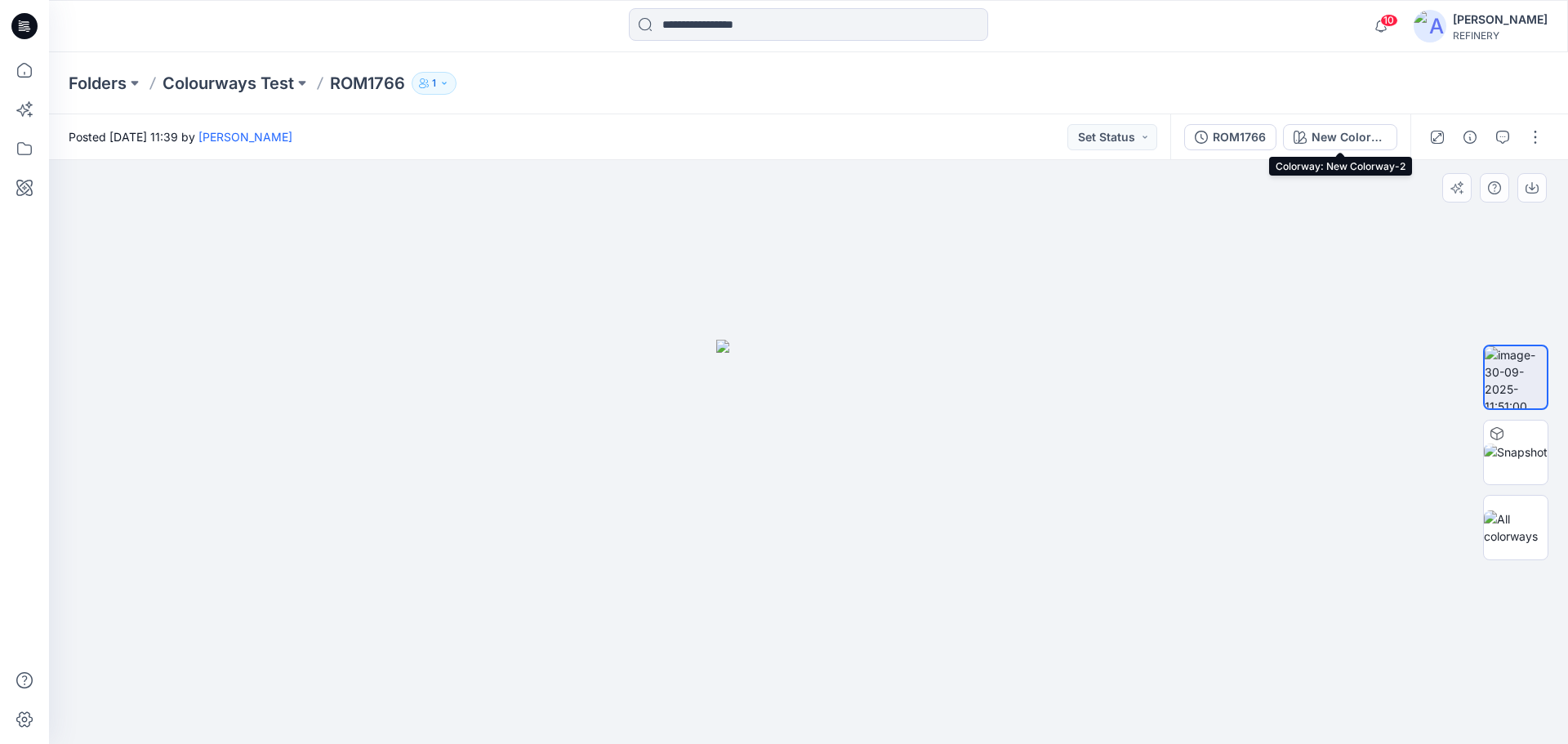
drag, startPoint x: 1375, startPoint y: 139, endPoint x: 1423, endPoint y: 209, distance: 84.9
click at [1423, 209] on div at bounding box center [809, 452] width 1519 height 584
click at [1533, 136] on button "button" at bounding box center [1535, 136] width 26 height 26
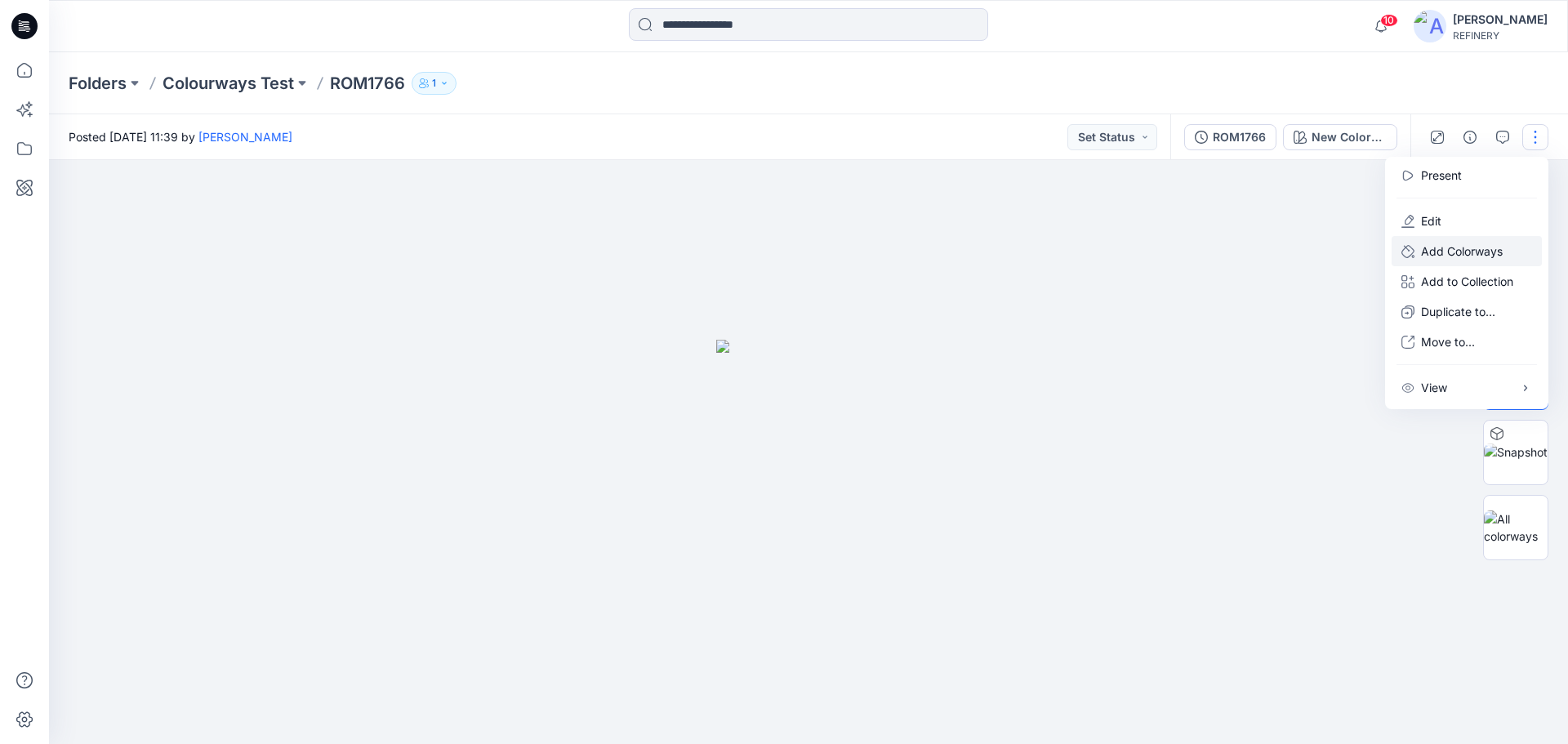
click at [1468, 257] on p "Add Colorways" at bounding box center [1461, 251] width 81 height 17
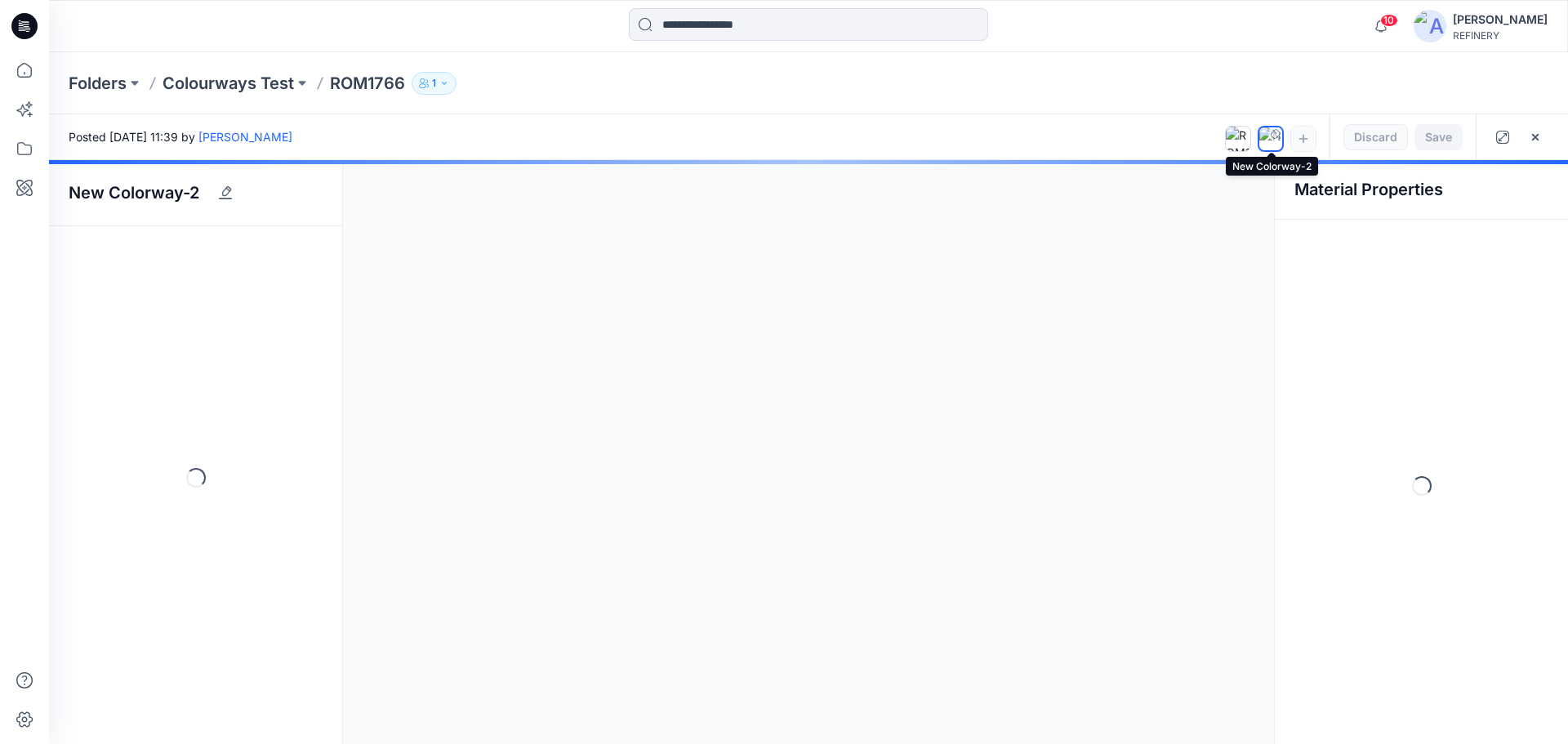
click at [1276, 143] on img at bounding box center [1271, 138] width 23 height 23
click at [225, 191] on div at bounding box center [809, 452] width 1519 height 584
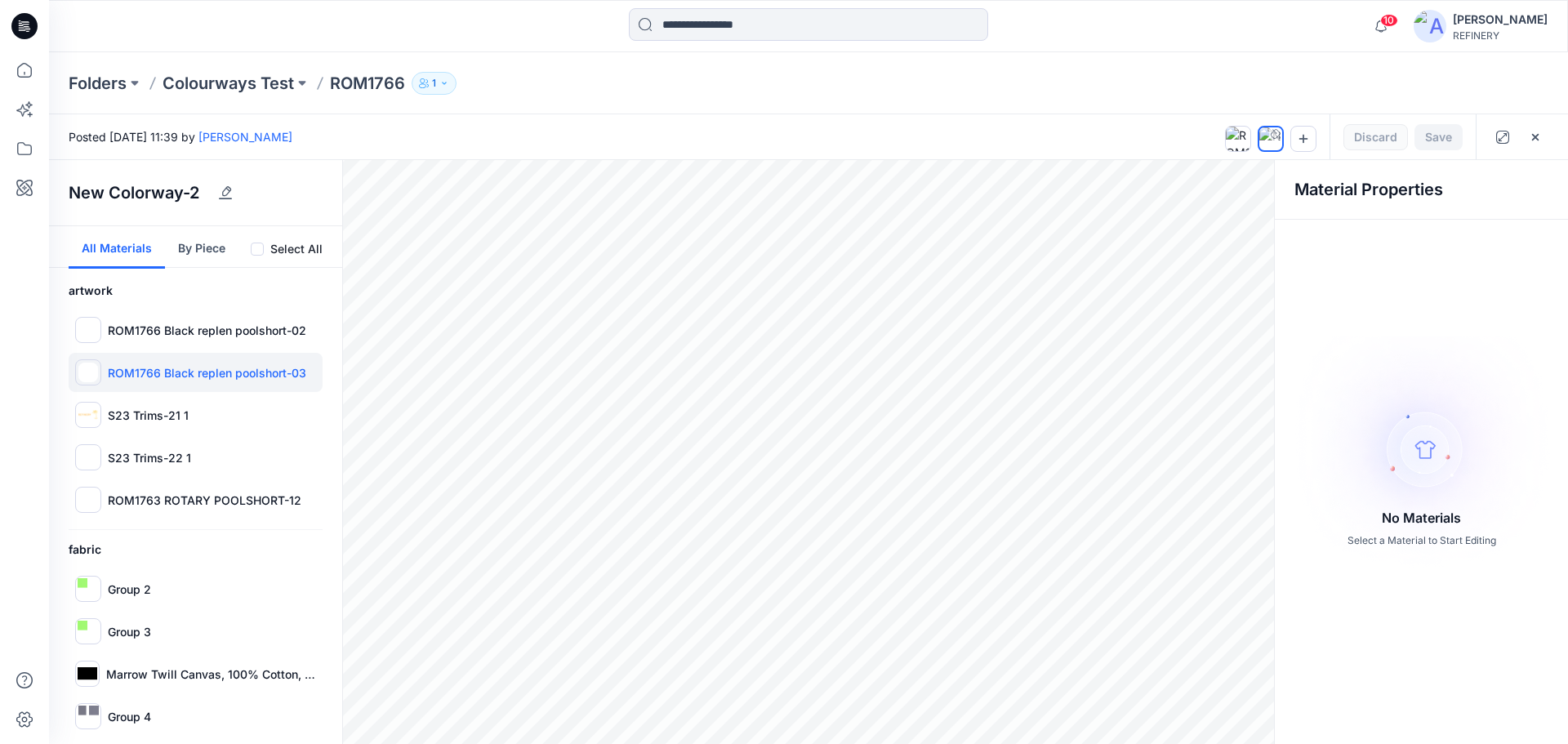
click at [95, 370] on img at bounding box center [87, 372] width 19 height 19
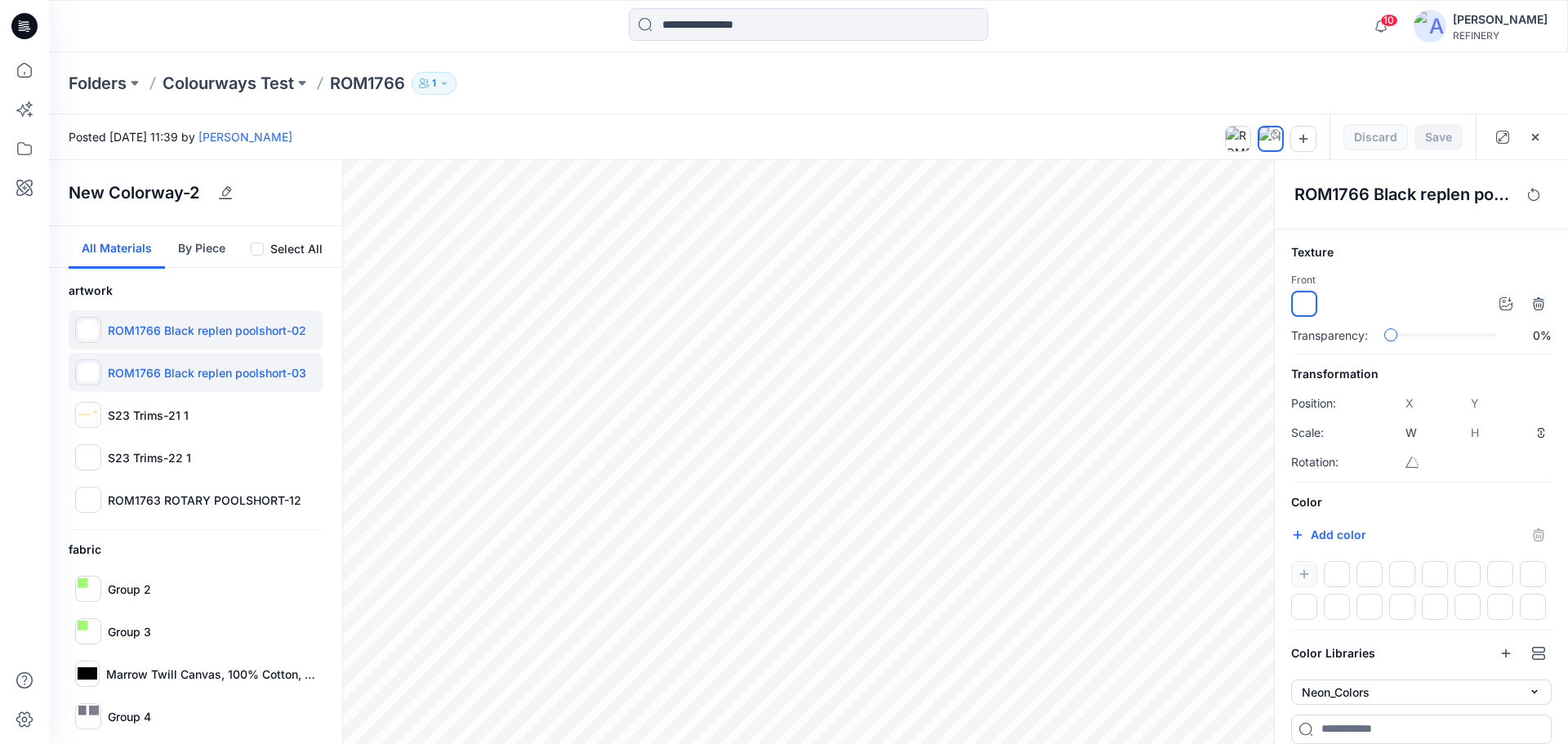
click at [89, 336] on img at bounding box center [87, 330] width 19 height 19
type input "****"
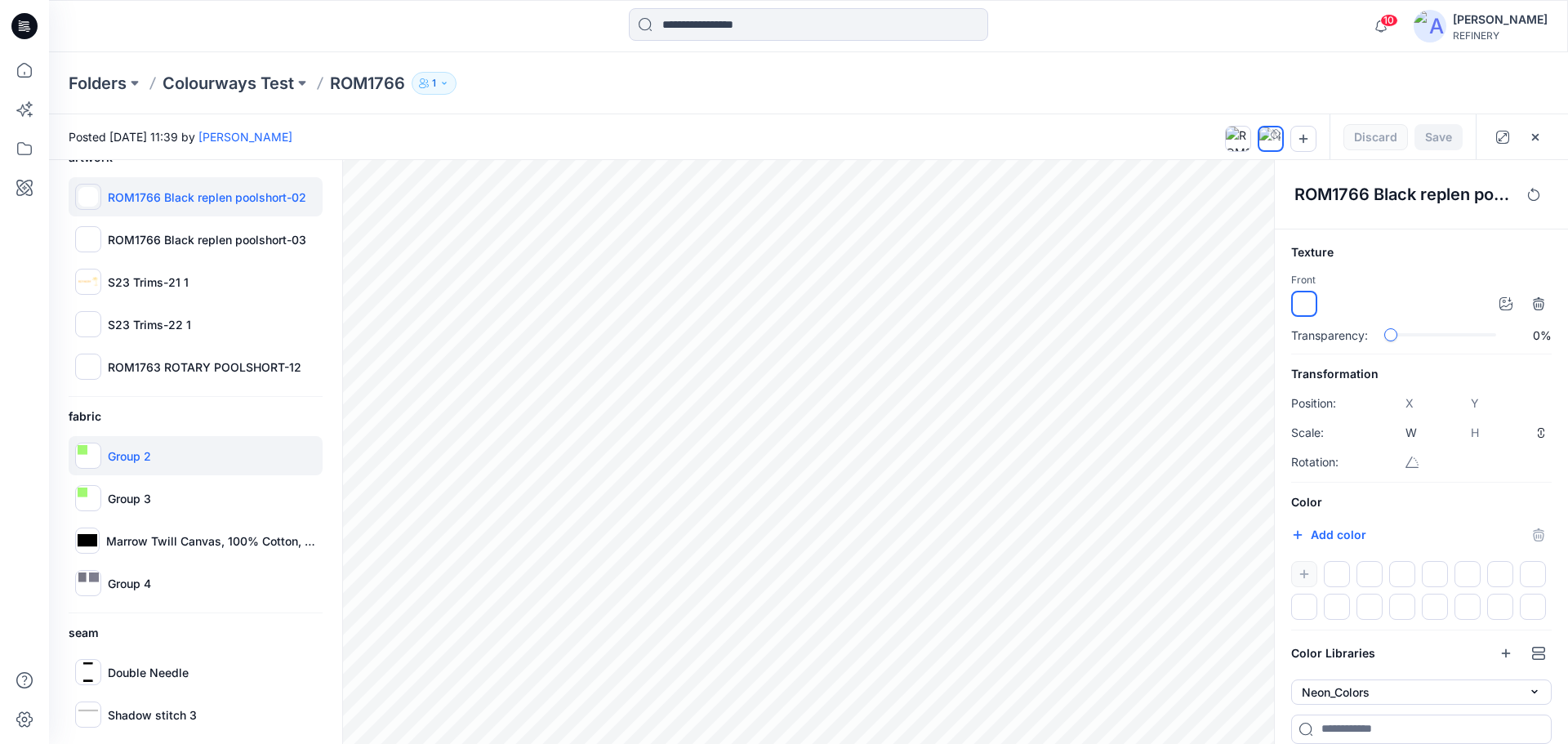
scroll to position [162, 0]
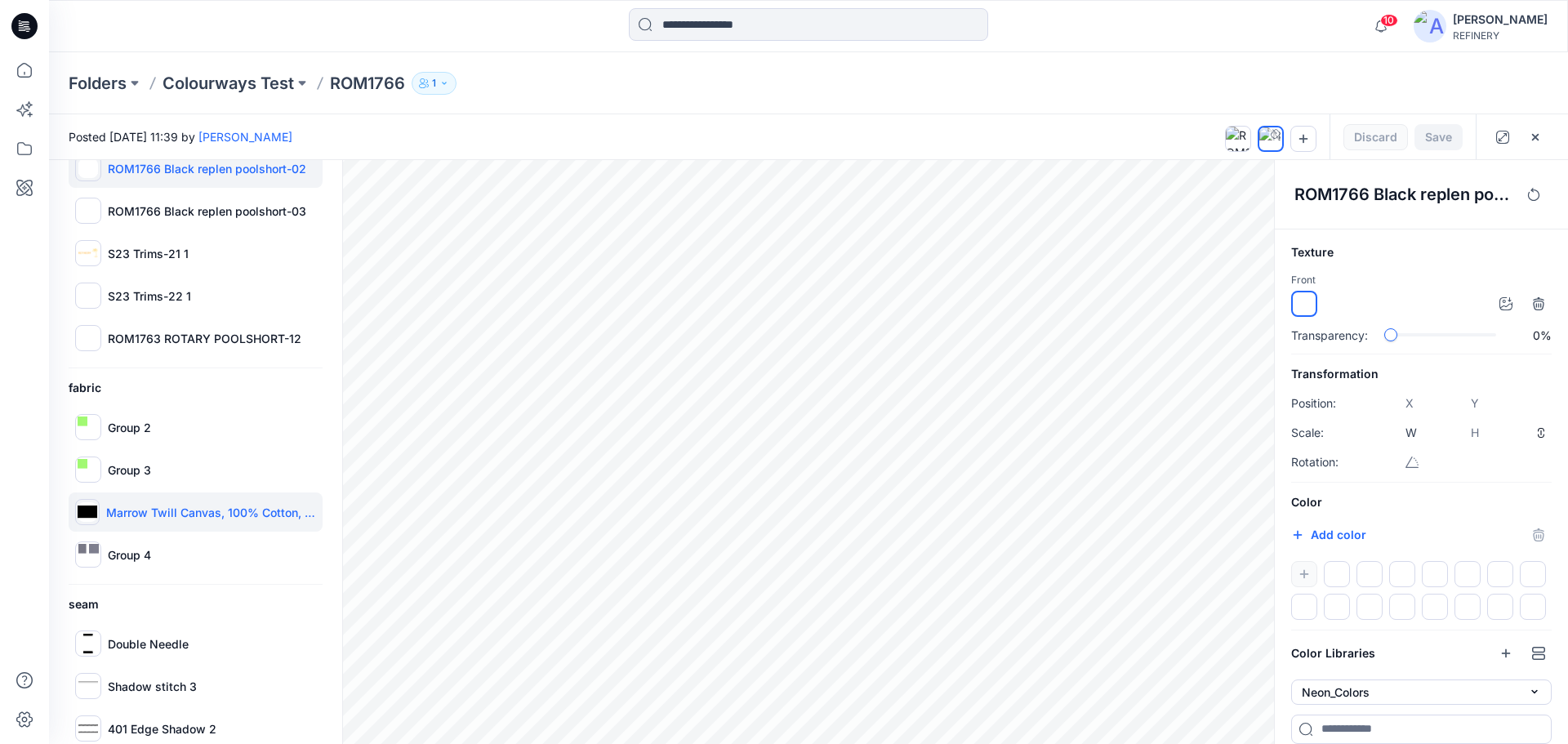
click at [86, 512] on img at bounding box center [87, 512] width 19 height 19
type input "*****"
type input "******"
type input "****"
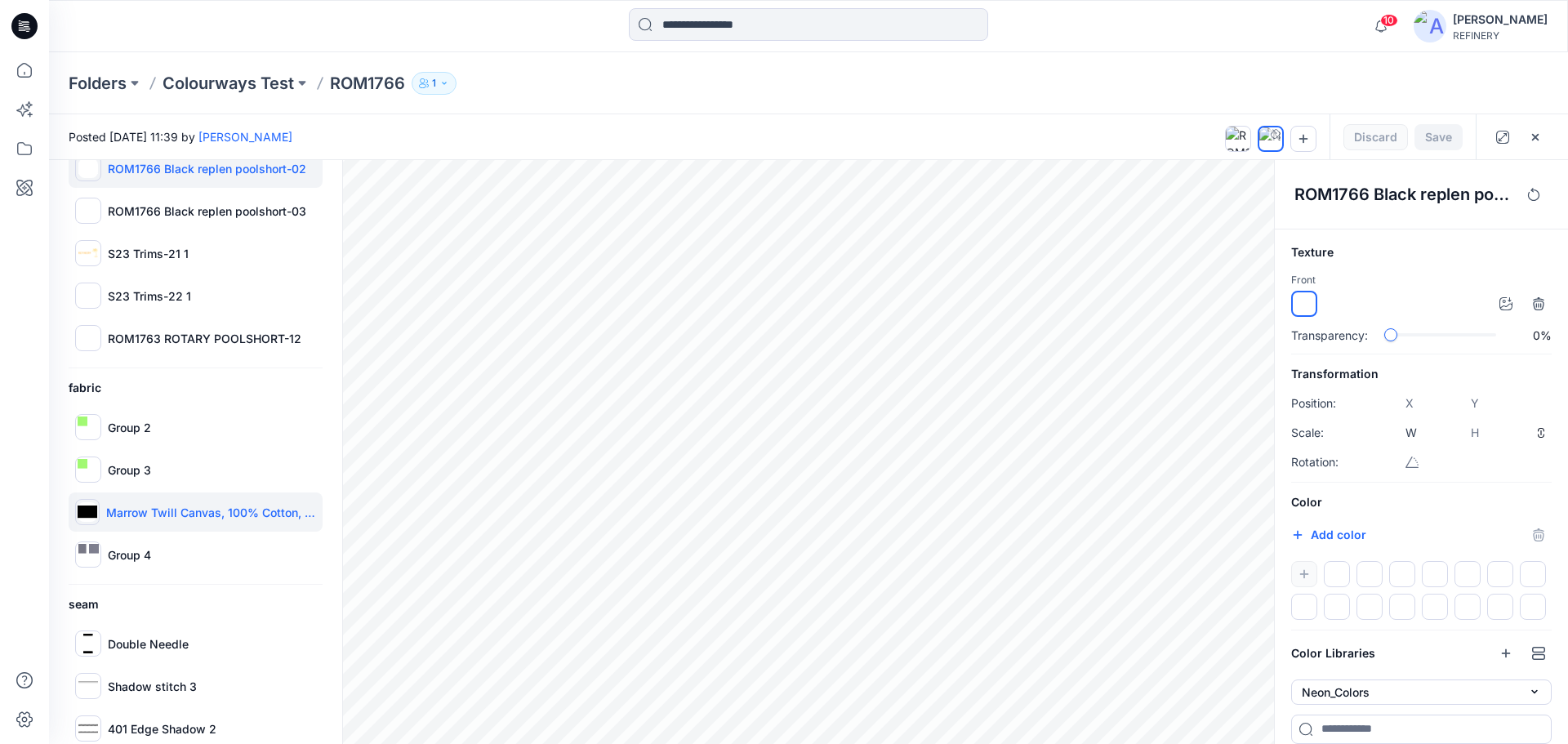
type input "*****"
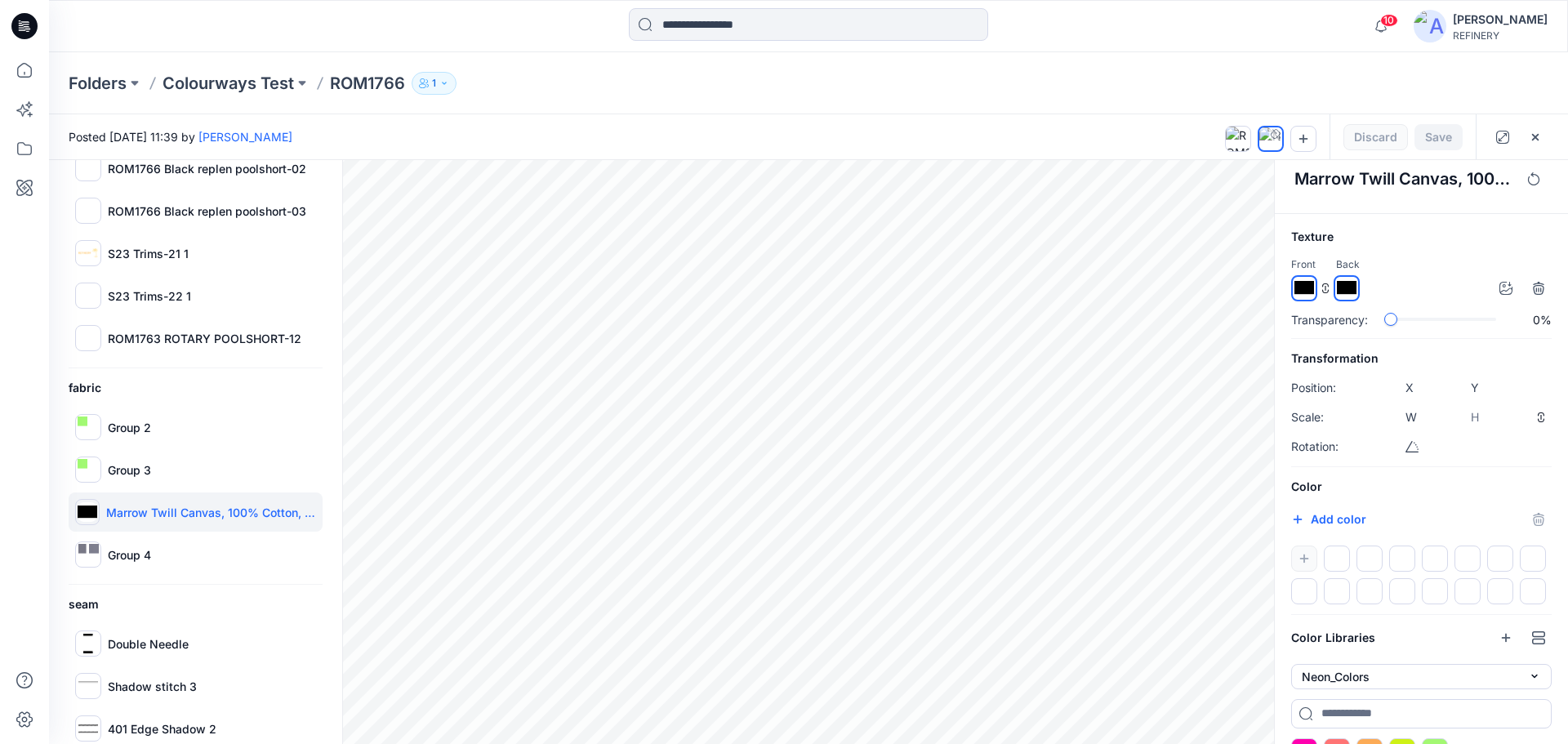
scroll to position [53, 0]
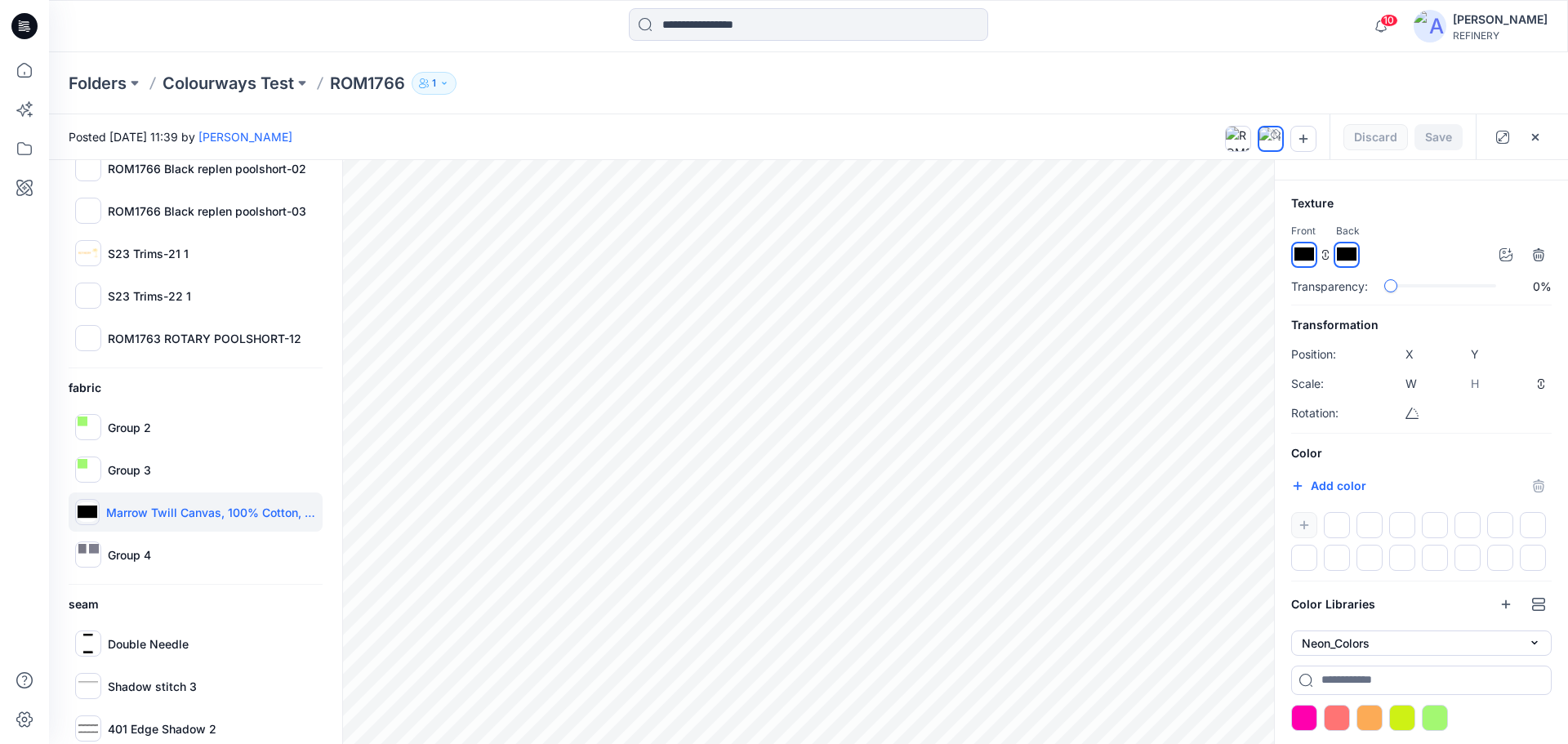
click at [1309, 516] on div at bounding box center [1421, 541] width 260 height 58
click at [1304, 713] on div at bounding box center [1304, 717] width 26 height 26
click at [1537, 482] on div "#FF00AE *******" at bounding box center [1421, 486] width 260 height 26
click at [1386, 142] on button "Discard" at bounding box center [1376, 136] width 64 height 26
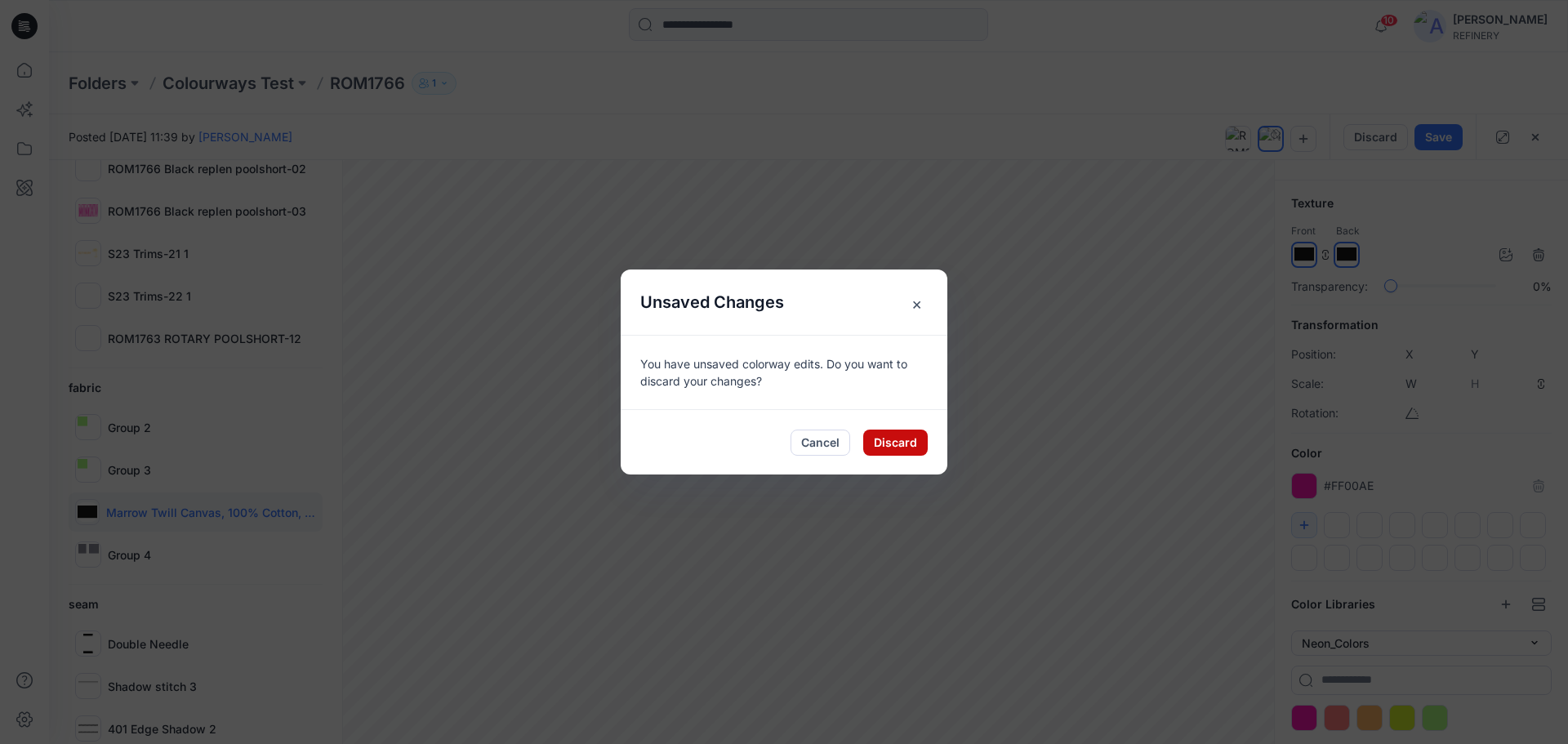
click at [919, 441] on button "Discard" at bounding box center [895, 442] width 64 height 26
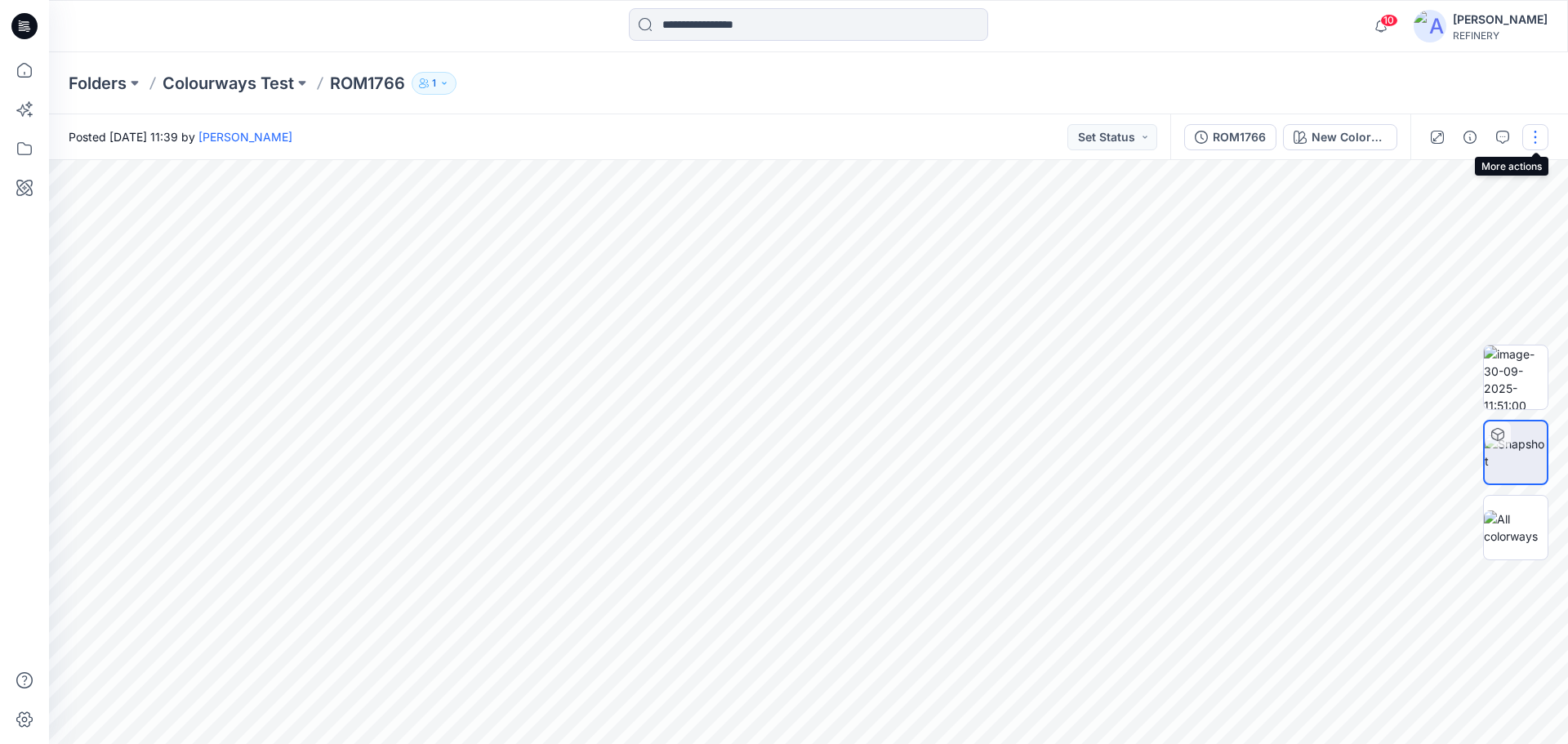
click at [1540, 137] on button "button" at bounding box center [1535, 136] width 26 height 26
click at [232, 86] on p "Colourways Test" at bounding box center [228, 83] width 131 height 23
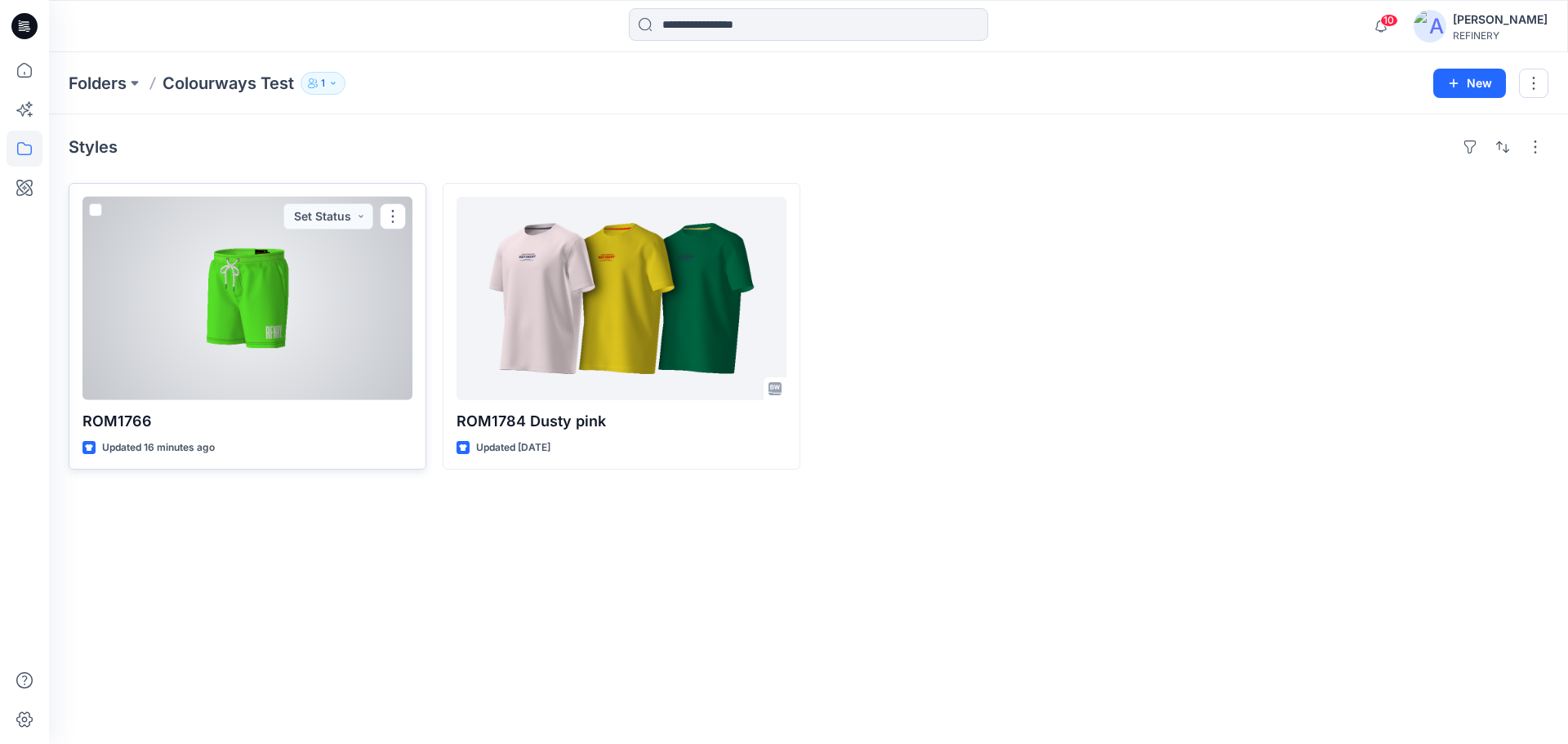
click at [286, 352] on div at bounding box center [247, 298] width 330 height 203
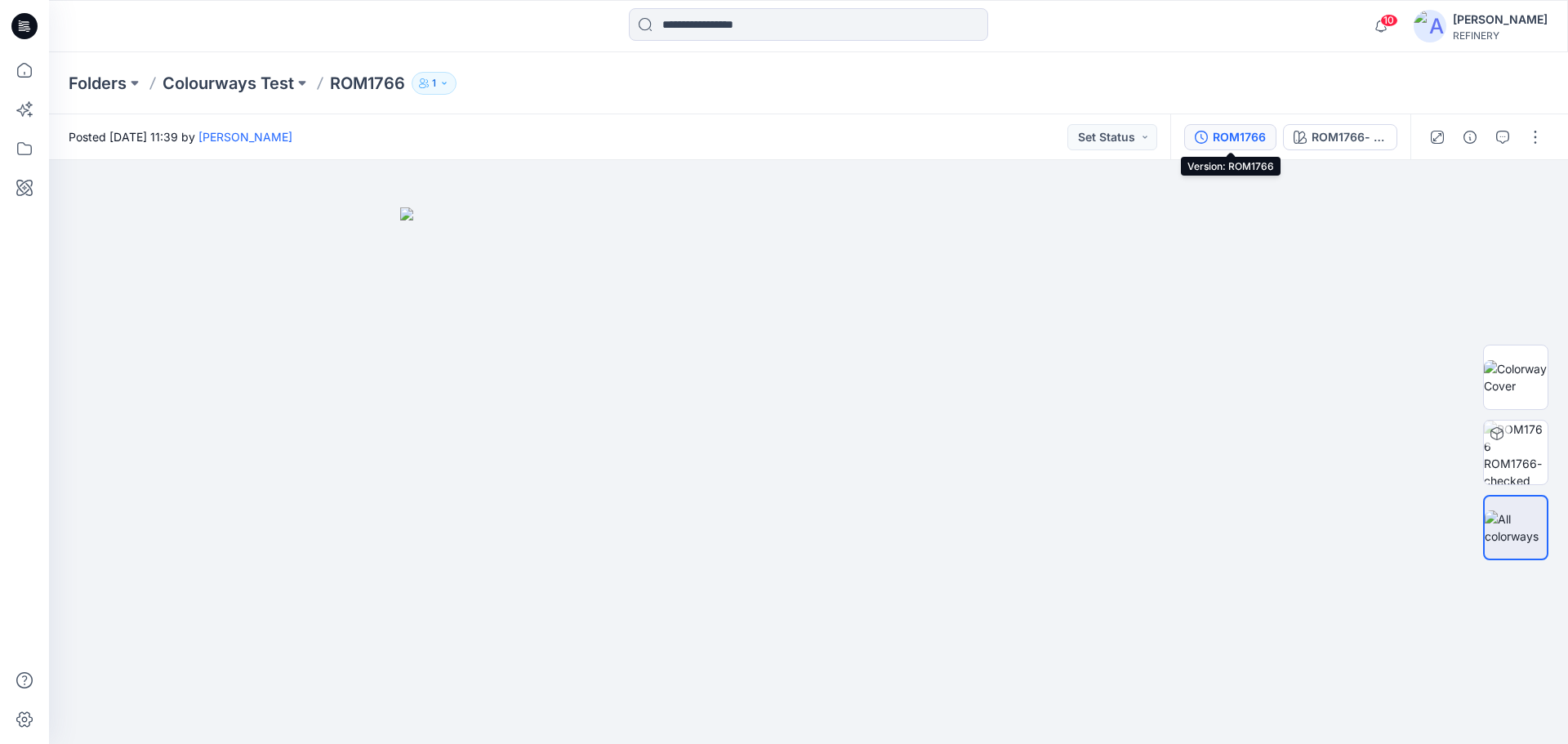
click at [1241, 128] on div "ROM1766" at bounding box center [1239, 136] width 53 height 18
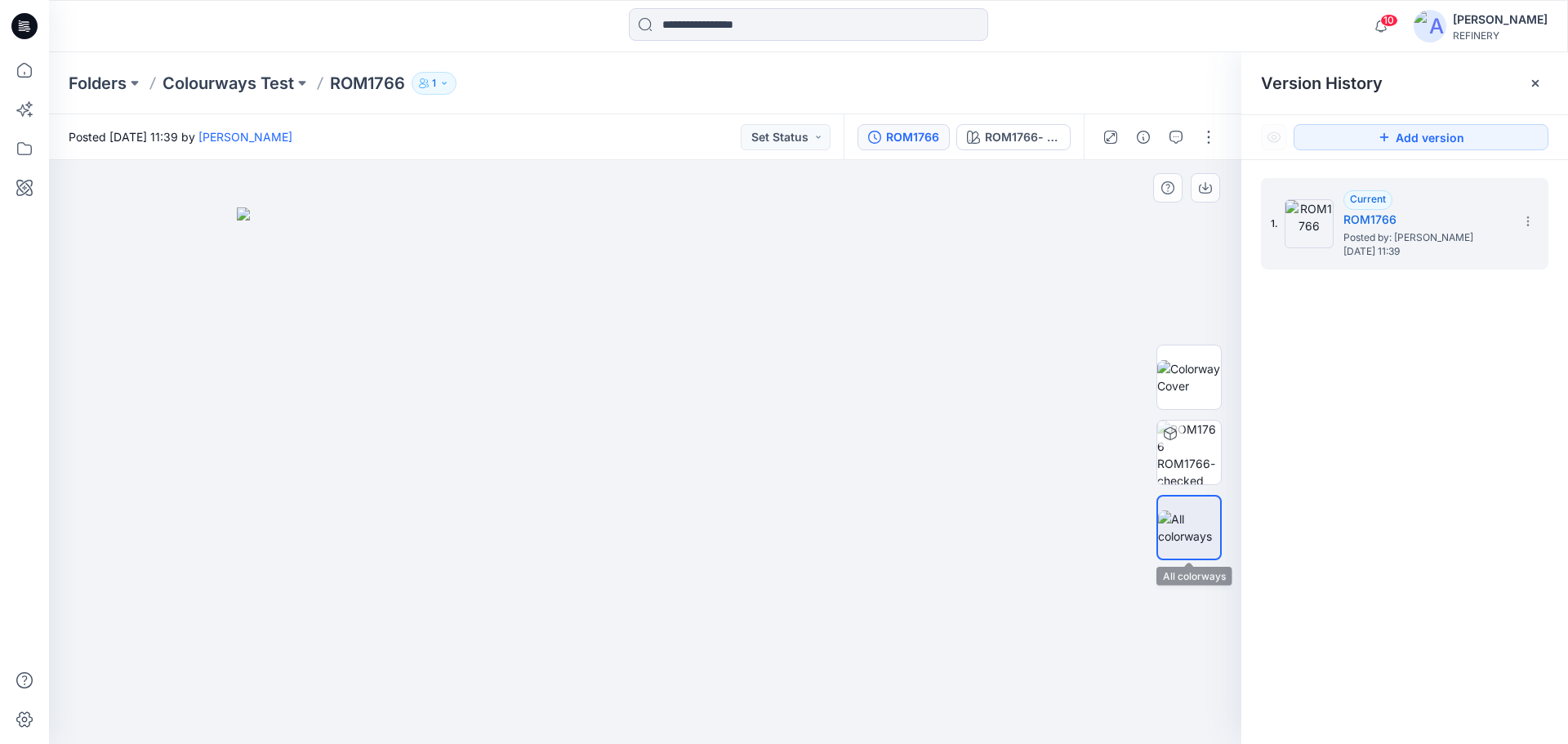
click at [1185, 525] on img at bounding box center [1188, 527] width 62 height 34
click at [1535, 77] on icon at bounding box center [1535, 83] width 13 height 13
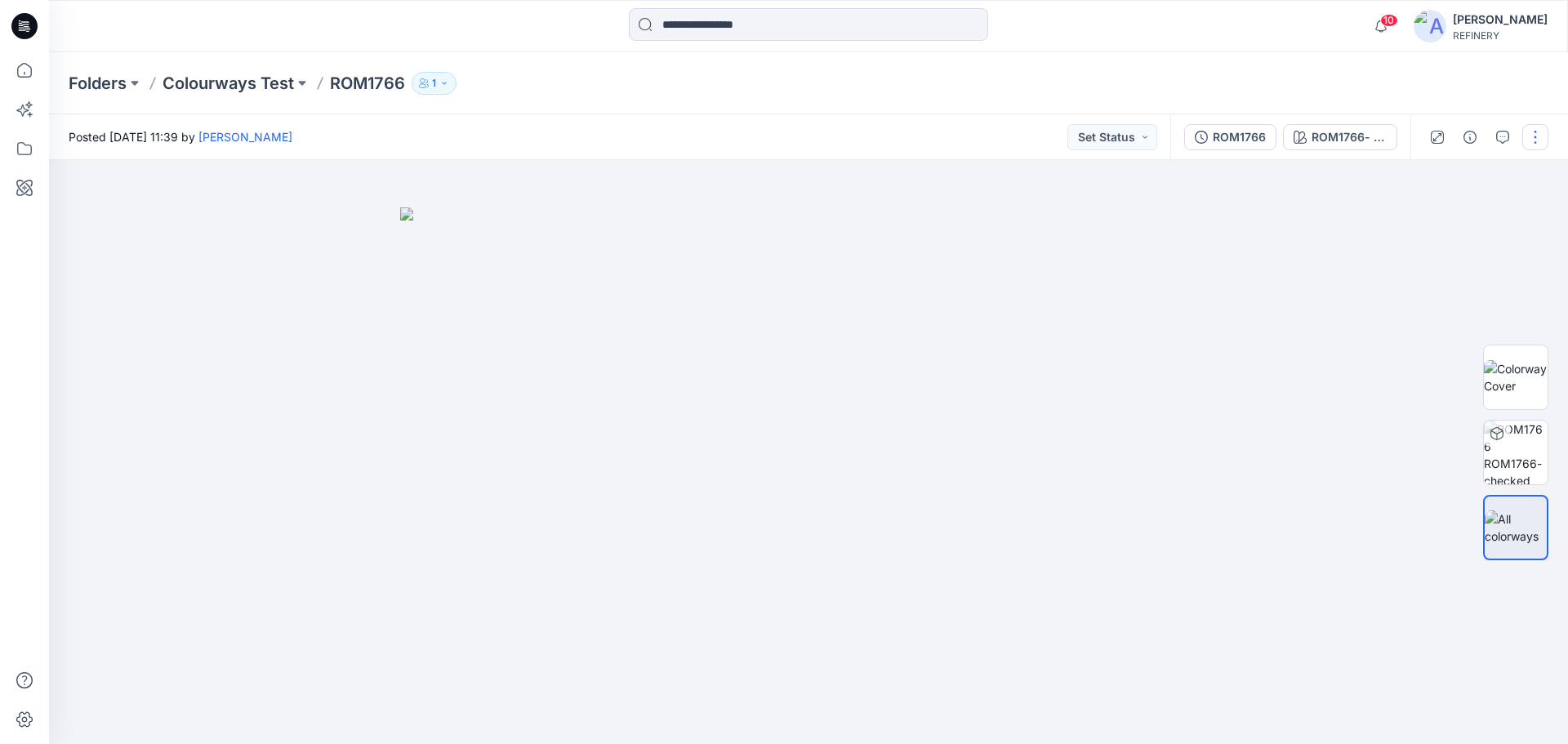
click at [1537, 132] on button "button" at bounding box center [1535, 136] width 26 height 26
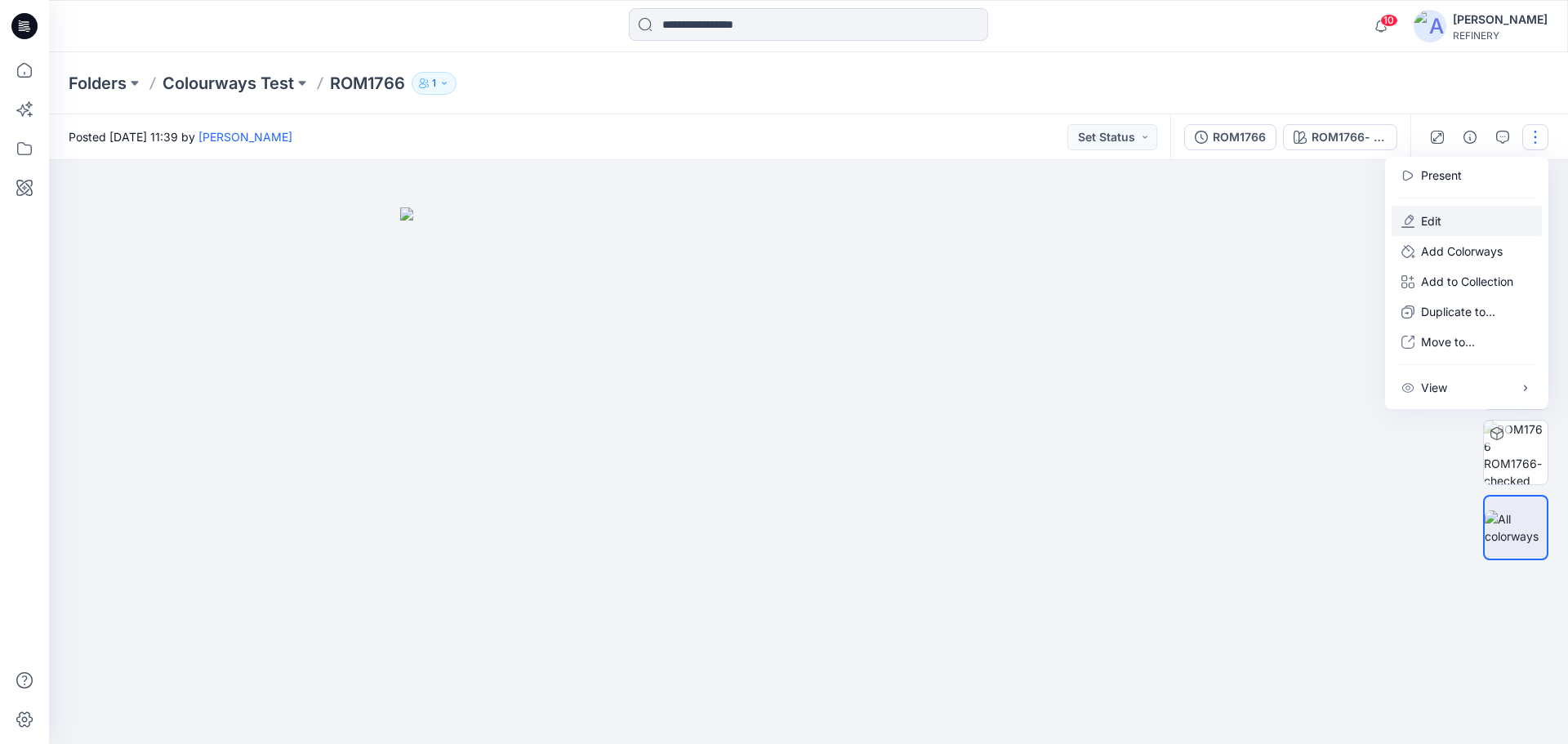
click at [1427, 223] on p "Edit" at bounding box center [1431, 220] width 20 height 17
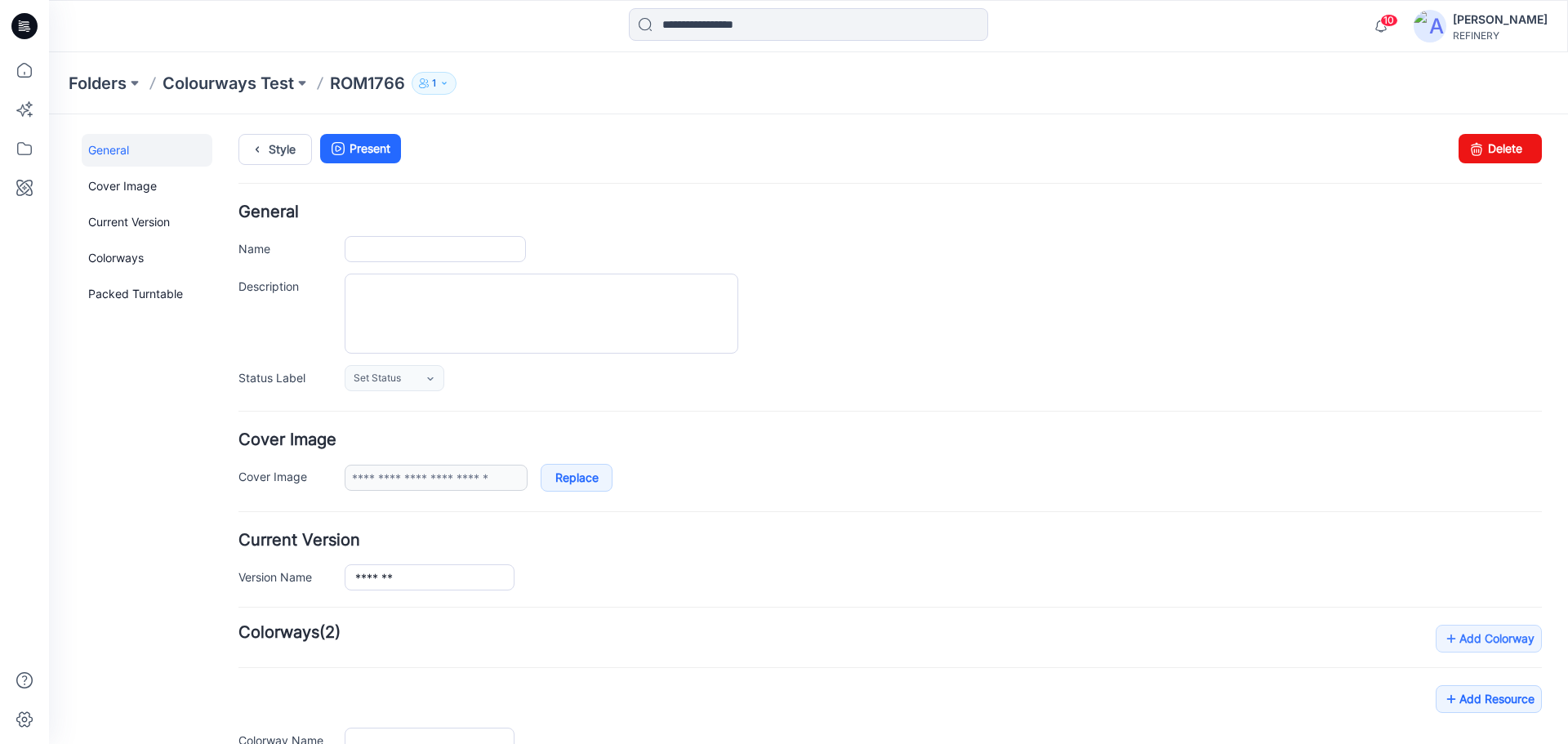
type input "*******"
type input "**********"
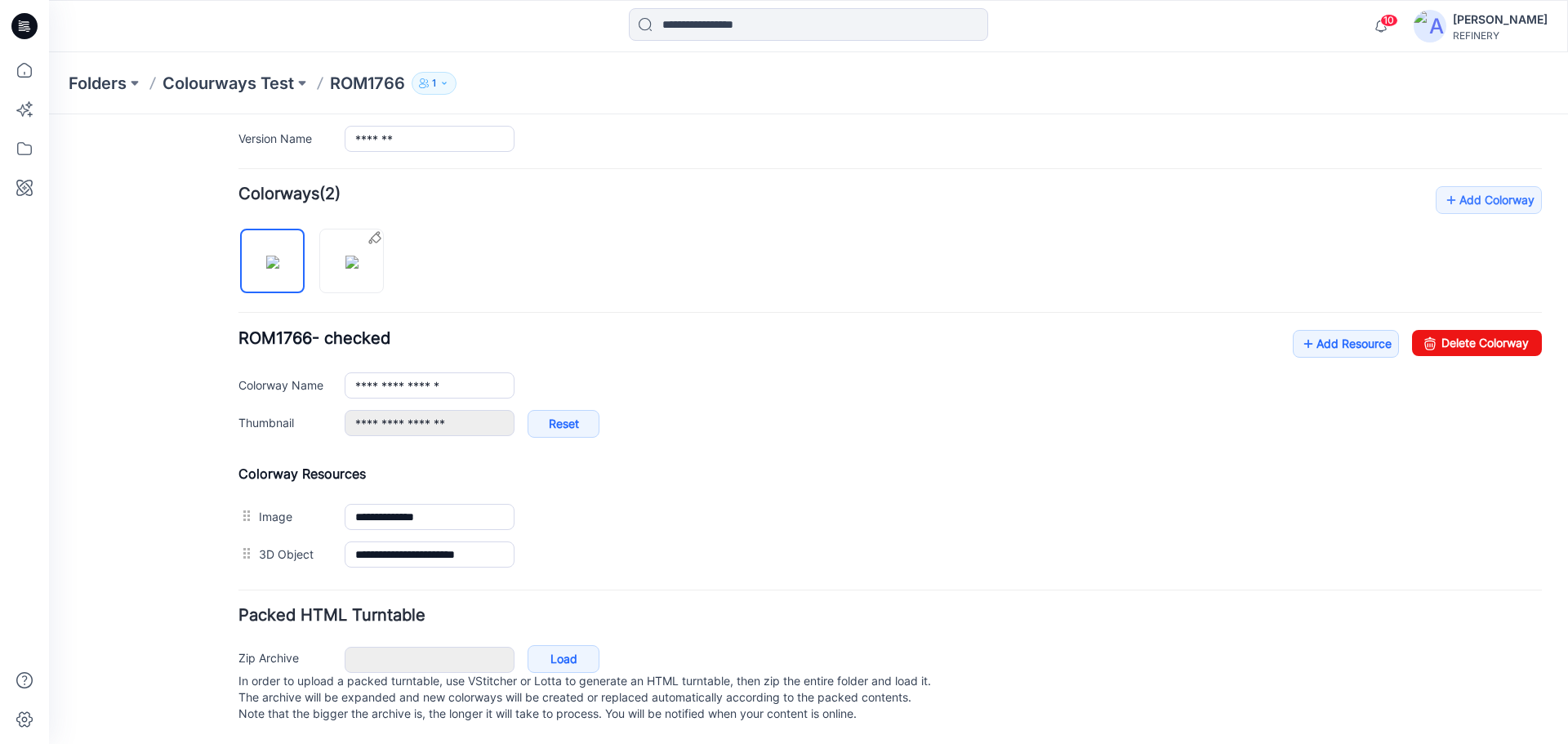
scroll to position [455, 0]
drag, startPoint x: 1456, startPoint y: 326, endPoint x: 923, endPoint y: 173, distance: 554.5
click at [1456, 330] on link "Delete Colorway" at bounding box center [1476, 342] width 130 height 26
type input "**********"
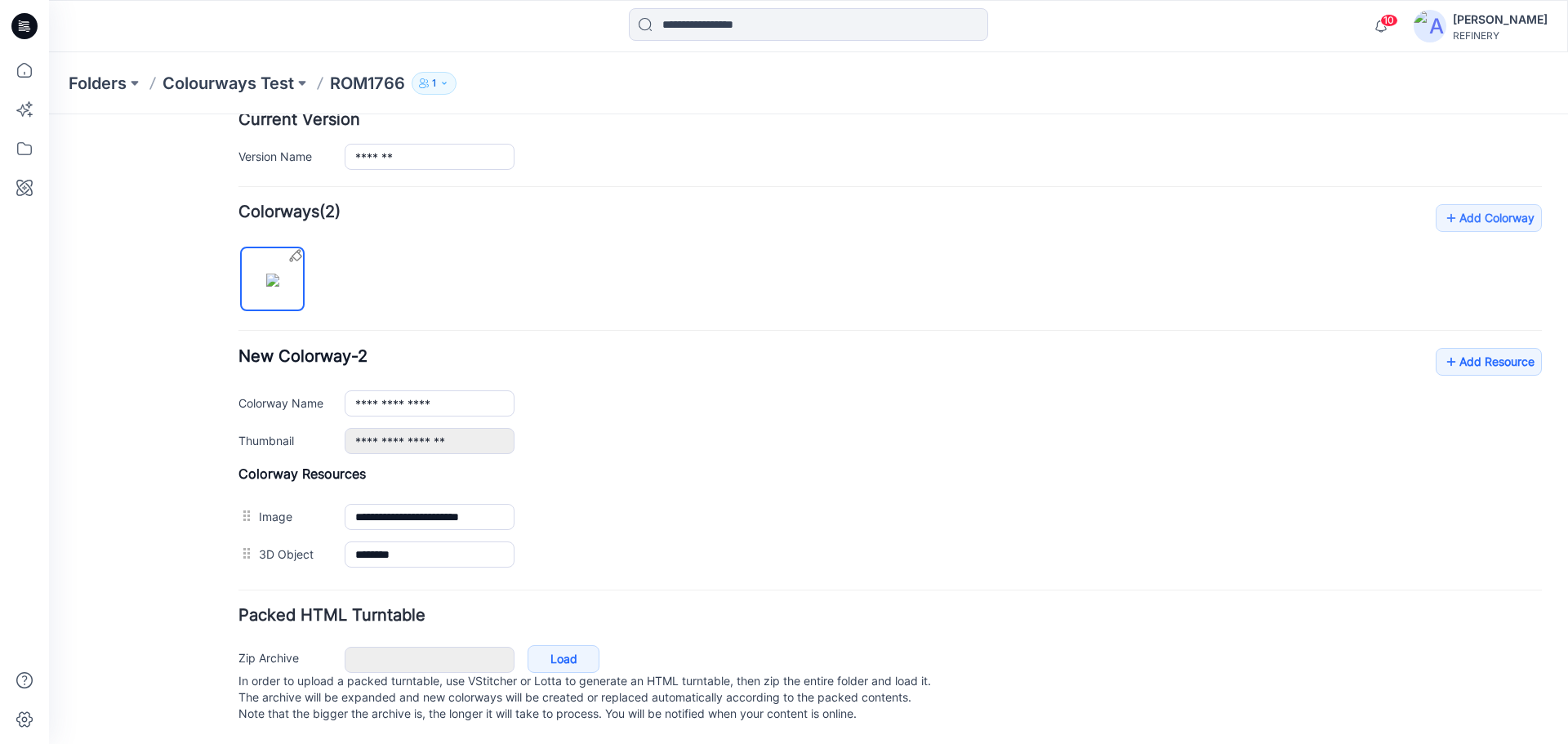
scroll to position [436, 0]
click at [230, 85] on p "Colourways Test" at bounding box center [228, 83] width 131 height 23
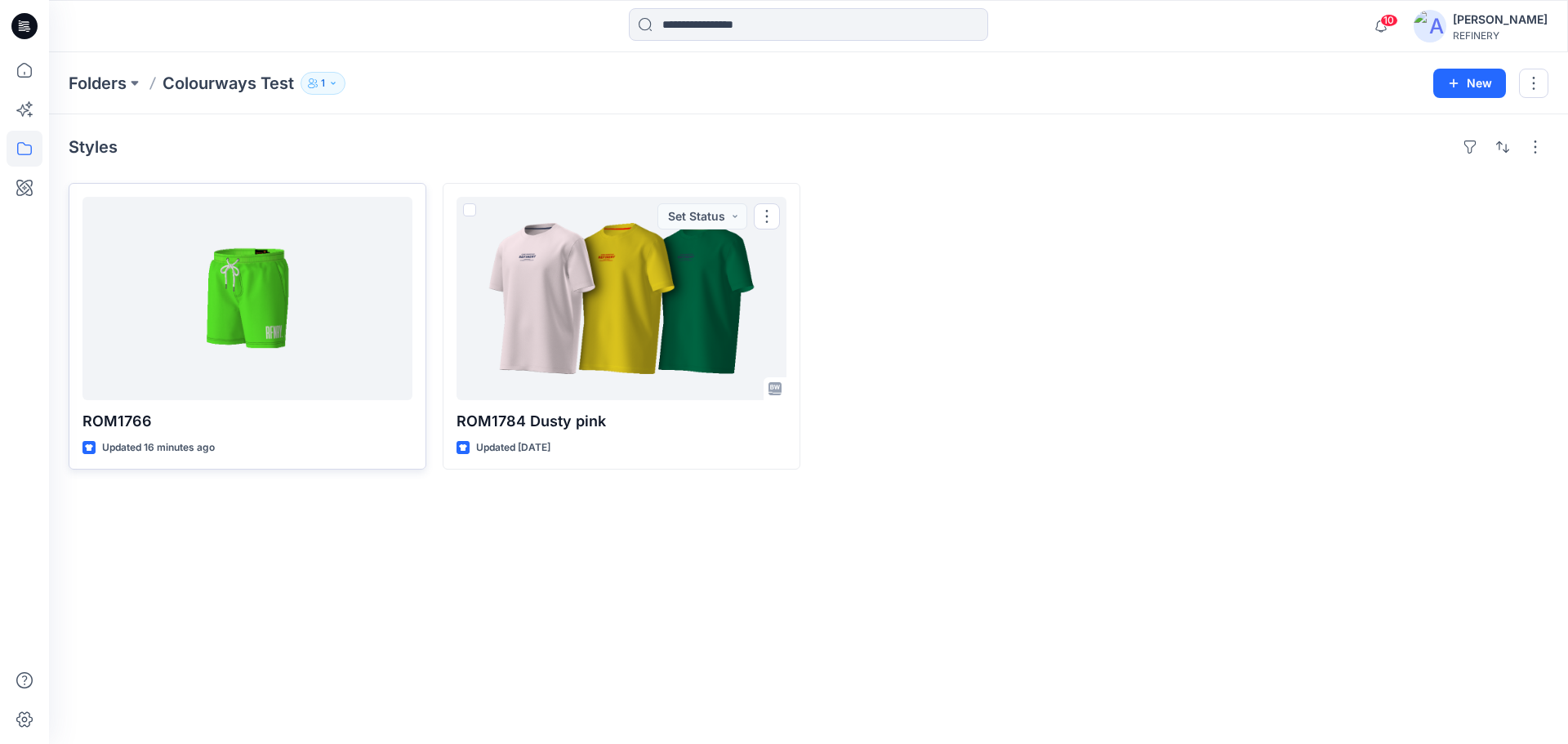
click at [321, 355] on div at bounding box center [247, 298] width 330 height 203
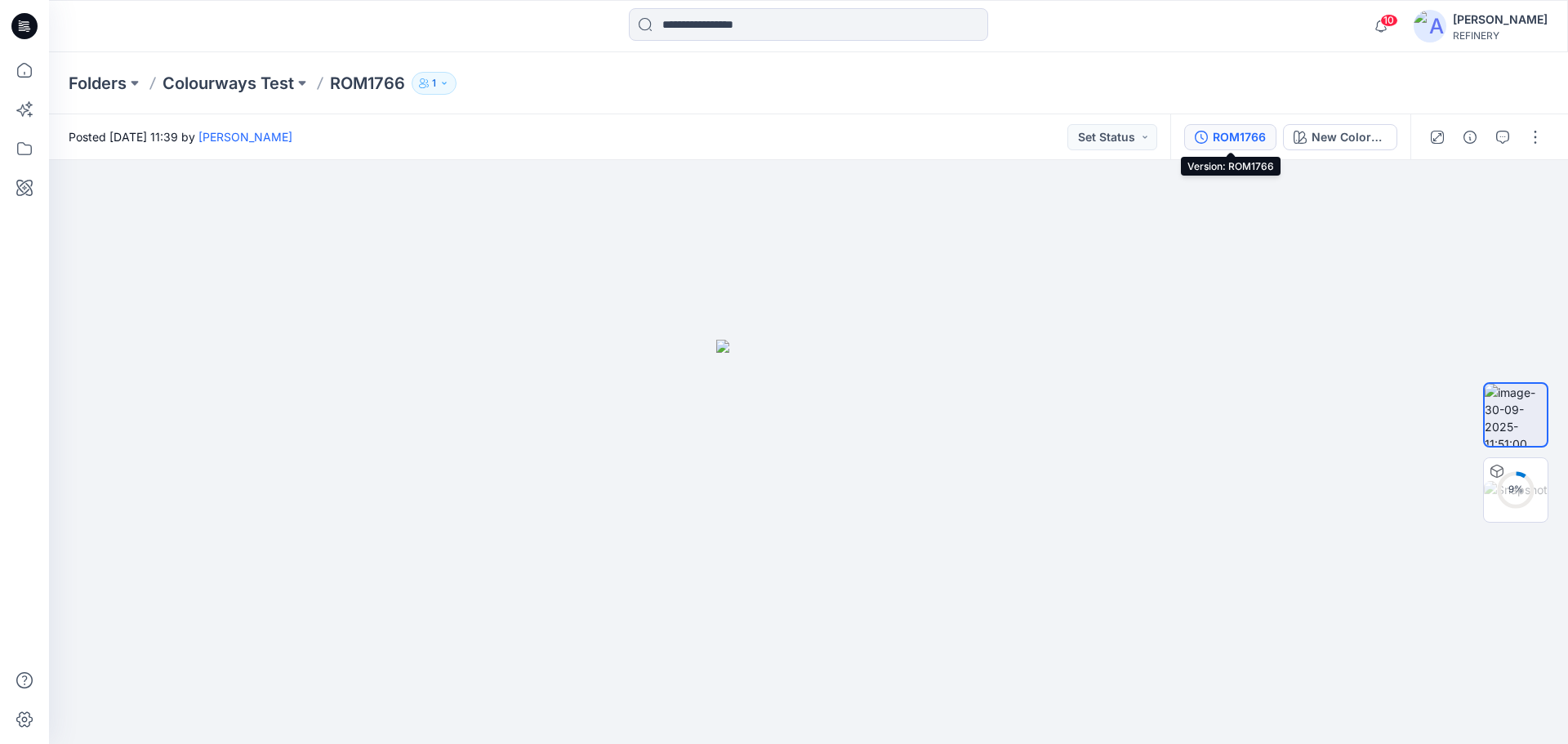
click at [1221, 128] on div "ROM1766" at bounding box center [1239, 136] width 53 height 18
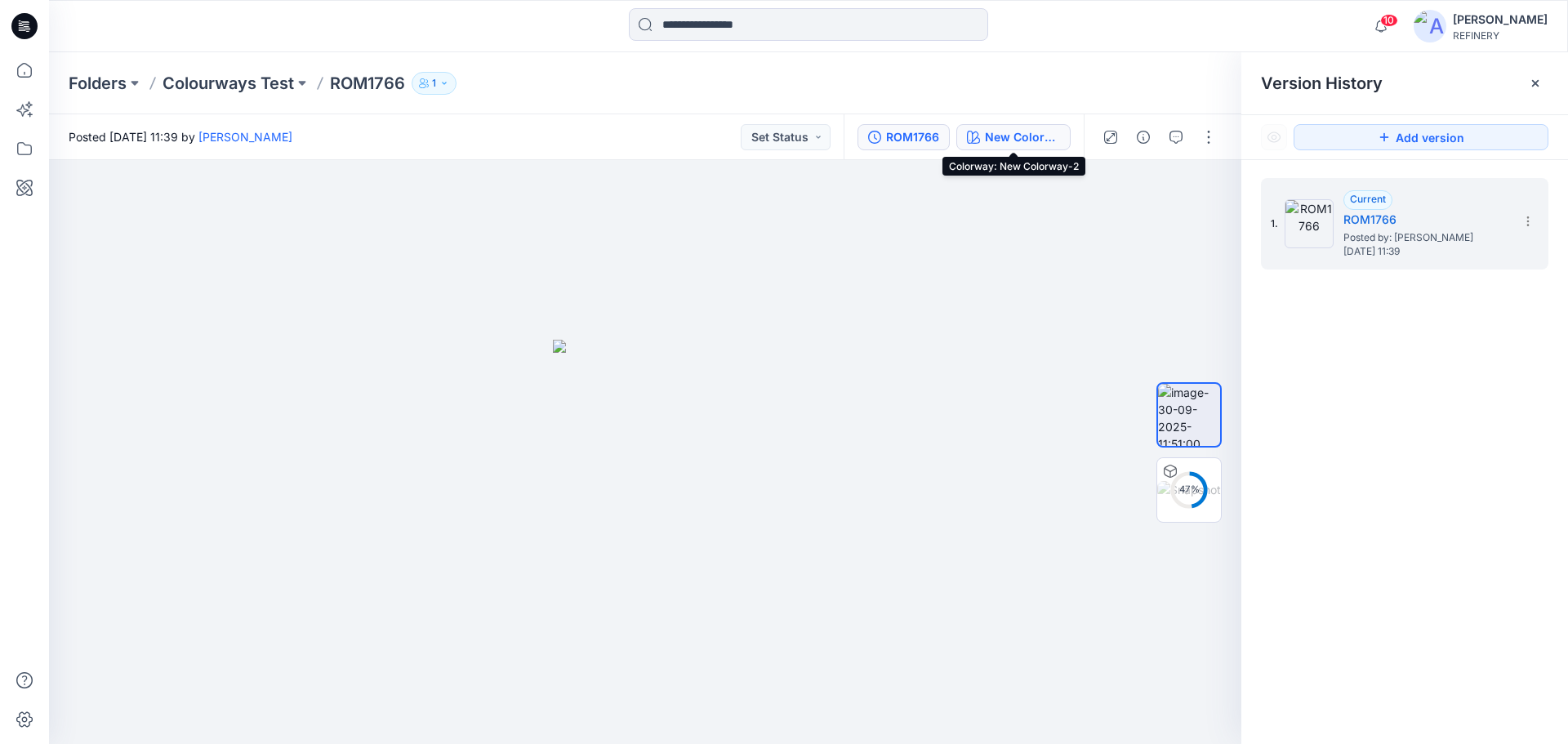
click at [989, 135] on div "New Colorway-2" at bounding box center [1022, 136] width 75 height 18
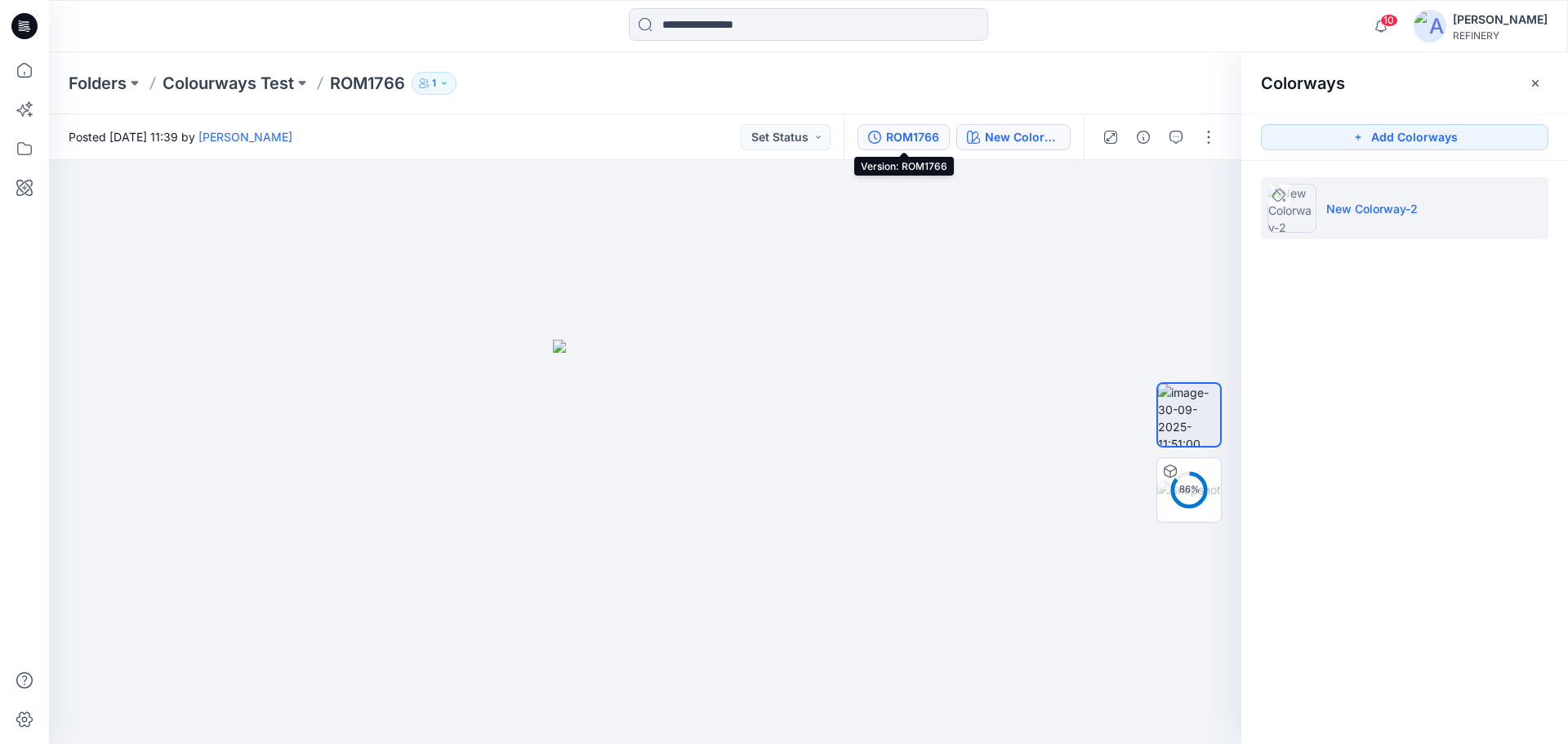
click at [905, 134] on div "ROM1766" at bounding box center [912, 136] width 53 height 18
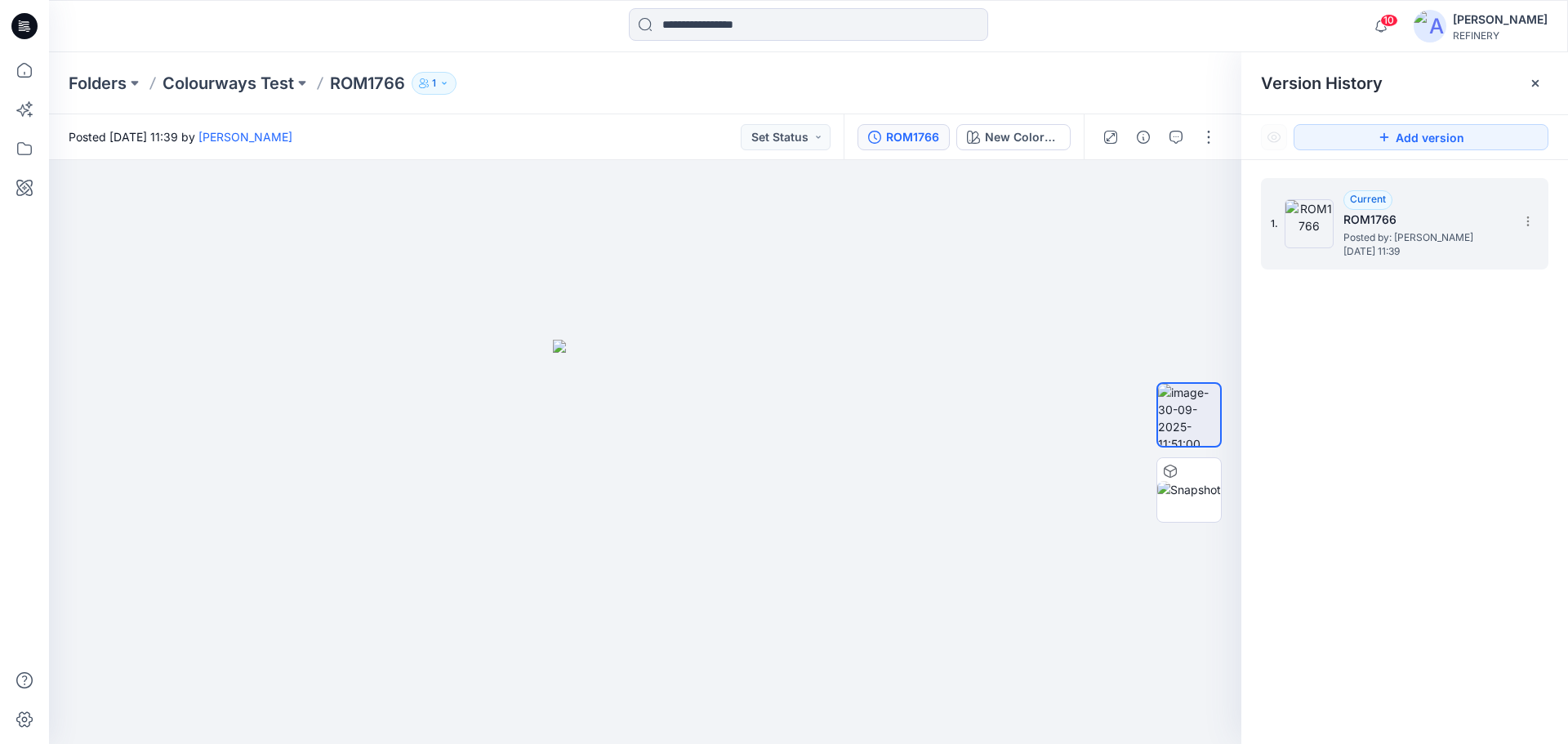
click at [1385, 224] on h5 "ROM1766" at bounding box center [1425, 219] width 164 height 19
click at [1369, 200] on span "Current" at bounding box center [1368, 198] width 36 height 12
click at [1533, 81] on icon at bounding box center [1535, 83] width 13 height 13
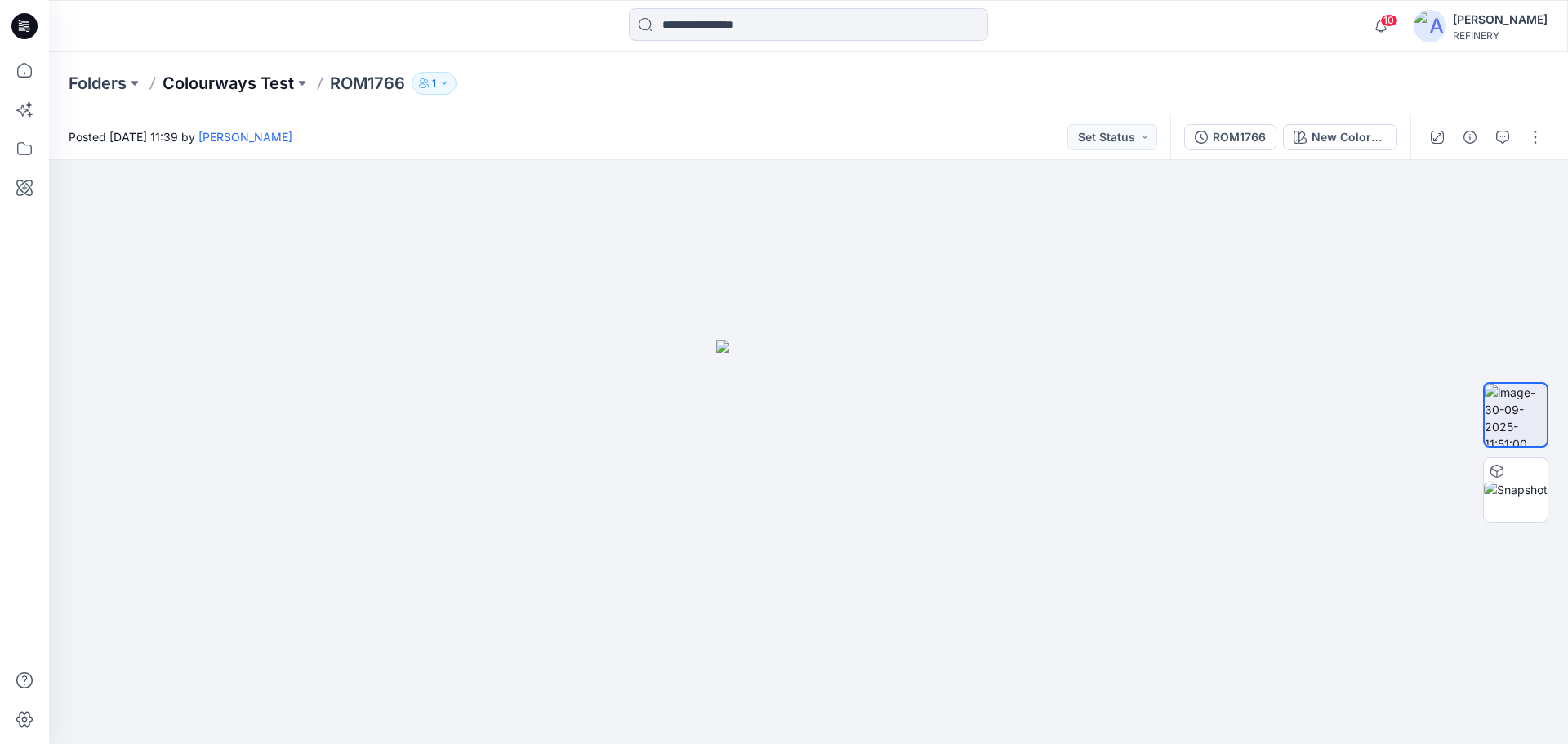
click at [217, 88] on p "Colourways Test" at bounding box center [228, 83] width 131 height 23
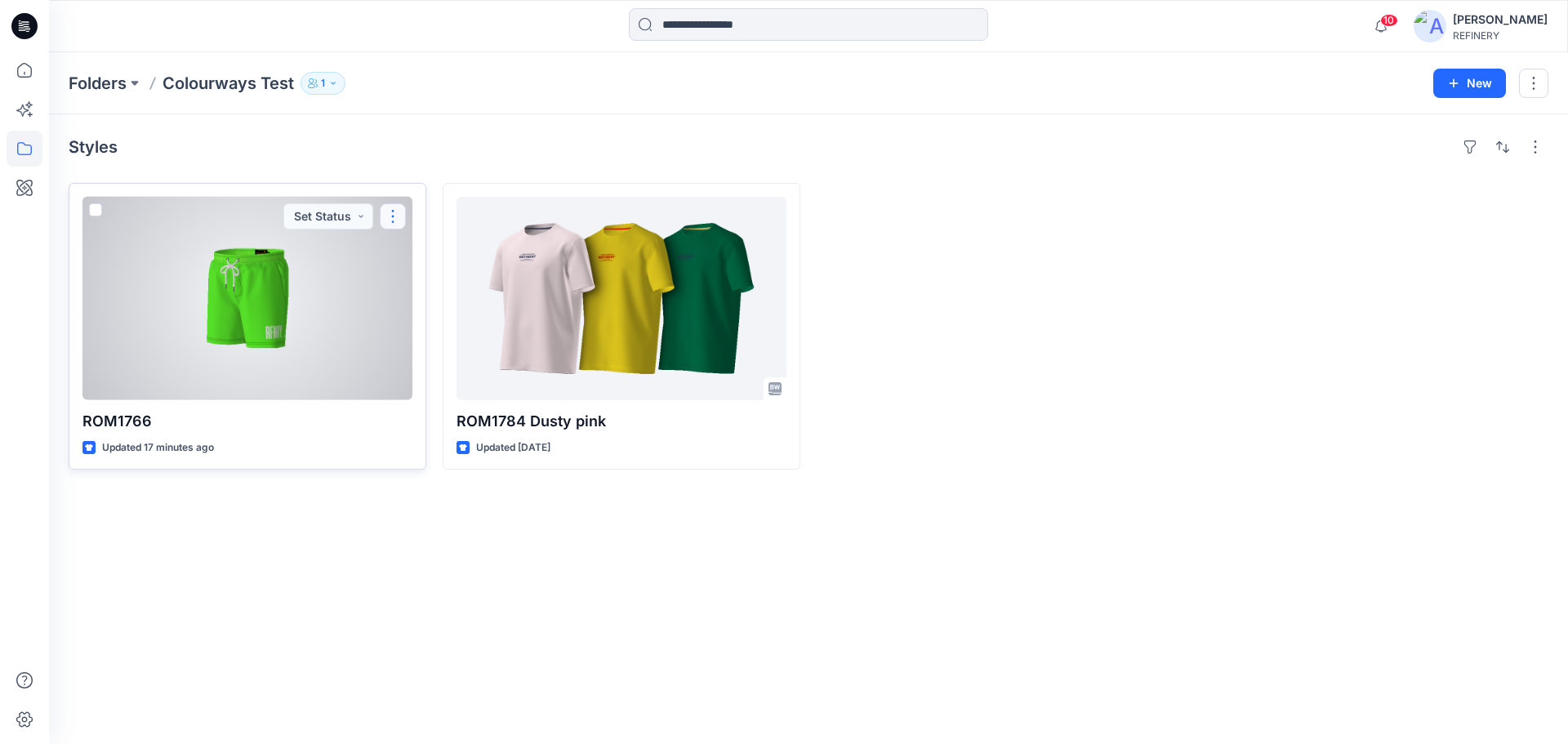
click at [392, 214] on button "button" at bounding box center [392, 216] width 26 height 26
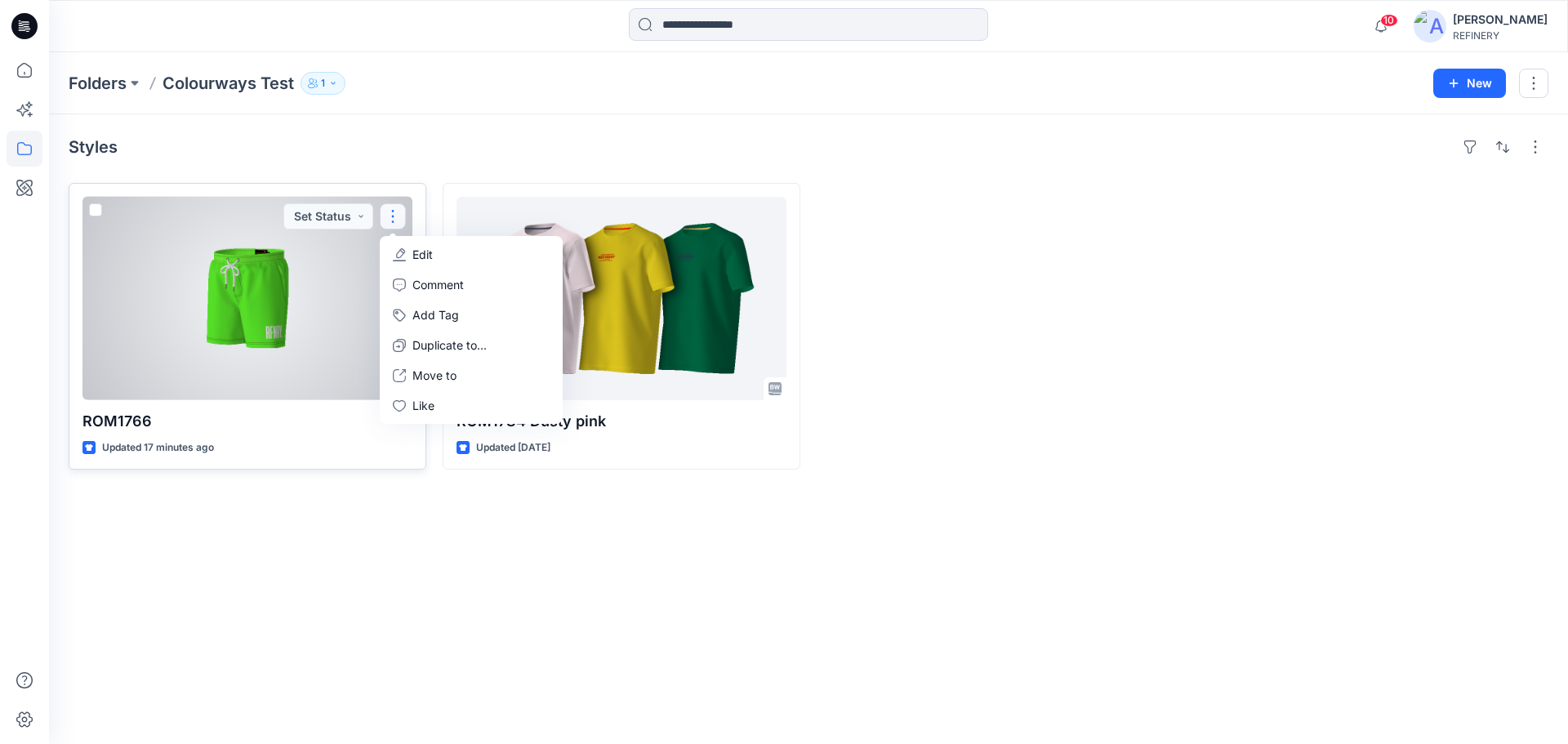
click at [311, 368] on div at bounding box center [247, 298] width 330 height 203
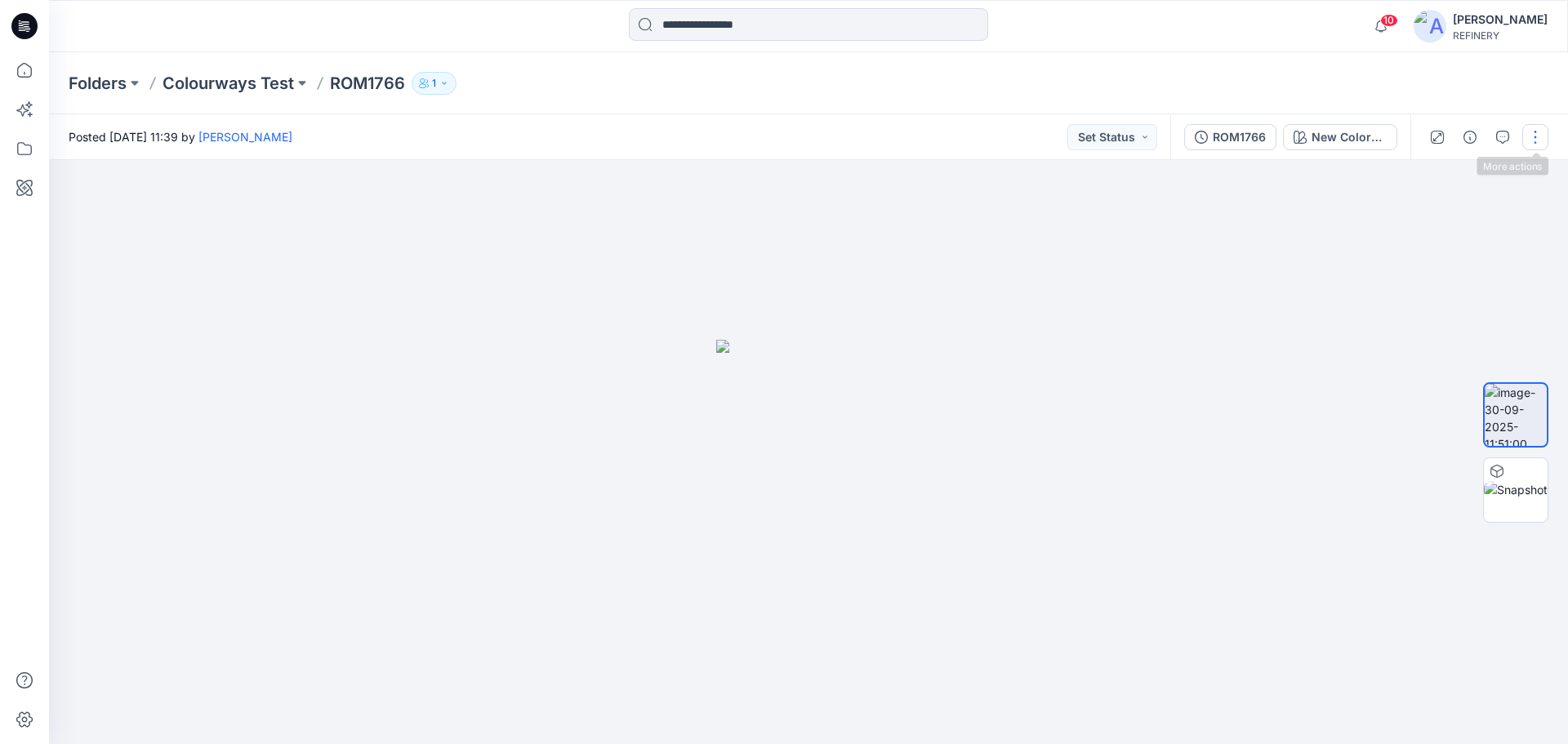
click at [1539, 146] on button "button" at bounding box center [1535, 136] width 26 height 26
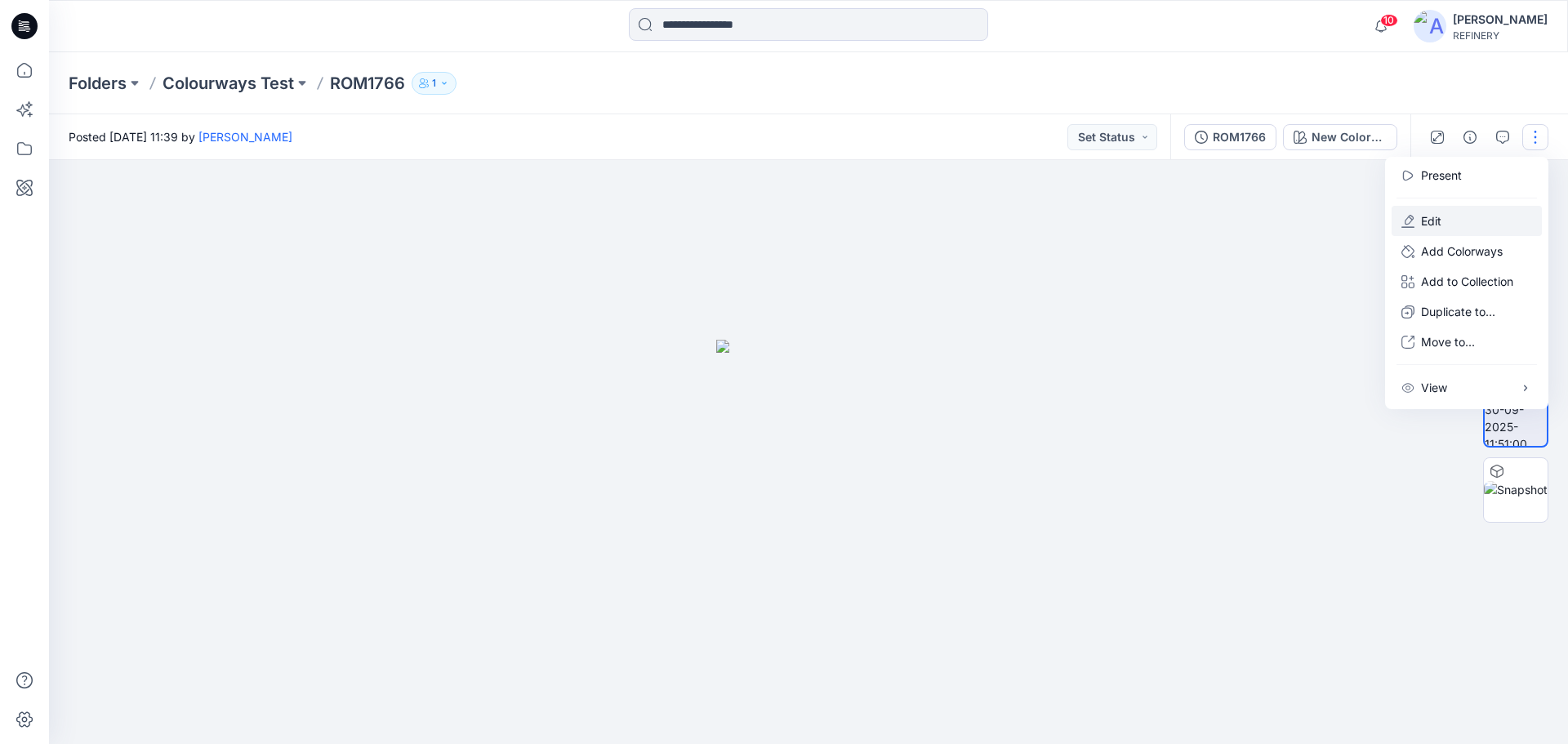
click at [1423, 220] on p "Edit" at bounding box center [1431, 220] width 20 height 17
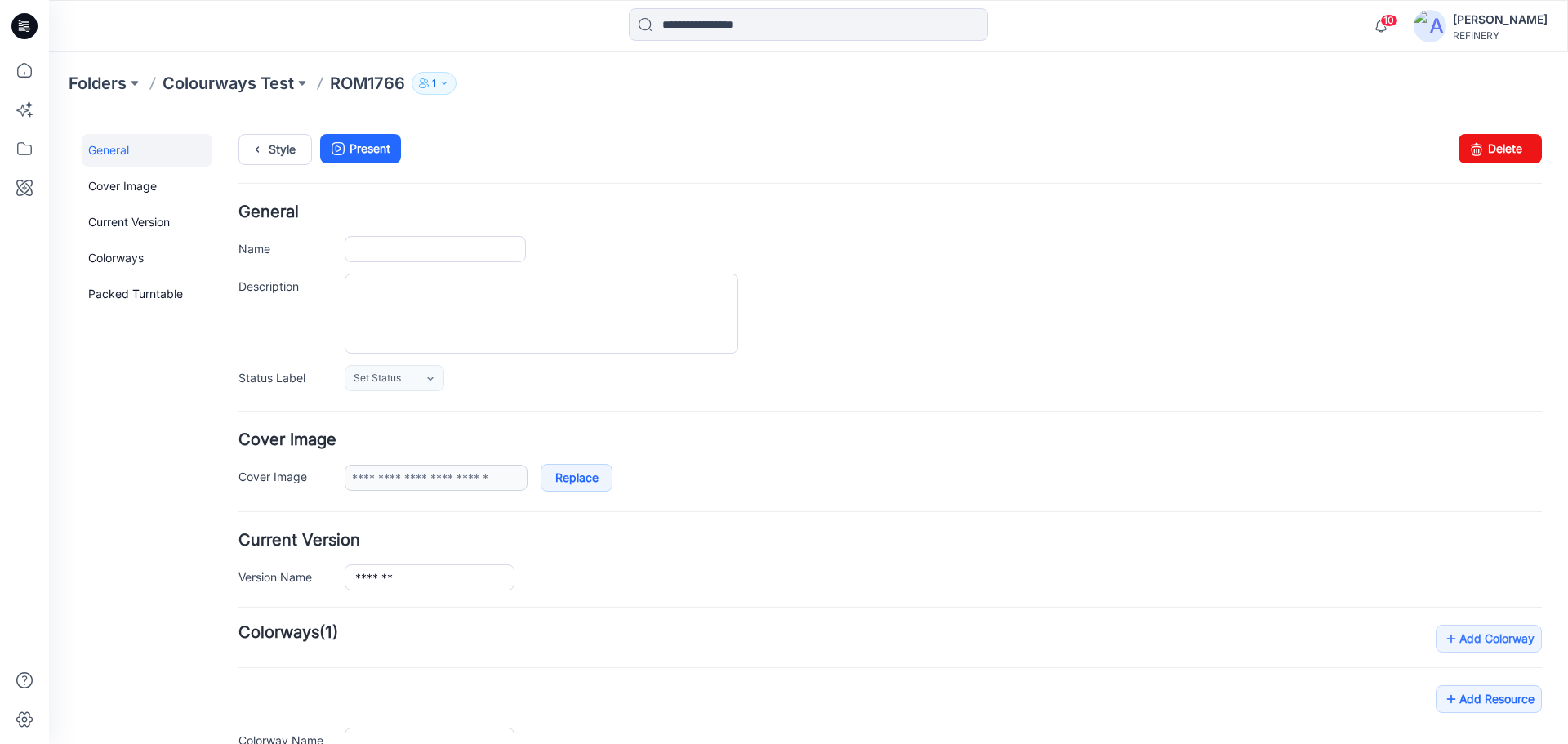
type input "*******"
type input "**********"
drag, startPoint x: 1483, startPoint y: 153, endPoint x: 909, endPoint y: 174, distance: 574.4
click at [1483, 153] on link "Delete" at bounding box center [1500, 148] width 83 height 30
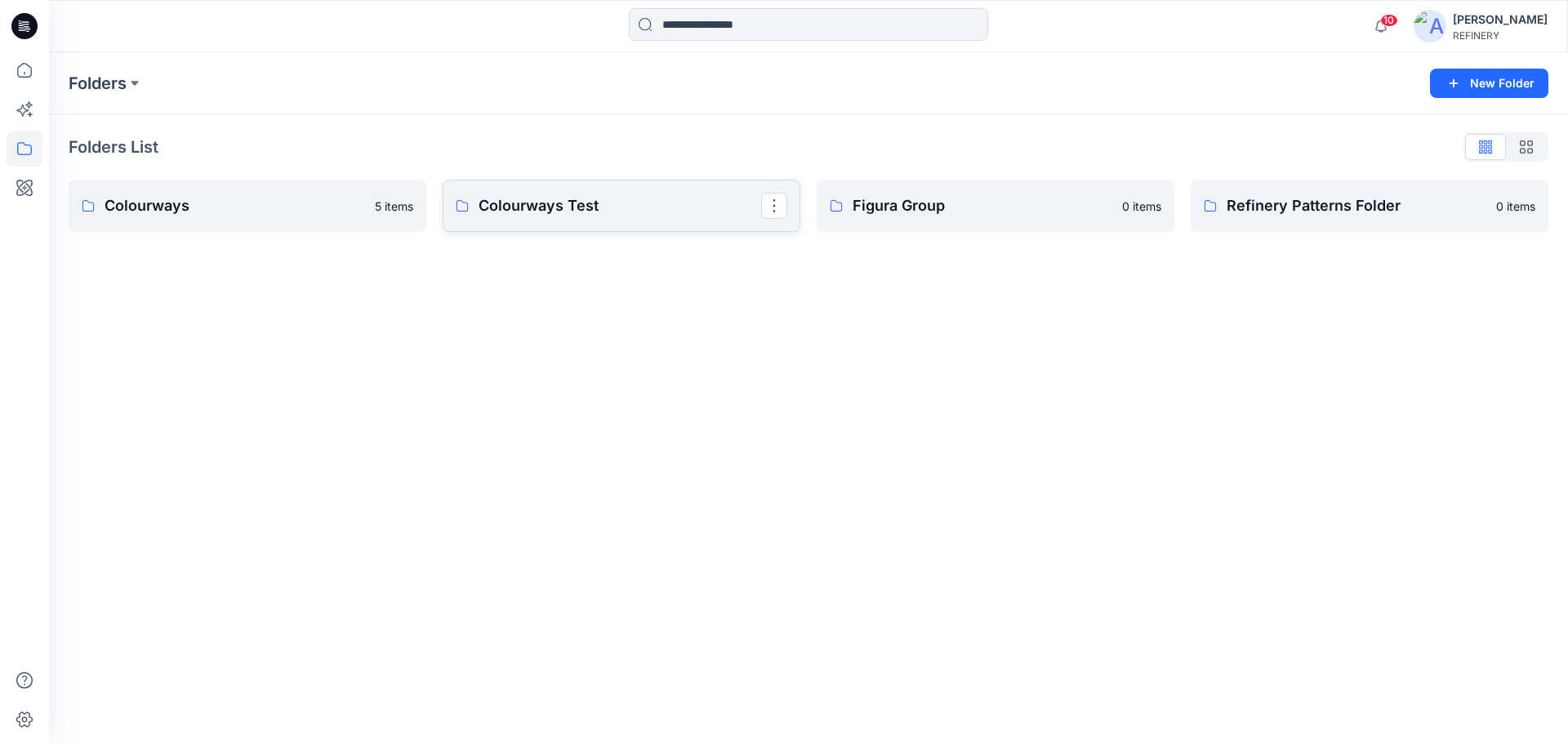
click at [669, 209] on p "Colourways Test" at bounding box center [620, 205] width 282 height 23
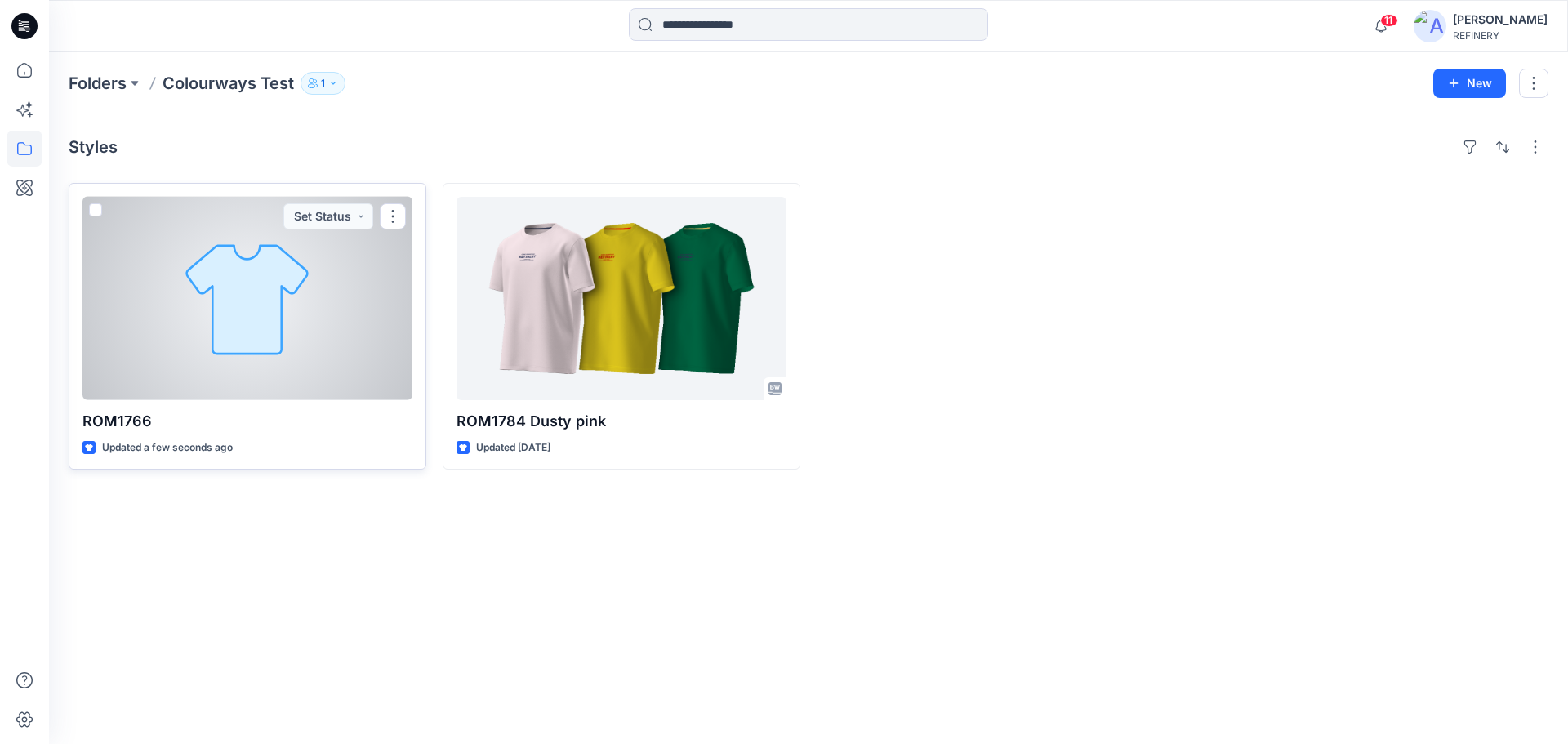
click at [330, 392] on div at bounding box center [247, 298] width 330 height 203
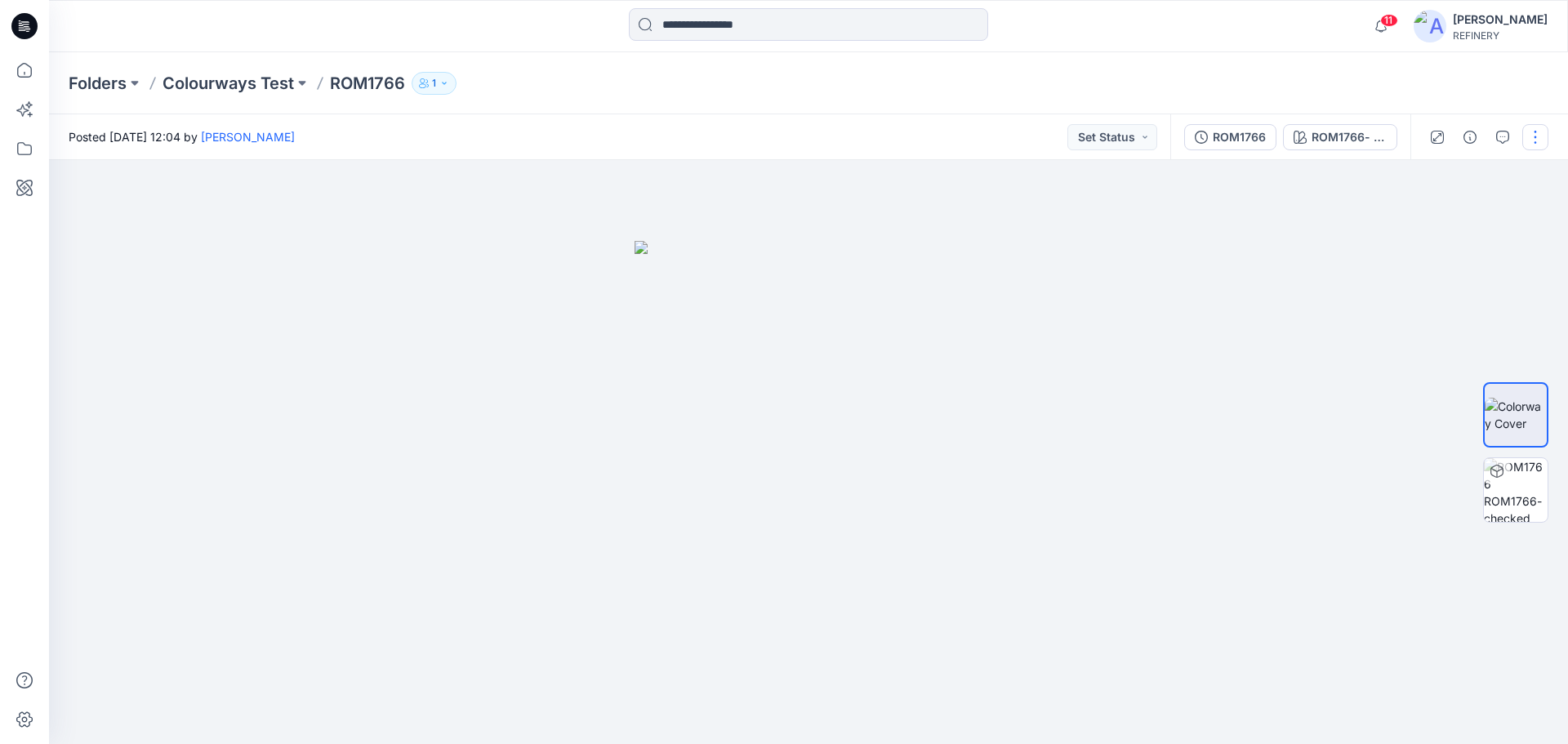
click at [1536, 136] on button "button" at bounding box center [1535, 136] width 26 height 26
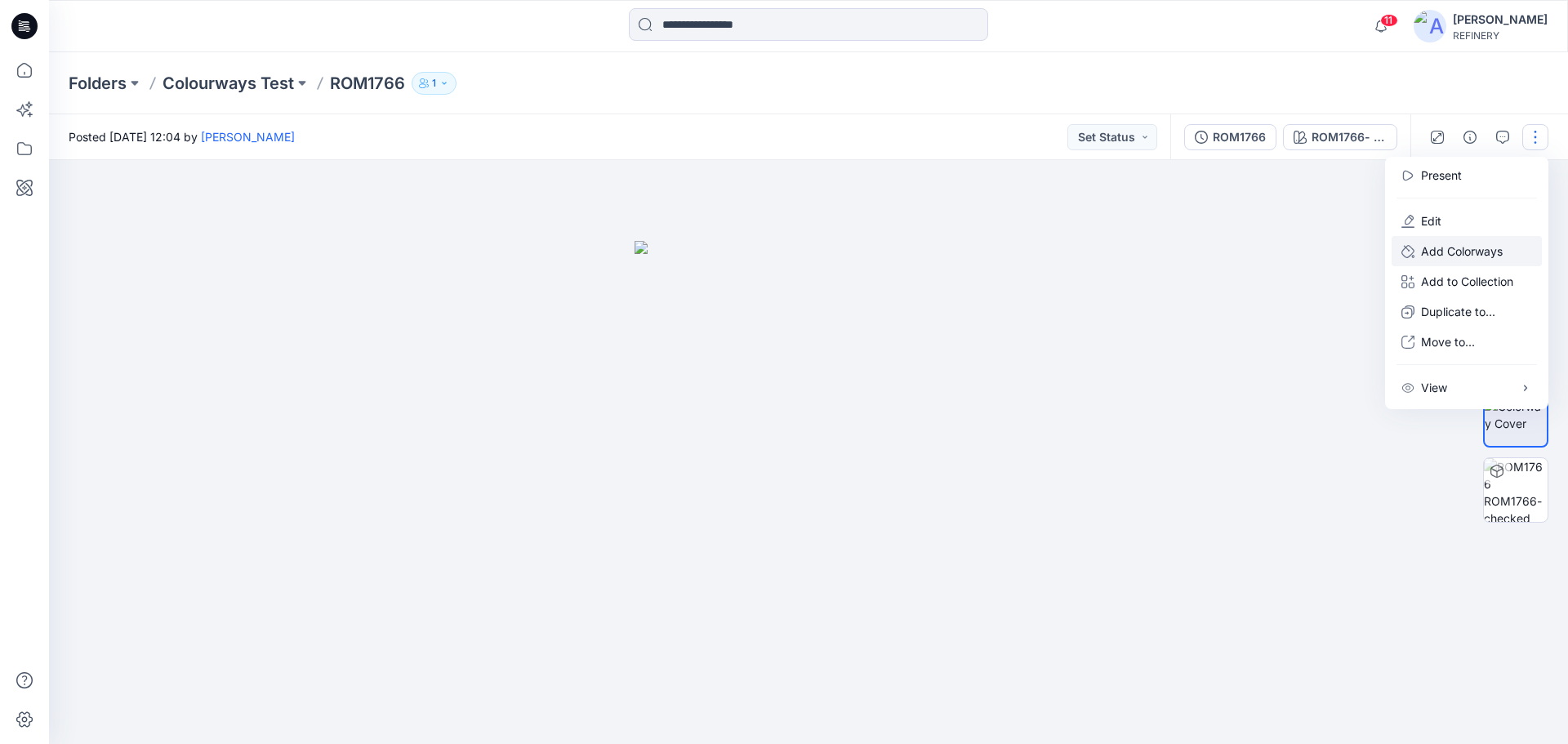
click at [1476, 257] on p "Add Colorways" at bounding box center [1461, 251] width 81 height 17
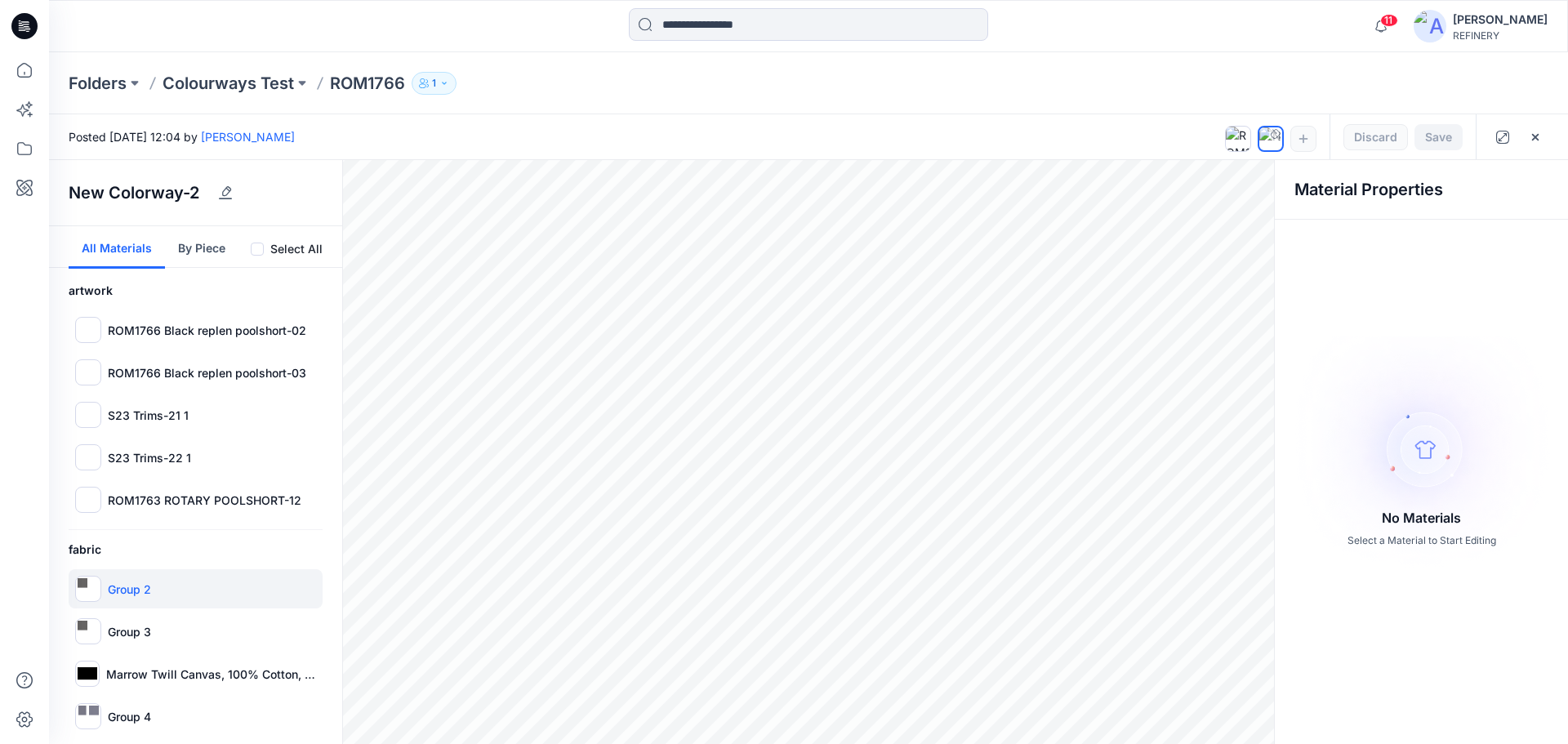
click at [129, 586] on p "Group 2" at bounding box center [129, 589] width 43 height 17
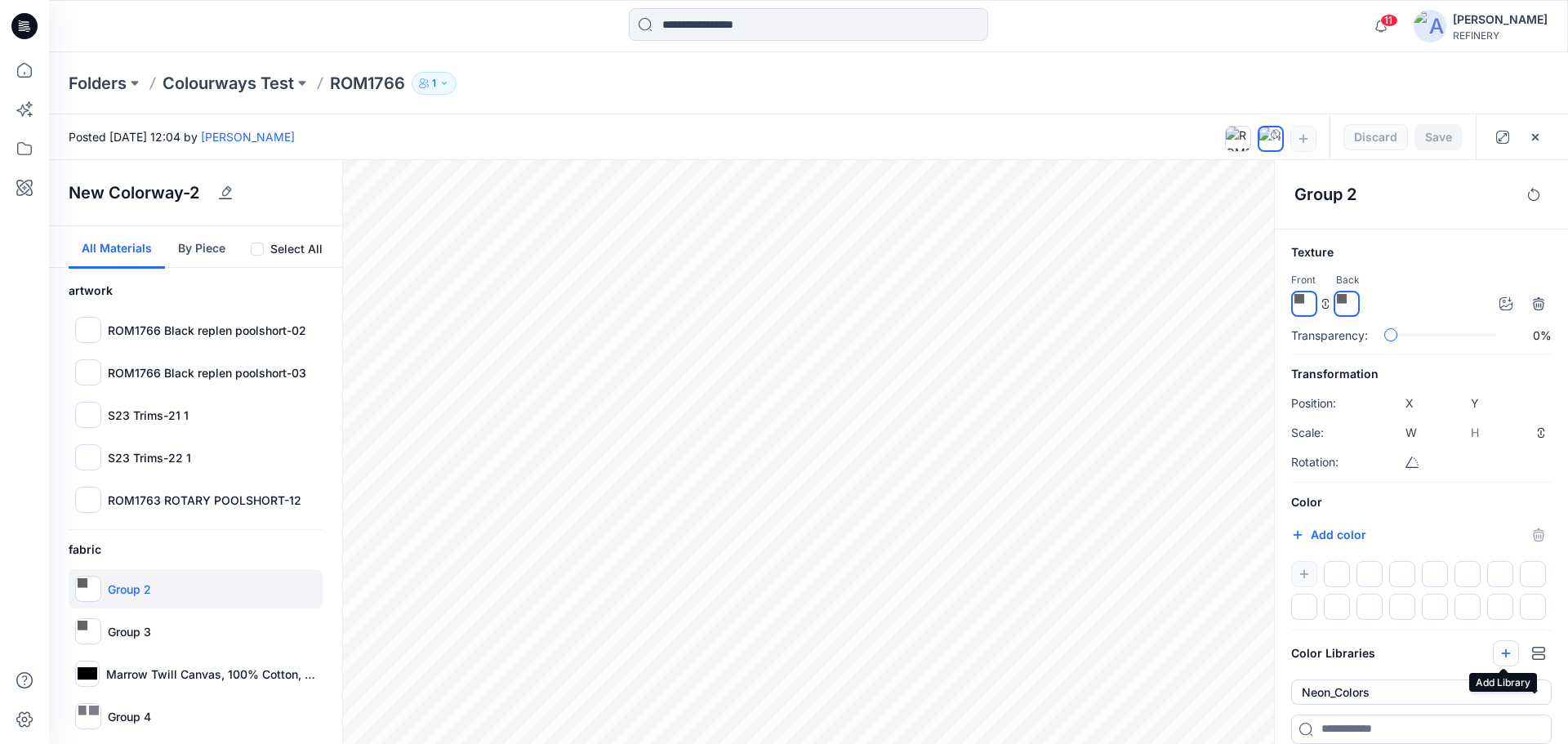
click at [1506, 654] on icon "button" at bounding box center [1505, 652] width 13 height 13
click at [86, 587] on img at bounding box center [83, 583] width 10 height 10
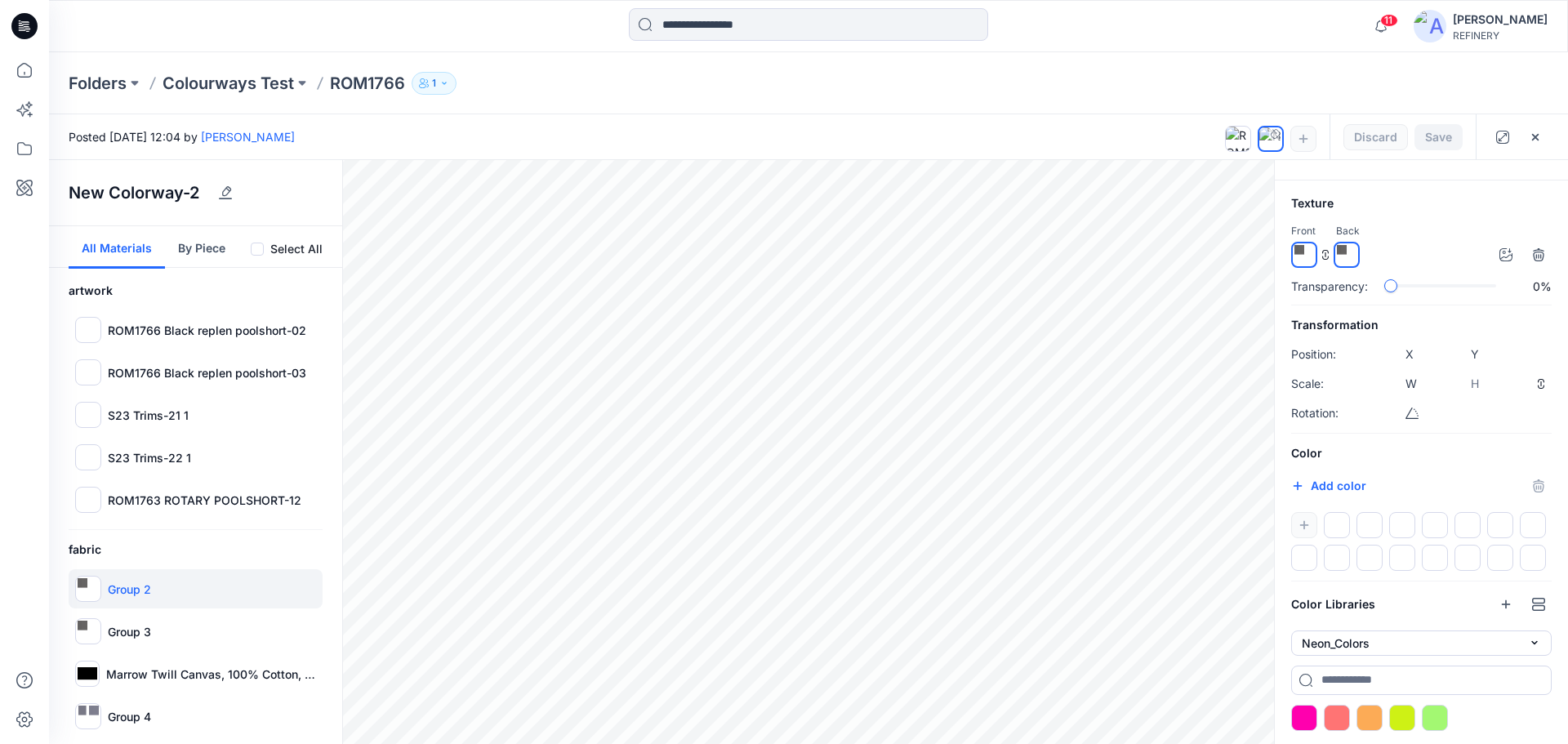
scroll to position [53, 0]
click at [1370, 710] on div at bounding box center [1369, 717] width 26 height 26
click at [1338, 712] on div at bounding box center [1337, 717] width 26 height 26
click at [1399, 712] on div at bounding box center [1402, 717] width 26 height 26
click at [1509, 594] on button "button" at bounding box center [1505, 604] width 26 height 26
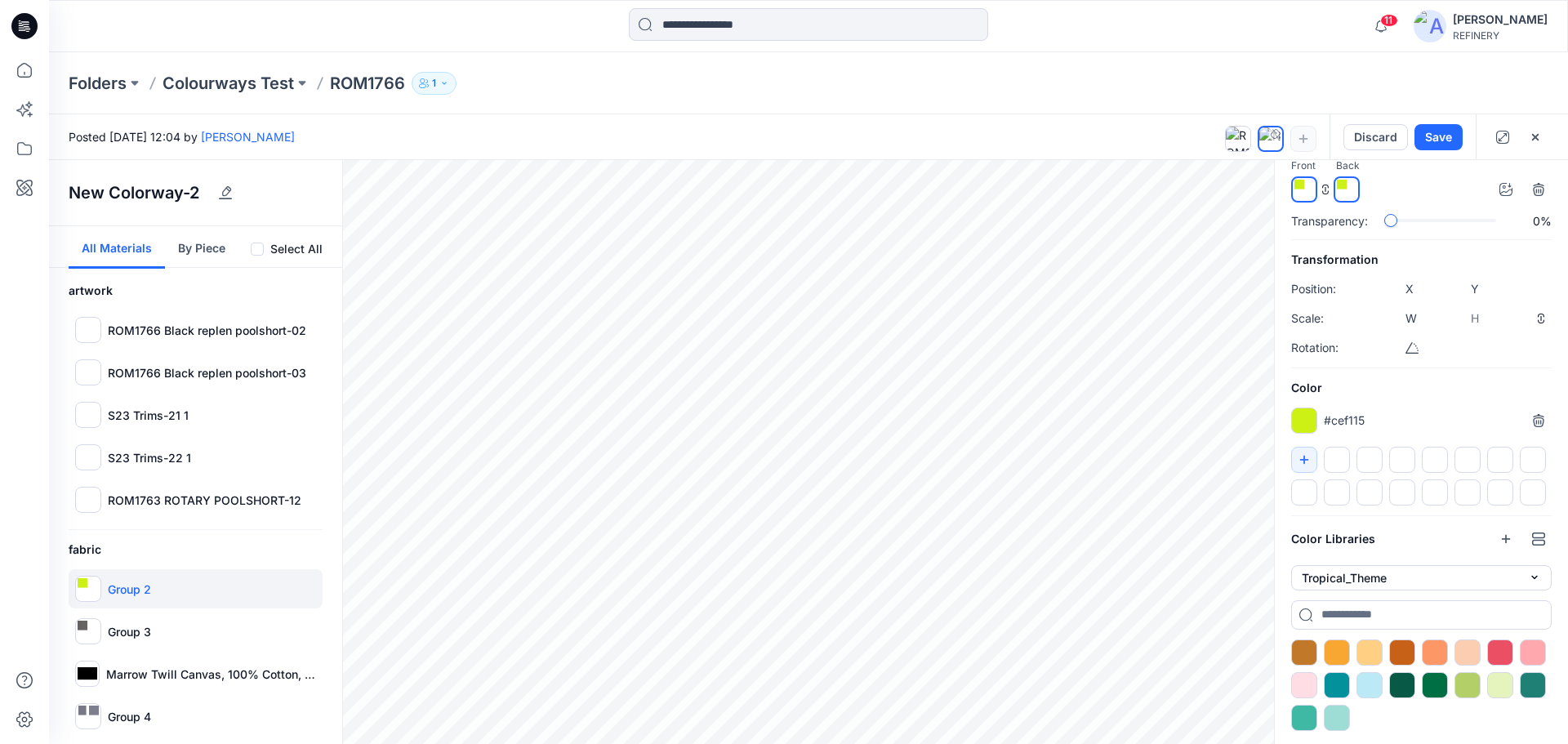
scroll to position [118, 0]
click at [1335, 677] on div at bounding box center [1337, 685] width 26 height 26
click at [1433, 142] on button "Save" at bounding box center [1438, 136] width 48 height 26
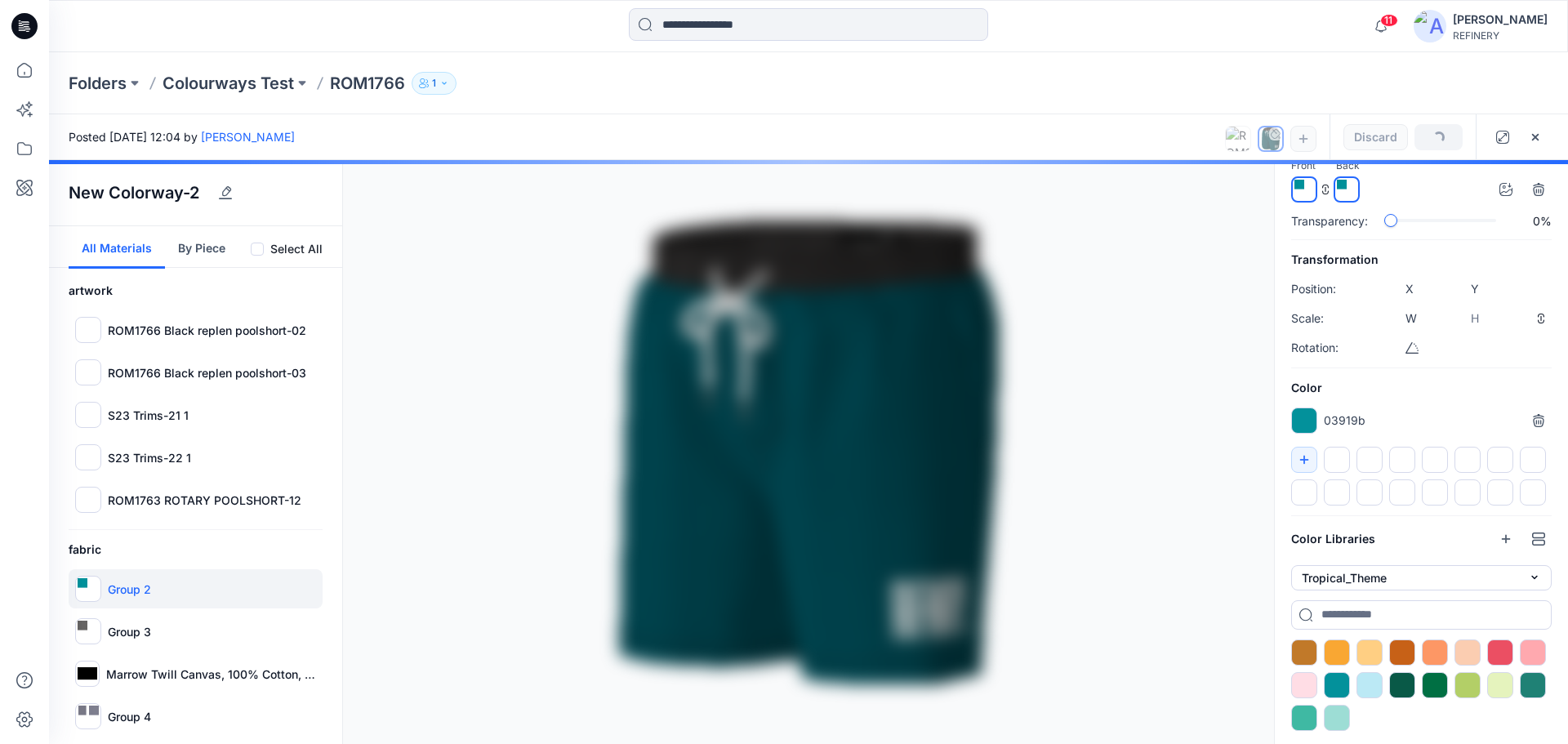
click at [92, 630] on div at bounding box center [809, 452] width 1519 height 584
click at [89, 630] on div at bounding box center [809, 452] width 1519 height 584
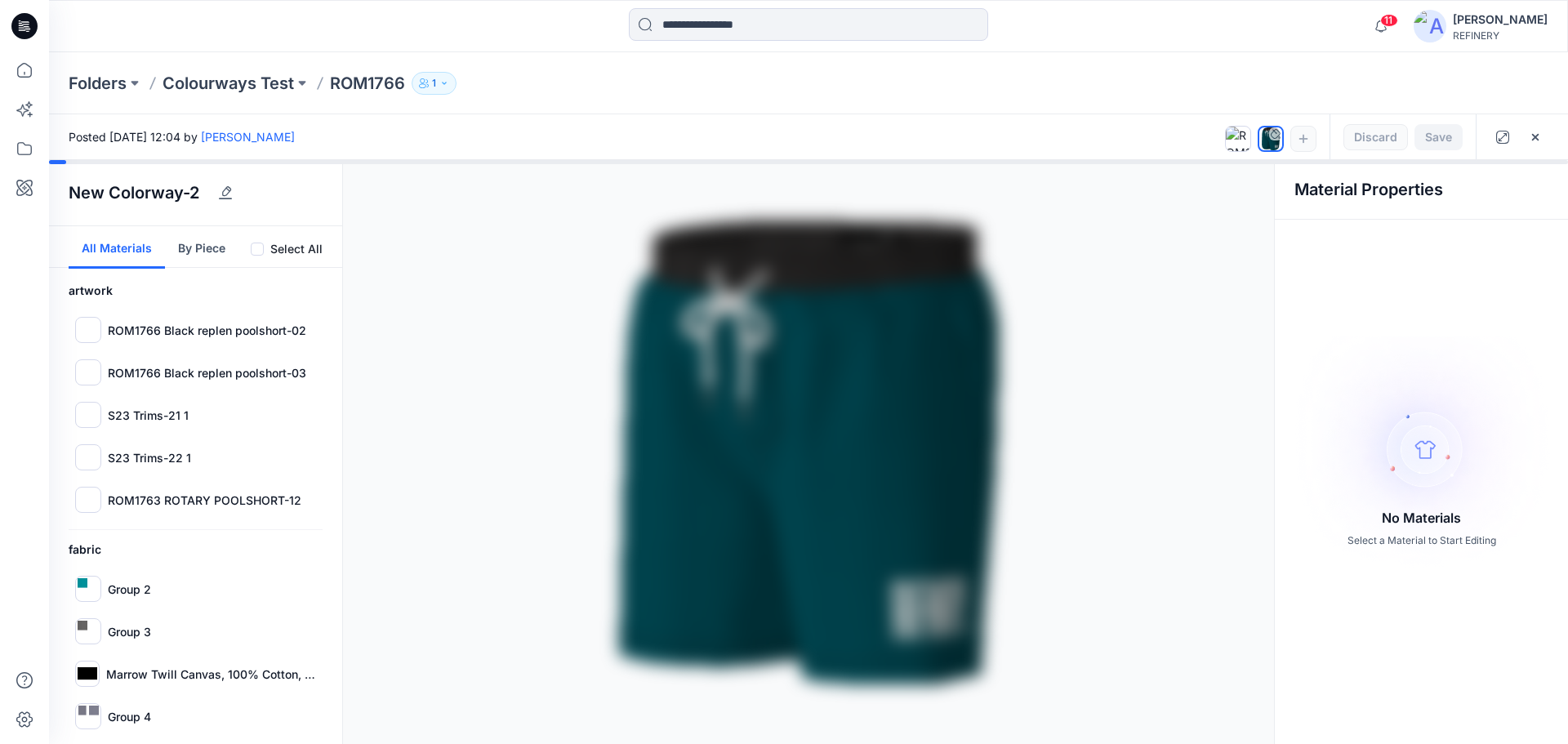
click at [92, 630] on div at bounding box center [809, 452] width 1519 height 584
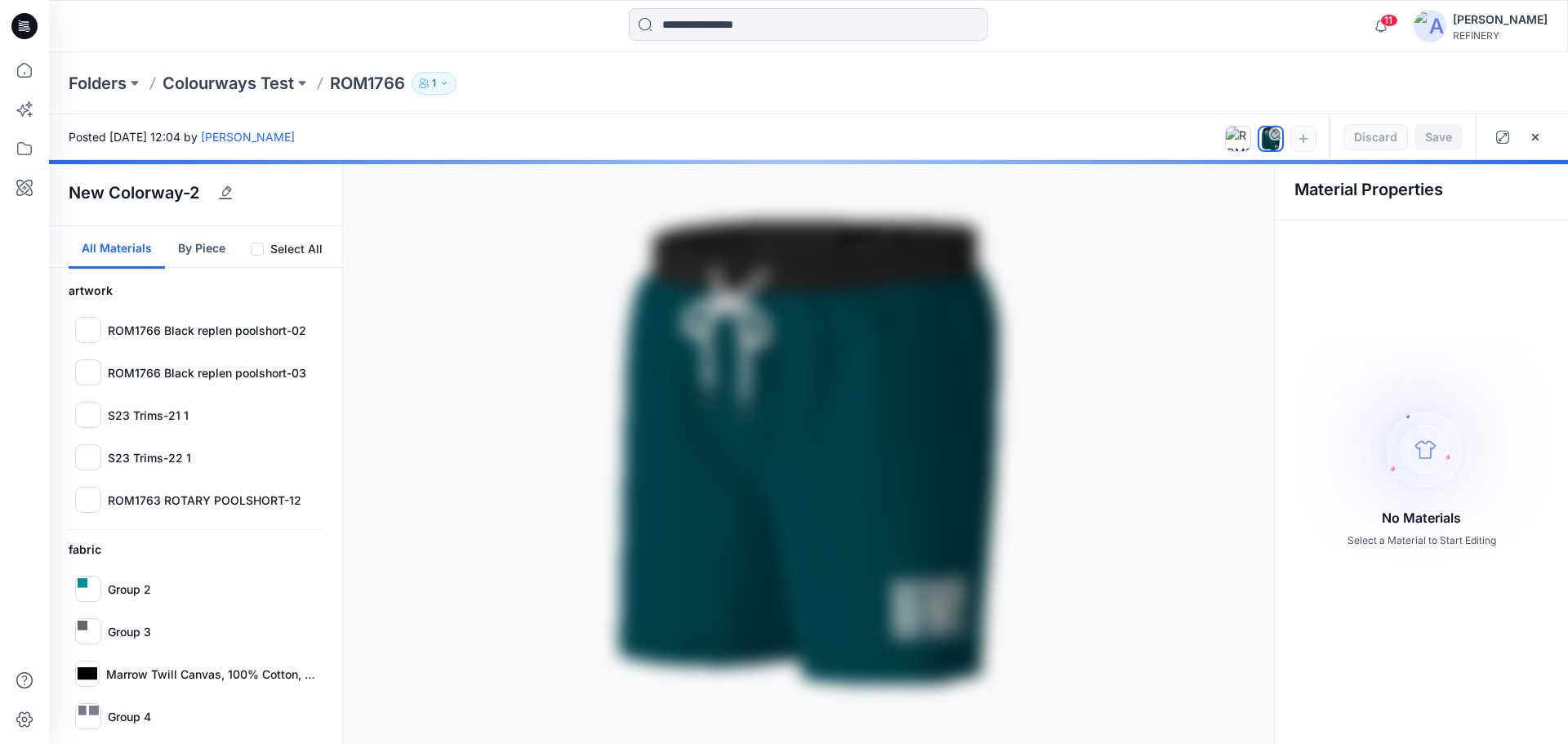
click at [80, 640] on div at bounding box center [809, 452] width 1519 height 584
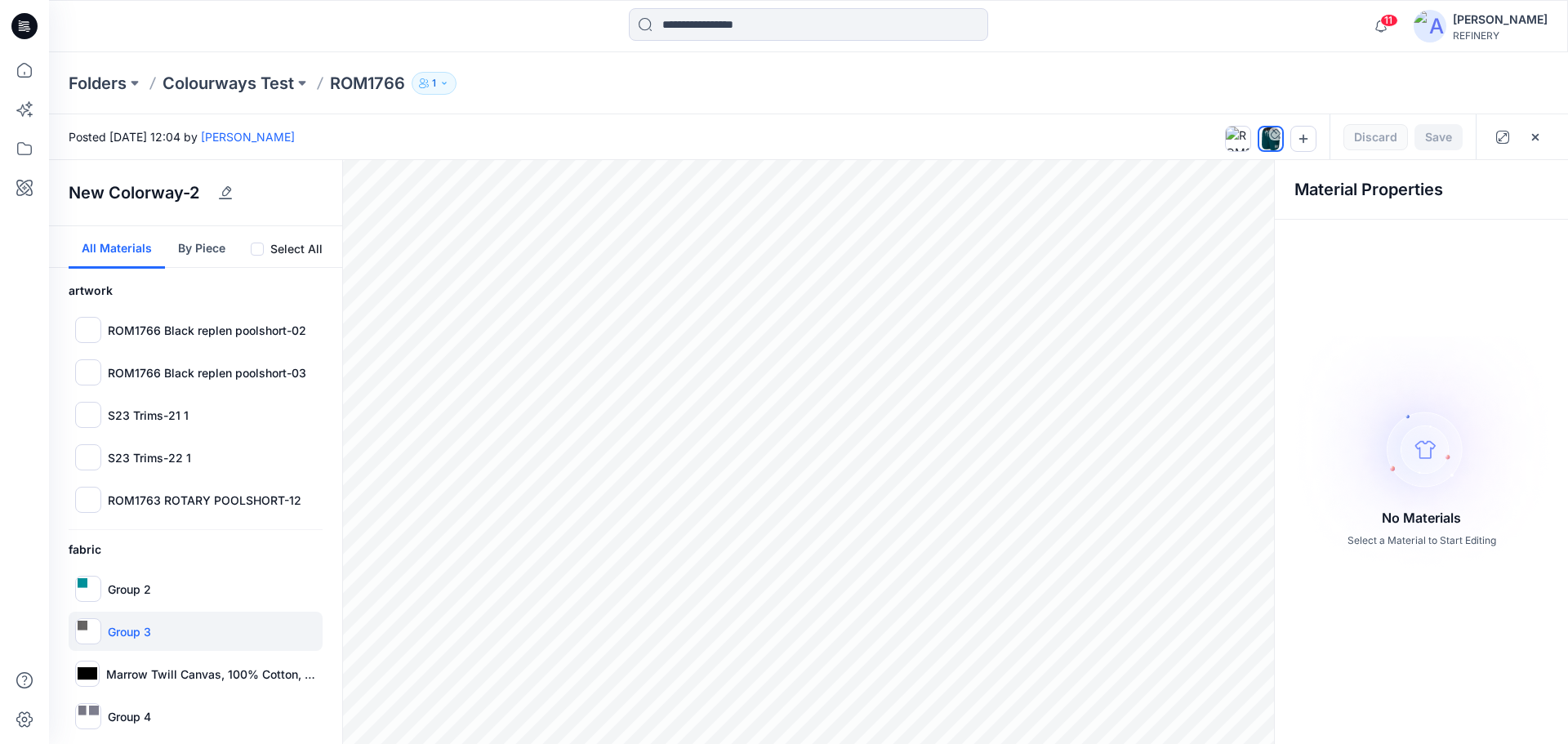
click at [82, 627] on img at bounding box center [83, 625] width 10 height 10
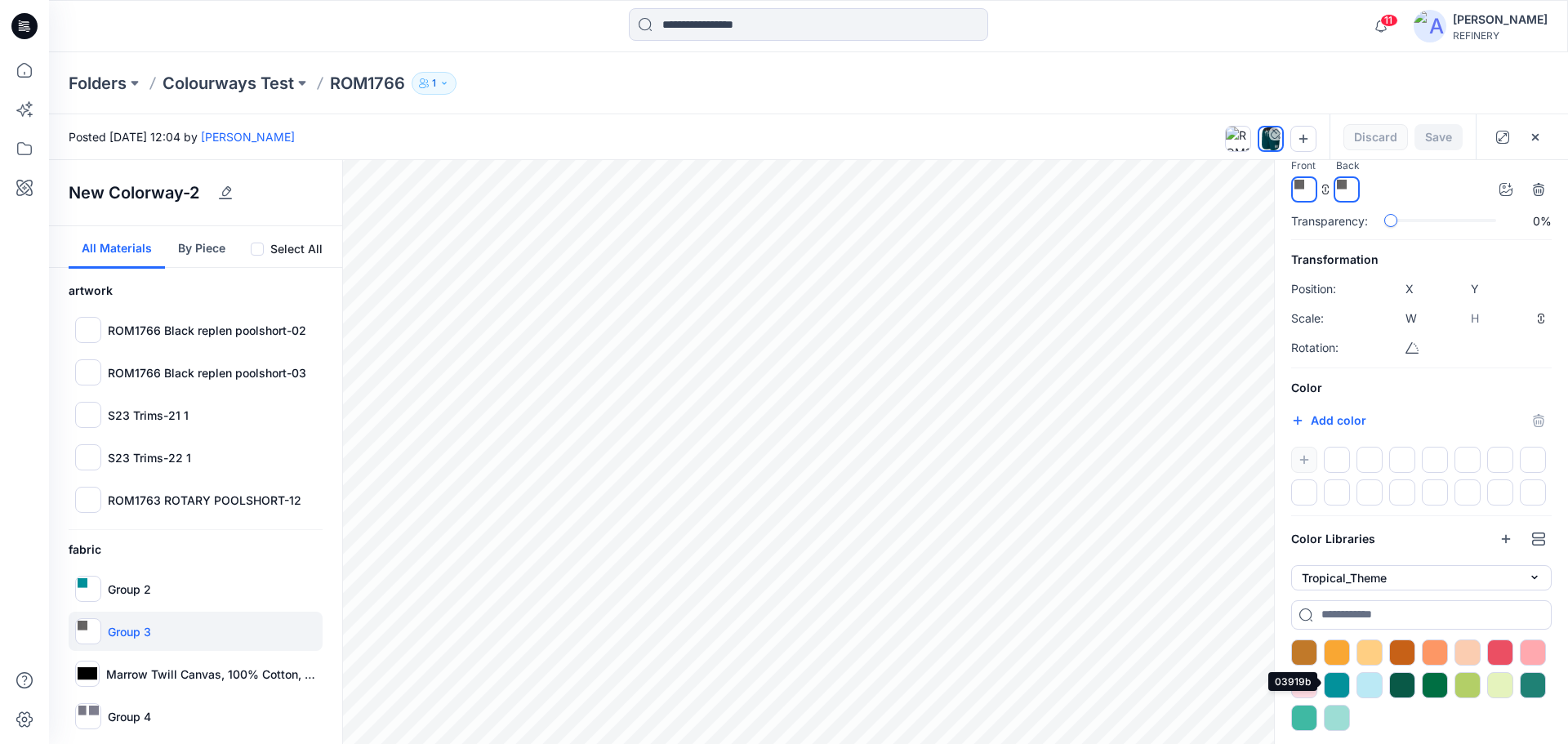
click at [1345, 682] on div at bounding box center [1337, 685] width 26 height 26
click at [1447, 134] on button "Save" at bounding box center [1438, 136] width 48 height 26
click at [198, 514] on div "ROM1763 ROTARY POOLSHORT-12" at bounding box center [196, 500] width 254 height 39
type input "****"
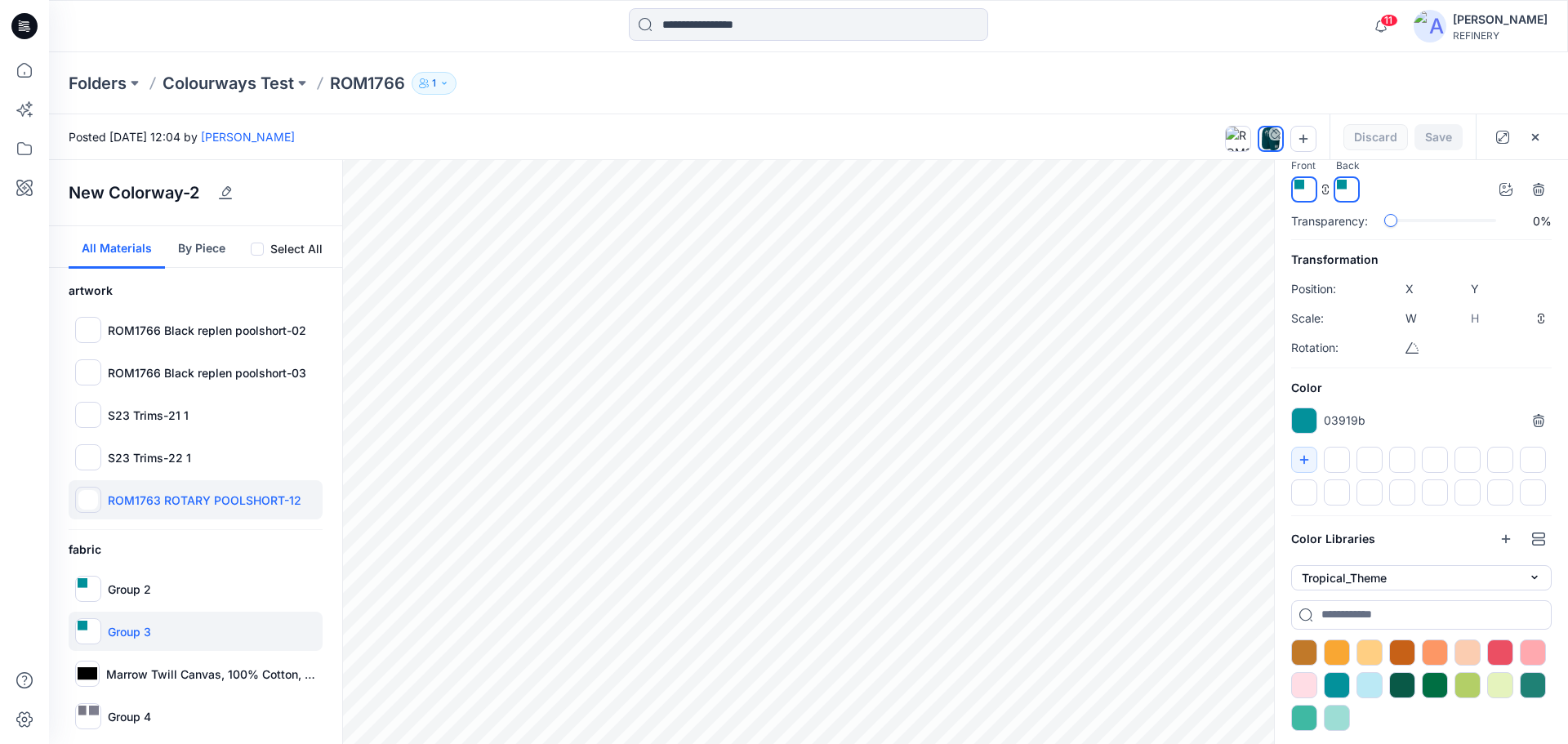
type input "****"
click at [199, 544] on h6 "fabric" at bounding box center [196, 549] width 254 height 19
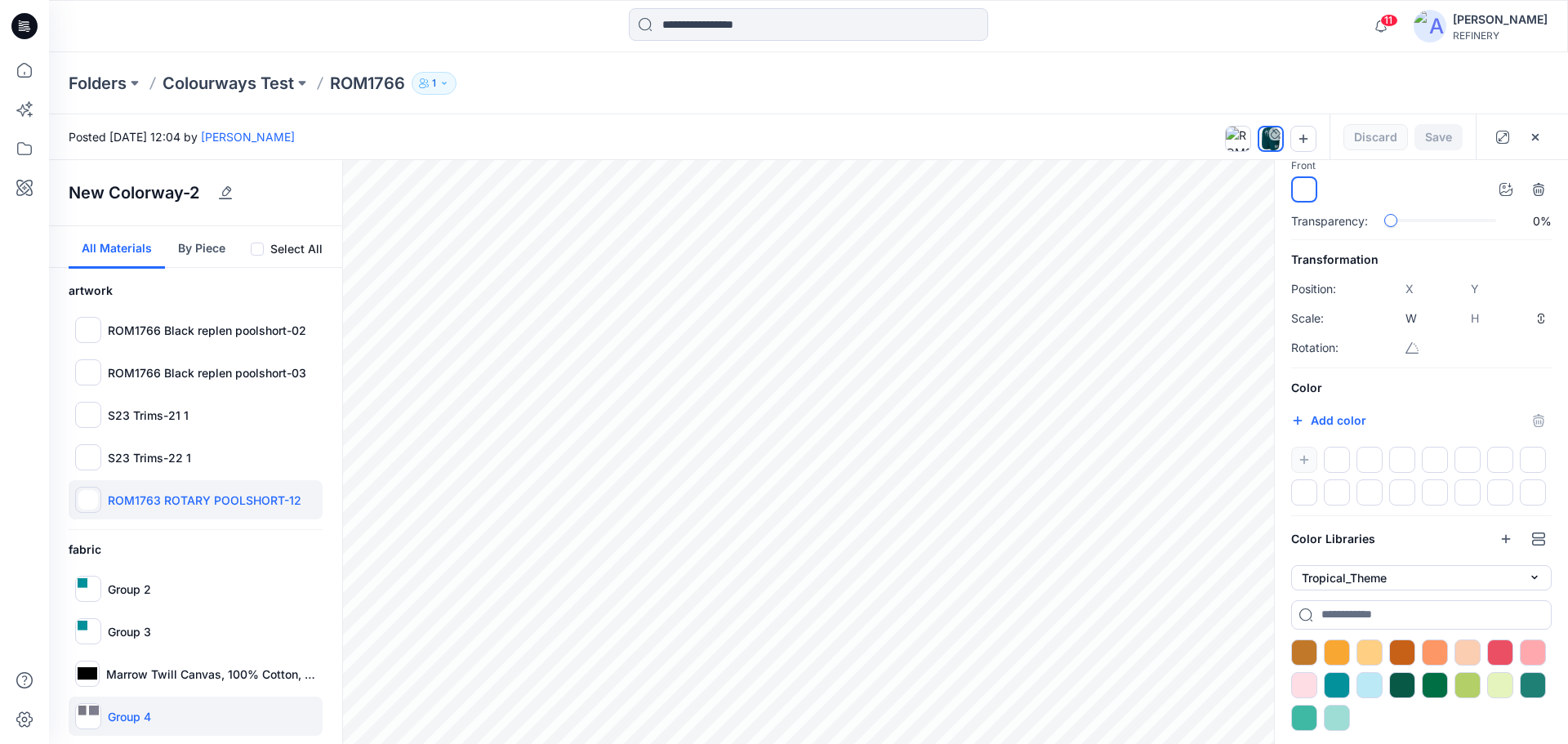
click at [169, 721] on div "Group 4" at bounding box center [196, 716] width 254 height 39
type input "*****"
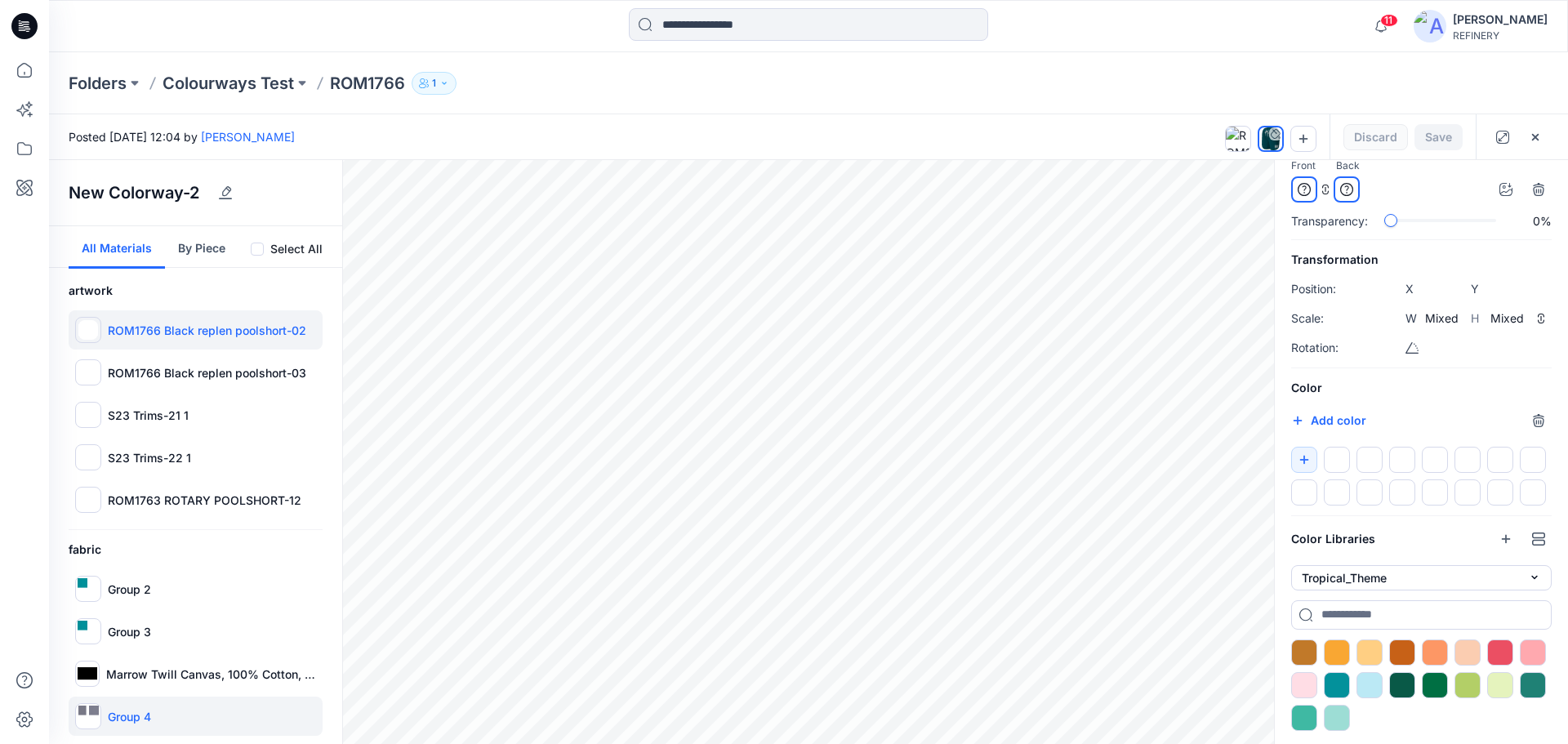
click at [251, 327] on p "ROM1766 Black replen poolshort-02" at bounding box center [207, 330] width 198 height 17
type input "****"
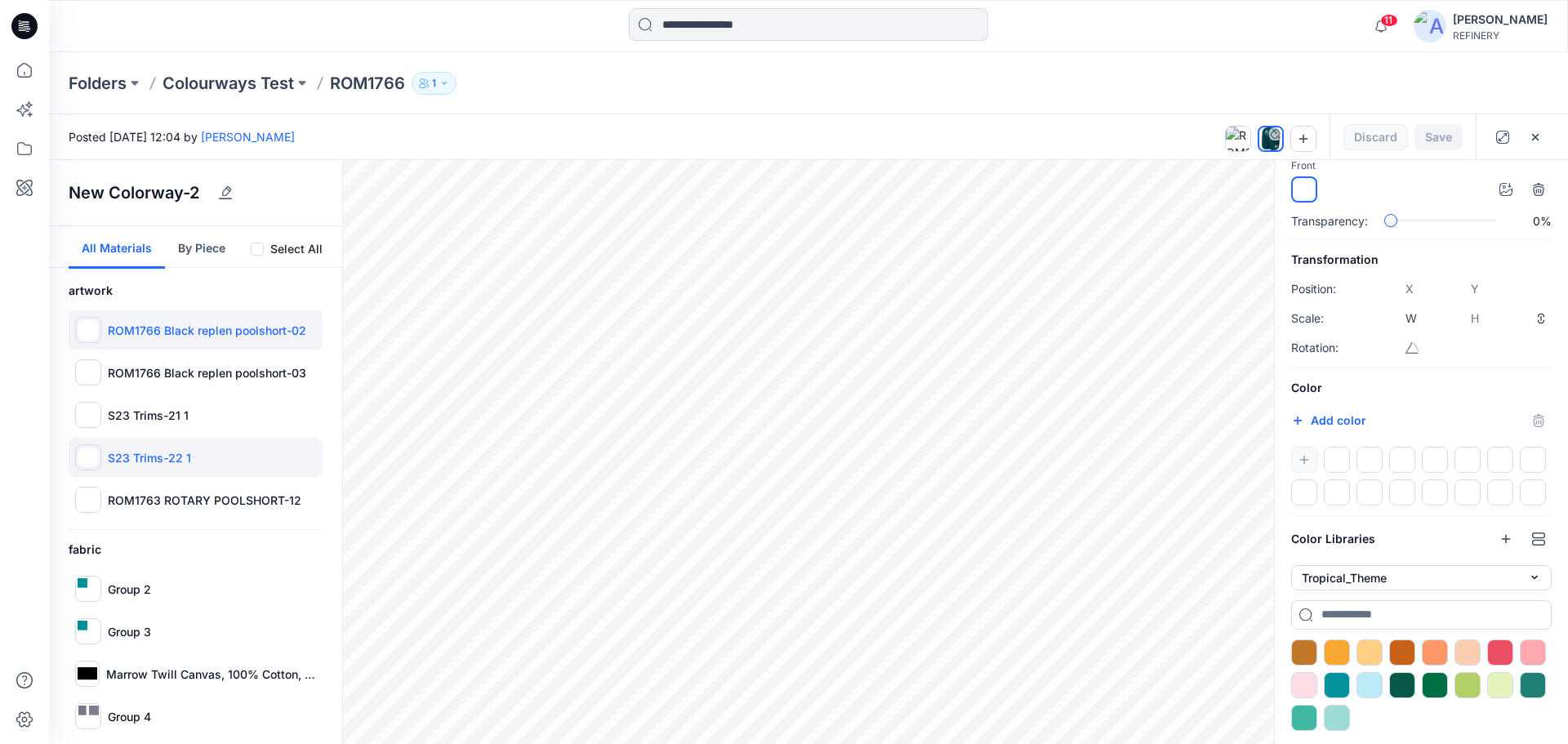
click at [253, 465] on div "S23 Trims-22 1" at bounding box center [196, 457] width 254 height 39
type input "****"
click at [236, 81] on p "Colourways Test" at bounding box center [228, 83] width 131 height 23
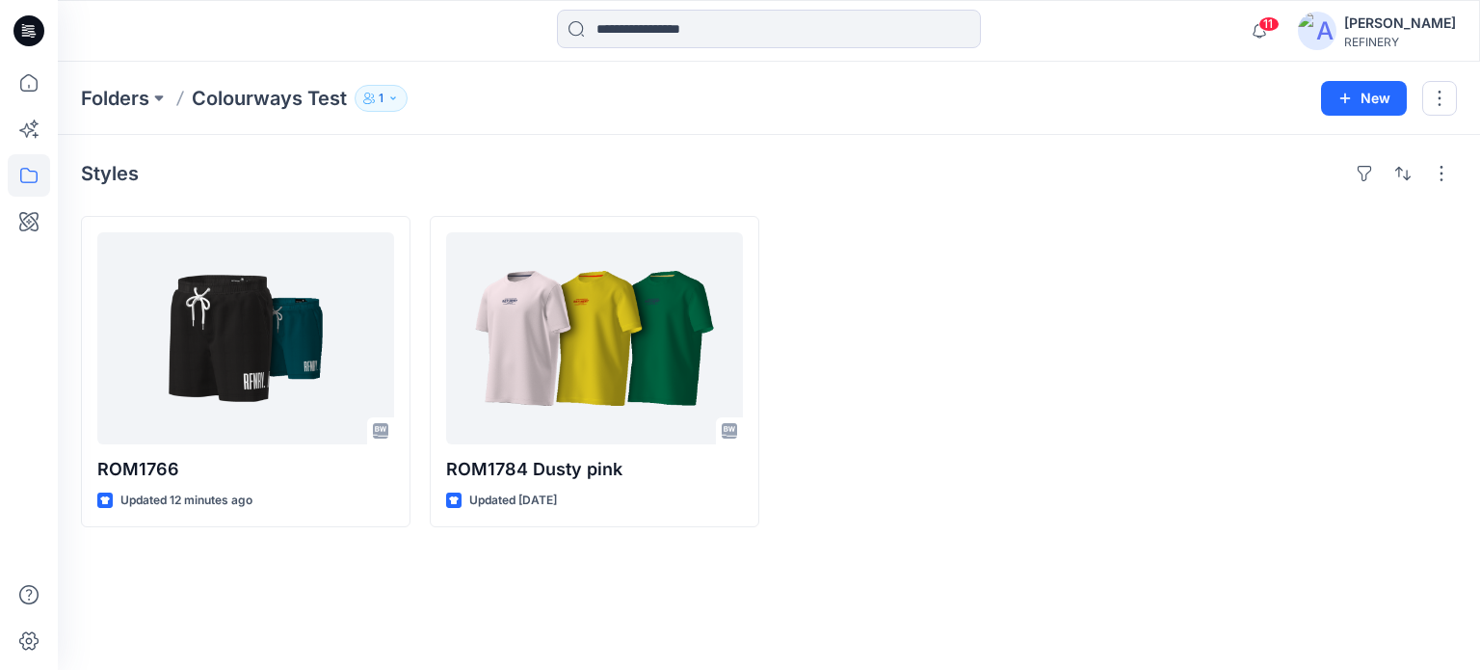
click at [967, 257] on div at bounding box center [943, 371] width 330 height 311
click at [1260, 34] on icon "button" at bounding box center [1259, 31] width 37 height 39
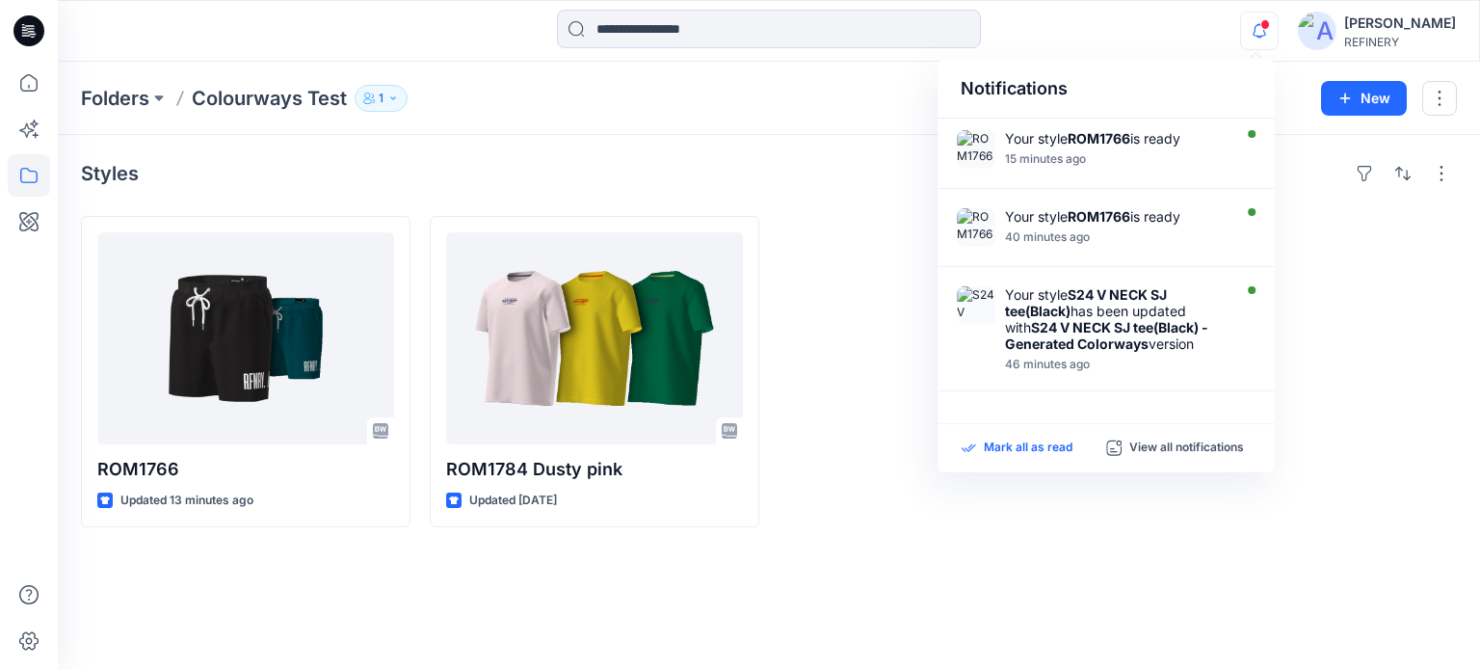
click at [1025, 449] on p "Mark all as read" at bounding box center [1028, 447] width 89 height 17
click at [1024, 446] on p "Mark all as read" at bounding box center [1028, 447] width 89 height 17
click at [1039, 514] on div at bounding box center [943, 371] width 330 height 311
